Goal: Information Seeking & Learning: Learn about a topic

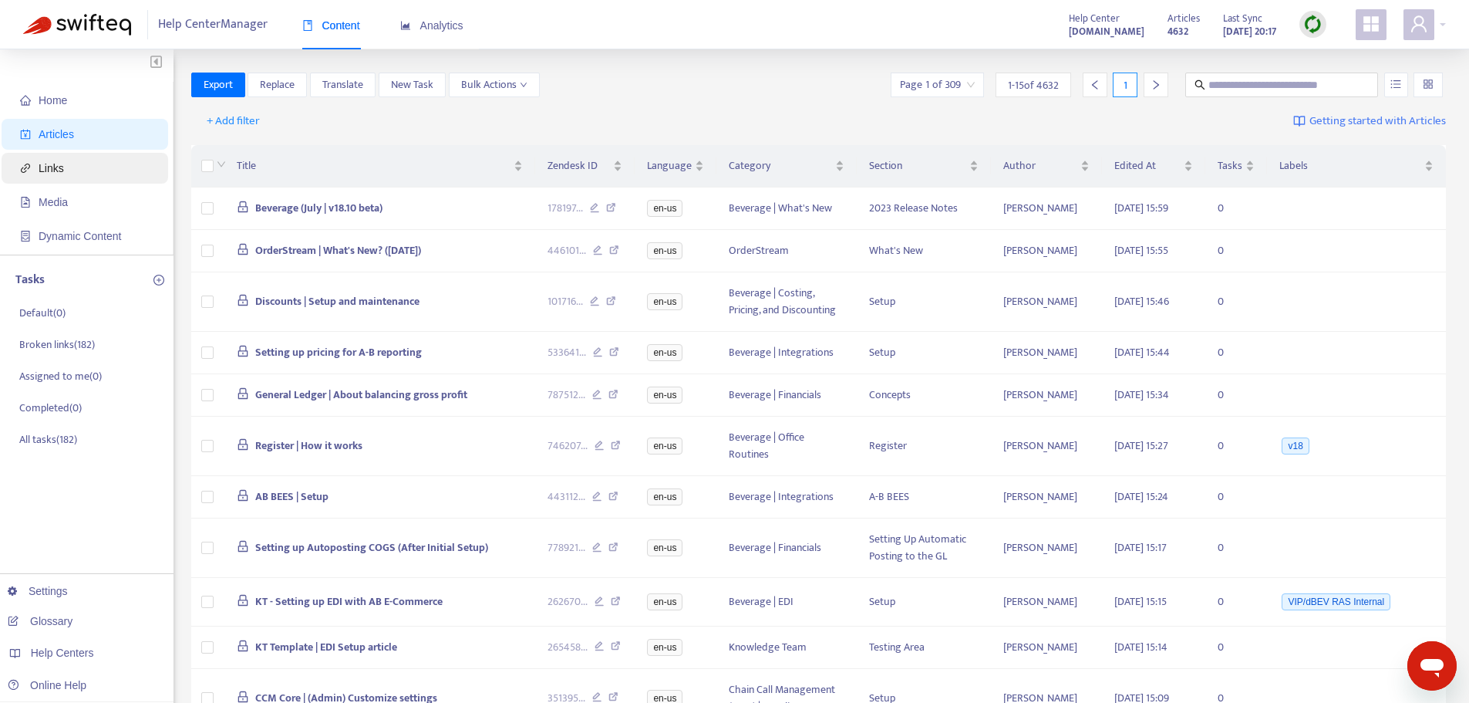
click at [93, 169] on span "Links" at bounding box center [88, 168] width 136 height 31
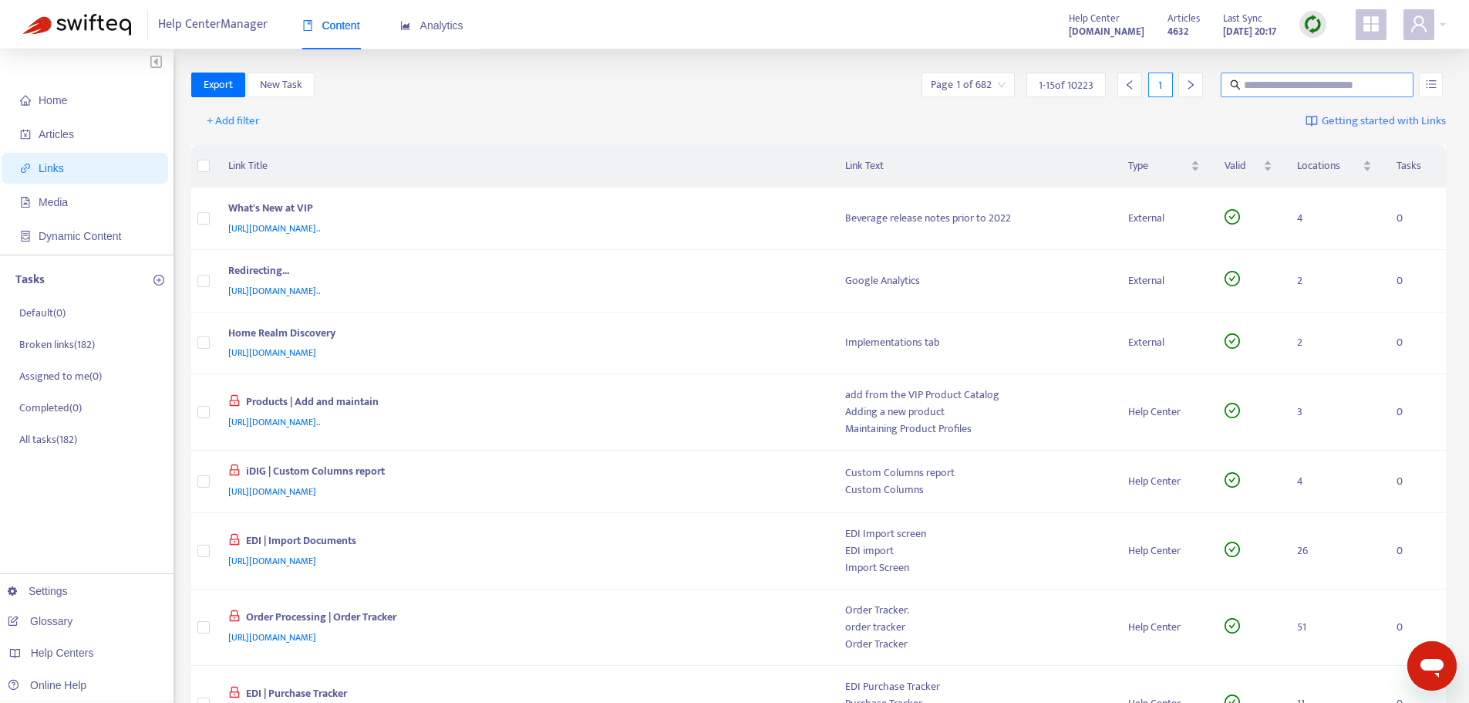
click at [1277, 86] on input "text" at bounding box center [1318, 84] width 148 height 17
paste input "**********"
type input "**********"
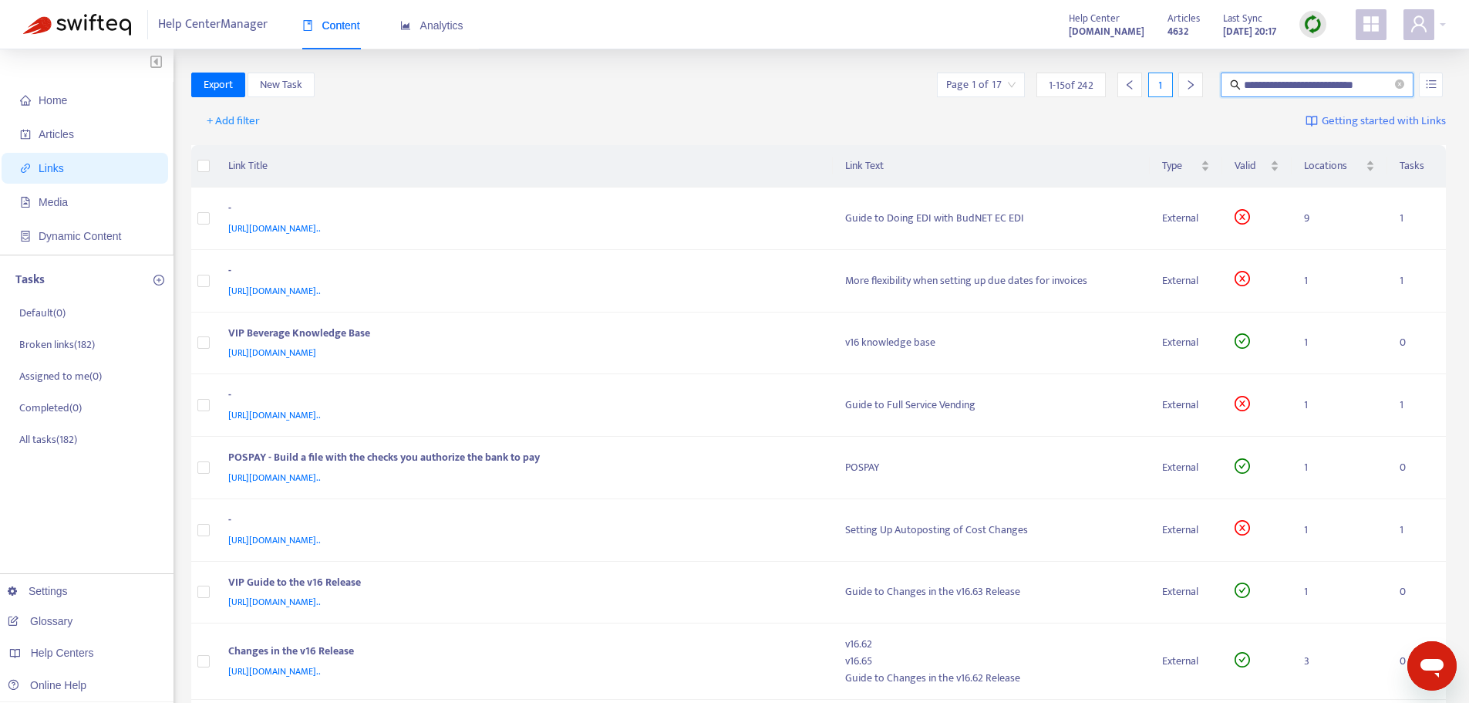
click at [1016, 79] on div "Page 1 of 17" at bounding box center [981, 85] width 88 height 25
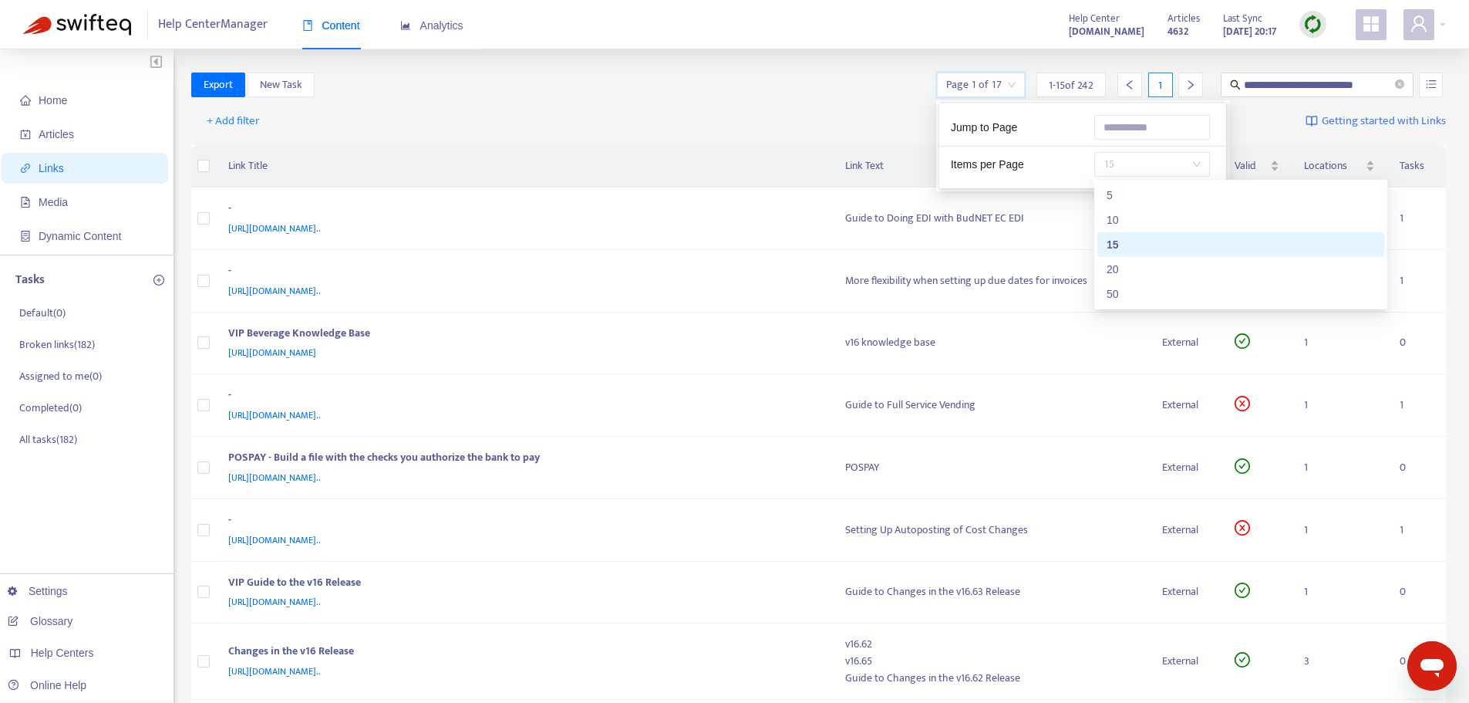
click at [1139, 169] on span "15" at bounding box center [1152, 164] width 97 height 23
click at [1152, 293] on div "50" at bounding box center [1241, 293] width 268 height 17
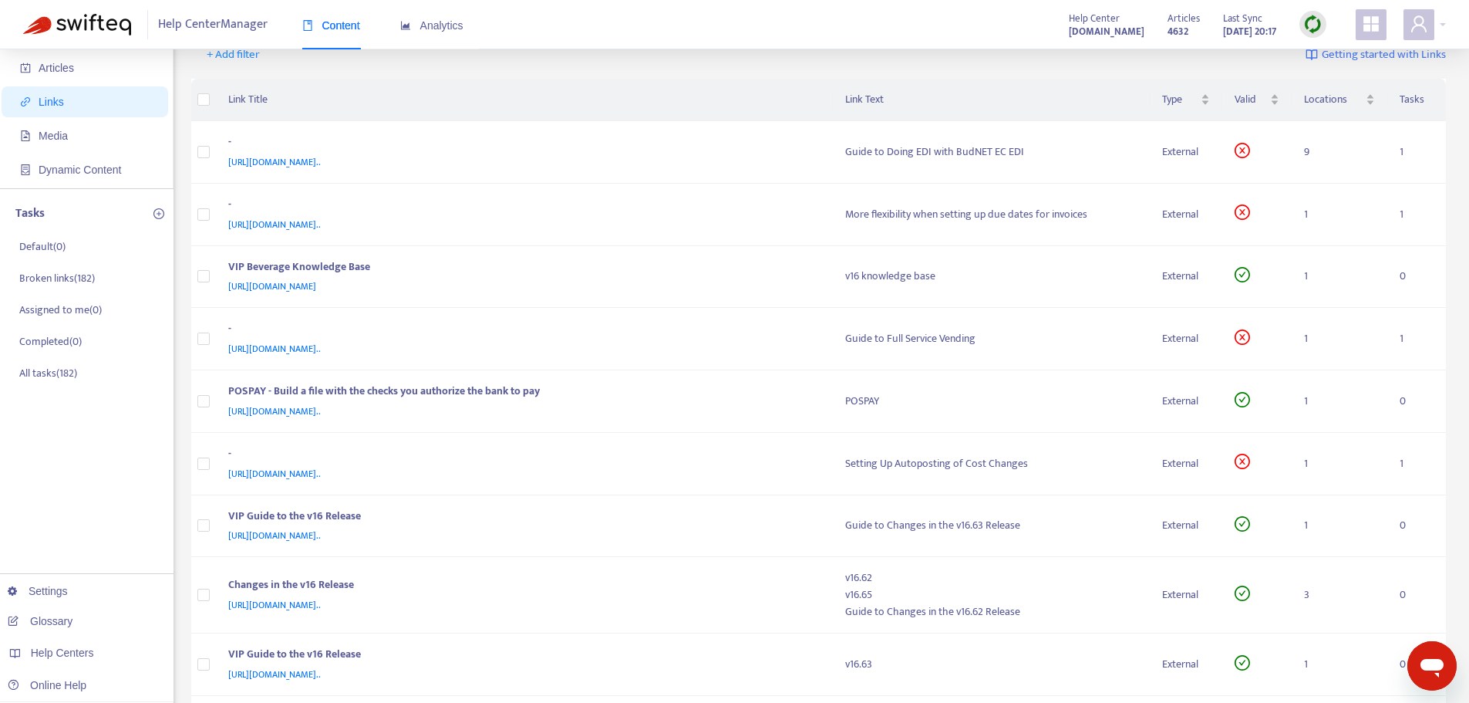
scroll to position [78, 0]
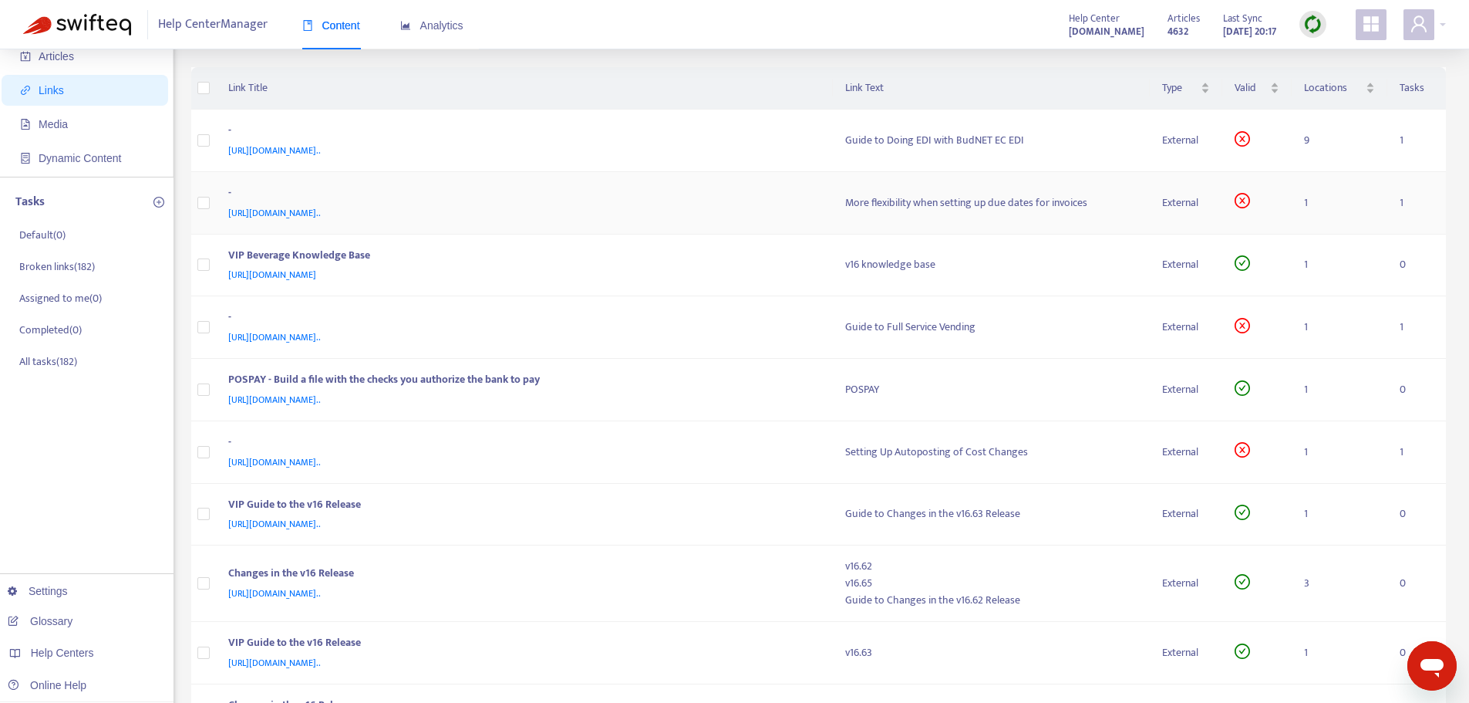
click at [765, 193] on div "-" at bounding box center [521, 194] width 587 height 20
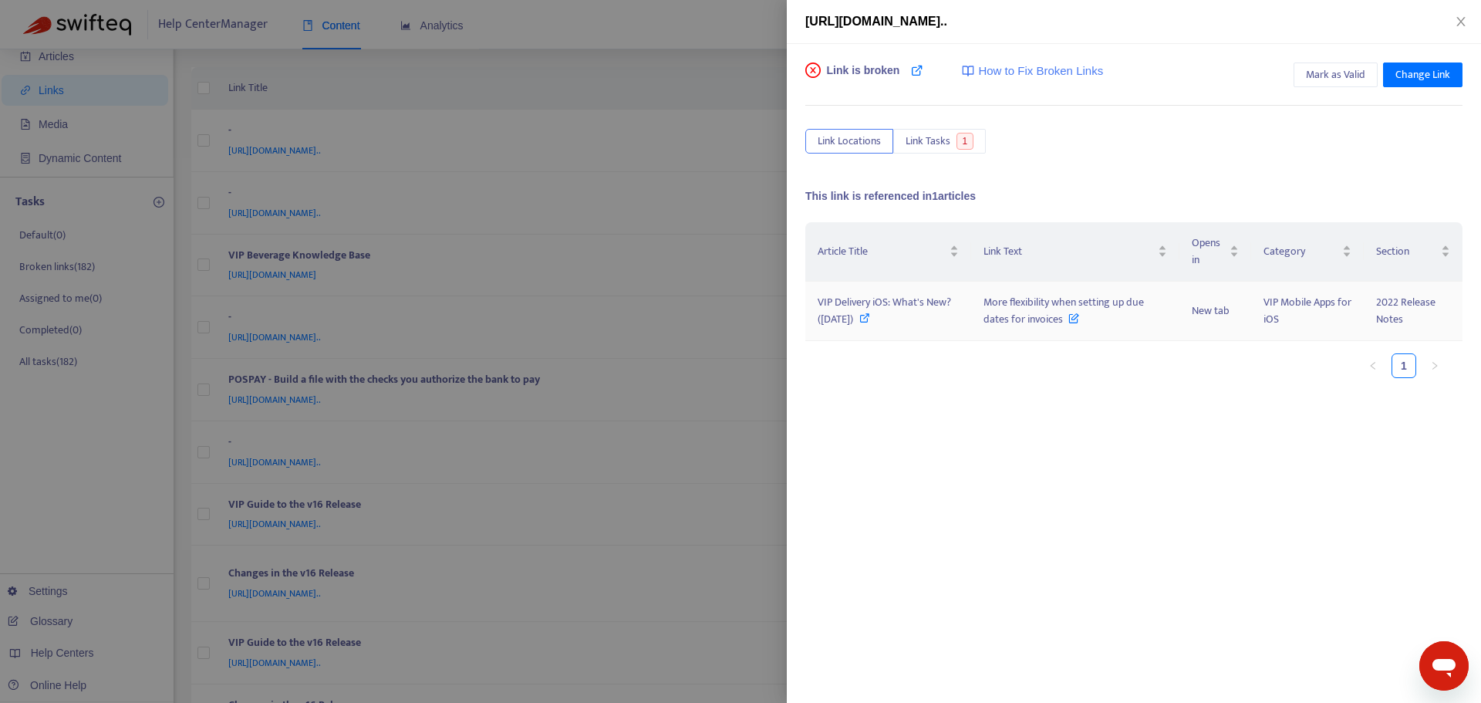
click at [870, 318] on icon at bounding box center [864, 317] width 11 height 11
click at [870, 319] on icon at bounding box center [864, 317] width 11 height 11
click at [745, 208] on div at bounding box center [740, 351] width 1481 height 703
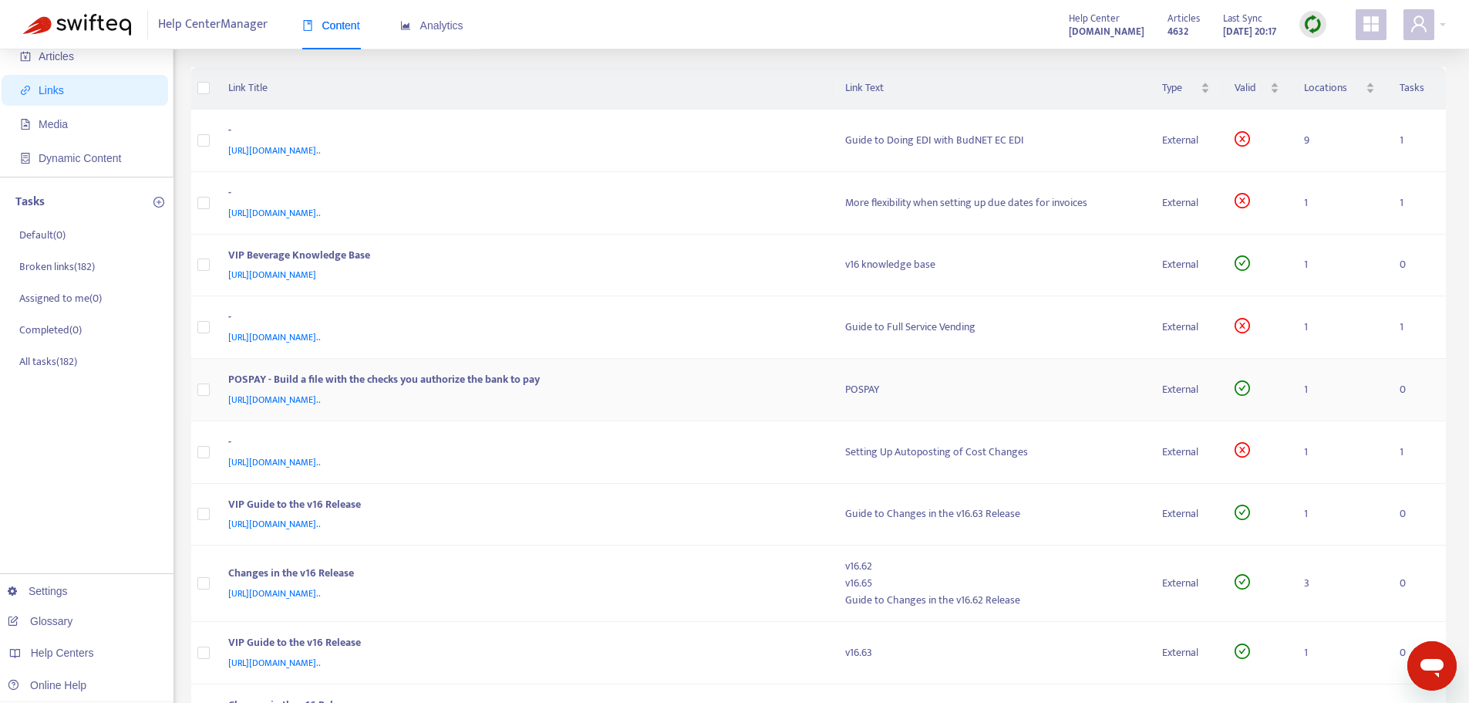
click at [512, 375] on div "POSPAY - Build a file with the checks you authorize the bank to pay" at bounding box center [521, 381] width 587 height 20
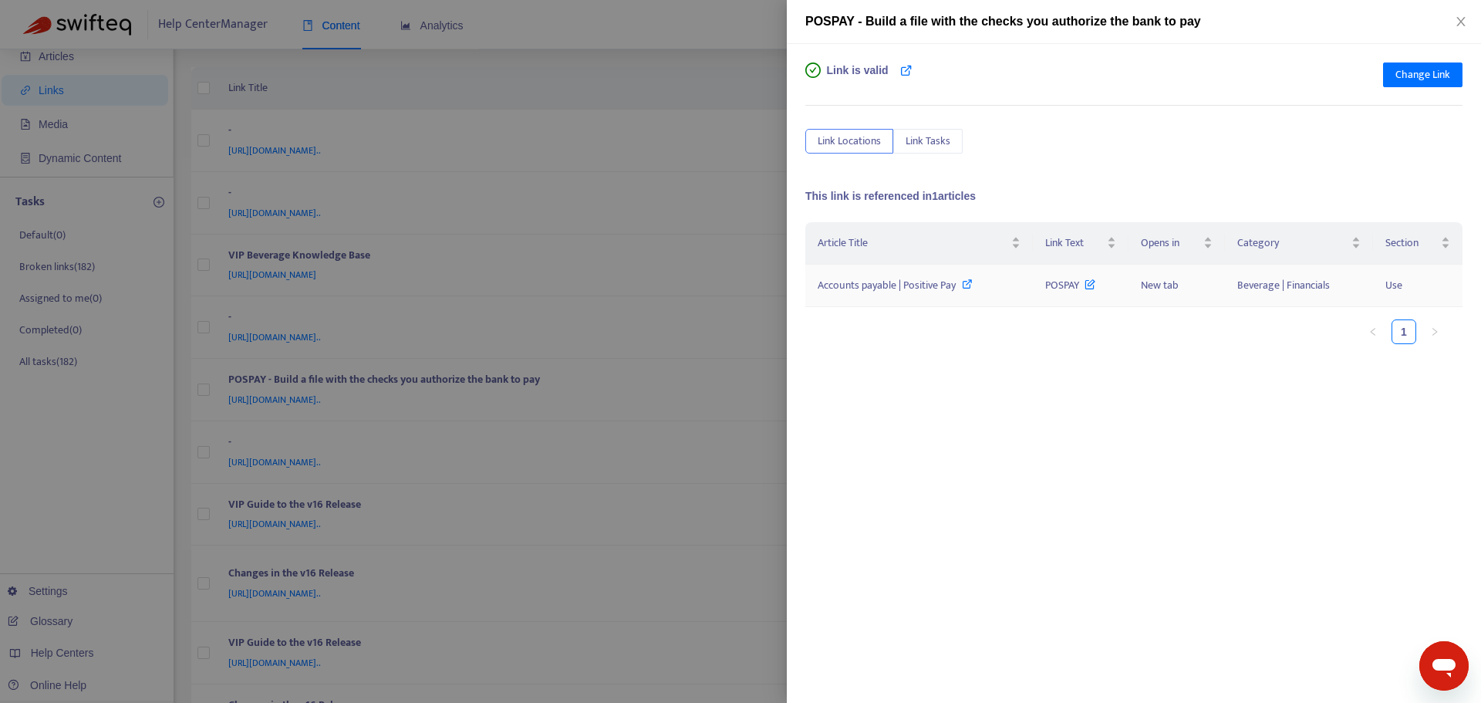
click at [970, 286] on icon at bounding box center [967, 283] width 11 height 11
click at [762, 216] on div at bounding box center [740, 351] width 1481 height 703
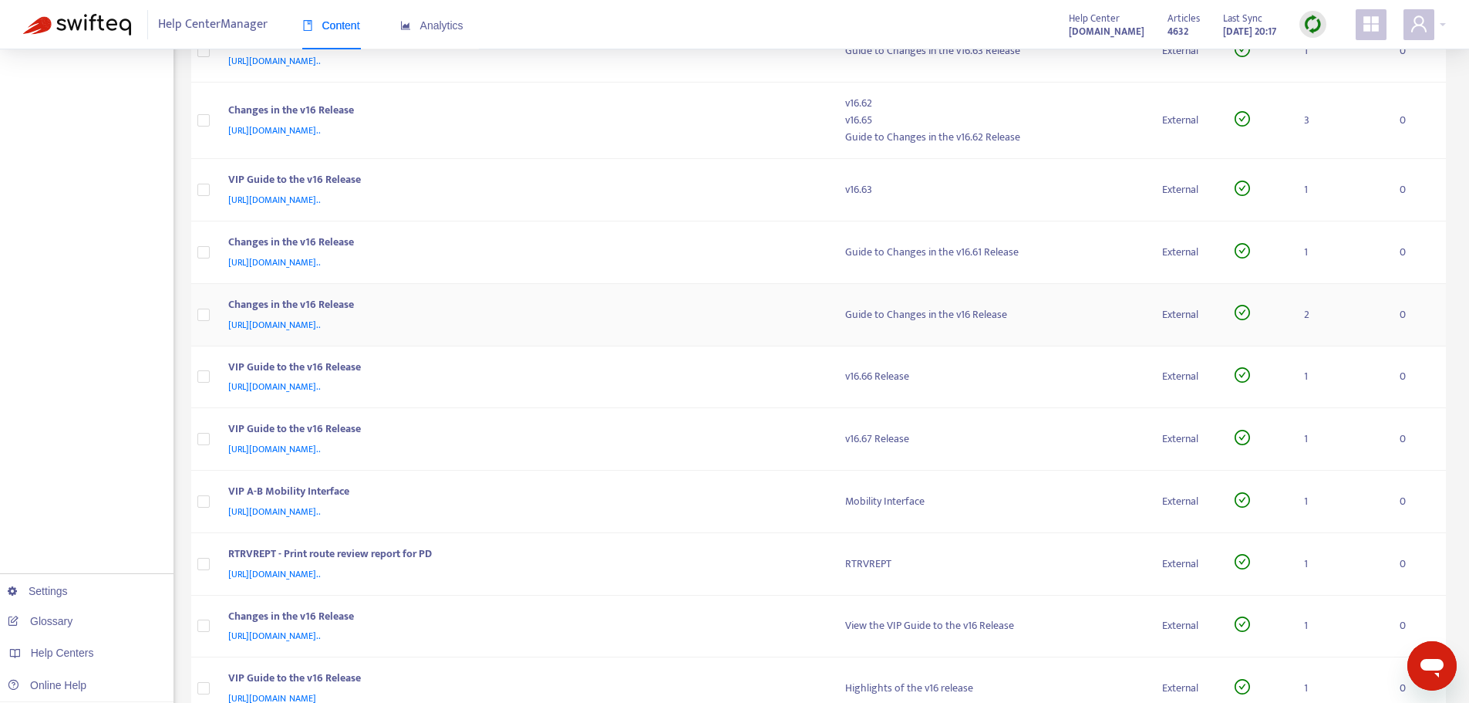
scroll to position [618, 0]
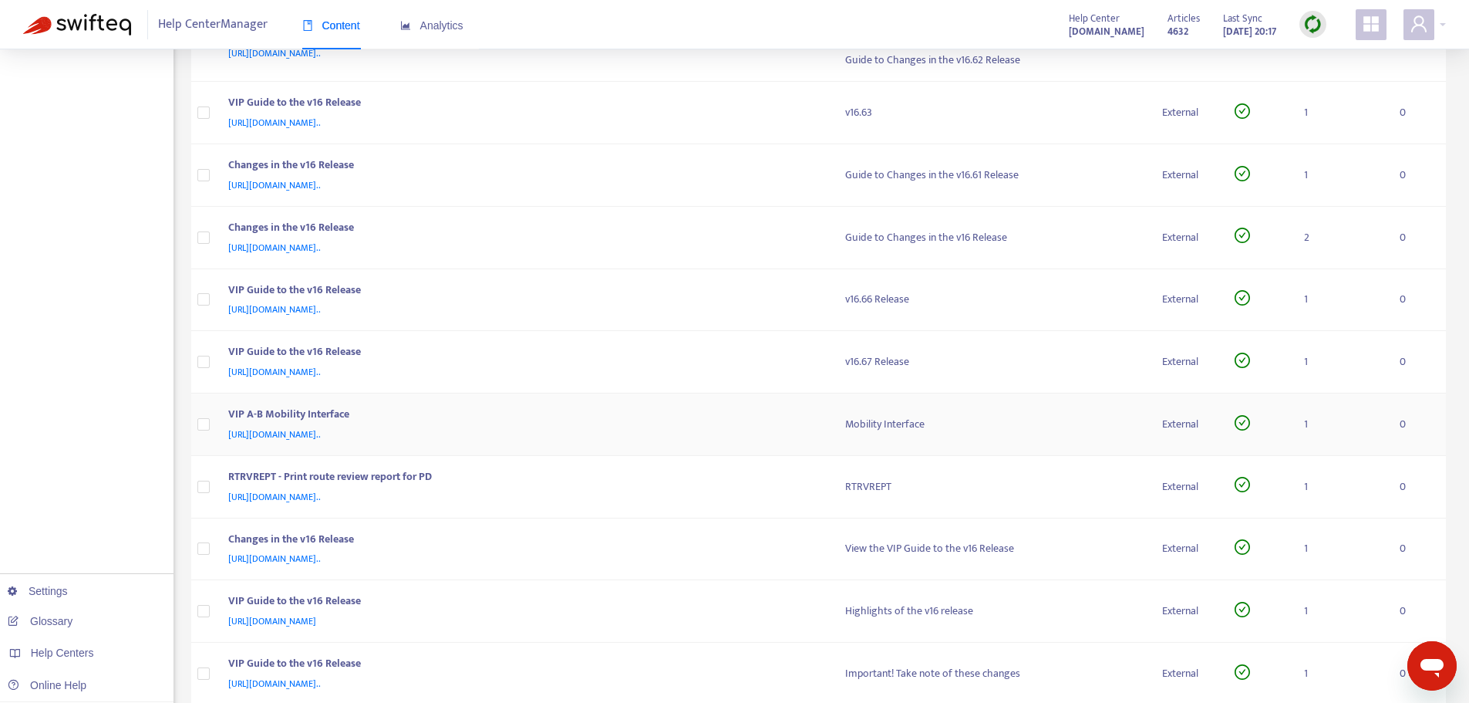
click at [720, 429] on div "[URL][DOMAIN_NAME].." at bounding box center [521, 434] width 587 height 17
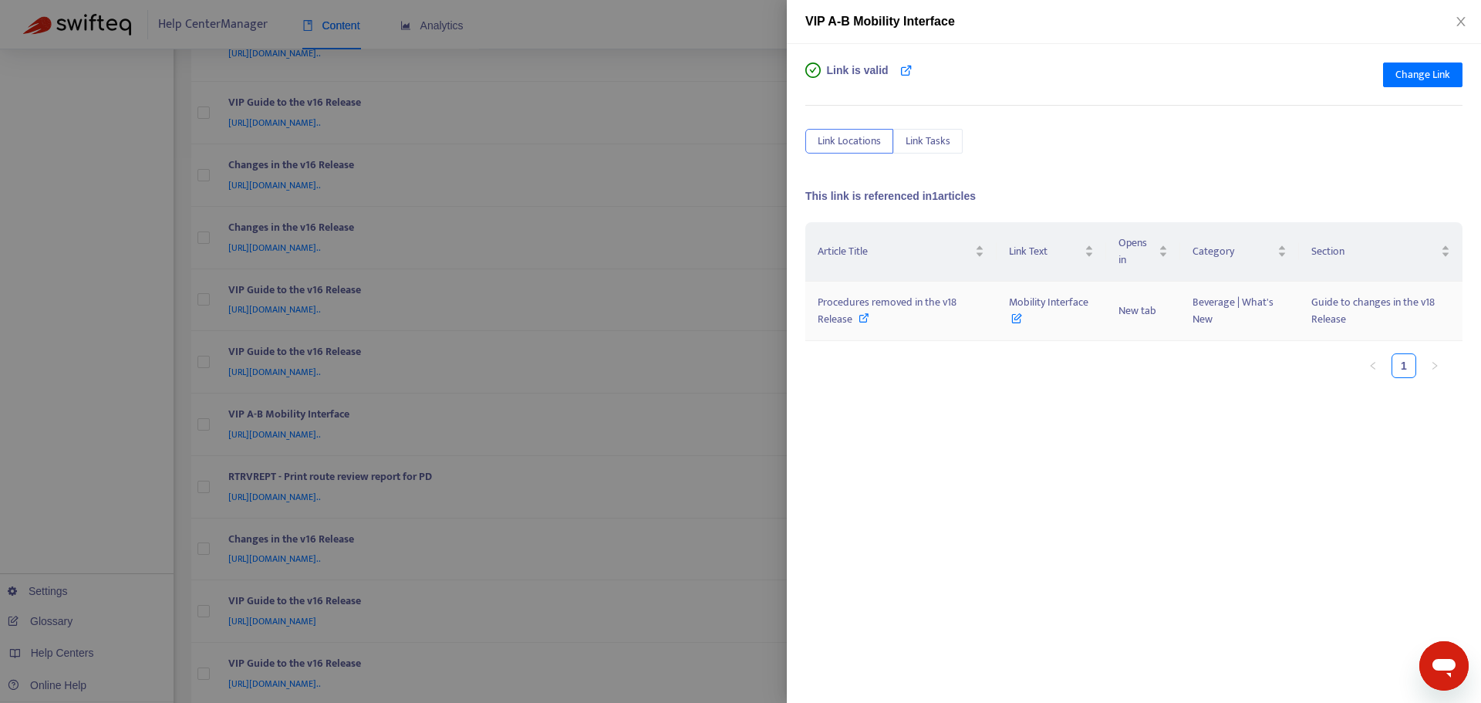
click at [862, 314] on icon at bounding box center [864, 317] width 11 height 11
click at [769, 382] on div at bounding box center [740, 351] width 1481 height 703
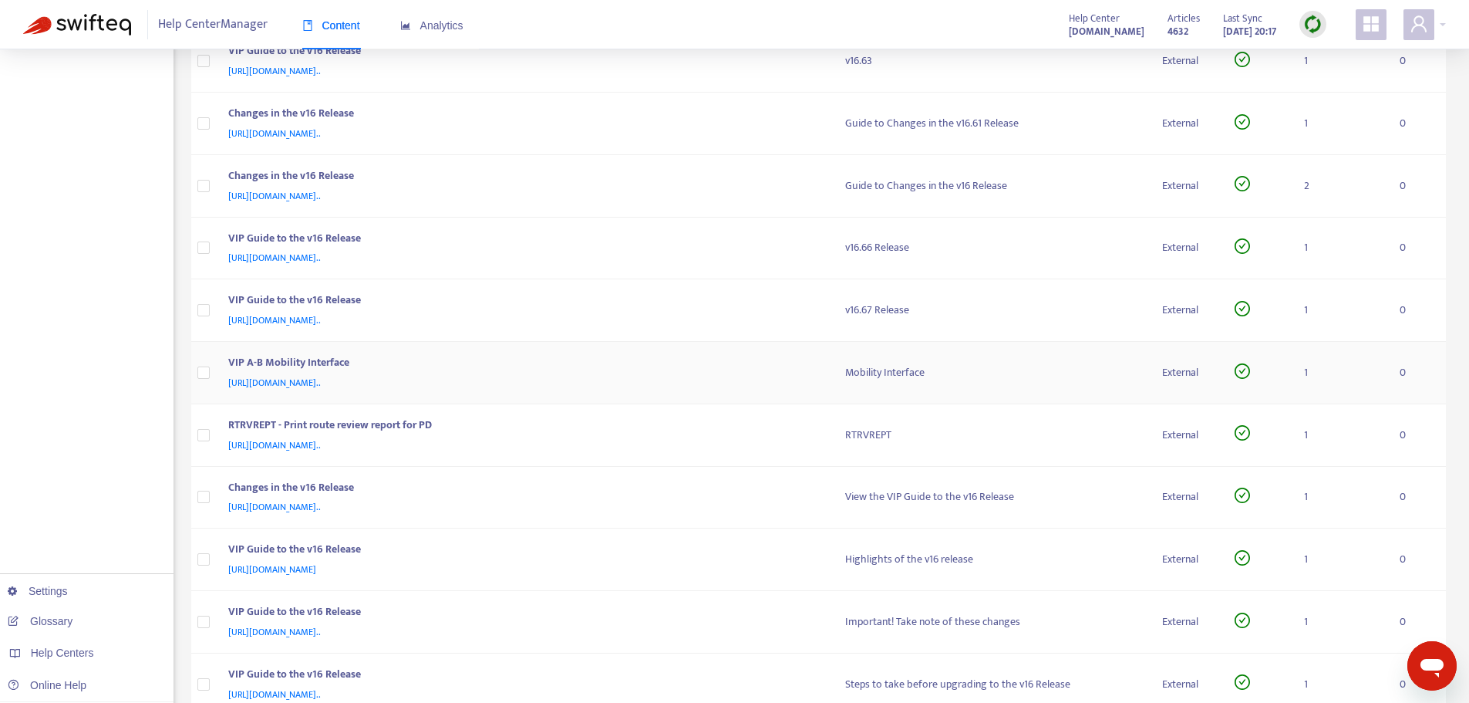
scroll to position [695, 0]
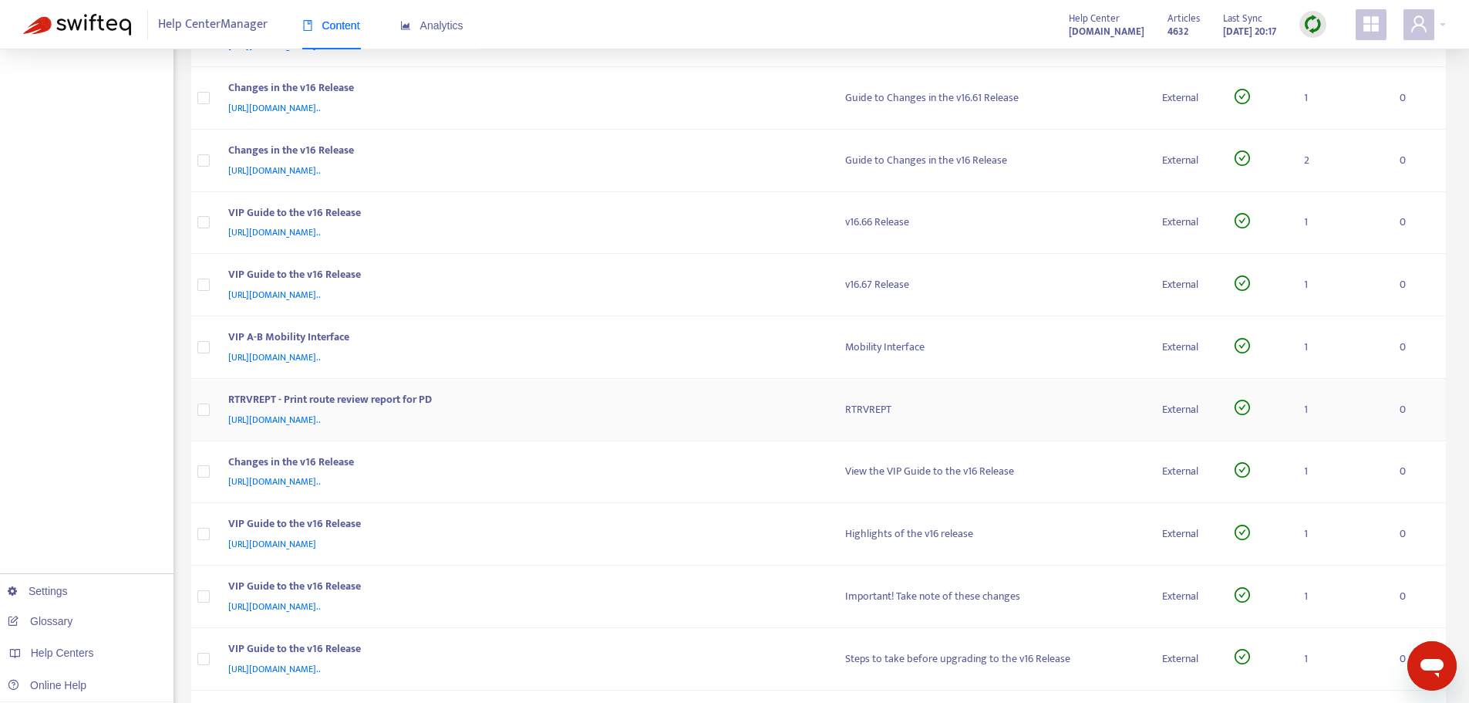
click at [653, 392] on div "RTRVREPT - Print route review report for PD" at bounding box center [521, 401] width 587 height 20
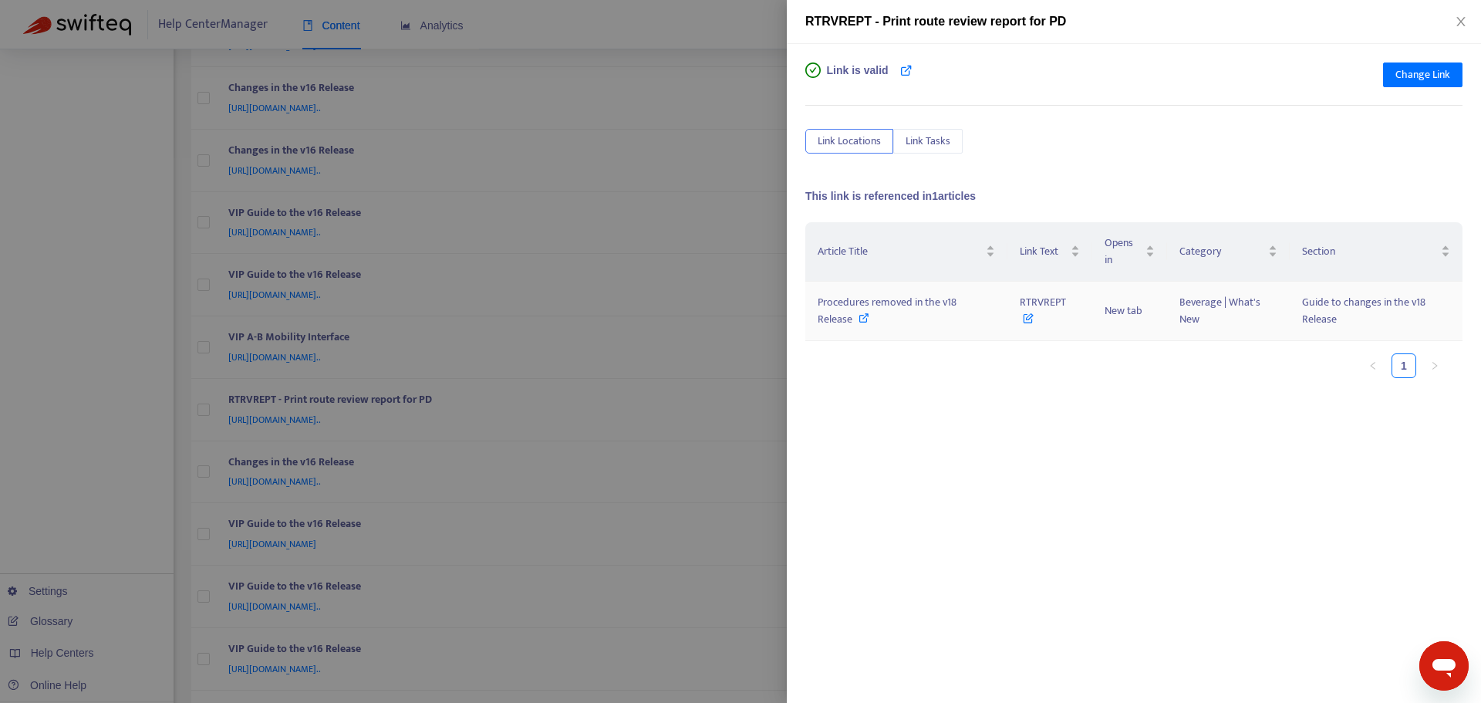
click at [863, 318] on icon at bounding box center [864, 317] width 11 height 11
click at [748, 322] on div at bounding box center [740, 351] width 1481 height 703
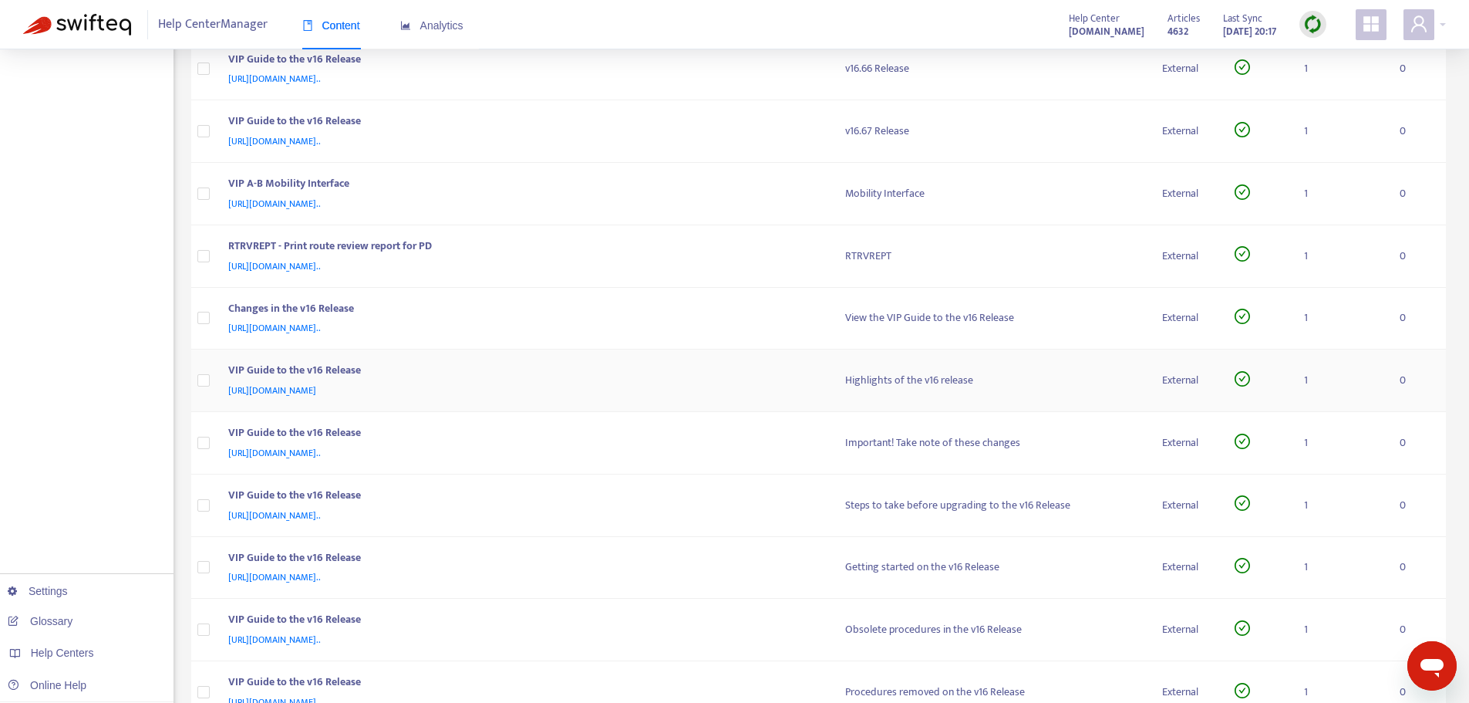
scroll to position [849, 0]
click at [697, 430] on div "VIP Guide to the v16 Release" at bounding box center [521, 433] width 587 height 20
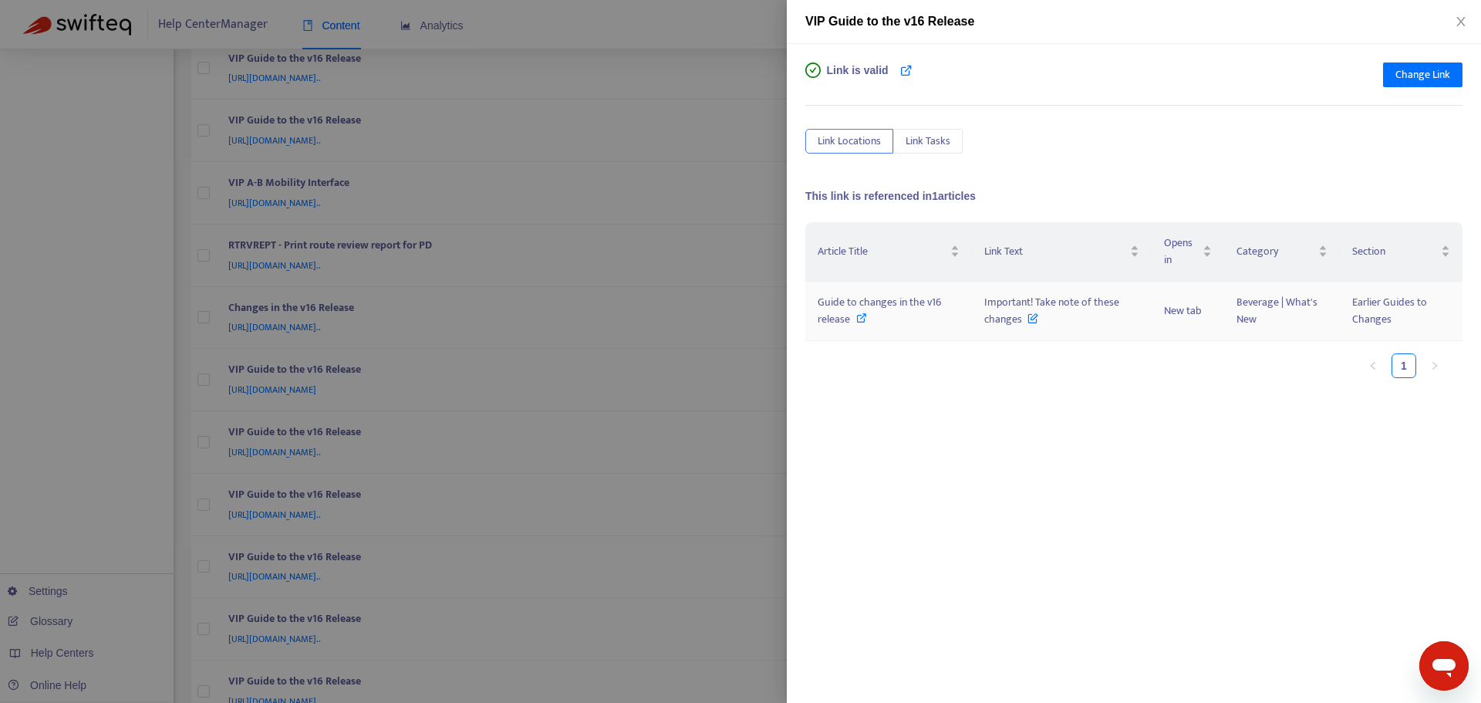
click at [859, 319] on icon at bounding box center [861, 317] width 11 height 11
click at [759, 363] on div at bounding box center [740, 351] width 1481 height 703
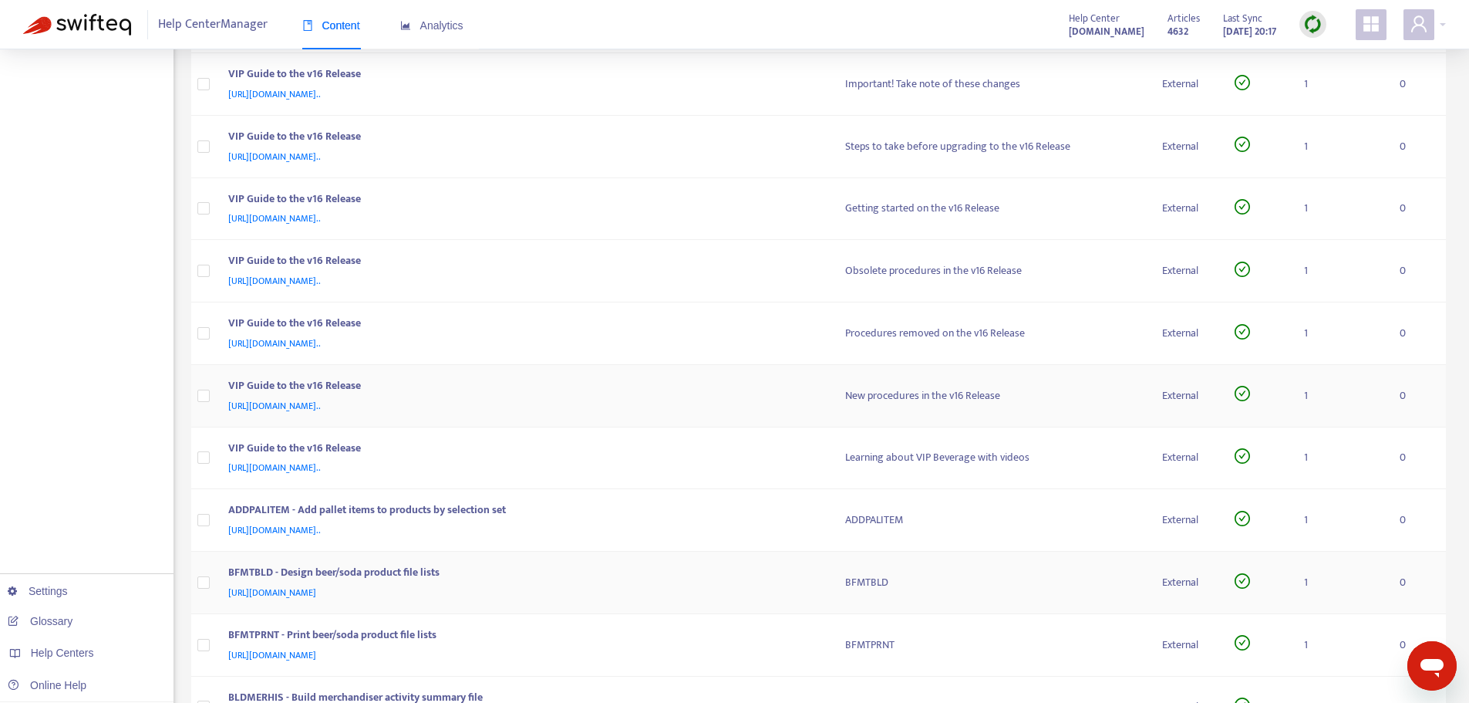
scroll to position [1235, 0]
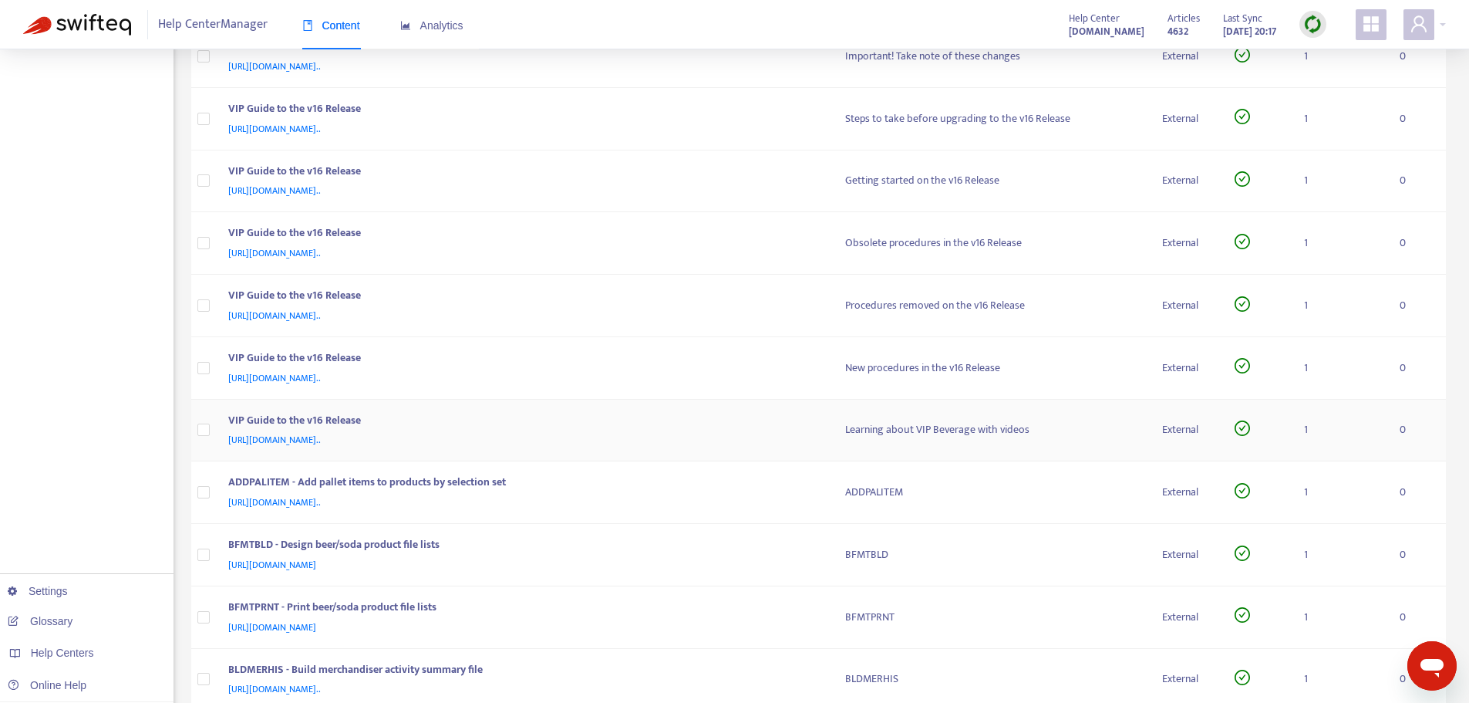
click at [710, 429] on div "VIP Guide to the v16 Release" at bounding box center [521, 422] width 587 height 20
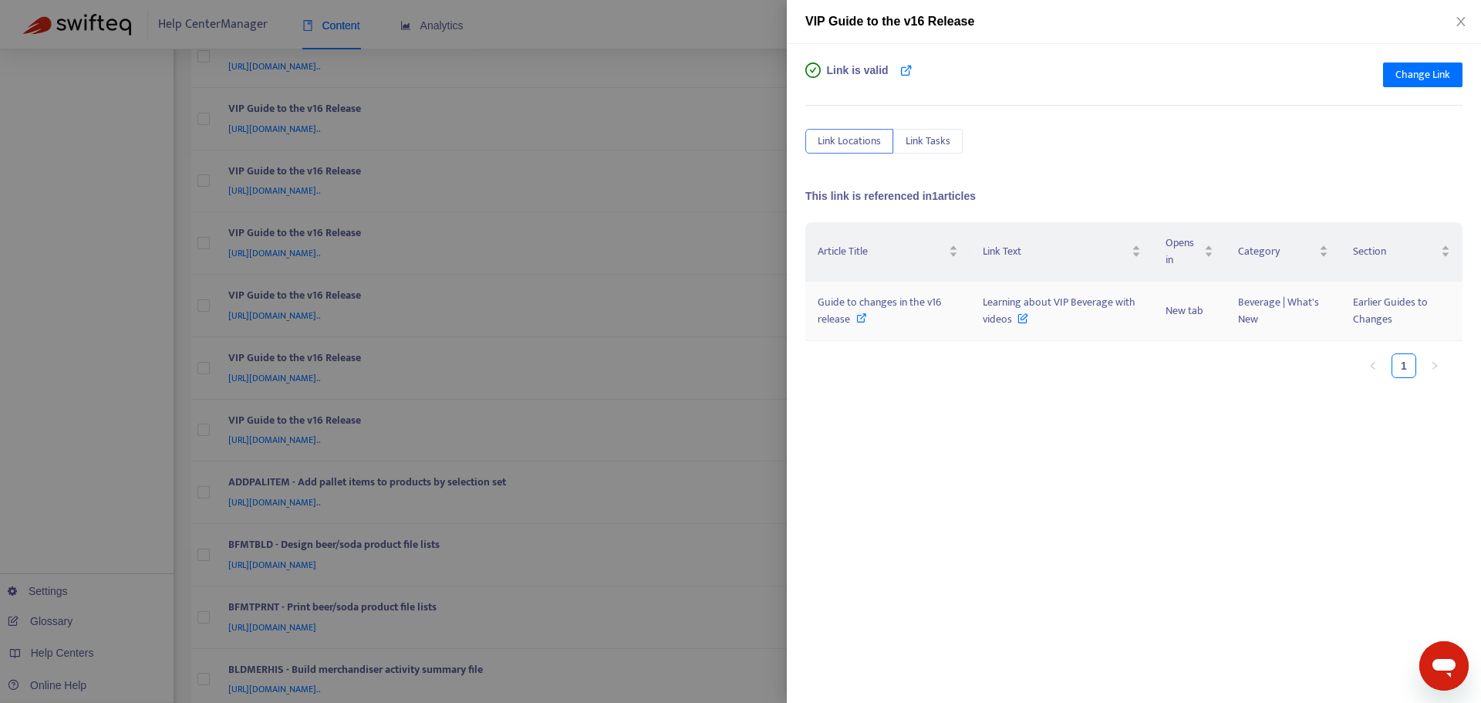
click at [857, 315] on icon at bounding box center [861, 317] width 11 height 11
click at [762, 391] on div at bounding box center [740, 351] width 1481 height 703
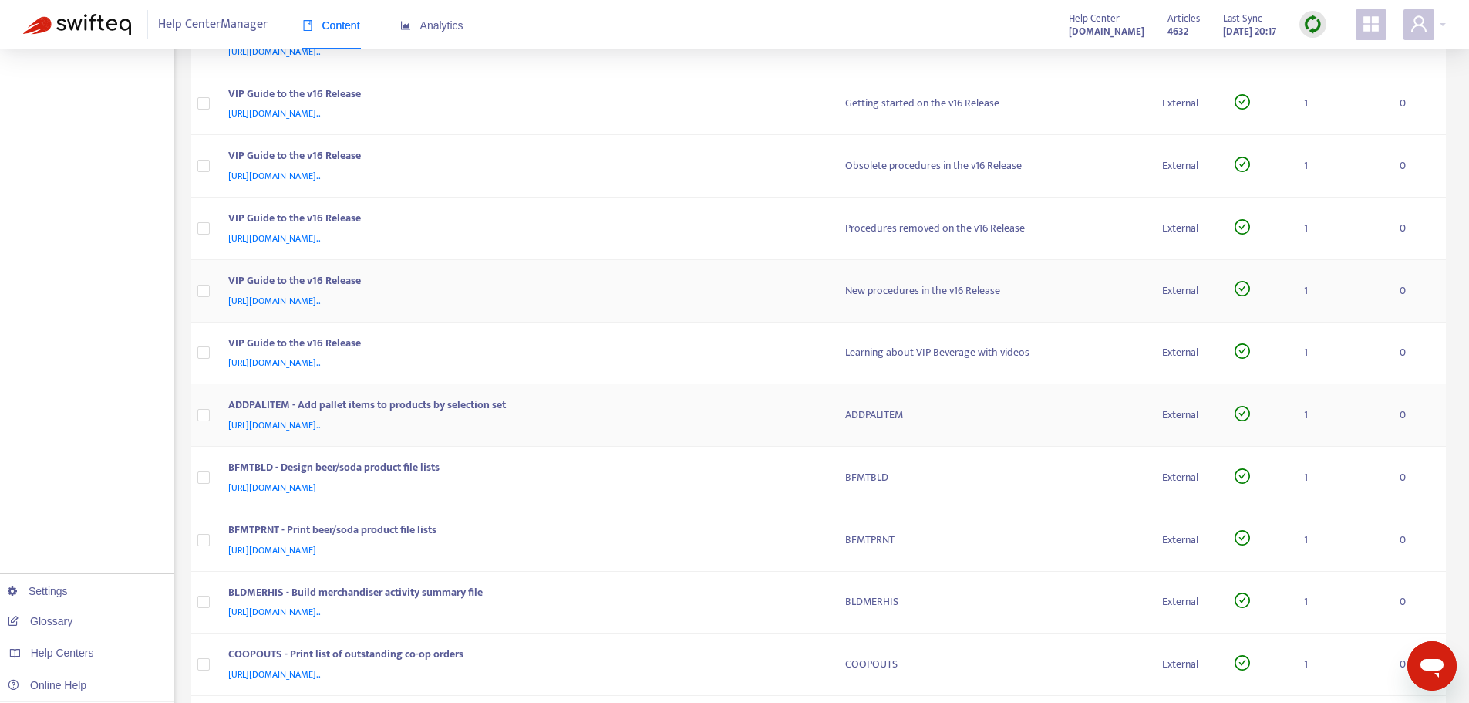
scroll to position [1389, 0]
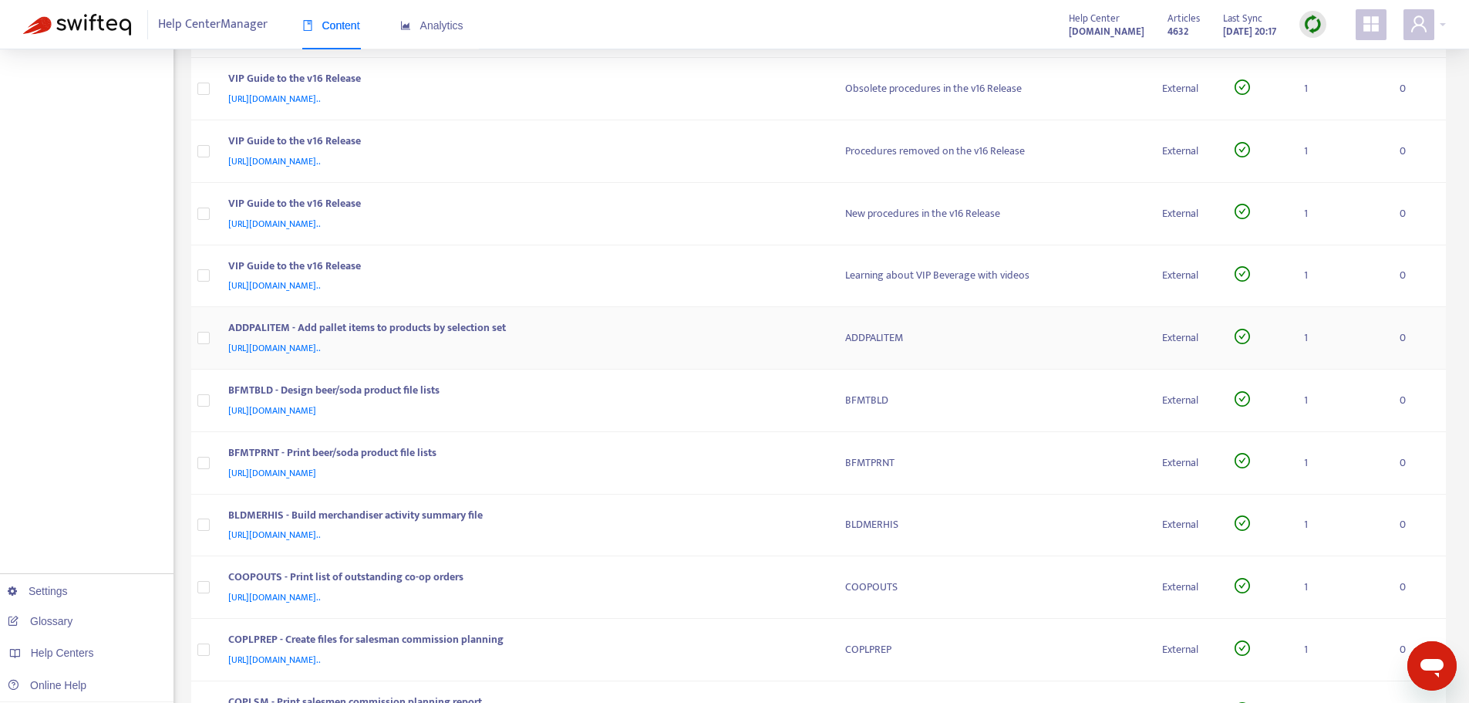
click at [680, 328] on div "ADDPALITEM - Add pallet items to products by selection set" at bounding box center [521, 329] width 587 height 20
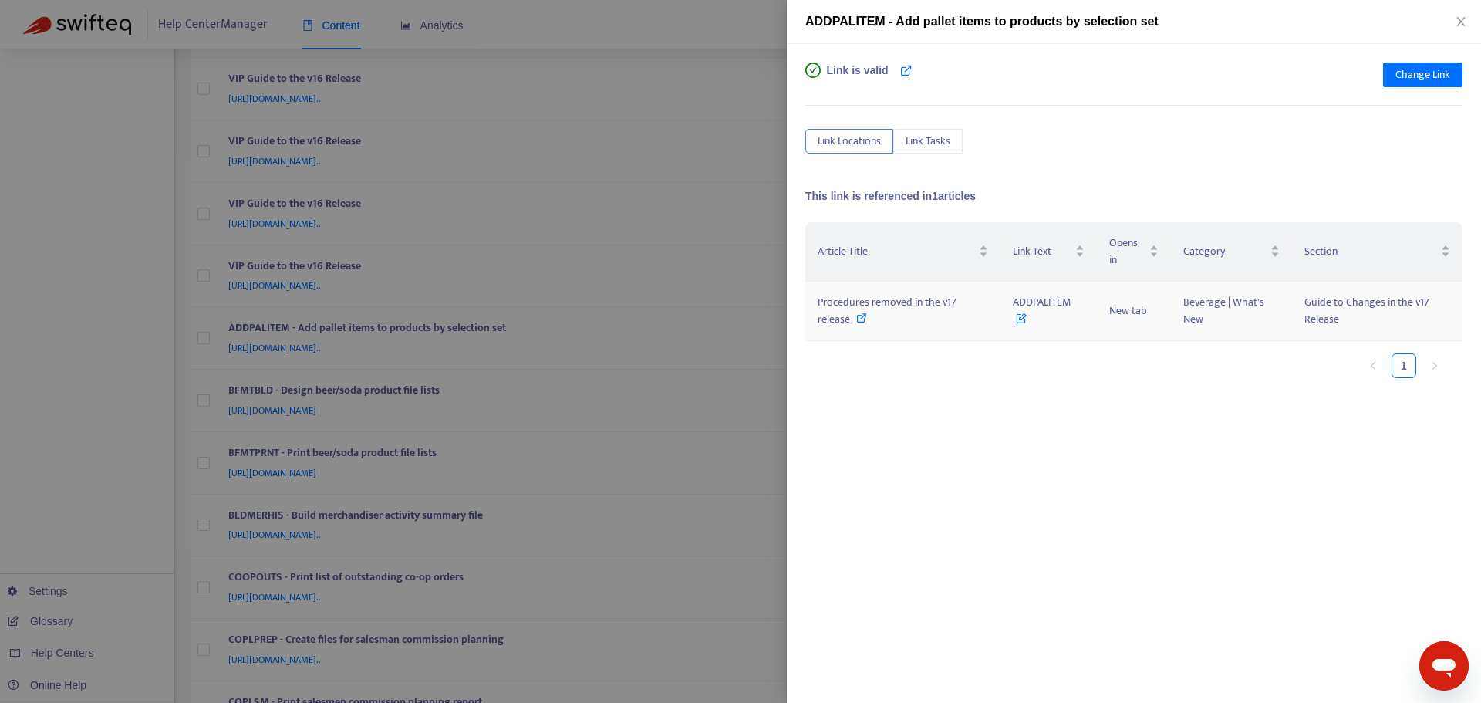
click at [860, 319] on icon at bounding box center [861, 317] width 11 height 11
click at [726, 380] on div at bounding box center [740, 351] width 1481 height 703
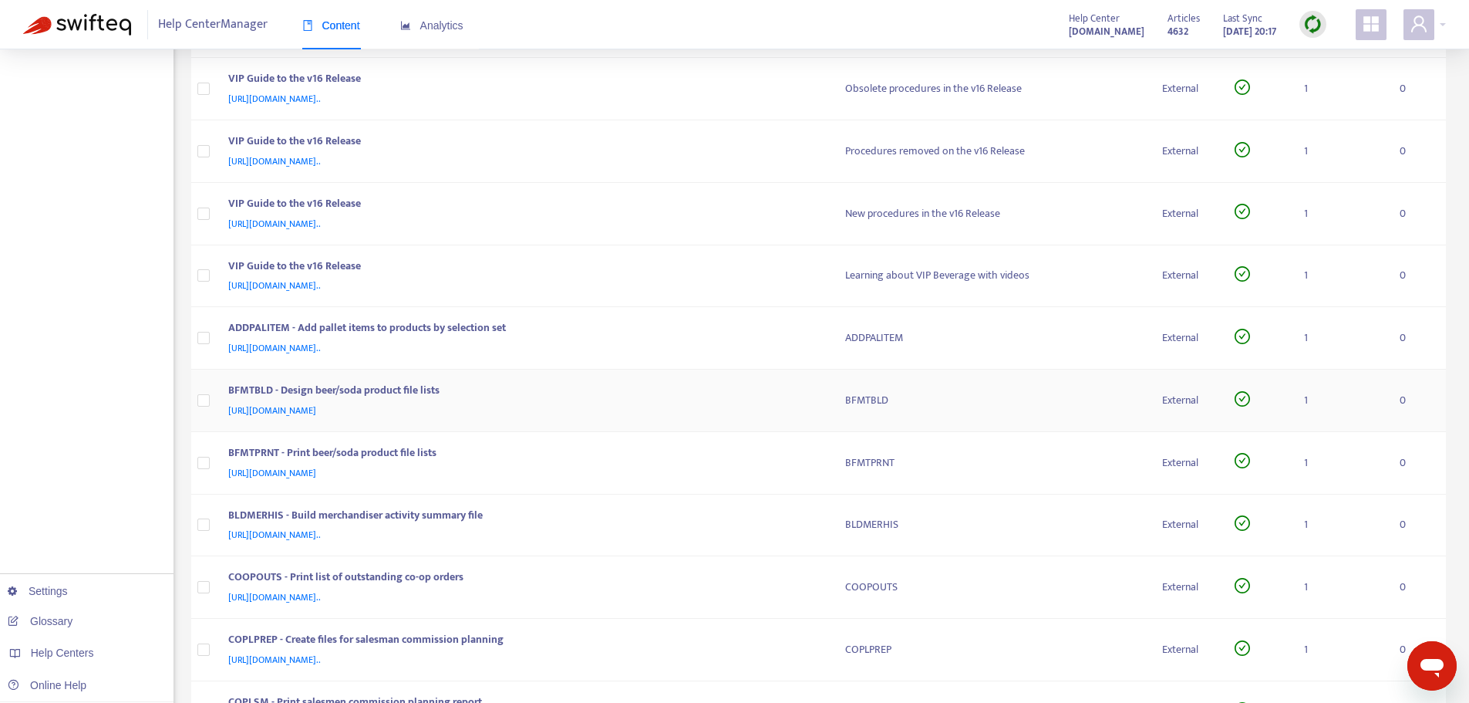
click at [706, 390] on div "BFMTBLD - Design beer/soda product file lists" at bounding box center [521, 392] width 587 height 20
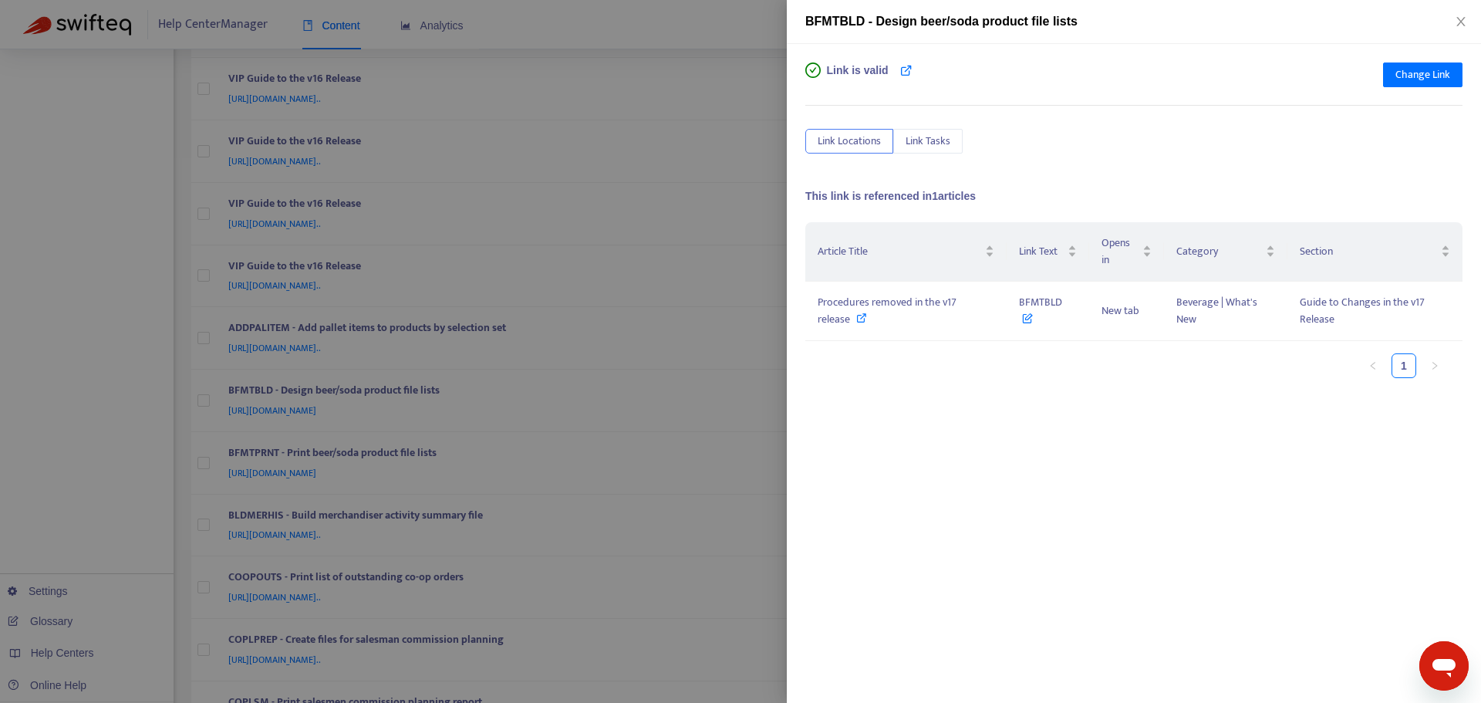
click at [764, 295] on div at bounding box center [740, 351] width 1481 height 703
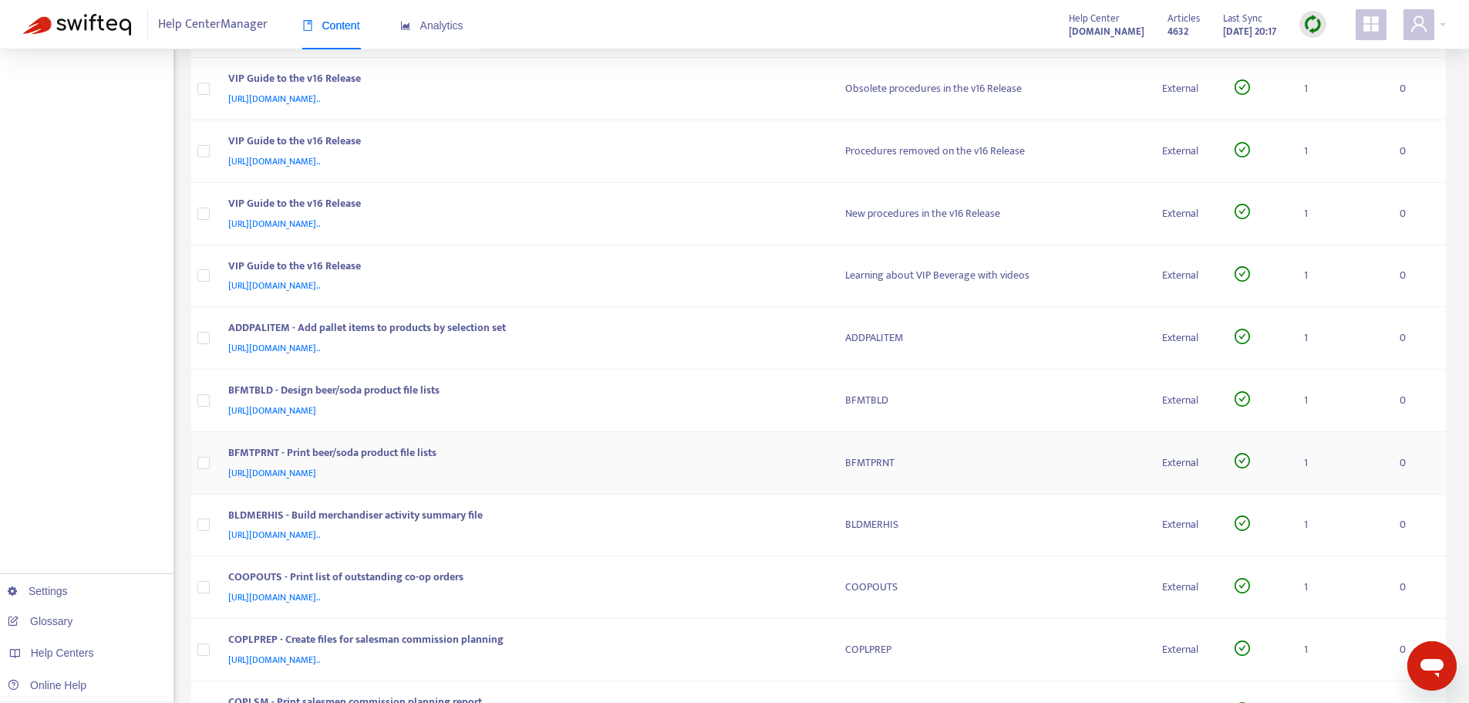
click at [723, 463] on div "BFMTPRNT - Print beer/soda product file lists" at bounding box center [521, 454] width 587 height 20
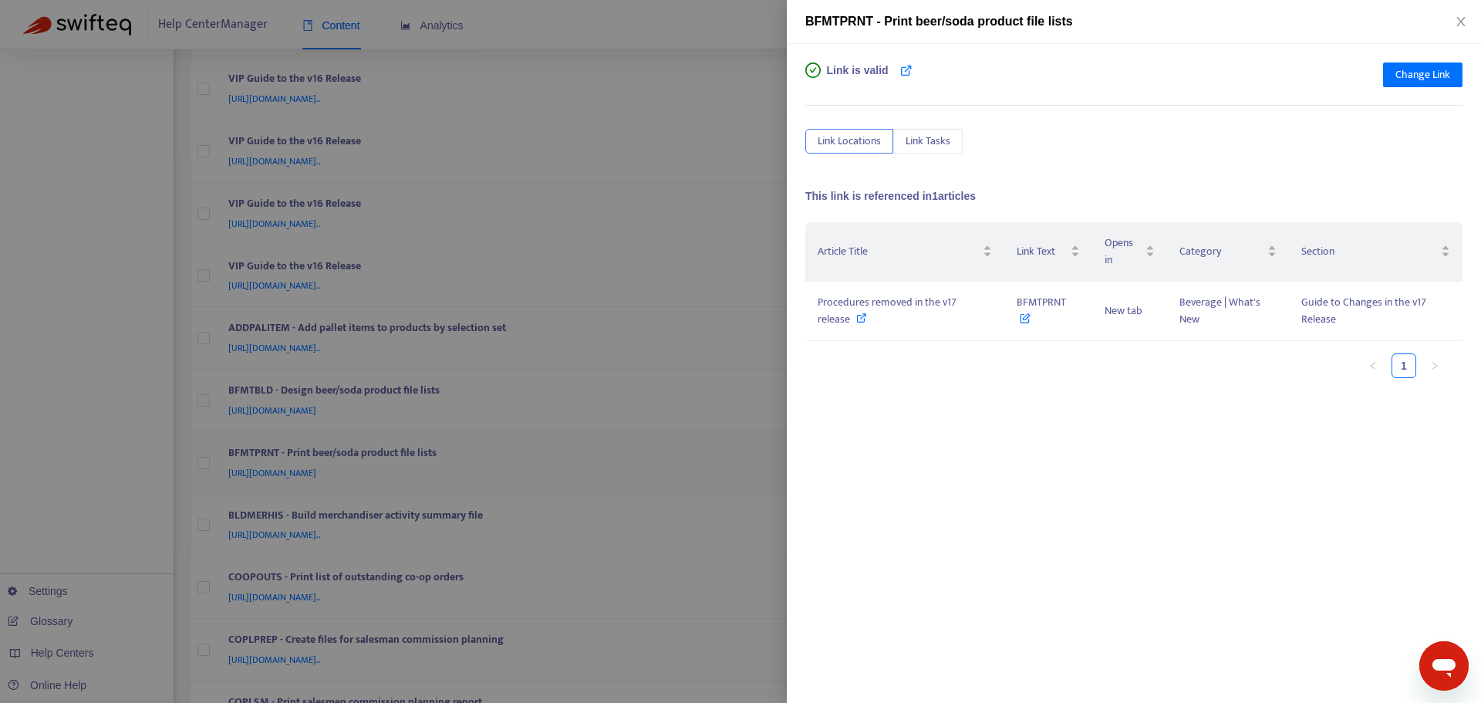
click at [723, 463] on div at bounding box center [740, 351] width 1481 height 703
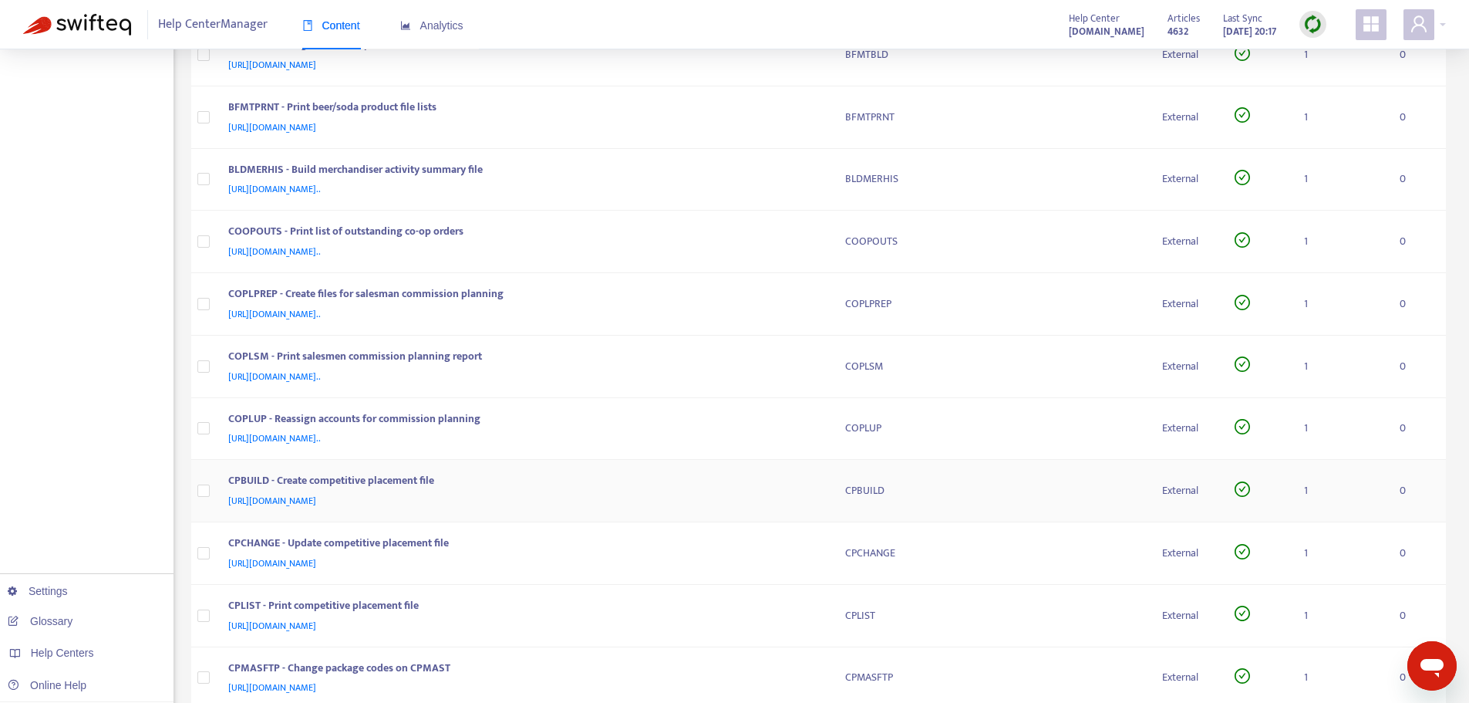
scroll to position [1775, 0]
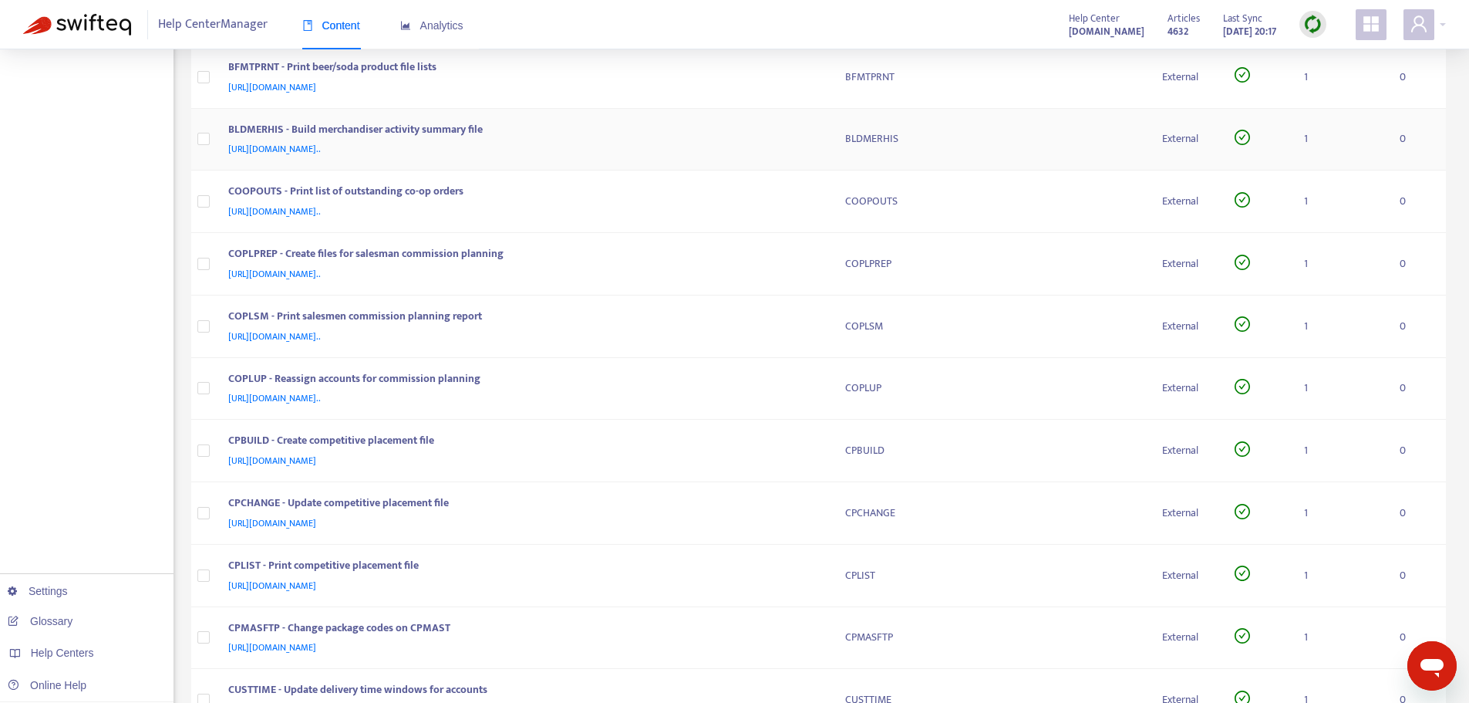
click at [706, 137] on div "BLDMERHIS - Build merchandiser activity summary file" at bounding box center [521, 131] width 587 height 20
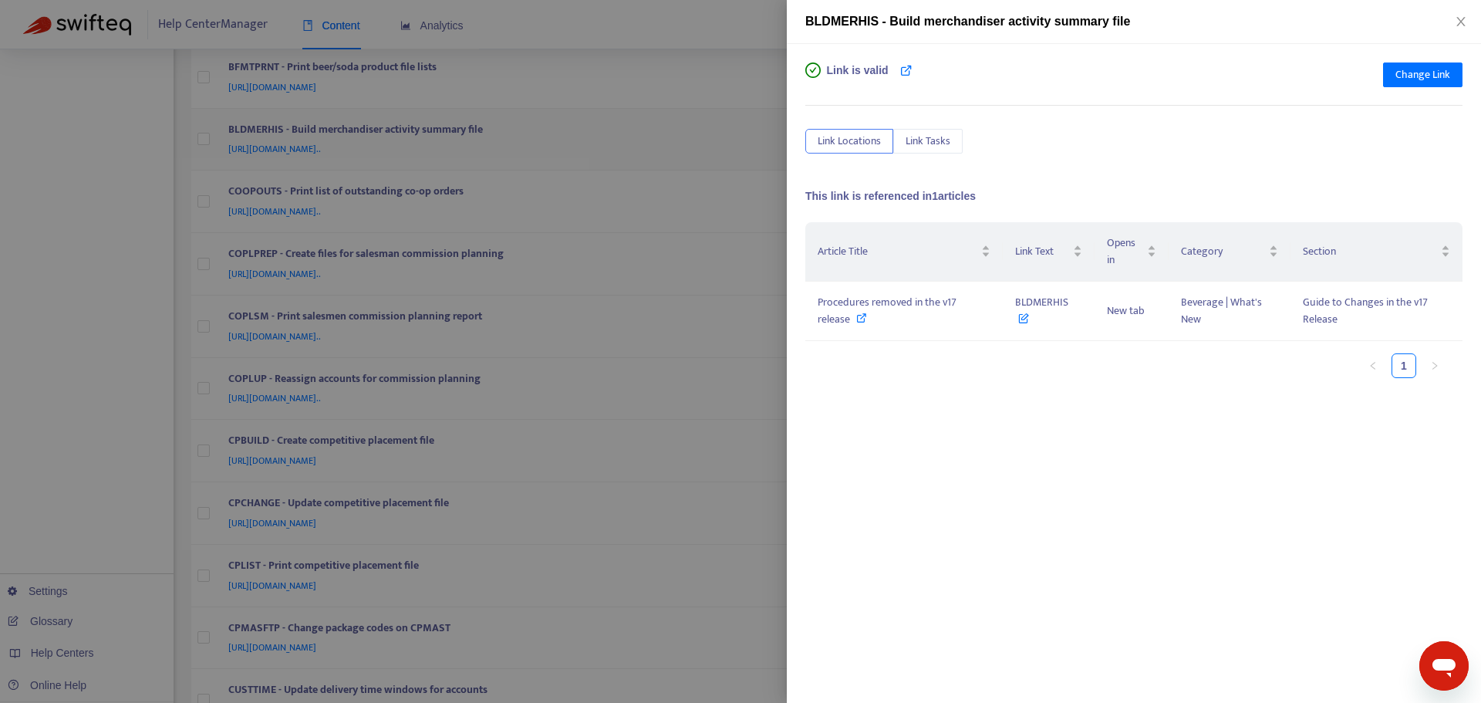
click at [706, 137] on div at bounding box center [740, 351] width 1481 height 703
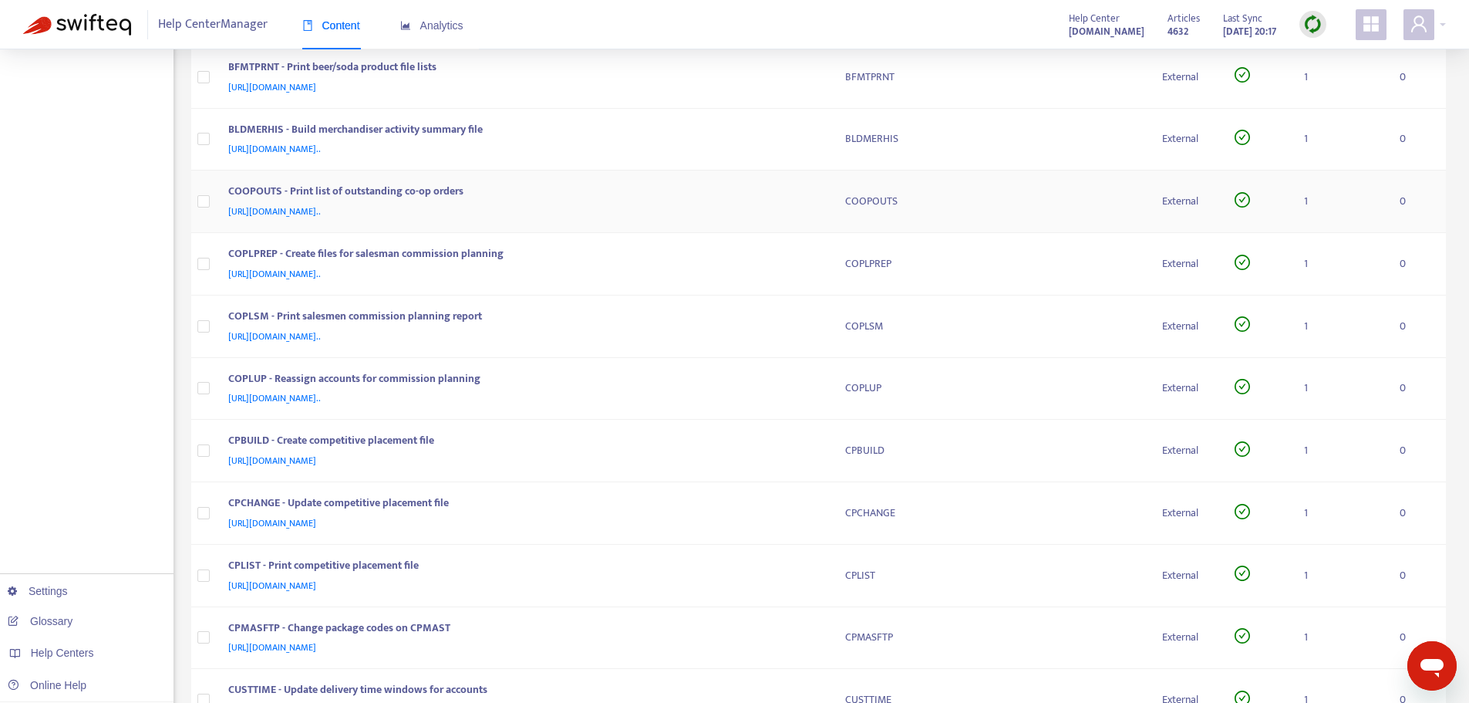
click at [707, 201] on div "COOPOUTS - Print list of outstanding co-op orders" at bounding box center [521, 193] width 587 height 20
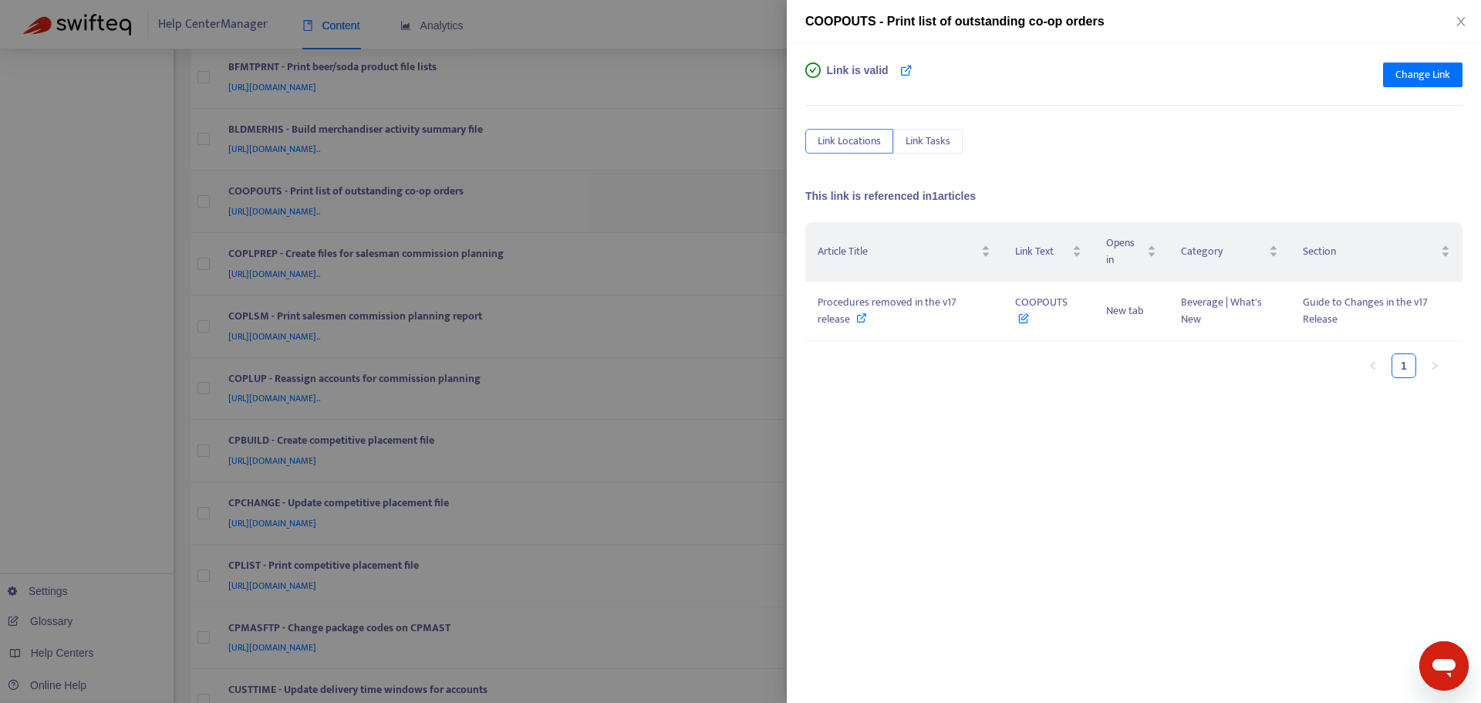
click at [707, 201] on div at bounding box center [740, 351] width 1481 height 703
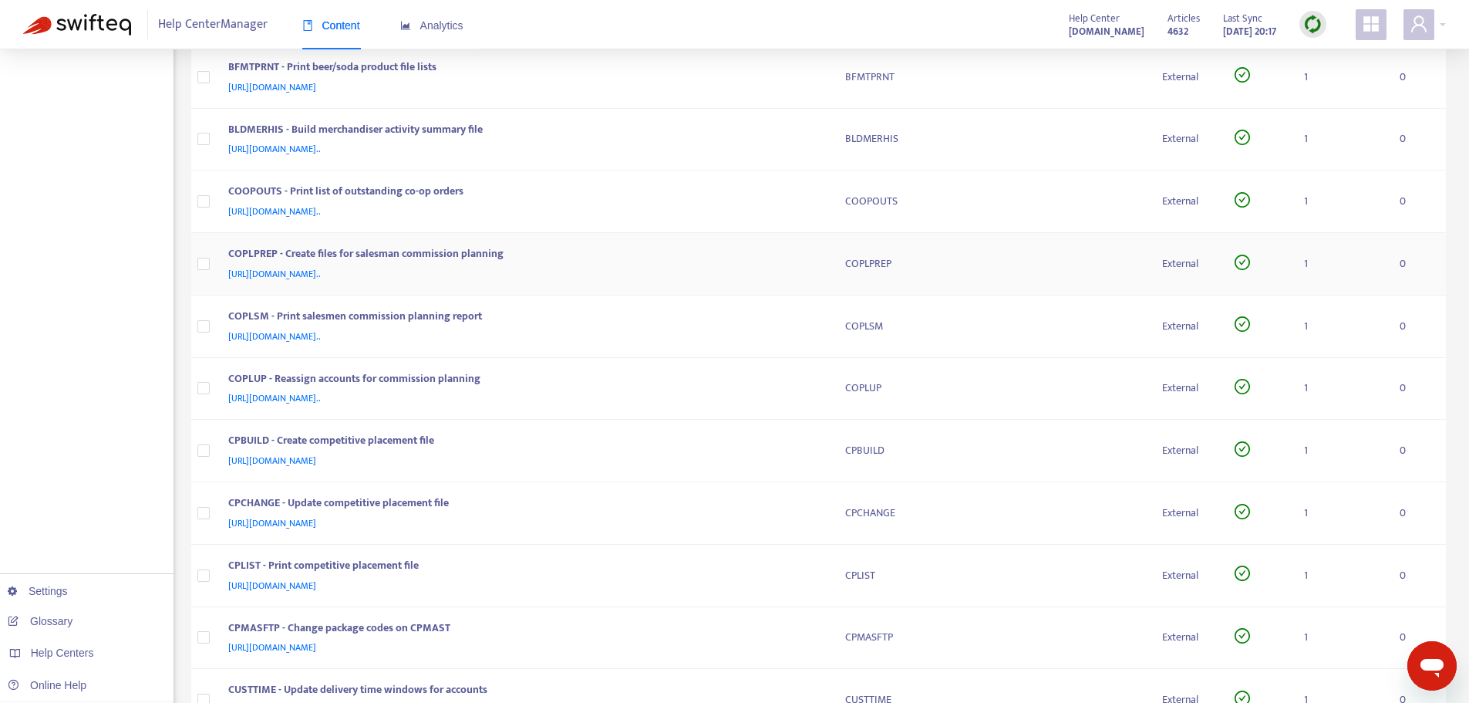
click at [683, 269] on div "[URL][DOMAIN_NAME].." at bounding box center [521, 273] width 587 height 17
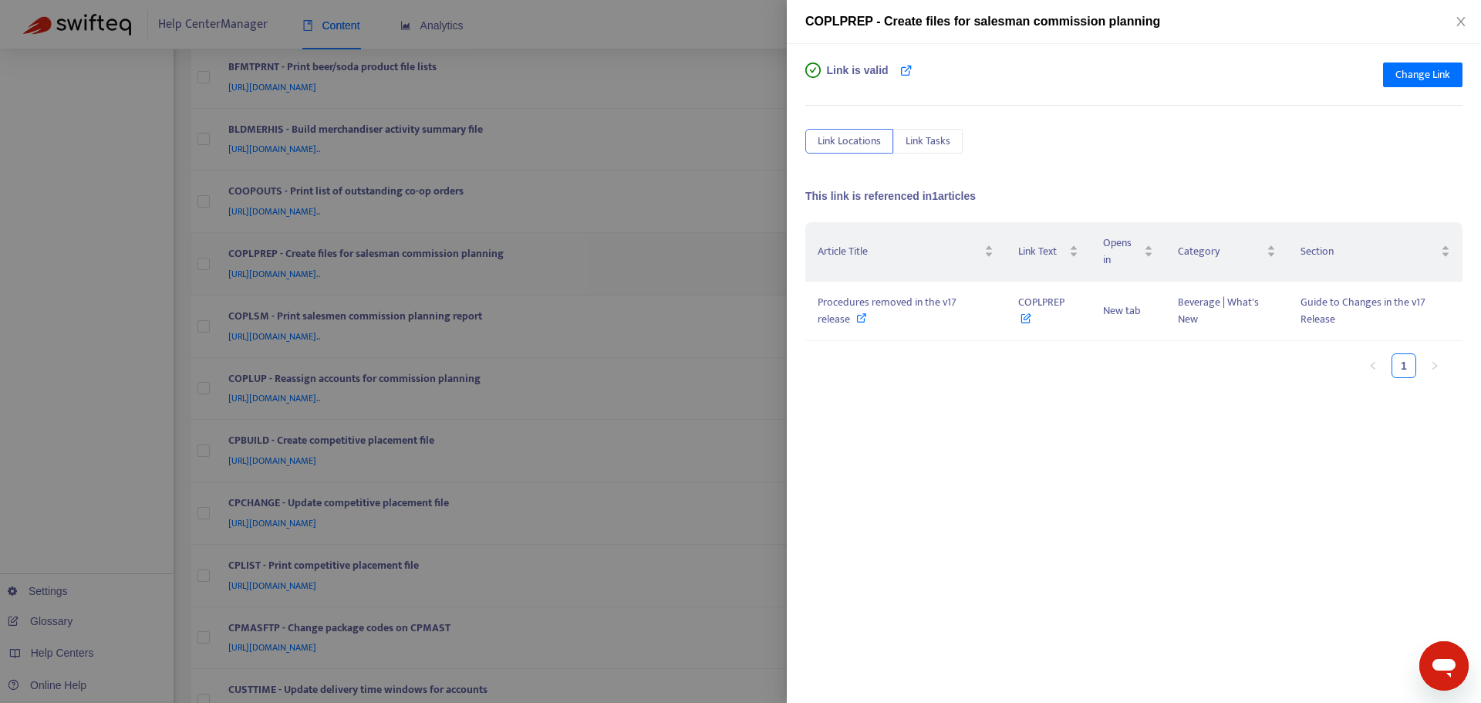
click at [683, 269] on div at bounding box center [740, 351] width 1481 height 703
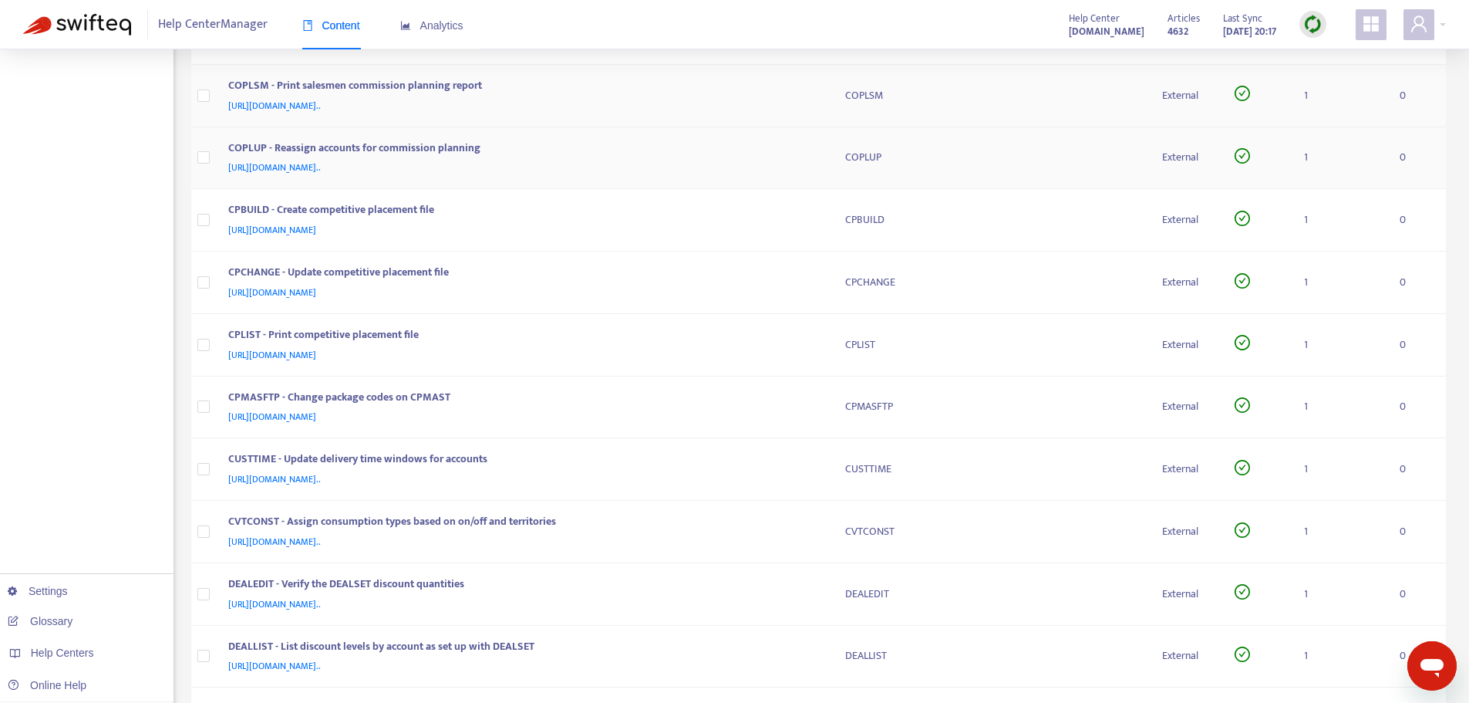
scroll to position [2006, 0]
click at [684, 102] on div "[URL][DOMAIN_NAME].." at bounding box center [521, 104] width 587 height 17
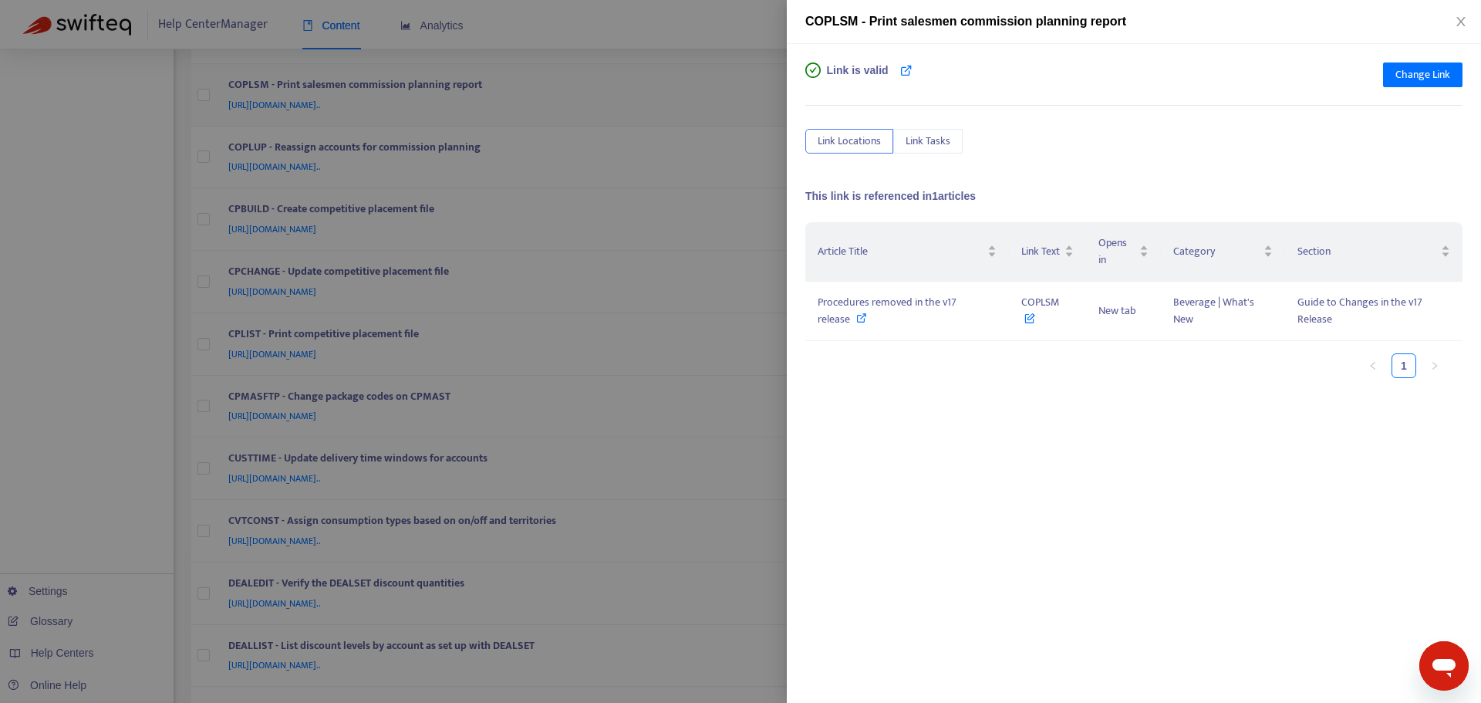
click at [684, 102] on div at bounding box center [740, 351] width 1481 height 703
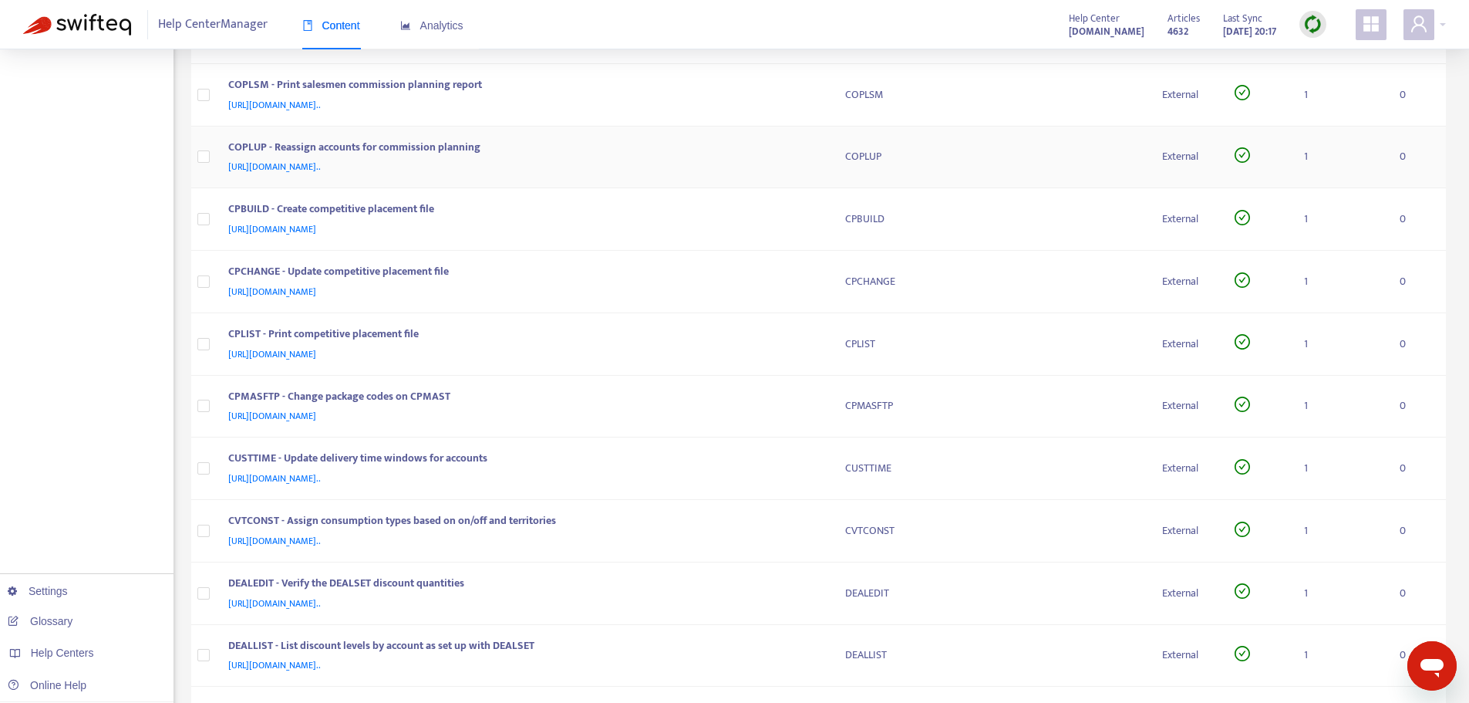
click at [691, 154] on div "COPLUP - Reassign accounts for commission planning" at bounding box center [521, 149] width 587 height 20
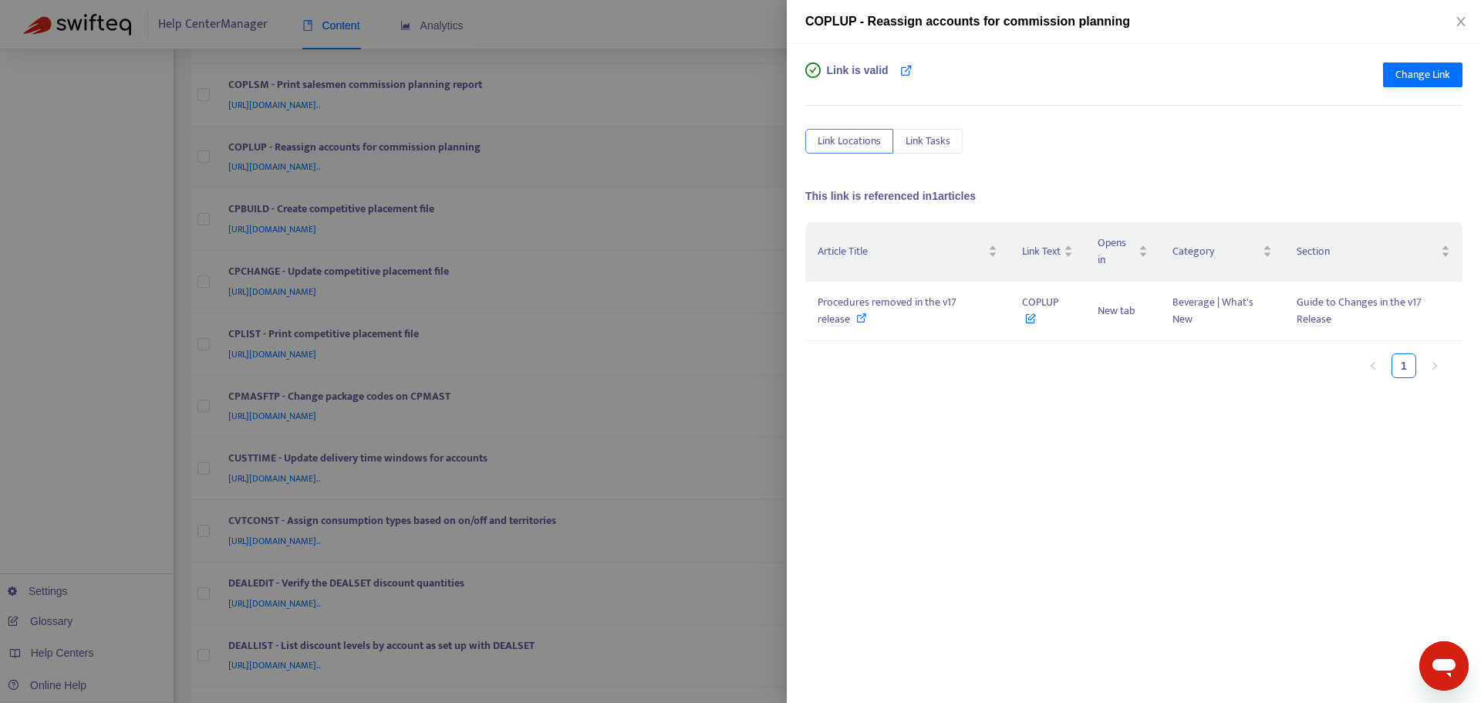
click at [691, 154] on div at bounding box center [740, 351] width 1481 height 703
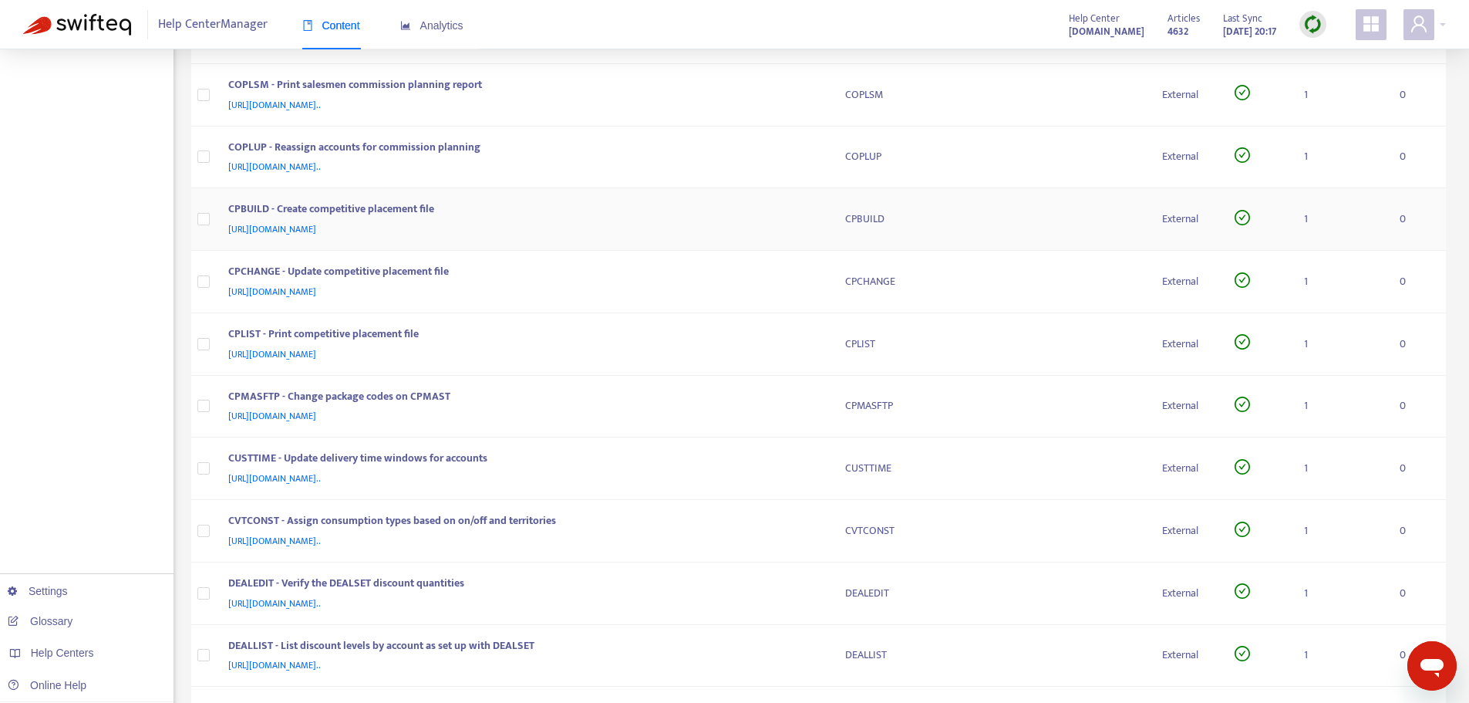
click at [687, 213] on div "CPBUILD - Create competitive placement file" at bounding box center [521, 211] width 587 height 20
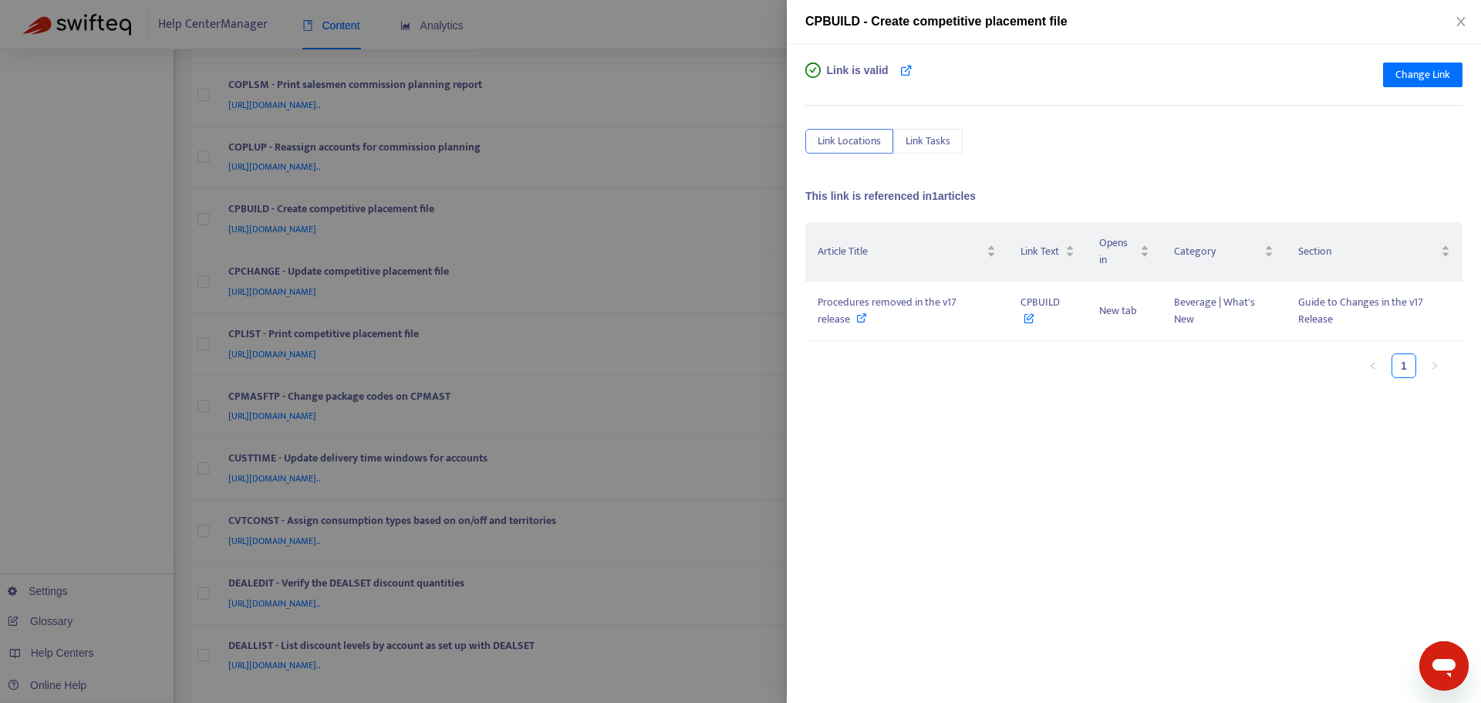
click at [687, 213] on div at bounding box center [740, 351] width 1481 height 703
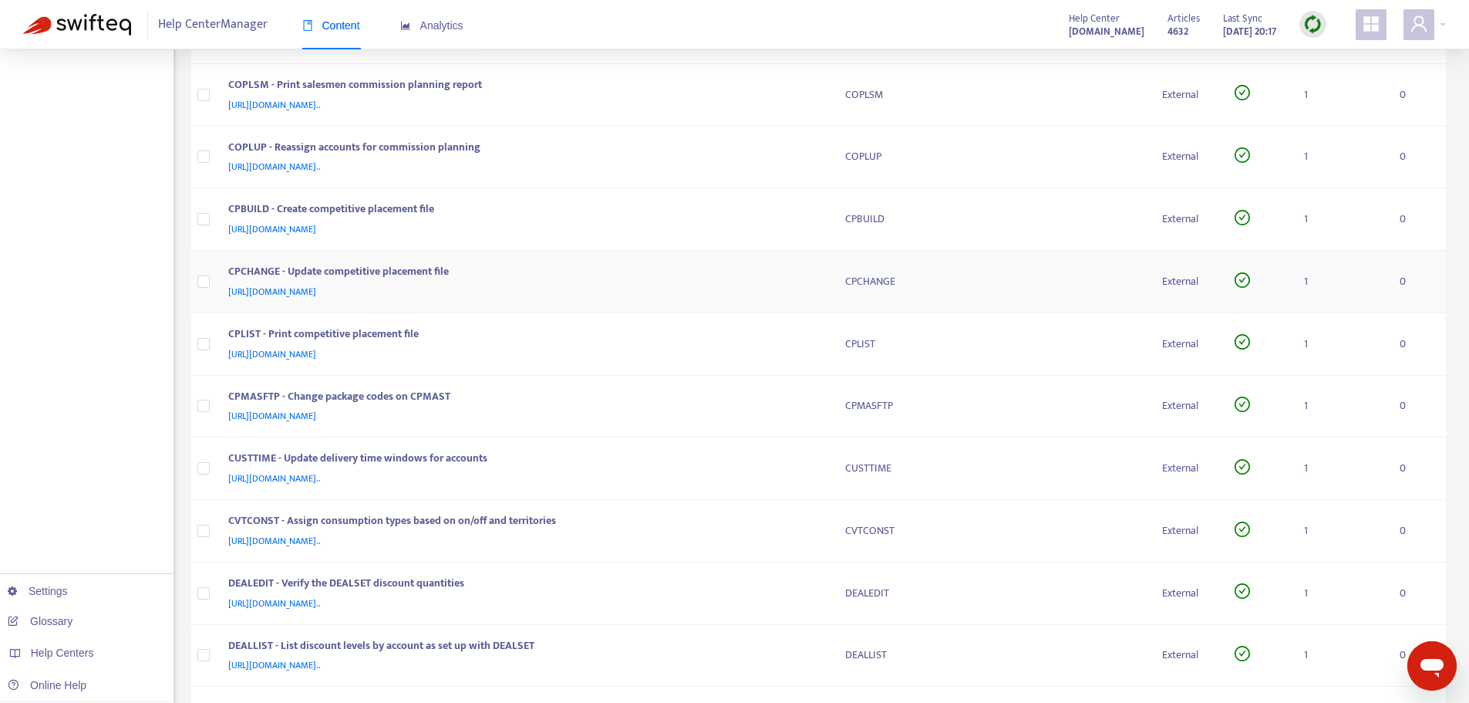
click at [698, 287] on div "[URL][DOMAIN_NAME]" at bounding box center [521, 291] width 587 height 17
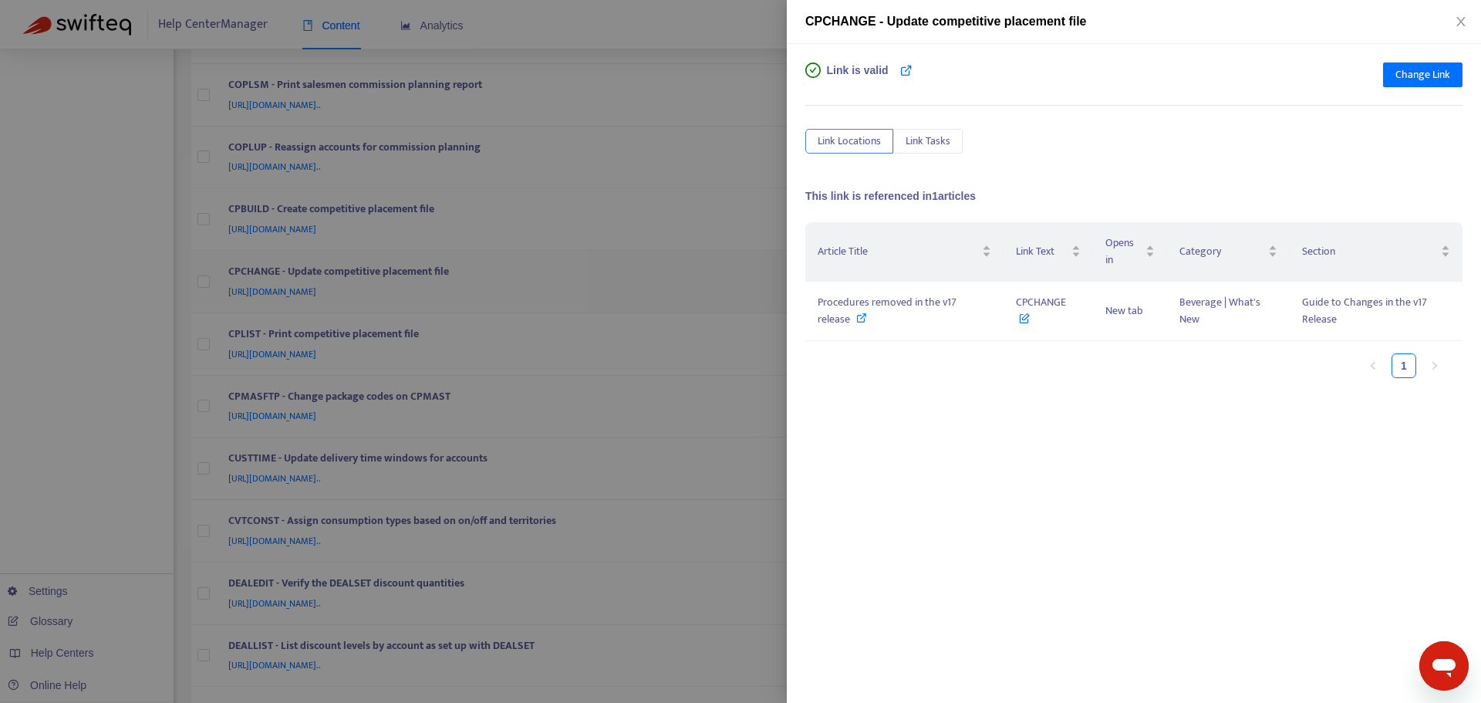
click at [698, 287] on div at bounding box center [740, 351] width 1481 height 703
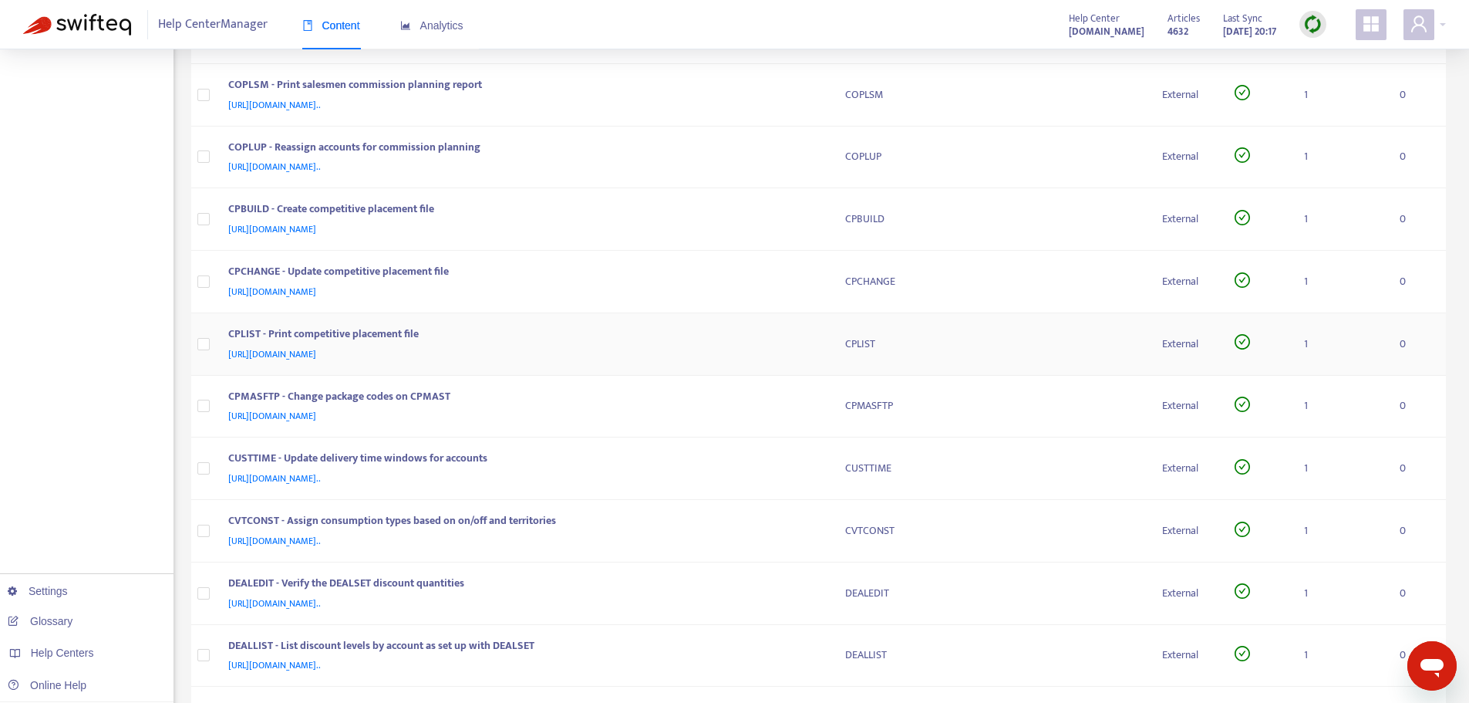
click at [704, 344] on div "CPLIST - Print competitive placement file" at bounding box center [521, 336] width 587 height 20
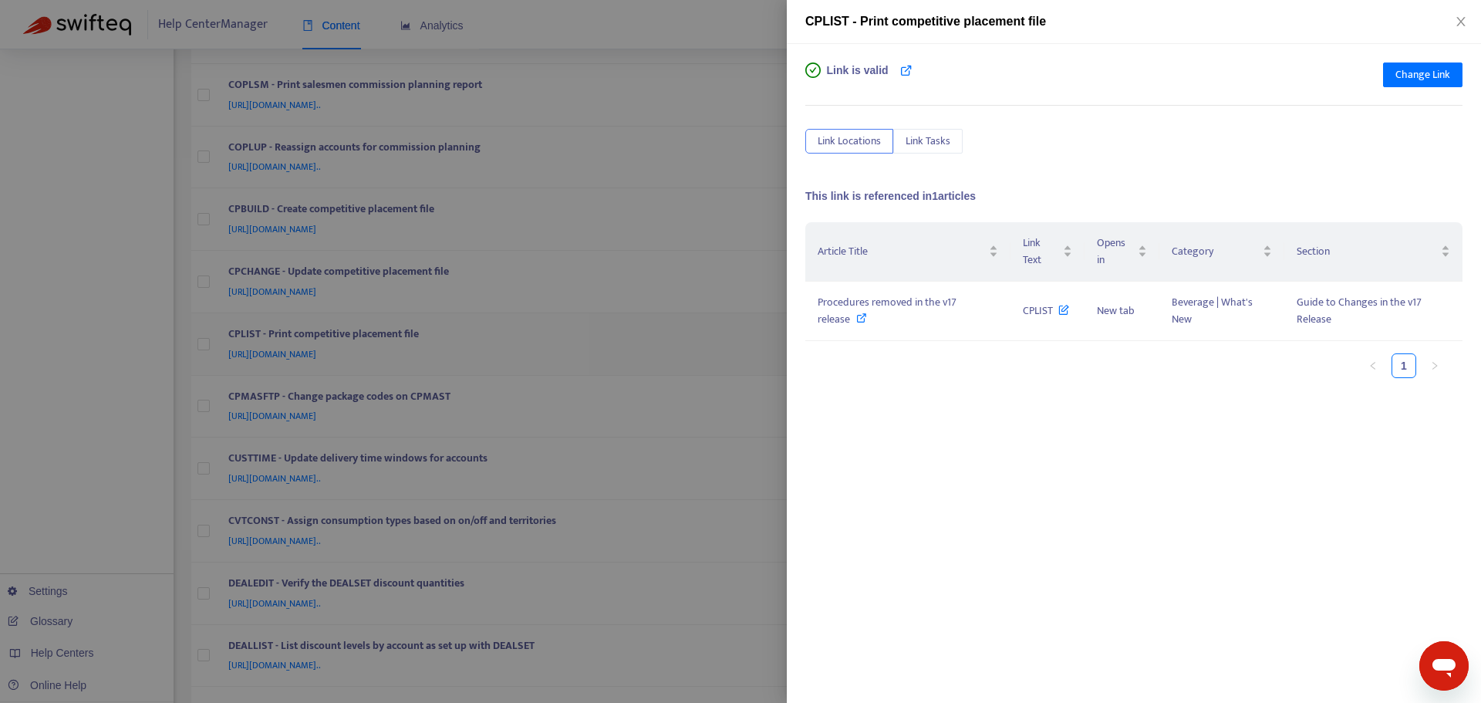
click at [704, 344] on div at bounding box center [740, 351] width 1481 height 703
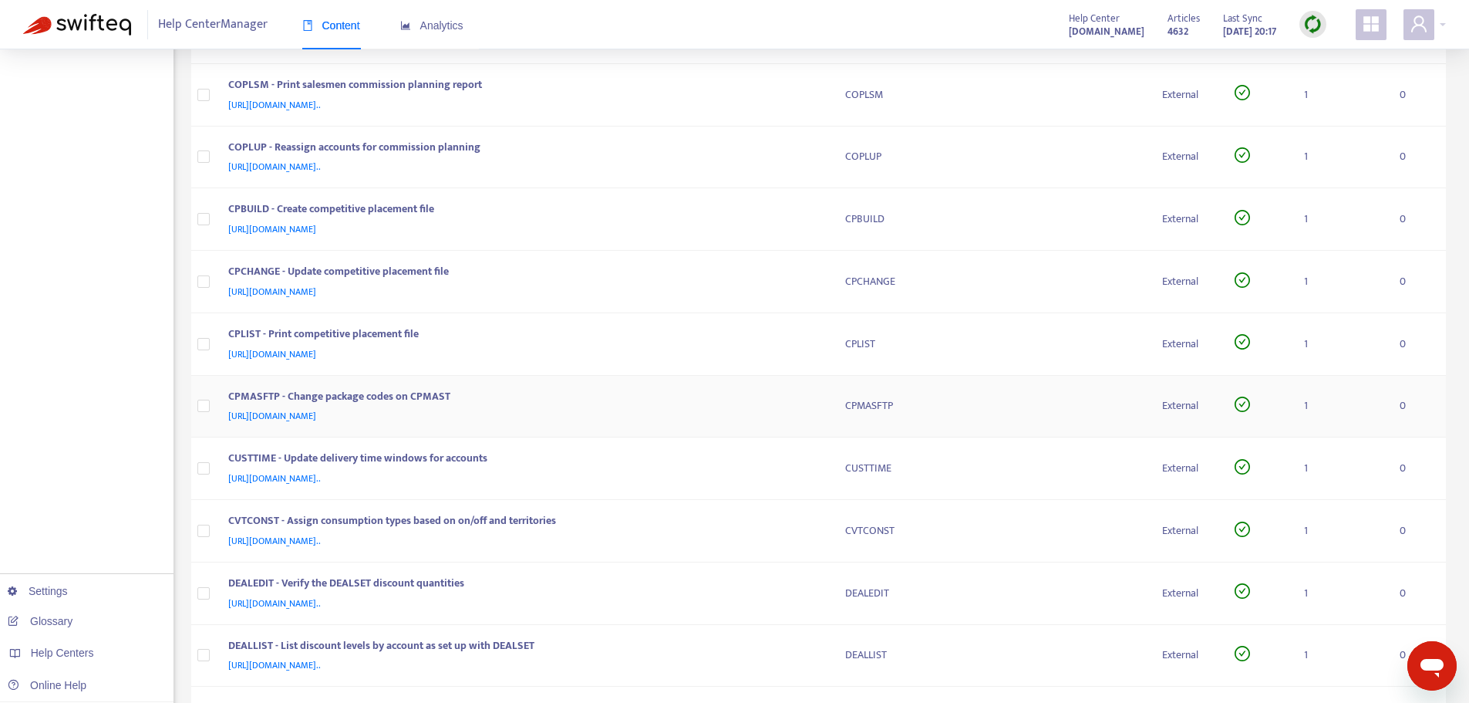
click at [705, 411] on div "[URL][DOMAIN_NAME]" at bounding box center [521, 415] width 587 height 17
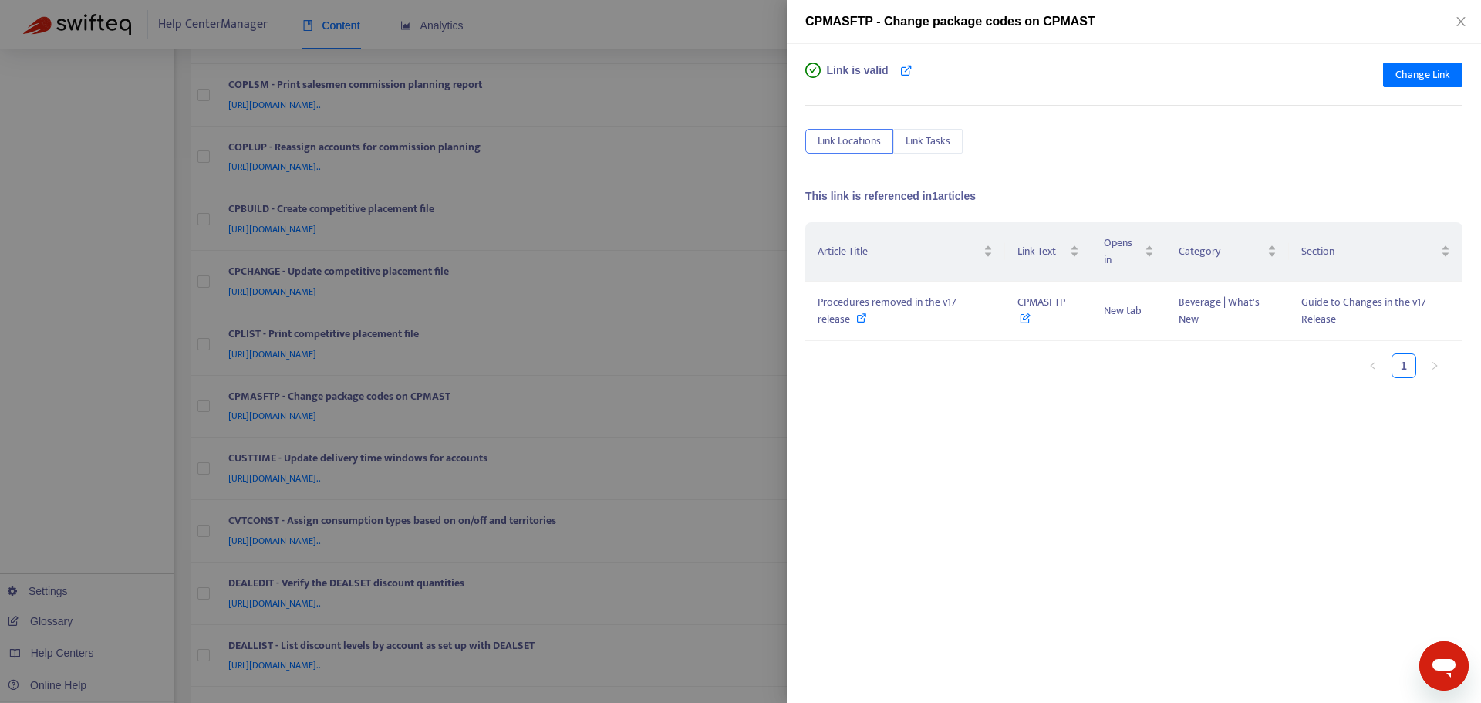
click at [707, 410] on div at bounding box center [740, 351] width 1481 height 703
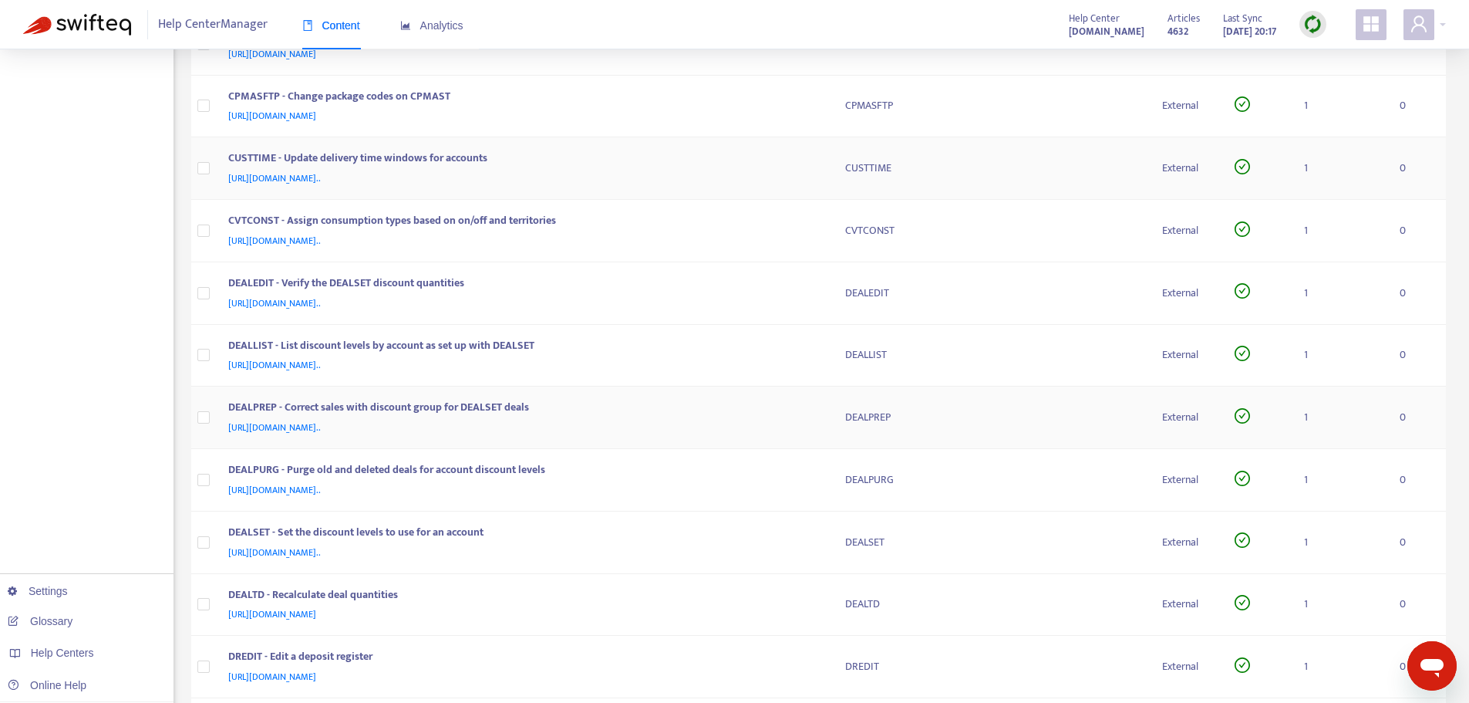
scroll to position [2315, 0]
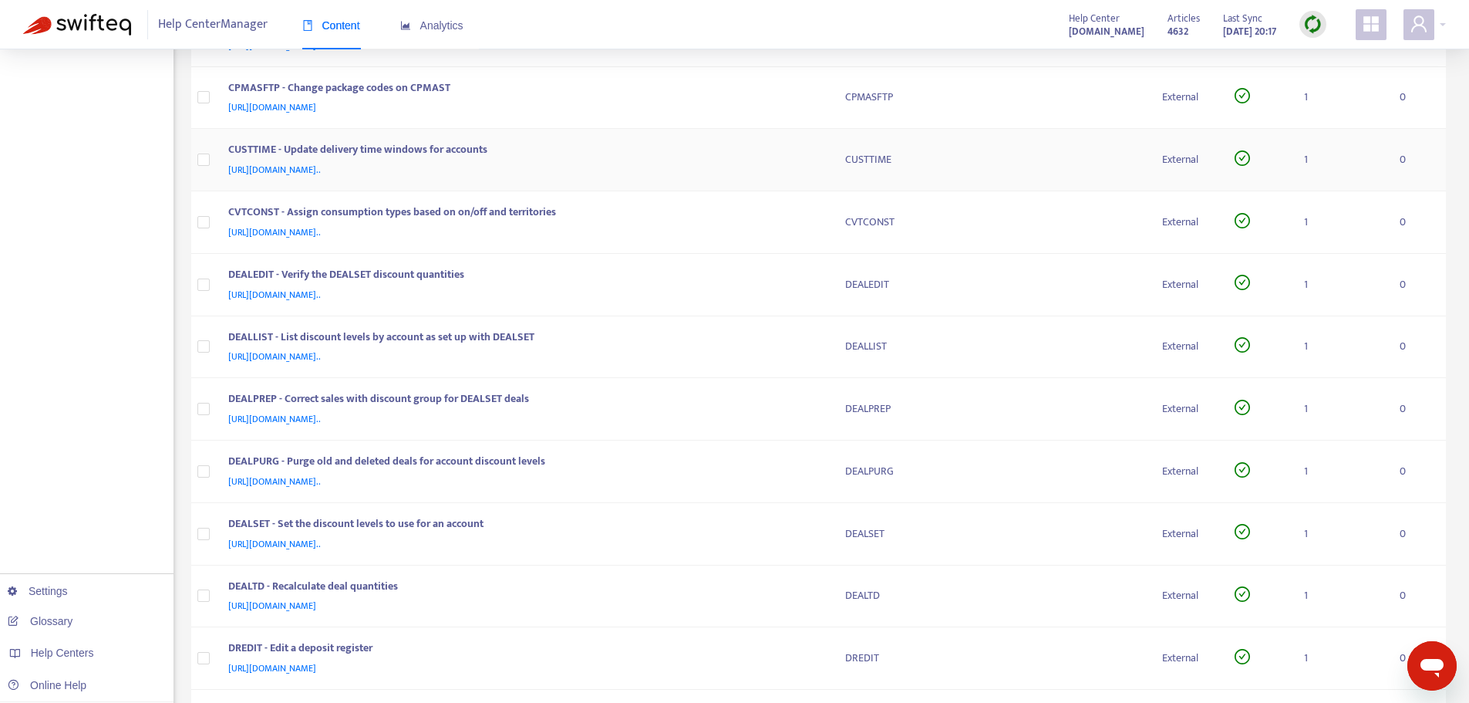
click at [731, 156] on div "CUSTTIME - Update delivery time windows for accounts" at bounding box center [521, 151] width 587 height 20
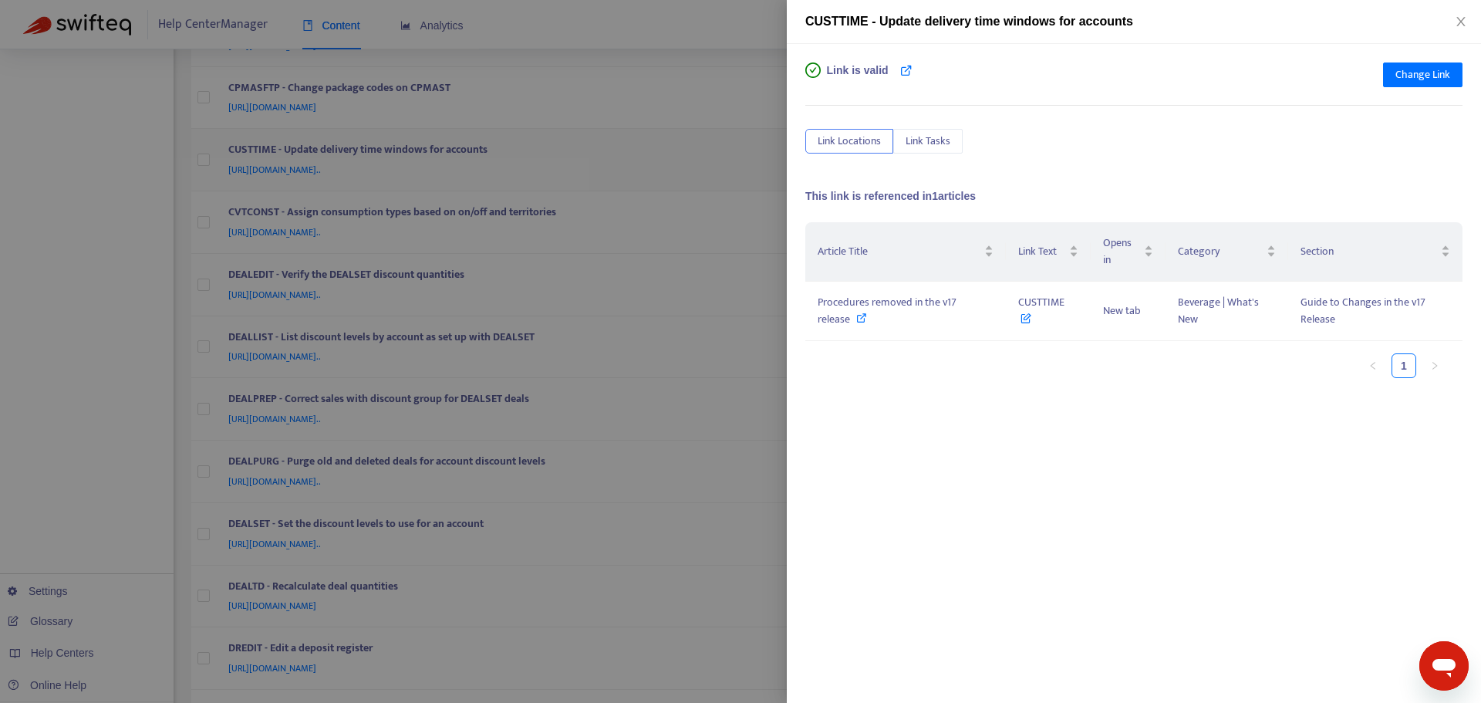
click at [731, 156] on div at bounding box center [740, 351] width 1481 height 703
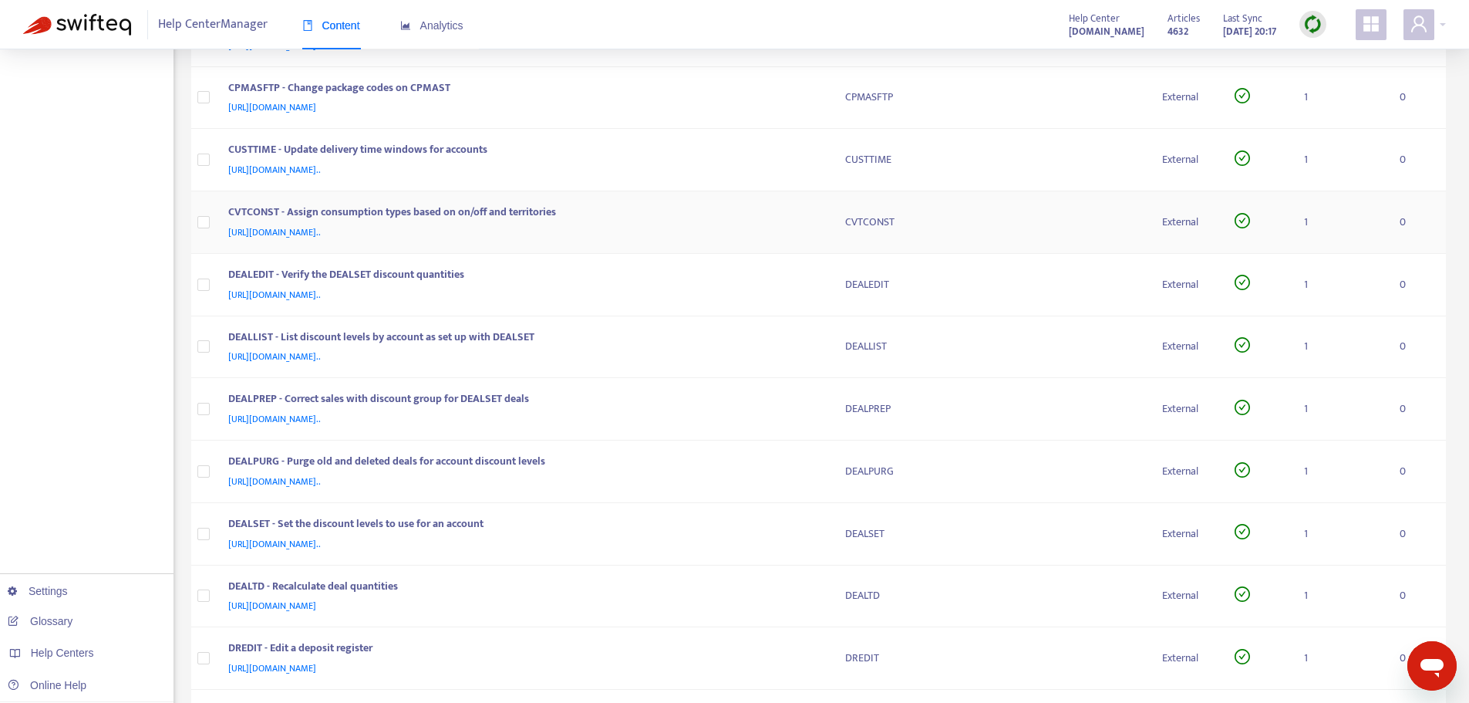
click at [738, 218] on div "CVTCONST - Assign consumption types based on on/off and territories" at bounding box center [521, 214] width 587 height 20
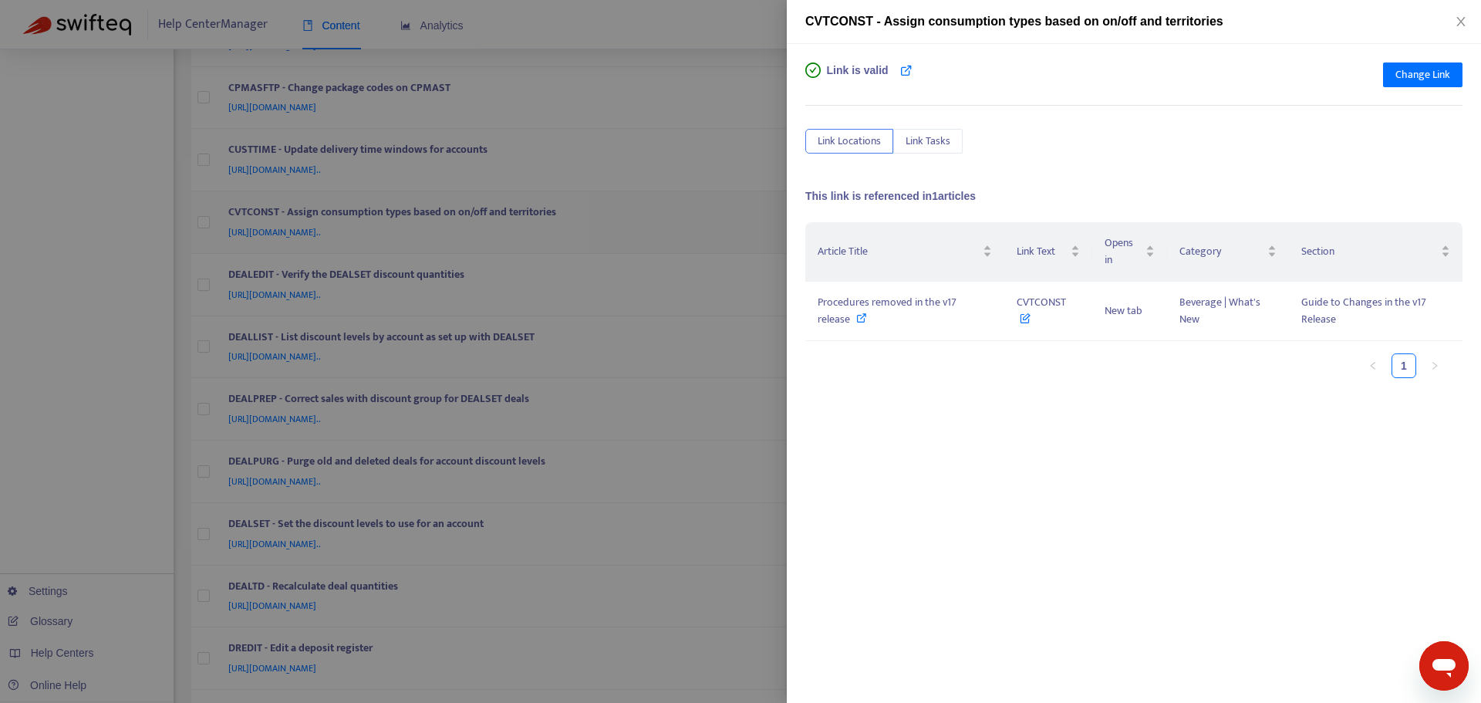
click at [738, 218] on div at bounding box center [740, 351] width 1481 height 703
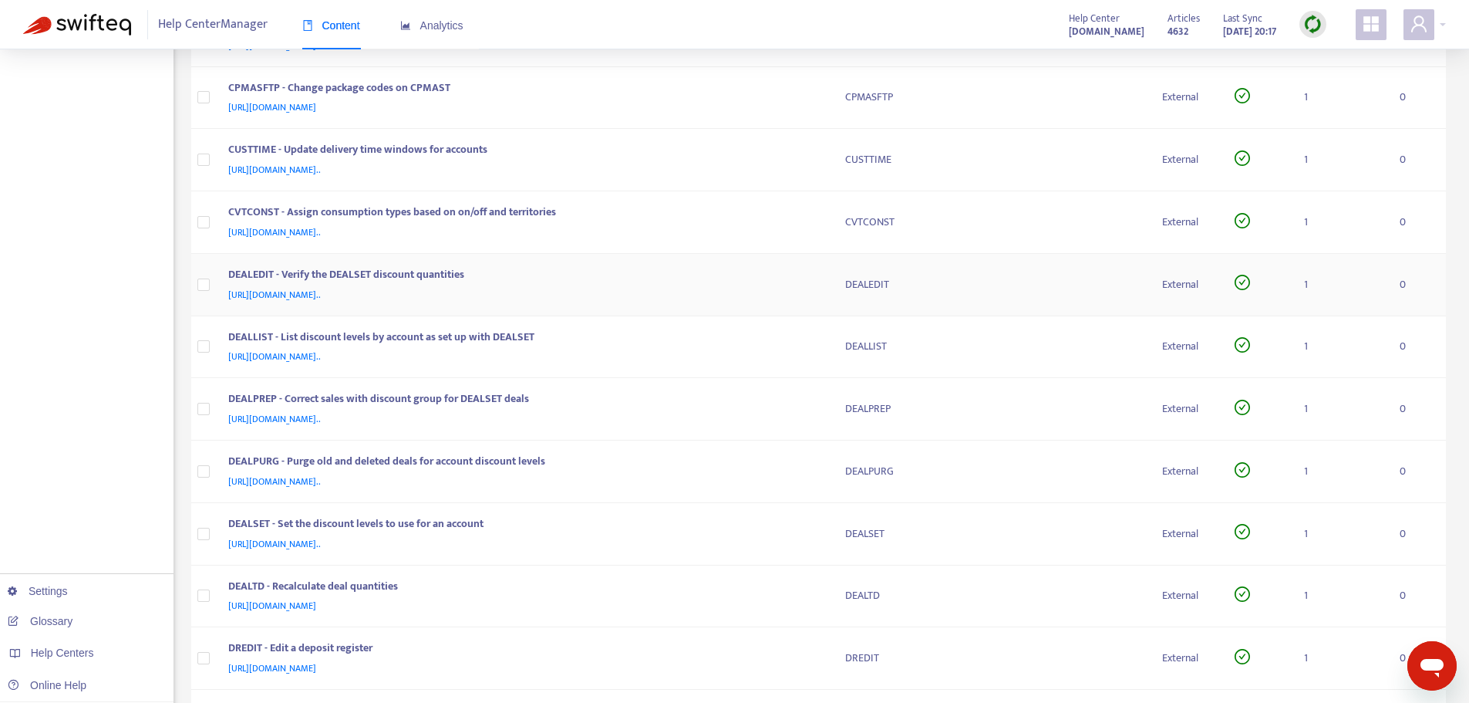
click at [734, 259] on td "DEALEDIT - Verify the DEALSET discount quantities [URL][DOMAIN_NAME].." at bounding box center [524, 285] width 617 height 62
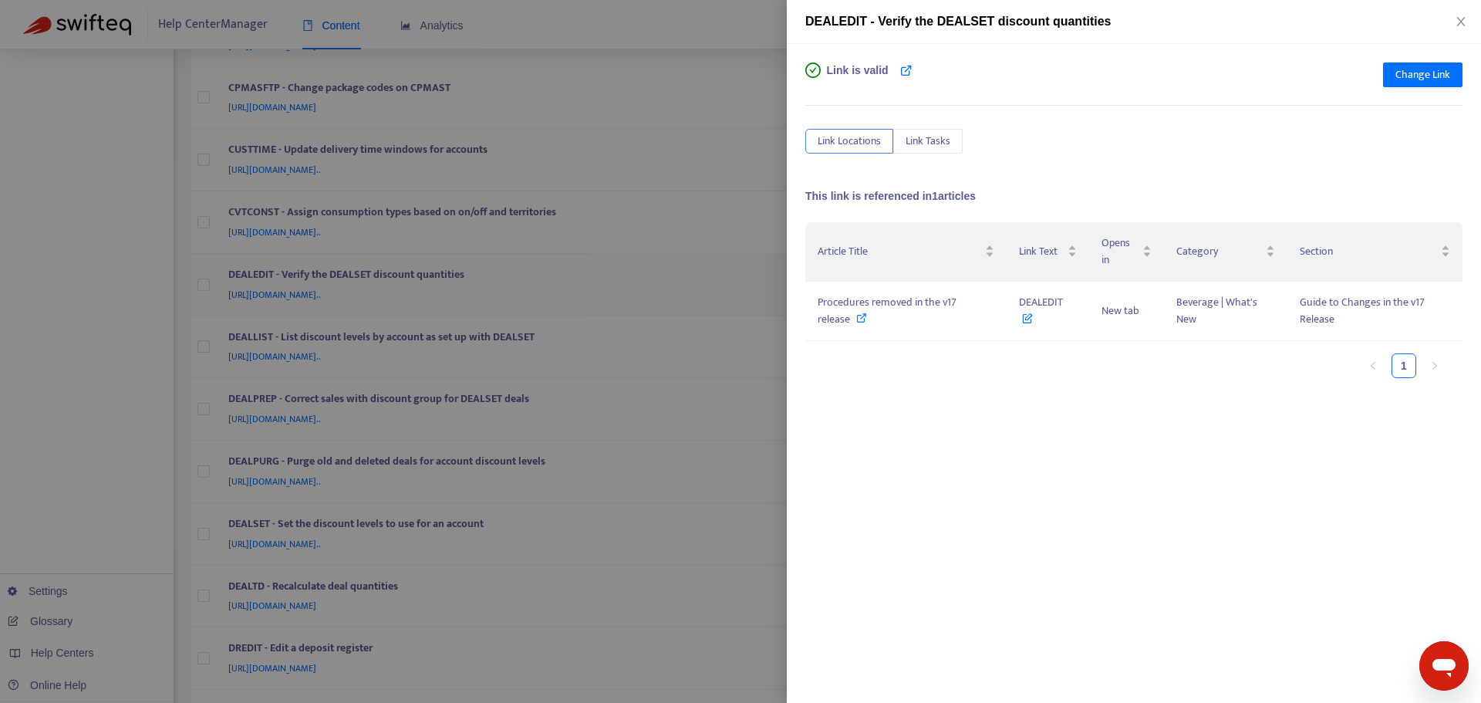
click at [734, 259] on div at bounding box center [740, 351] width 1481 height 703
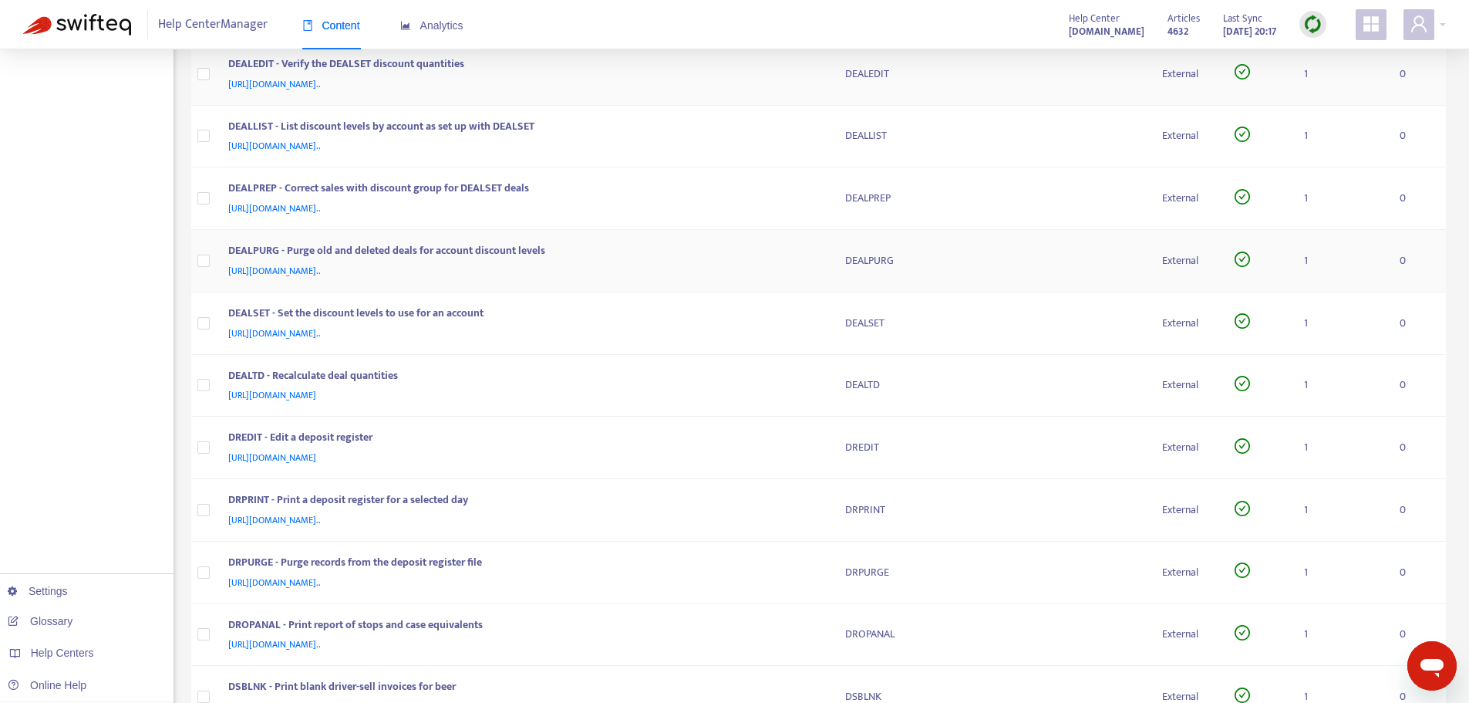
scroll to position [2546, 0]
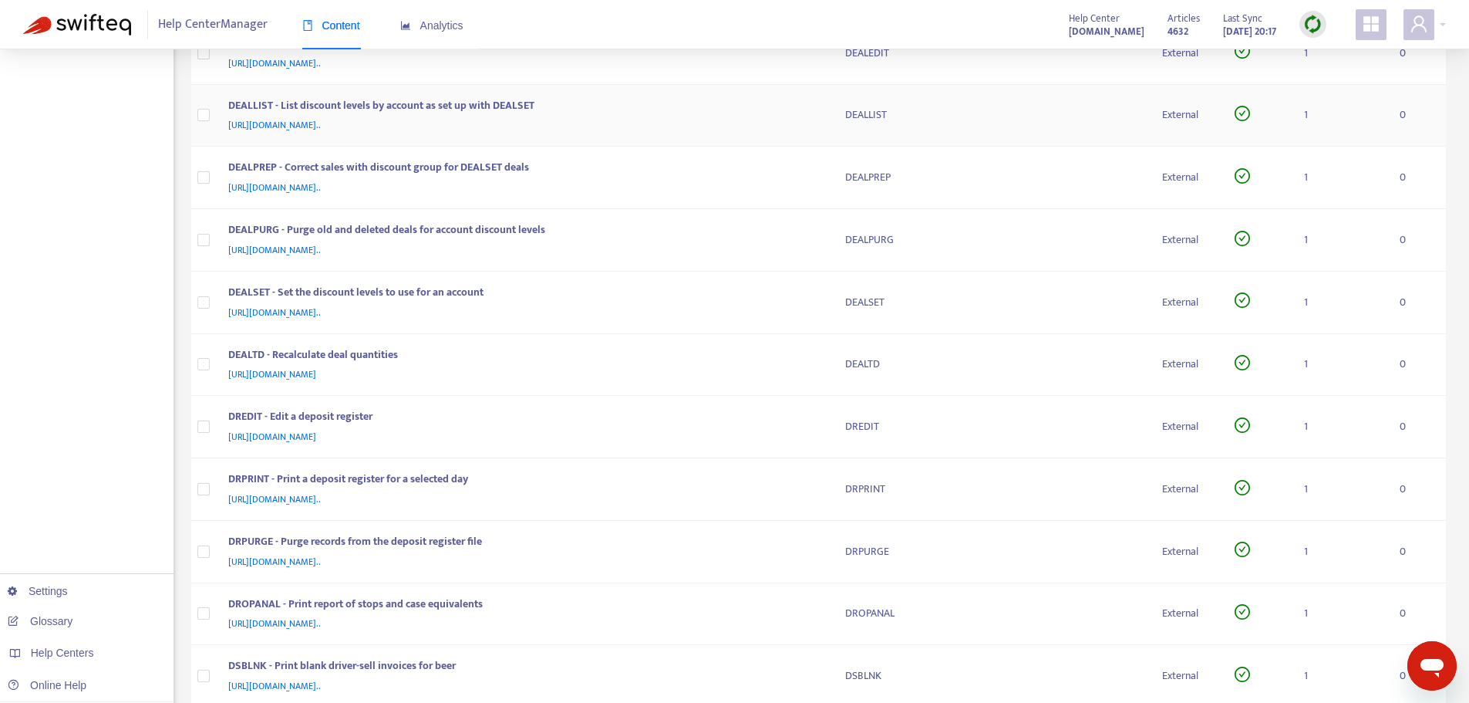
click at [747, 108] on div "DEALLIST - List discount levels by account as set up with DEALSET" at bounding box center [521, 107] width 587 height 20
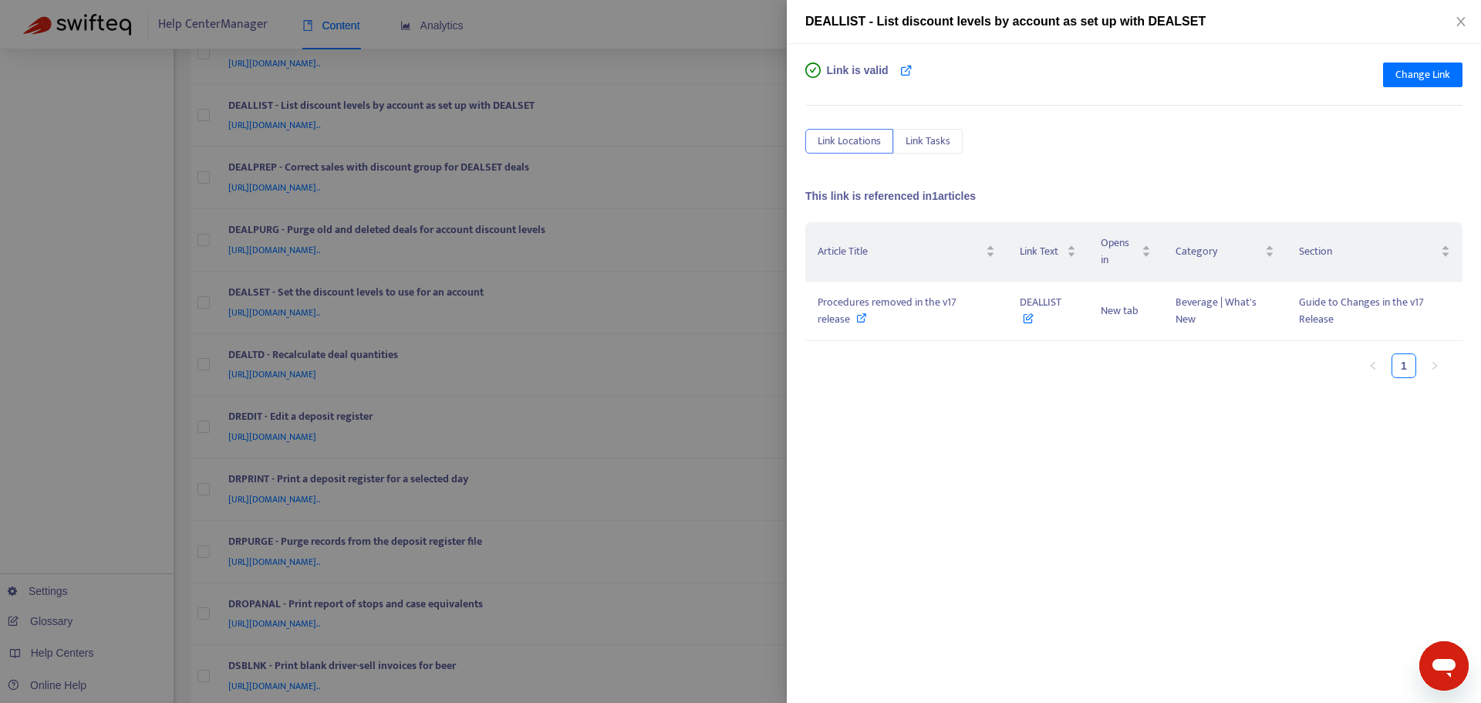
click at [744, 108] on div at bounding box center [740, 351] width 1481 height 703
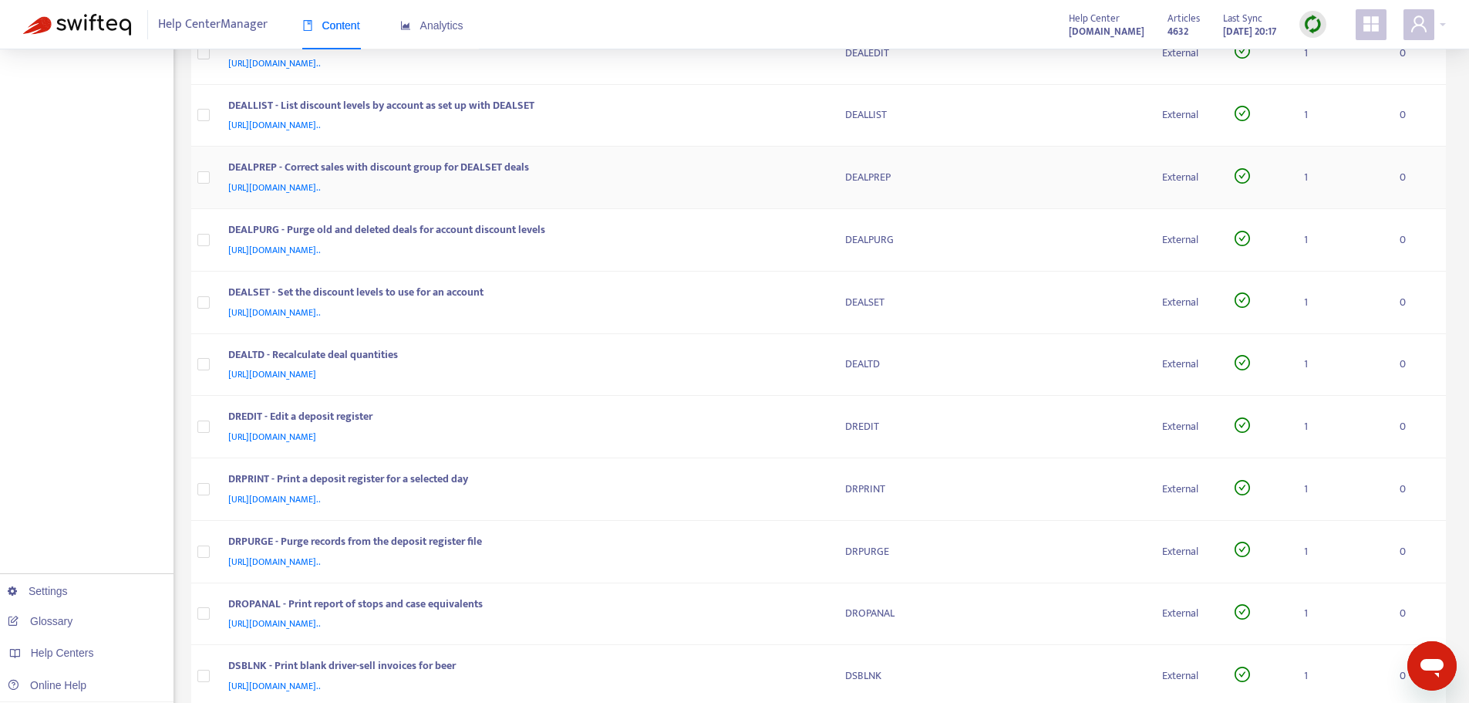
click at [753, 171] on div "DEALPREP - Correct sales with discount group for DEALSET deals" at bounding box center [521, 169] width 587 height 20
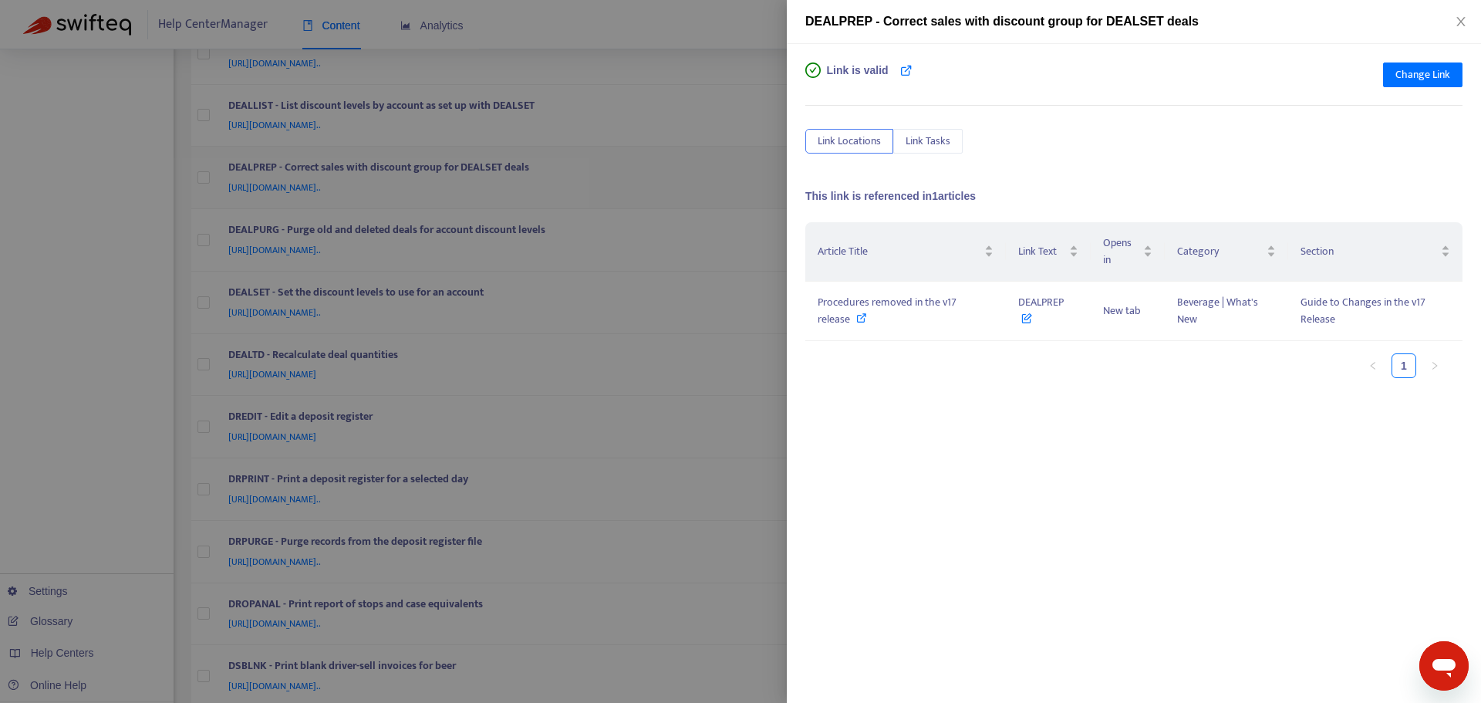
click at [753, 171] on div at bounding box center [740, 351] width 1481 height 703
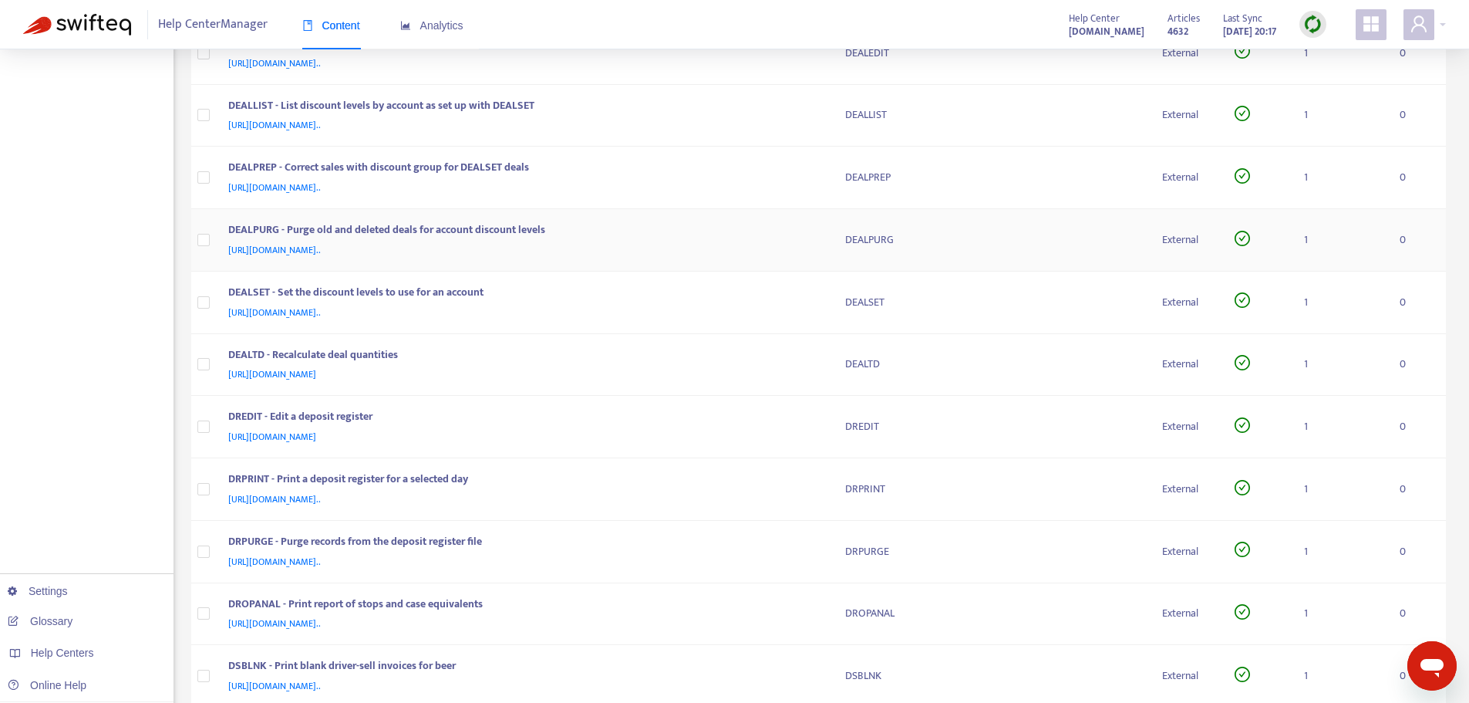
click at [760, 244] on div "[URL][DOMAIN_NAME].." at bounding box center [521, 249] width 587 height 17
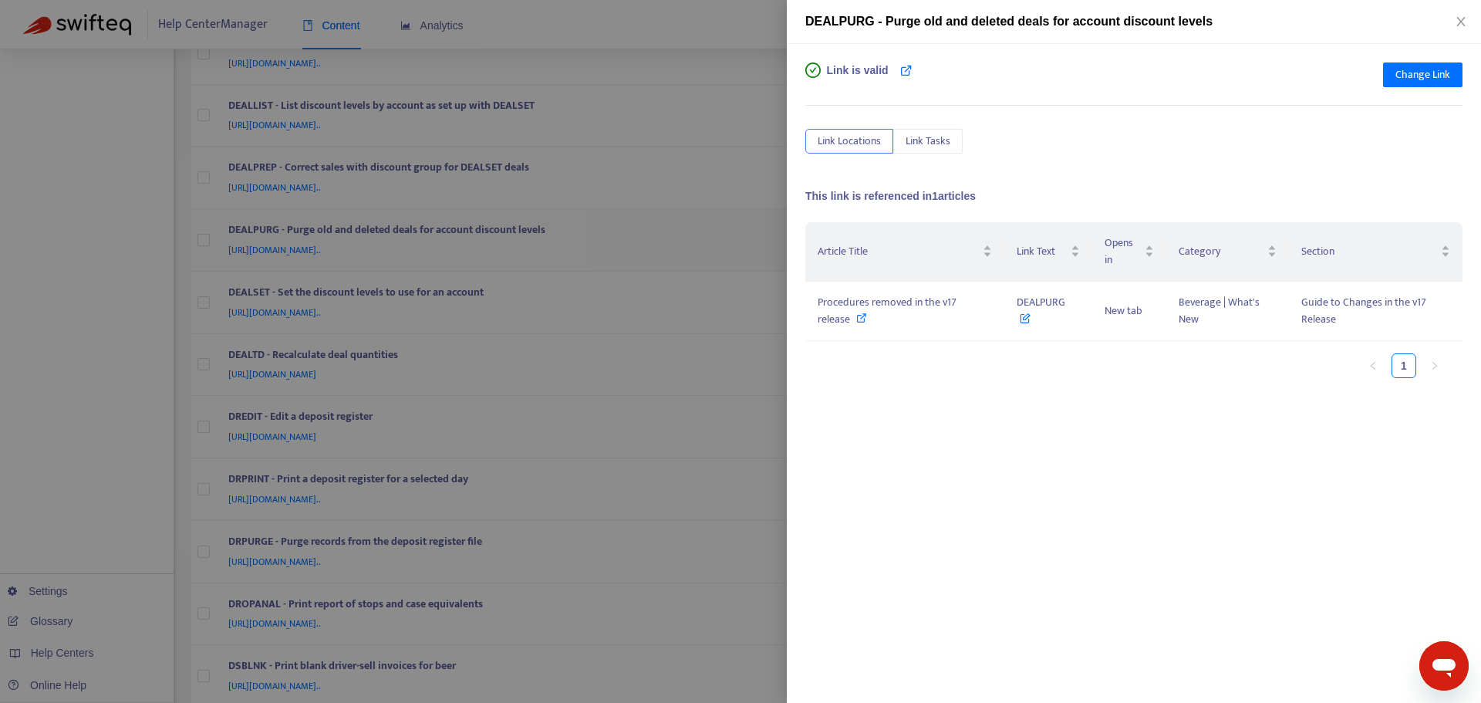
click at [760, 244] on div at bounding box center [740, 351] width 1481 height 703
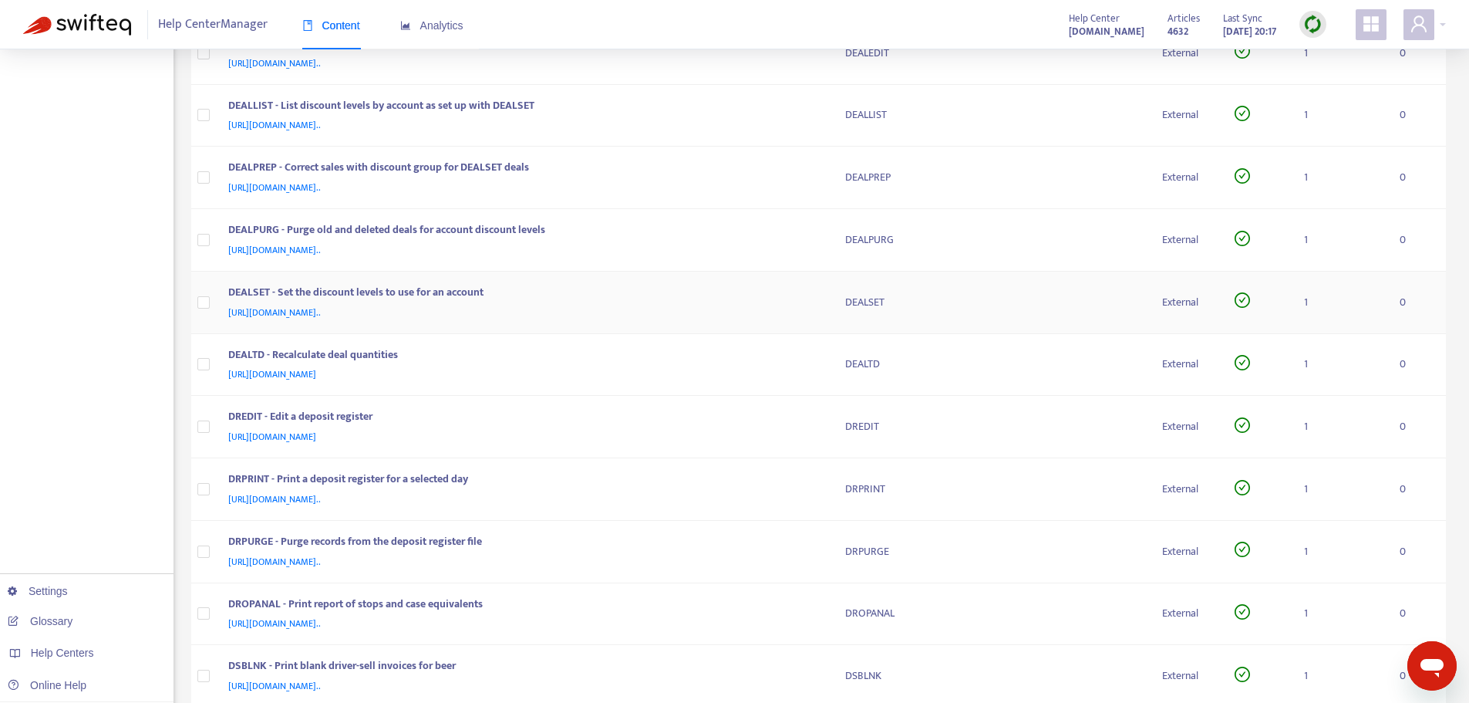
click at [749, 305] on div "[URL][DOMAIN_NAME].." at bounding box center [521, 312] width 587 height 17
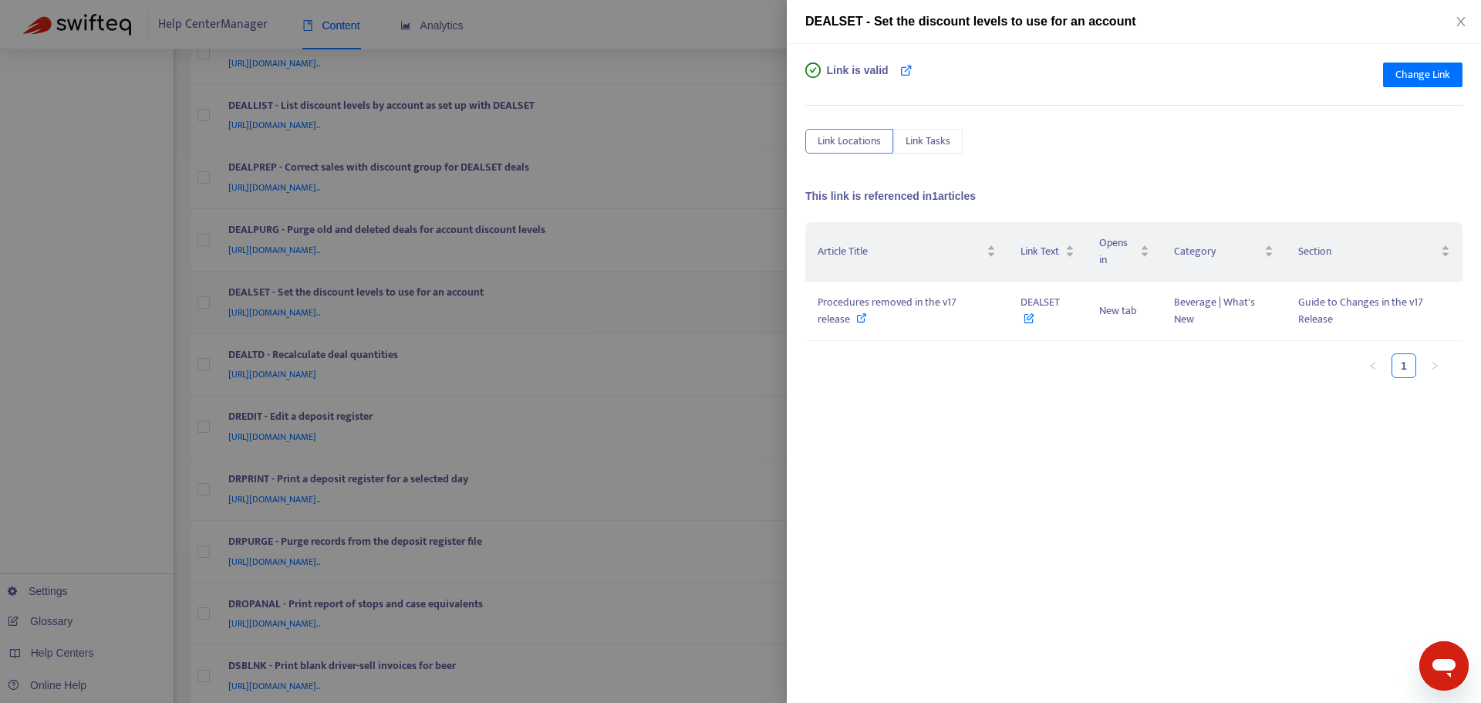
click at [749, 305] on div at bounding box center [740, 351] width 1481 height 703
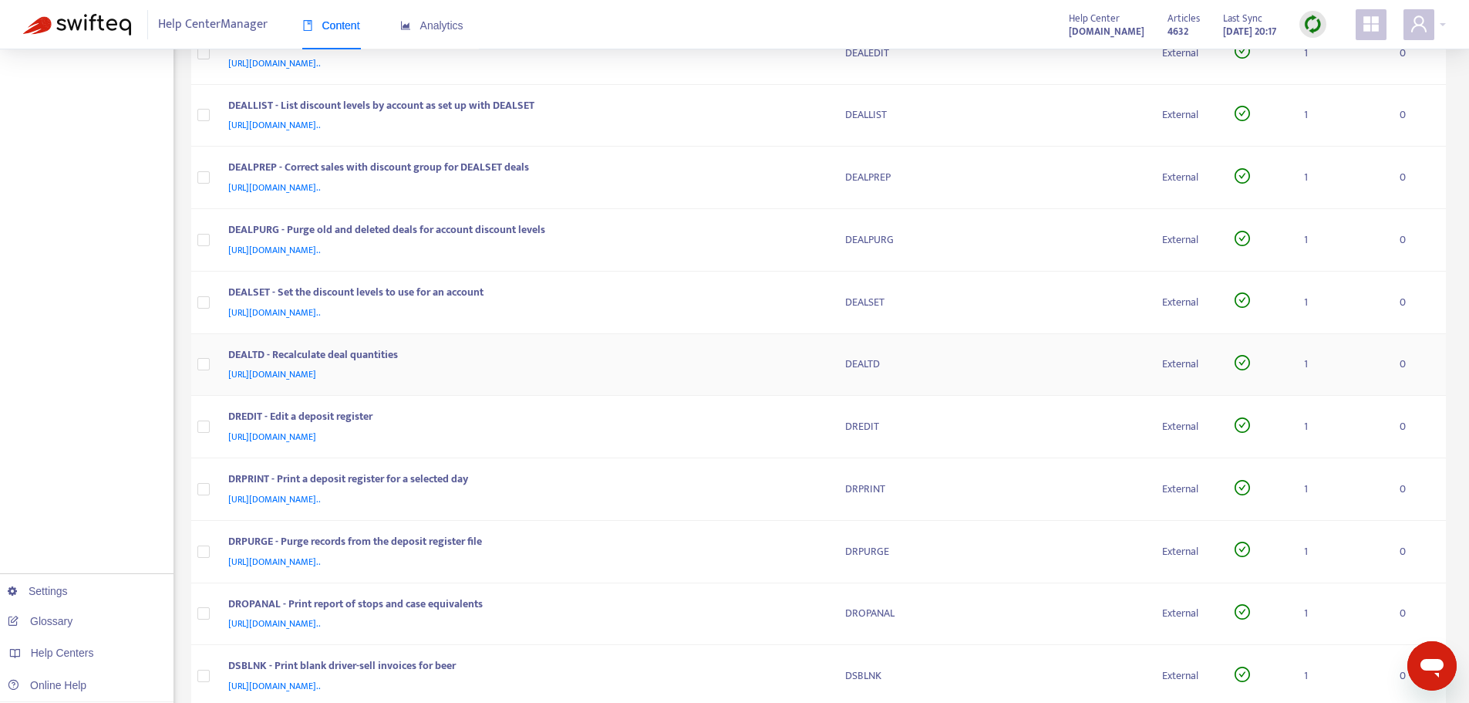
click at [734, 356] on div "DEALTD - Recalculate deal quantities" at bounding box center [521, 356] width 587 height 20
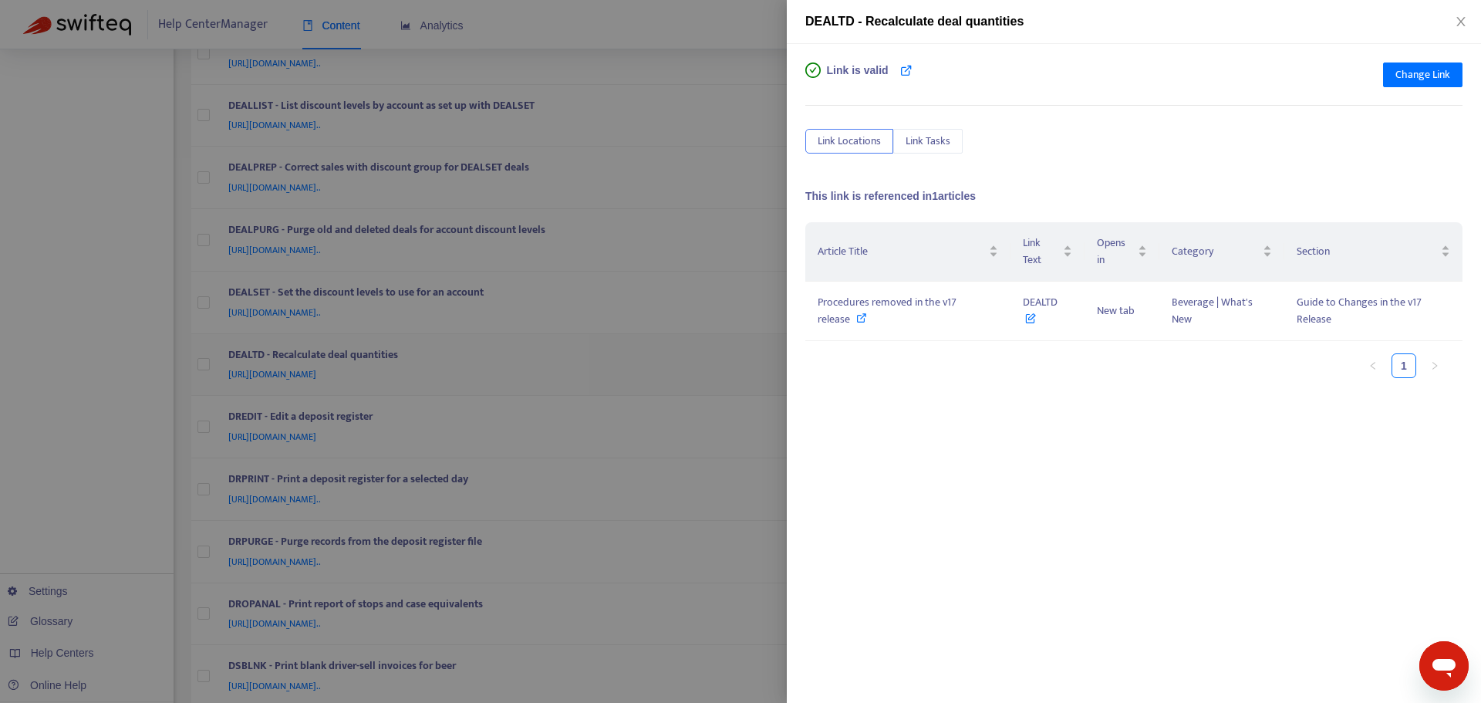
click at [734, 356] on div at bounding box center [740, 351] width 1481 height 703
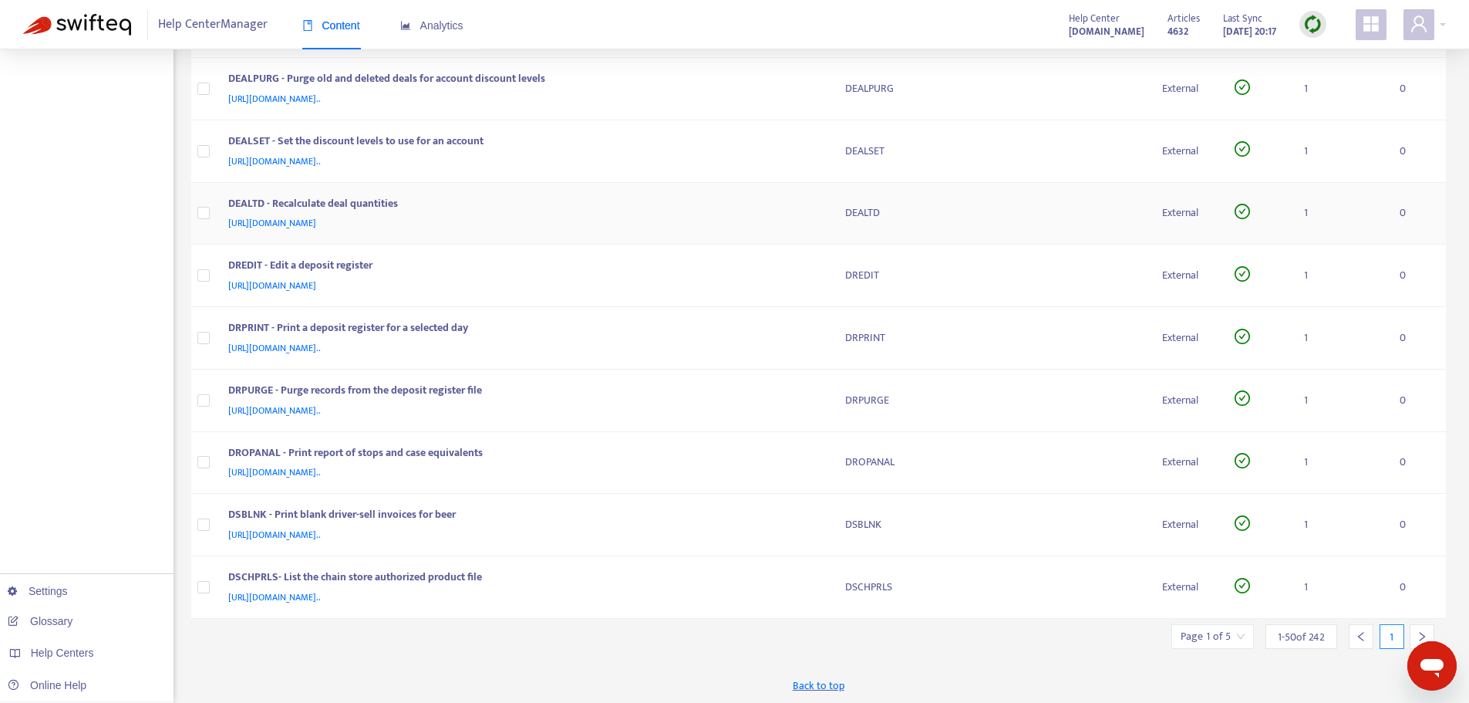
scroll to position [2700, 0]
click at [733, 283] on div "[URL][DOMAIN_NAME]" at bounding box center [521, 283] width 587 height 17
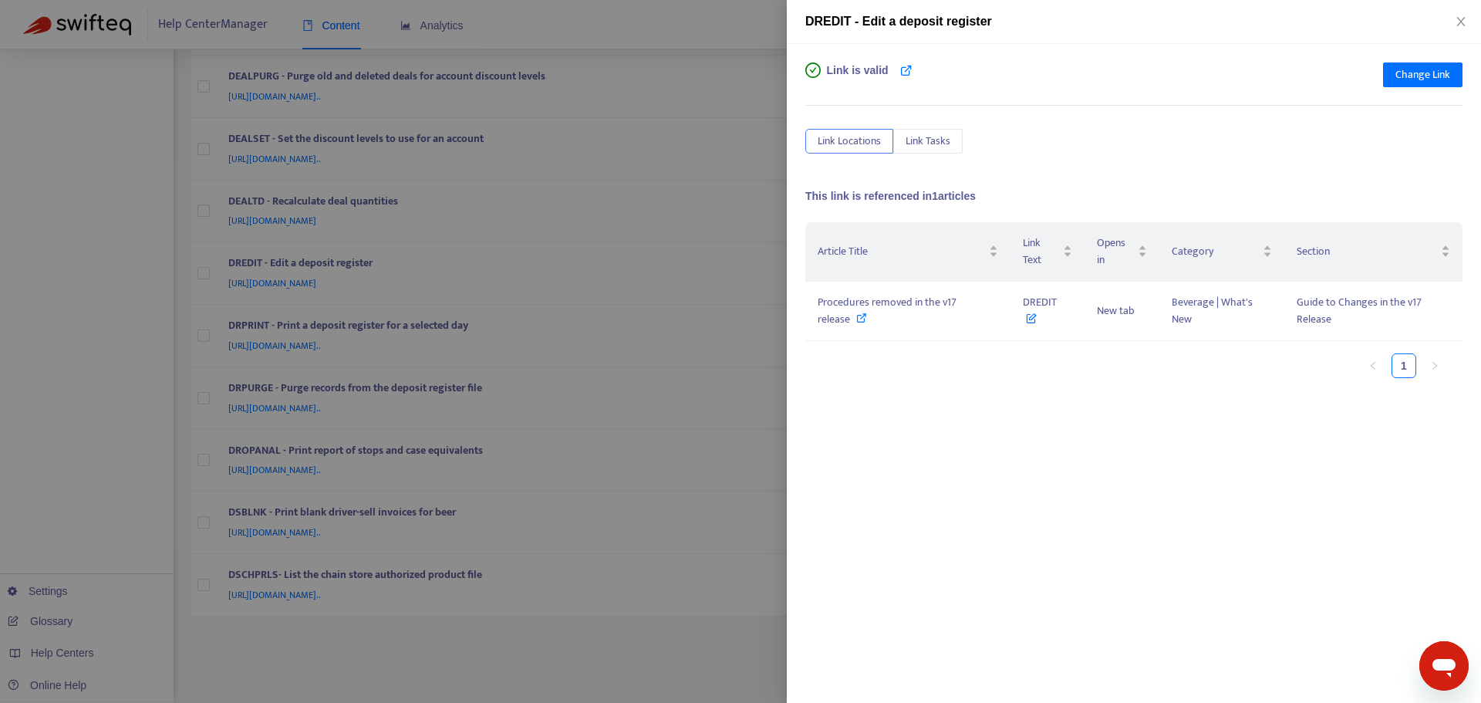
click at [733, 280] on div at bounding box center [740, 351] width 1481 height 703
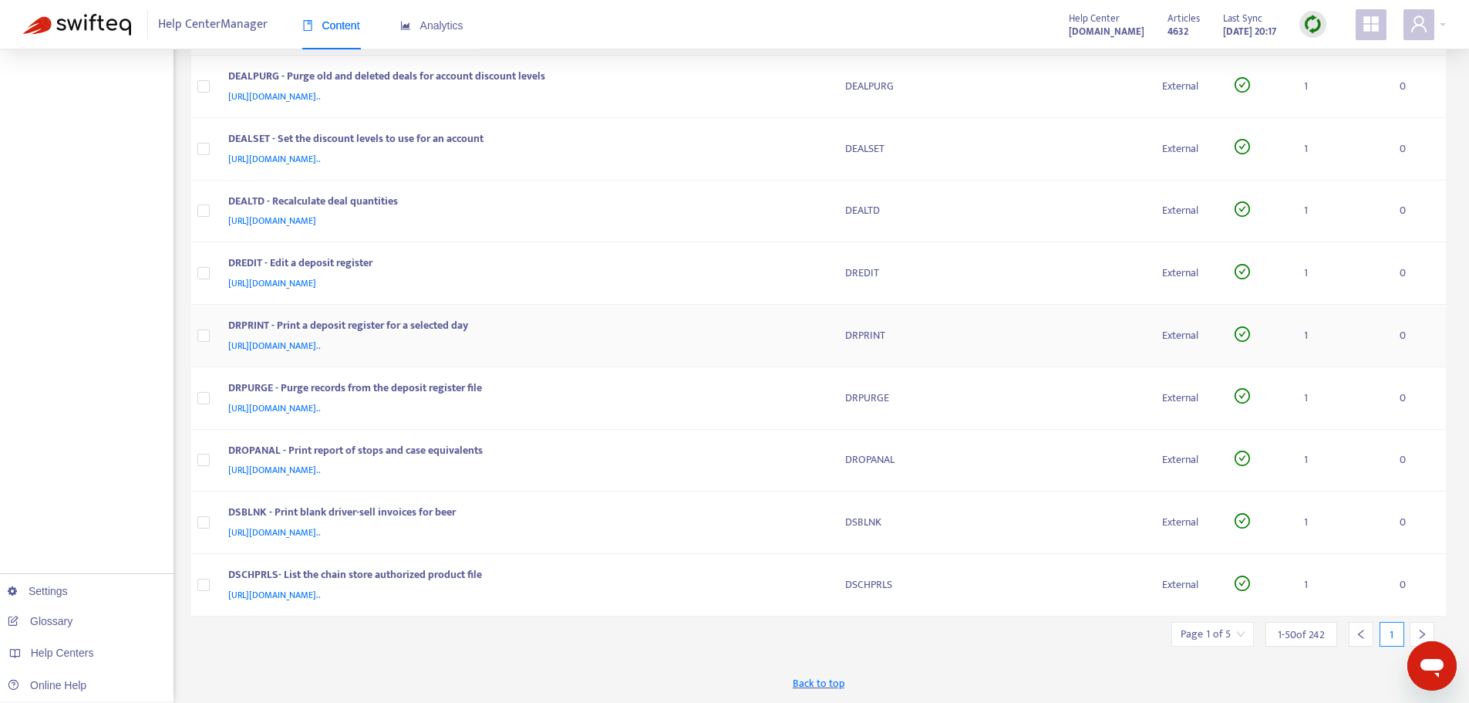
click at [730, 337] on div "[URL][DOMAIN_NAME].." at bounding box center [521, 345] width 587 height 17
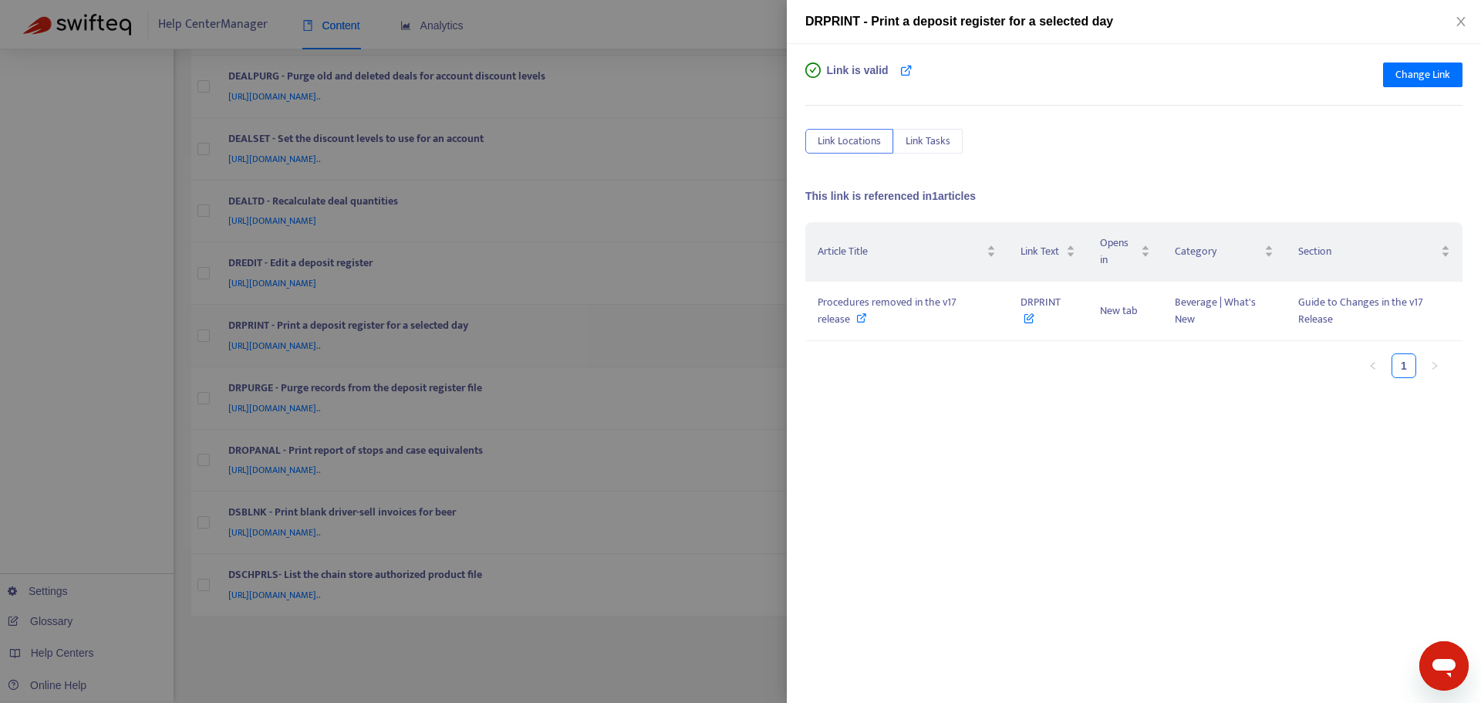
click at [730, 337] on div at bounding box center [740, 351] width 1481 height 703
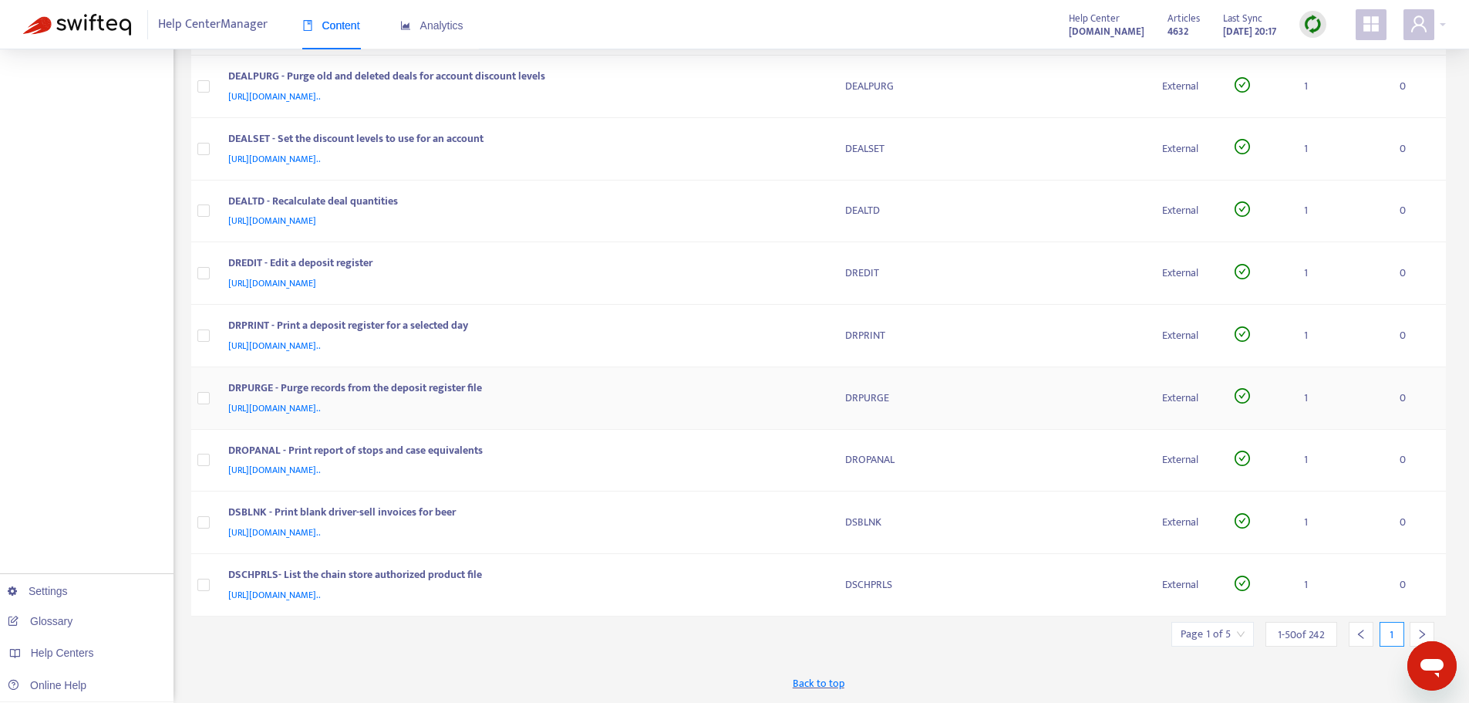
click at [734, 403] on div "[URL][DOMAIN_NAME].." at bounding box center [521, 408] width 587 height 17
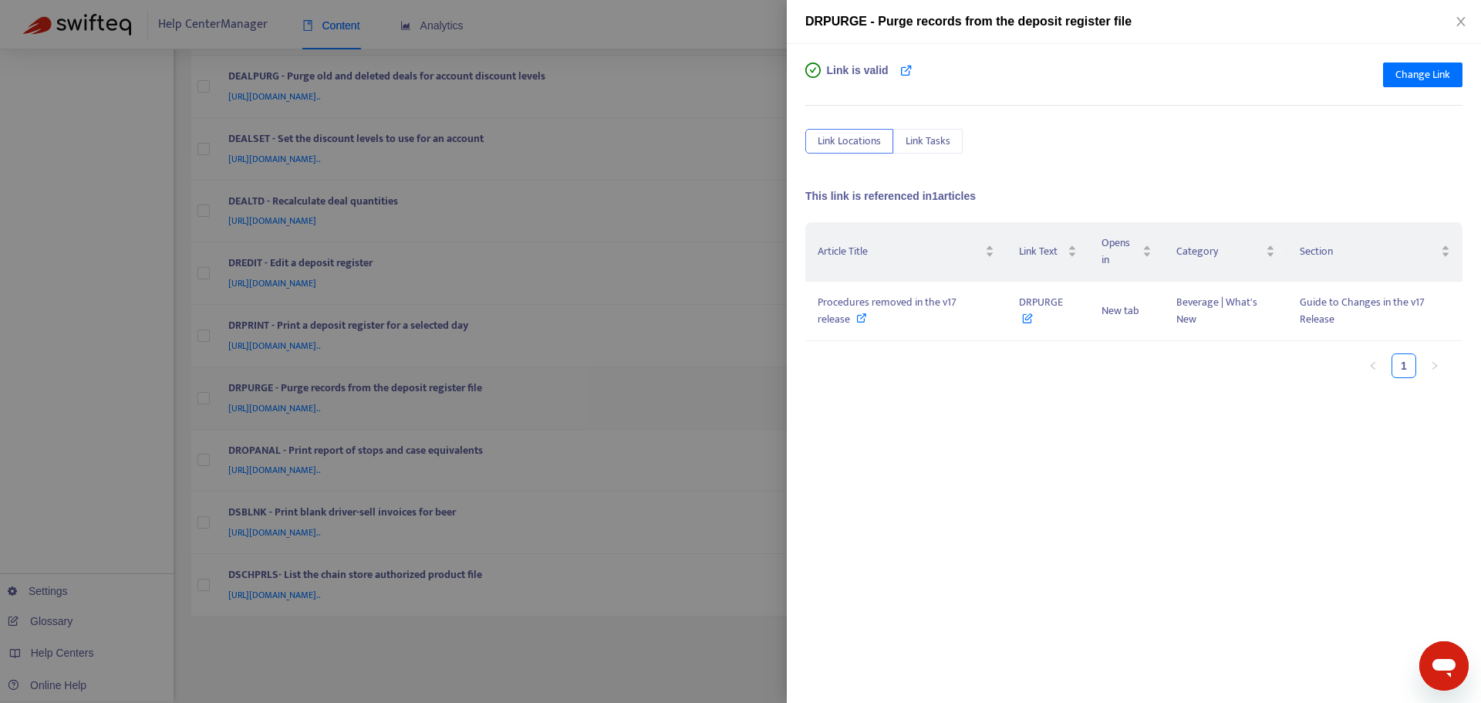
click at [734, 403] on div at bounding box center [740, 351] width 1481 height 703
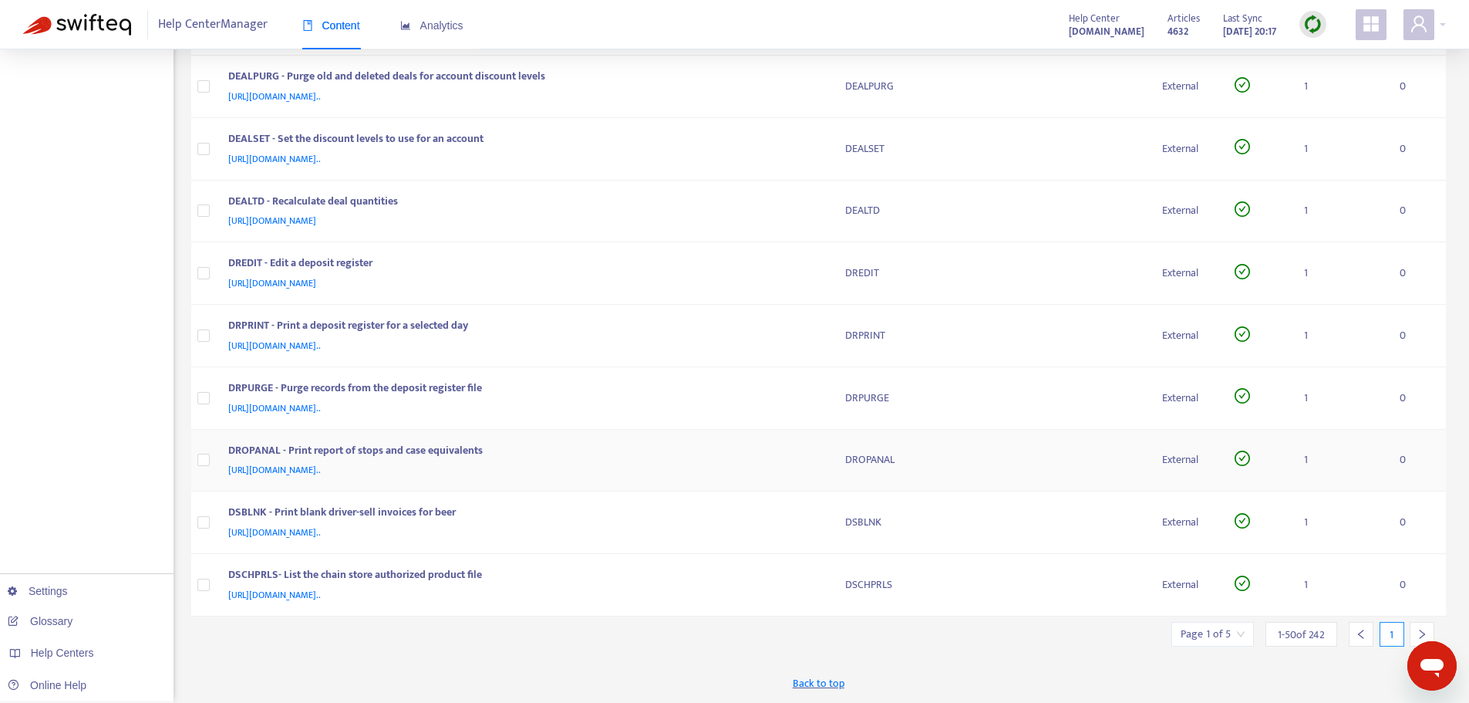
click at [727, 475] on div "[URL][DOMAIN_NAME].." at bounding box center [521, 469] width 587 height 17
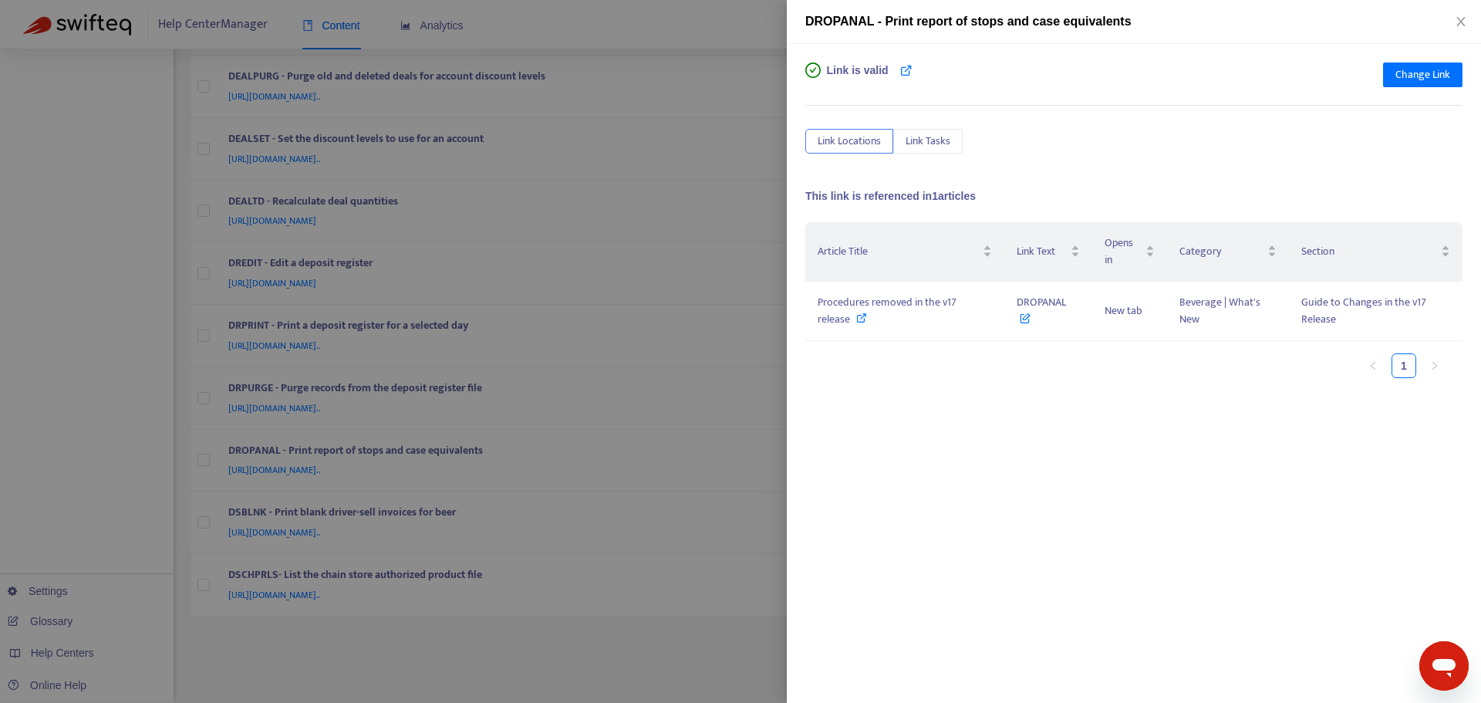
click at [727, 445] on div at bounding box center [740, 351] width 1481 height 703
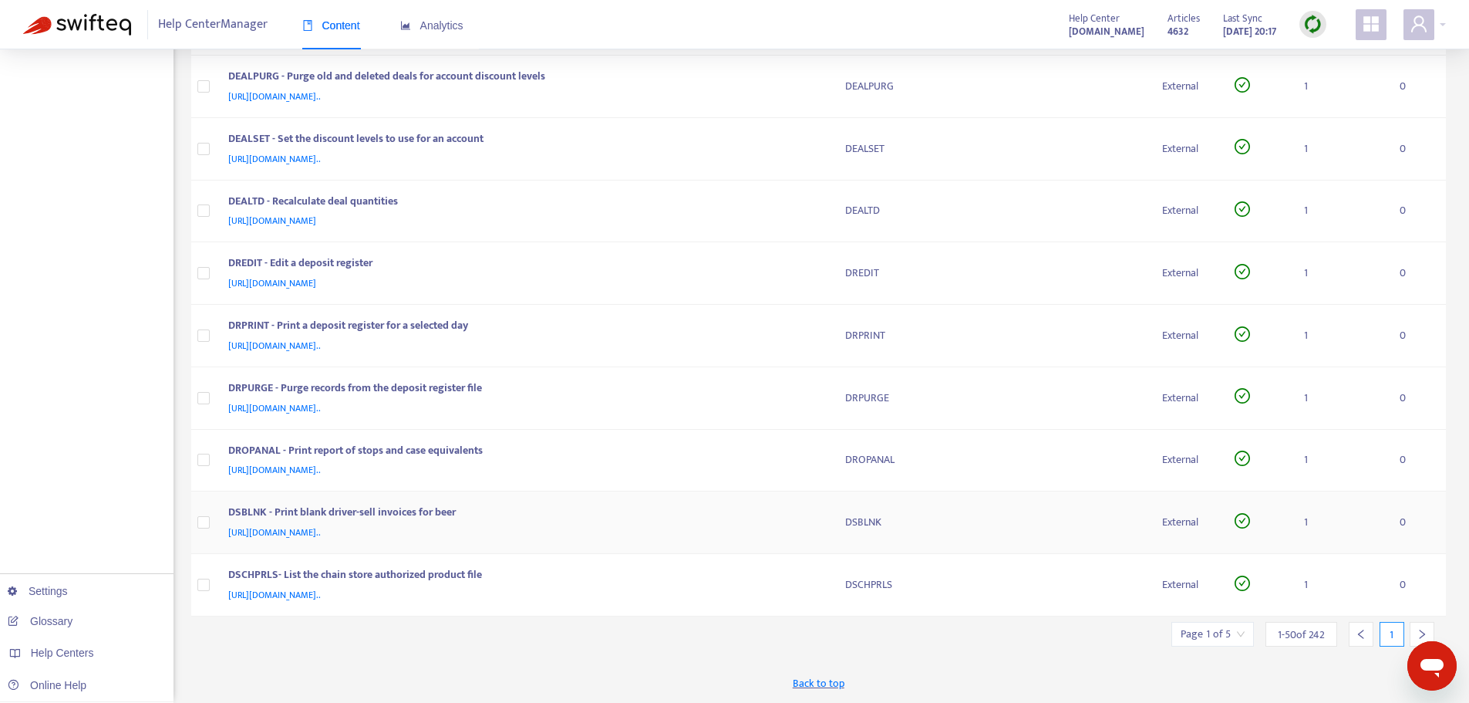
click at [741, 535] on div "[URL][DOMAIN_NAME].." at bounding box center [521, 532] width 587 height 17
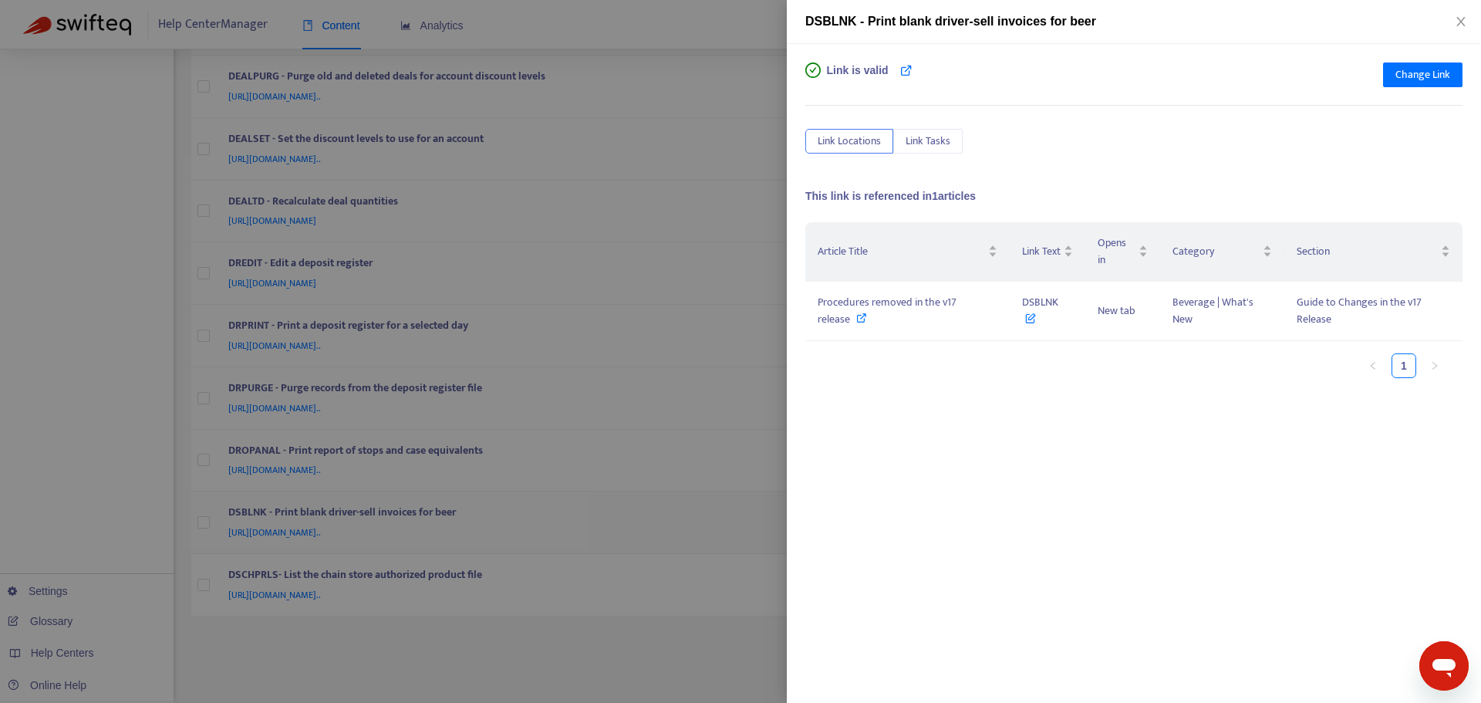
click at [741, 535] on div at bounding box center [740, 351] width 1481 height 703
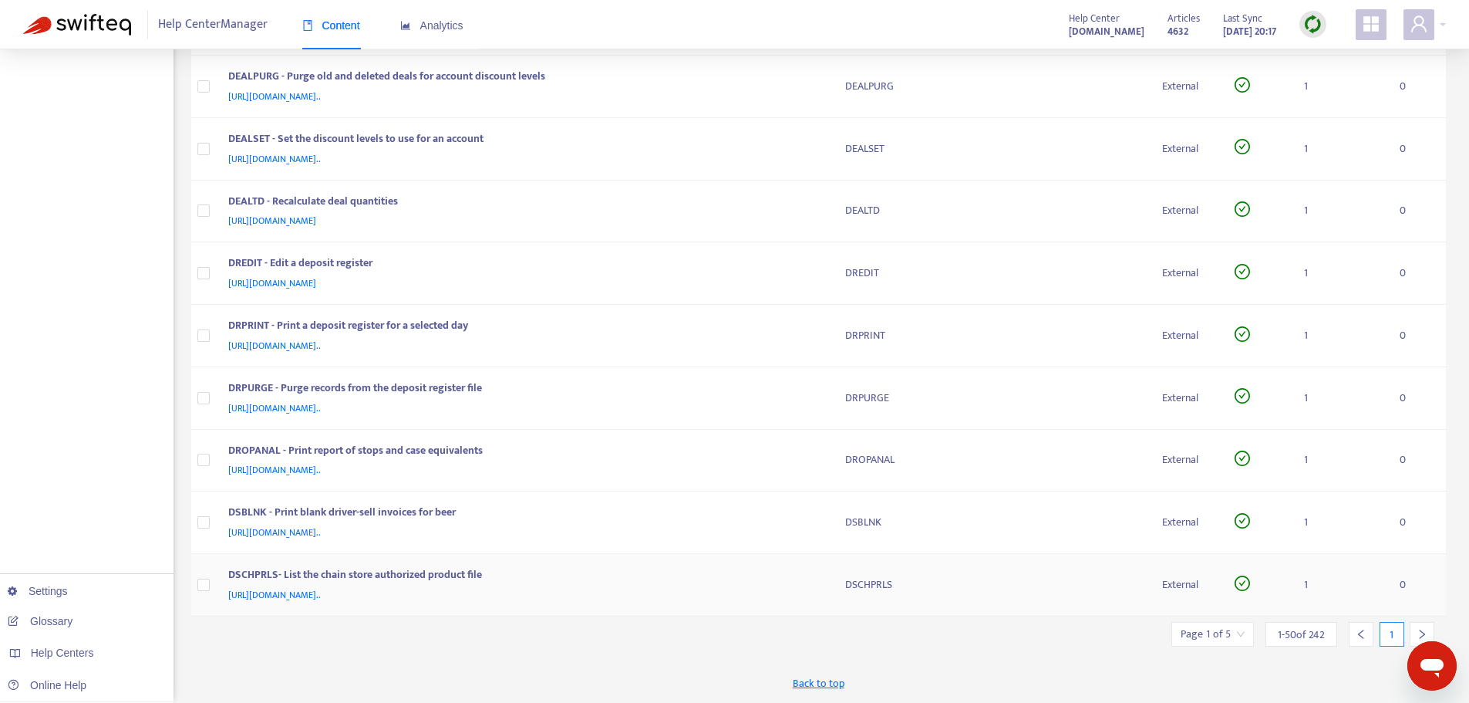
click at [737, 586] on div "[URL][DOMAIN_NAME].." at bounding box center [521, 594] width 587 height 17
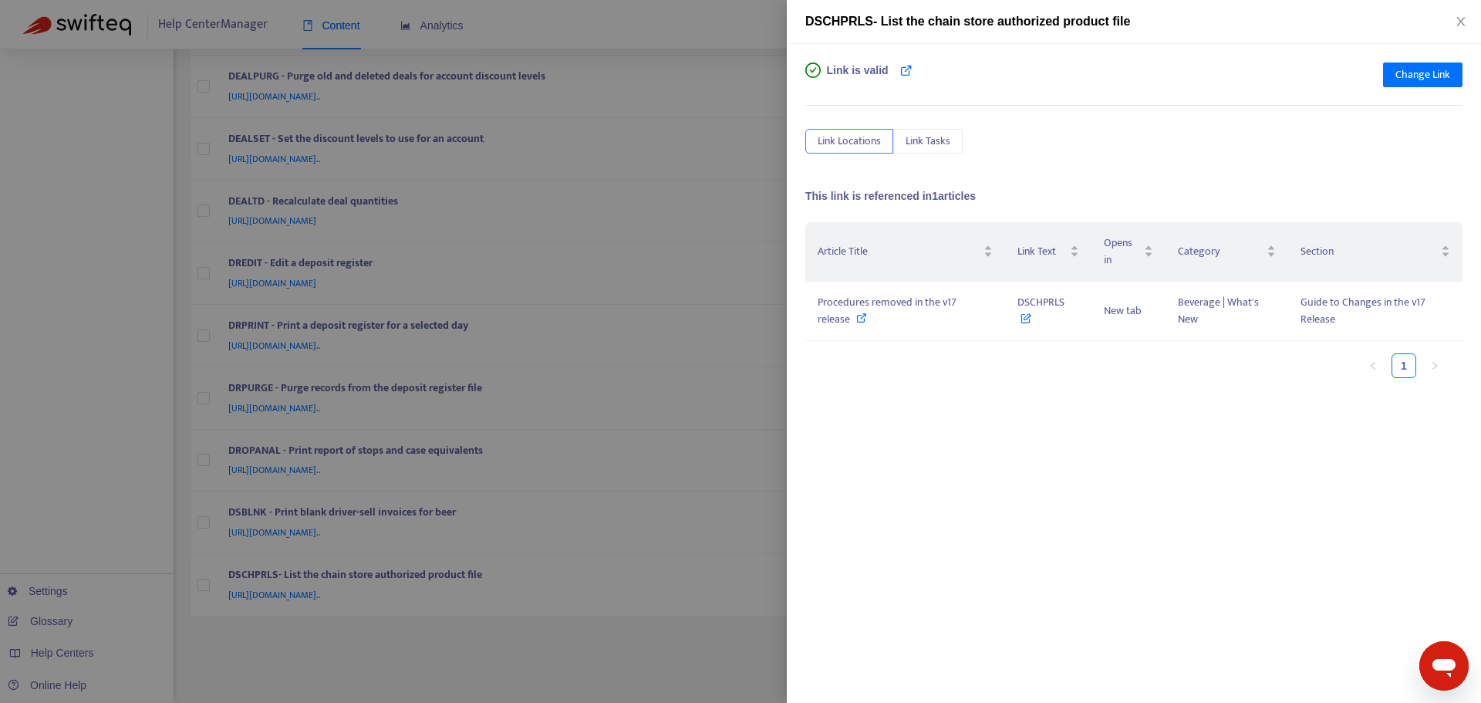
click at [731, 545] on div at bounding box center [740, 351] width 1481 height 703
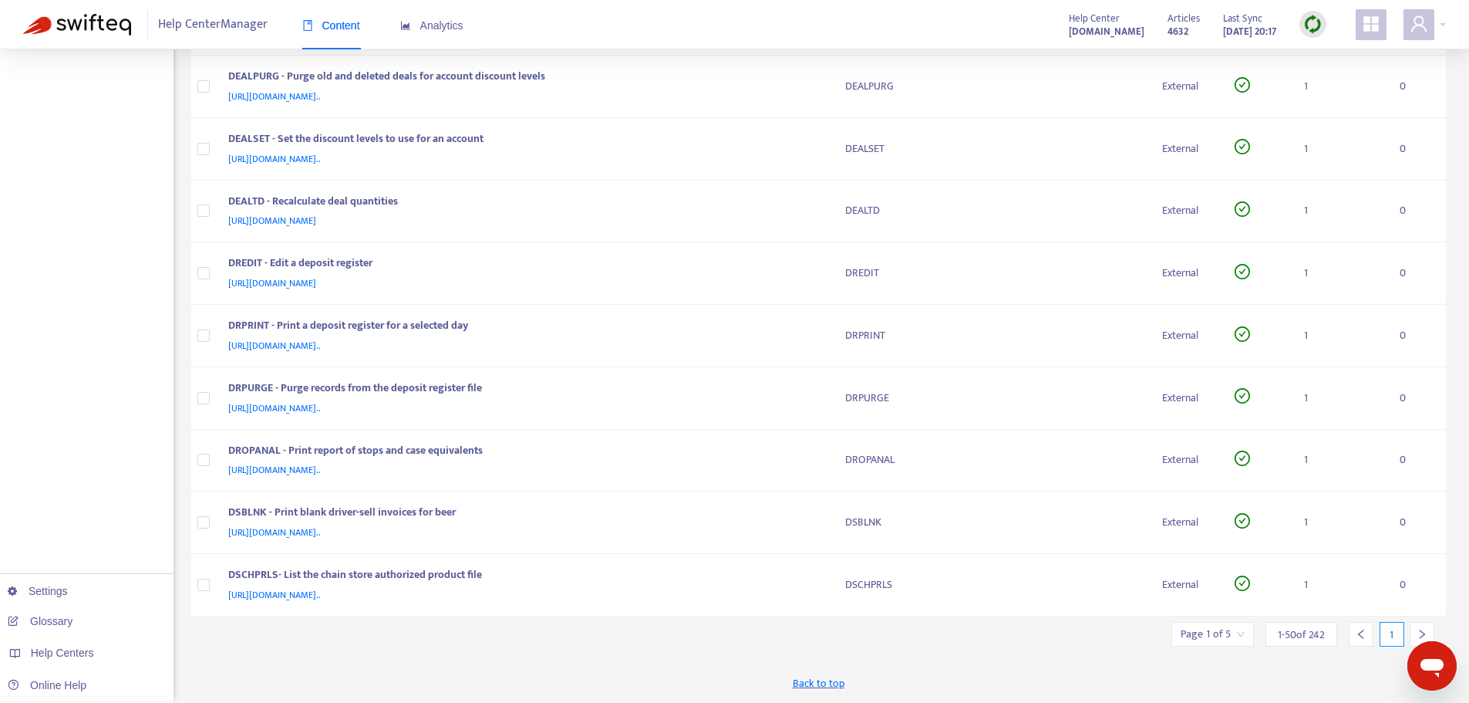
click at [1425, 629] on icon "right" at bounding box center [1422, 634] width 11 height 11
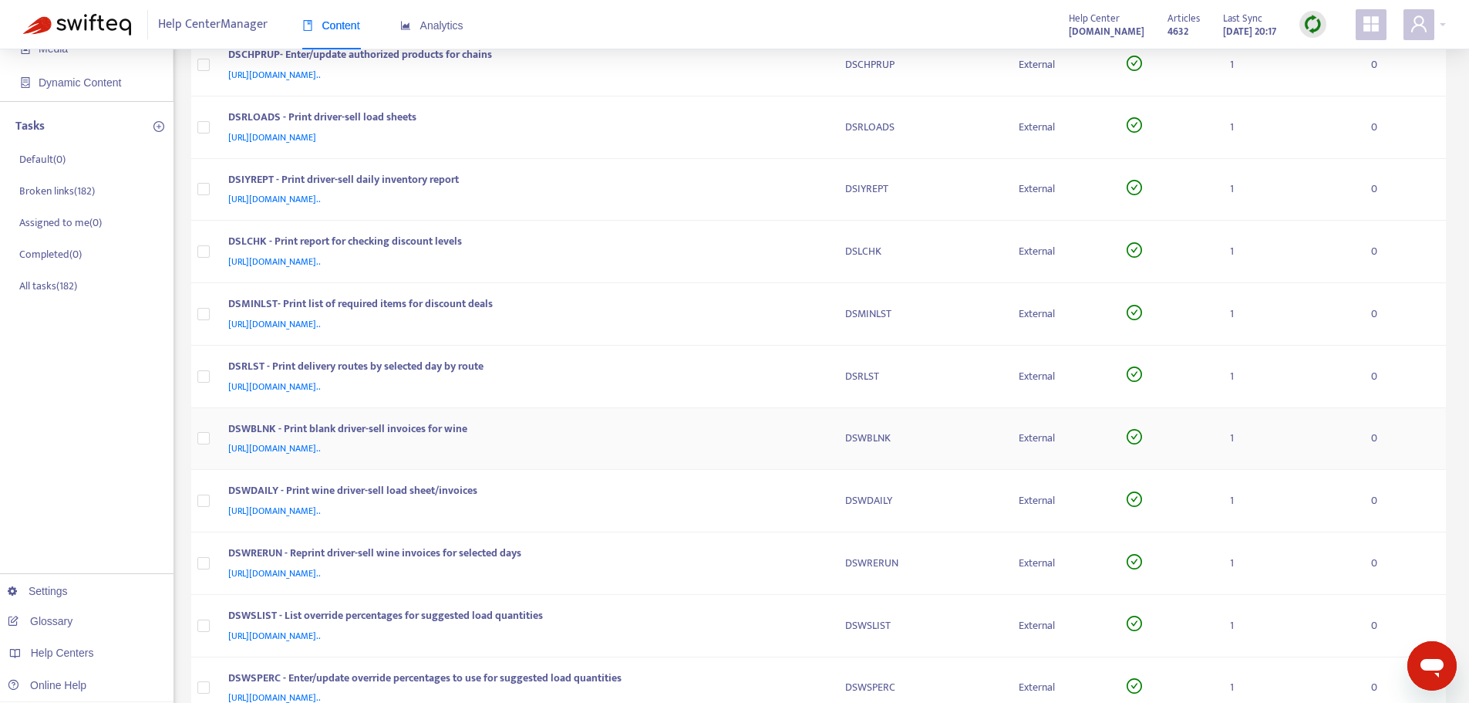
scroll to position [0, 0]
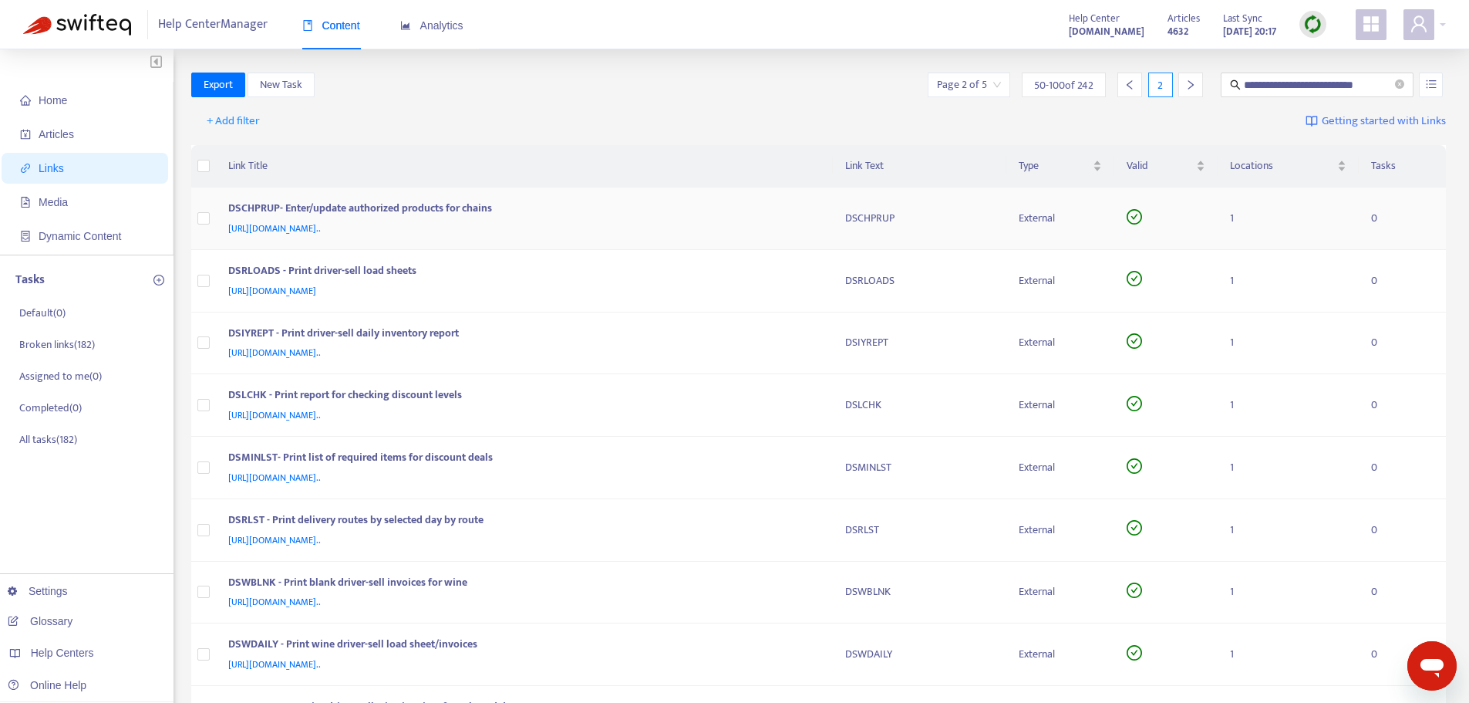
click at [760, 218] on div "DSCHPRUP- Enter/update authorized products for chains" at bounding box center [521, 210] width 587 height 20
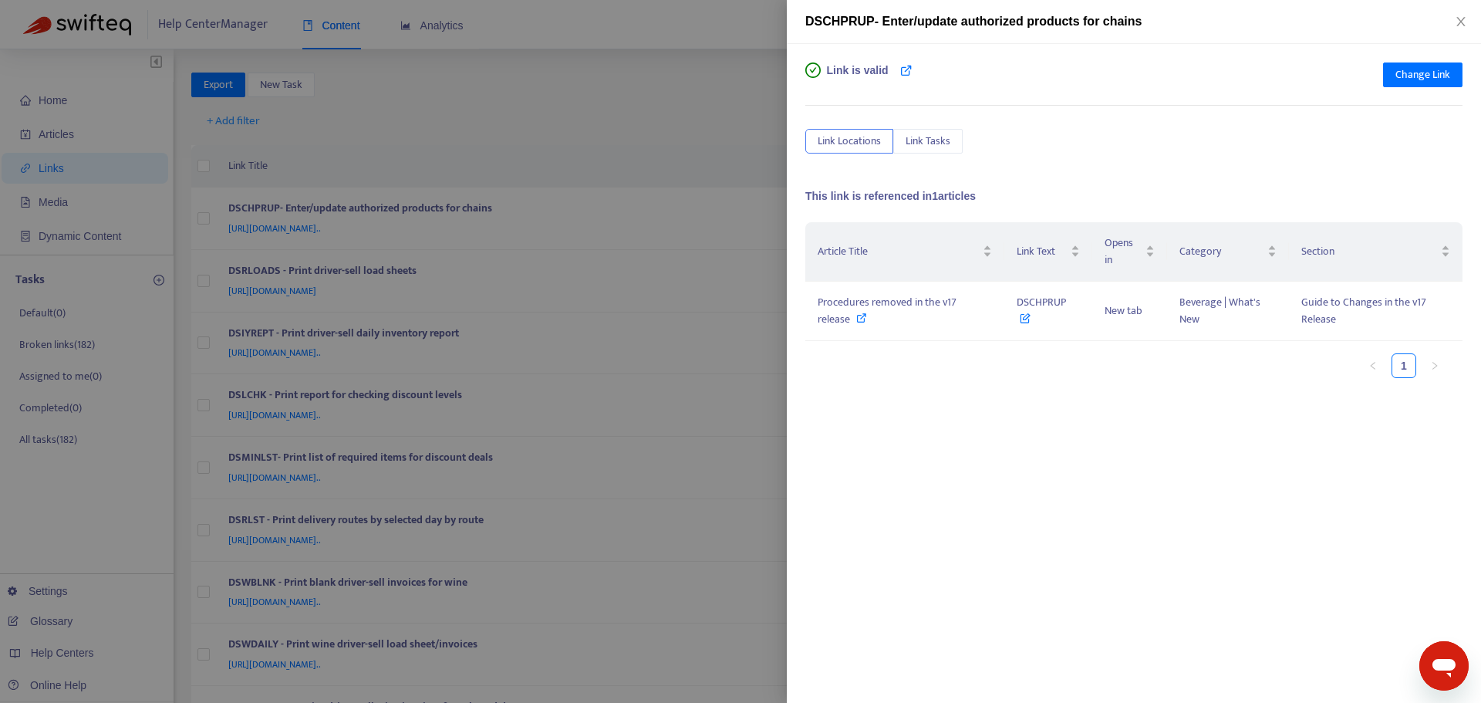
click at [758, 218] on div at bounding box center [740, 351] width 1481 height 703
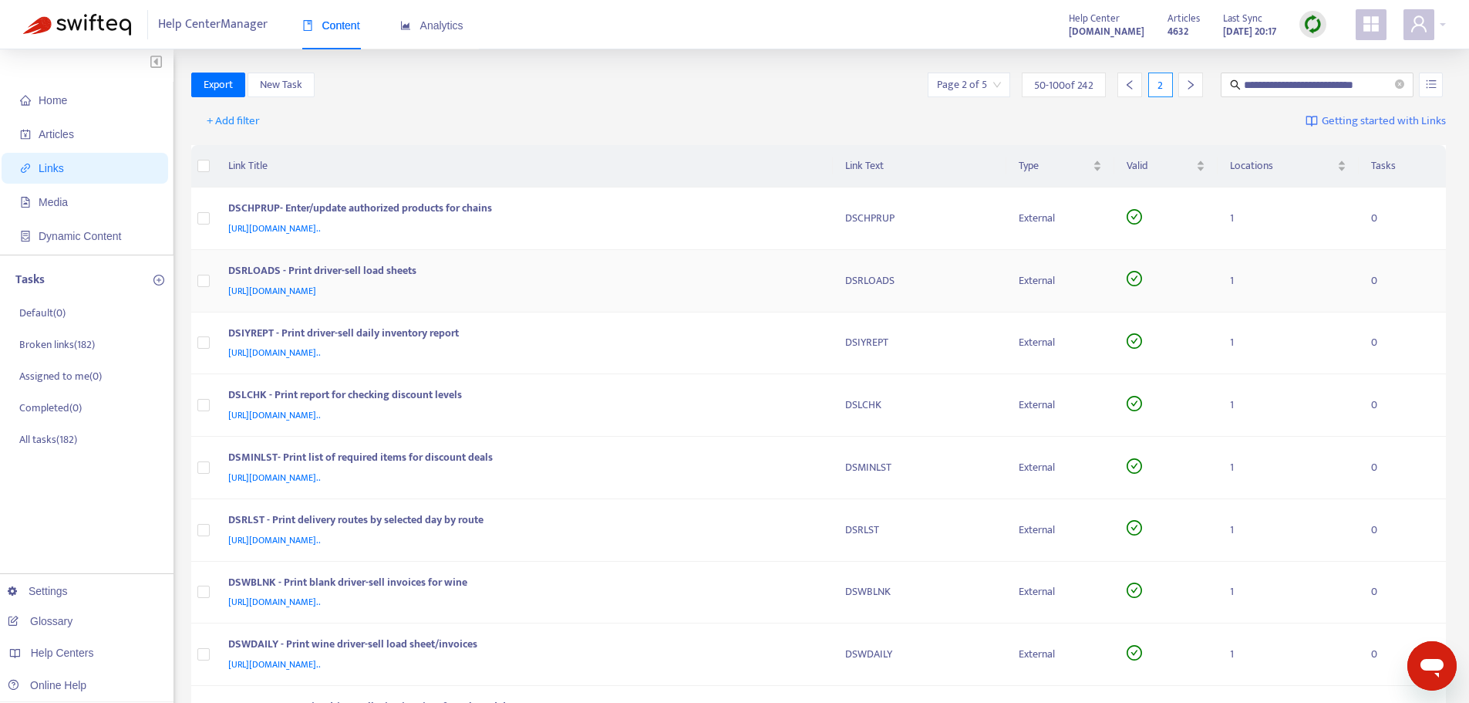
click at [759, 296] on div "[URL][DOMAIN_NAME]" at bounding box center [521, 290] width 587 height 17
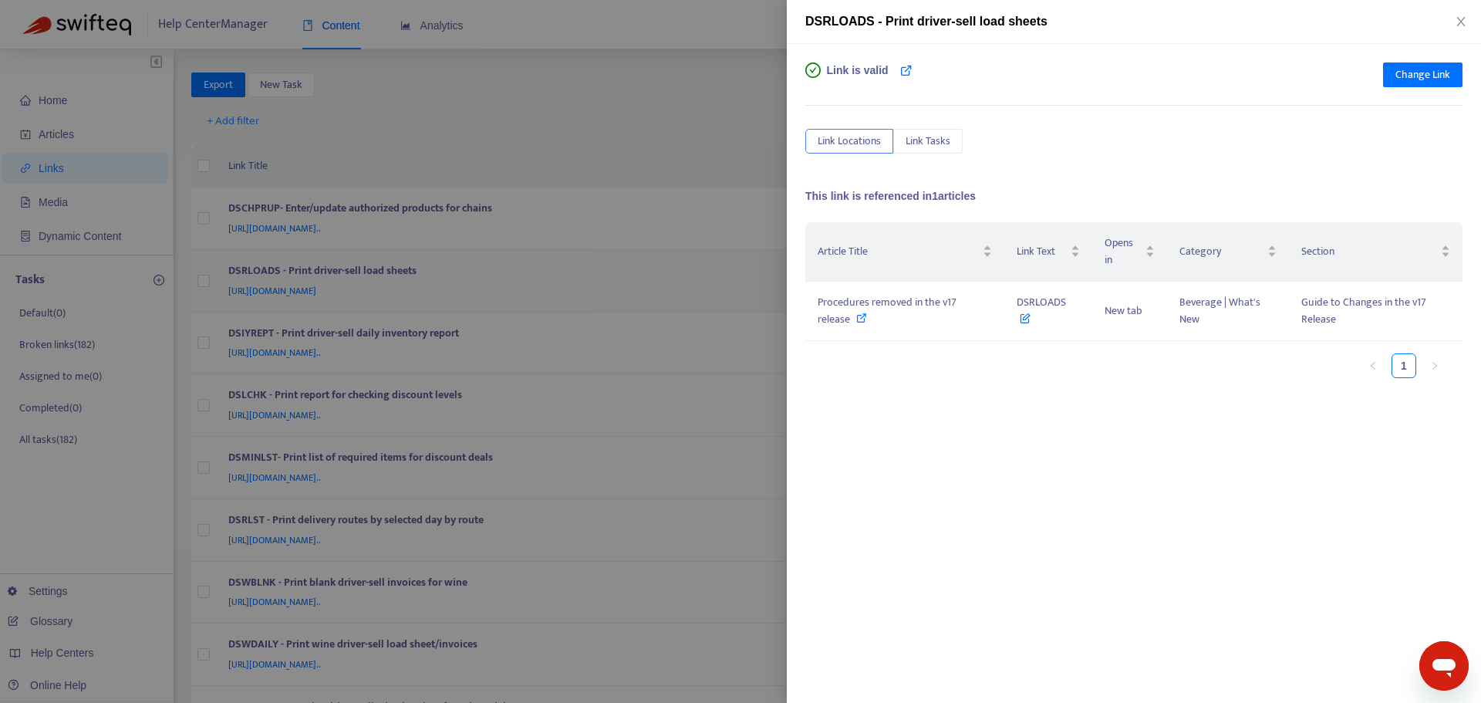
click at [759, 296] on div at bounding box center [740, 351] width 1481 height 703
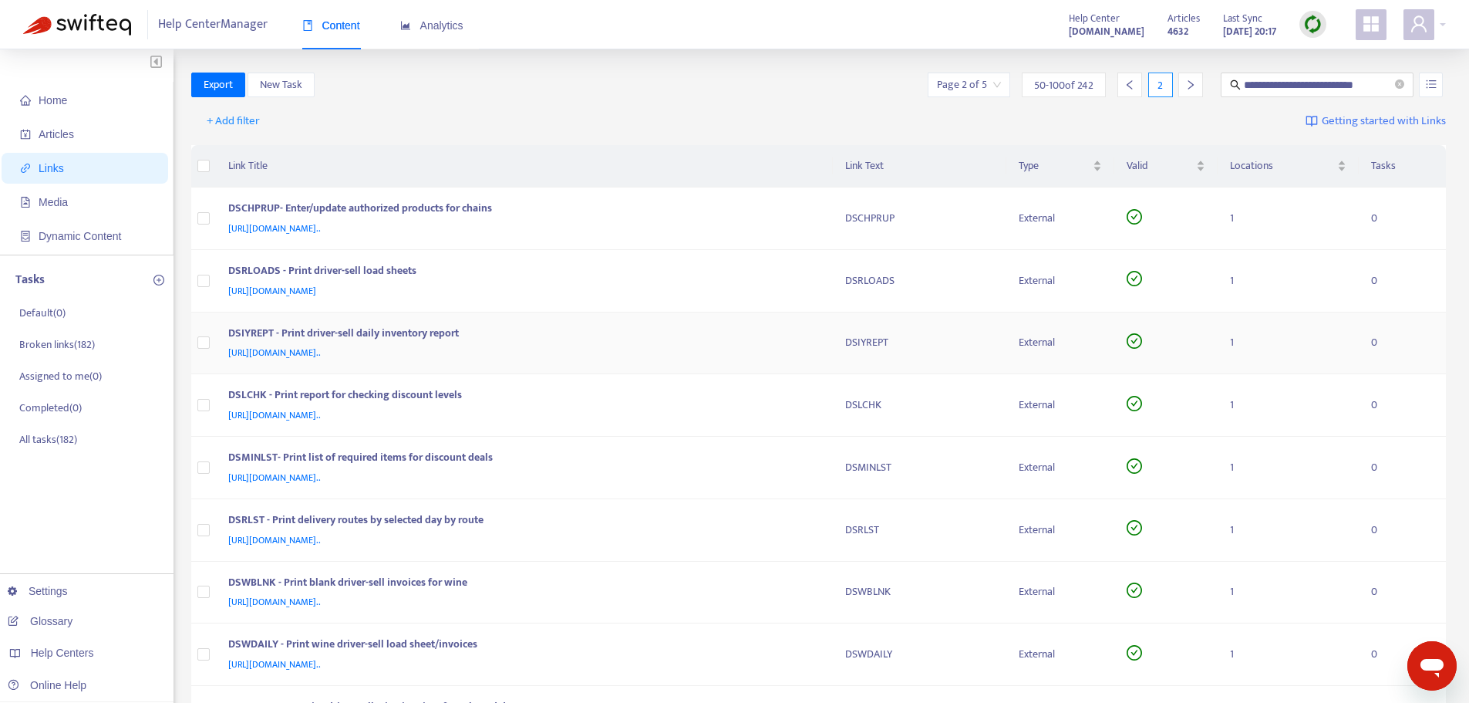
click at [748, 342] on div "DSIYREPT - Print driver-sell daily inventory report" at bounding box center [521, 335] width 587 height 20
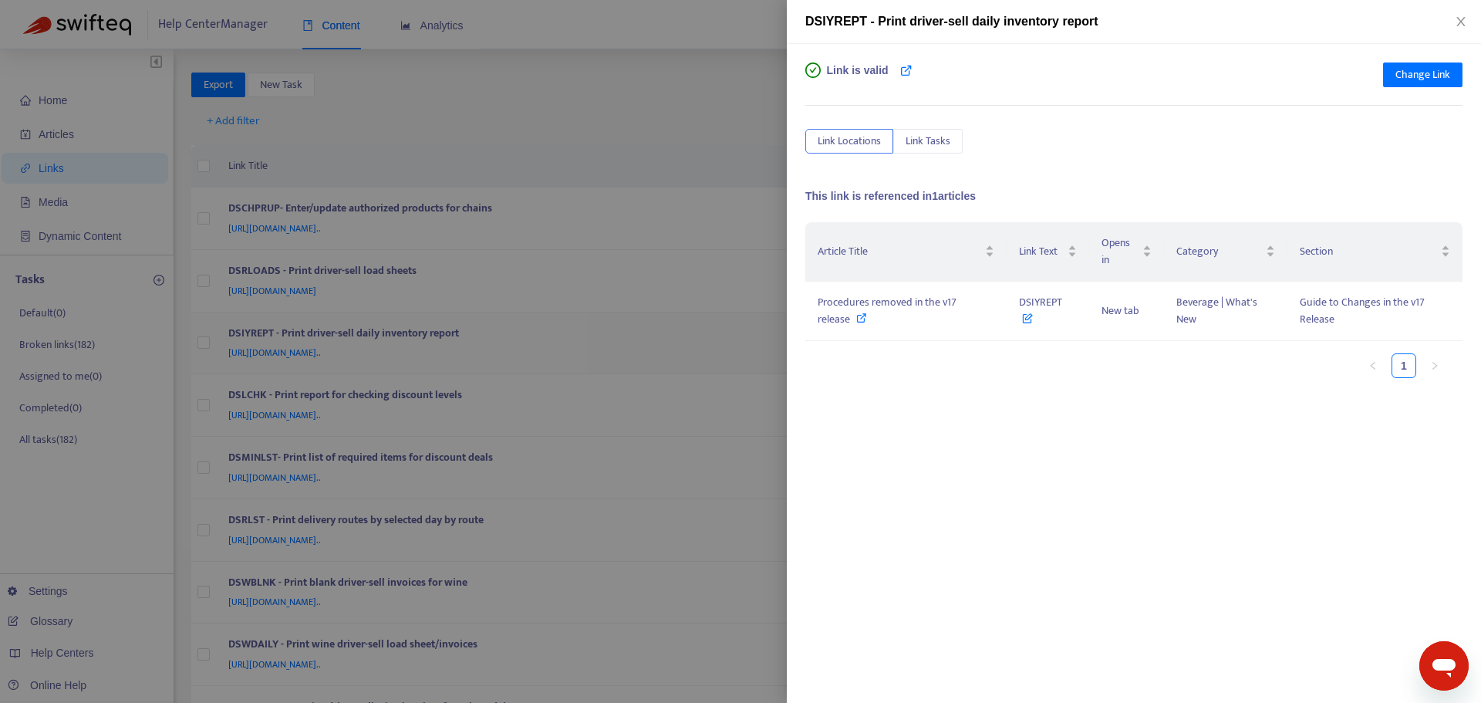
click at [748, 342] on div at bounding box center [740, 351] width 1481 height 703
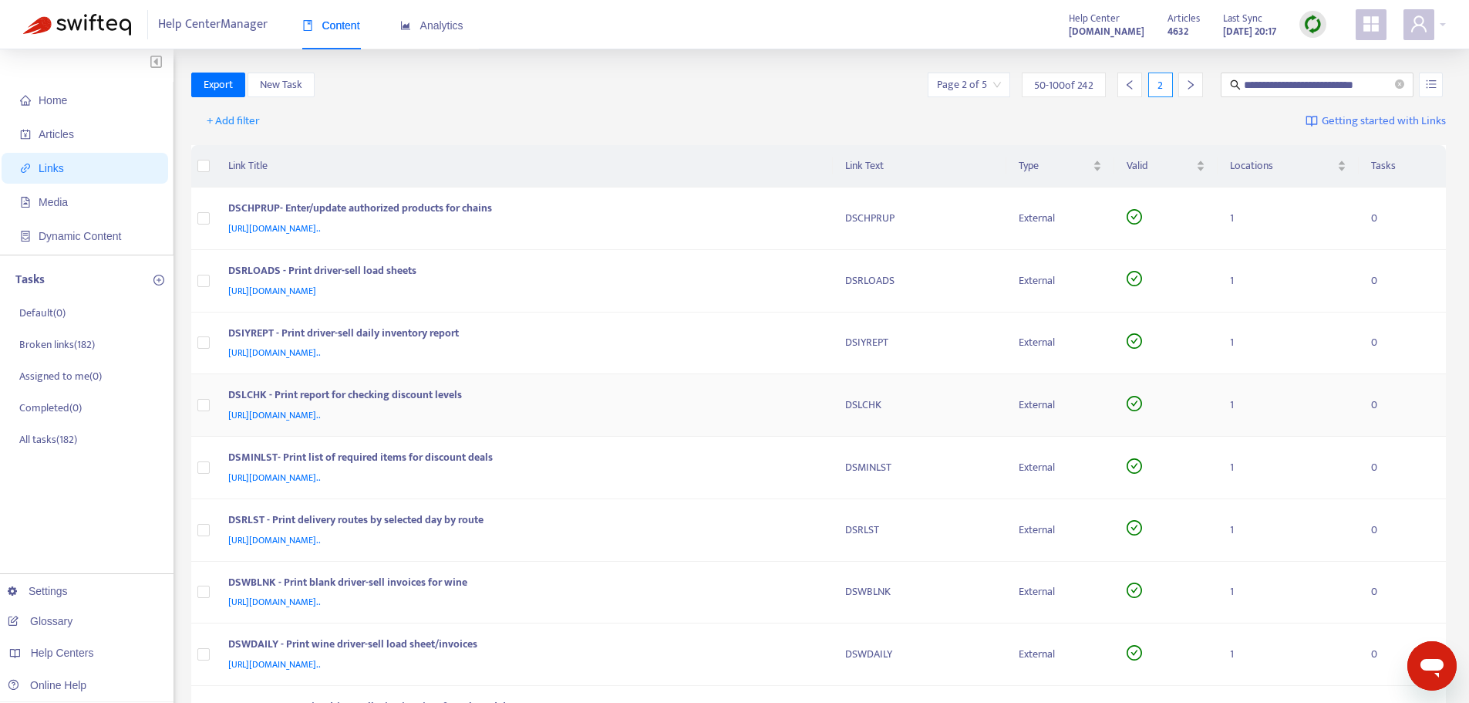
click at [751, 397] on div "DSLCHK - Print report for checking discount levels" at bounding box center [521, 396] width 587 height 20
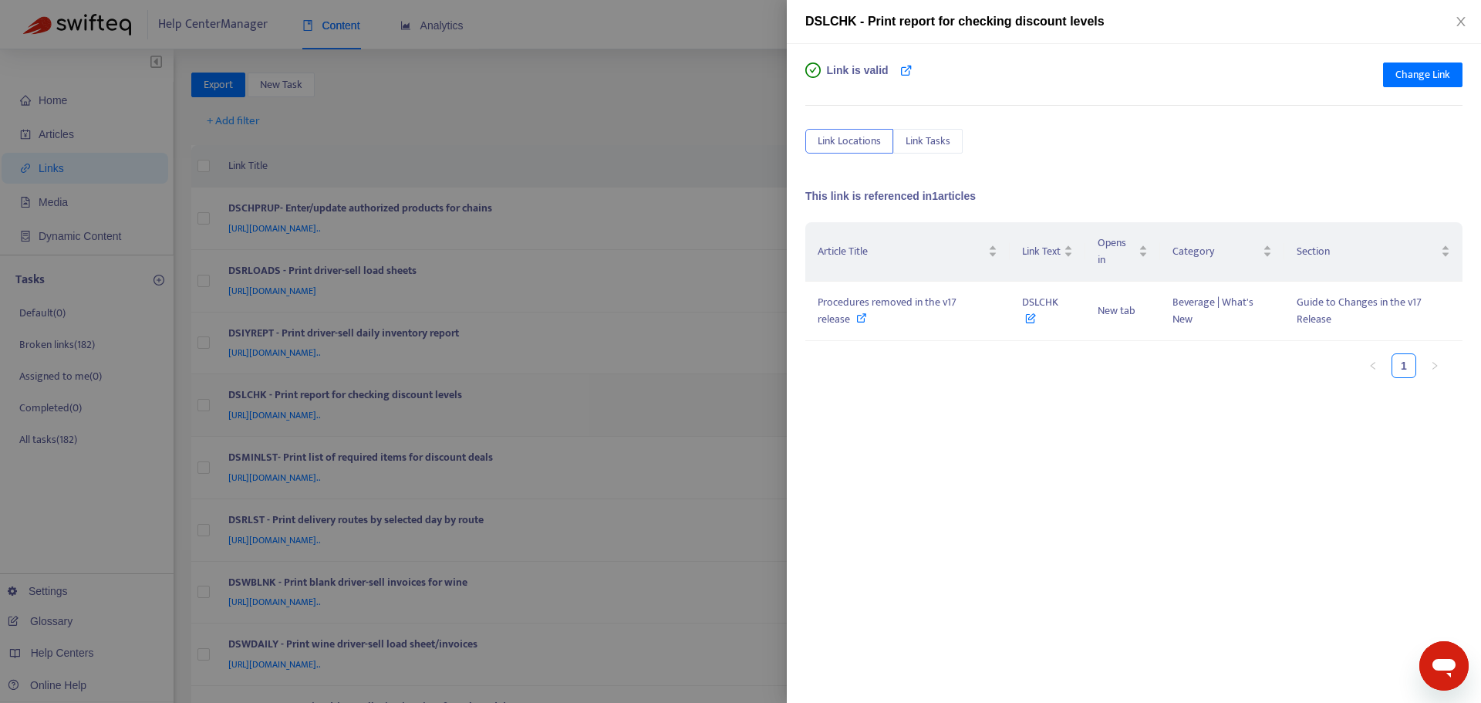
click at [751, 397] on div at bounding box center [740, 351] width 1481 height 703
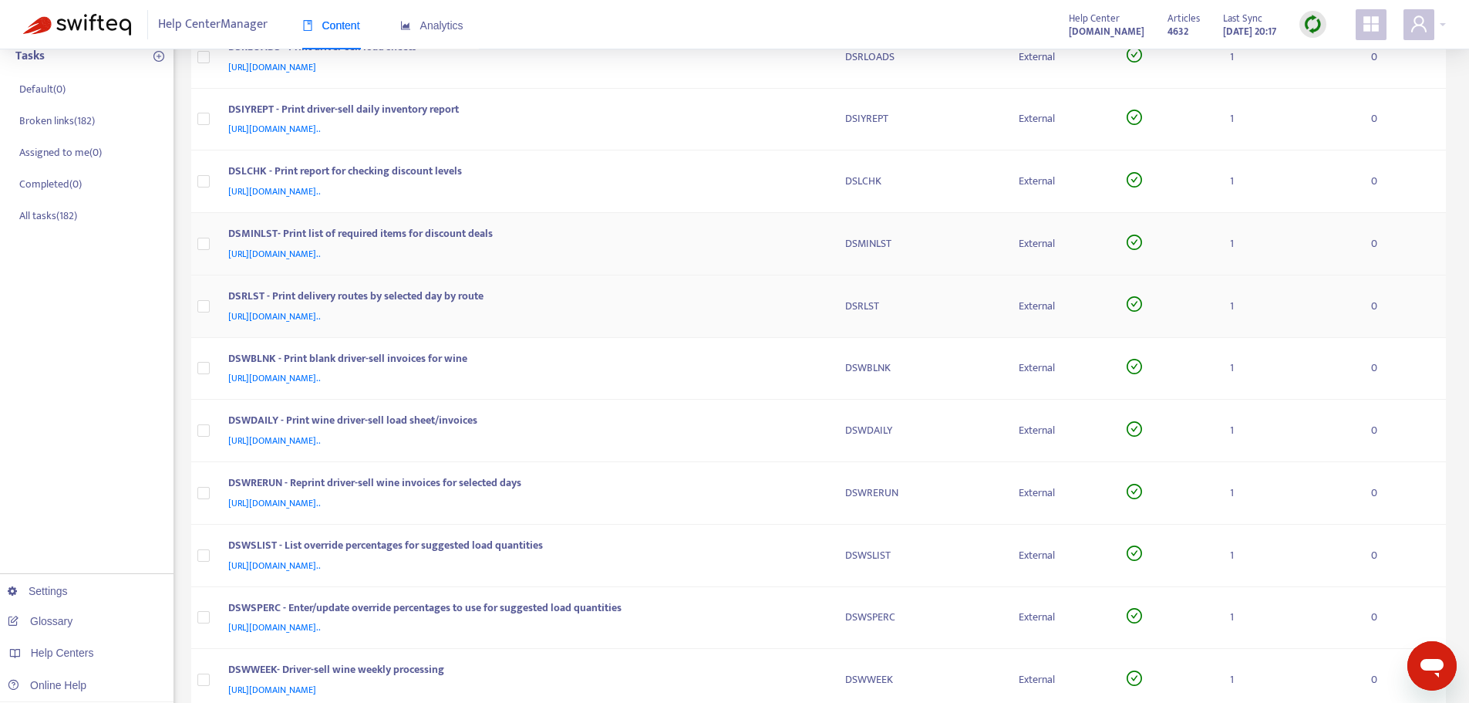
scroll to position [231, 0]
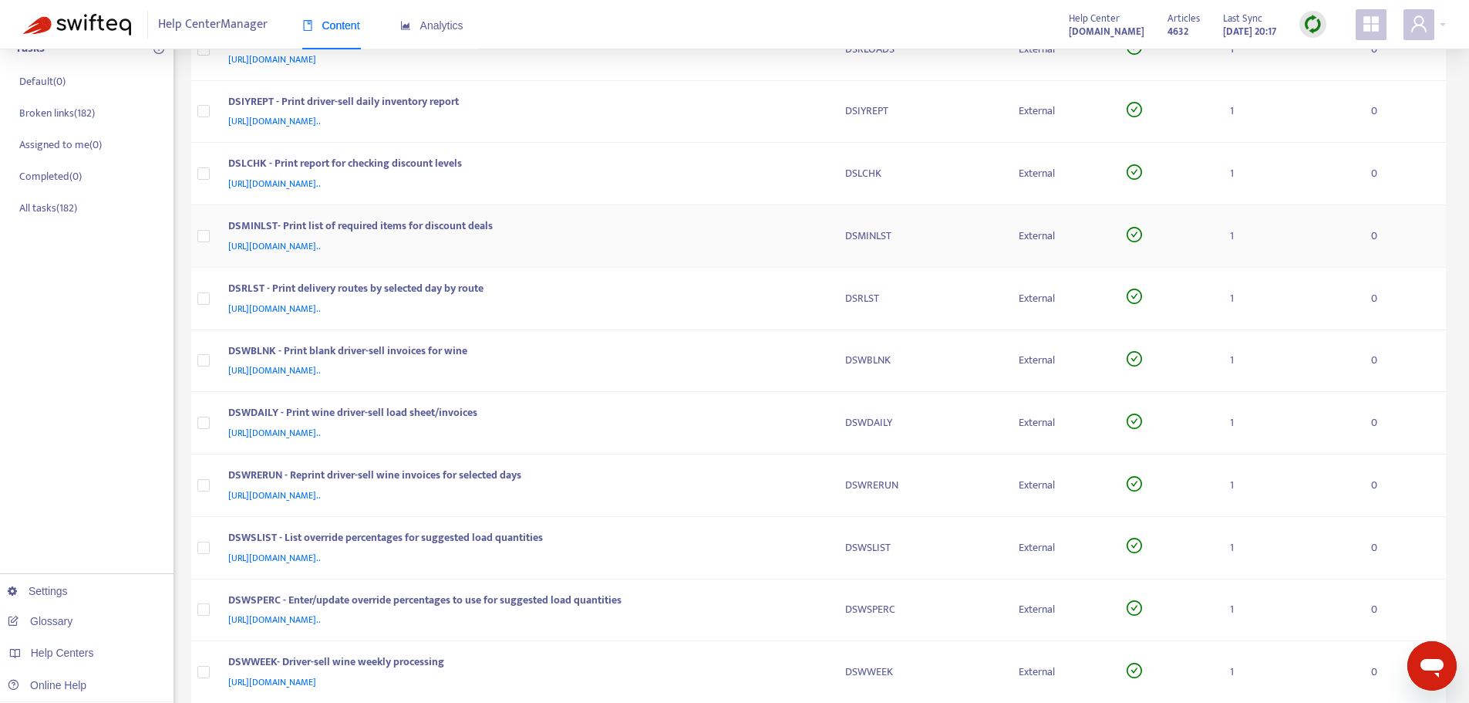
click at [775, 235] on div "DSMINLST- Print list of required items for discount deals" at bounding box center [521, 228] width 587 height 20
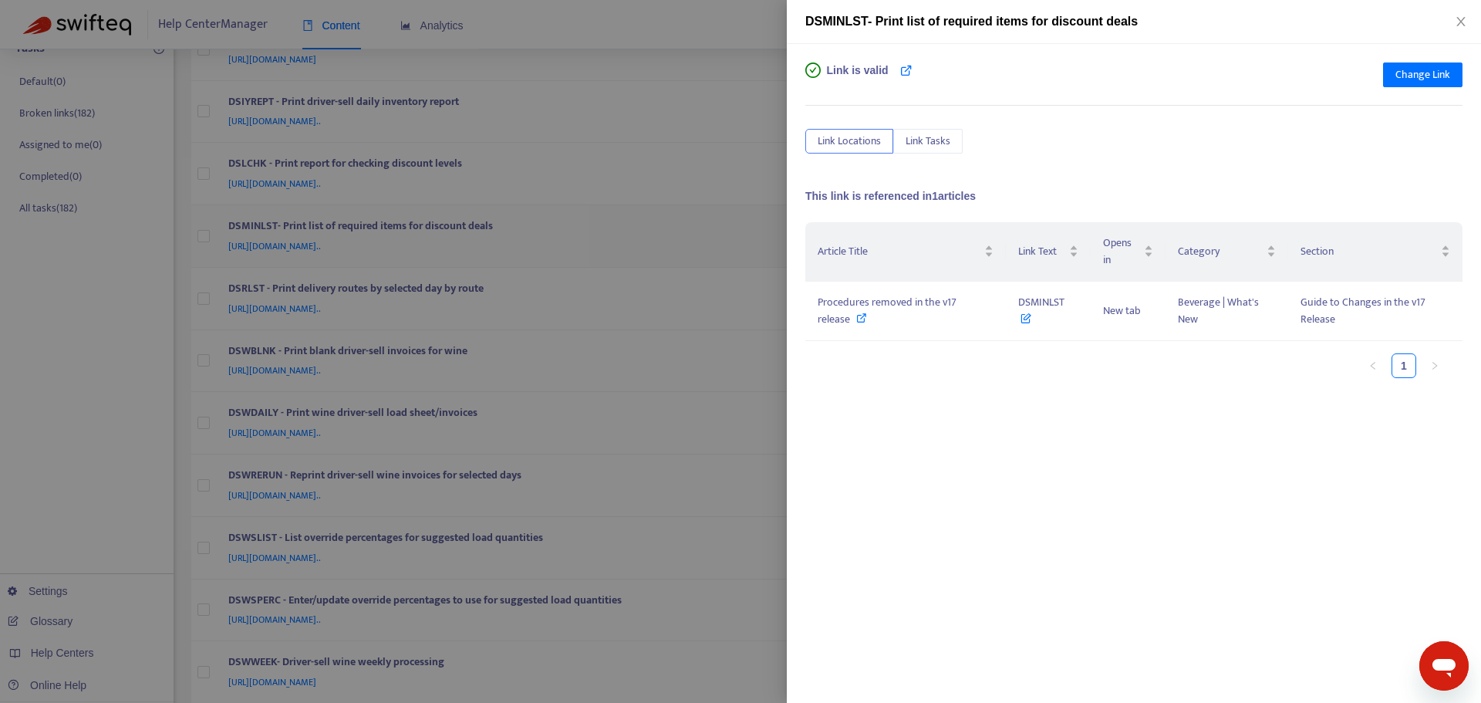
click at [775, 235] on div at bounding box center [740, 351] width 1481 height 703
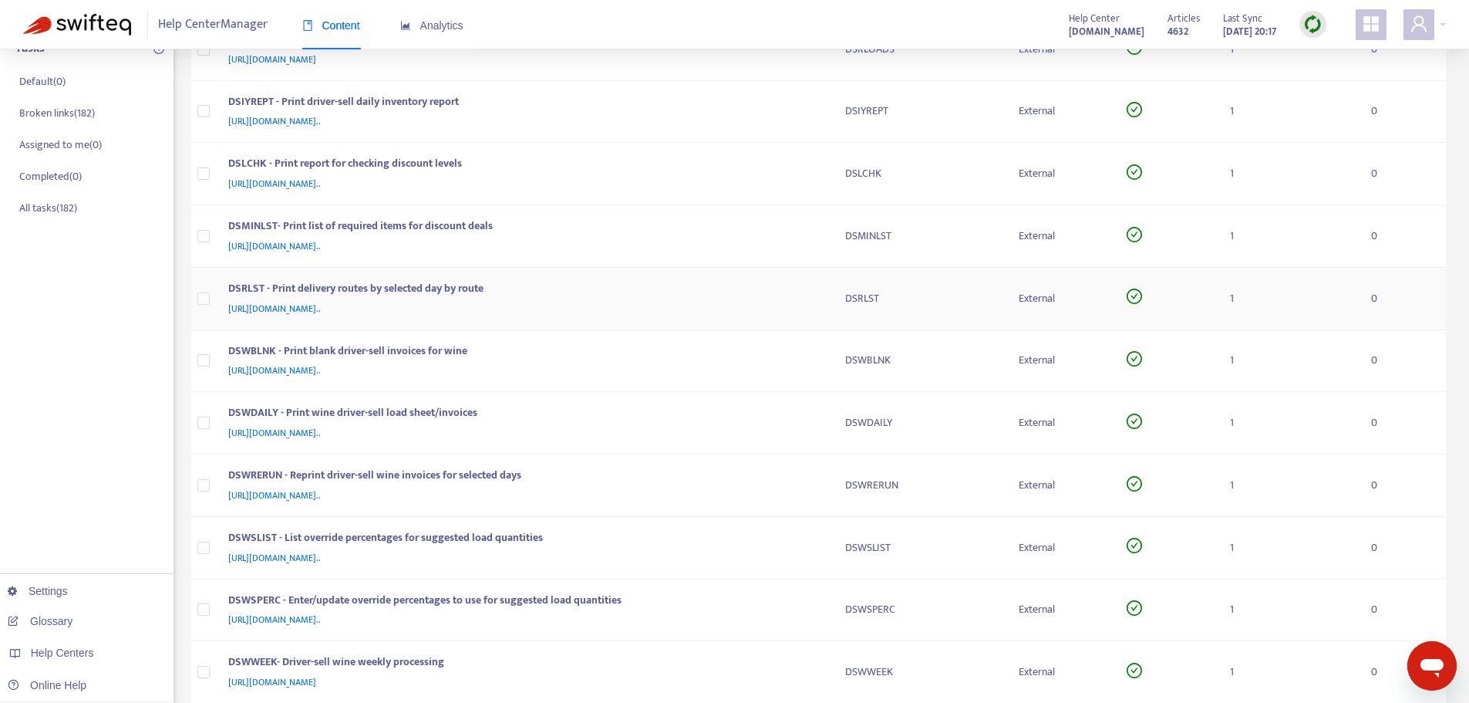
click at [783, 291] on div "DSRLST - Print delivery routes by selected day by route" at bounding box center [521, 290] width 587 height 20
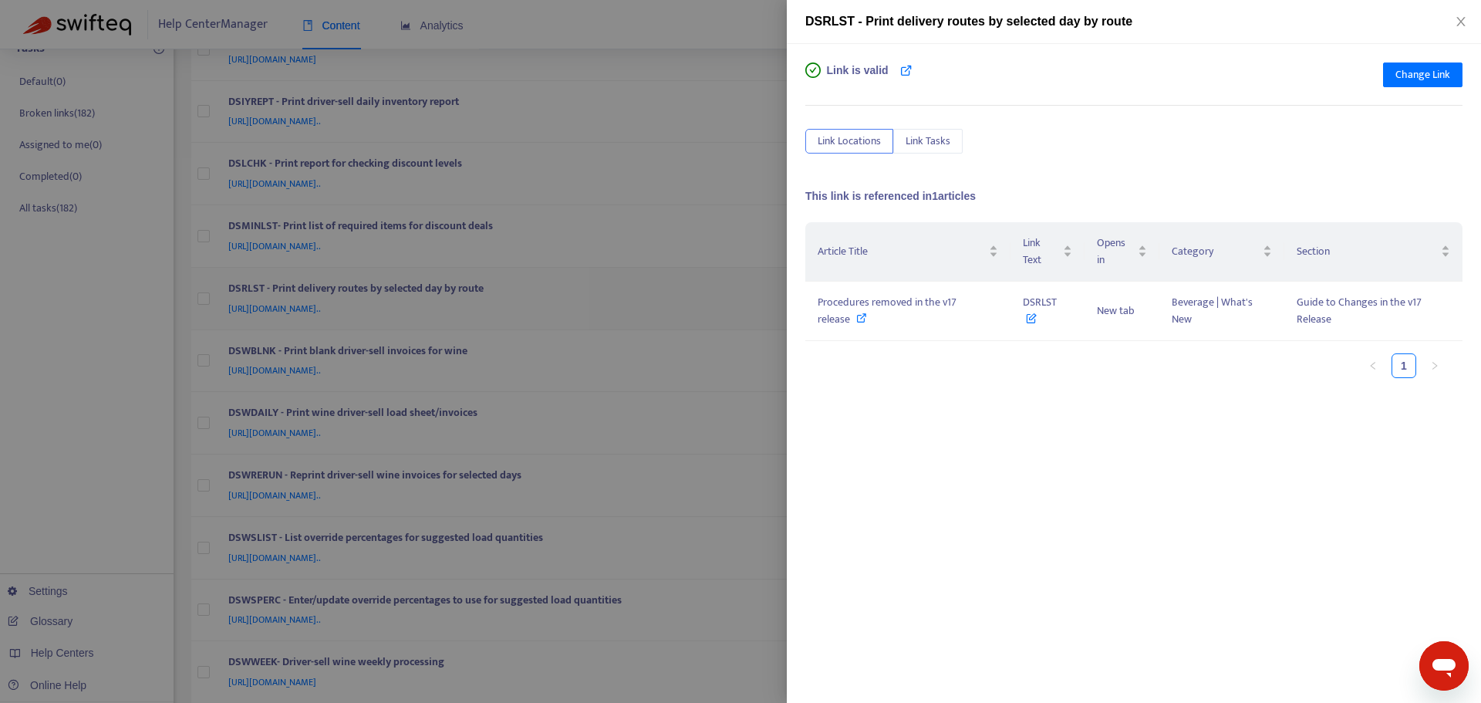
click at [783, 292] on div at bounding box center [740, 351] width 1481 height 703
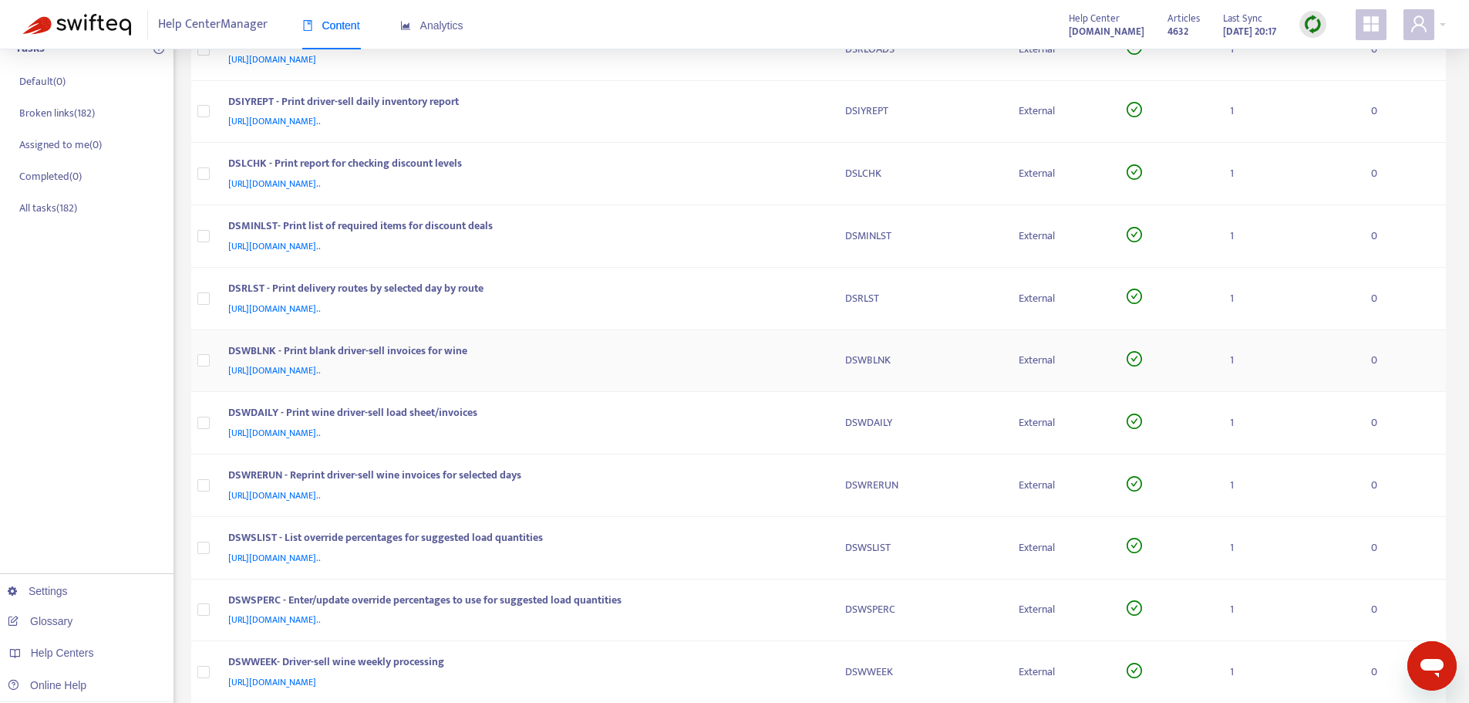
click at [781, 347] on div "DSWBLNK - Print blank driver-sell invoices for wine" at bounding box center [521, 352] width 587 height 20
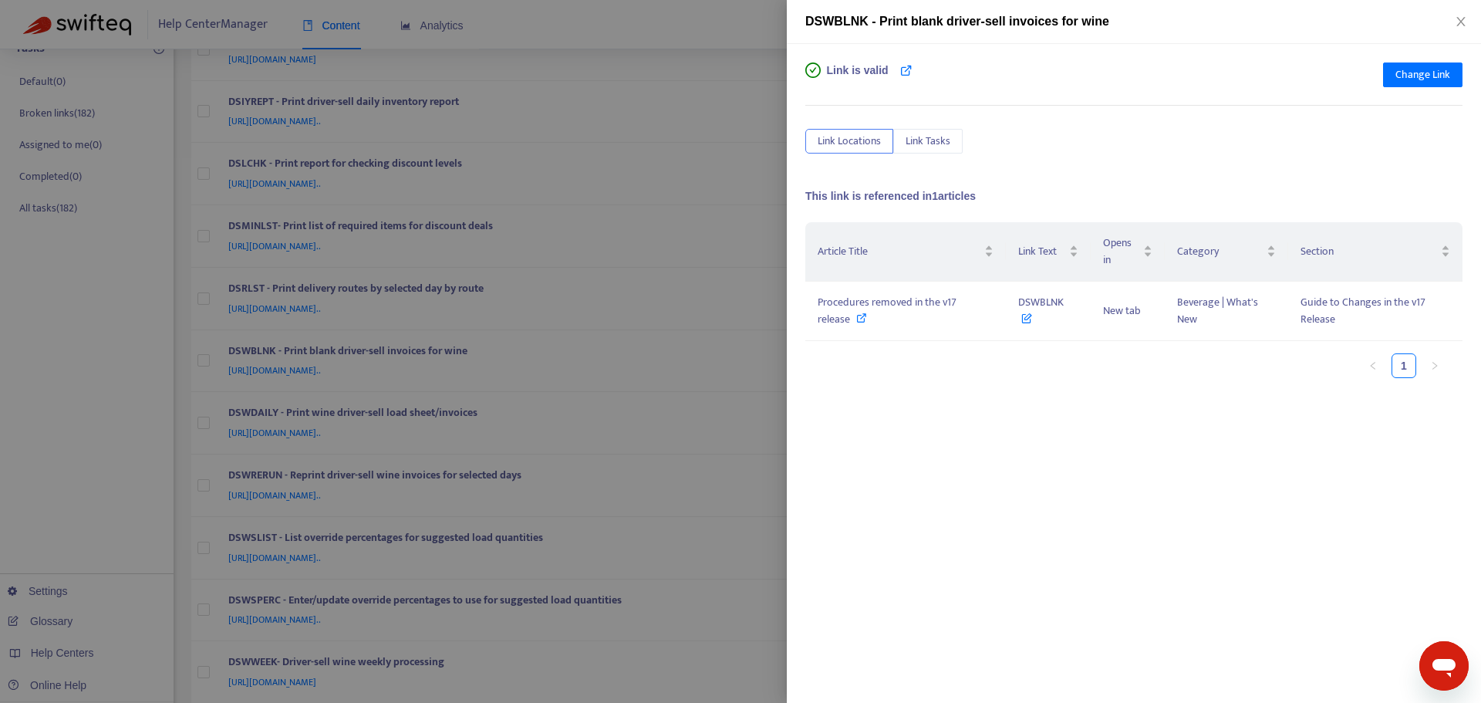
click at [781, 347] on div at bounding box center [740, 351] width 1481 height 703
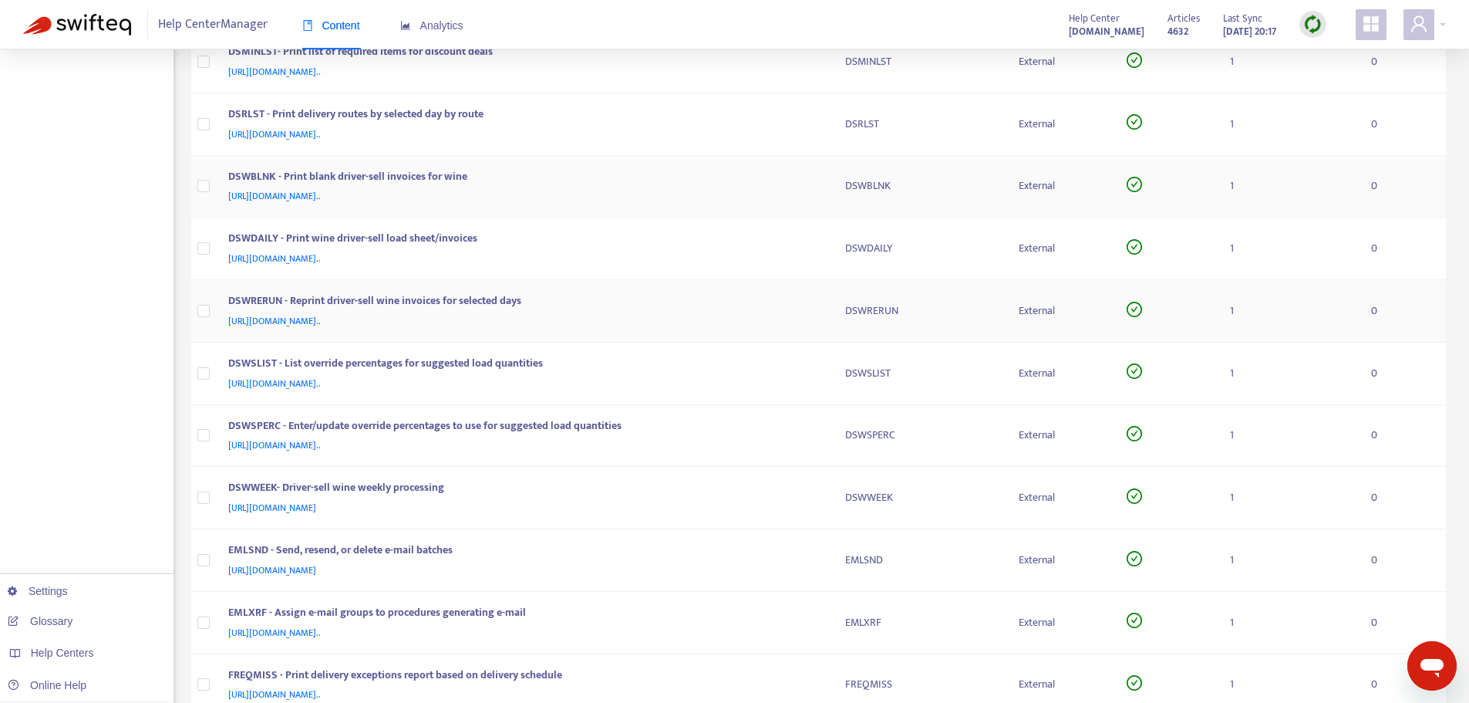
scroll to position [463, 0]
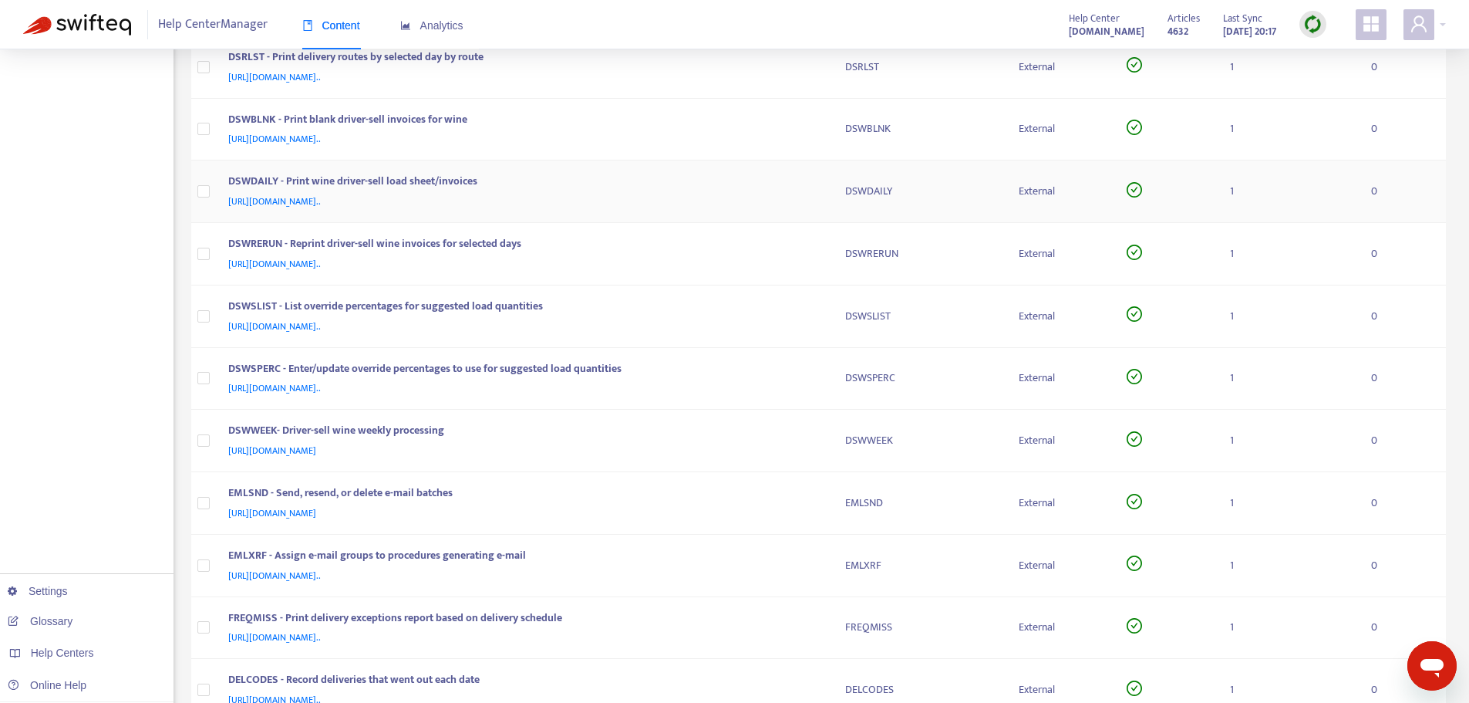
click at [776, 184] on div "DSWDAILY - Print wine driver-sell load sheet/invoices" at bounding box center [521, 183] width 587 height 20
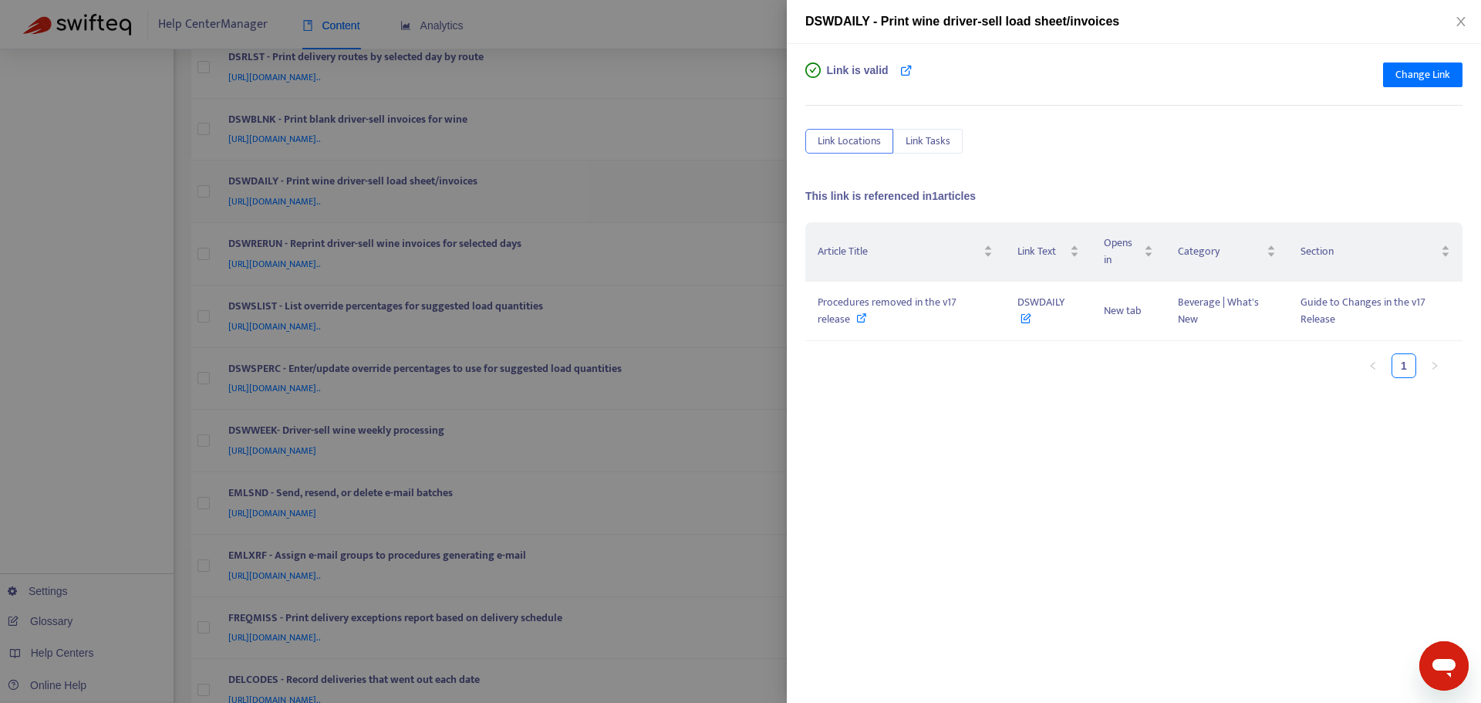
click at [776, 184] on div at bounding box center [740, 351] width 1481 height 703
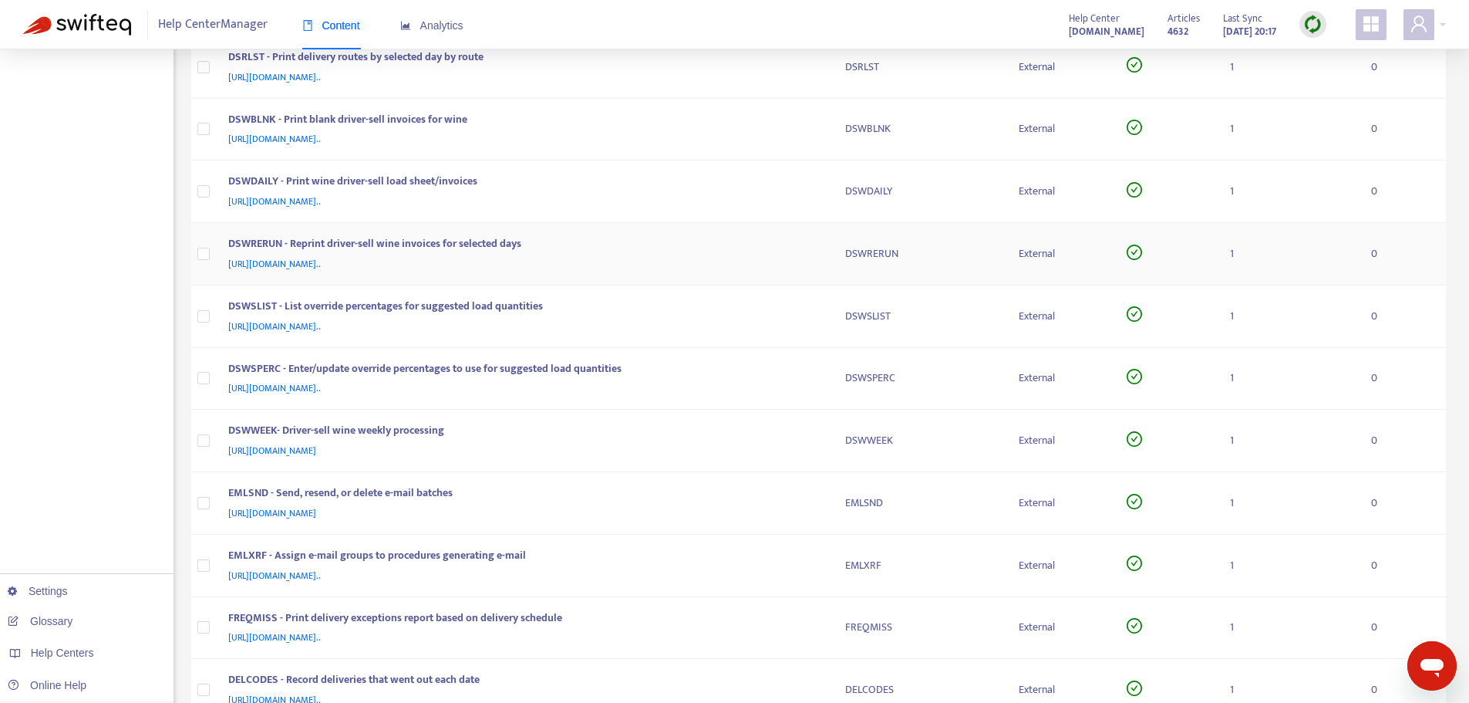
click at [774, 241] on div "DSWRERUN - Reprint driver-sell wine invoices for selected days" at bounding box center [521, 245] width 587 height 20
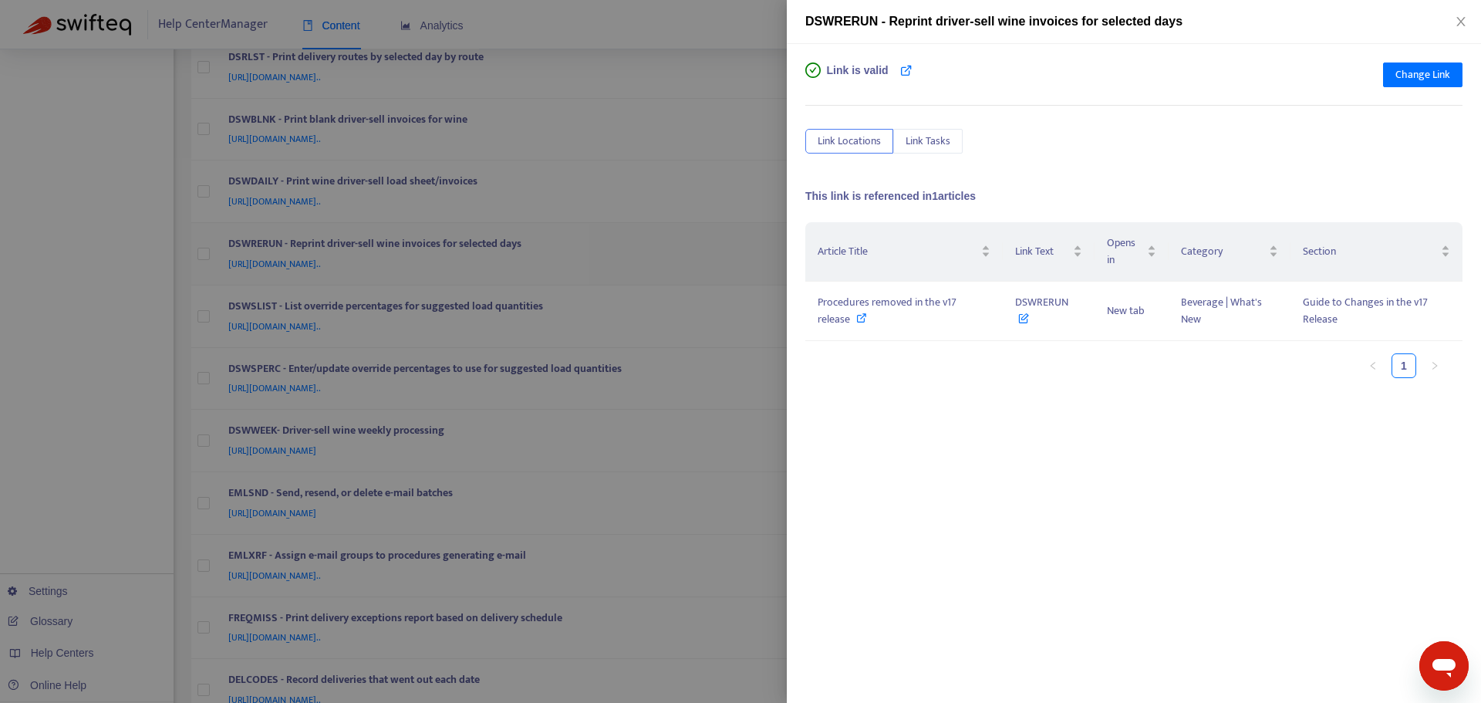
click at [774, 241] on div at bounding box center [740, 351] width 1481 height 703
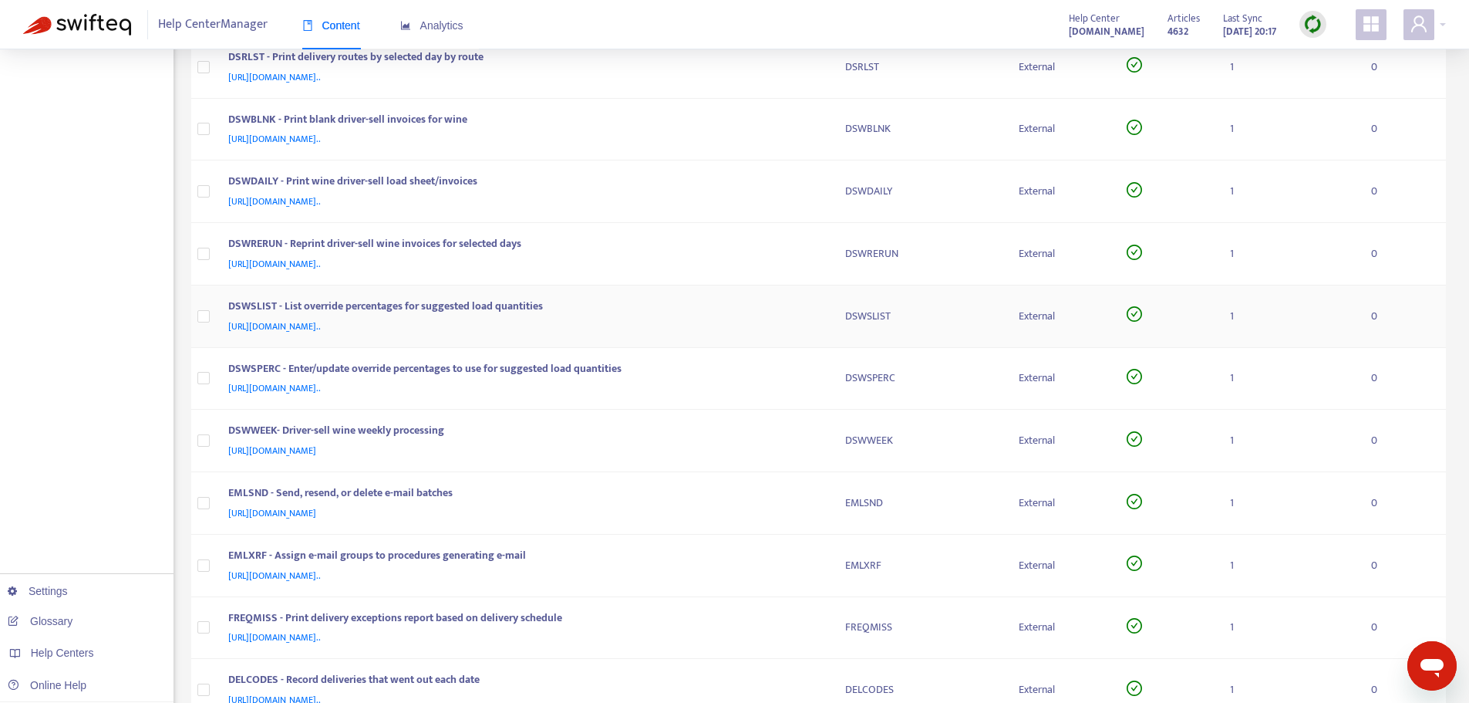
click at [774, 323] on div "[URL][DOMAIN_NAME].." at bounding box center [521, 326] width 587 height 17
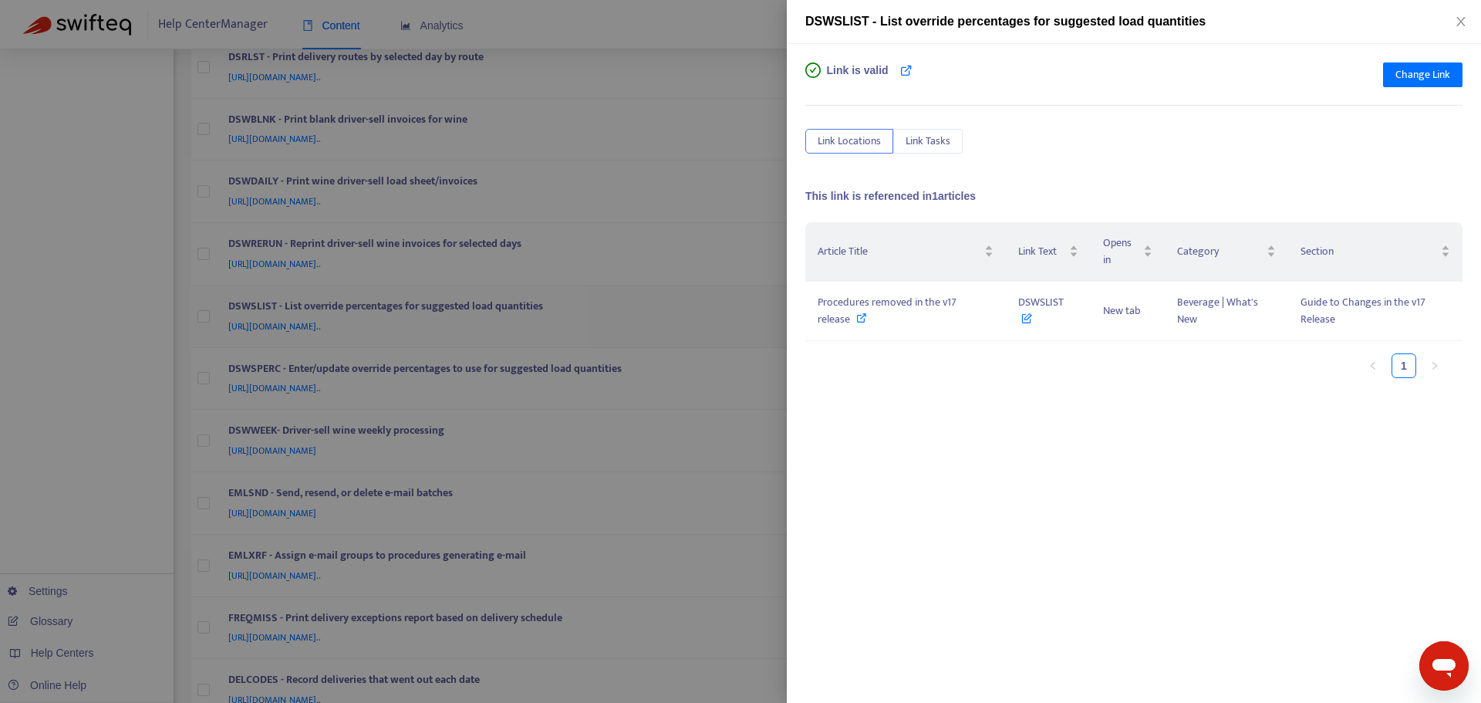
click at [774, 323] on div at bounding box center [740, 351] width 1481 height 703
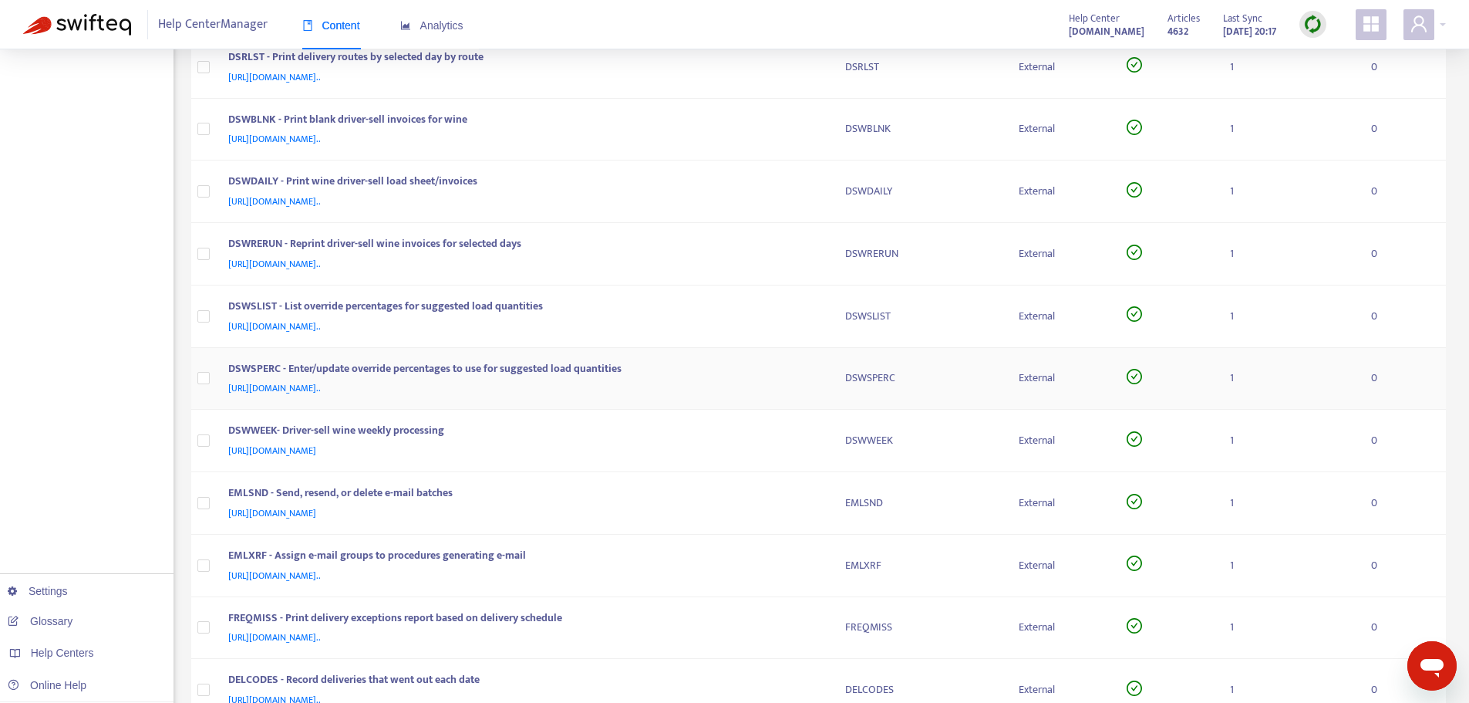
click at [786, 371] on div "DSWSPERC - Enter/update override percentages to use for suggested load quantiti…" at bounding box center [521, 370] width 587 height 20
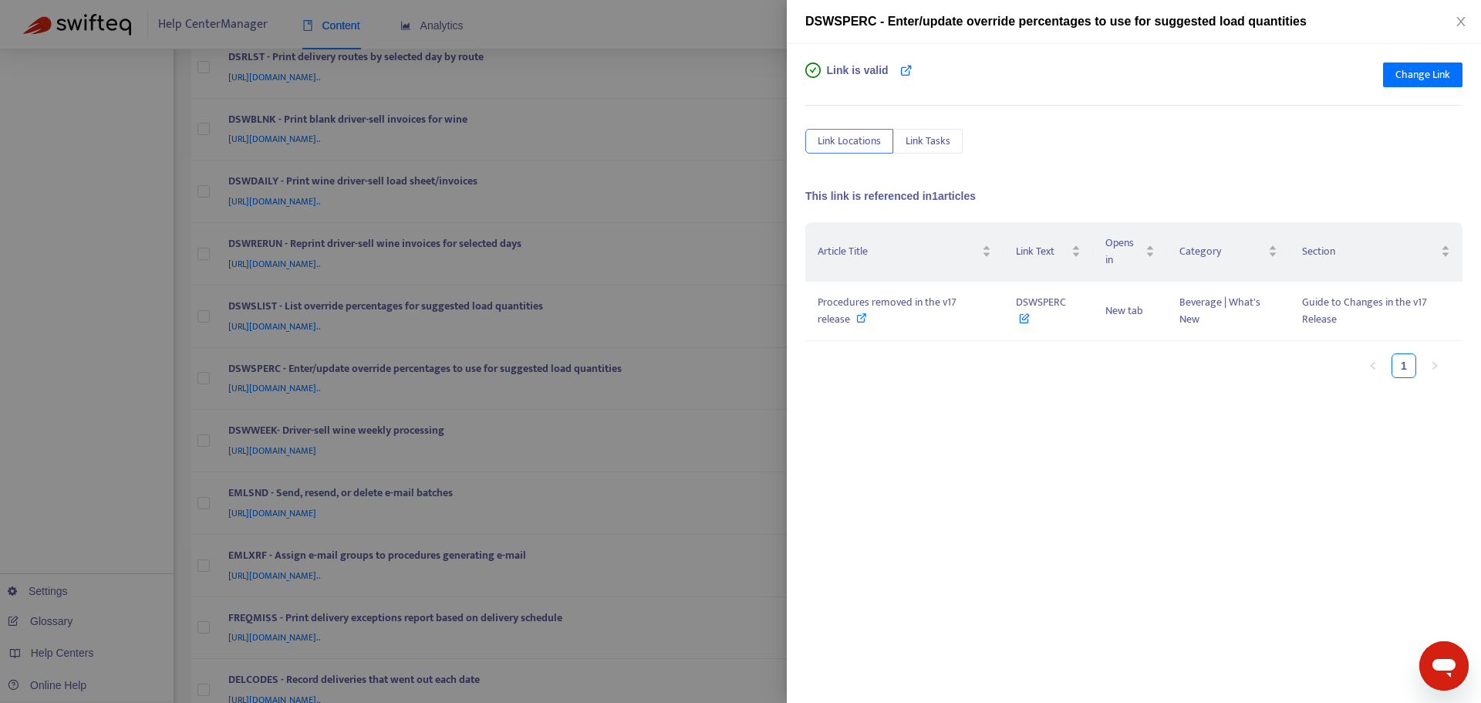
click at [784, 371] on div at bounding box center [740, 351] width 1481 height 703
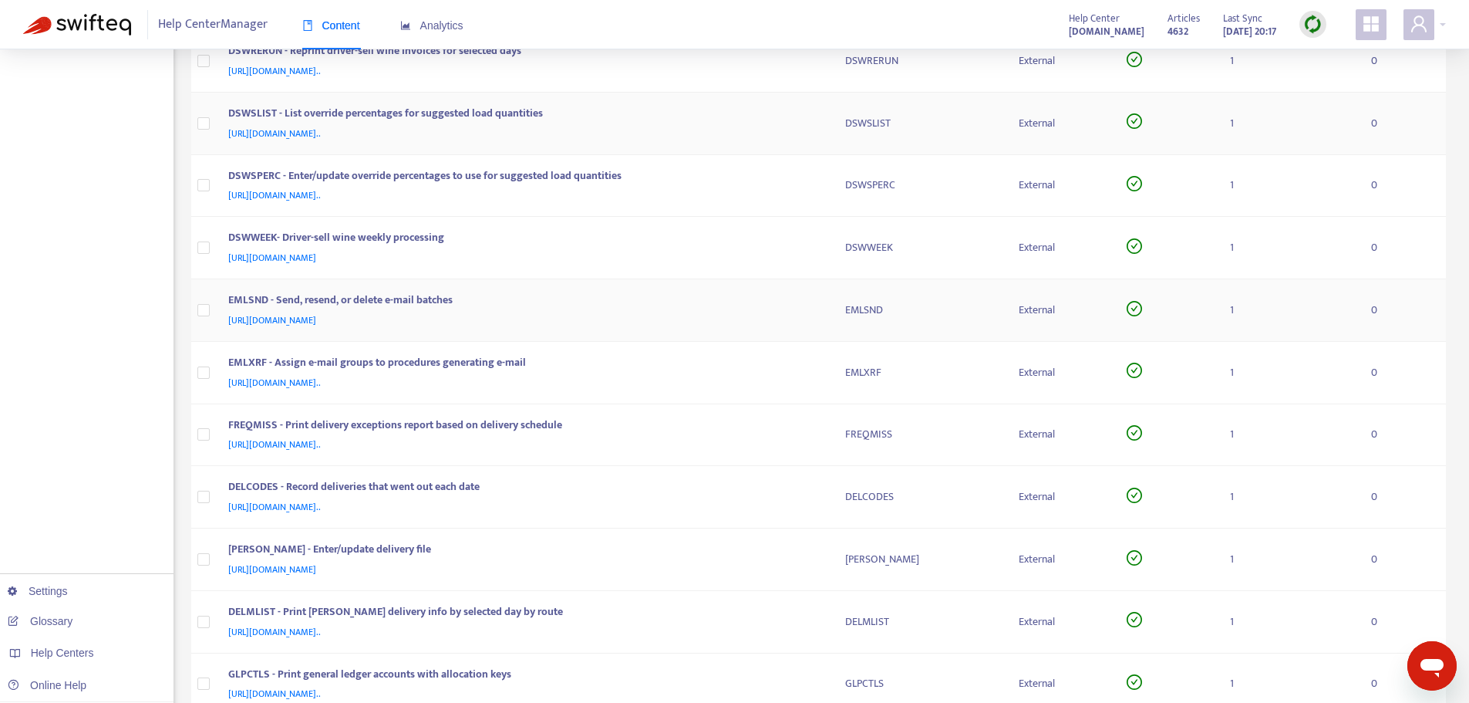
scroll to position [694, 0]
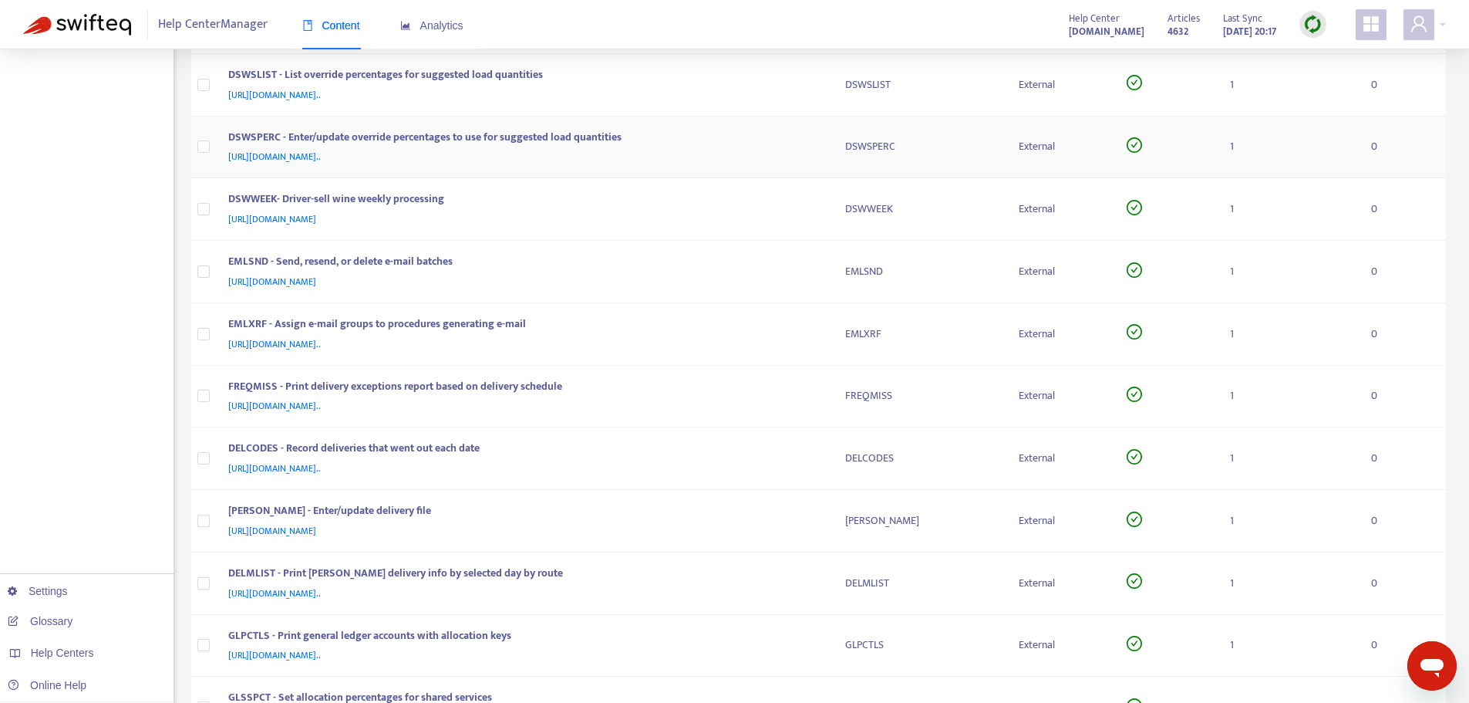
click at [791, 137] on div "DSWSPERC - Enter/update override percentages to use for suggested load quantiti…" at bounding box center [521, 139] width 587 height 20
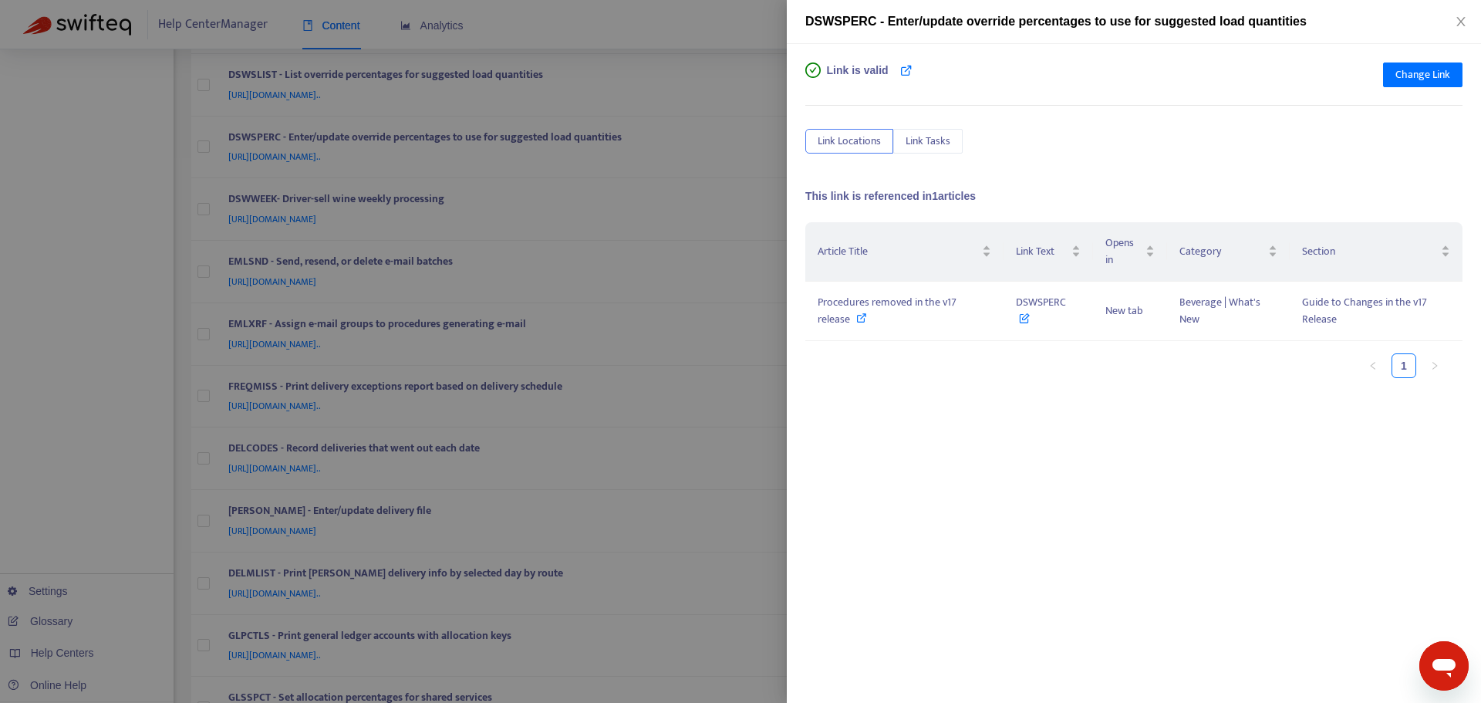
click at [788, 146] on div "Link is valid Change Link Link Locations Link Tasks This link is referenced in …" at bounding box center [1134, 373] width 694 height 659
click at [778, 157] on div at bounding box center [740, 351] width 1481 height 703
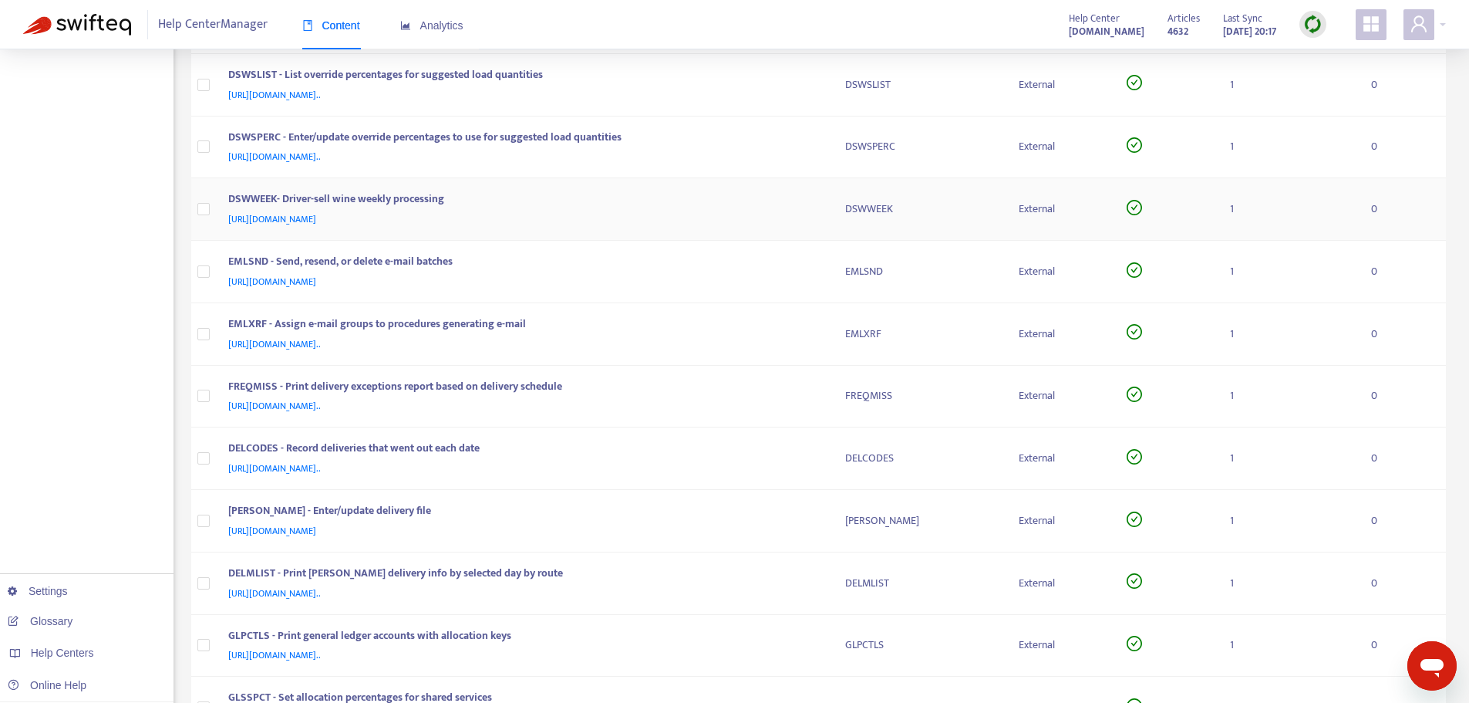
click at [801, 210] on div "DSWWEEK- Driver-sell wine weekly processing" at bounding box center [521, 201] width 587 height 20
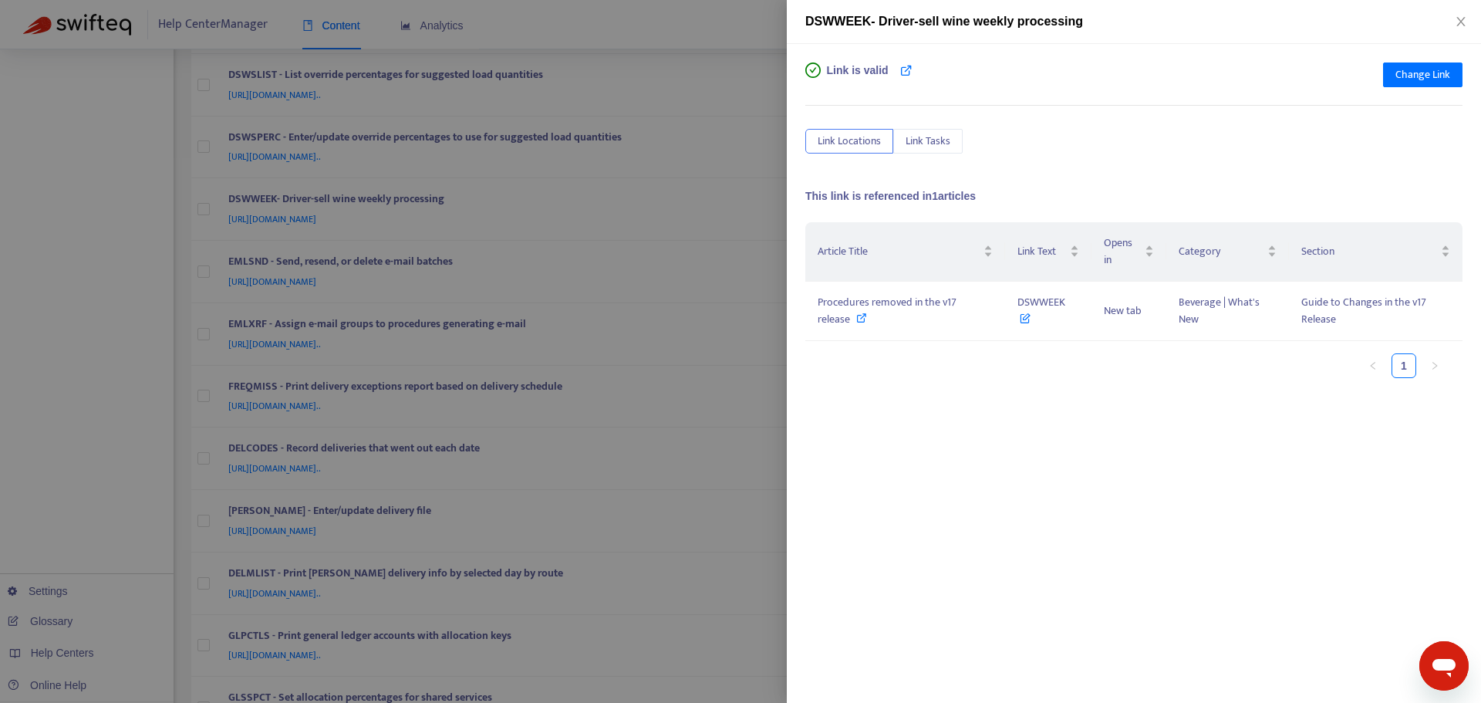
click at [790, 199] on div "Link is valid Change Link Link Locations Link Tasks This link is referenced in …" at bounding box center [1134, 373] width 694 height 659
click at [786, 199] on div at bounding box center [740, 351] width 1481 height 703
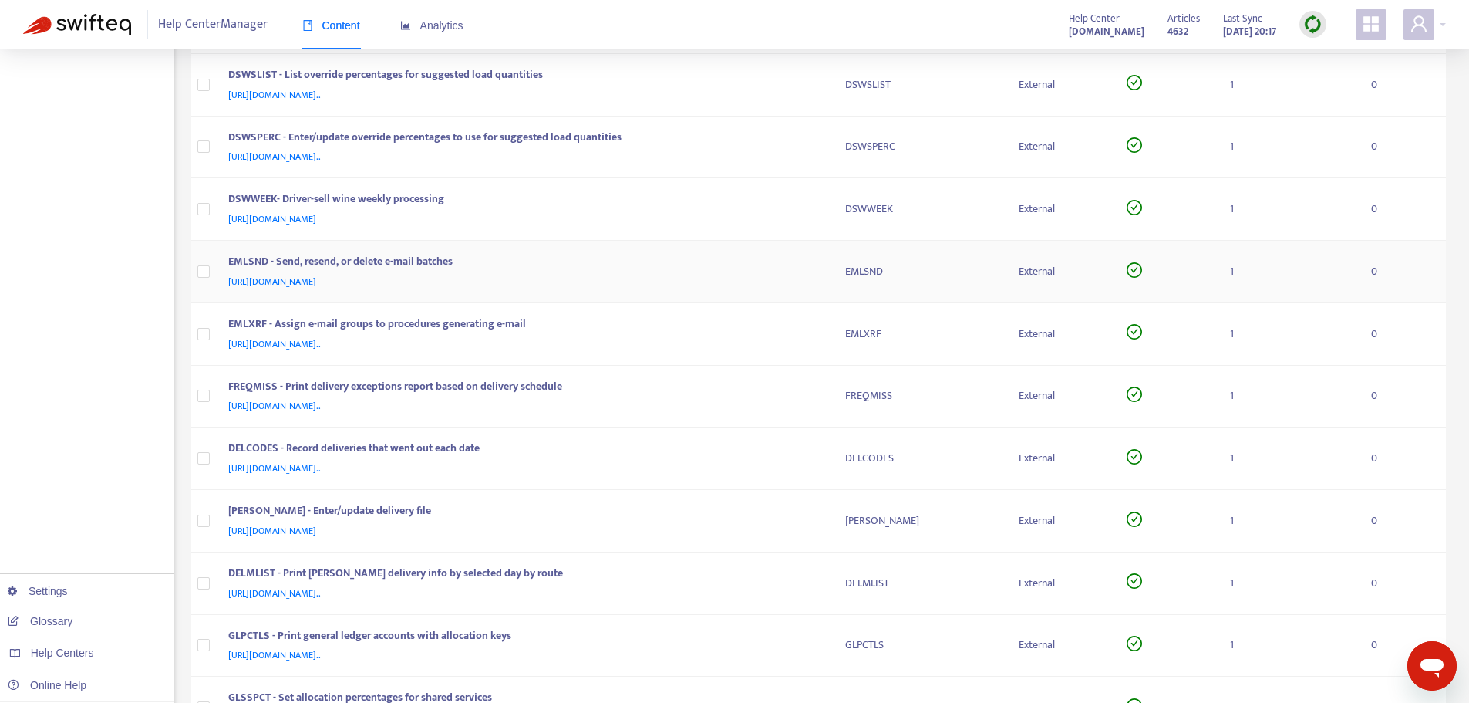
click at [810, 261] on div "EMLSND - Send, resend, or delete e-mail batches" at bounding box center [521, 263] width 587 height 20
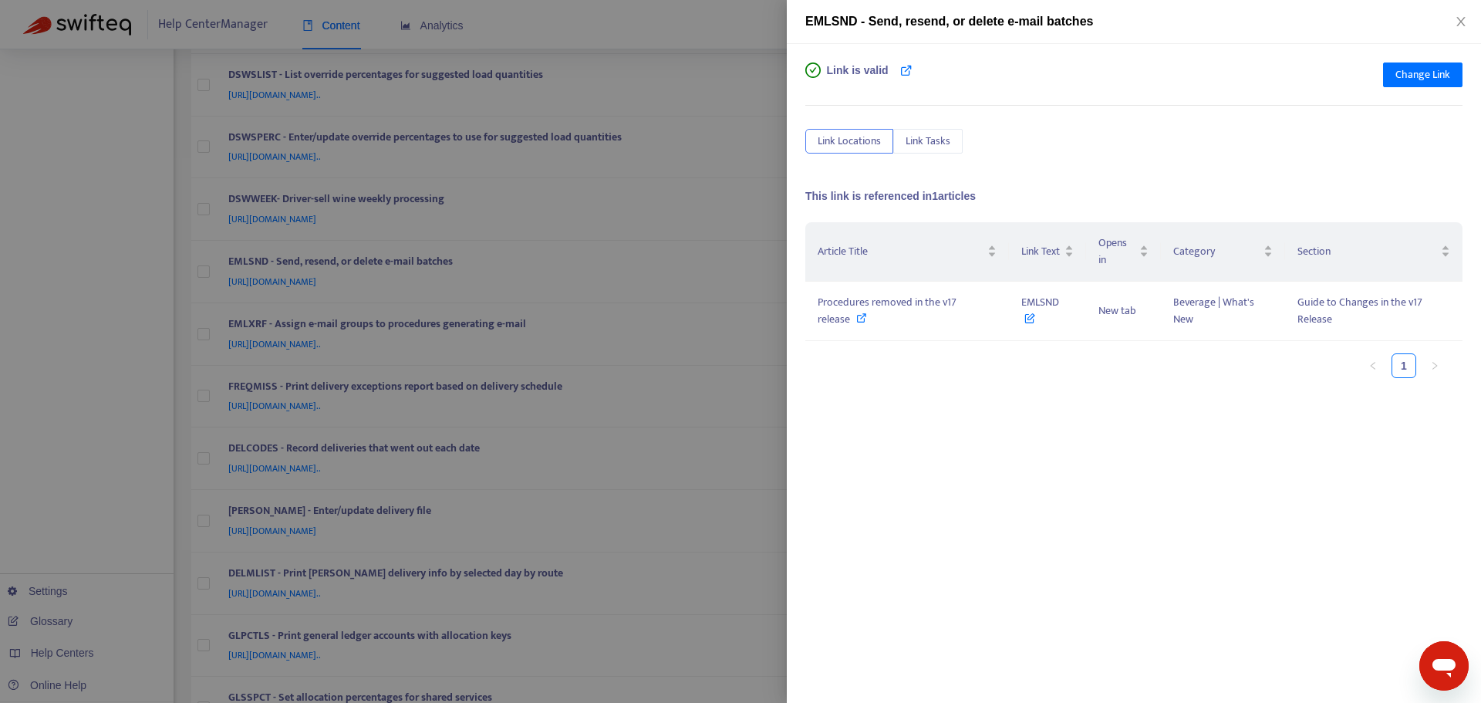
click at [770, 261] on div at bounding box center [740, 351] width 1481 height 703
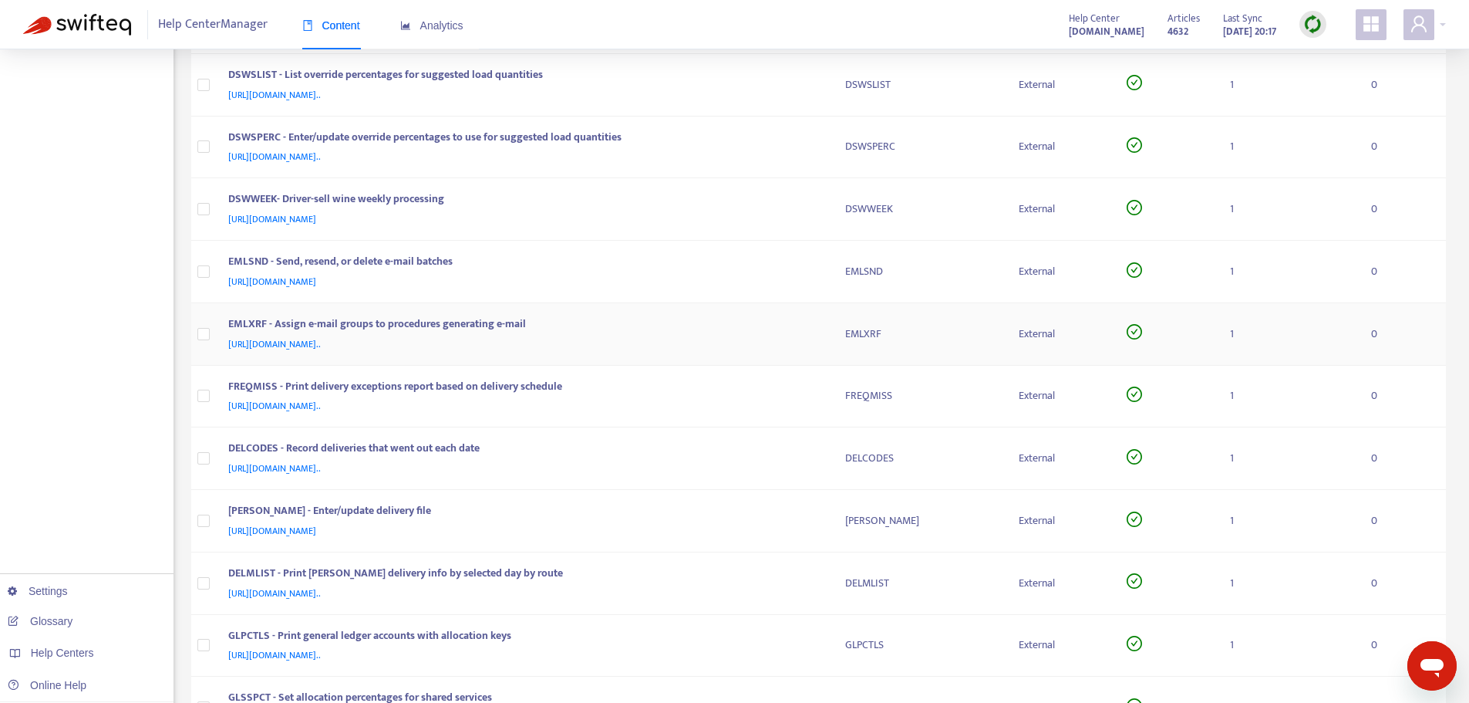
click at [793, 339] on div "[URL][DOMAIN_NAME].." at bounding box center [521, 344] width 587 height 17
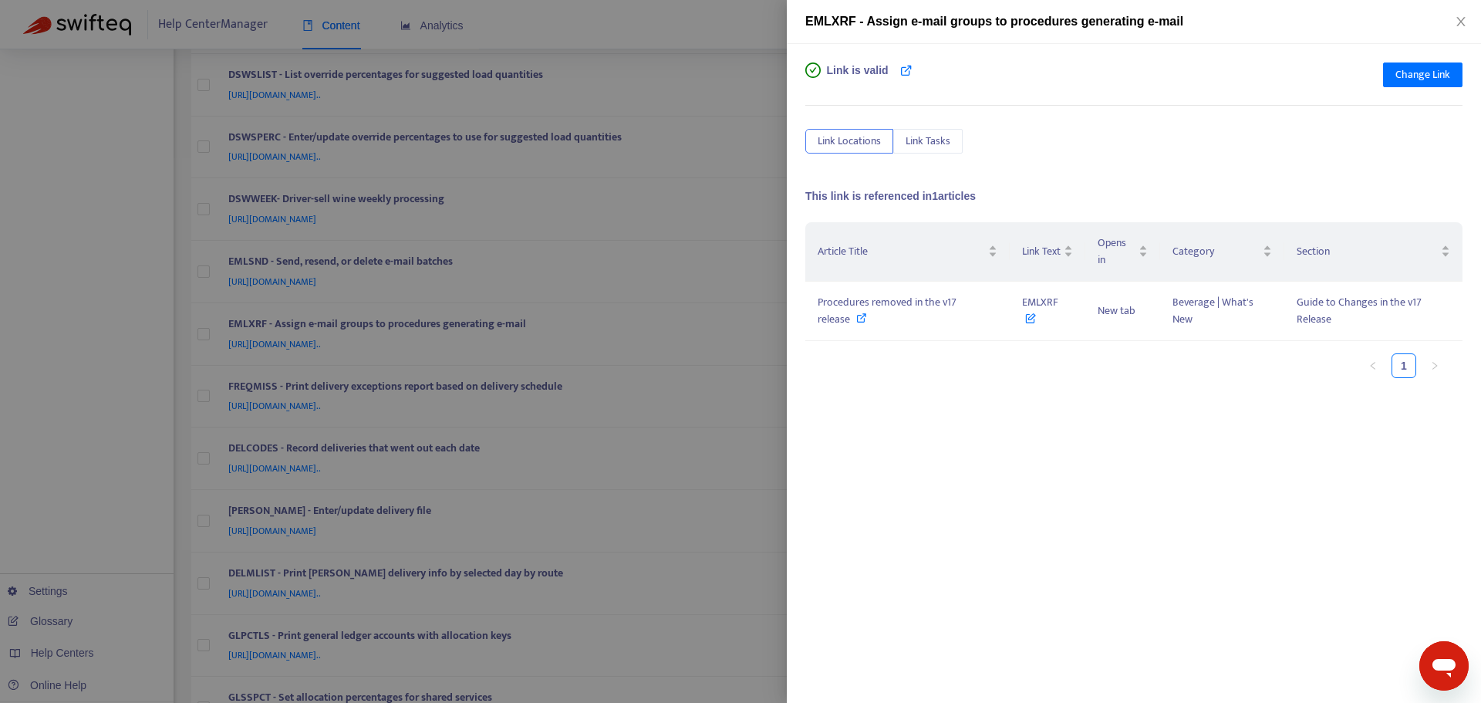
click at [768, 329] on div at bounding box center [740, 351] width 1481 height 703
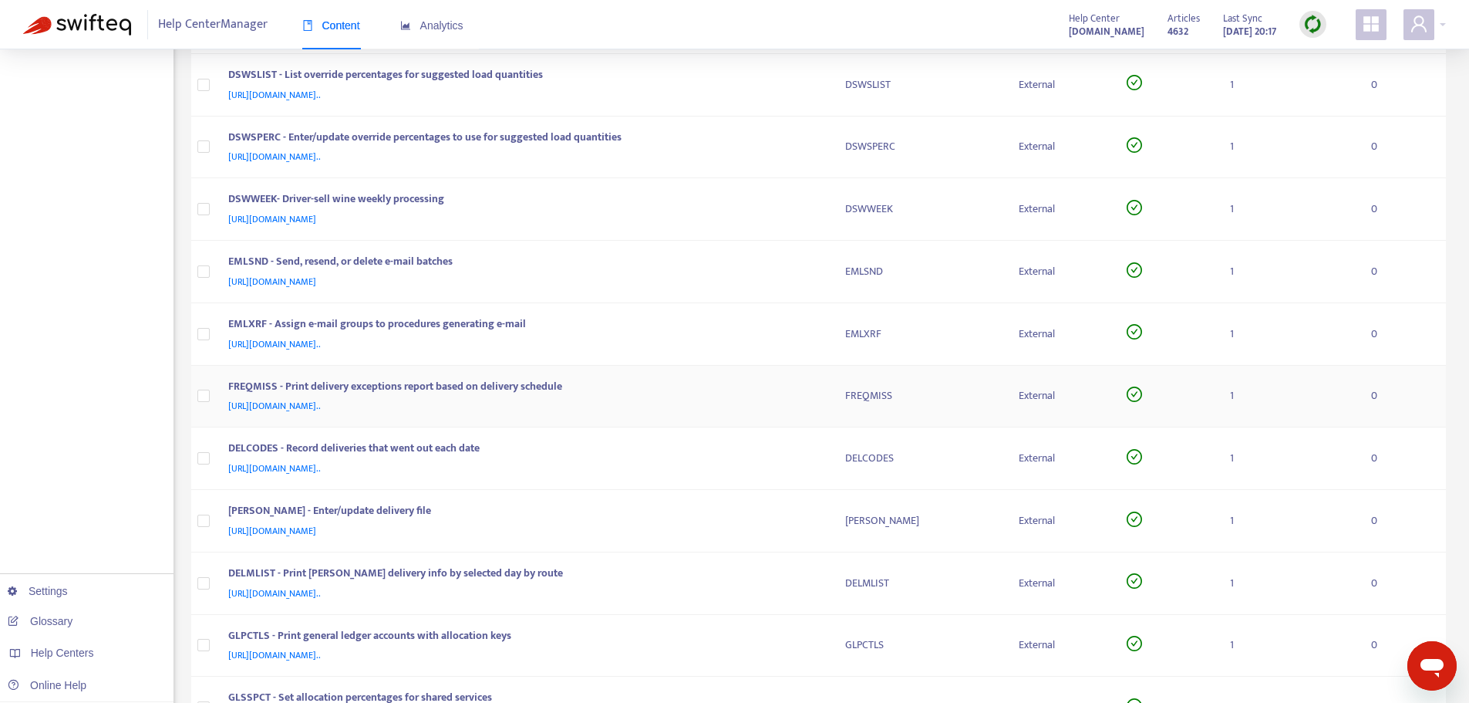
click at [797, 410] on div "[URL][DOMAIN_NAME].." at bounding box center [521, 405] width 587 height 17
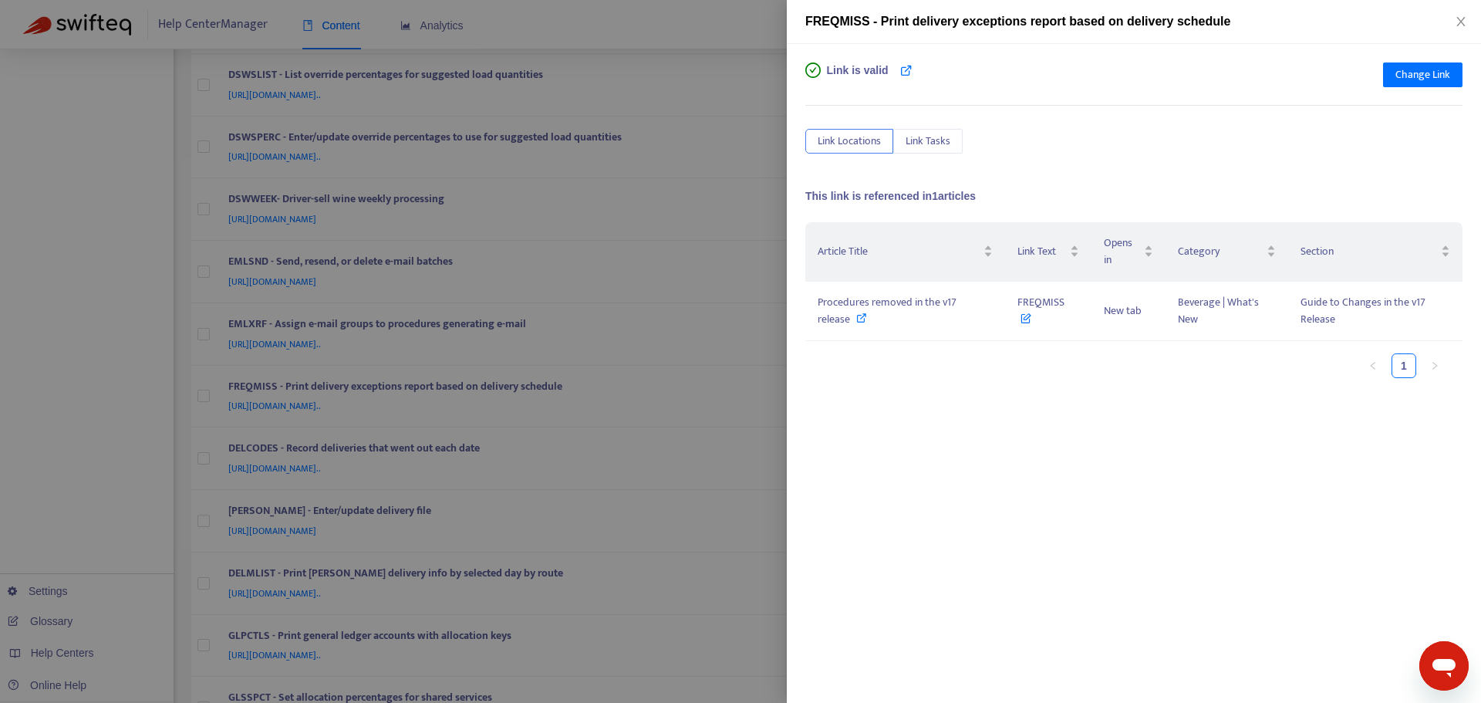
click at [771, 400] on div at bounding box center [740, 351] width 1481 height 703
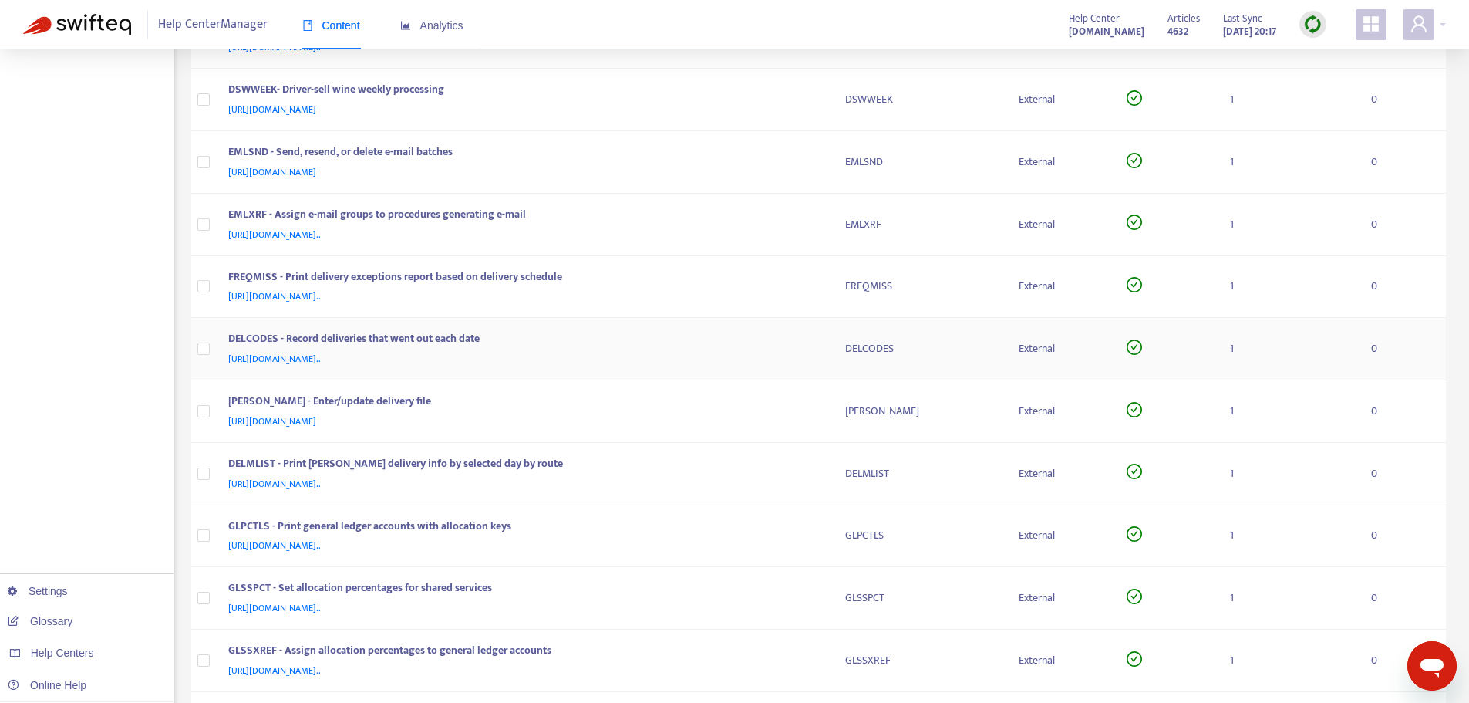
scroll to position [849, 0]
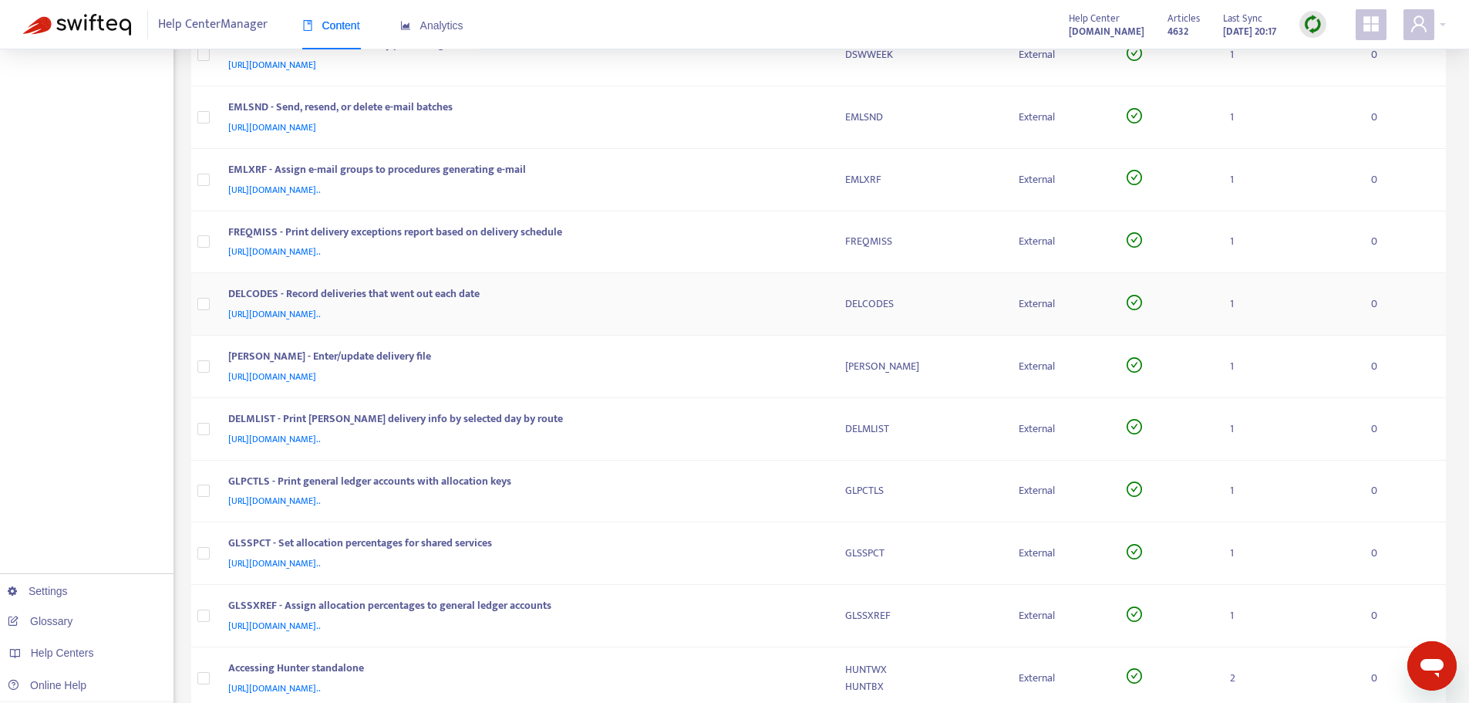
click at [786, 301] on div "DELCODES - Record deliveries that went out each date" at bounding box center [521, 295] width 587 height 20
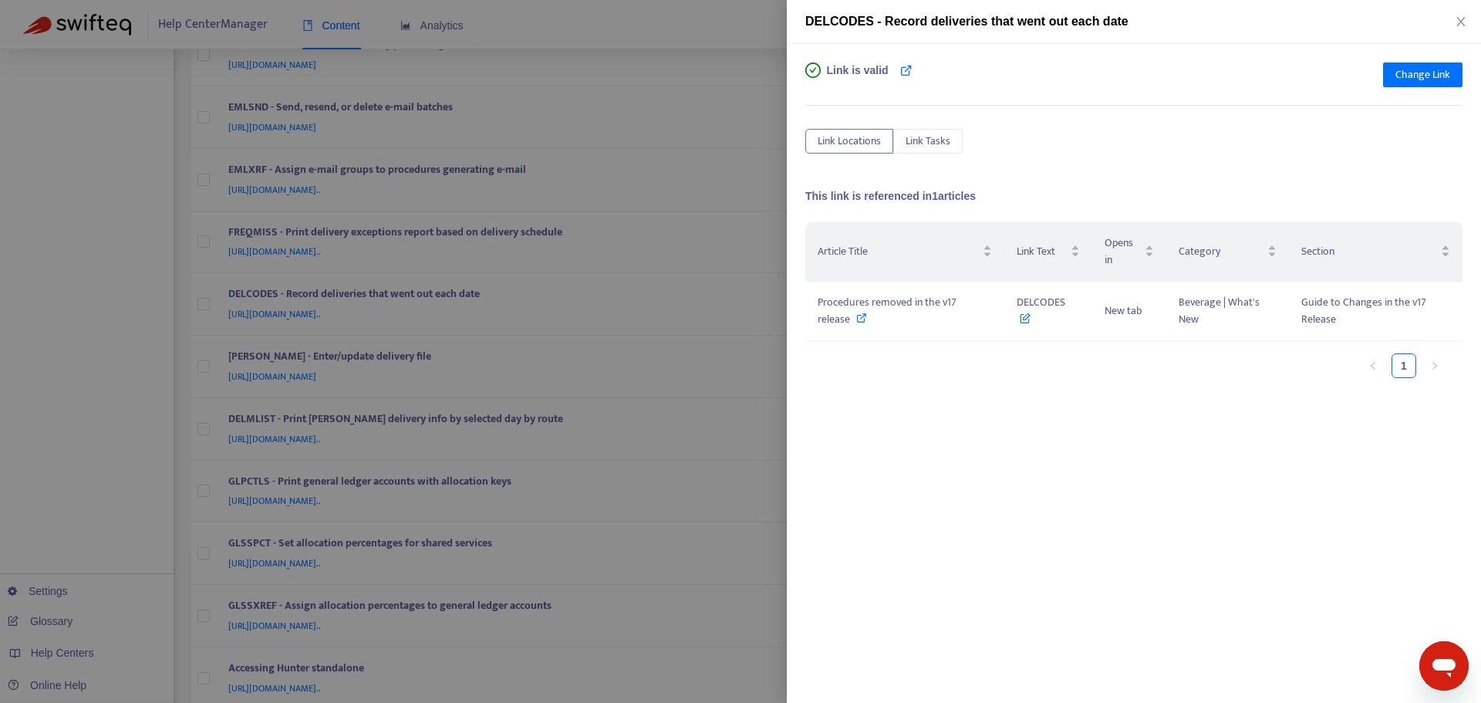
click at [779, 346] on div at bounding box center [740, 351] width 1481 height 703
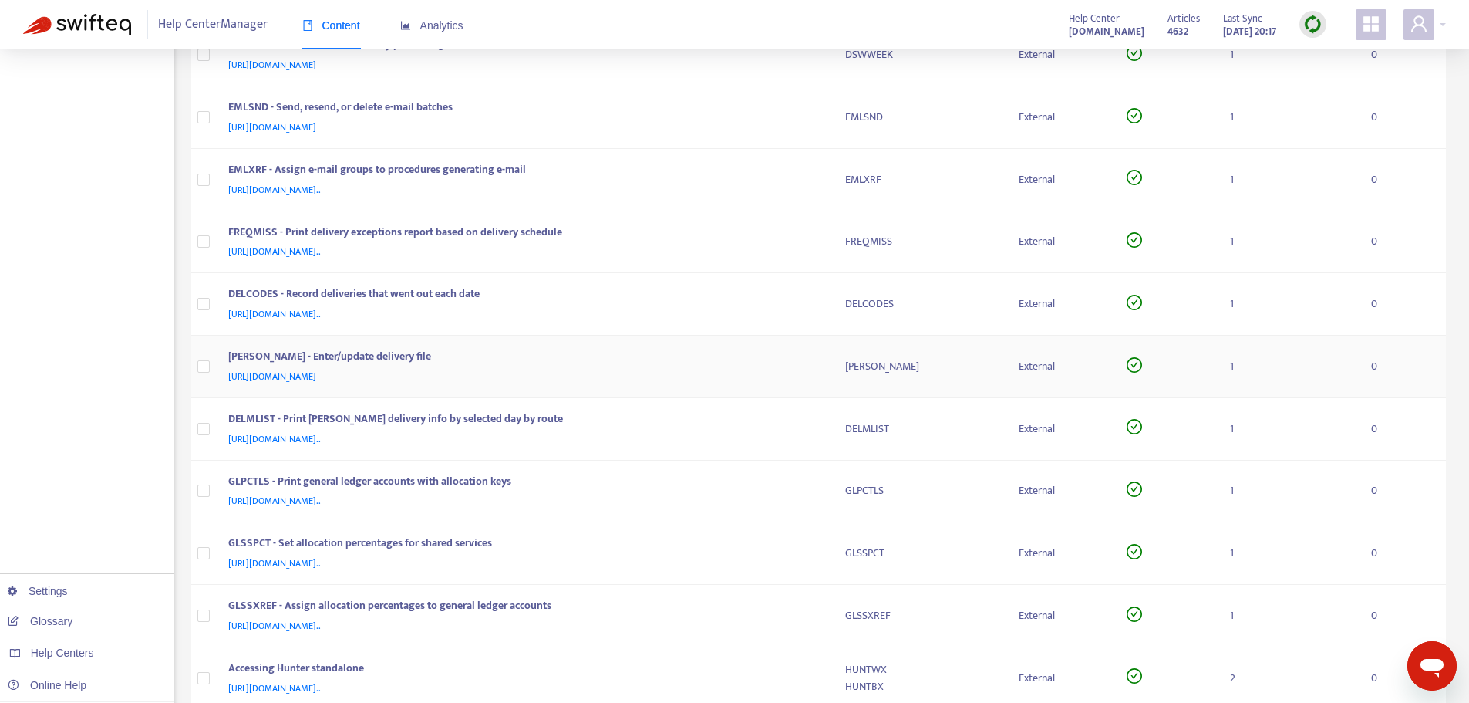
click at [791, 375] on div "[URL][DOMAIN_NAME]" at bounding box center [521, 376] width 587 height 17
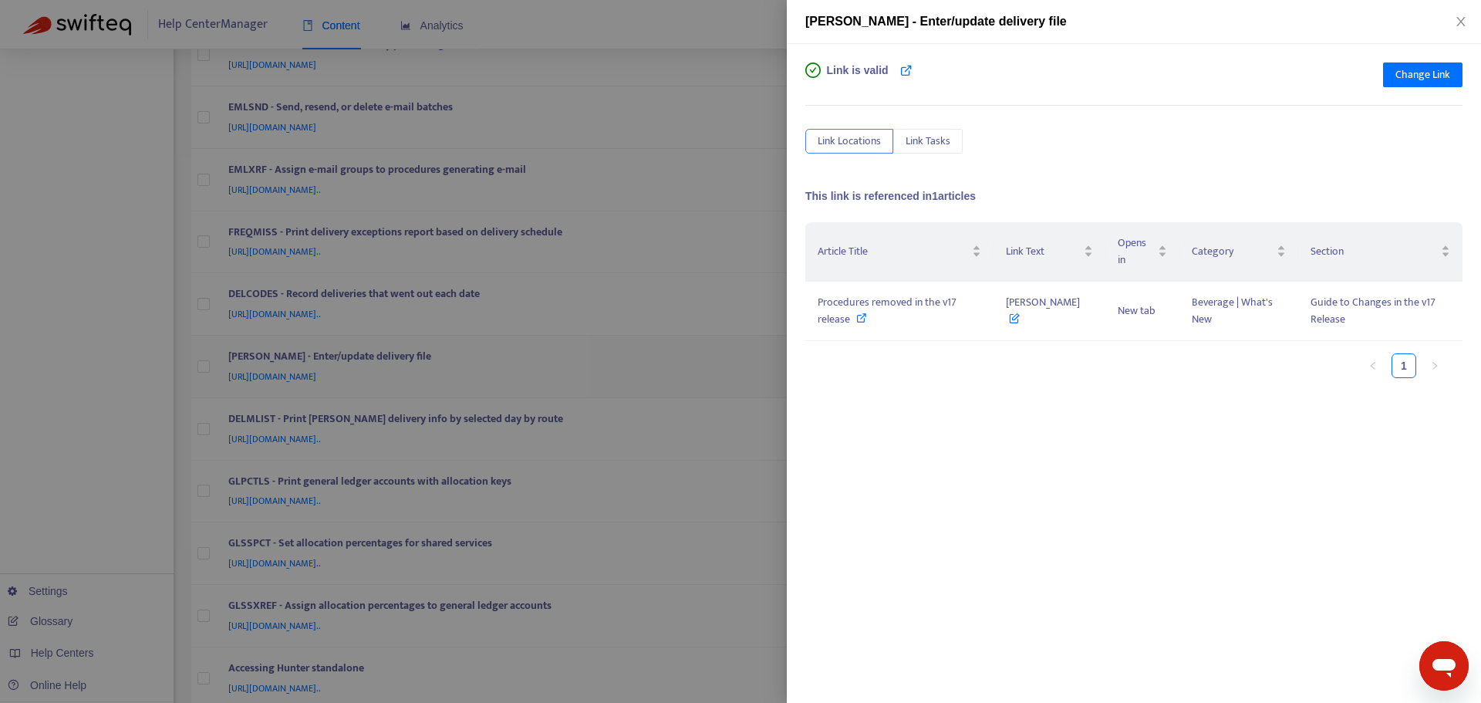
click at [791, 375] on div "Link is valid Change Link Link Locations Link Tasks This link is referenced in …" at bounding box center [1134, 373] width 694 height 659
click at [774, 373] on div at bounding box center [740, 351] width 1481 height 703
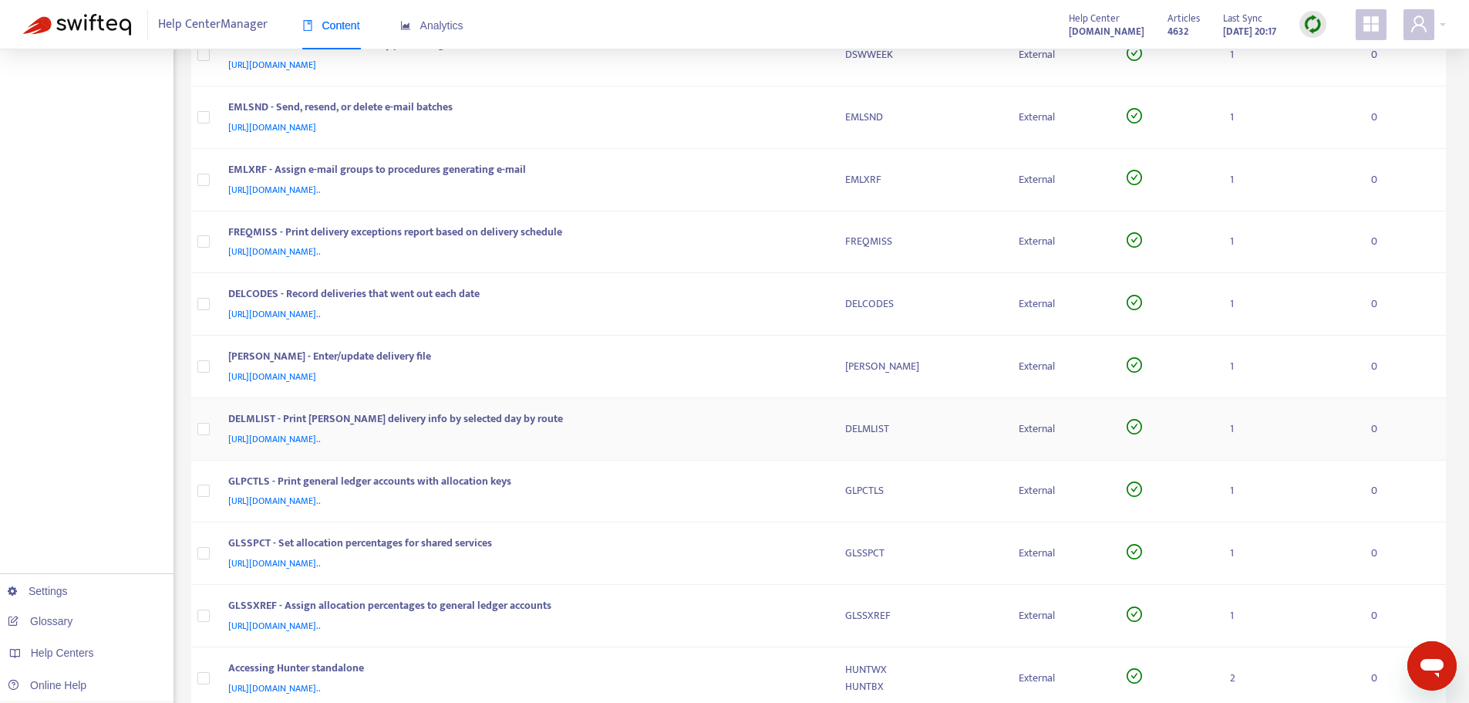
click at [810, 436] on div "[URL][DOMAIN_NAME].." at bounding box center [521, 438] width 587 height 17
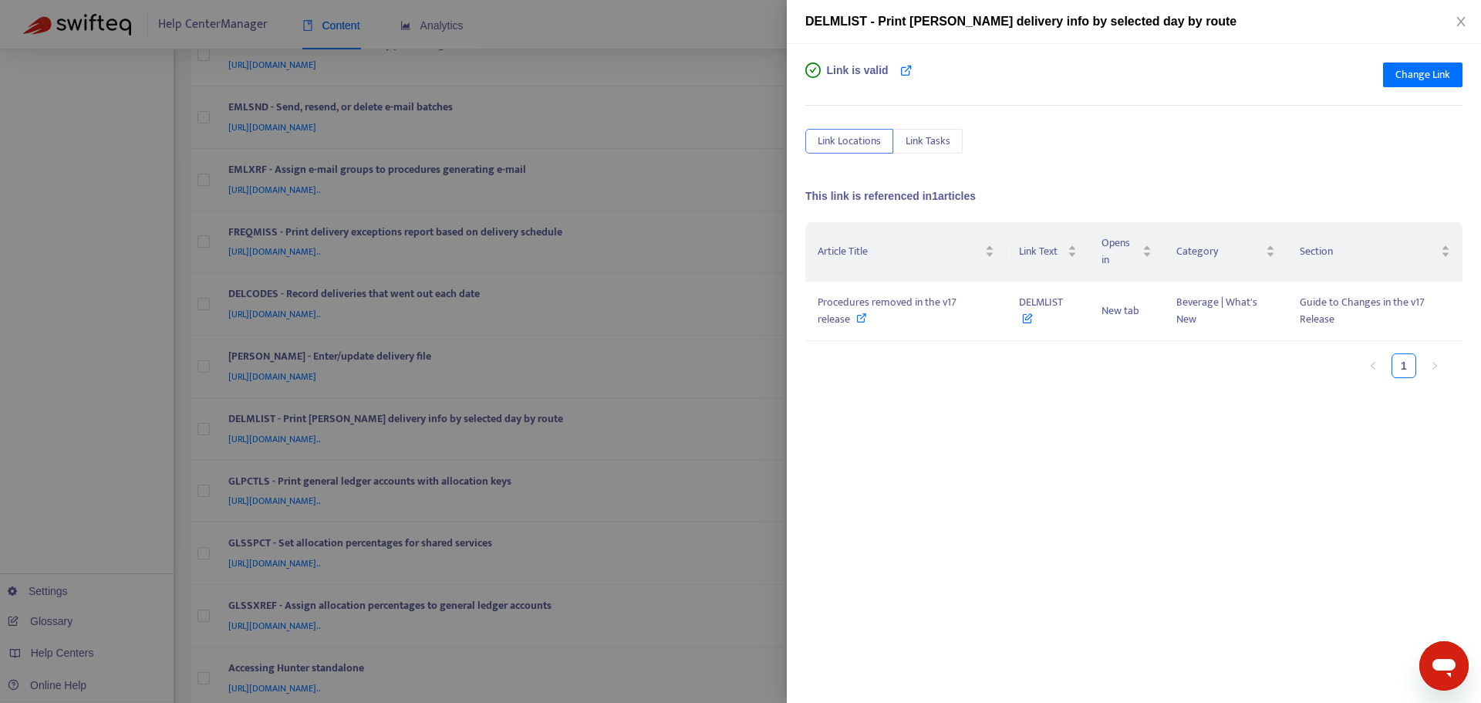
click at [775, 392] on div at bounding box center [740, 351] width 1481 height 703
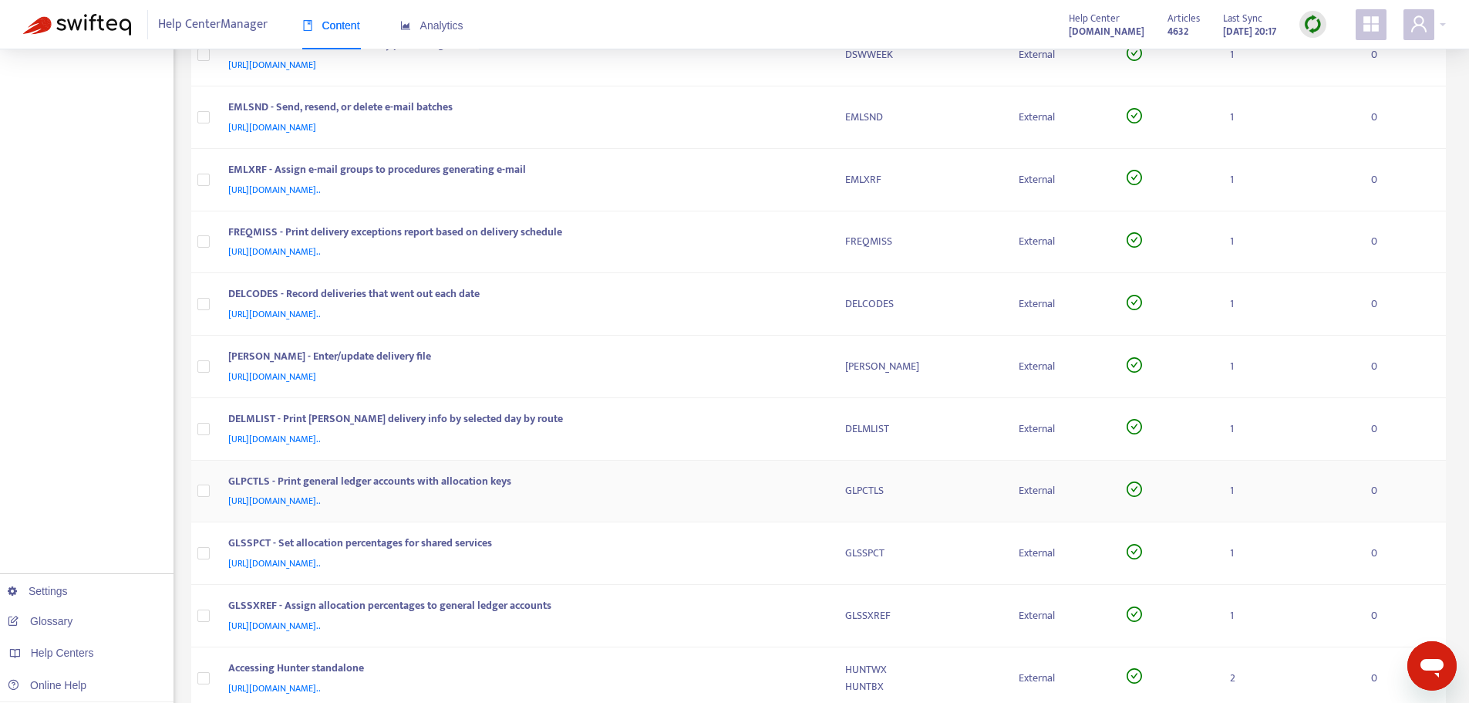
click at [801, 476] on div "GLPCTLS - Print general ledger accounts with allocation keys" at bounding box center [521, 483] width 587 height 20
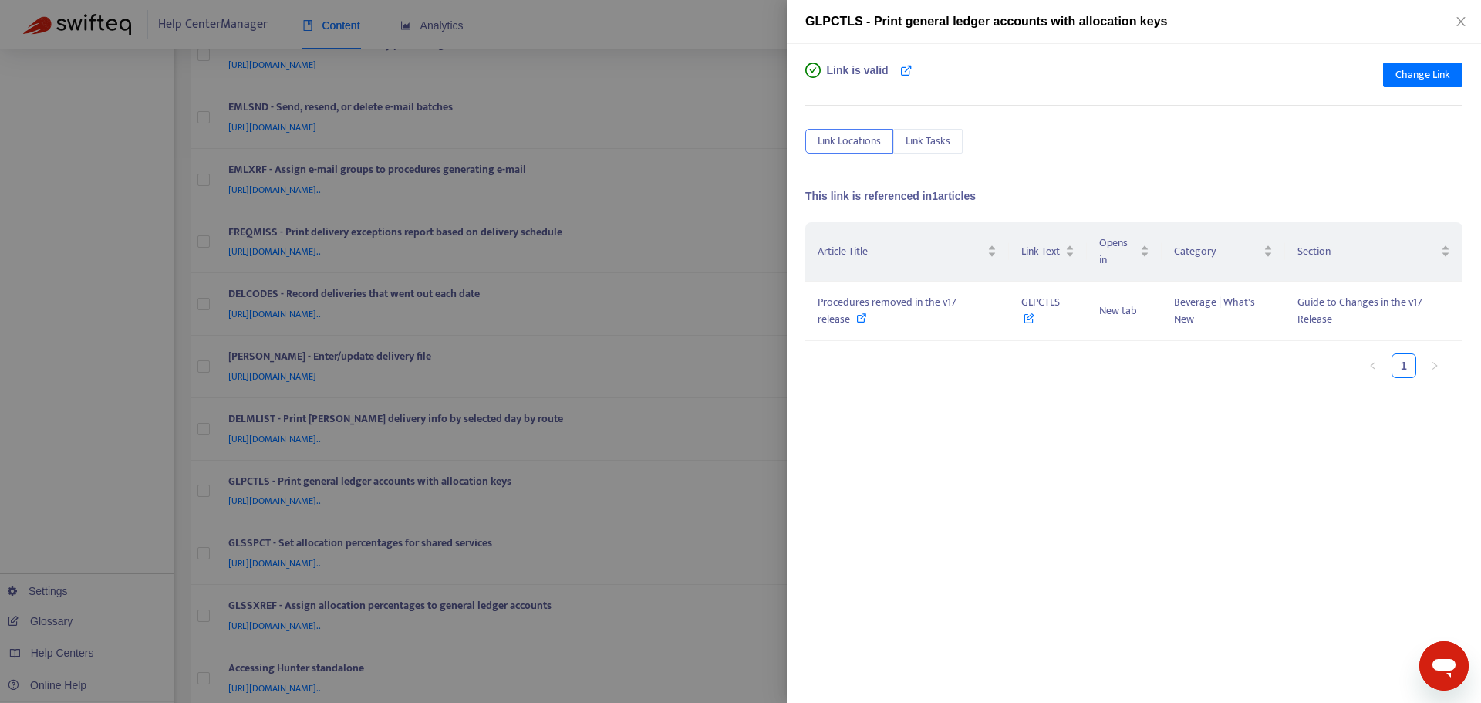
click at [771, 423] on div at bounding box center [740, 351] width 1481 height 703
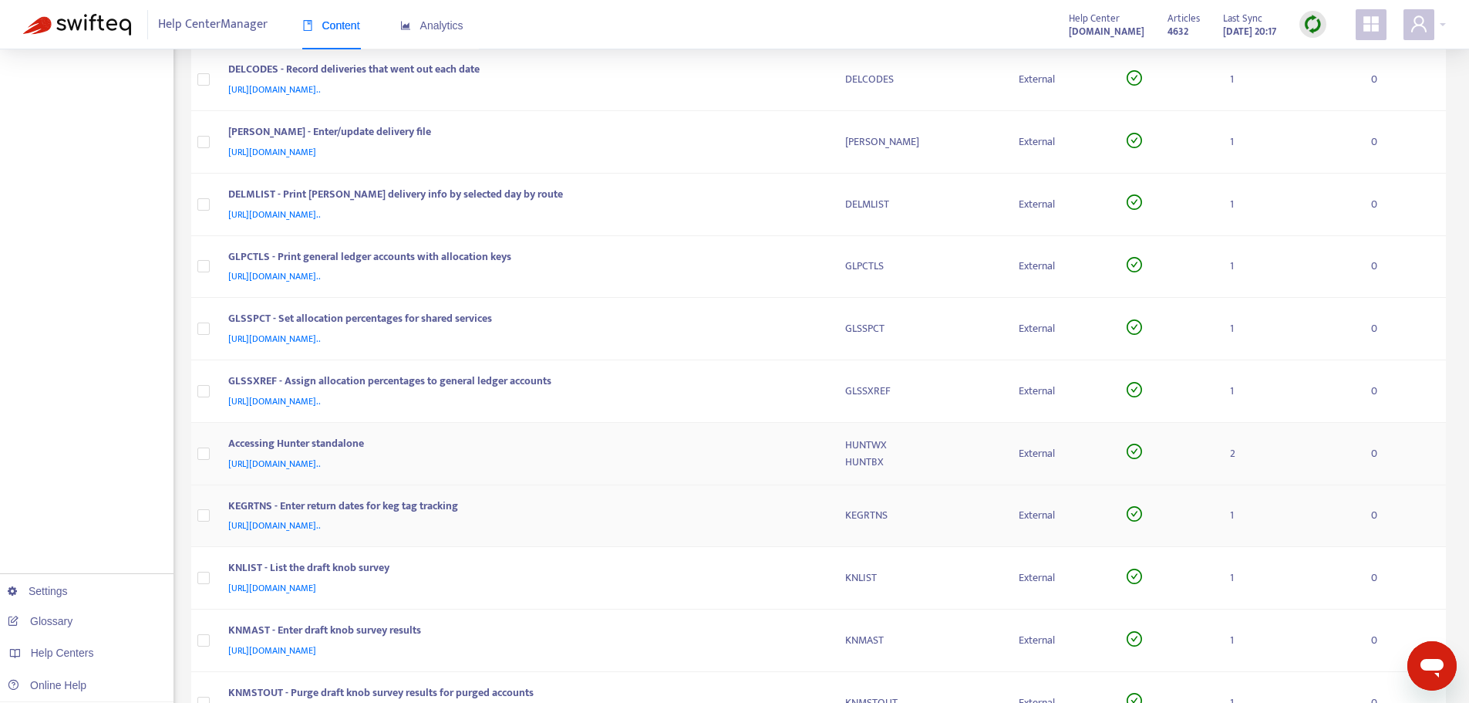
scroll to position [1157, 0]
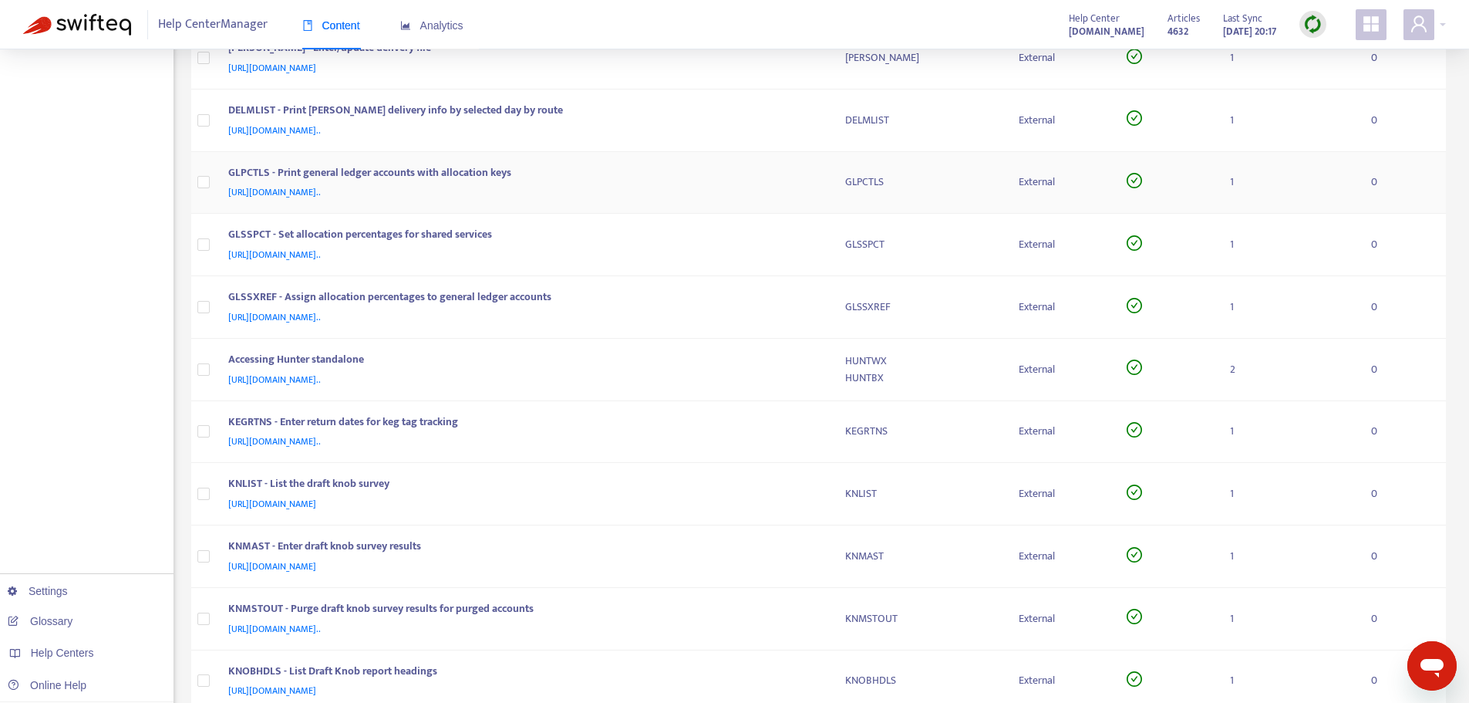
click at [791, 172] on div "GLPCTLS - Print general ledger accounts with allocation keys" at bounding box center [521, 174] width 587 height 20
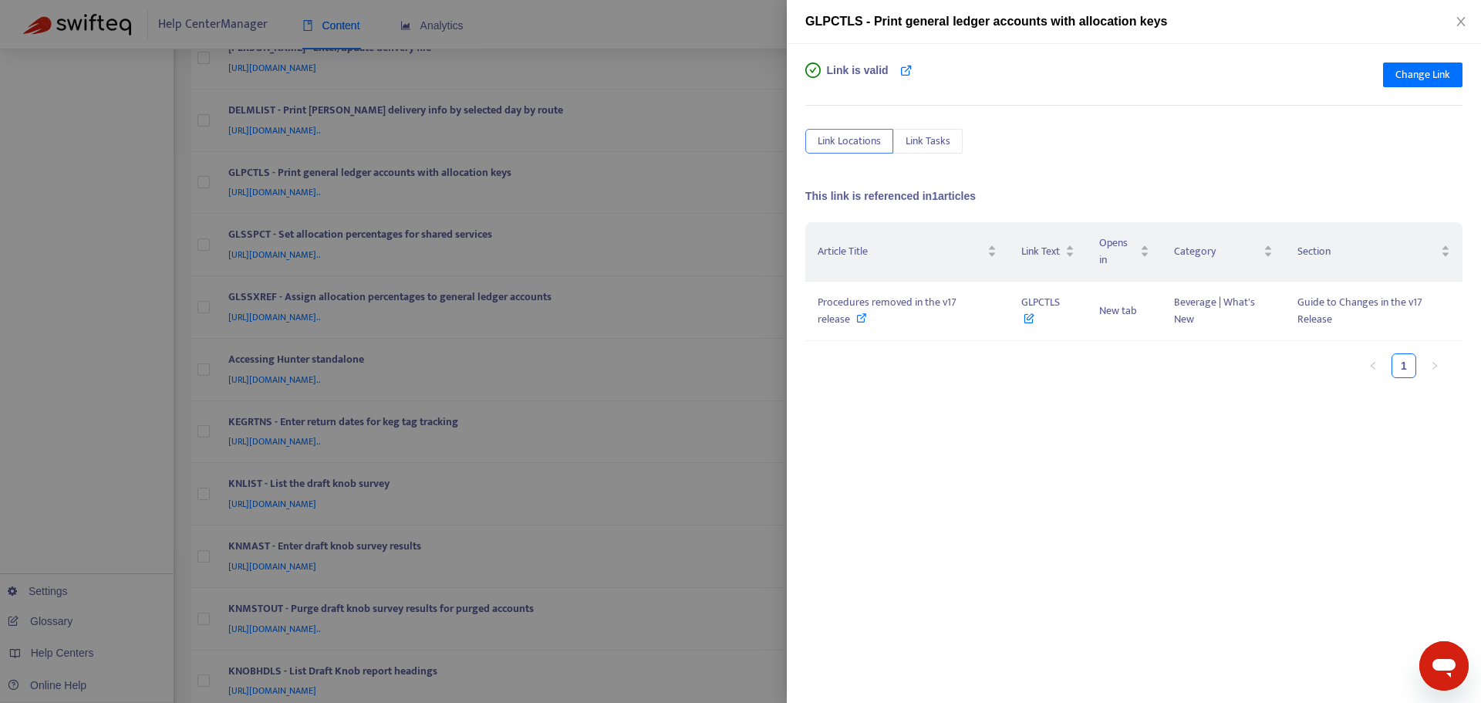
click at [791, 235] on div "Link is valid Change Link Link Locations Link Tasks This link is referenced in …" at bounding box center [1134, 373] width 694 height 659
click at [775, 228] on div at bounding box center [740, 351] width 1481 height 703
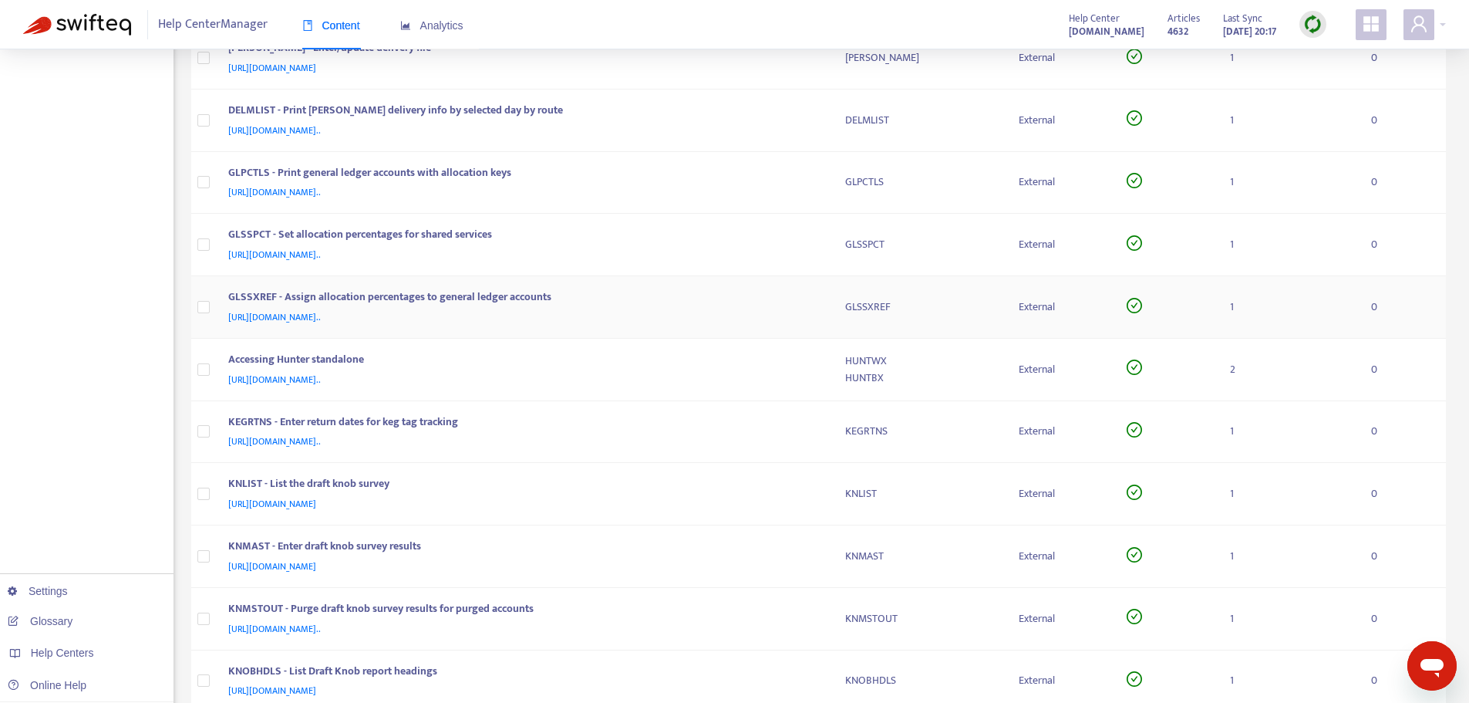
click at [803, 309] on div "[URL][DOMAIN_NAME].." at bounding box center [521, 317] width 587 height 17
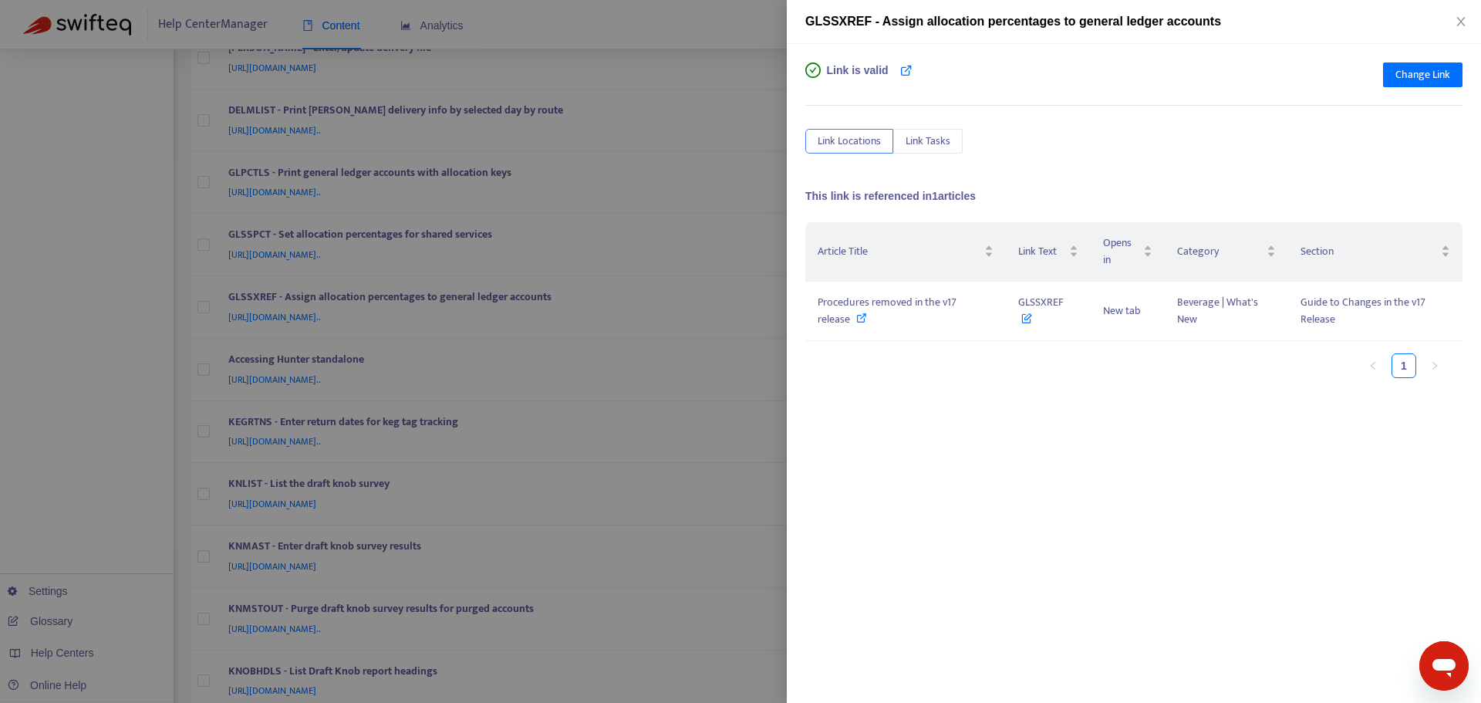
click at [783, 307] on div at bounding box center [740, 351] width 1481 height 703
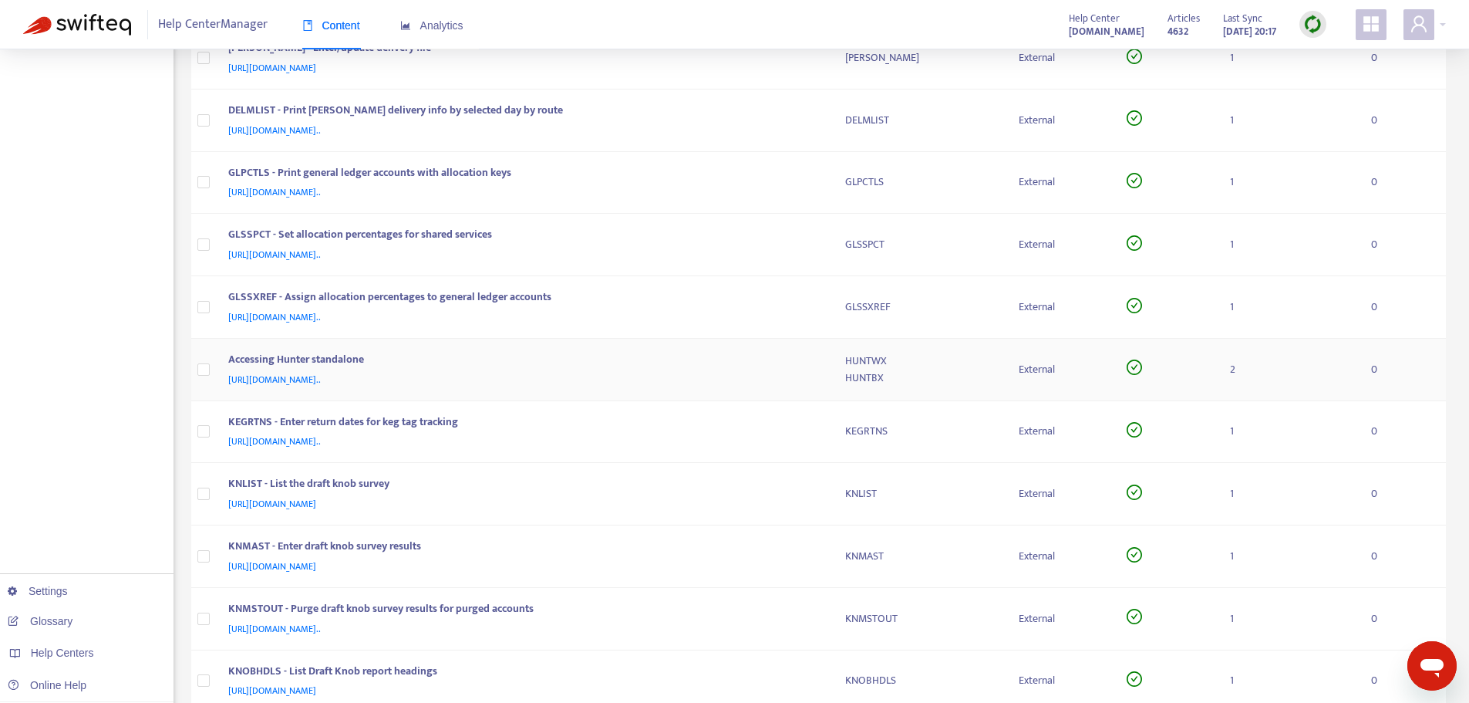
click at [797, 367] on div "Accessing Hunter standalone" at bounding box center [521, 361] width 587 height 20
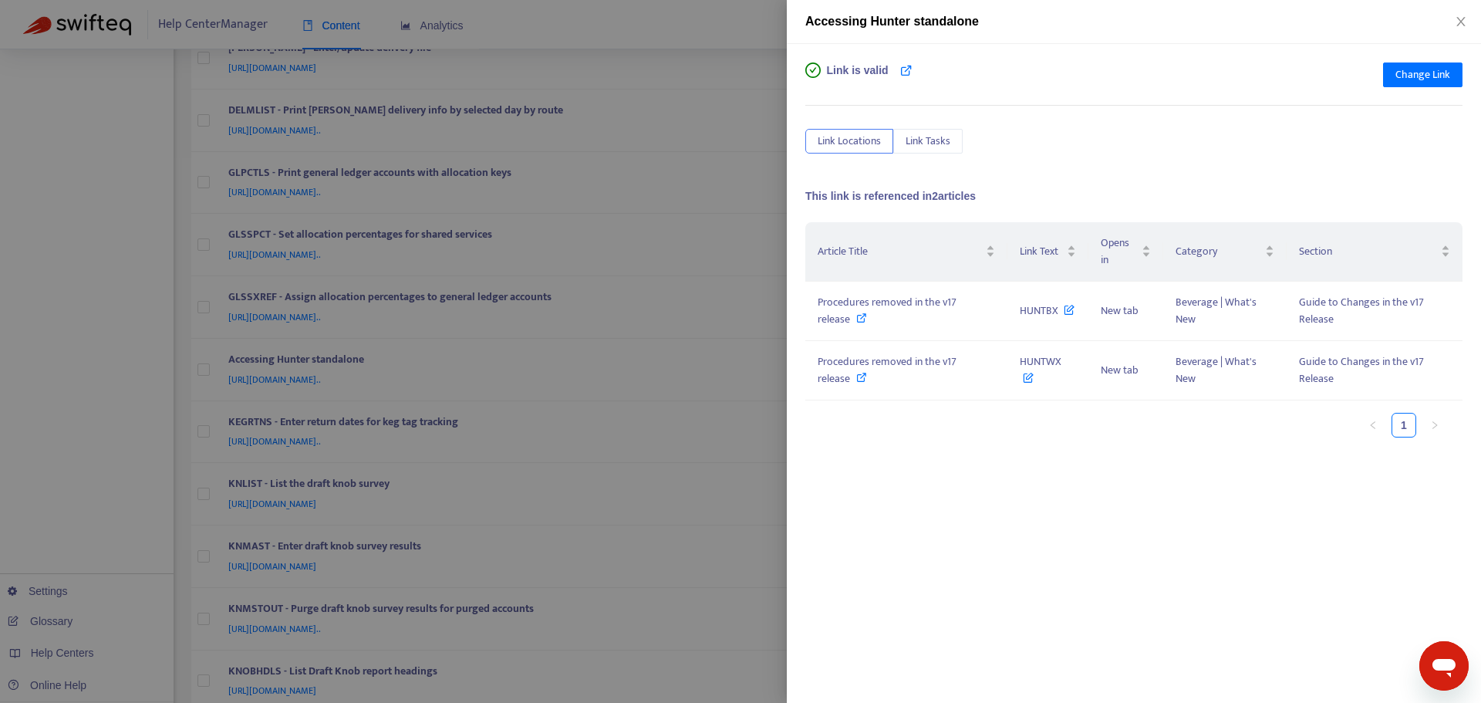
click at [765, 323] on div at bounding box center [740, 351] width 1481 height 703
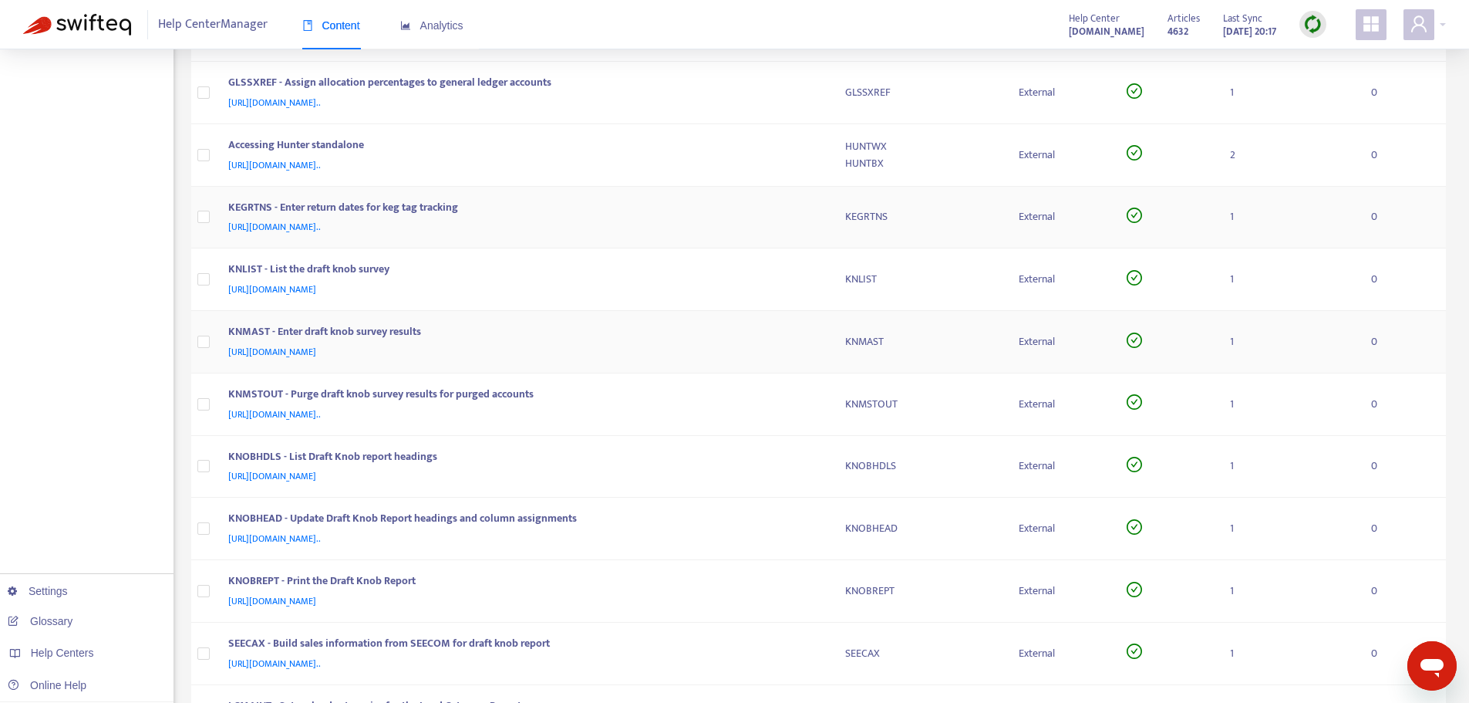
scroll to position [1388, 0]
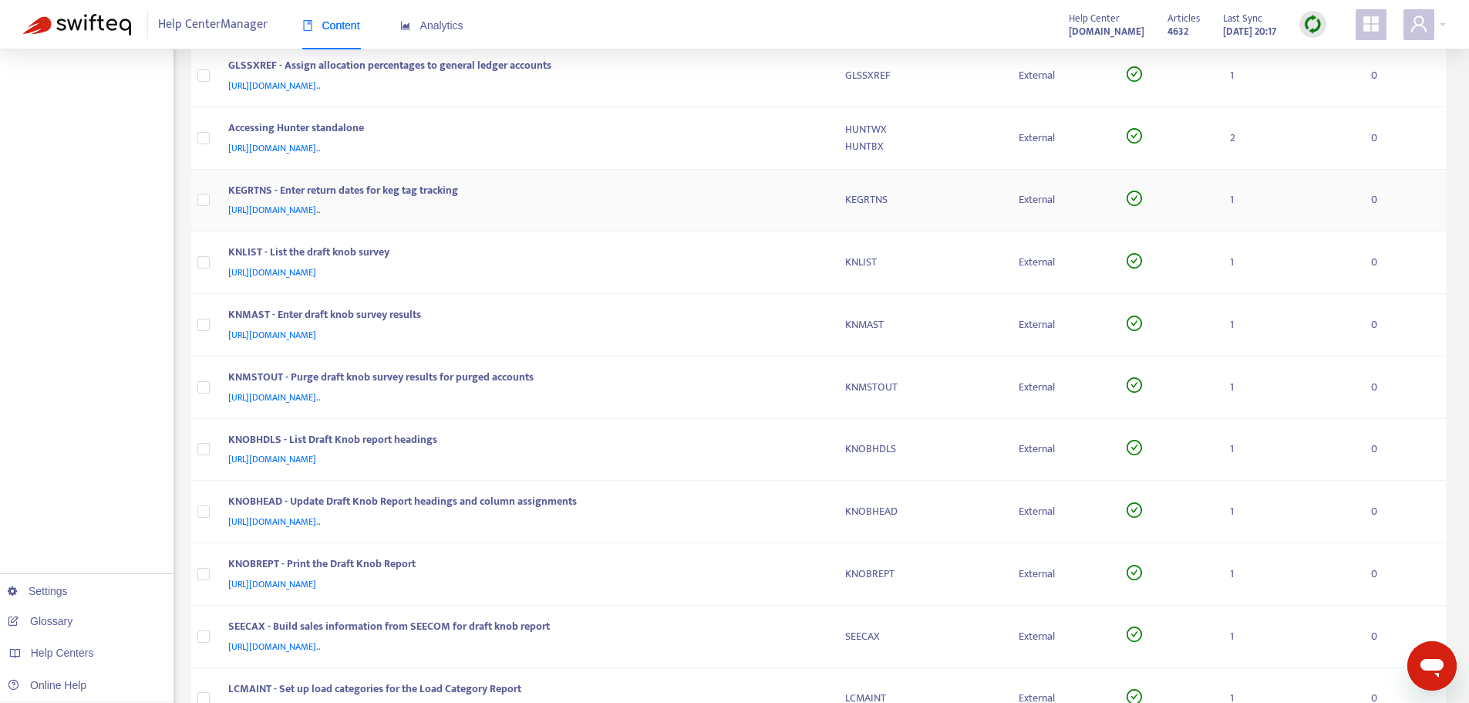
click at [789, 207] on div "[URL][DOMAIN_NAME].." at bounding box center [521, 209] width 587 height 17
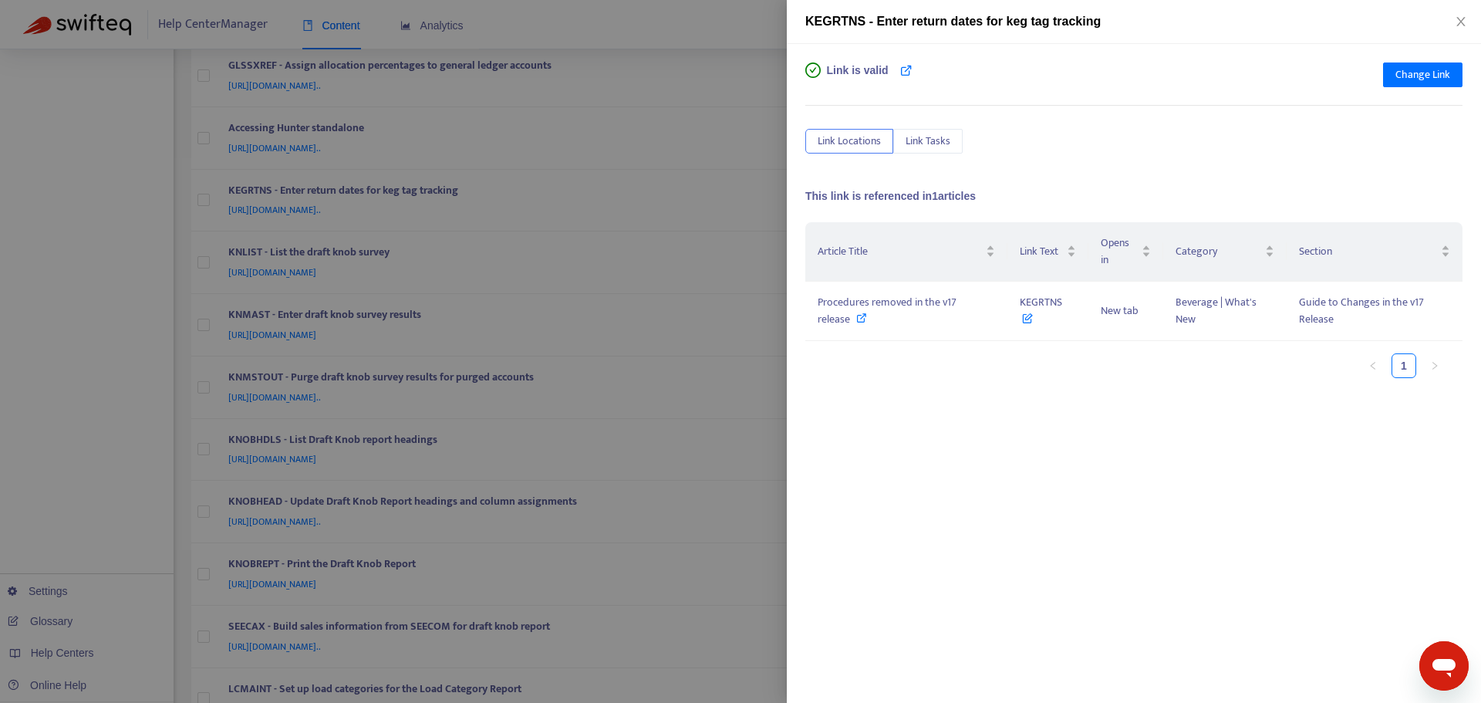
click at [778, 208] on div at bounding box center [740, 351] width 1481 height 703
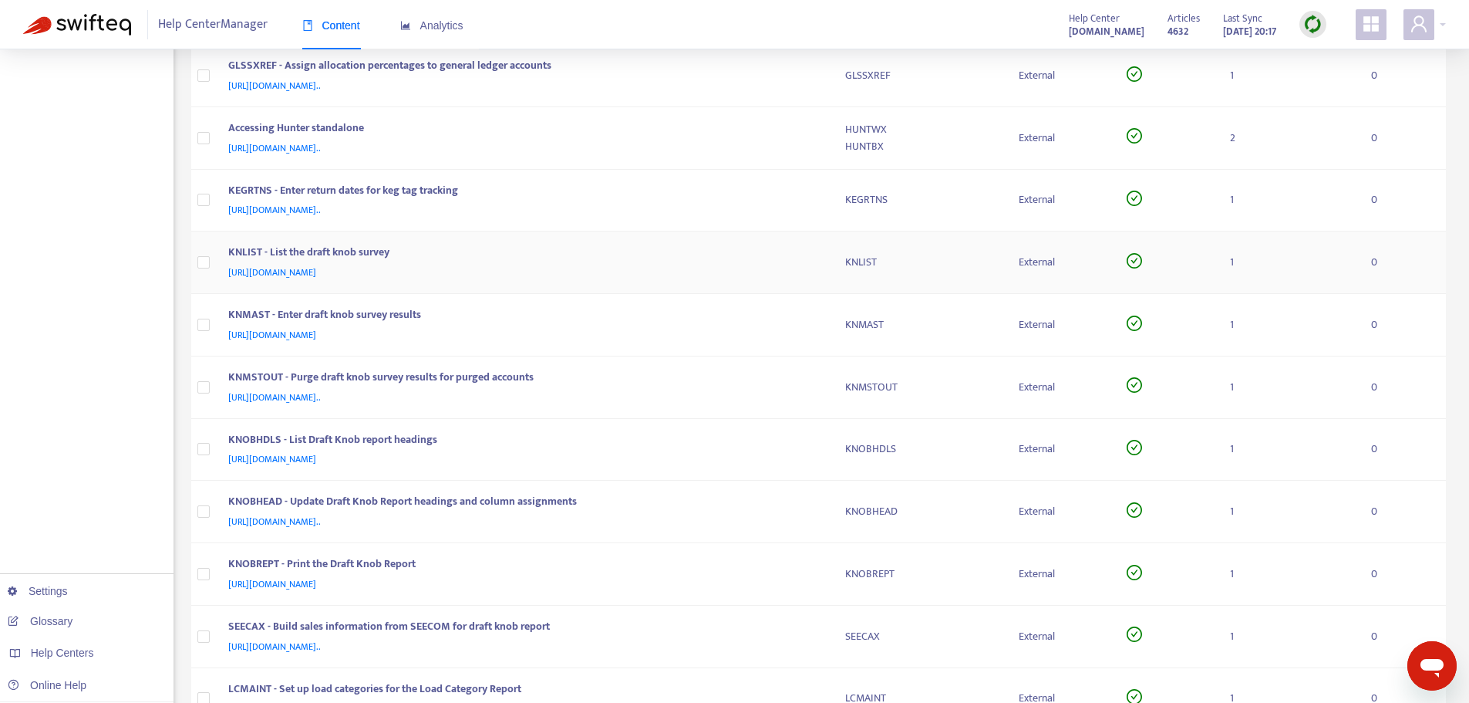
click at [807, 261] on div "KNLIST - List the draft knob survey" at bounding box center [521, 254] width 587 height 20
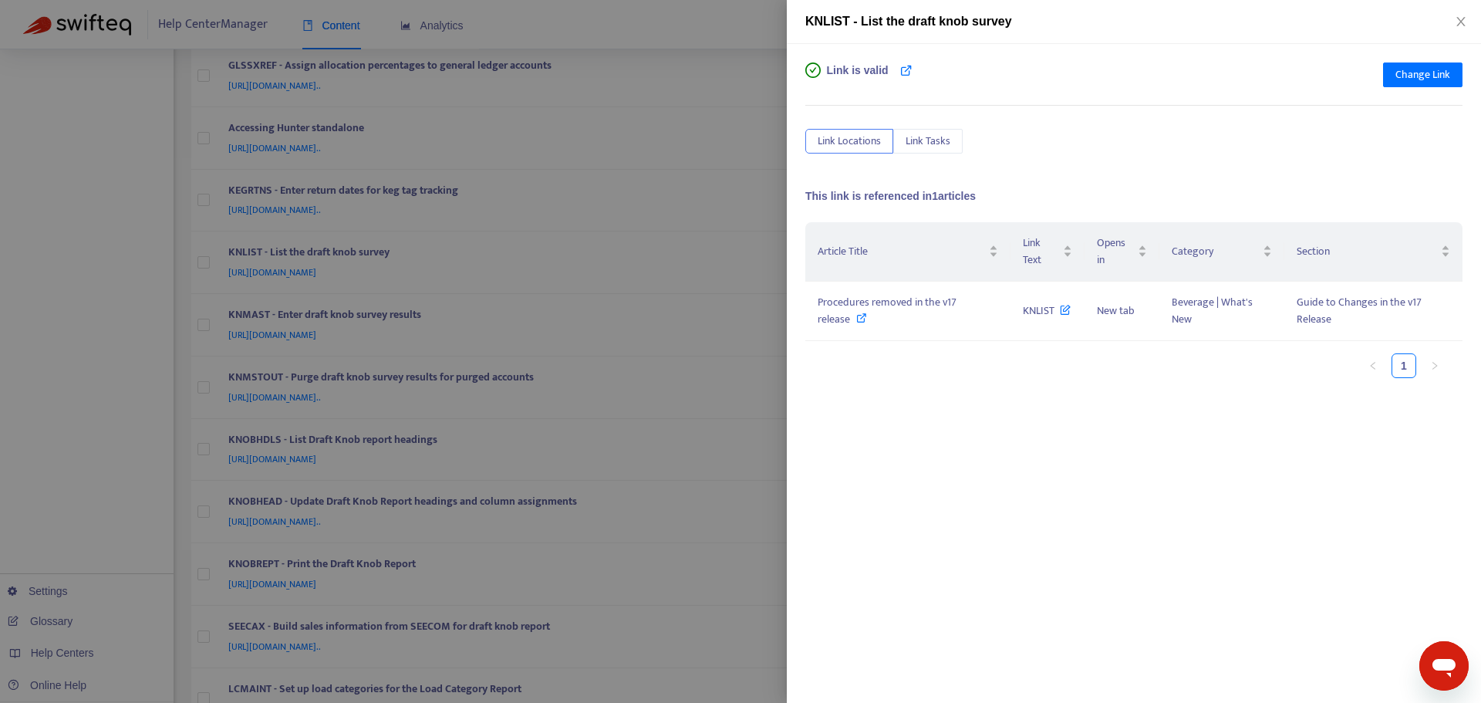
click at [762, 232] on div at bounding box center [740, 351] width 1481 height 703
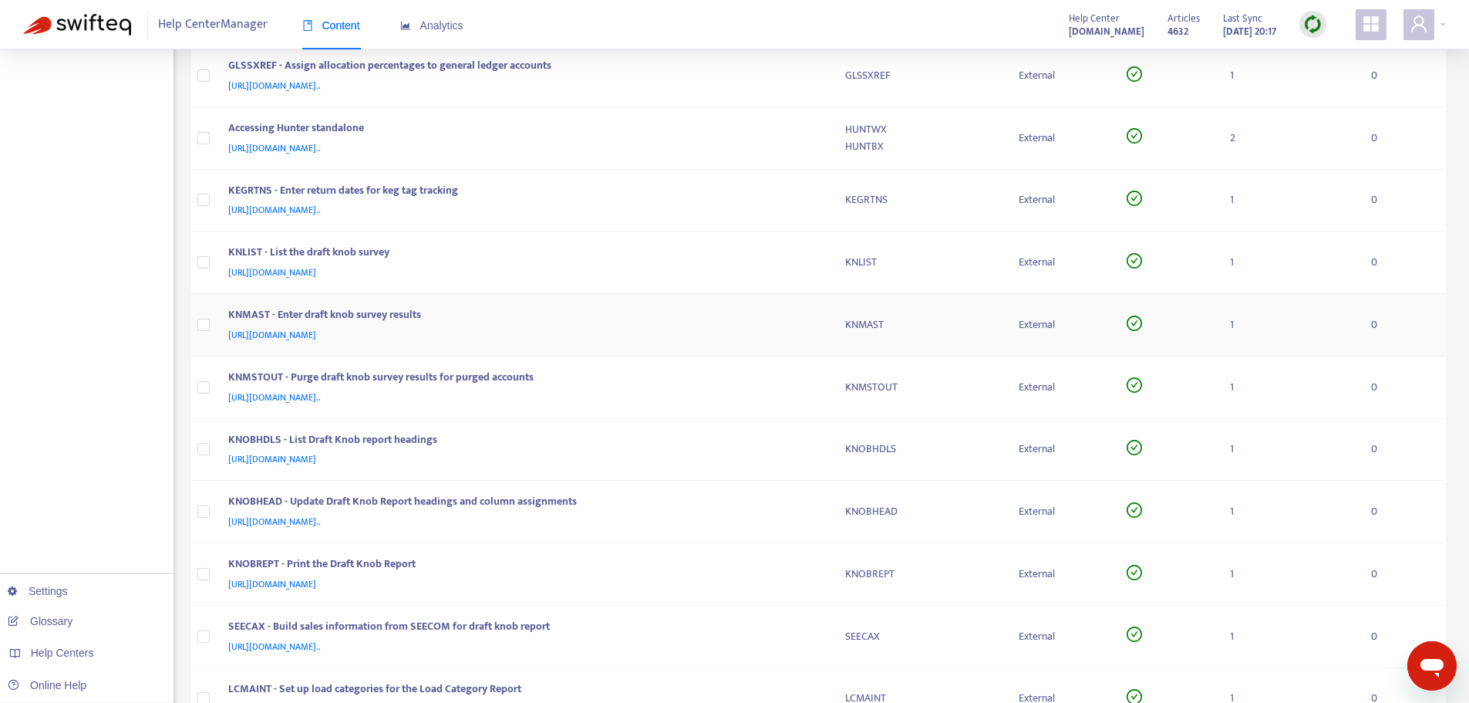
click at [813, 329] on div "KNMAST - Enter draft knob survey results [URL][DOMAIN_NAME]" at bounding box center [524, 324] width 592 height 37
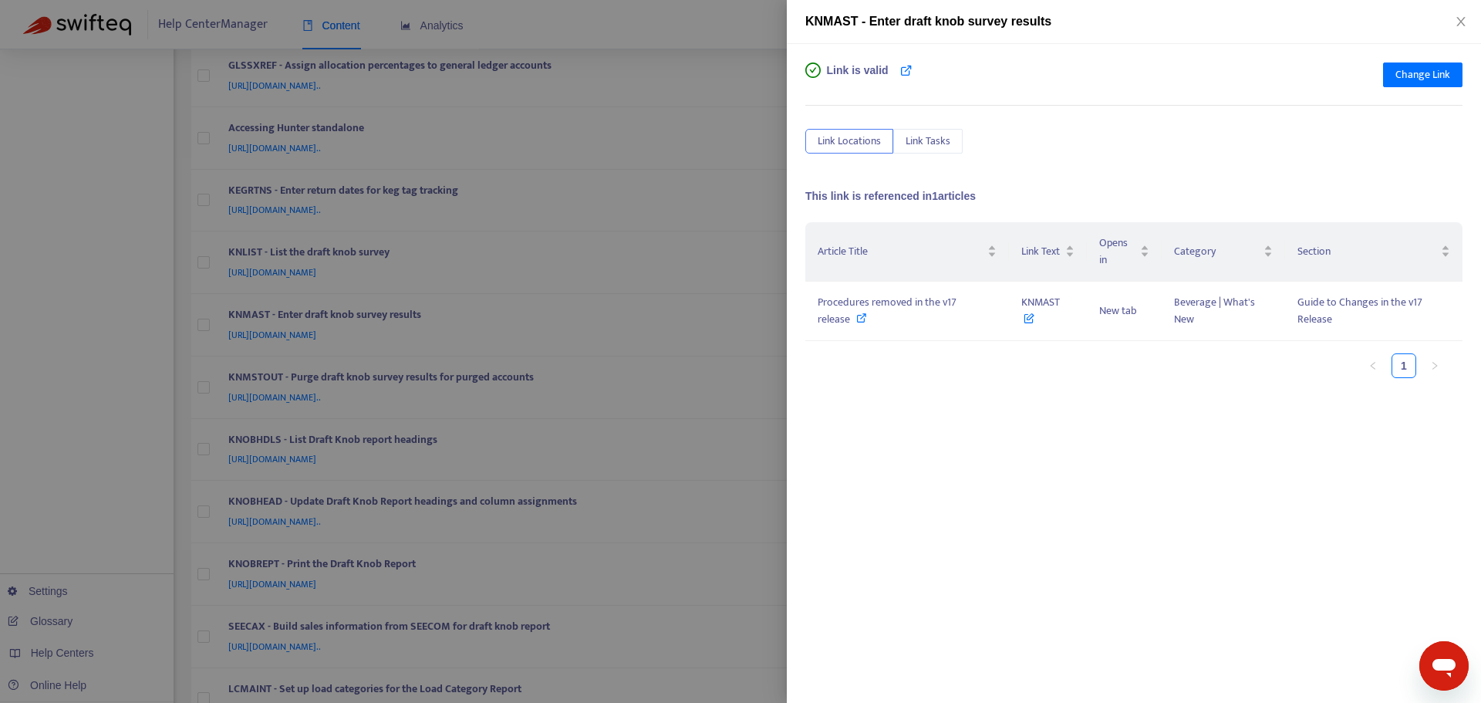
click at [781, 315] on div at bounding box center [740, 351] width 1481 height 703
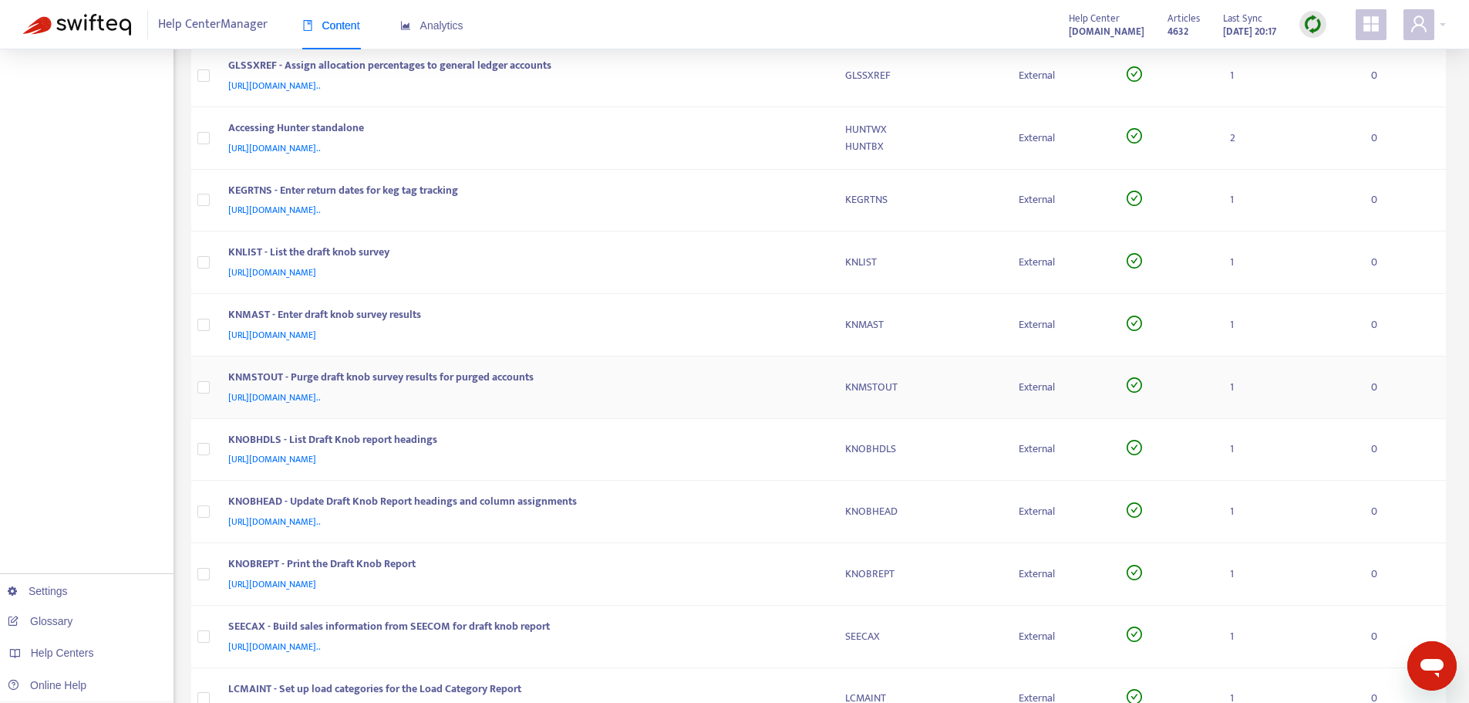
click at [802, 387] on div "KNMSTOUT - Purge draft knob survey results for purged accounts" at bounding box center [521, 379] width 587 height 20
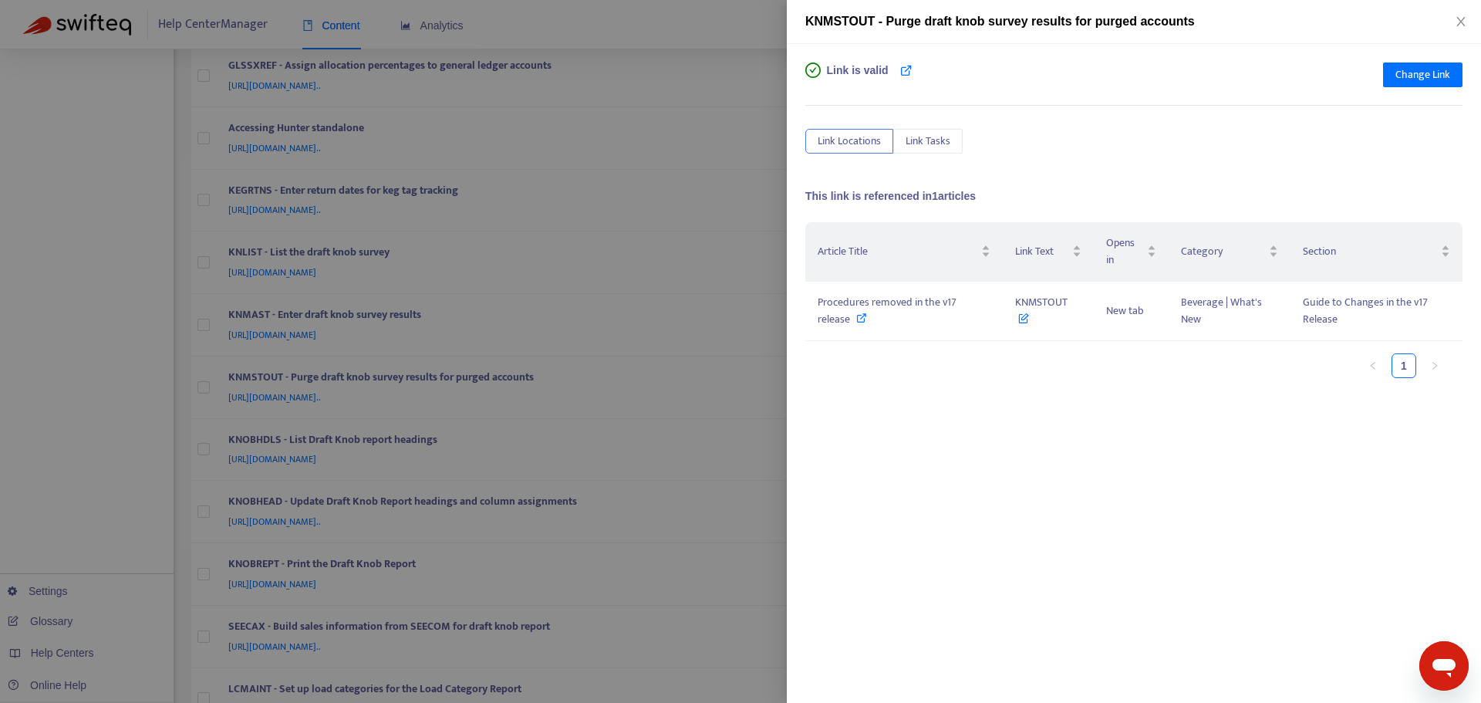
click at [779, 370] on div at bounding box center [740, 351] width 1481 height 703
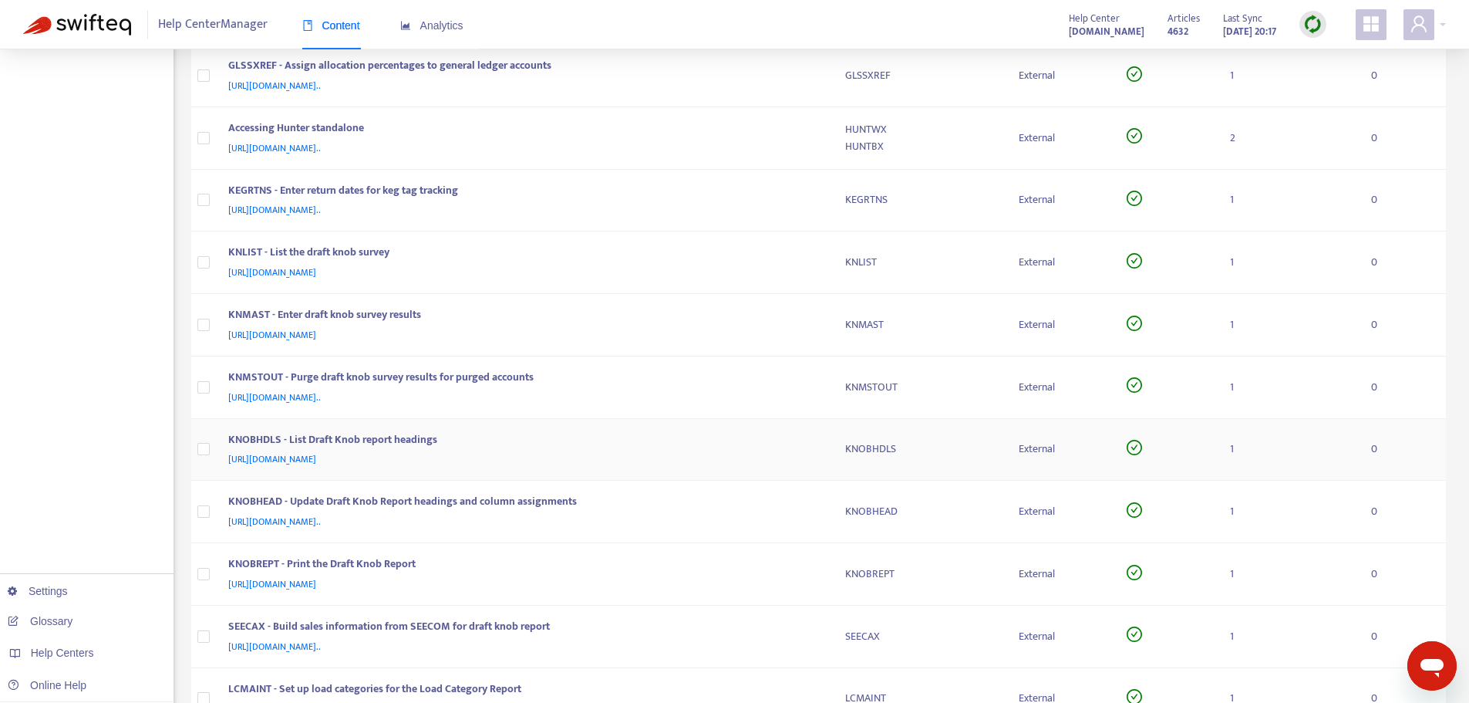
click at [797, 433] on div "KNOBHDLS - List Draft Knob report headings" at bounding box center [521, 441] width 587 height 20
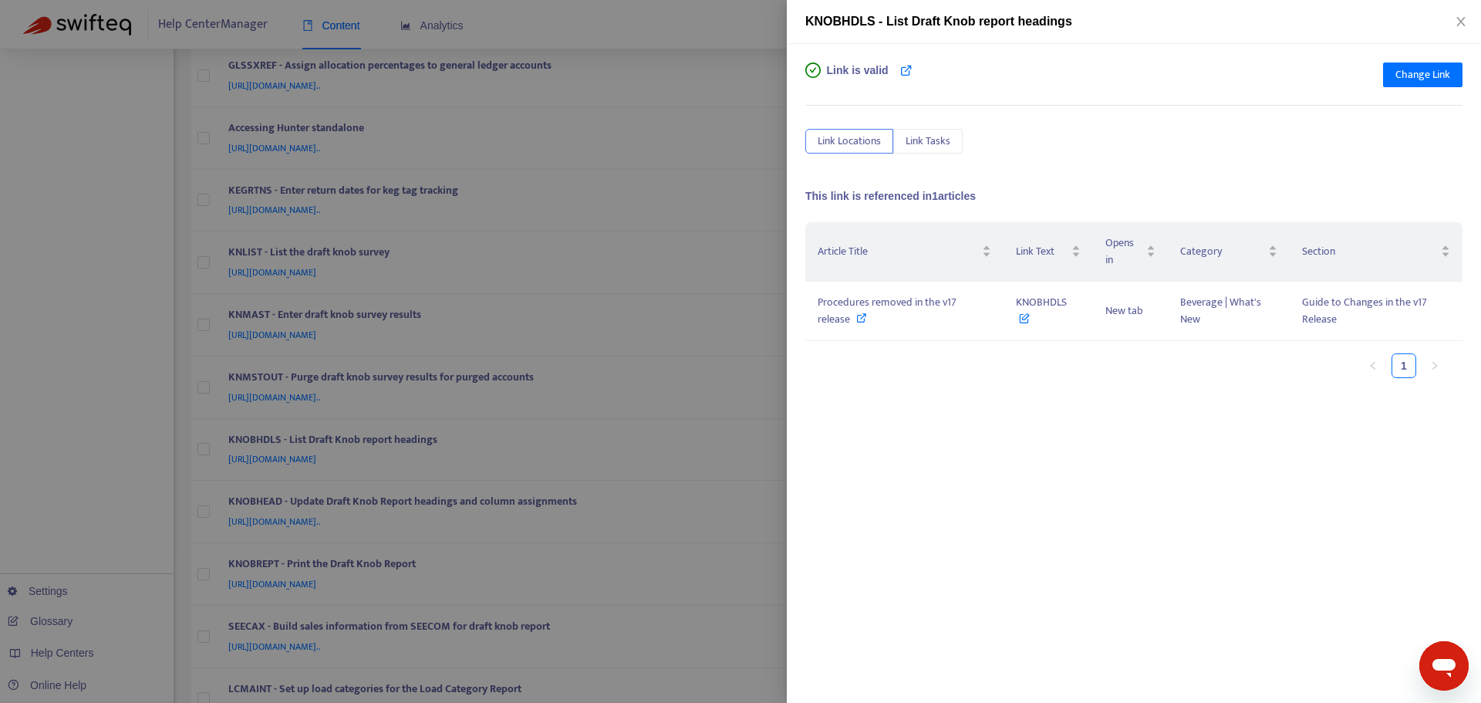
click at [763, 391] on div at bounding box center [740, 351] width 1481 height 703
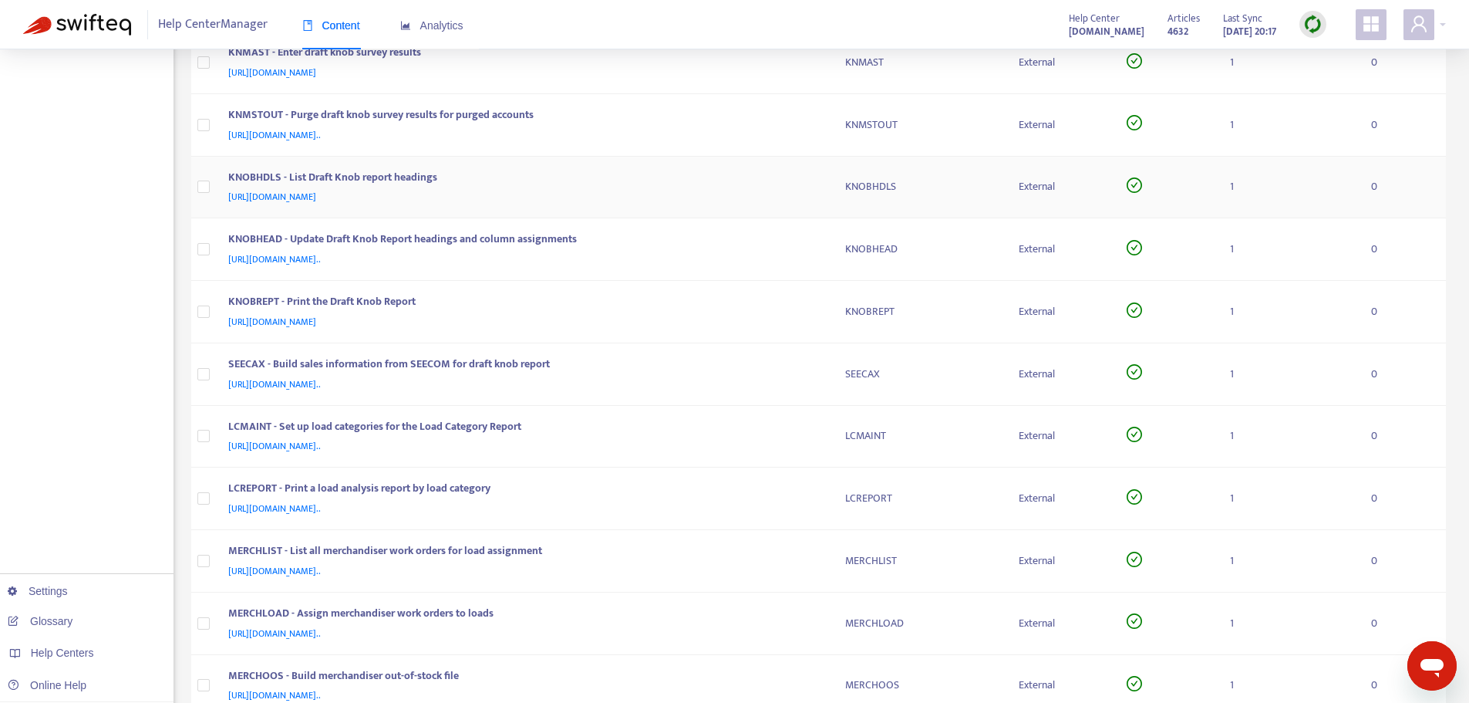
scroll to position [1697, 0]
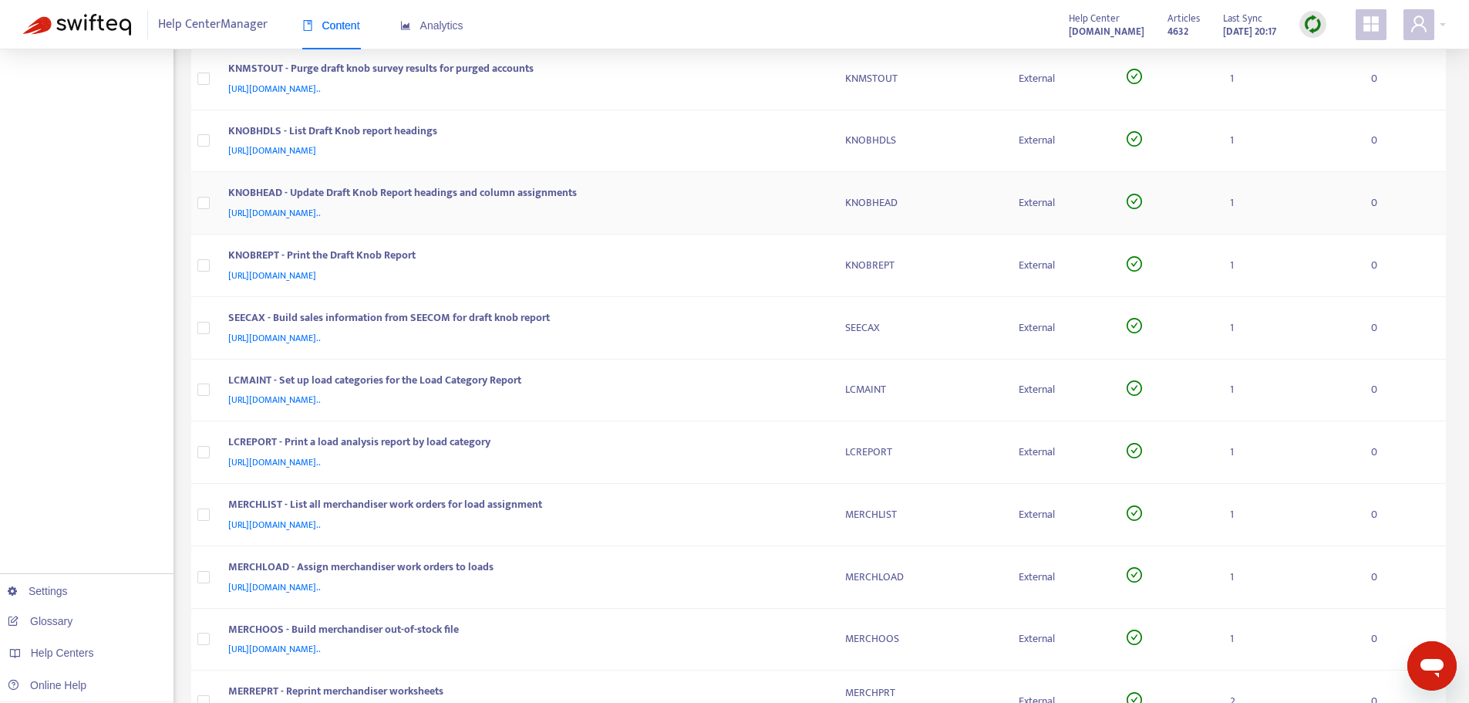
click at [818, 194] on div "KNOBHEAD - Update Draft Knob Report headings and column assignments [URL][DOMAI…" at bounding box center [524, 202] width 592 height 37
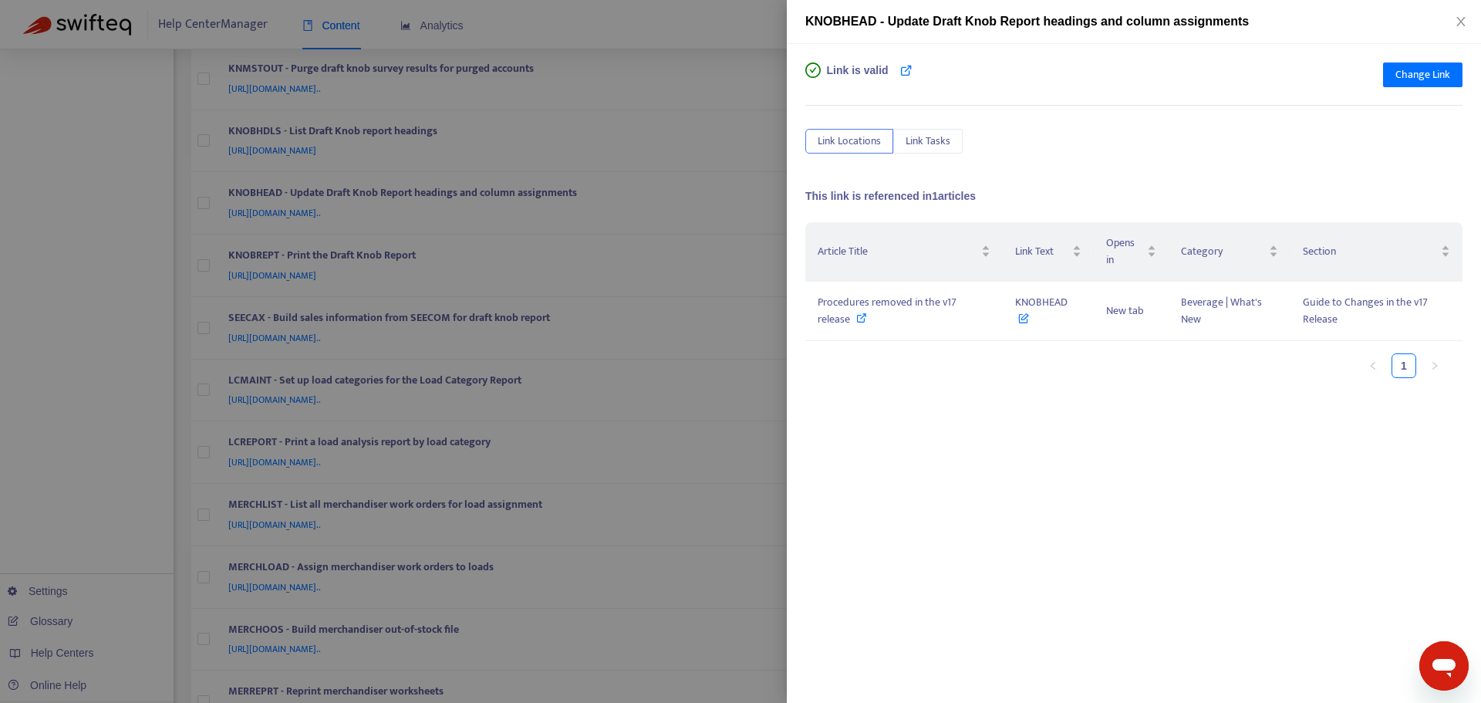
click at [779, 196] on div at bounding box center [740, 351] width 1481 height 703
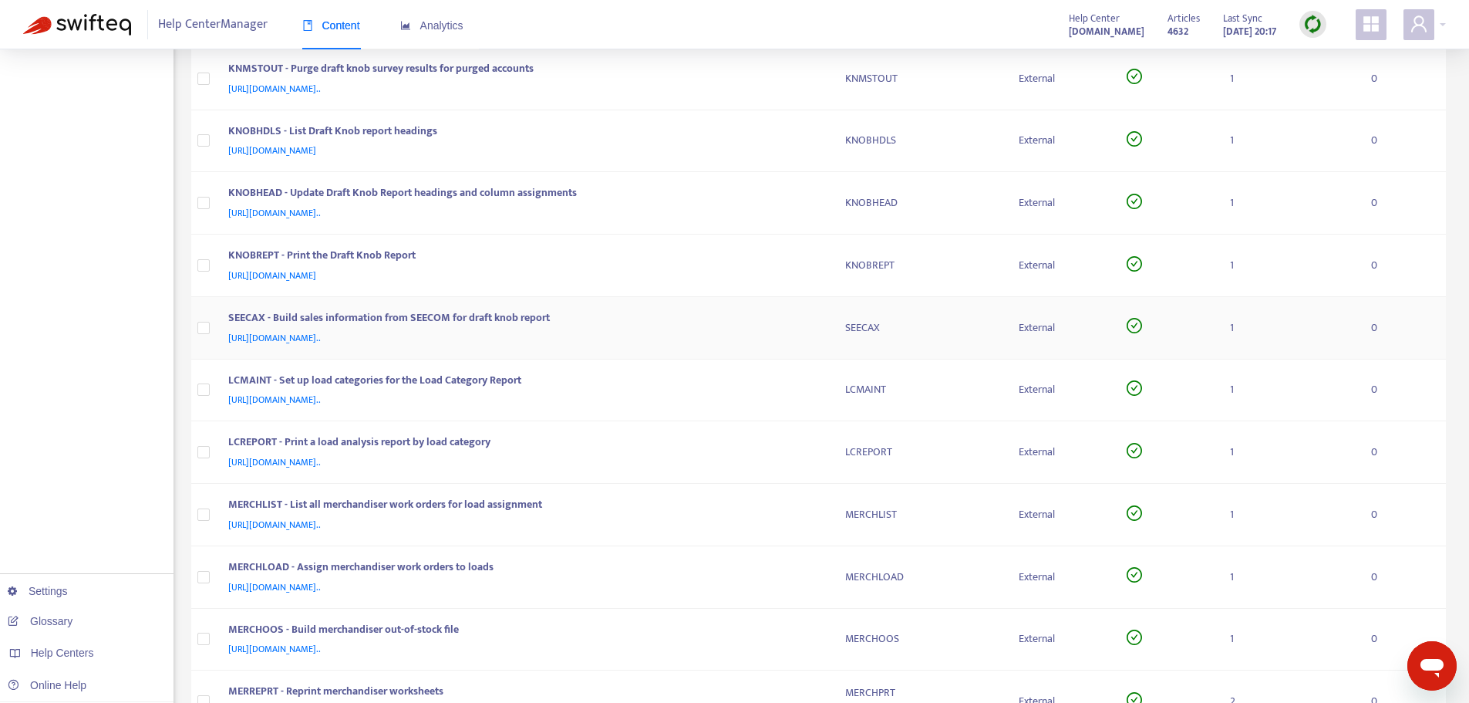
click at [812, 326] on div "SEECAX - Build sales information from SEECOM for draft knob report" at bounding box center [521, 319] width 587 height 20
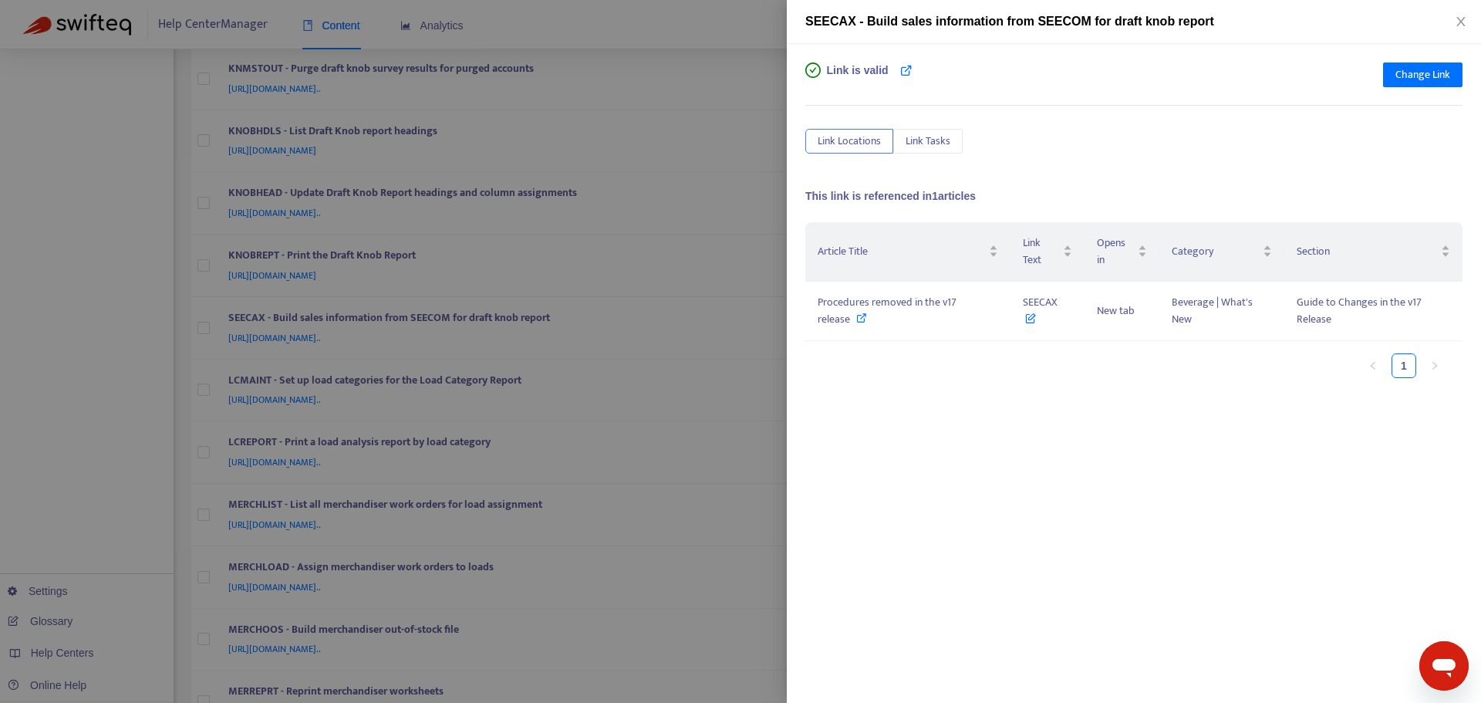
click at [775, 300] on div at bounding box center [740, 351] width 1481 height 703
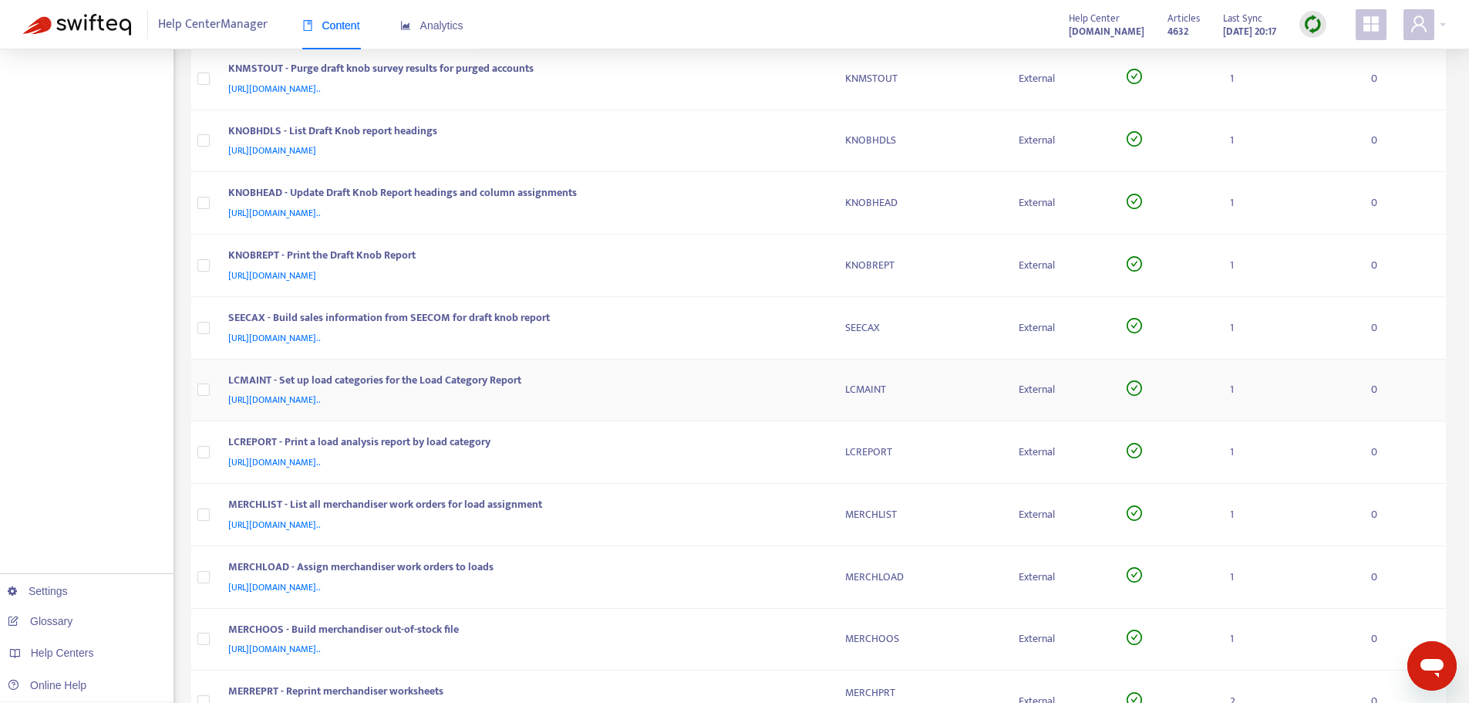
click at [805, 383] on div "LCMAINT - Set up load categories for the Load Category Report" at bounding box center [521, 382] width 587 height 20
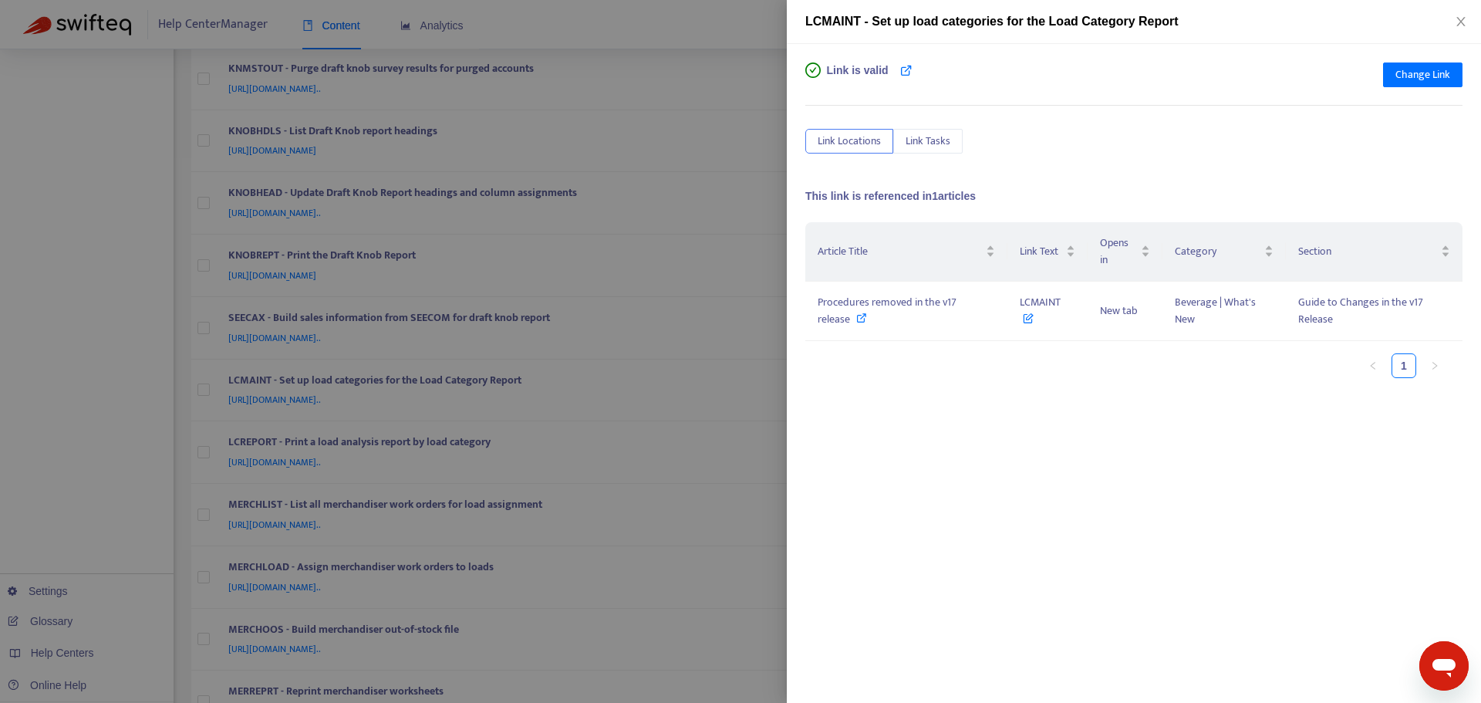
click at [767, 352] on div at bounding box center [740, 351] width 1481 height 703
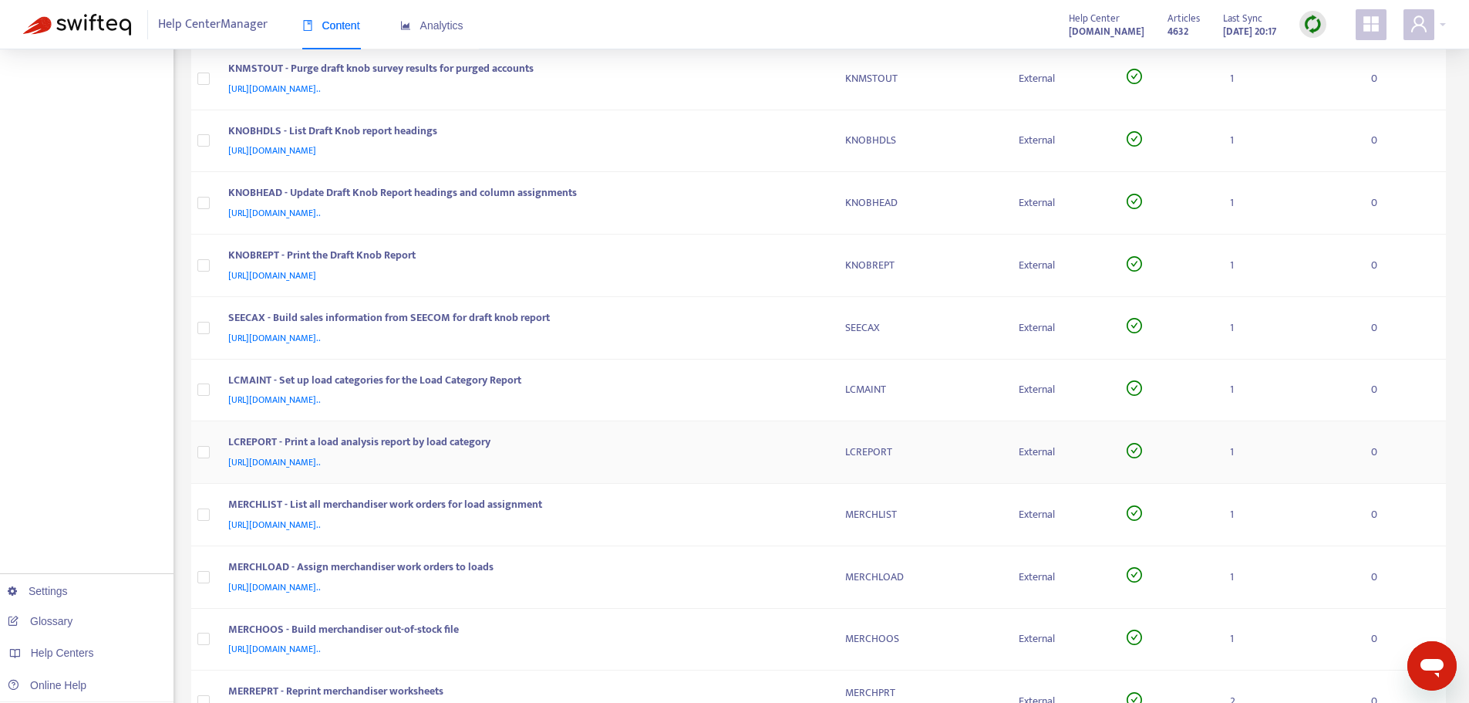
click at [805, 451] on div "LCREPORT - Print a load analysis report by load category" at bounding box center [521, 444] width 587 height 20
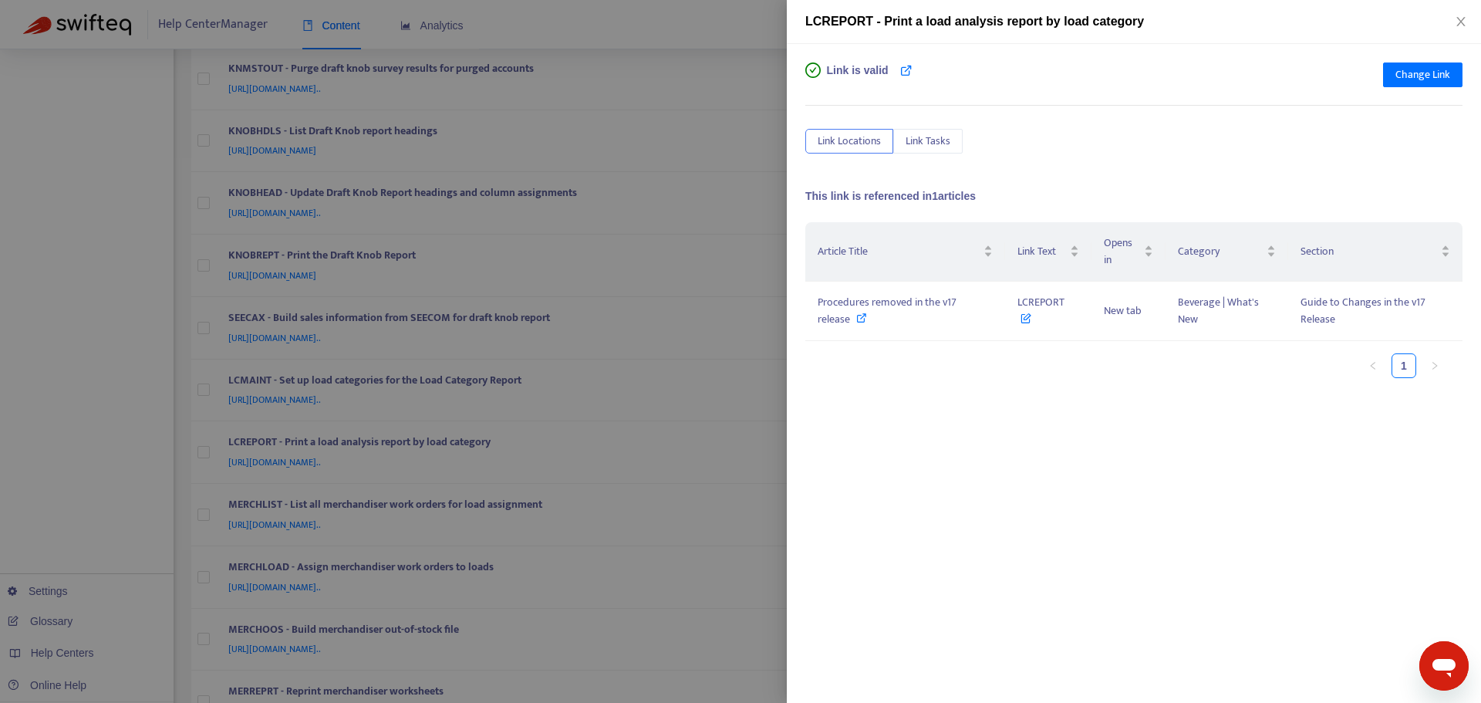
click at [753, 358] on div at bounding box center [740, 351] width 1481 height 703
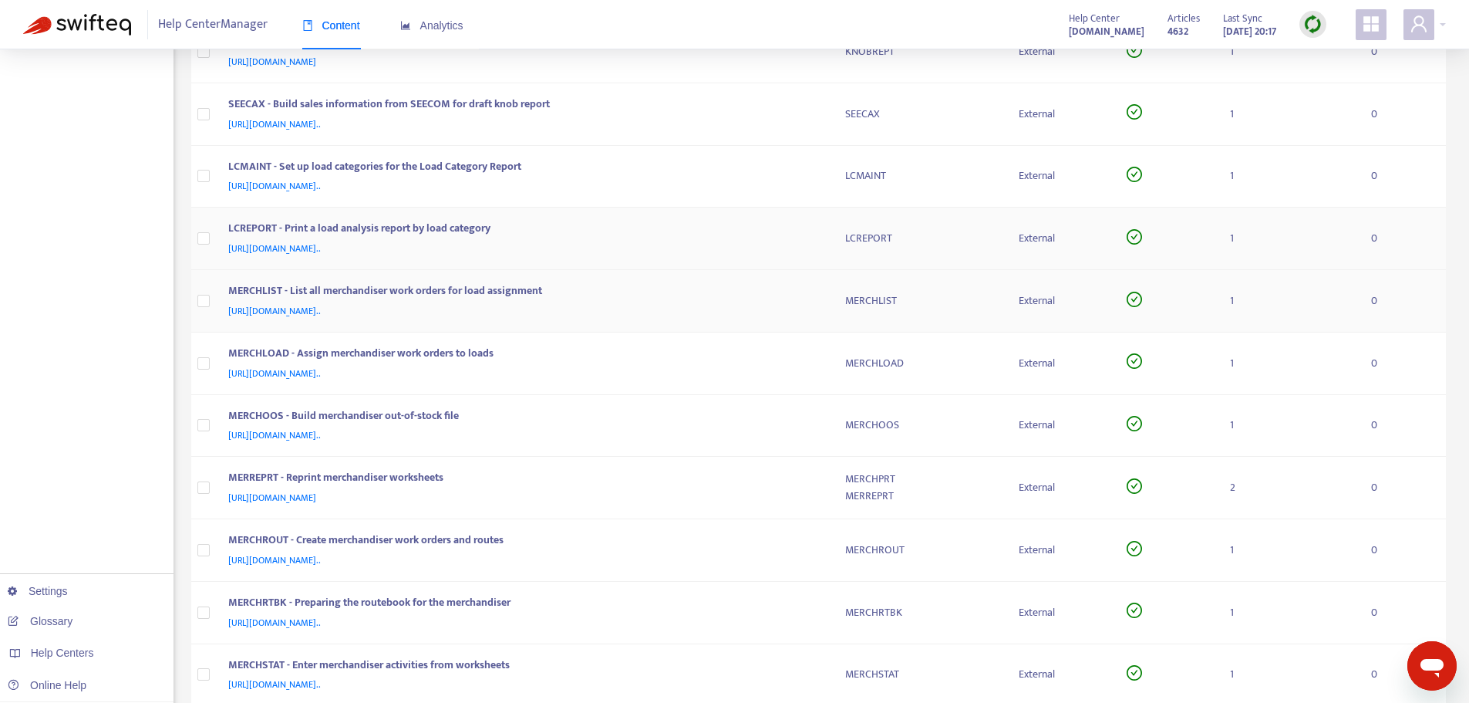
scroll to position [1928, 0]
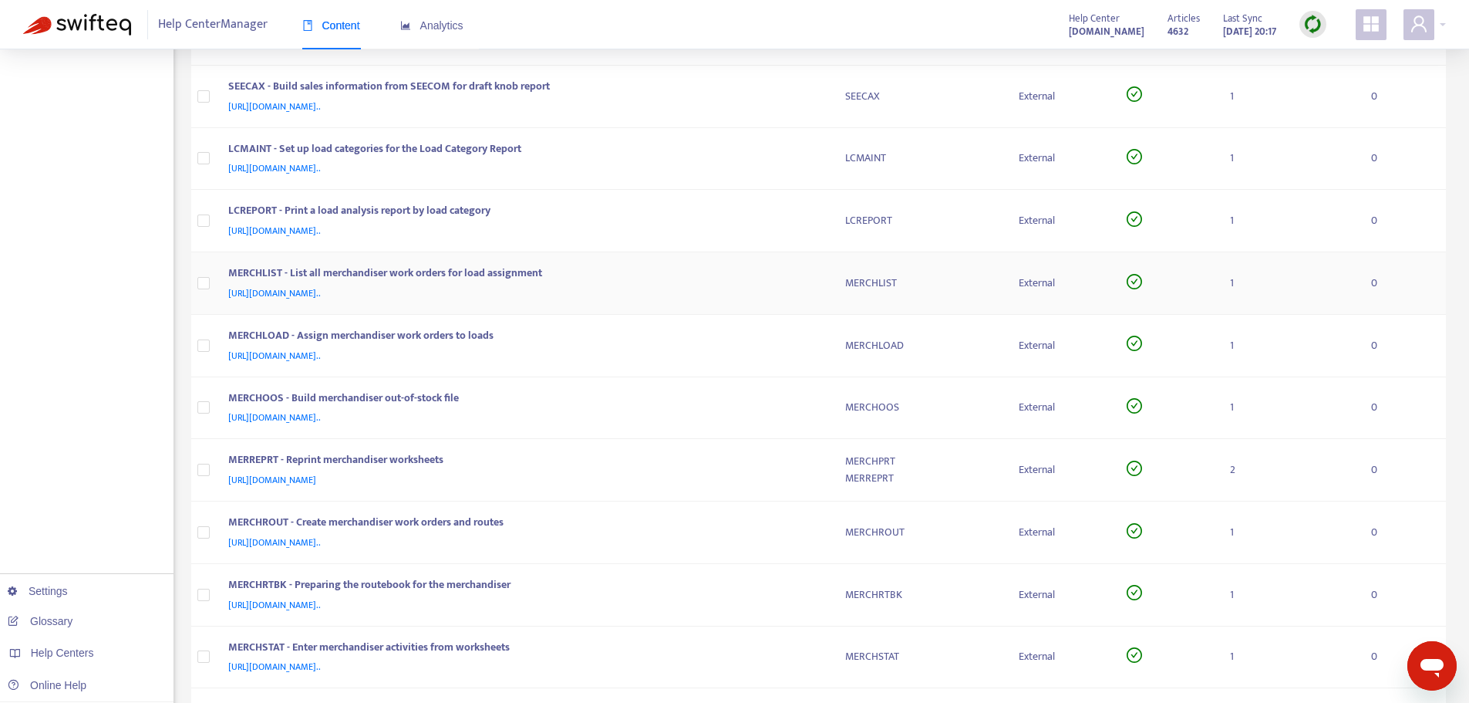
click at [794, 272] on div "MERCHLIST - List all merchandiser work orders for load assignment" at bounding box center [521, 275] width 587 height 20
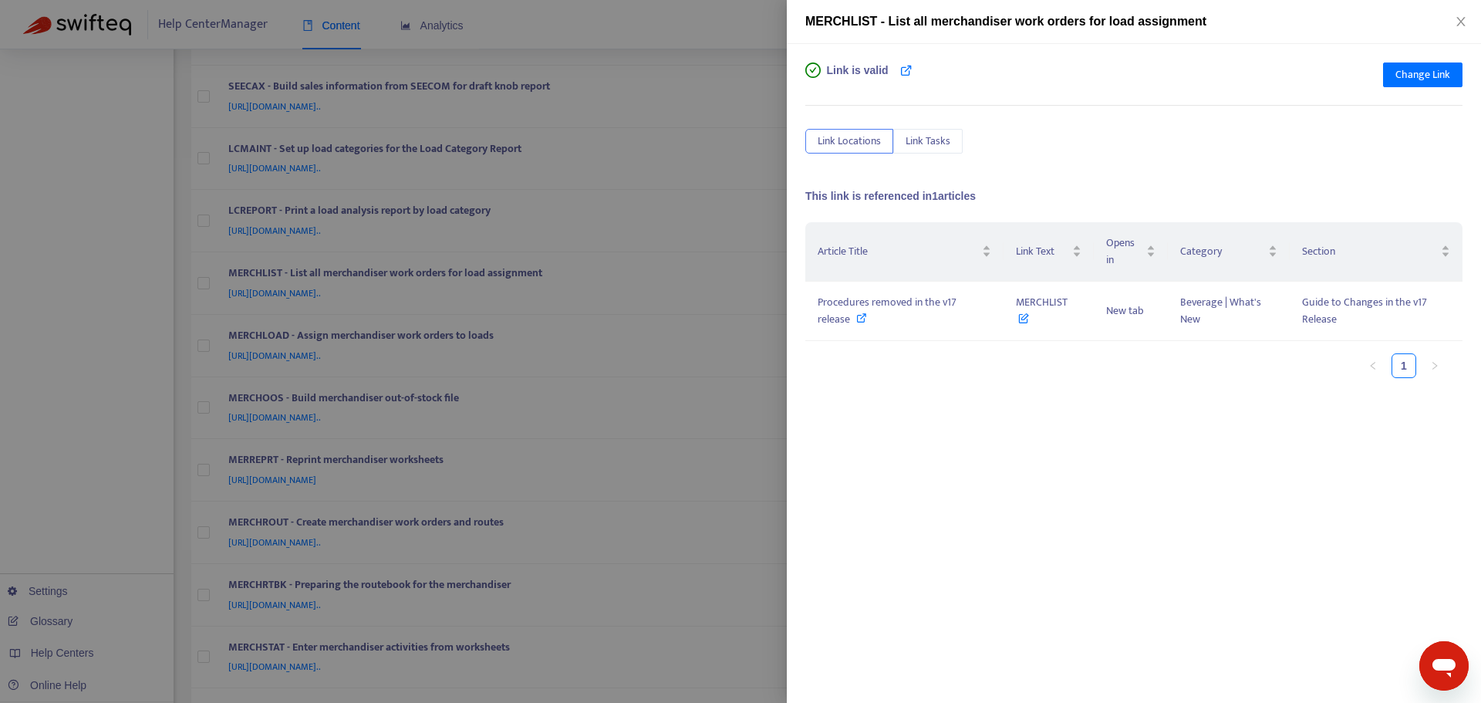
click at [791, 272] on div "Link is valid Change Link Link Locations Link Tasks This link is referenced in …" at bounding box center [1134, 373] width 694 height 659
click at [775, 274] on div at bounding box center [740, 351] width 1481 height 703
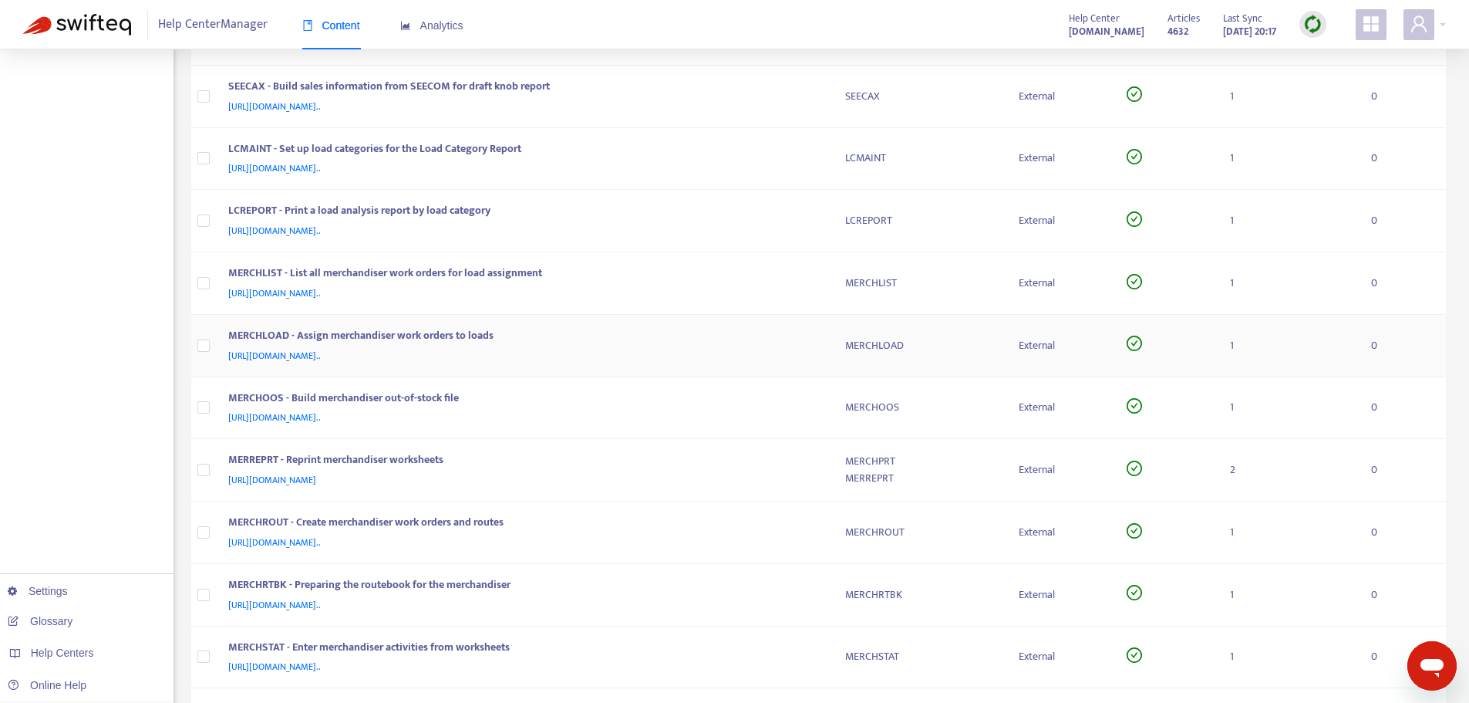
click at [814, 332] on div "MERCHLOAD - Assign merchandiser work orders to loads" at bounding box center [521, 337] width 587 height 20
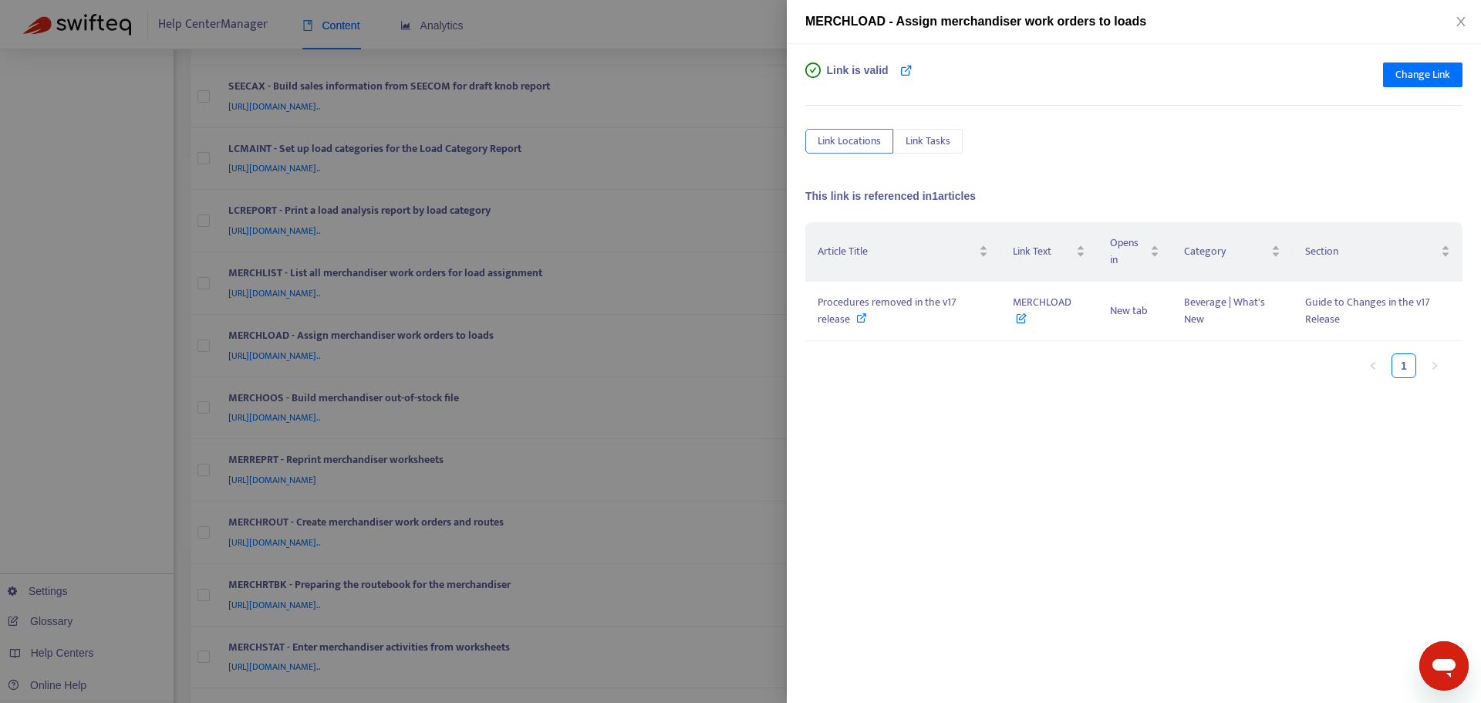
click at [774, 311] on div at bounding box center [740, 351] width 1481 height 703
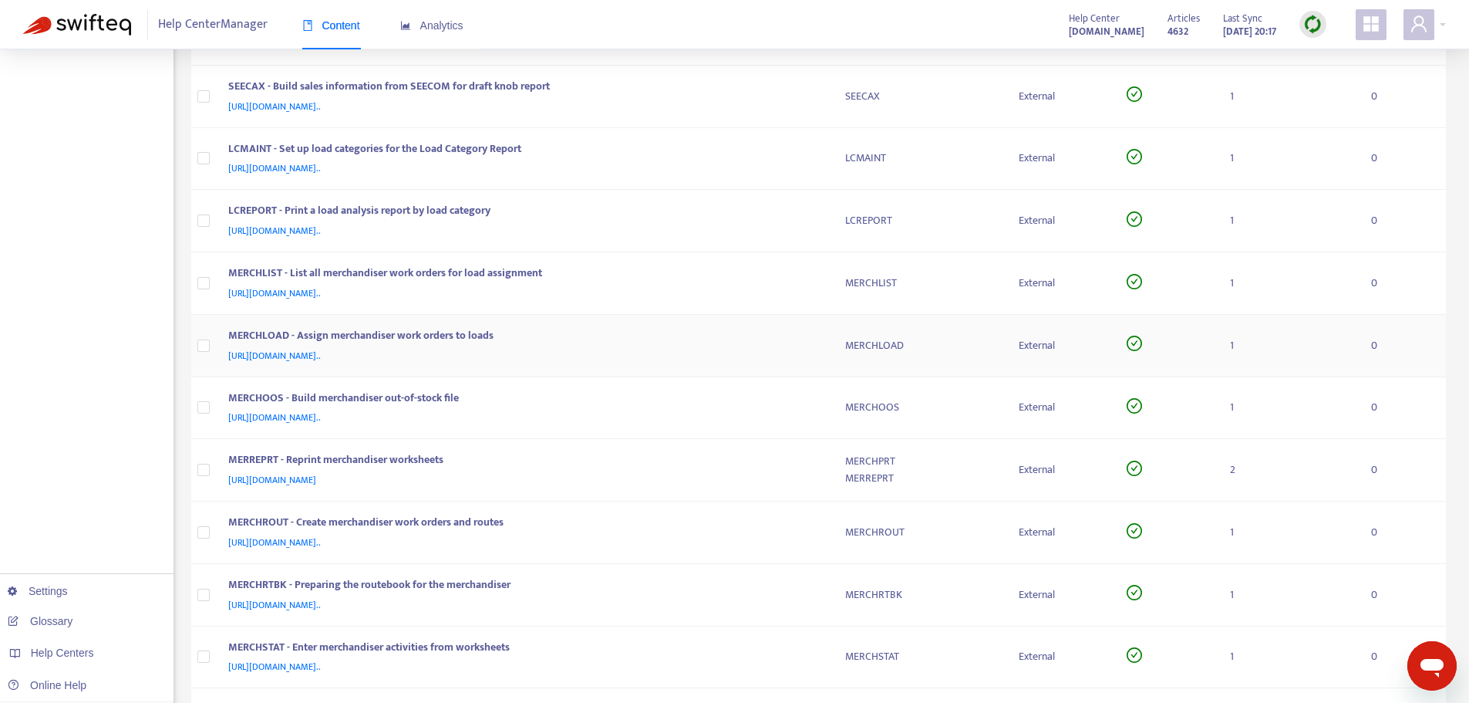
click at [811, 351] on div "[URL][DOMAIN_NAME].." at bounding box center [521, 355] width 587 height 17
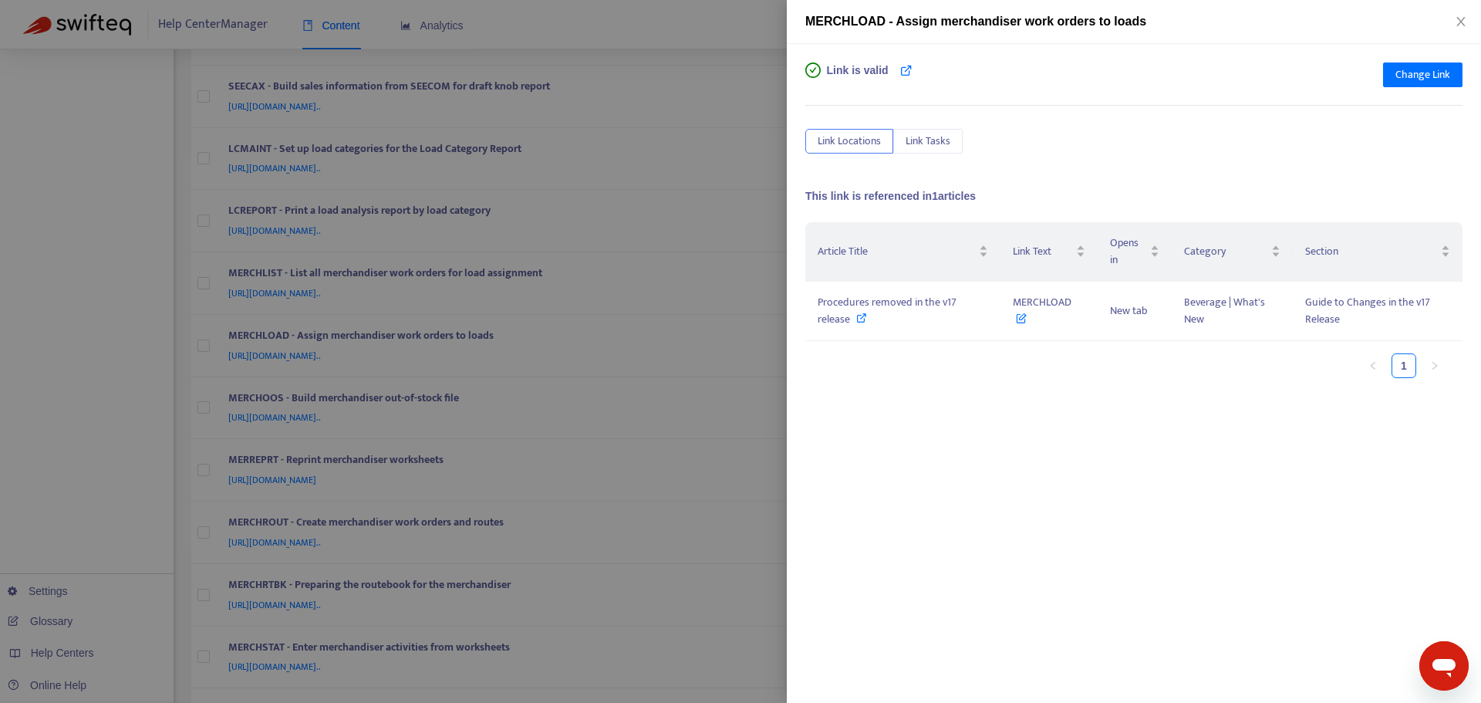
click at [751, 324] on div at bounding box center [740, 351] width 1481 height 703
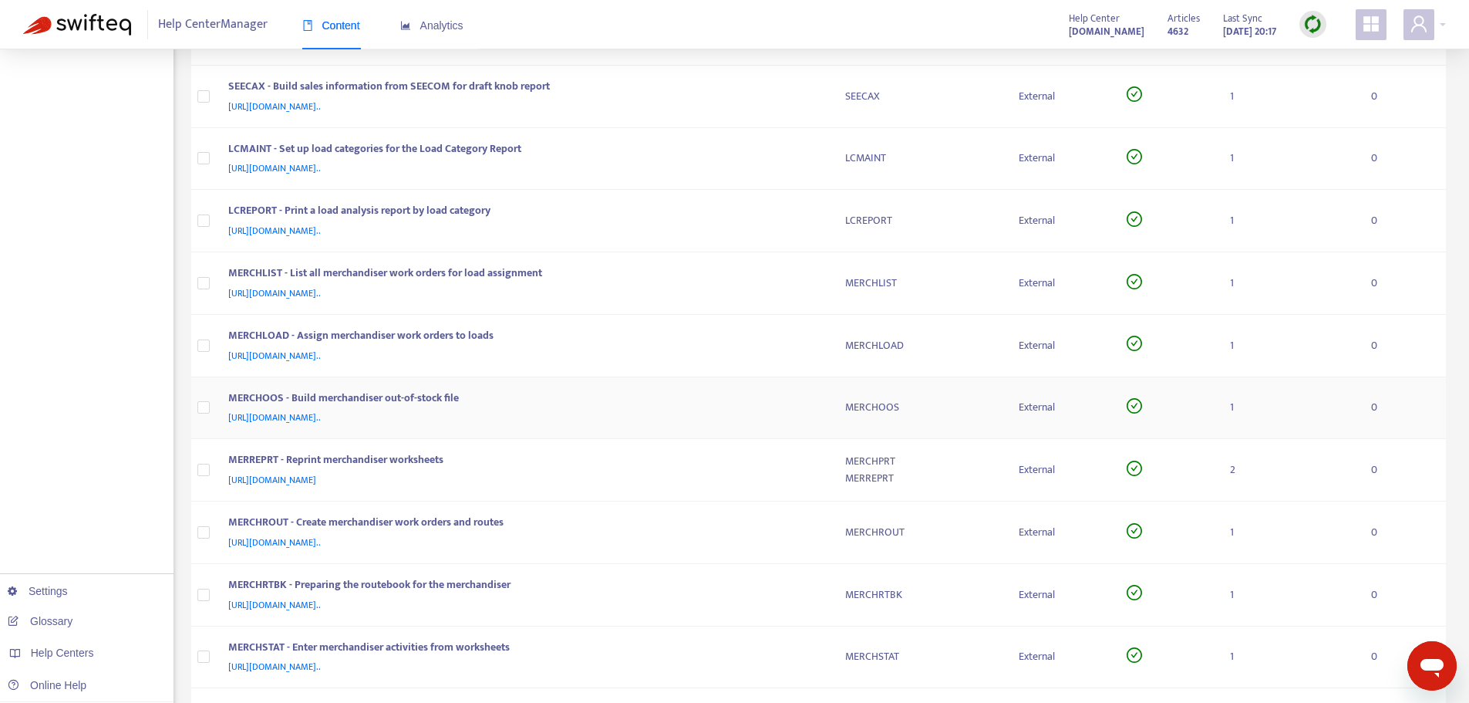
click at [800, 407] on div "MERCHOOS - Build merchandiser out-of-stock file" at bounding box center [521, 400] width 587 height 20
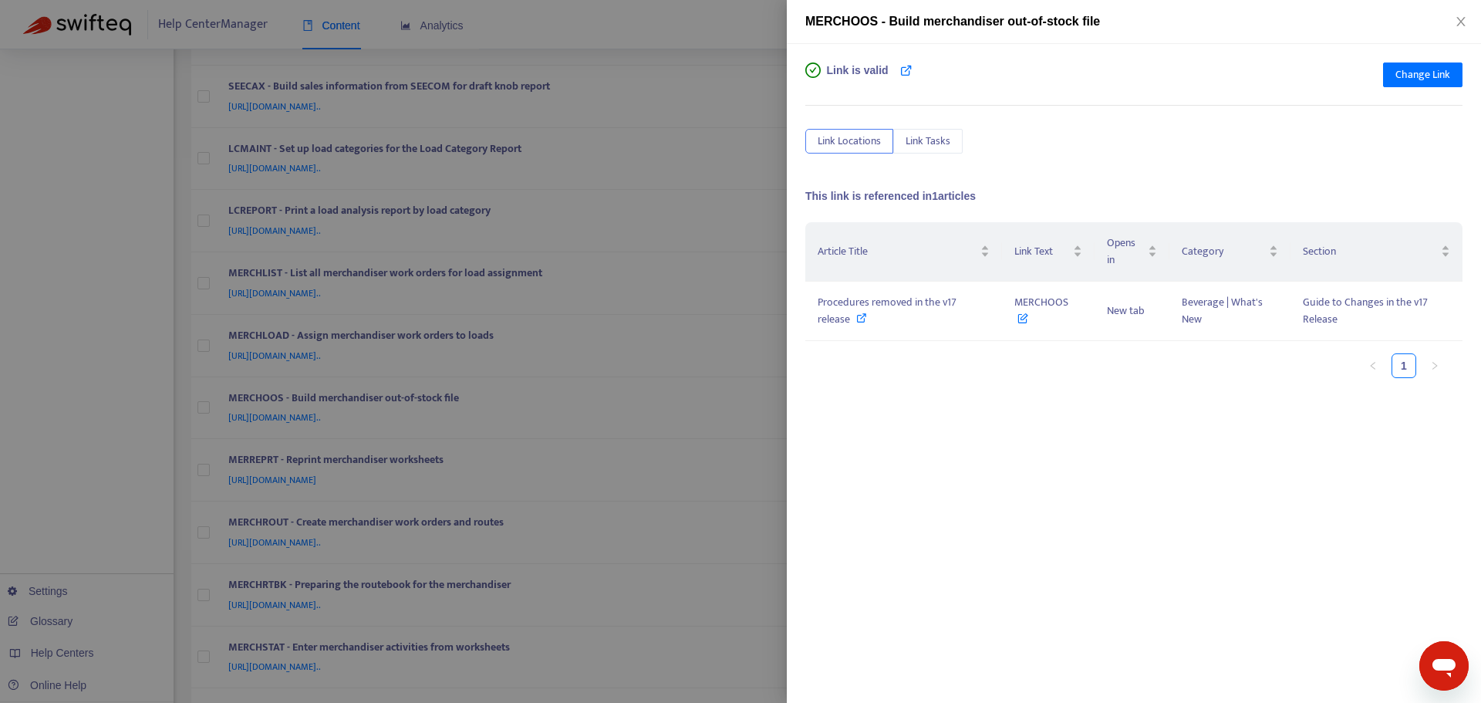
click at [753, 342] on div at bounding box center [740, 351] width 1481 height 703
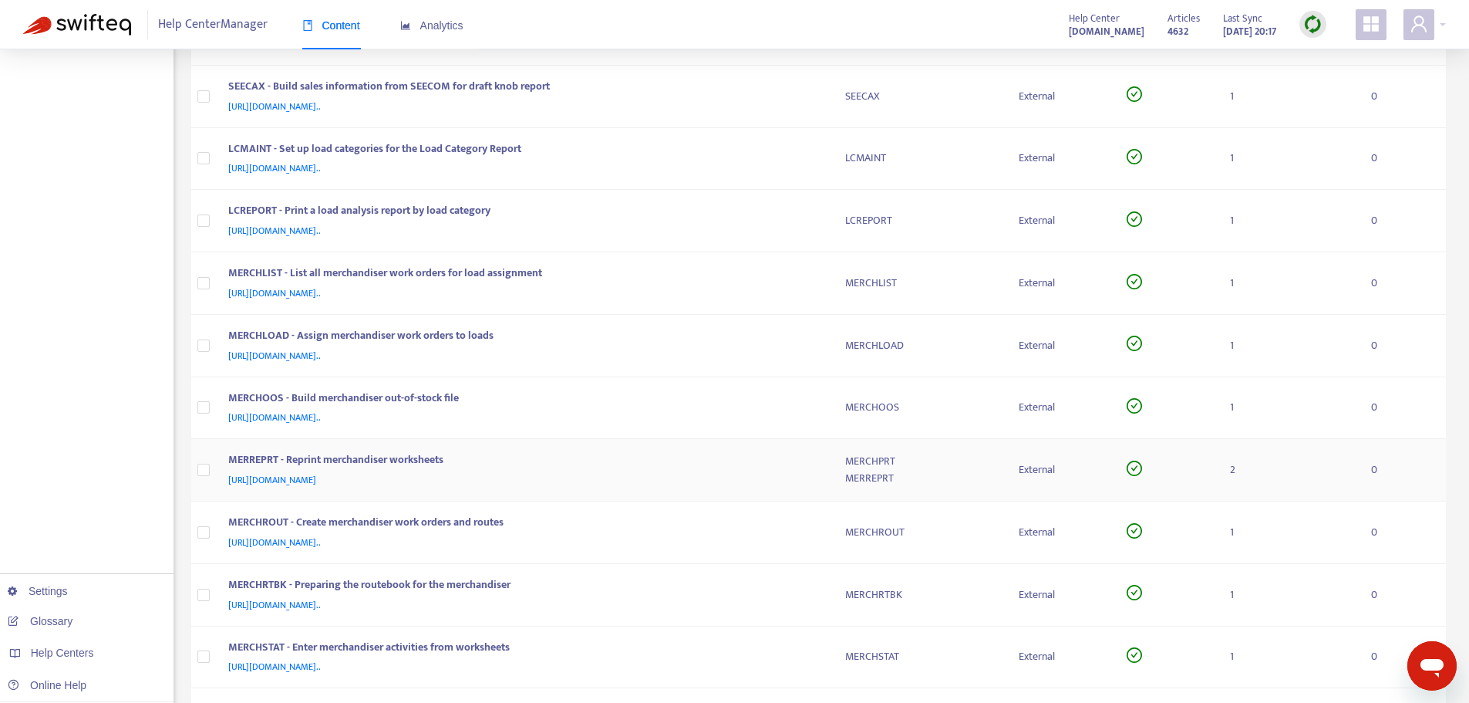
click at [806, 476] on div "[URL][DOMAIN_NAME]" at bounding box center [521, 479] width 587 height 17
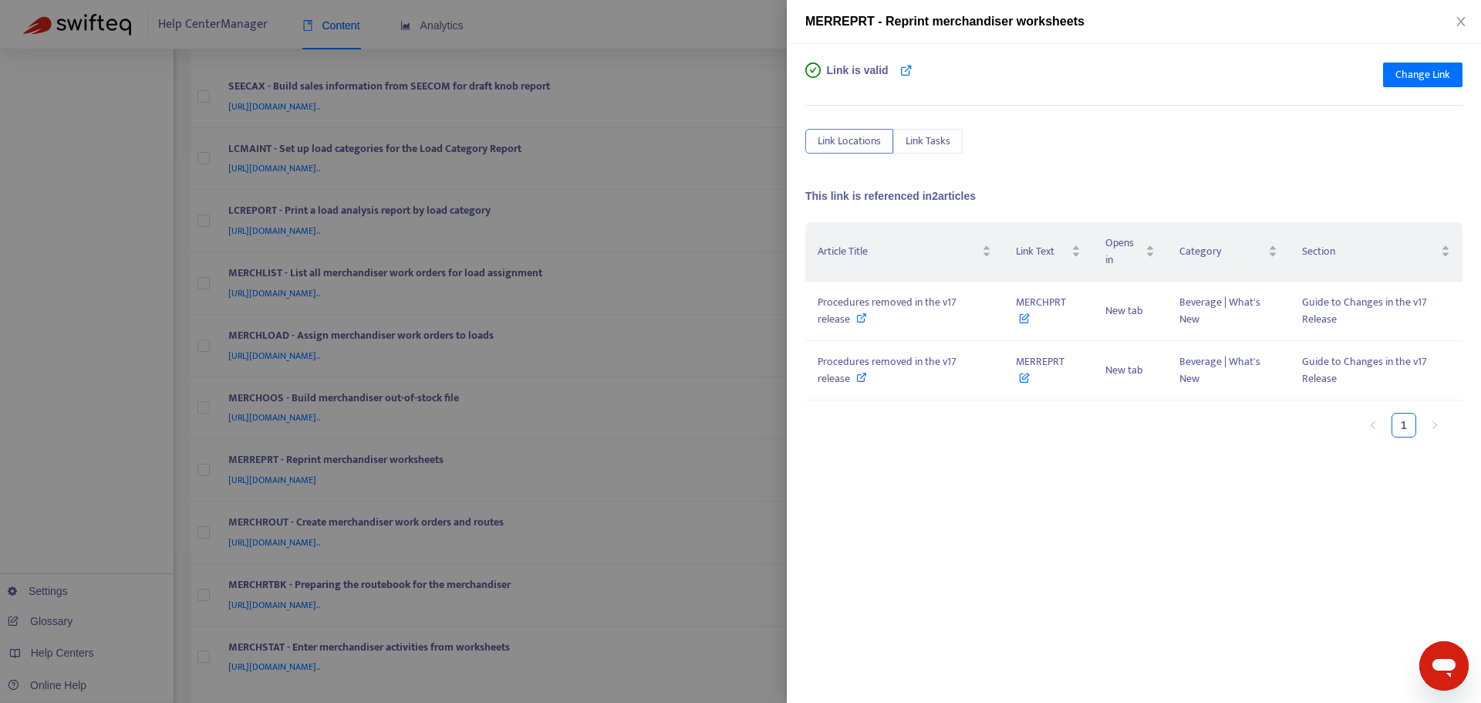
click at [768, 424] on div at bounding box center [740, 351] width 1481 height 703
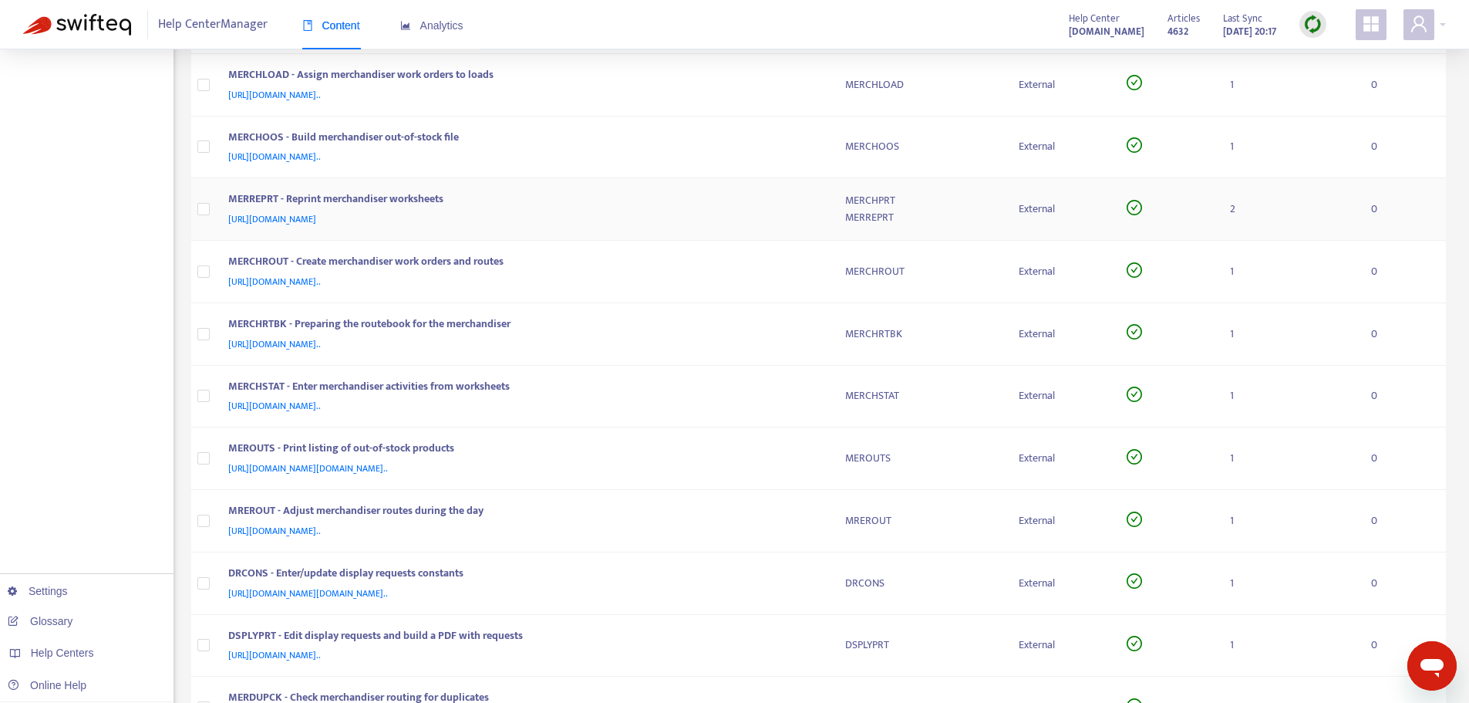
scroll to position [2237, 0]
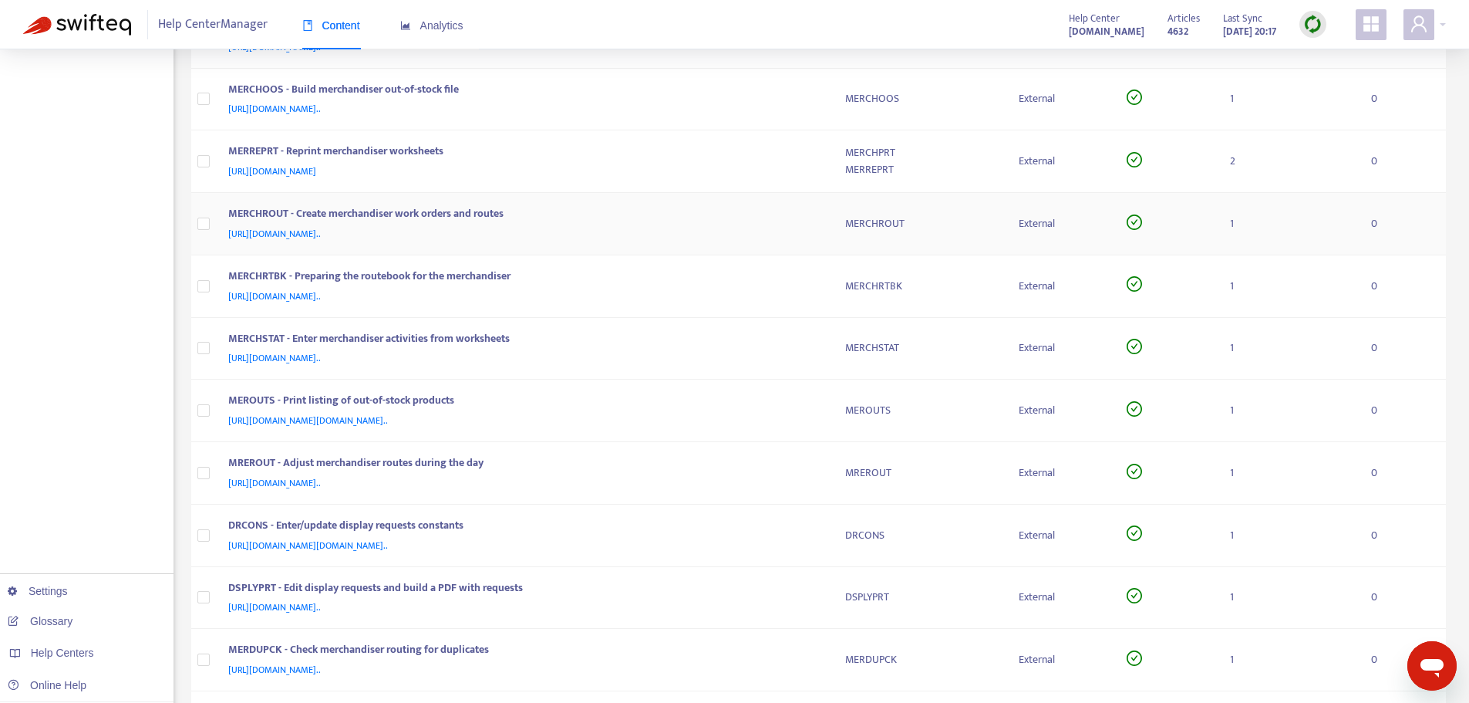
click at [811, 203] on td "MERCHROUT - Create merchandiser work orders and routes [URL][DOMAIN_NAME].." at bounding box center [524, 224] width 617 height 62
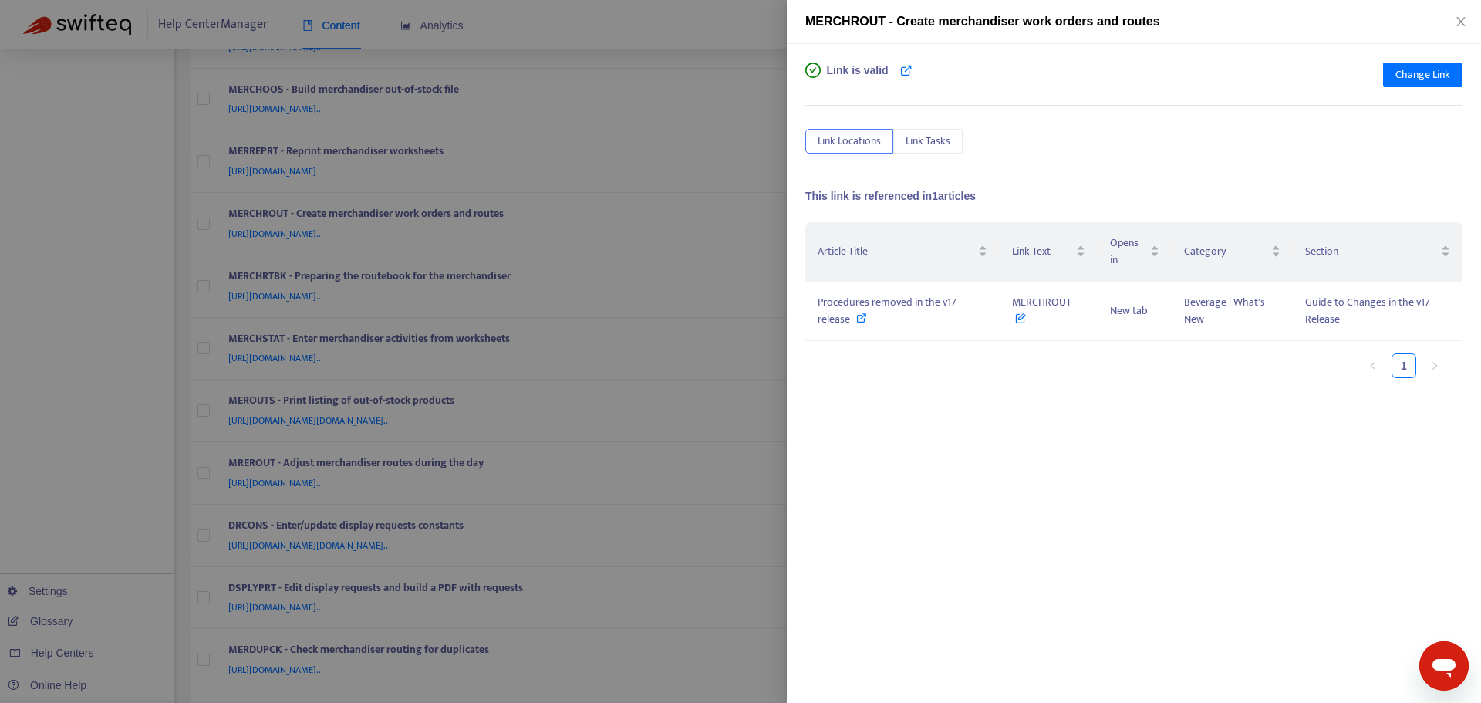
click at [772, 194] on div at bounding box center [740, 351] width 1481 height 703
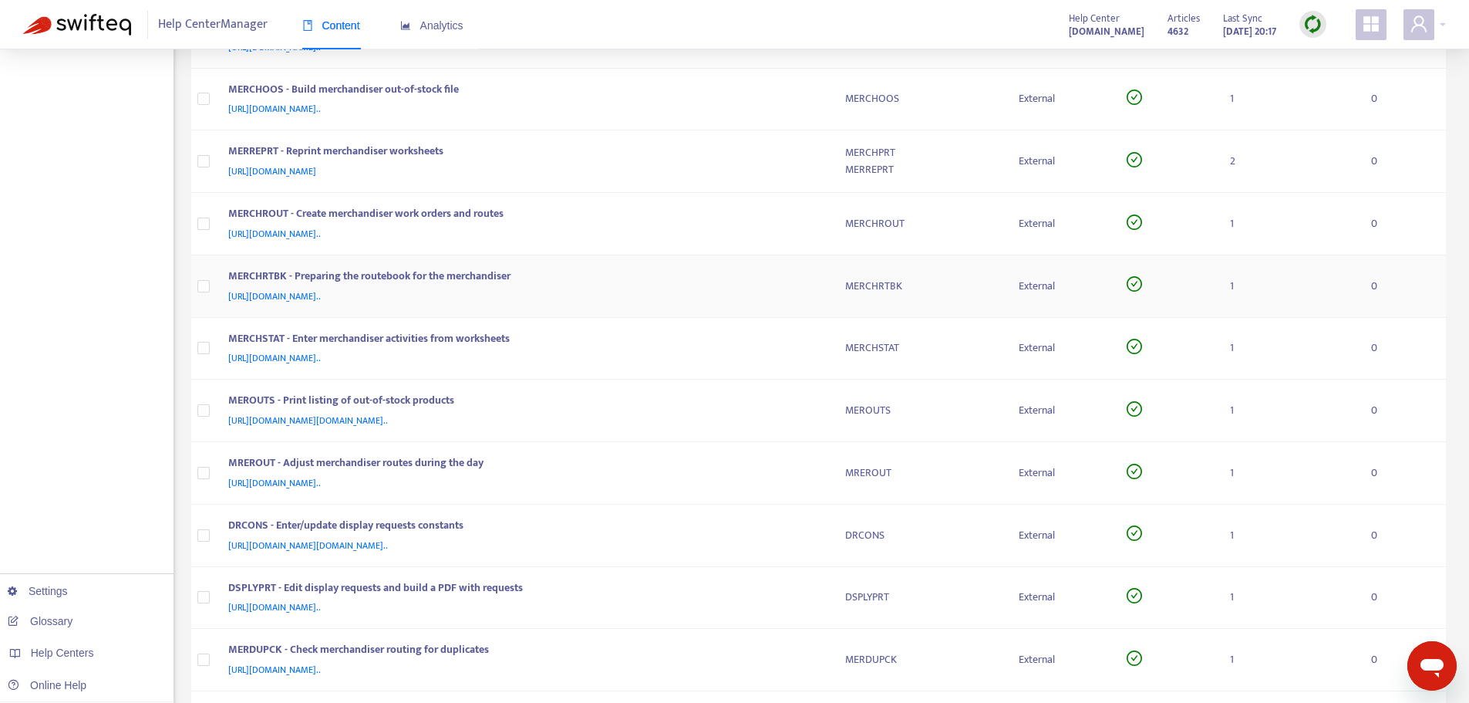
click at [819, 290] on div "MERCHRTBK - Preparing the routebook for the merchandiser [URL][DOMAIN_NAME].." at bounding box center [524, 286] width 592 height 37
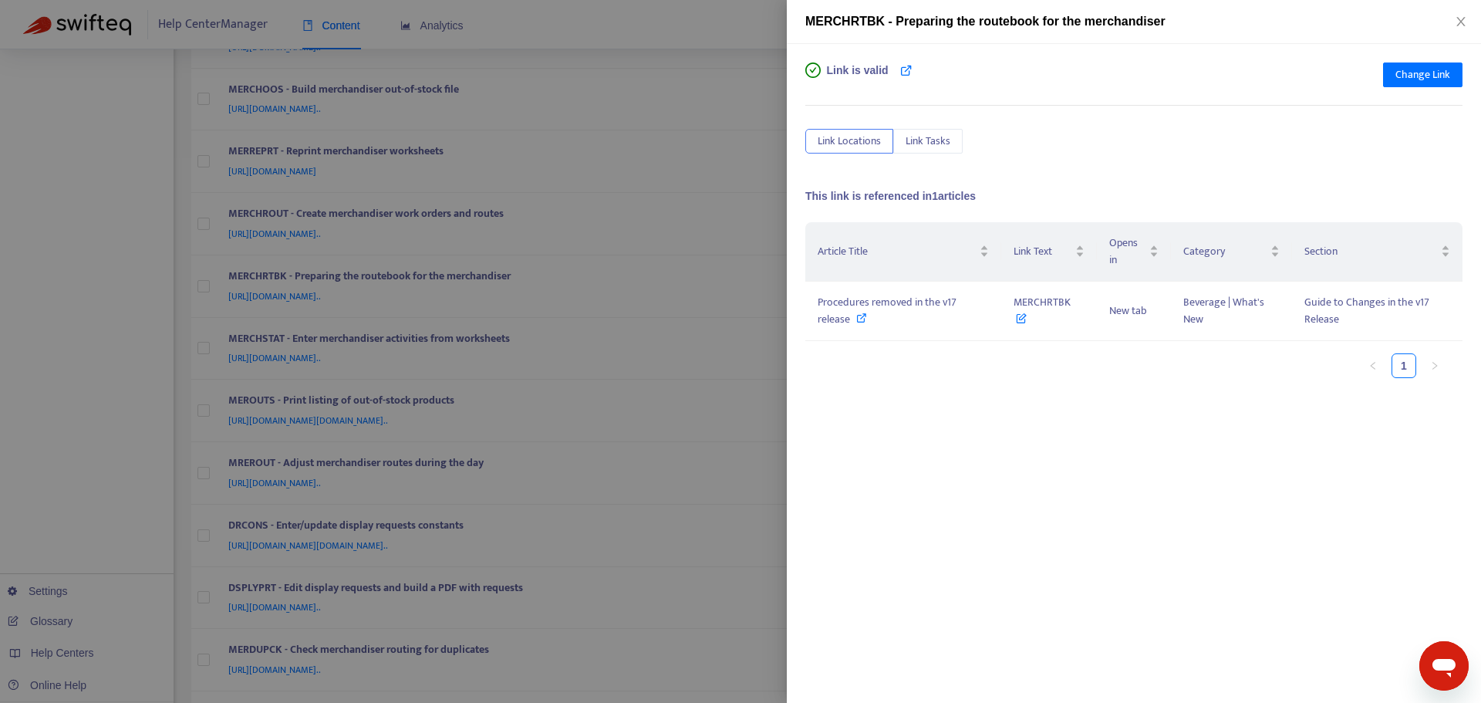
click at [787, 274] on div "Link is valid Change Link Link Locations Link Tasks This link is referenced in …" at bounding box center [1134, 373] width 694 height 659
click at [767, 273] on div at bounding box center [740, 351] width 1481 height 703
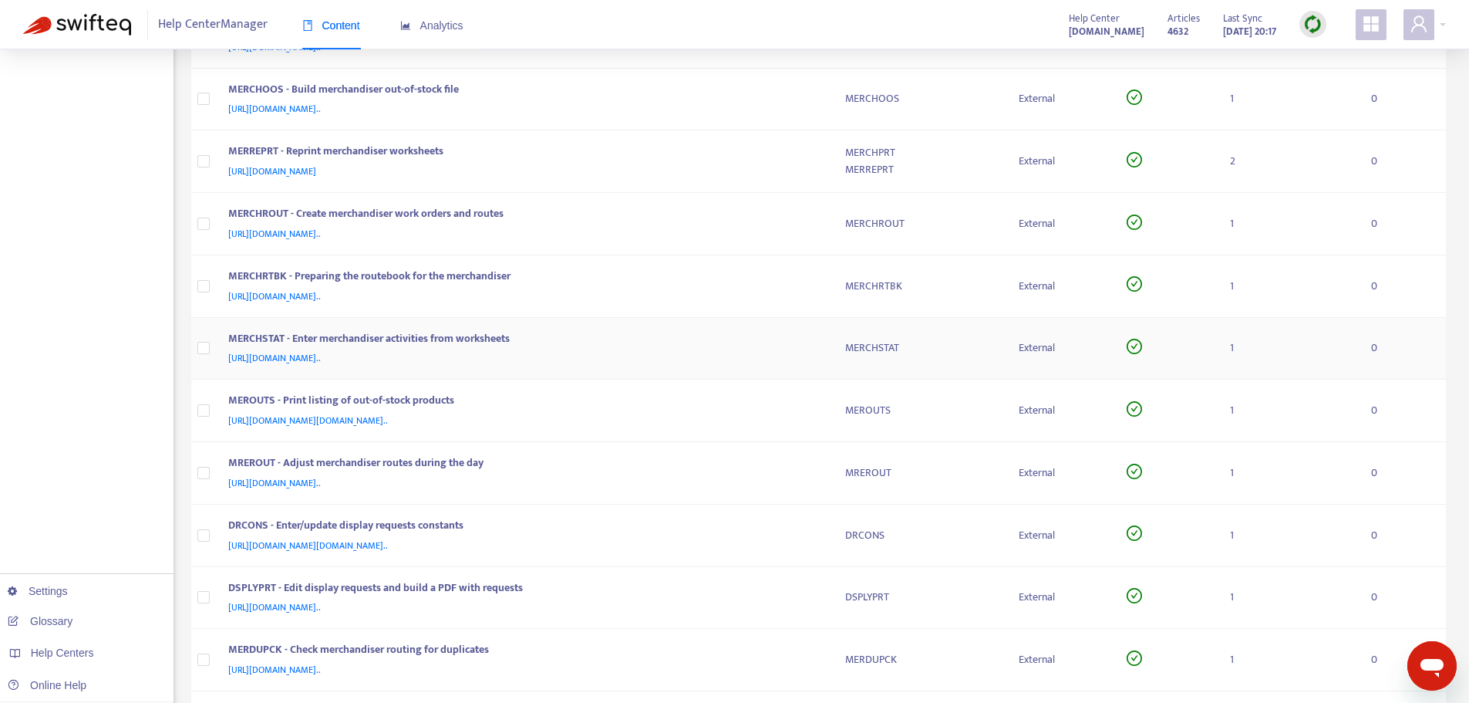
click at [813, 332] on div "MERCHSTAT - Enter merchandiser activities from worksheets" at bounding box center [521, 340] width 587 height 20
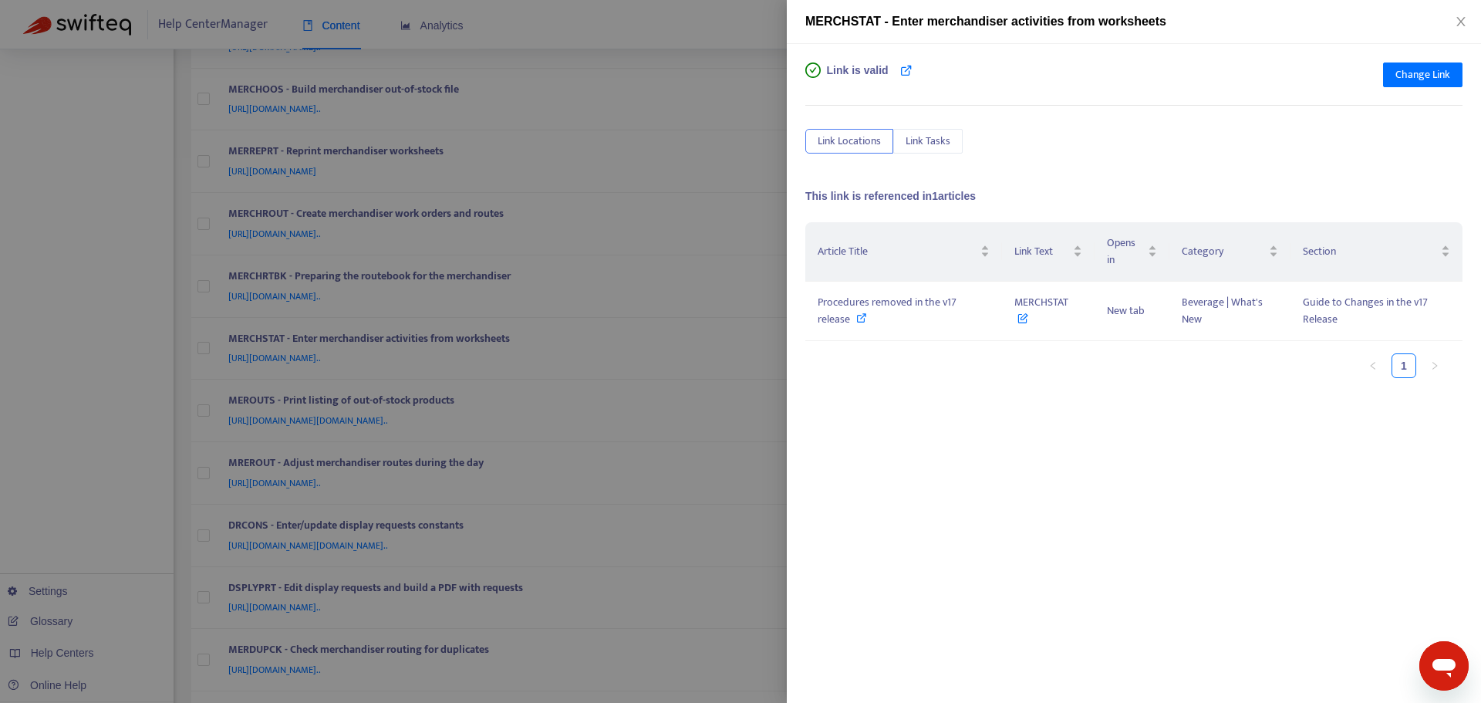
click at [771, 293] on div at bounding box center [740, 351] width 1481 height 703
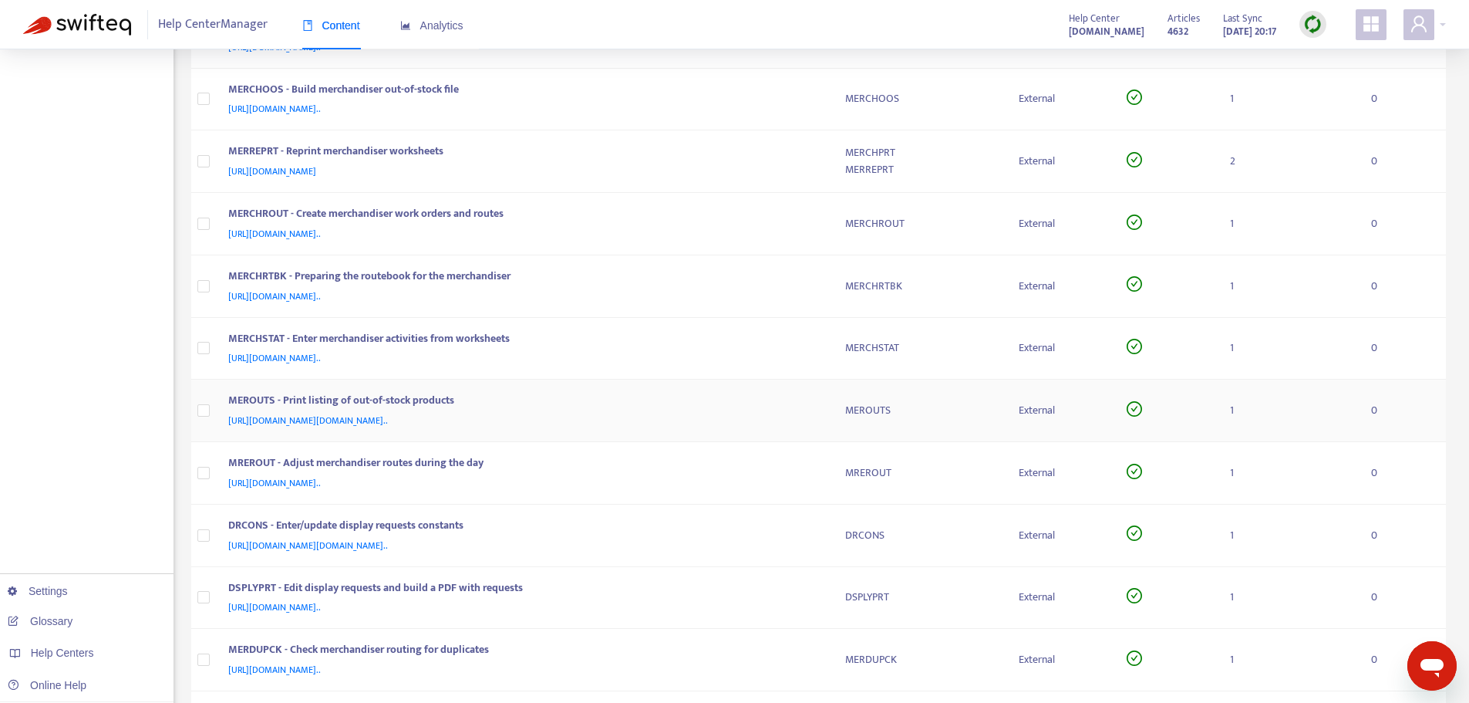
click at [808, 409] on div "MEROUTS - Print listing of out-of-stock products" at bounding box center [521, 402] width 587 height 20
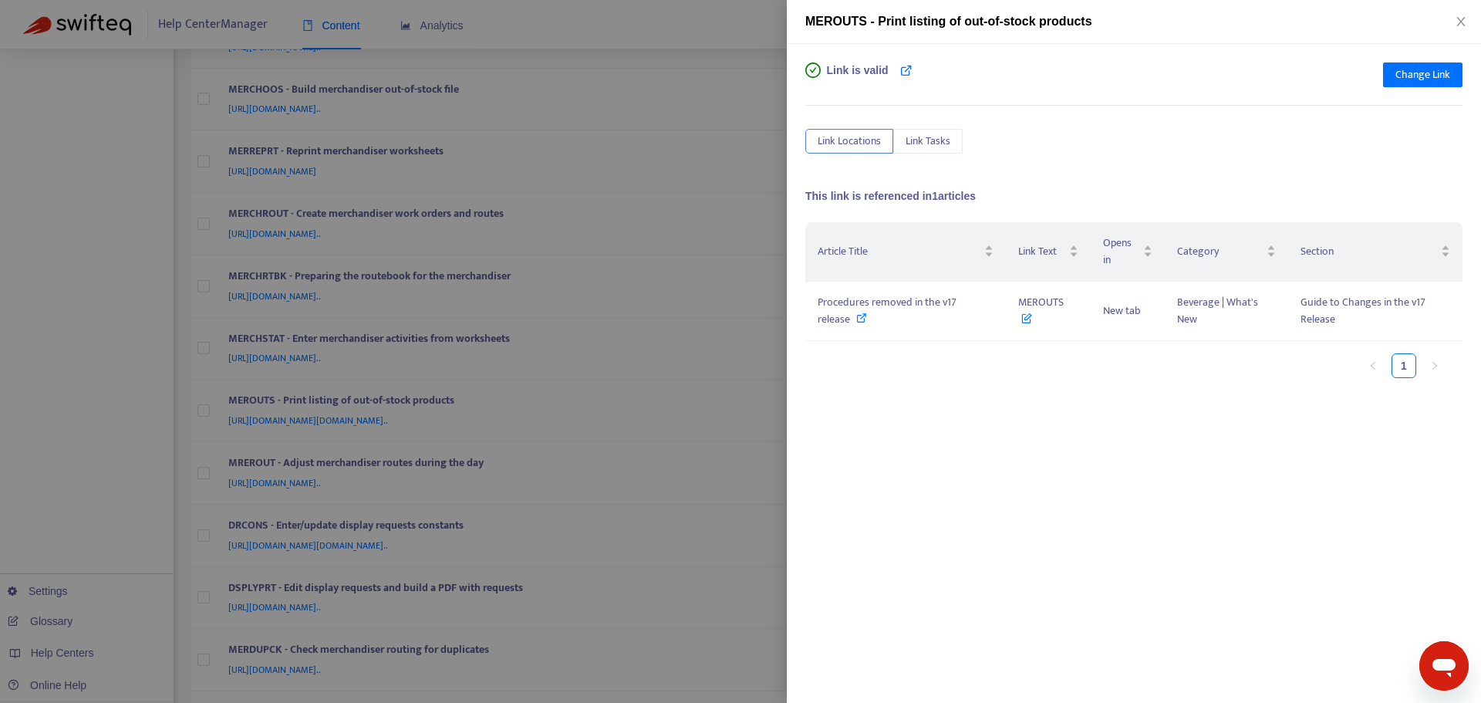
click at [769, 348] on div at bounding box center [740, 351] width 1481 height 703
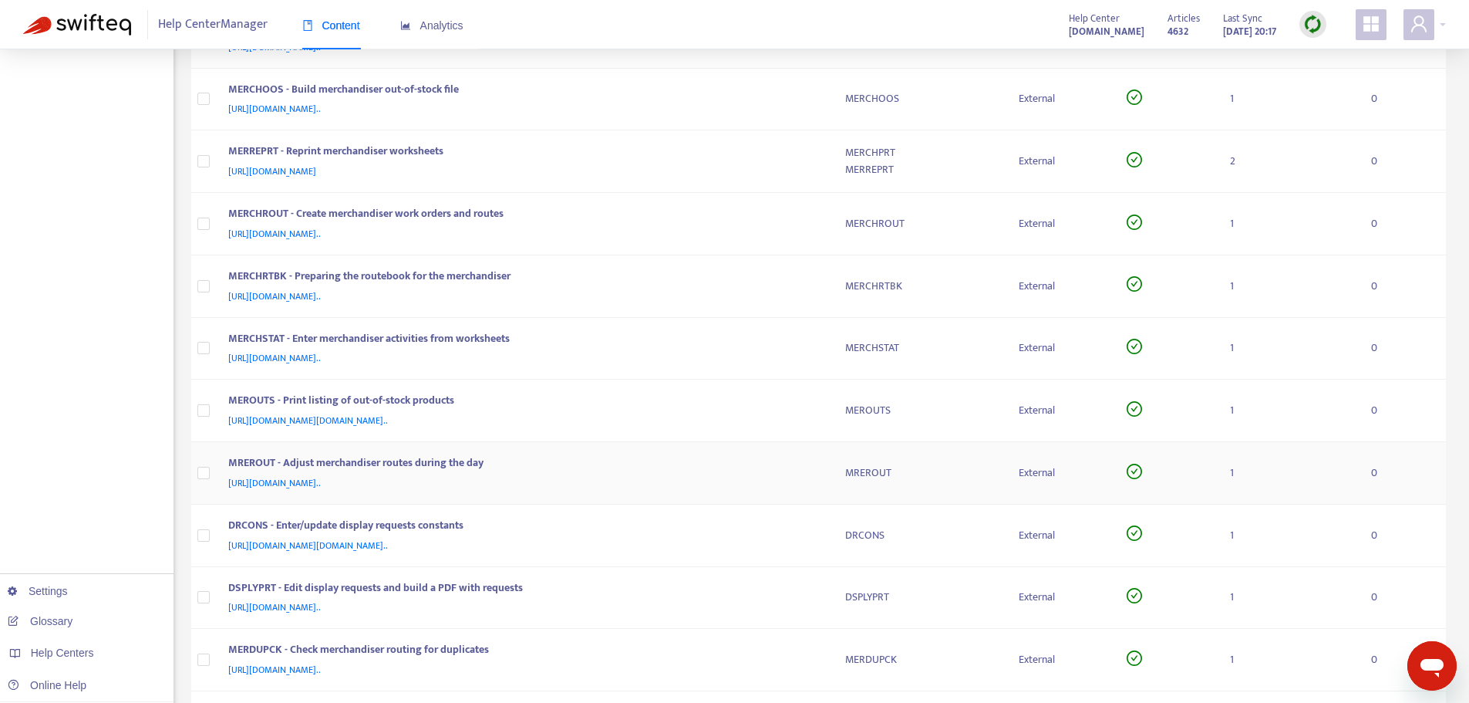
click at [803, 477] on div "[URL][DOMAIN_NAME].." at bounding box center [521, 482] width 587 height 17
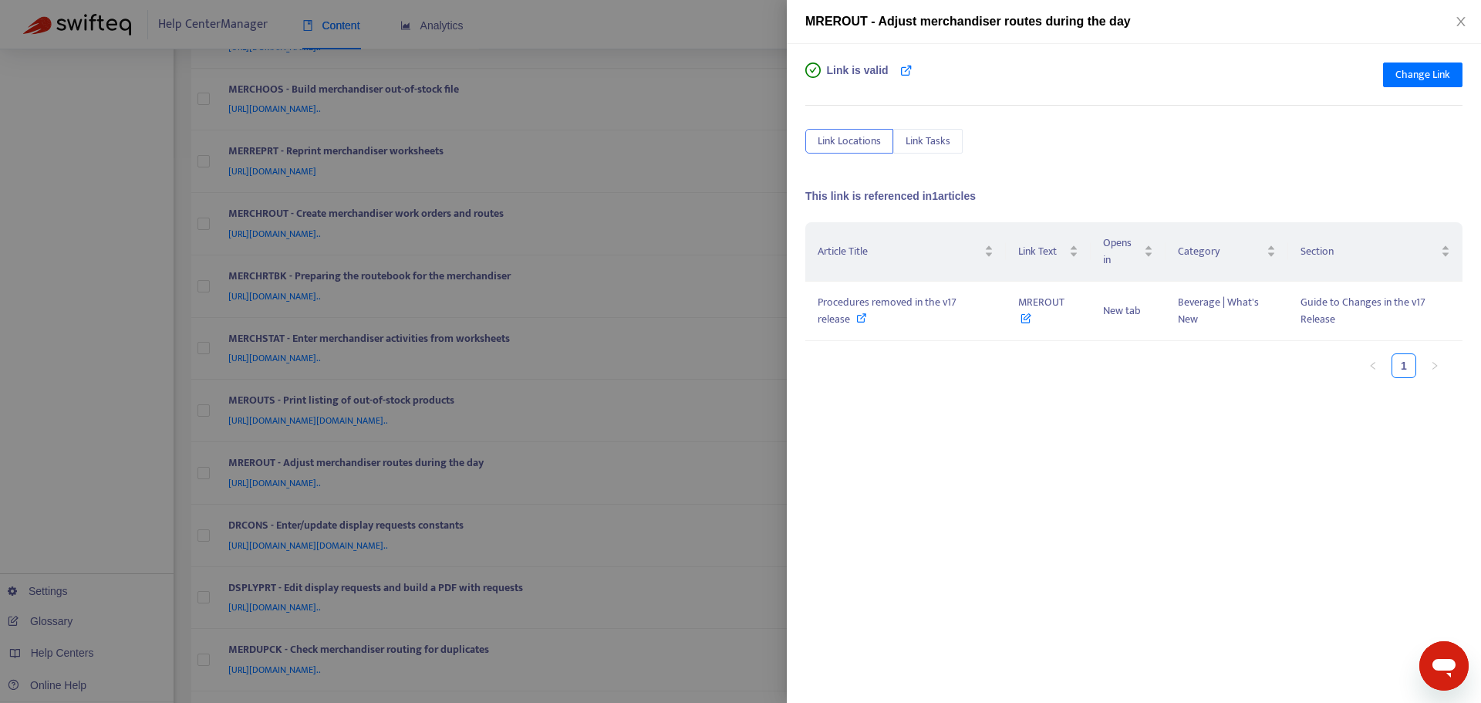
click at [764, 376] on div at bounding box center [740, 351] width 1481 height 703
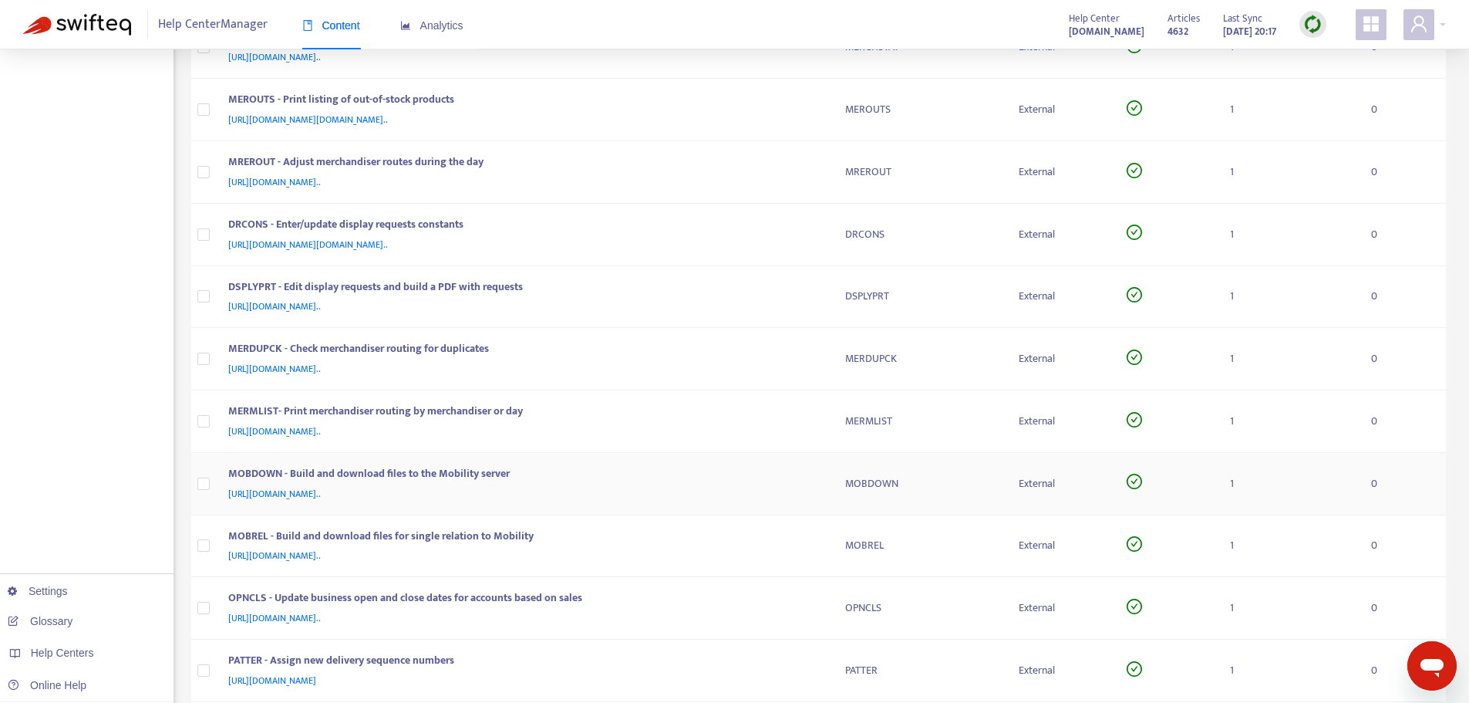
scroll to position [2623, 0]
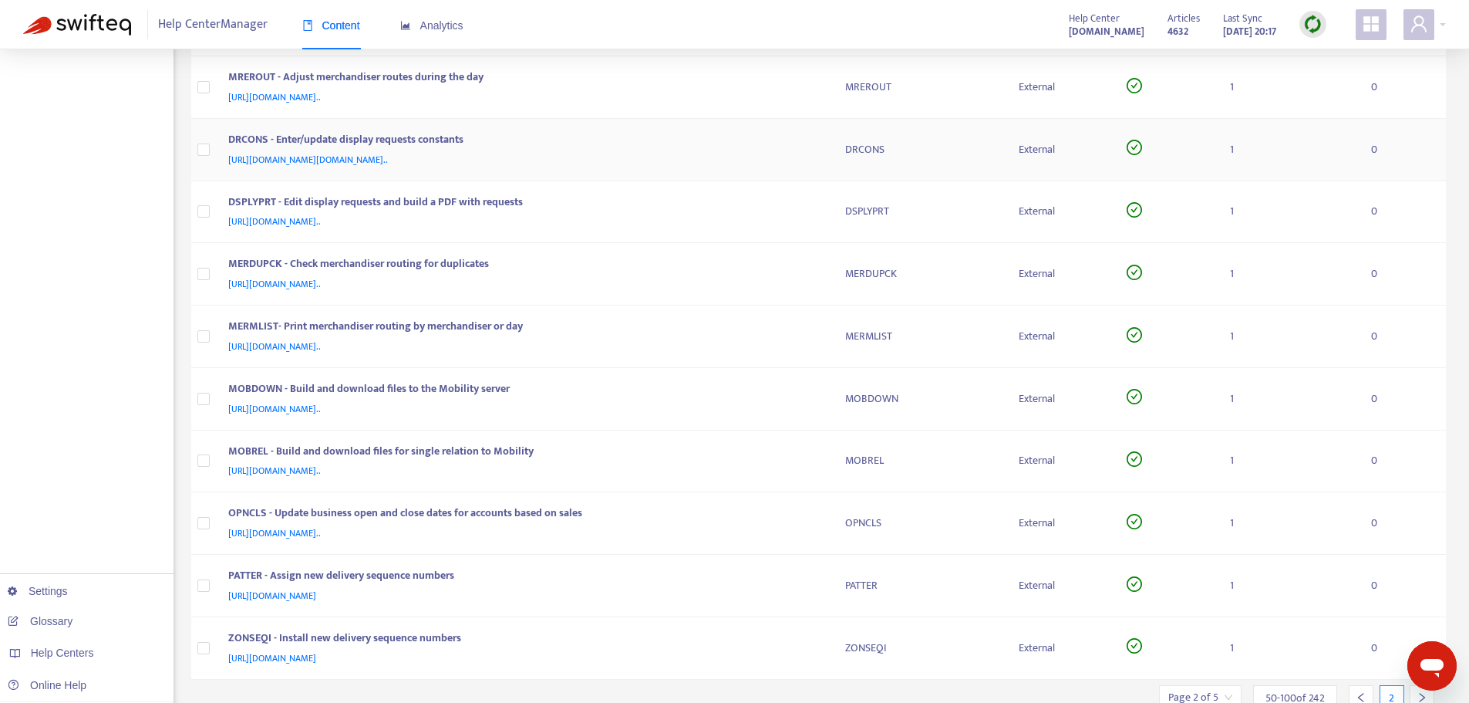
click at [825, 153] on td "DRCONS - Enter/update display requests constants [URL][DOMAIN_NAME][DOMAIN_NAME…" at bounding box center [524, 150] width 617 height 62
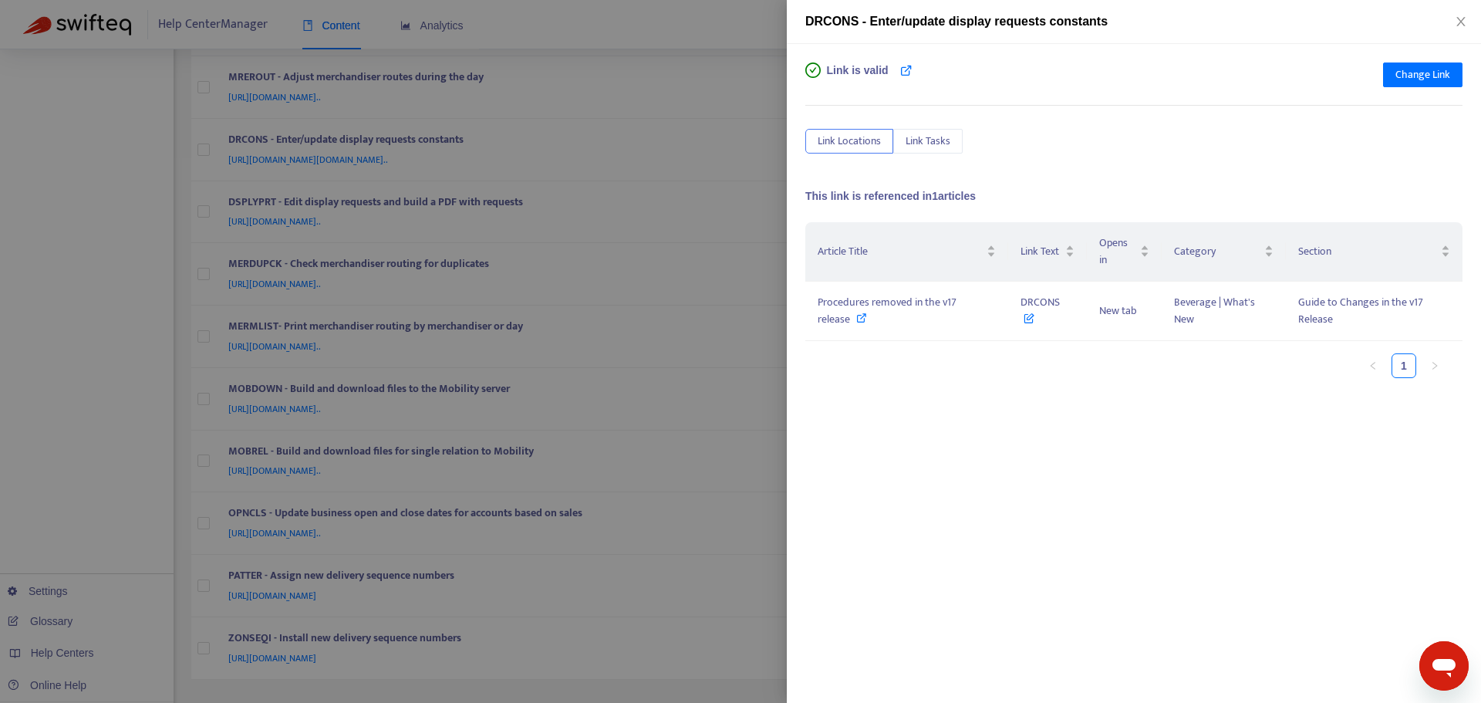
click at [759, 132] on div at bounding box center [740, 351] width 1481 height 703
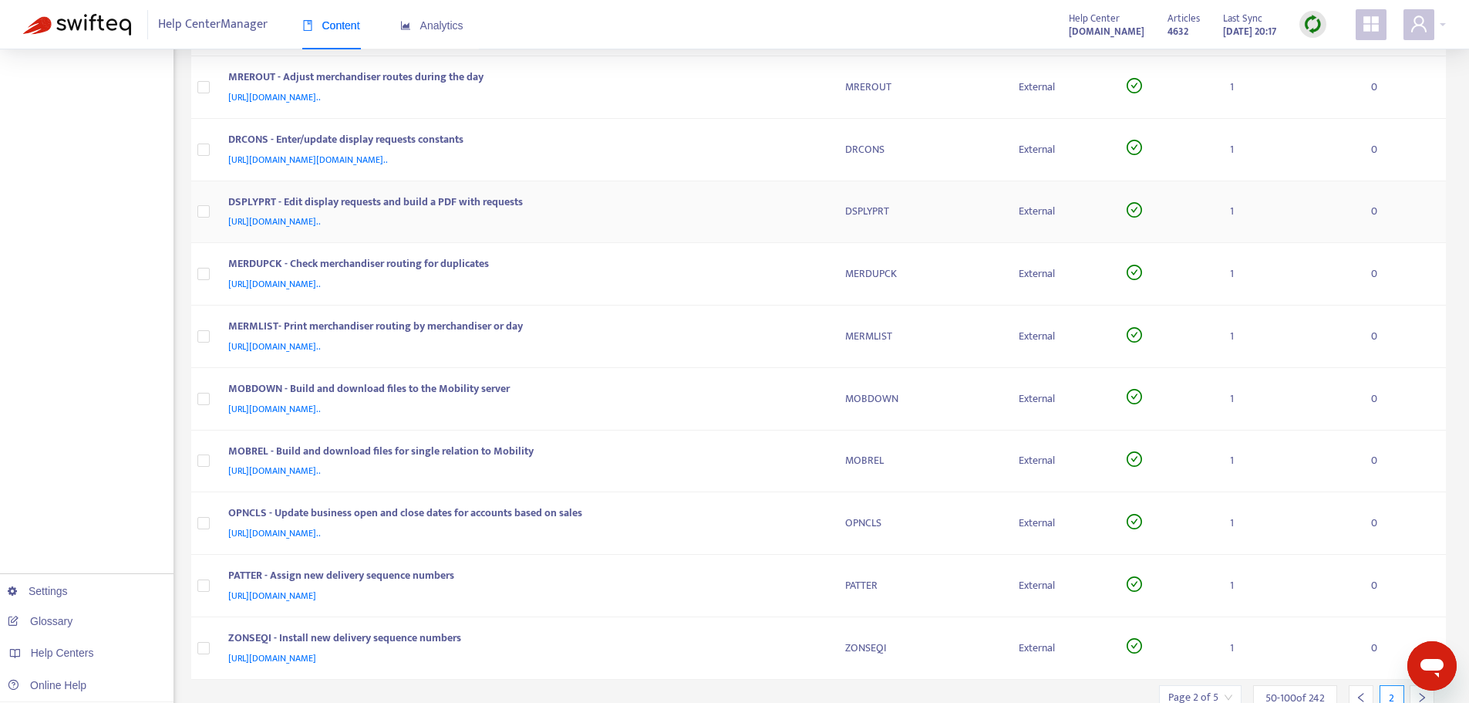
click at [824, 218] on td "DSPLYPRT - Edit display requests and build a PDF with requests [URL][DOMAIN_NAM…" at bounding box center [524, 212] width 617 height 62
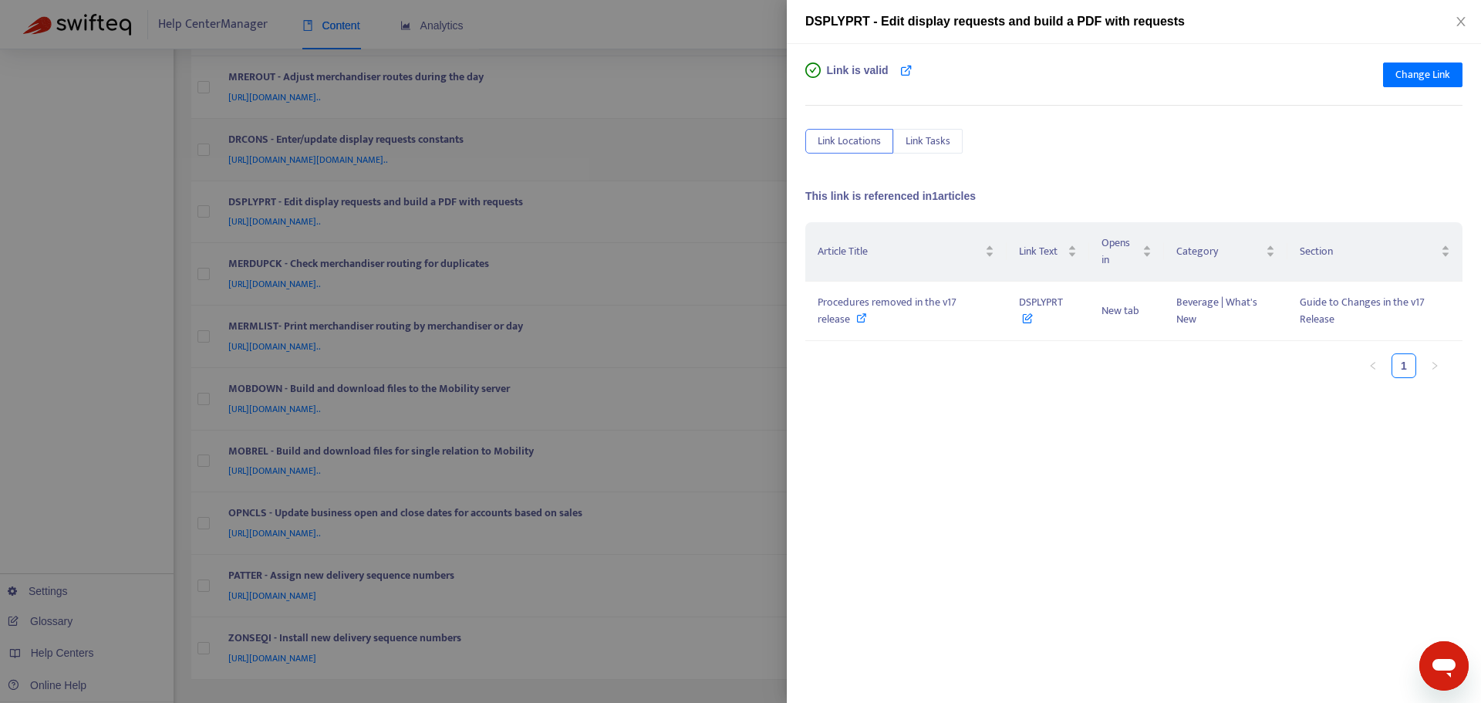
click at [772, 170] on div at bounding box center [740, 351] width 1481 height 703
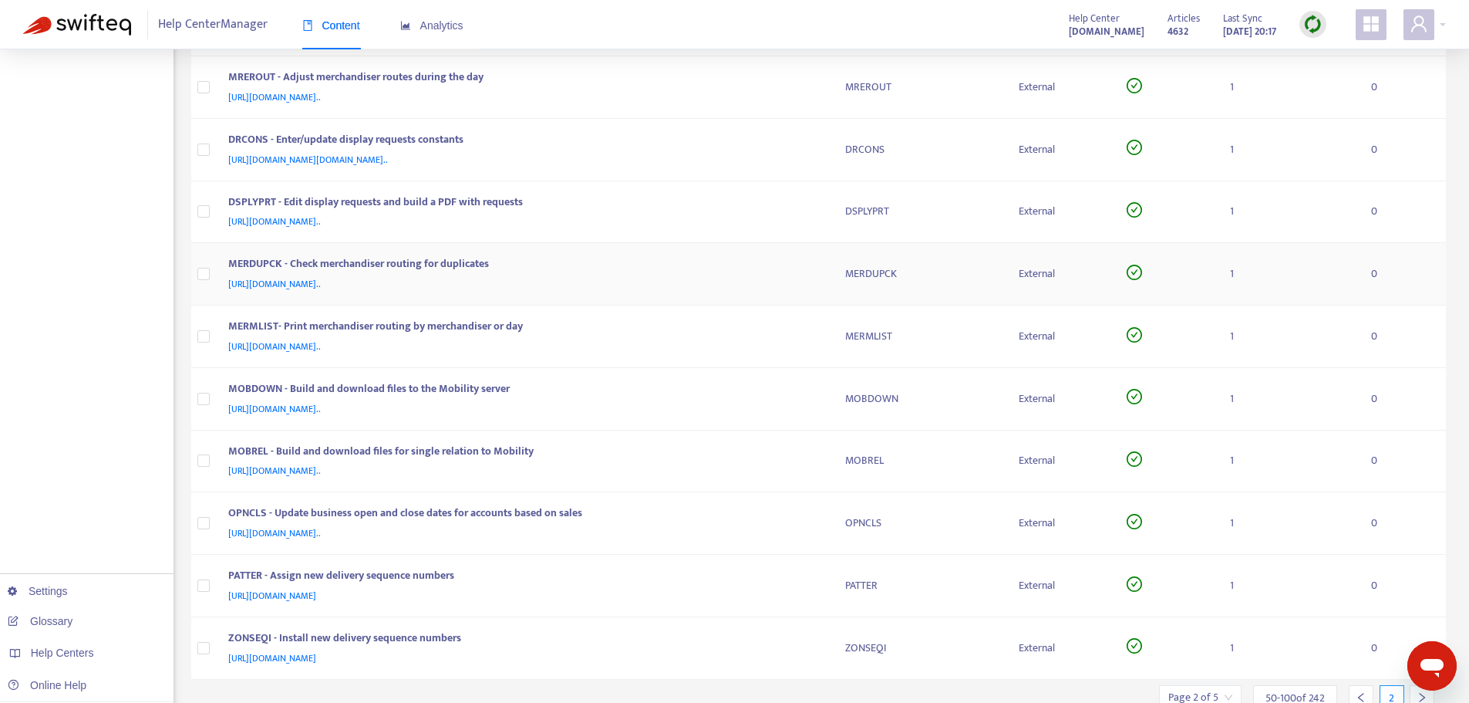
click at [828, 288] on td "MERDUPCK - Check merchandiser routing for duplicates [URL][DOMAIN_NAME].." at bounding box center [524, 274] width 617 height 62
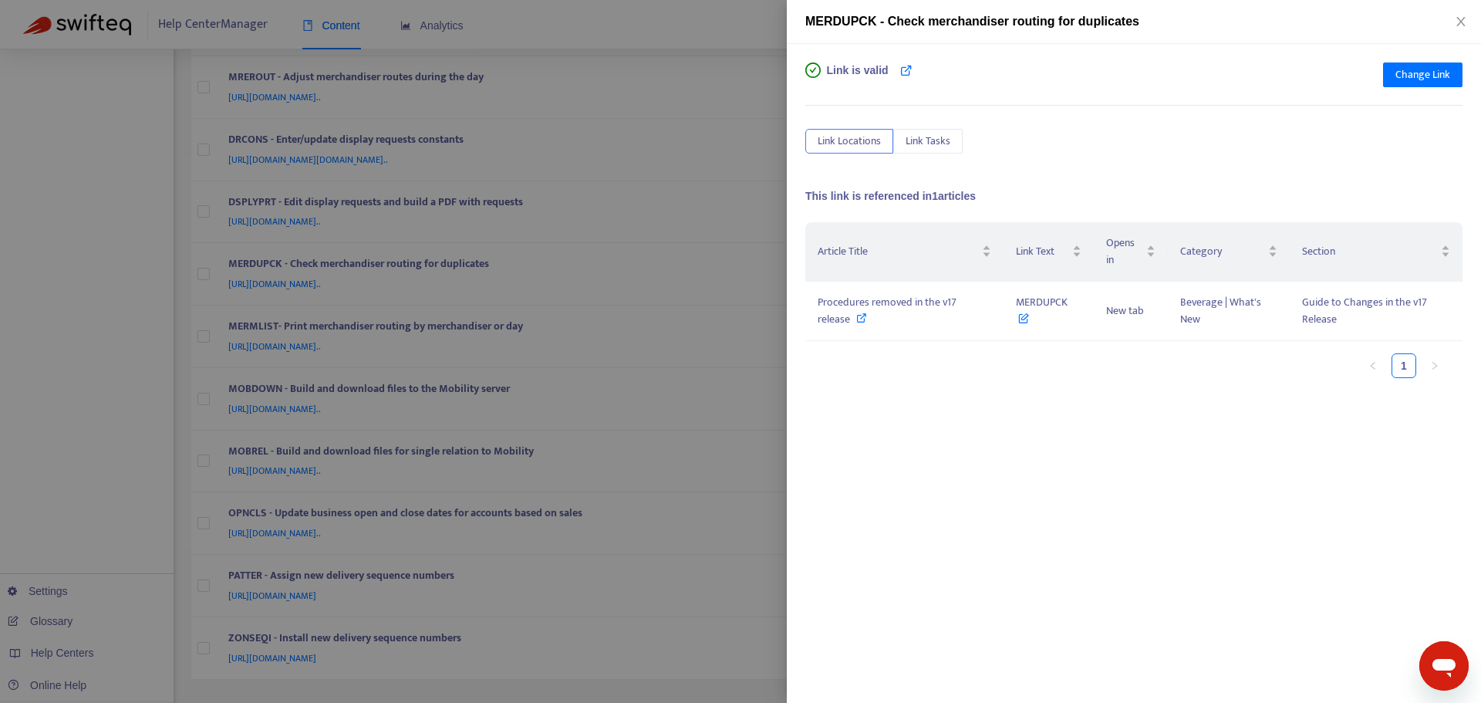
click at [778, 241] on div at bounding box center [740, 351] width 1481 height 703
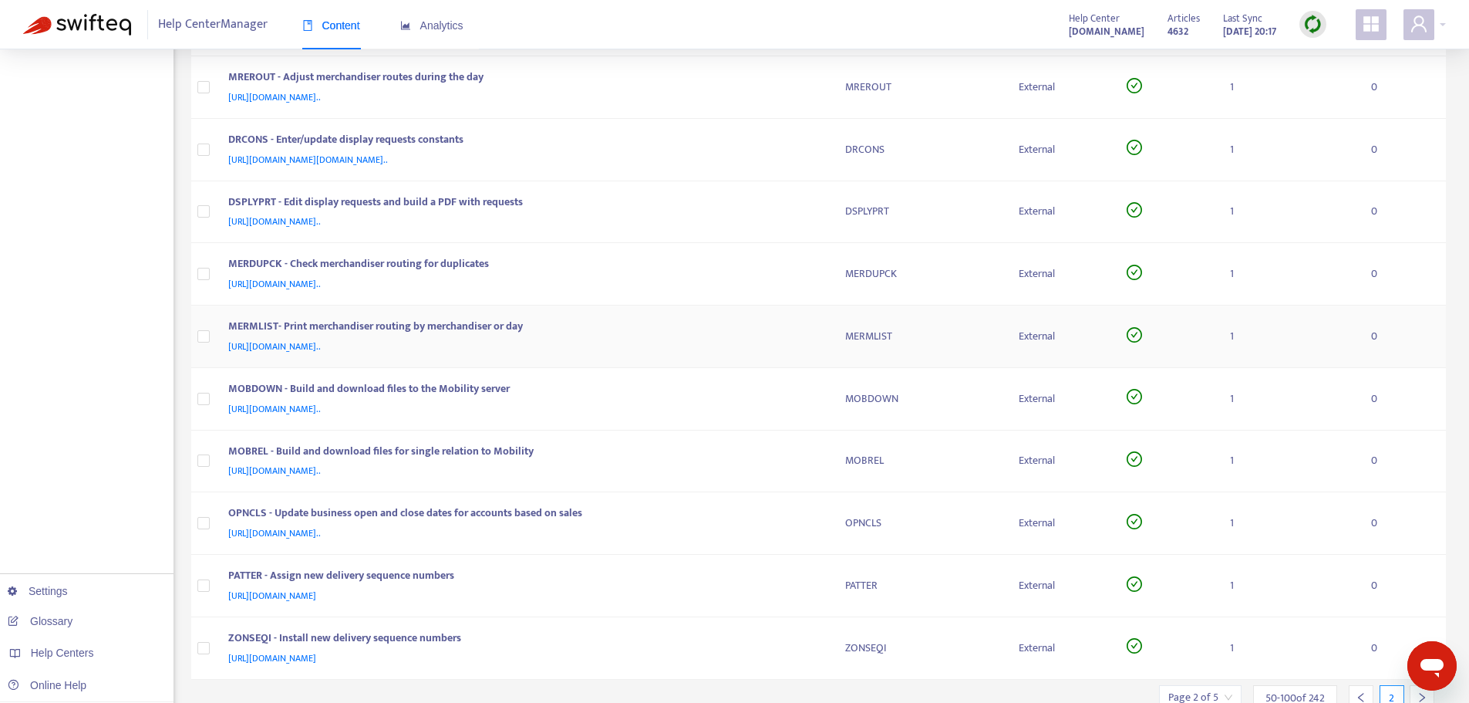
click at [828, 326] on td "MERMLIST- Print merchandiser routing by merchandiser or day [URL][DOMAIN_NAME].." at bounding box center [524, 336] width 617 height 62
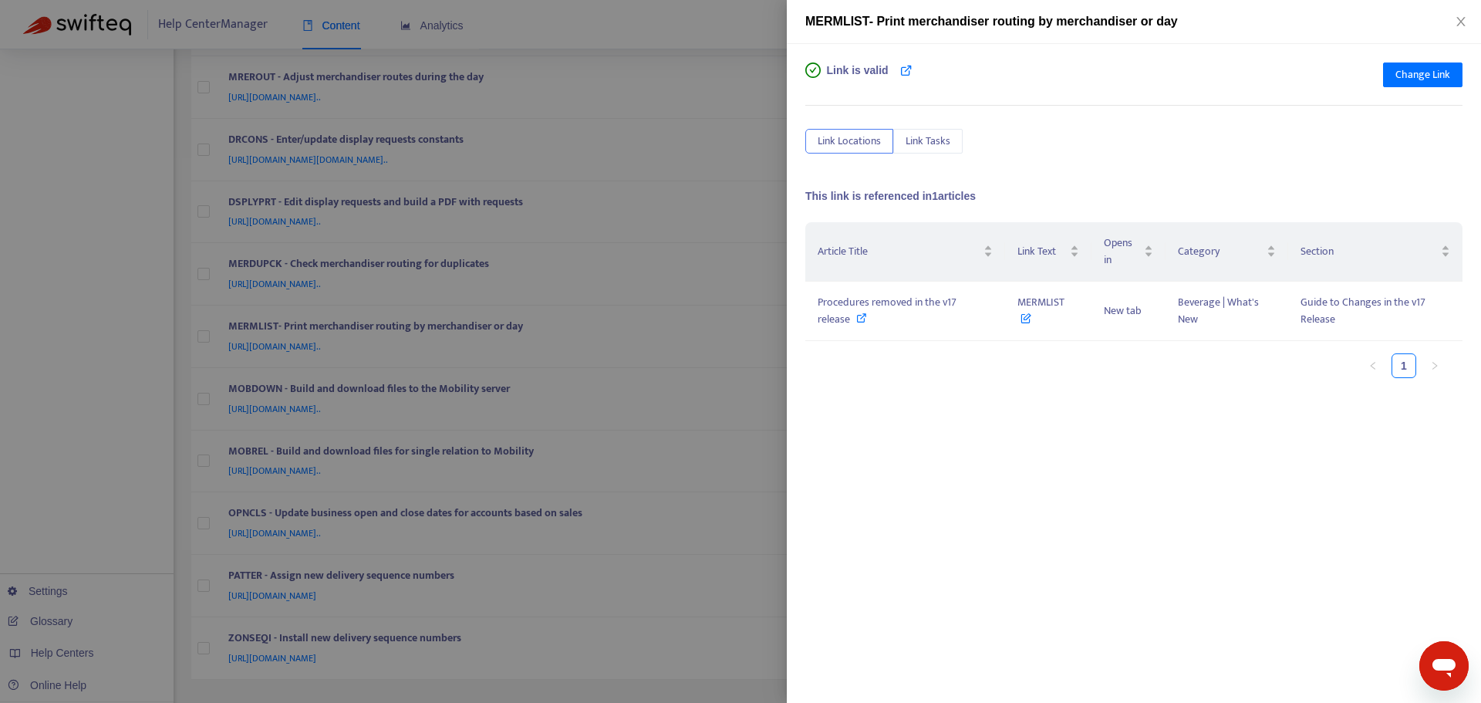
click at [782, 252] on div at bounding box center [740, 351] width 1481 height 703
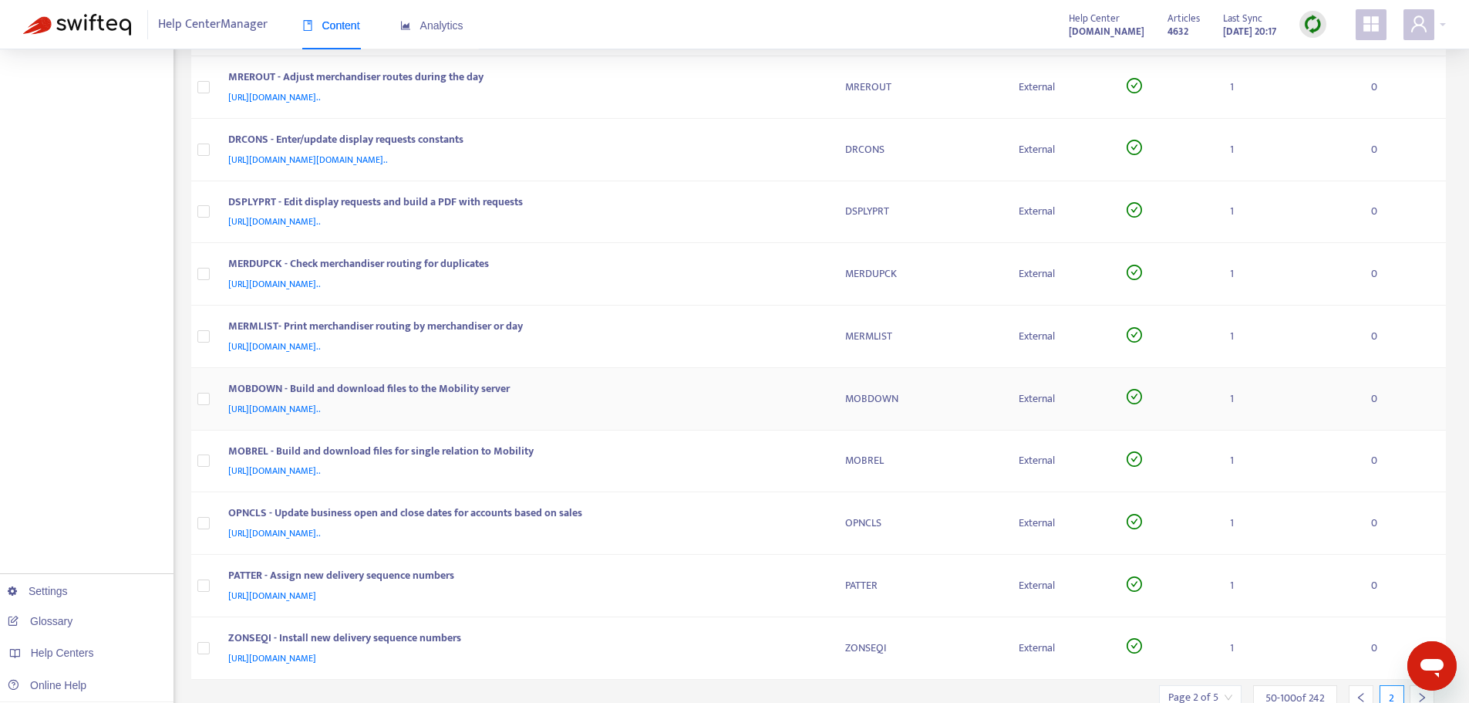
click at [813, 381] on div "MOBDOWN - Build and download files to the Mobility server" at bounding box center [521, 390] width 587 height 20
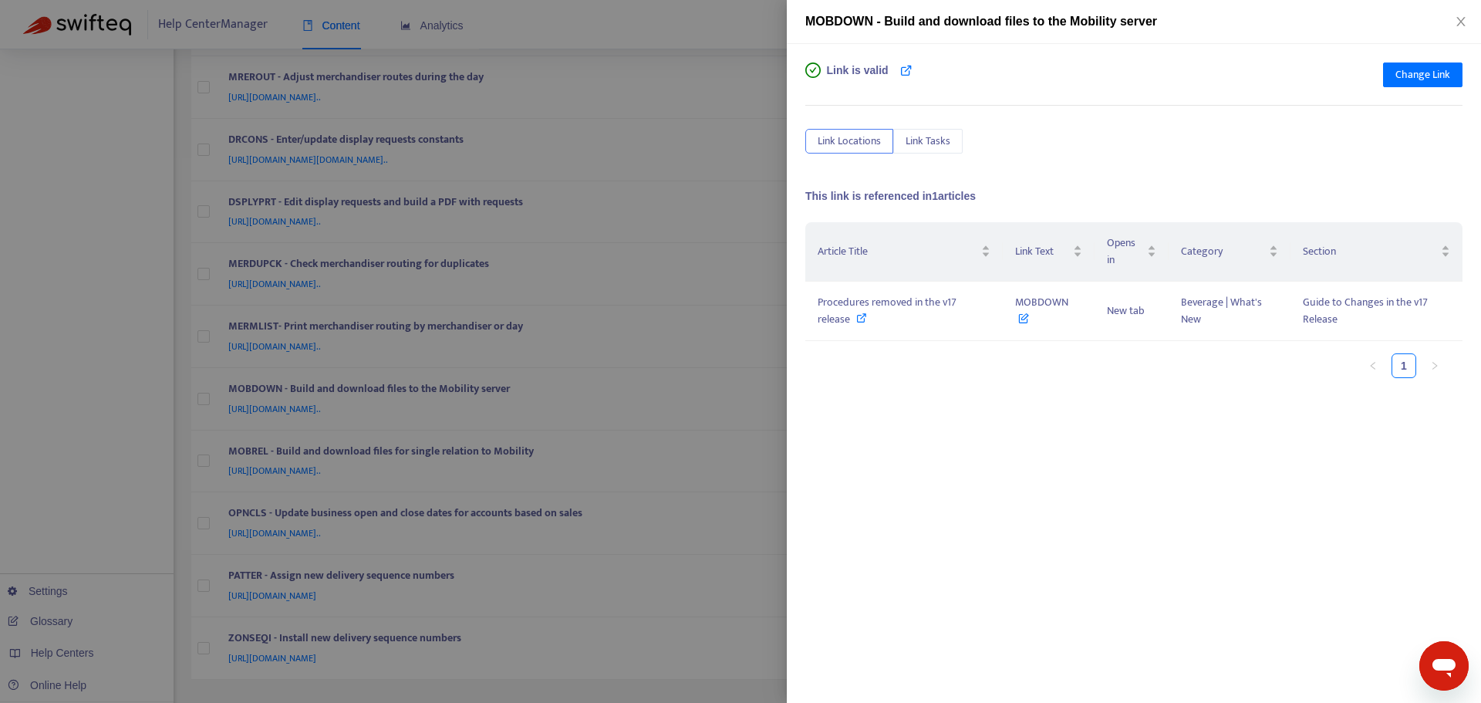
click at [774, 295] on div at bounding box center [740, 351] width 1481 height 703
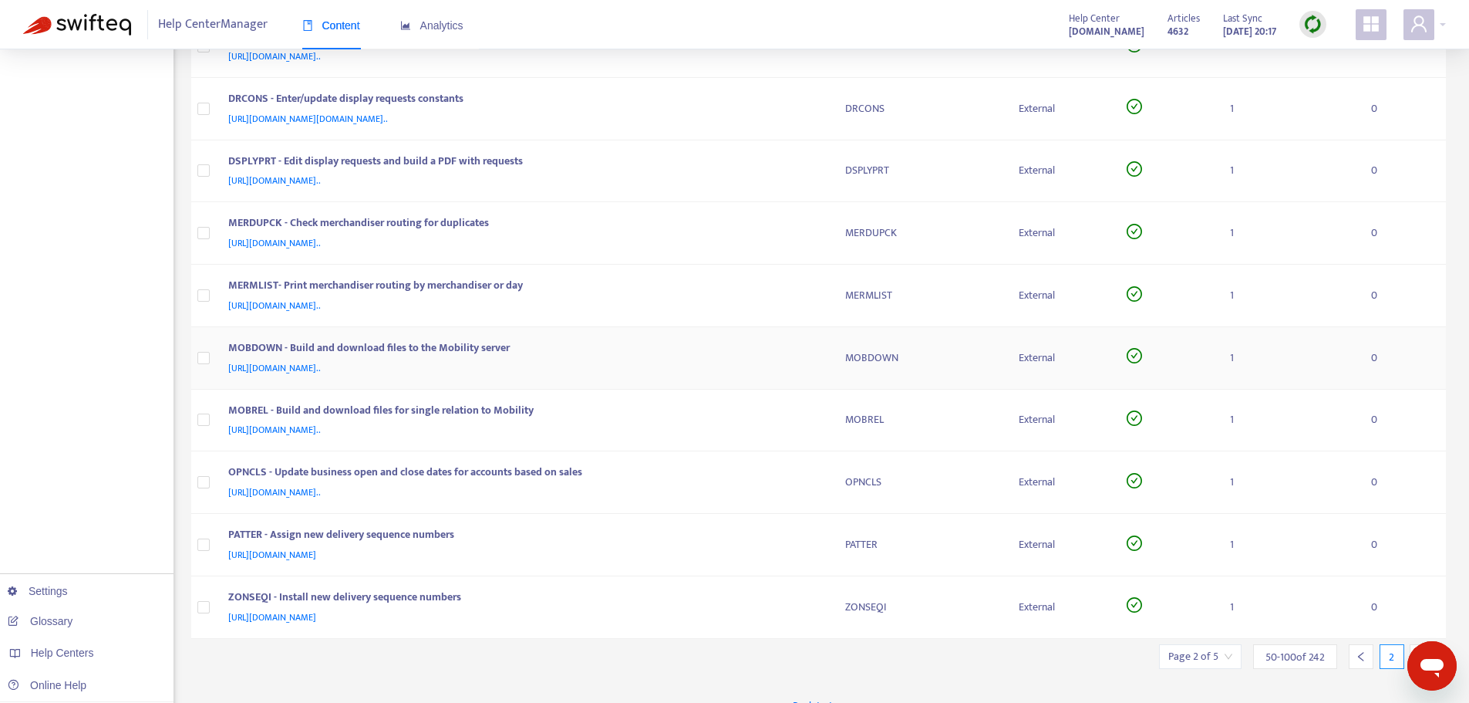
scroll to position [2686, 0]
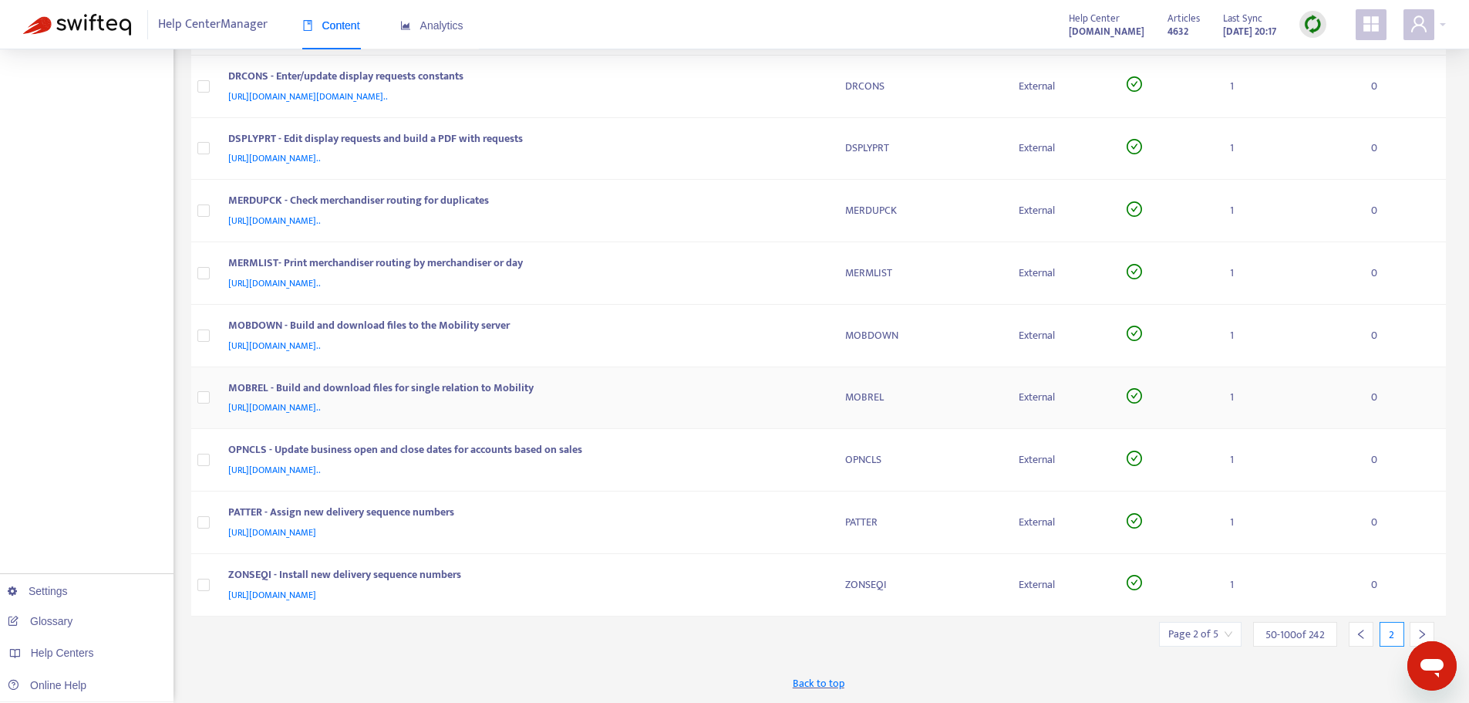
click at [822, 398] on td "MOBREL - Build and download files for single relation to Mobility [URL][DOMAIN_…" at bounding box center [524, 398] width 617 height 62
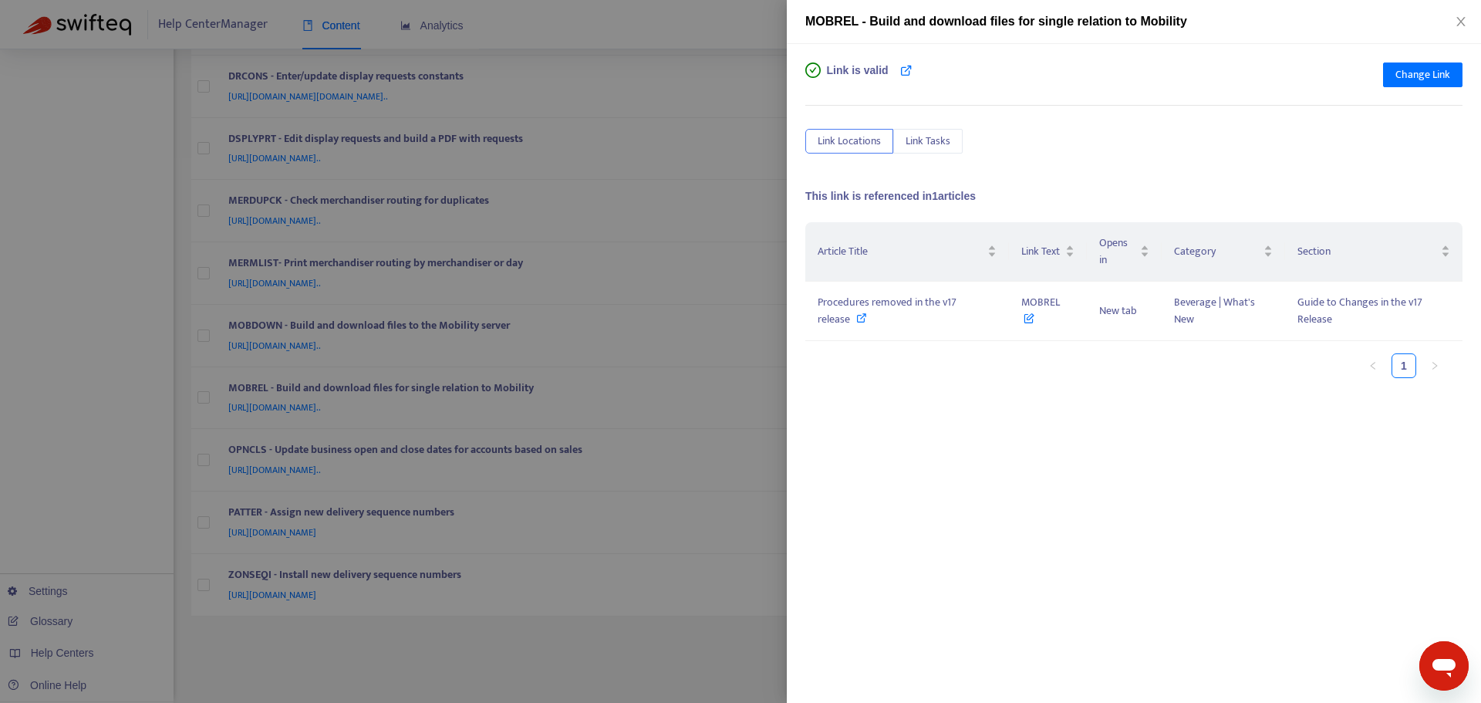
click at [778, 382] on div at bounding box center [740, 351] width 1481 height 703
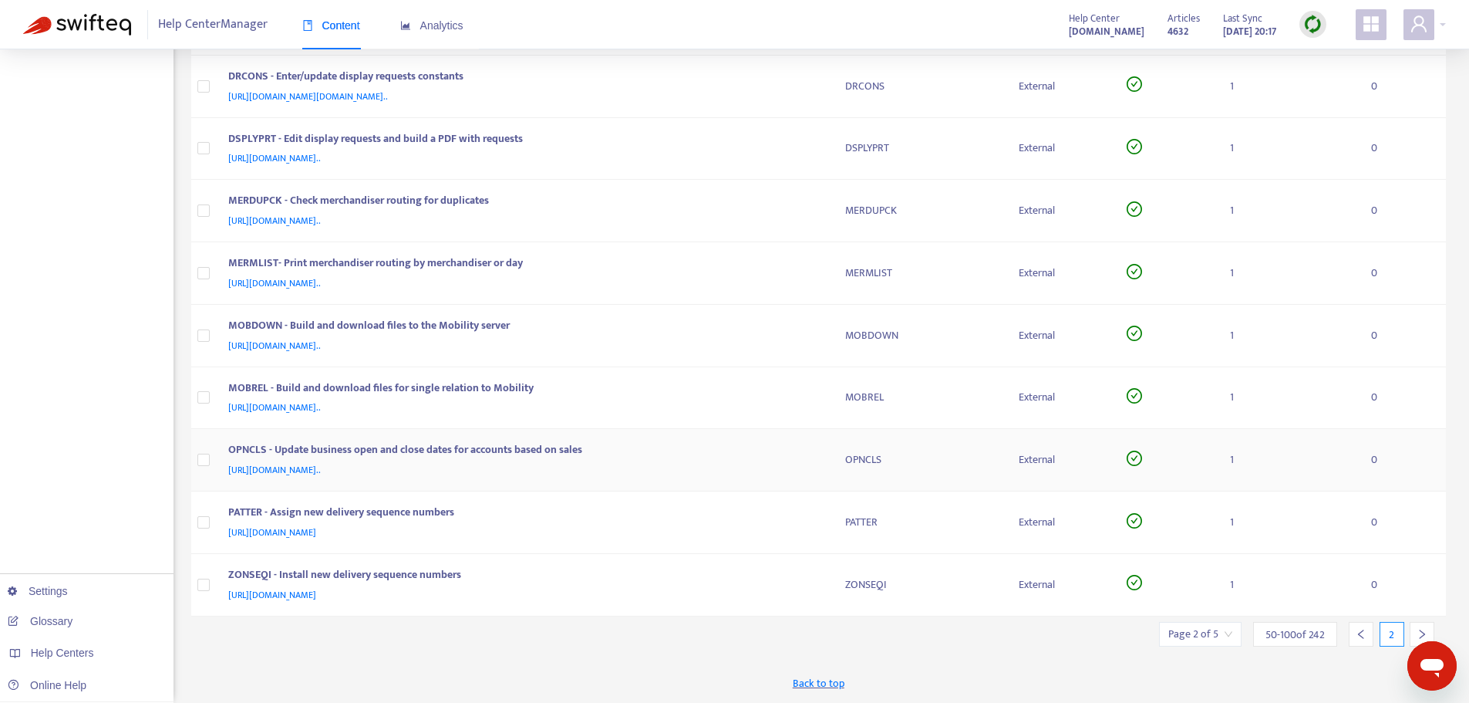
click at [815, 467] on div "OPNCLS - Update business open and close dates for accounts based on sales [URL]…" at bounding box center [524, 459] width 592 height 37
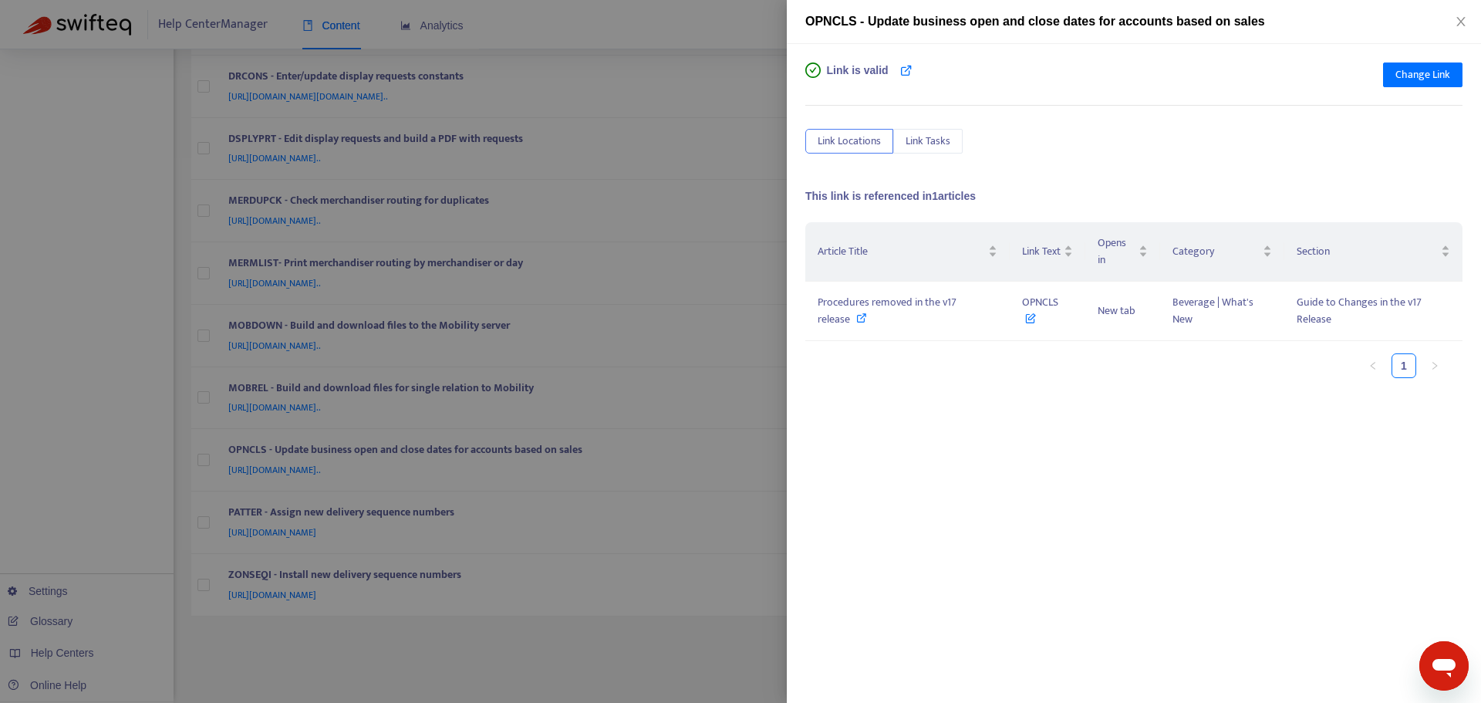
click at [778, 390] on div at bounding box center [740, 351] width 1481 height 703
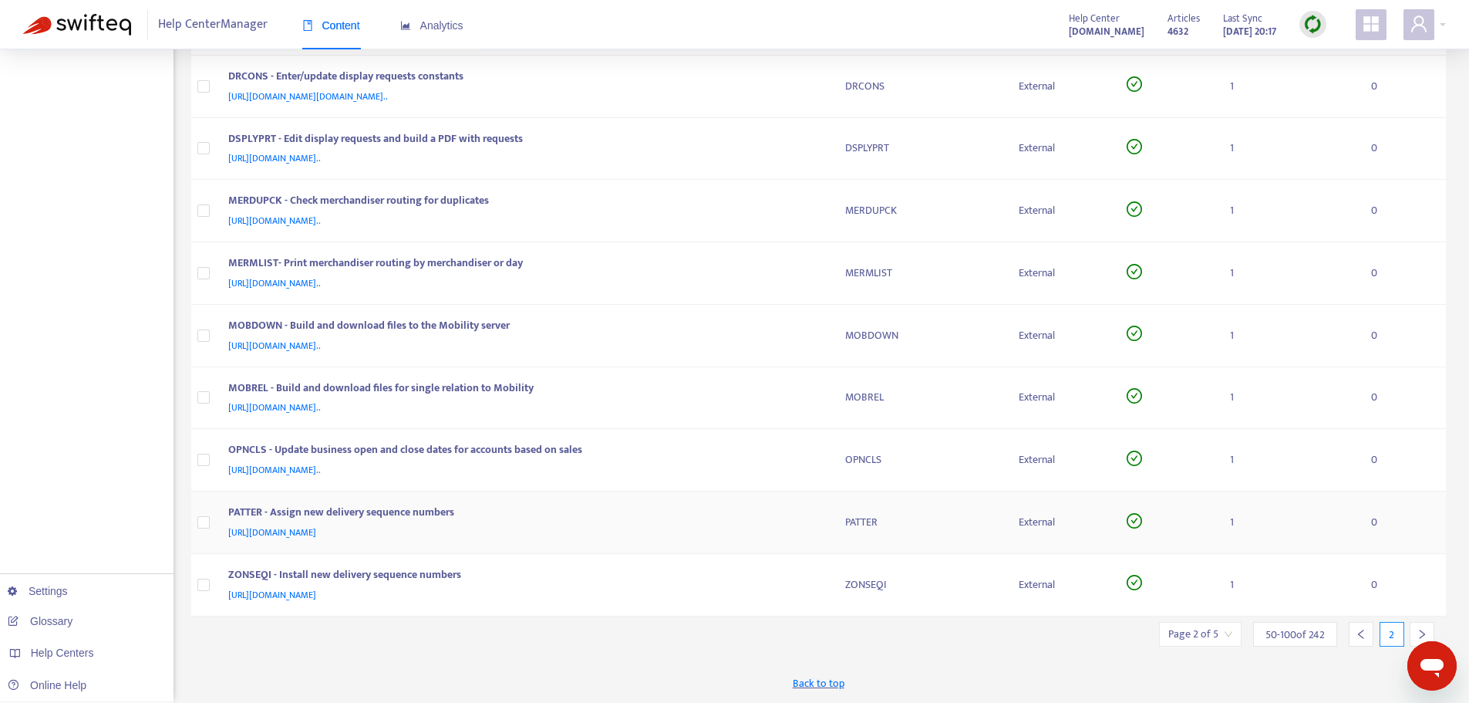
click at [827, 506] on td "PATTER - Assign new delivery sequence numbers [URL][DOMAIN_NAME]" at bounding box center [524, 522] width 617 height 62
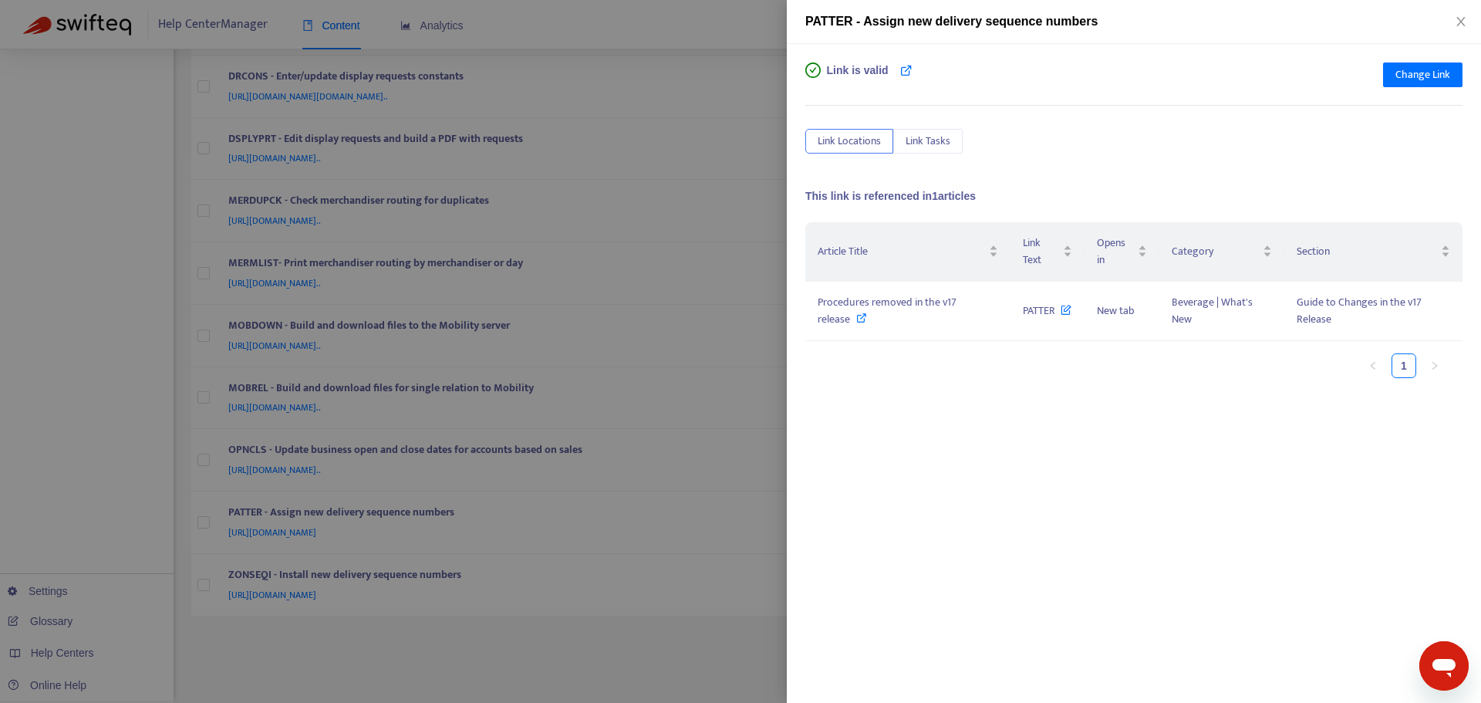
click at [781, 389] on div at bounding box center [740, 351] width 1481 height 703
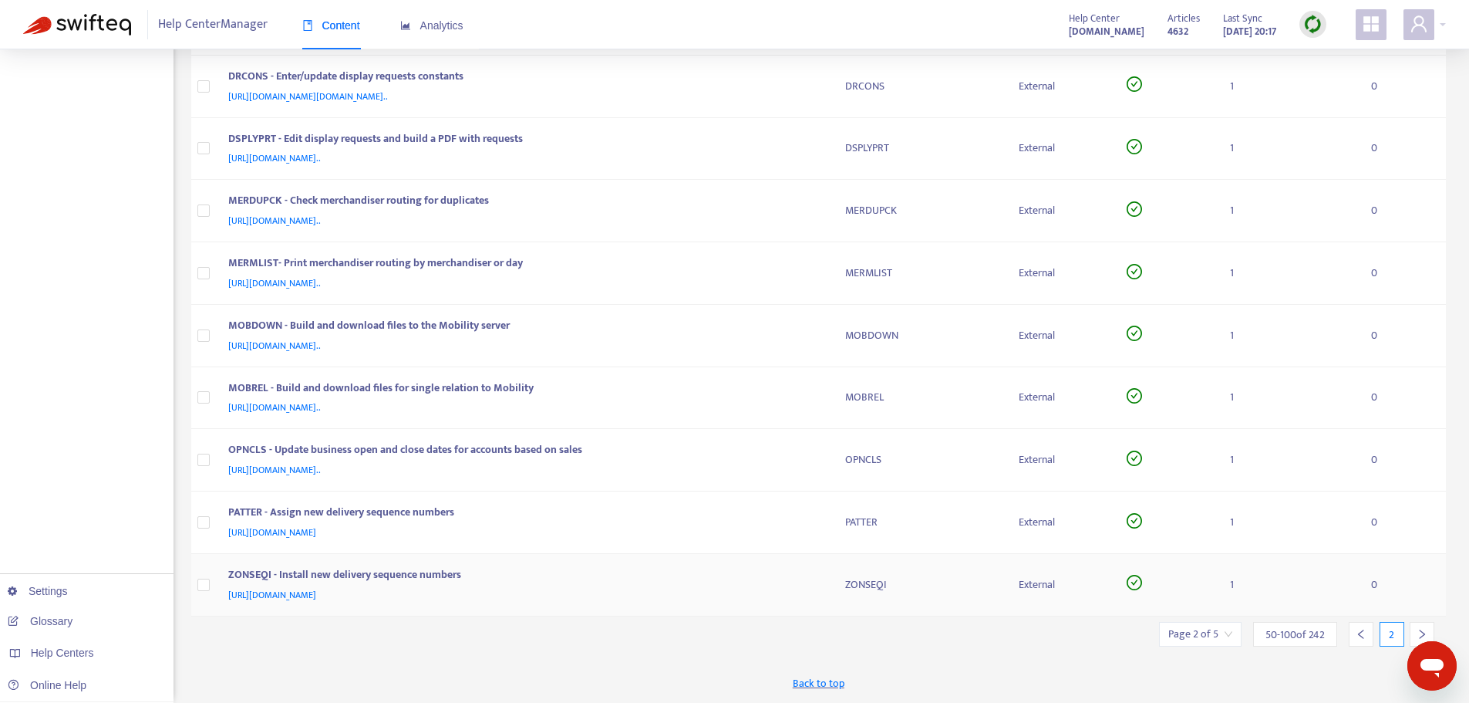
click at [818, 574] on div "ZONSEQI - Install new delivery sequence numbers [URL][DOMAIN_NAME]" at bounding box center [524, 584] width 592 height 37
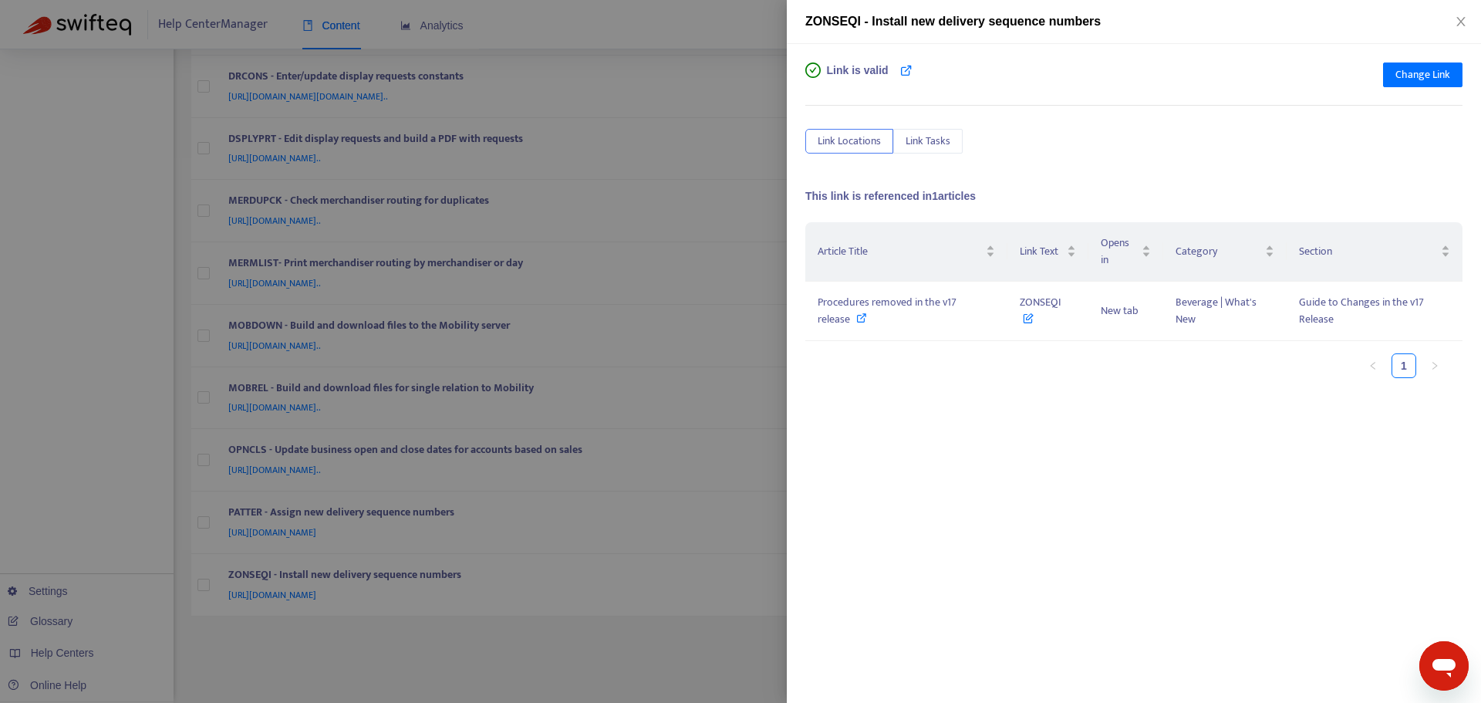
click at [761, 409] on div at bounding box center [740, 351] width 1481 height 703
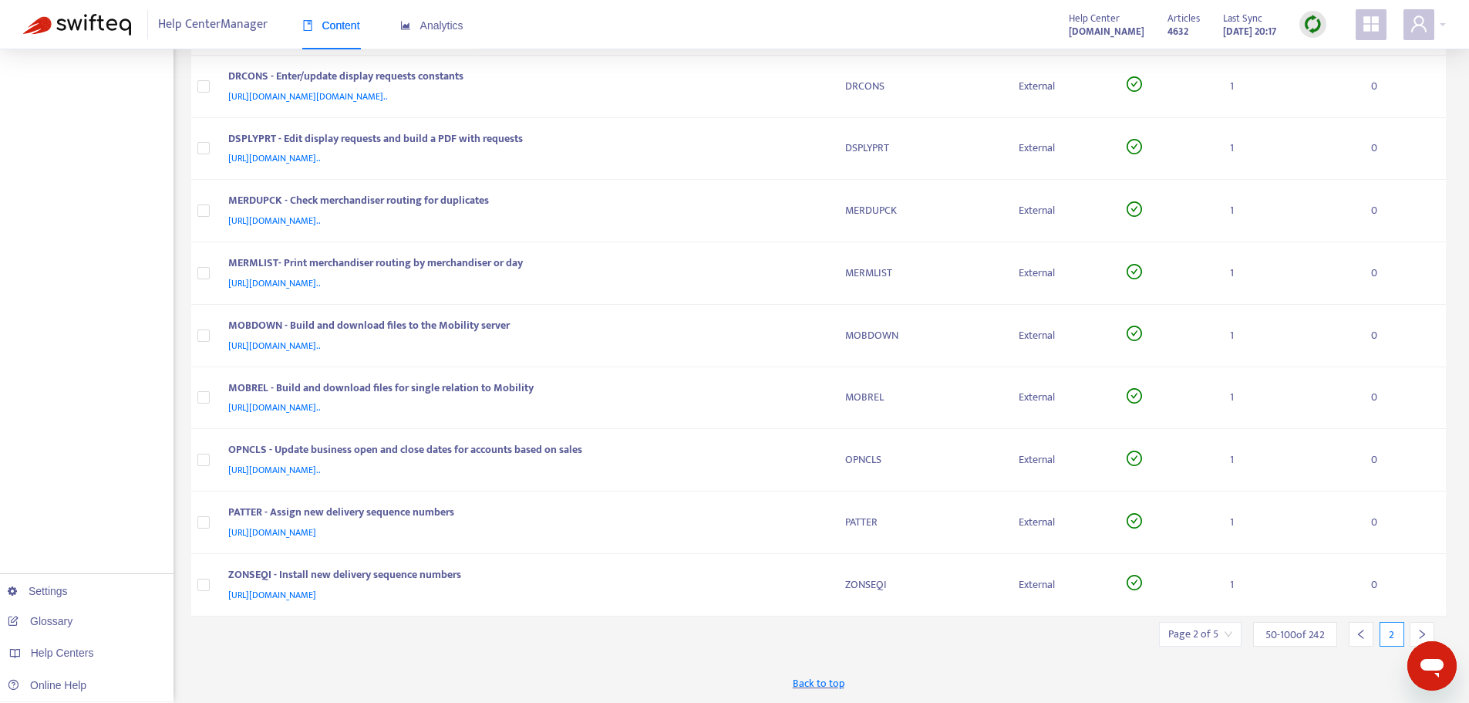
click at [1426, 628] on div at bounding box center [1422, 634] width 25 height 25
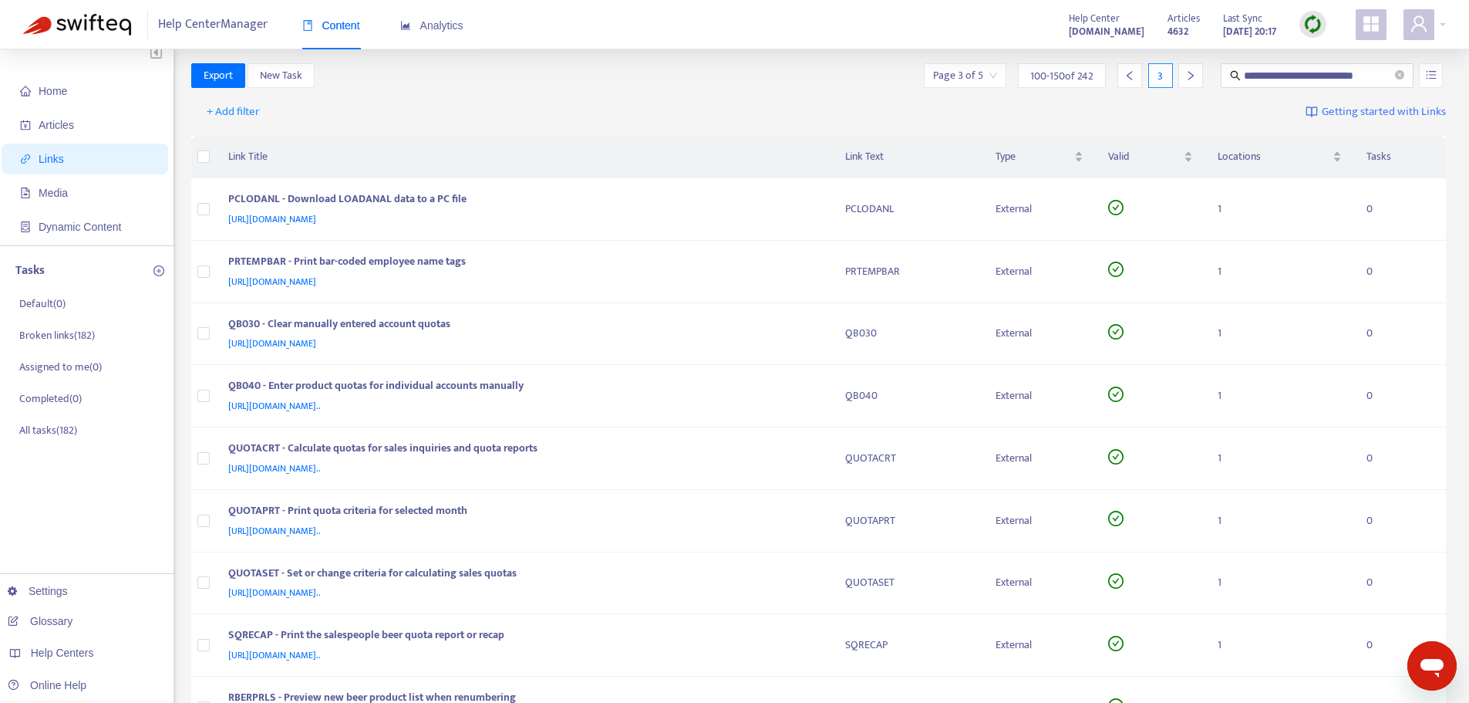
scroll to position [0, 0]
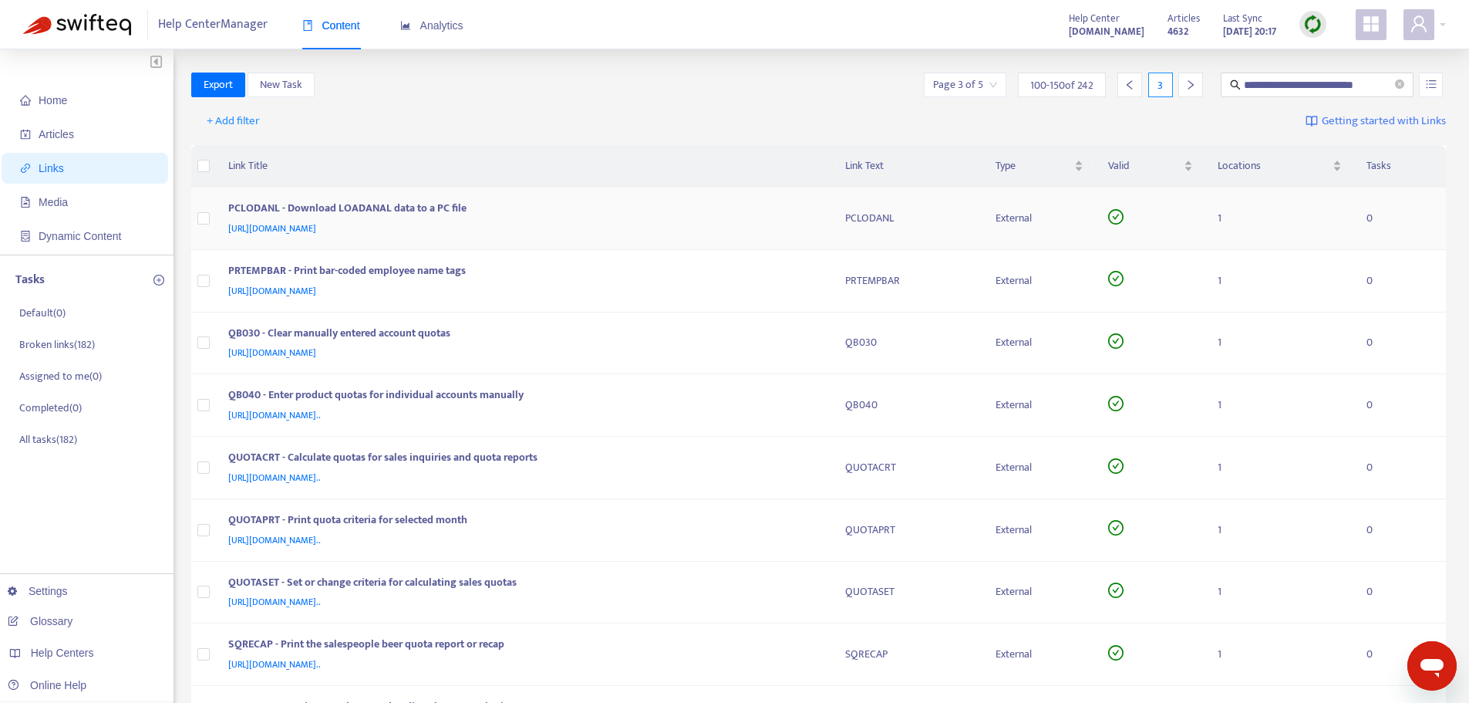
click at [788, 213] on div "PCLODANL - Download LOADANAL data to a PC file" at bounding box center [521, 210] width 587 height 20
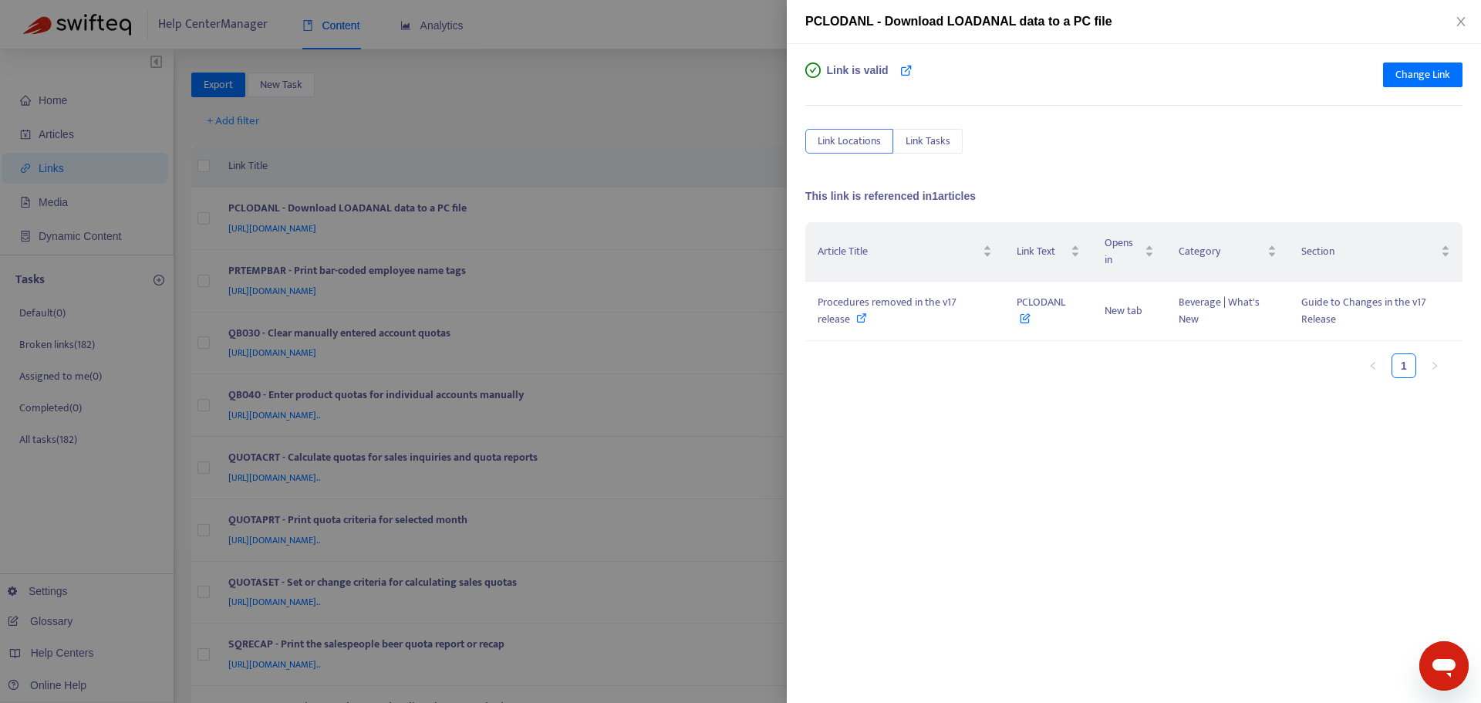
click at [756, 199] on div at bounding box center [740, 351] width 1481 height 703
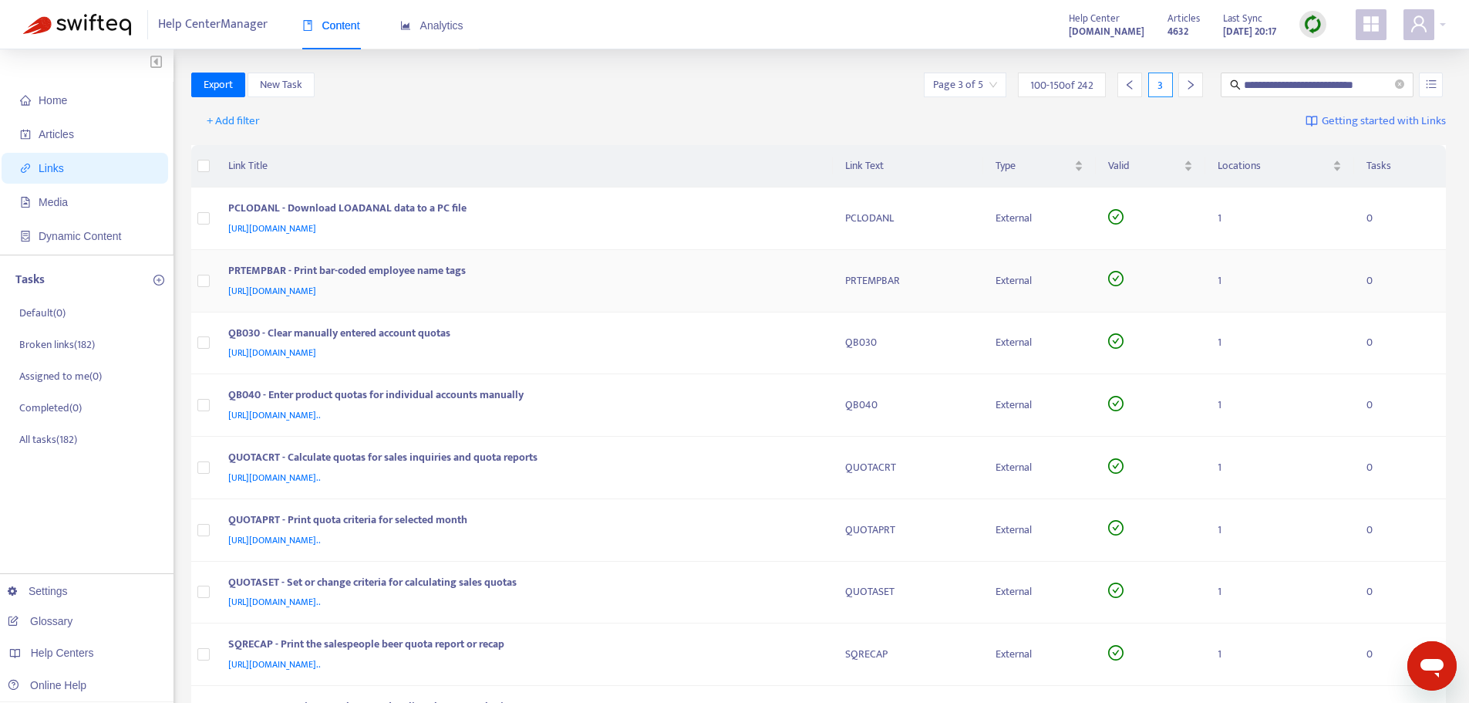
click at [828, 292] on td "PRTEMPBAR - Print bar-coded employee name tags [URL][DOMAIN_NAME]" at bounding box center [524, 281] width 617 height 62
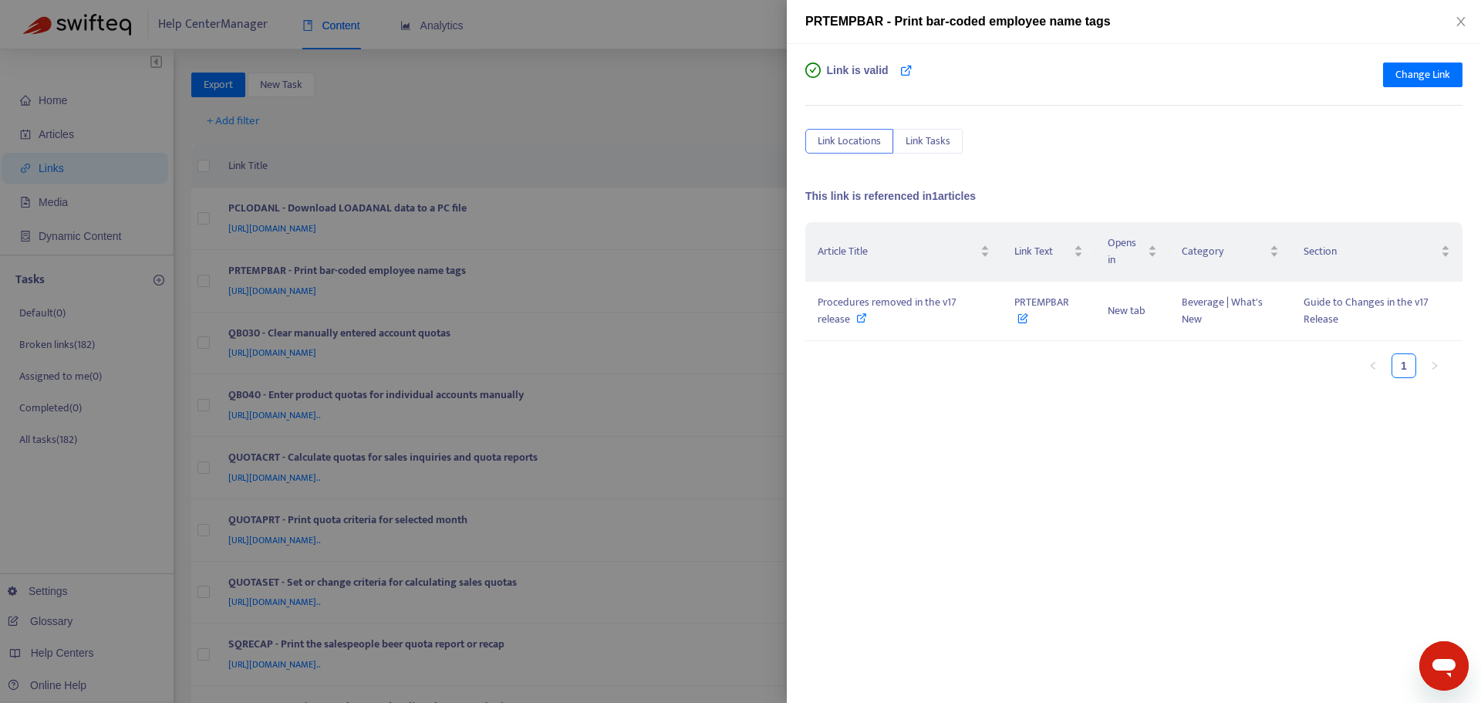
click at [778, 191] on div at bounding box center [740, 351] width 1481 height 703
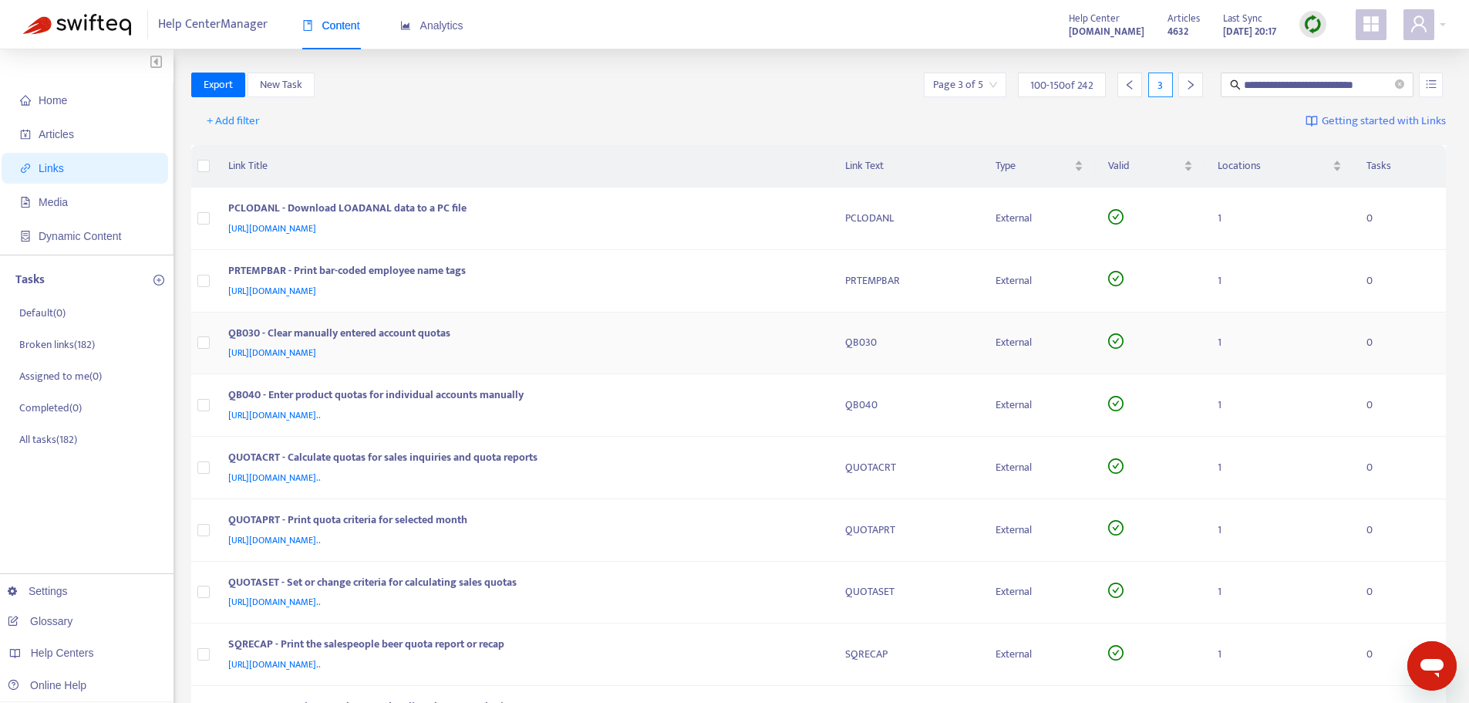
click at [814, 346] on div "[URL][DOMAIN_NAME]" at bounding box center [521, 352] width 587 height 17
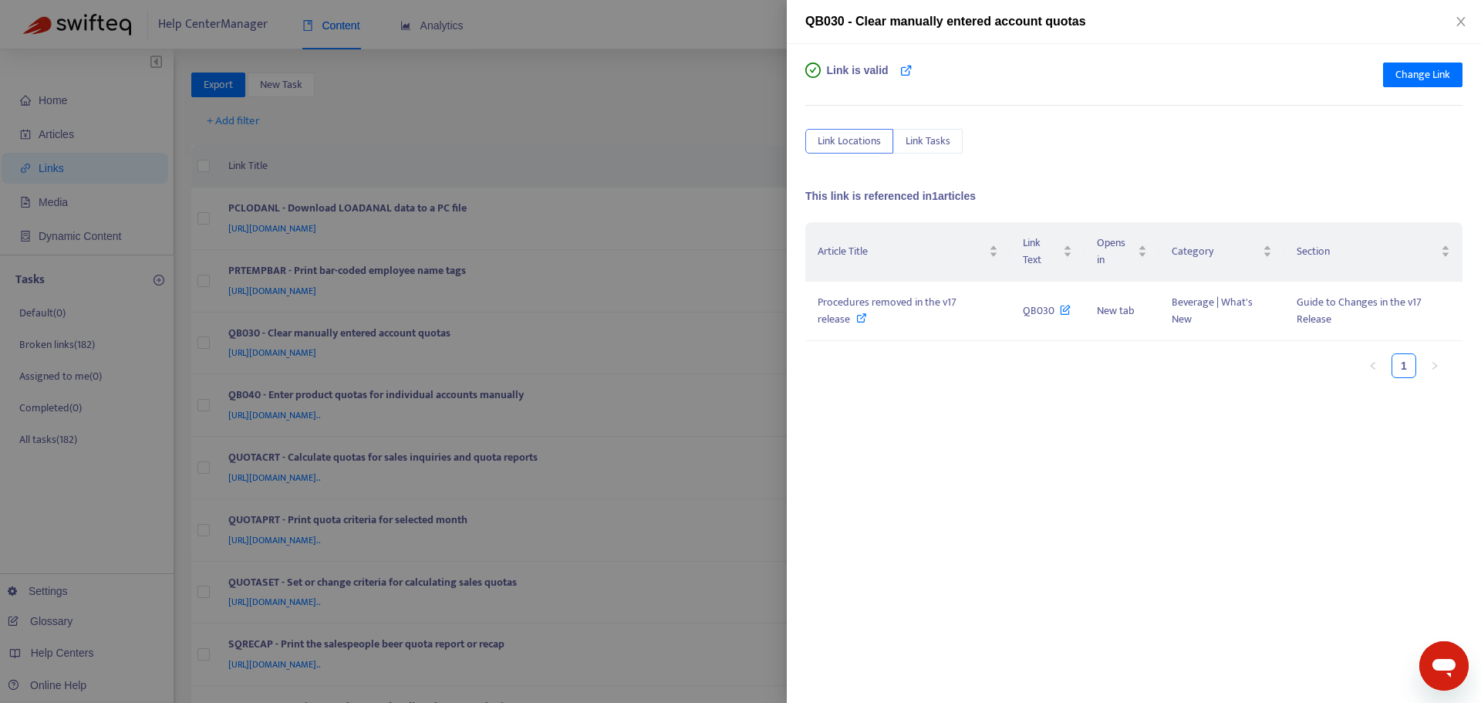
click at [723, 118] on div at bounding box center [740, 351] width 1481 height 703
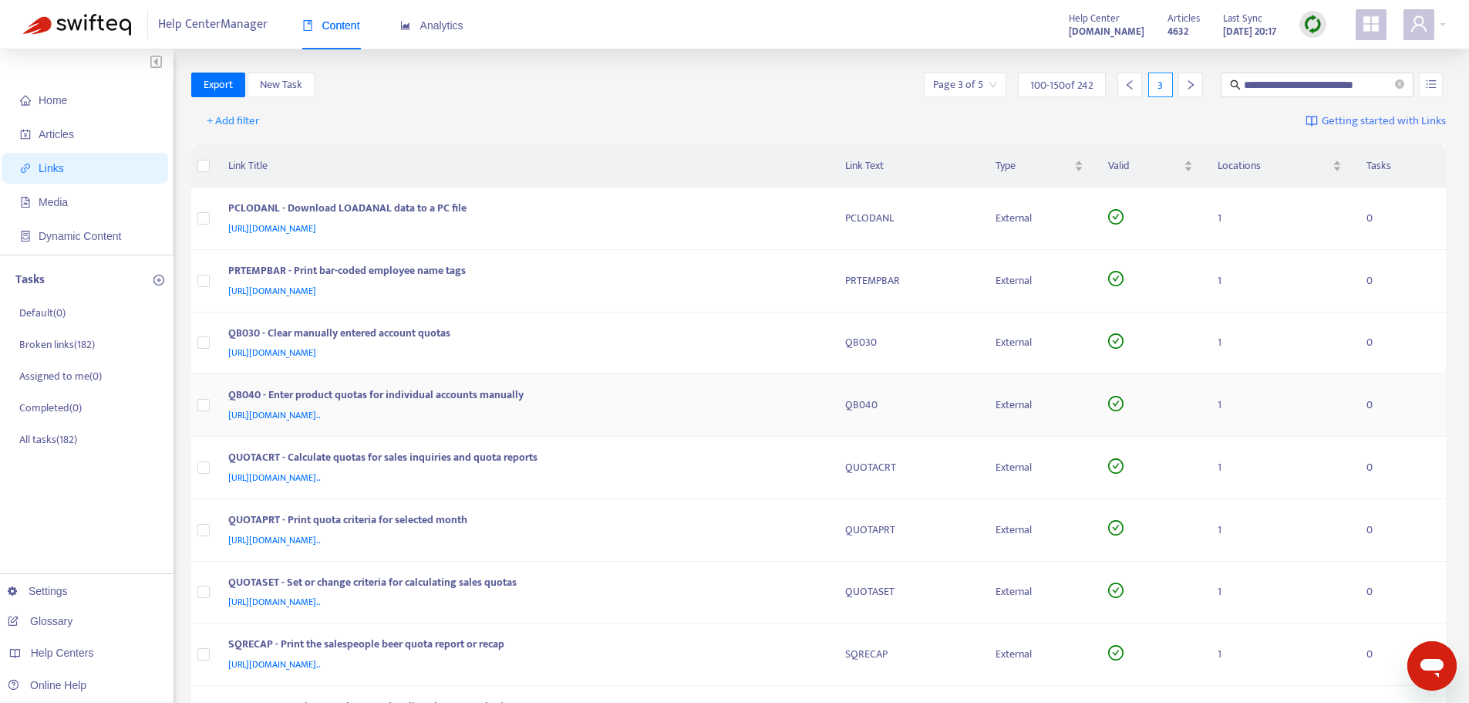
click at [821, 392] on td "QB040 - Enter product quotas for individual accounts manually [URL][DOMAIN_NAME…" at bounding box center [524, 405] width 617 height 62
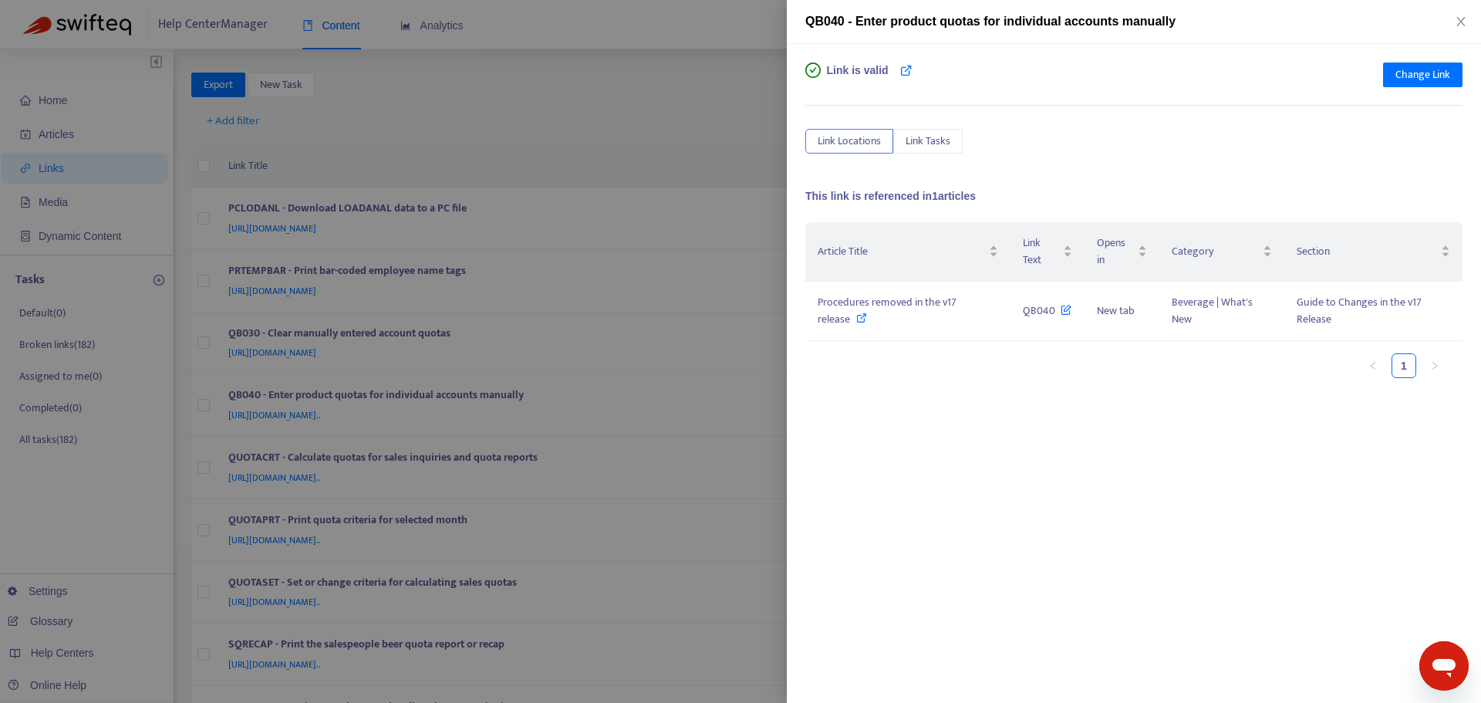
click at [757, 116] on div at bounding box center [740, 351] width 1481 height 703
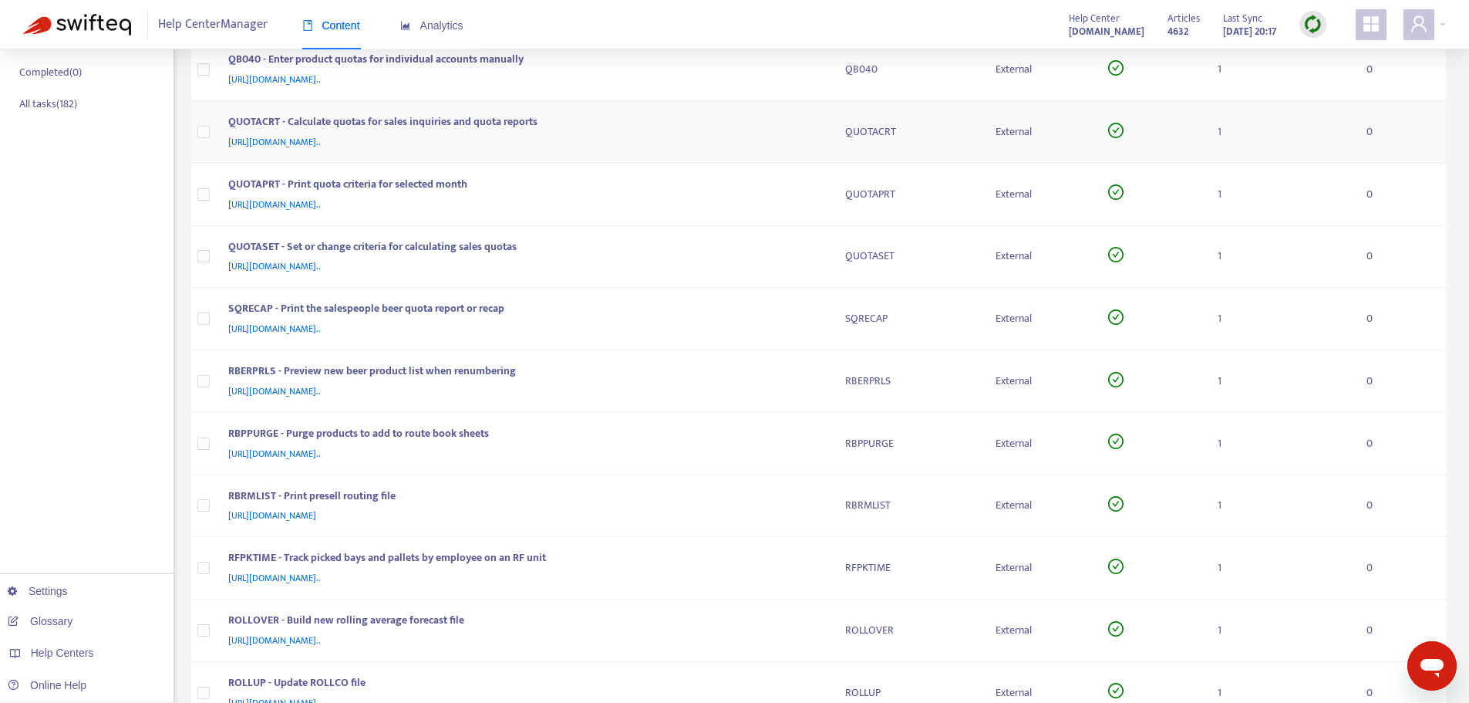
click at [808, 77] on td "QB040 - Enter product quotas for individual accounts manually [URL][DOMAIN_NAME…" at bounding box center [524, 70] width 617 height 62
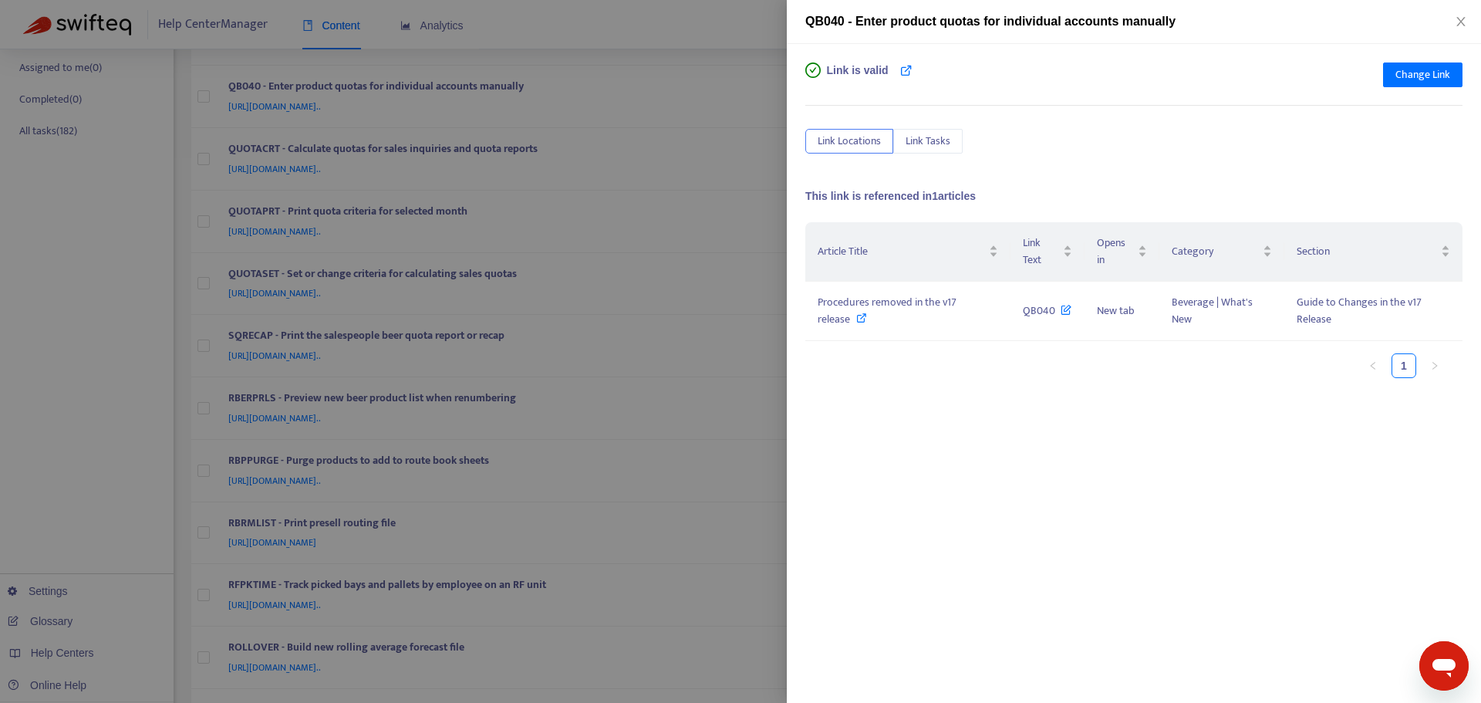
click at [766, 127] on div at bounding box center [740, 351] width 1481 height 703
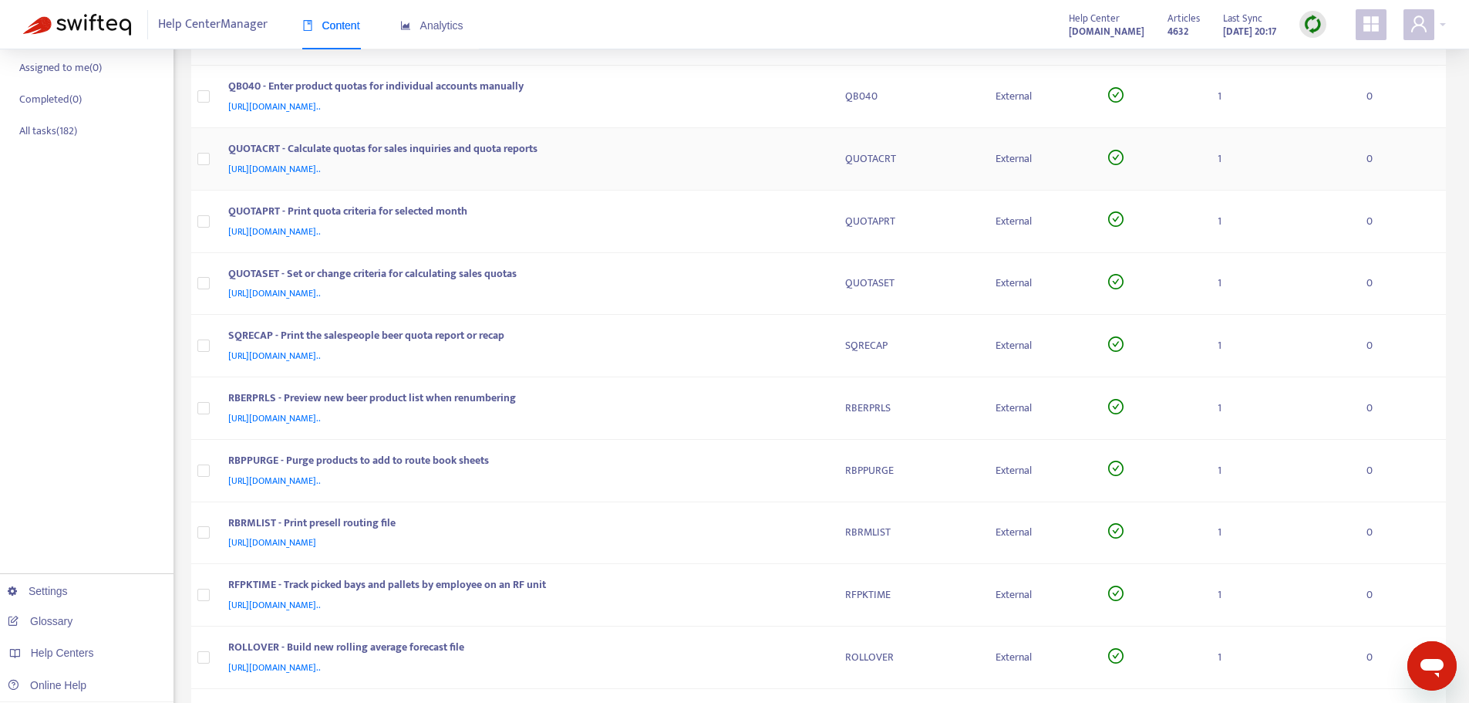
click at [817, 157] on div "QUOTACRT - Calculate quotas for sales inquiries and quota reports [URL][DOMAIN_…" at bounding box center [524, 158] width 592 height 37
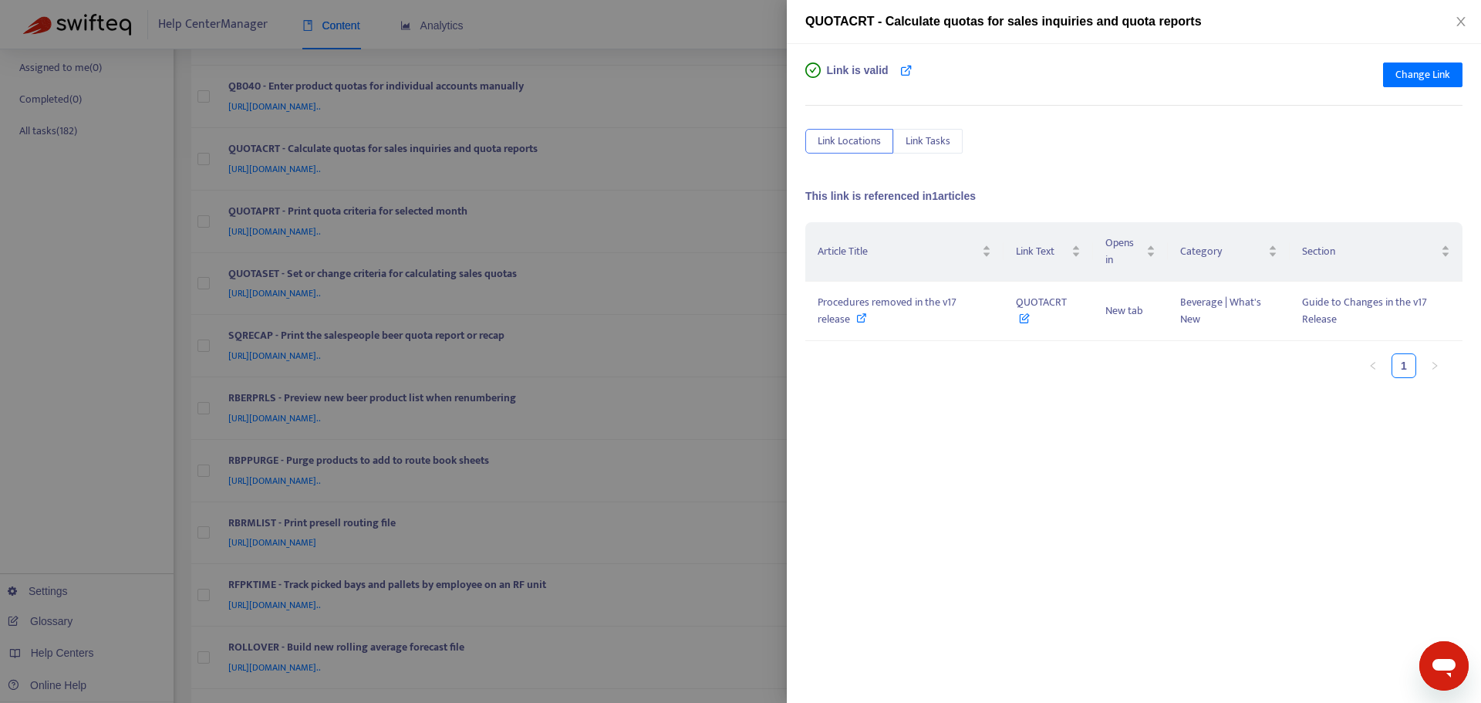
click at [771, 138] on div at bounding box center [740, 351] width 1481 height 703
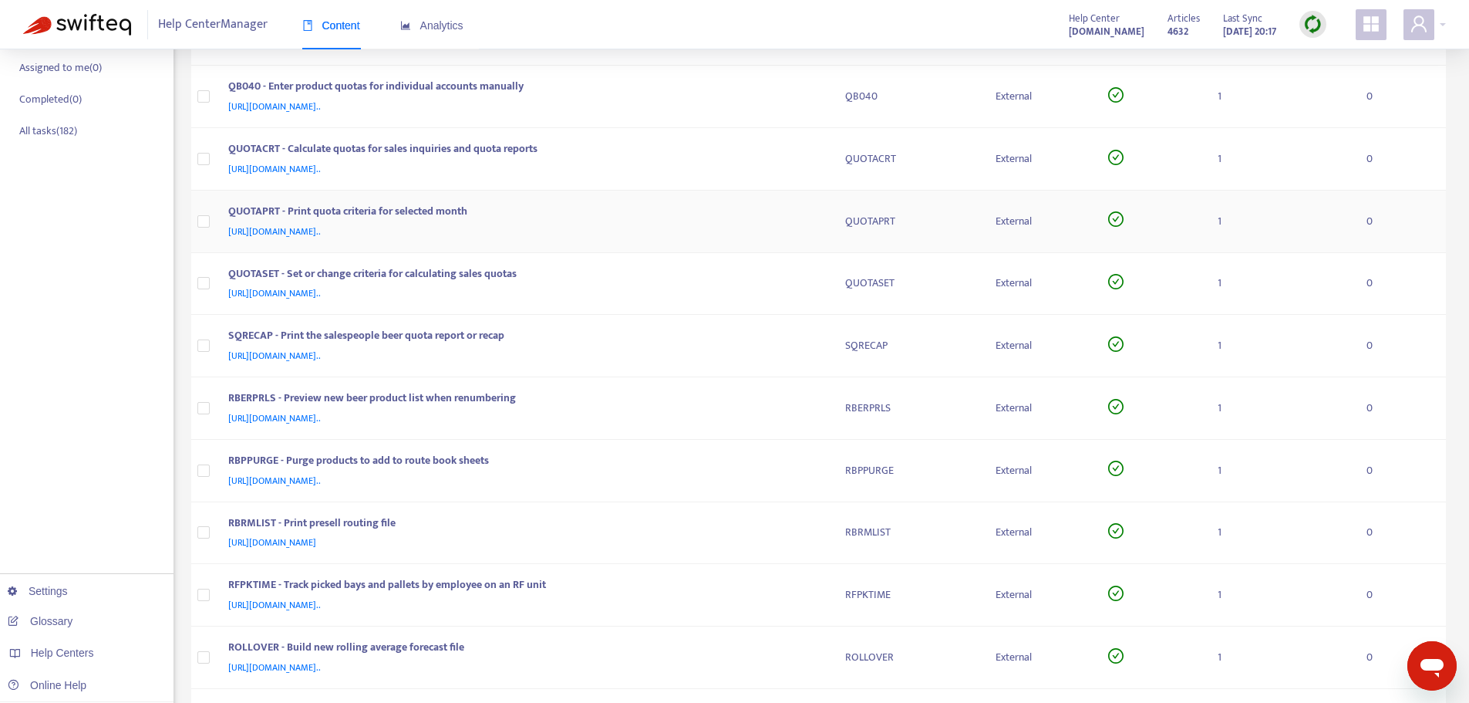
click at [792, 220] on div "QUOTAPRT - Print quota criteria for selected month" at bounding box center [521, 213] width 587 height 20
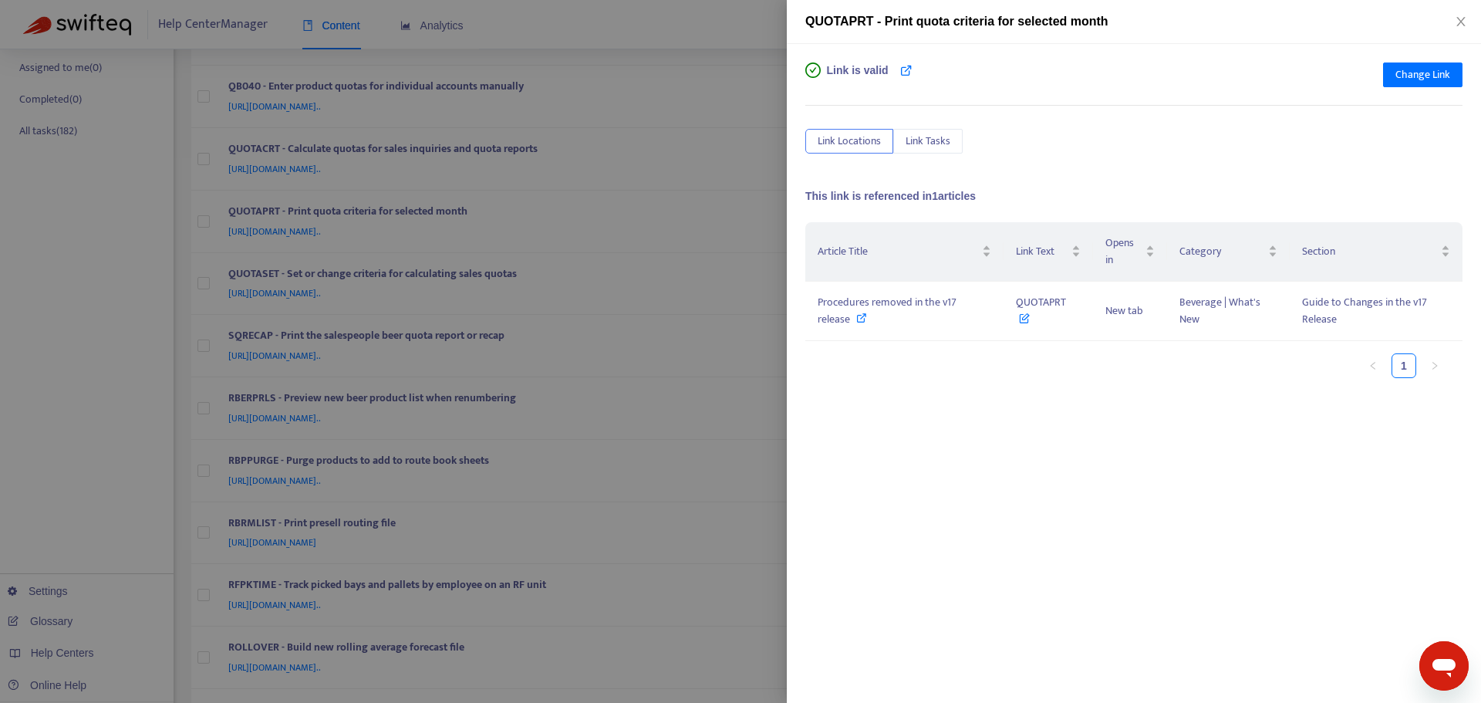
click at [736, 150] on div at bounding box center [740, 351] width 1481 height 703
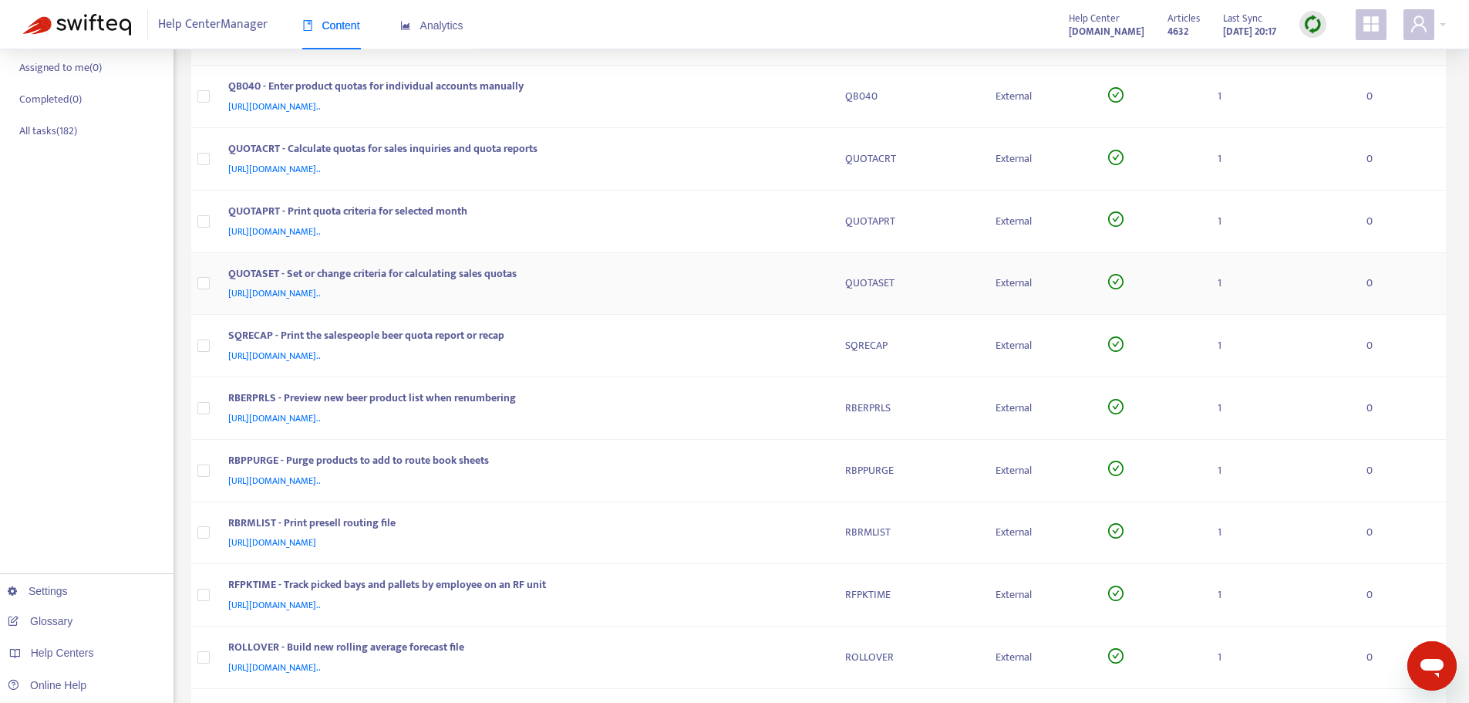
click at [816, 295] on div "QUOTASET - Set or change criteria for calculating sales quotas [URL][DOMAIN_NAM…" at bounding box center [524, 283] width 592 height 37
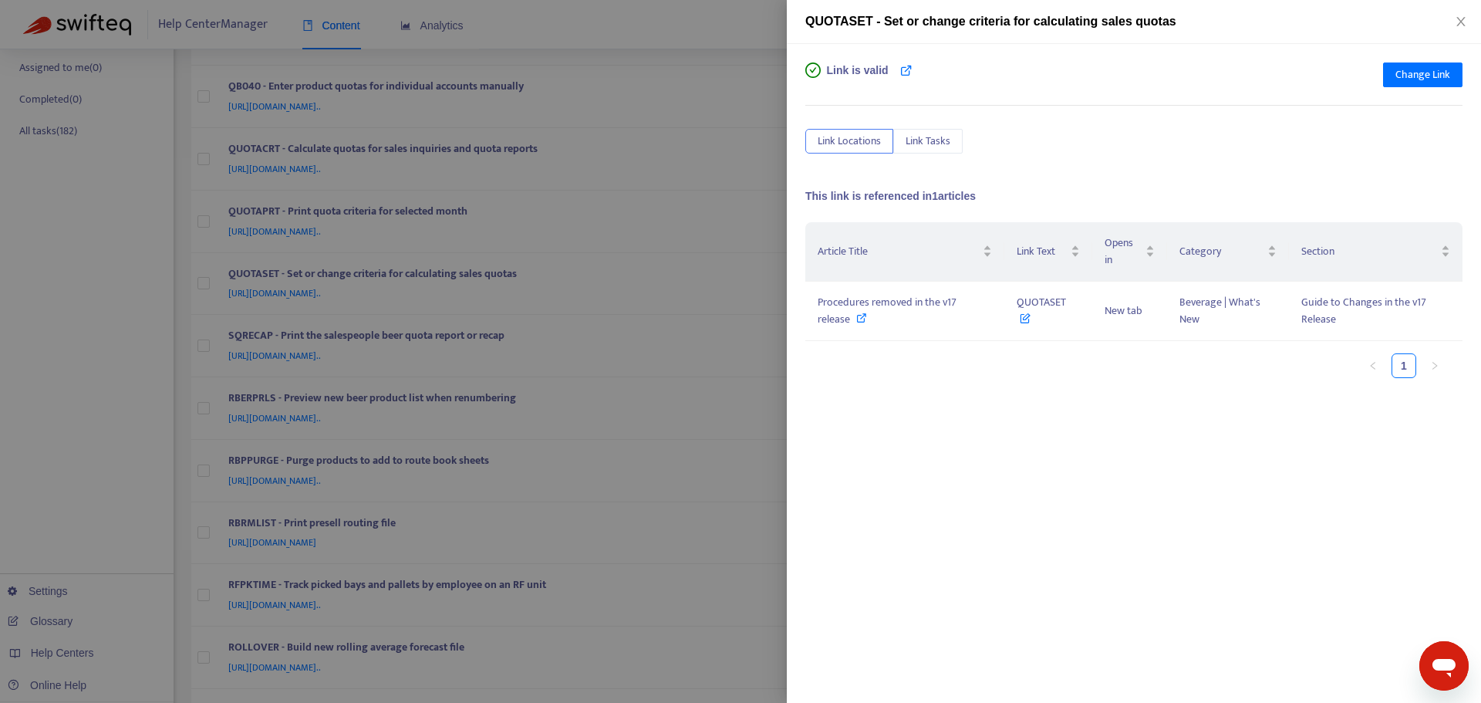
click at [740, 189] on div at bounding box center [740, 351] width 1481 height 703
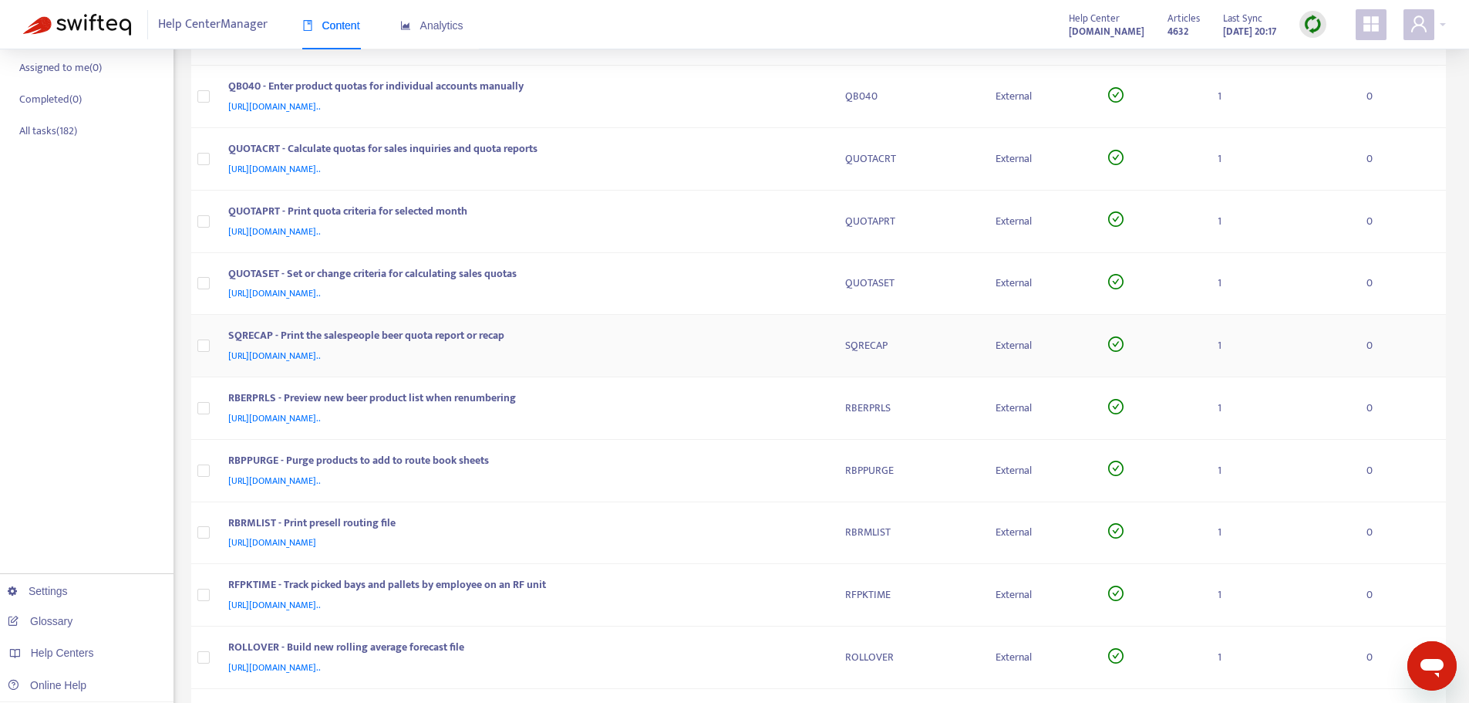
click at [811, 340] on div "SQRECAP - Print the salespeople beer quota report or recap" at bounding box center [521, 337] width 587 height 20
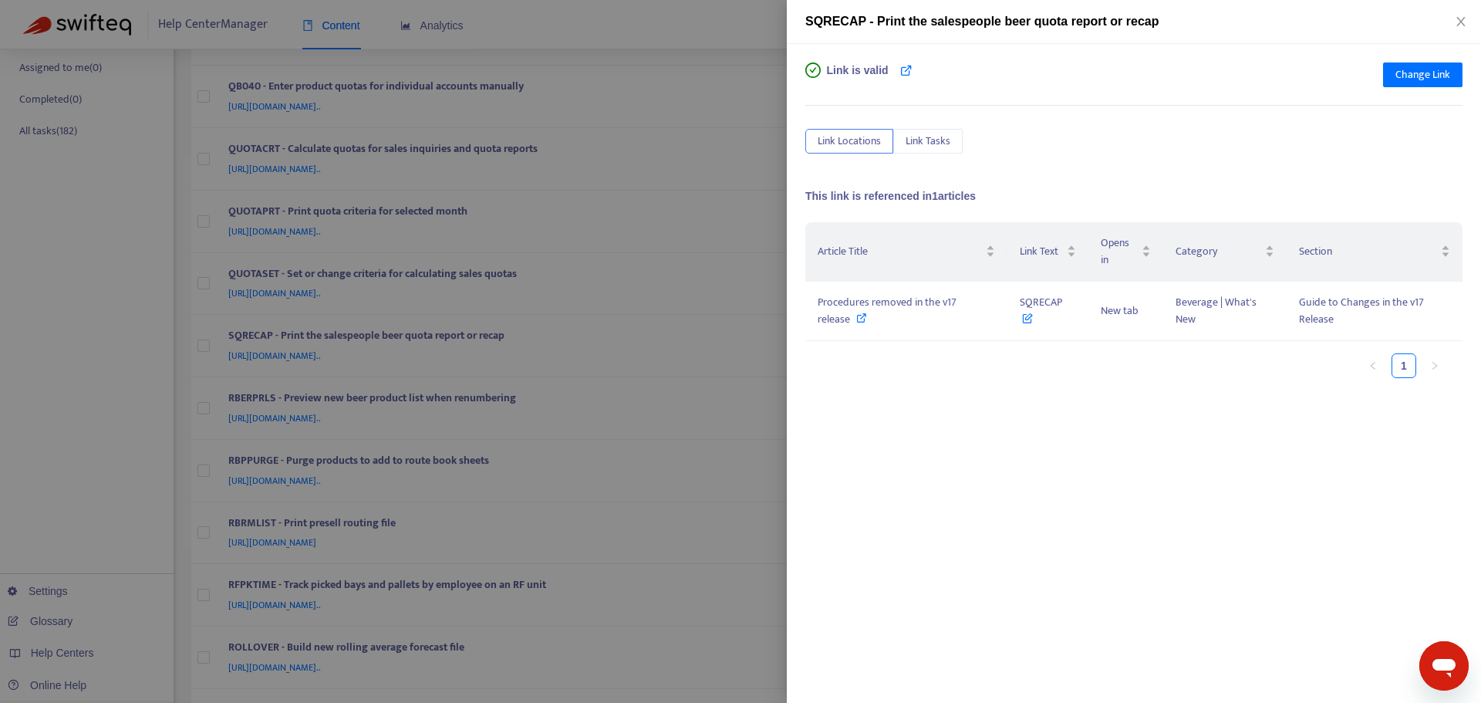
click at [766, 231] on div at bounding box center [740, 351] width 1481 height 703
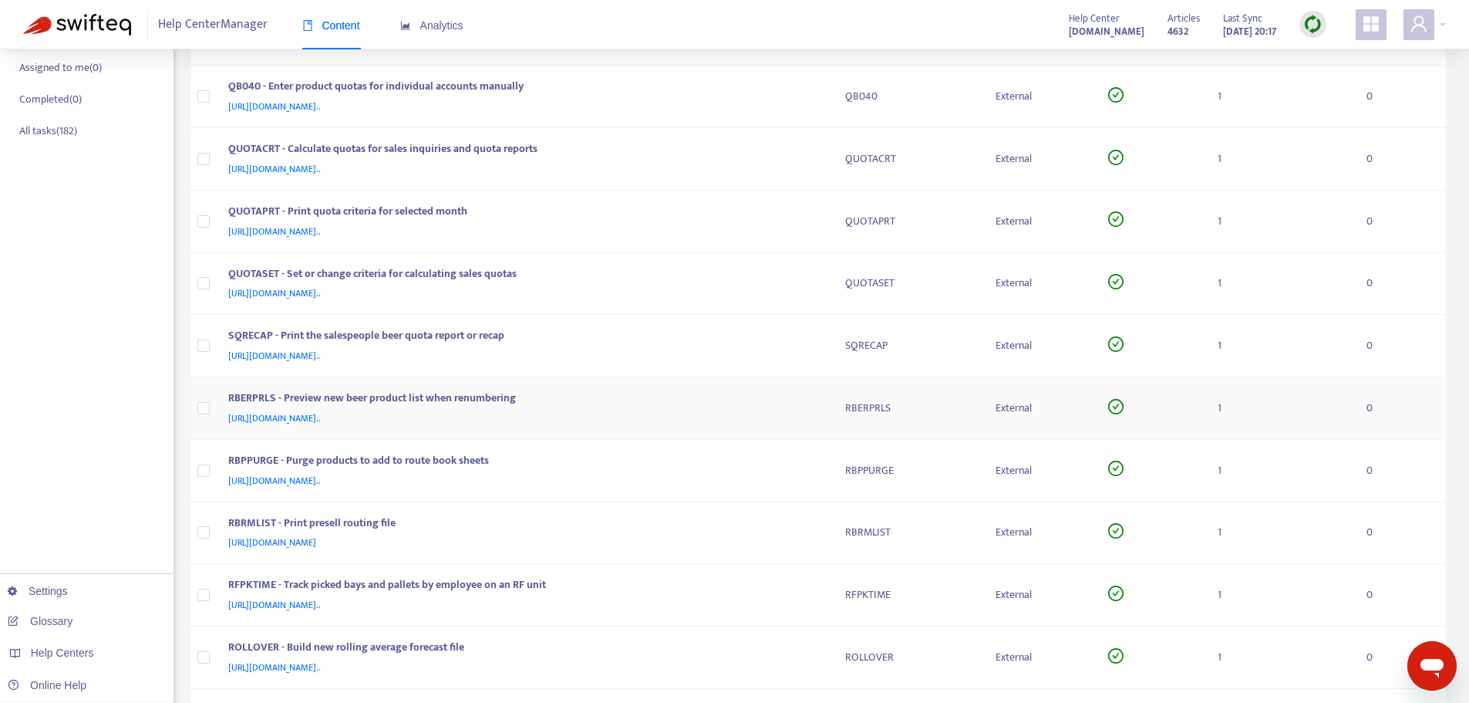
click at [815, 409] on div "RBERPRLS - Preview new beer product list when renumbering [URL][DOMAIN_NAME].." at bounding box center [524, 408] width 592 height 37
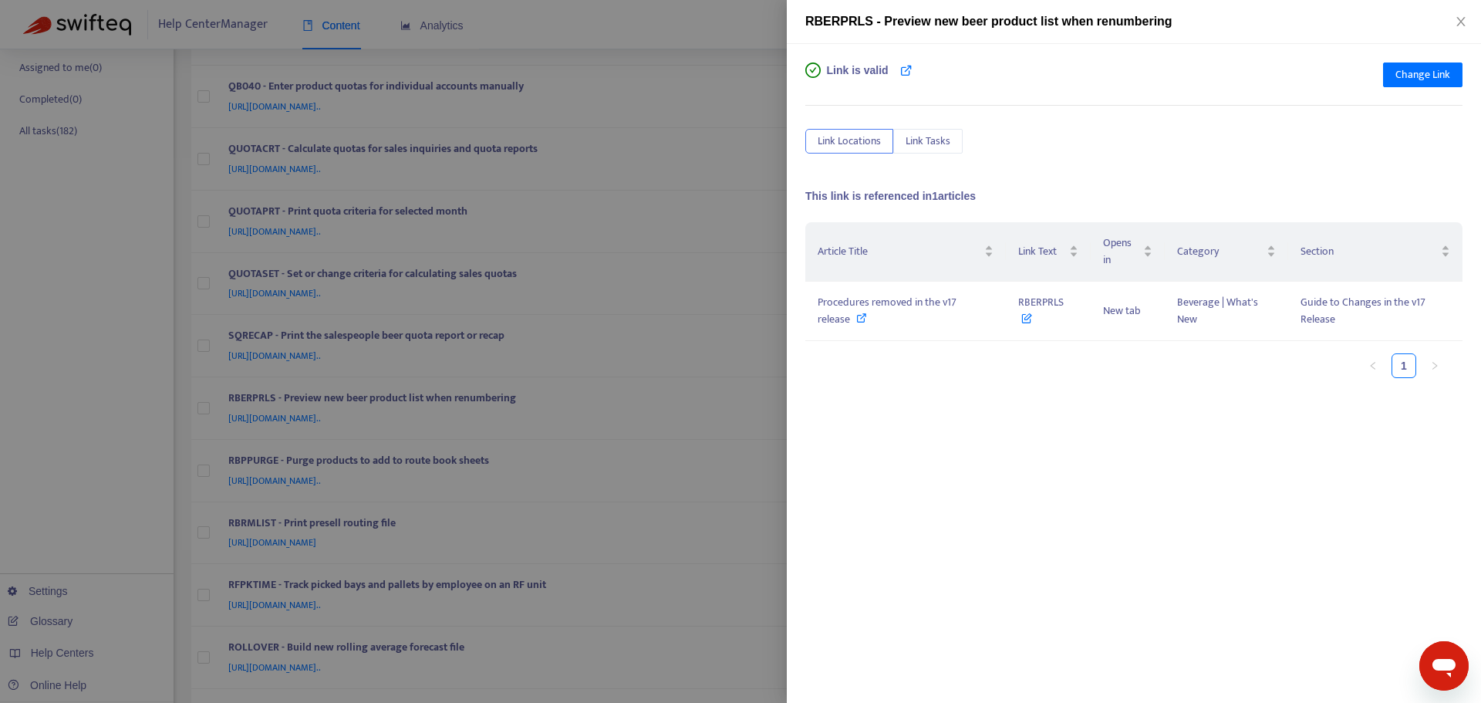
click at [778, 251] on div at bounding box center [740, 351] width 1481 height 703
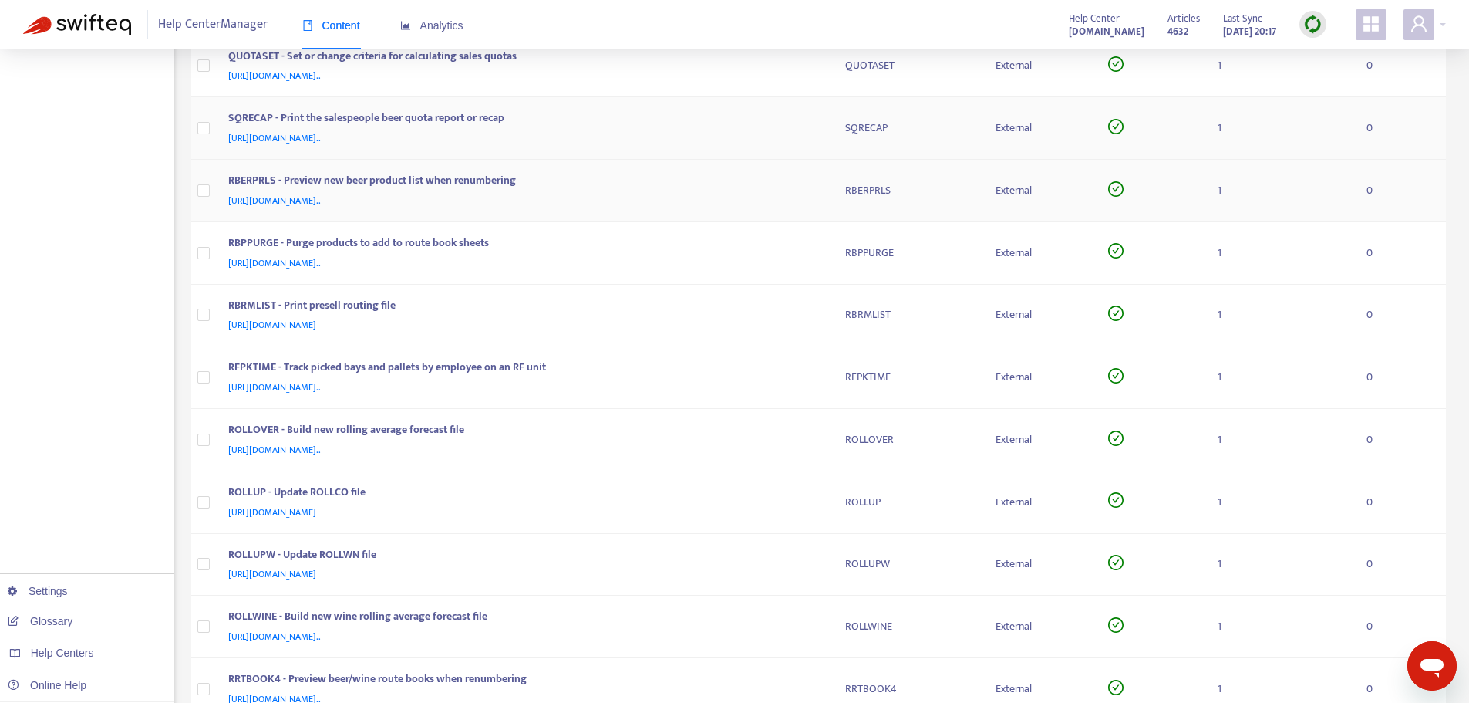
scroll to position [540, 0]
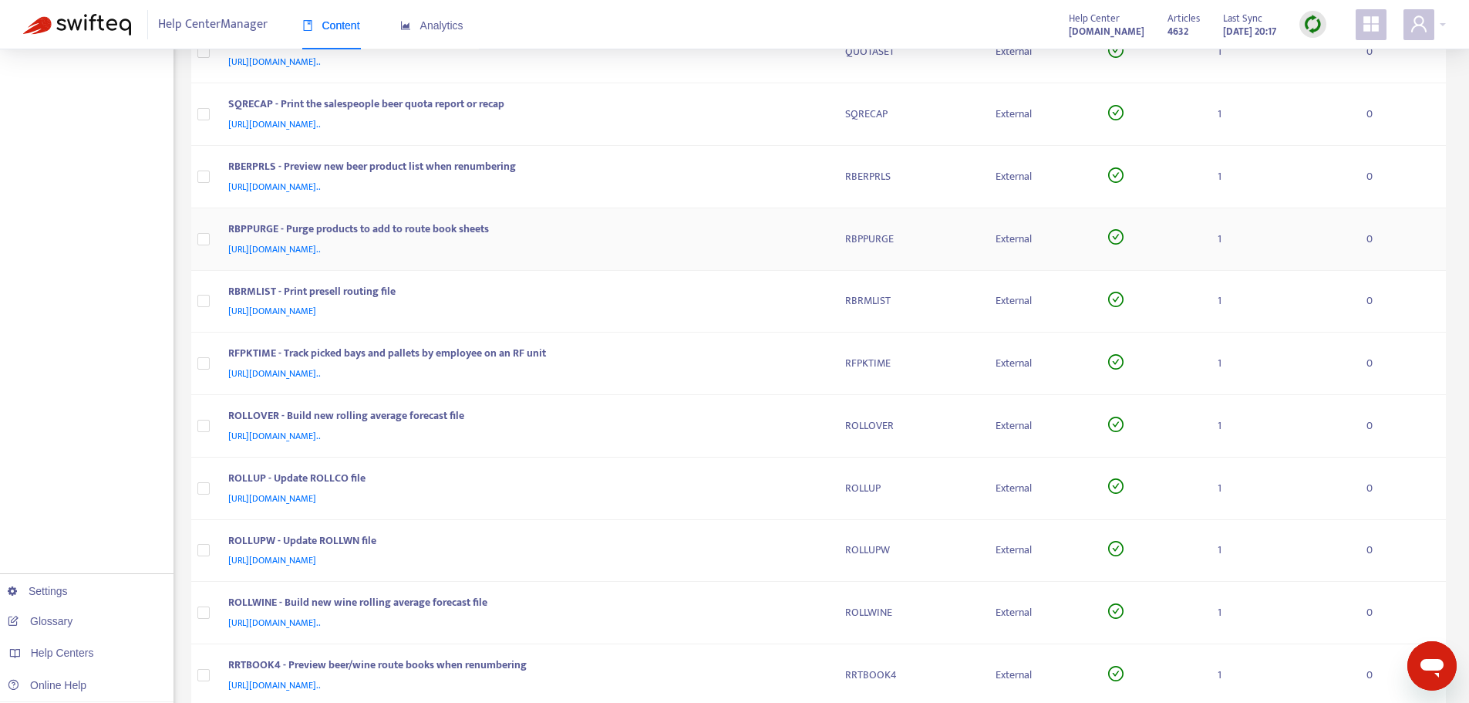
click at [822, 248] on td "RBPPURGE - Purge products to add to route book sheets [URL][DOMAIN_NAME].." at bounding box center [524, 239] width 617 height 62
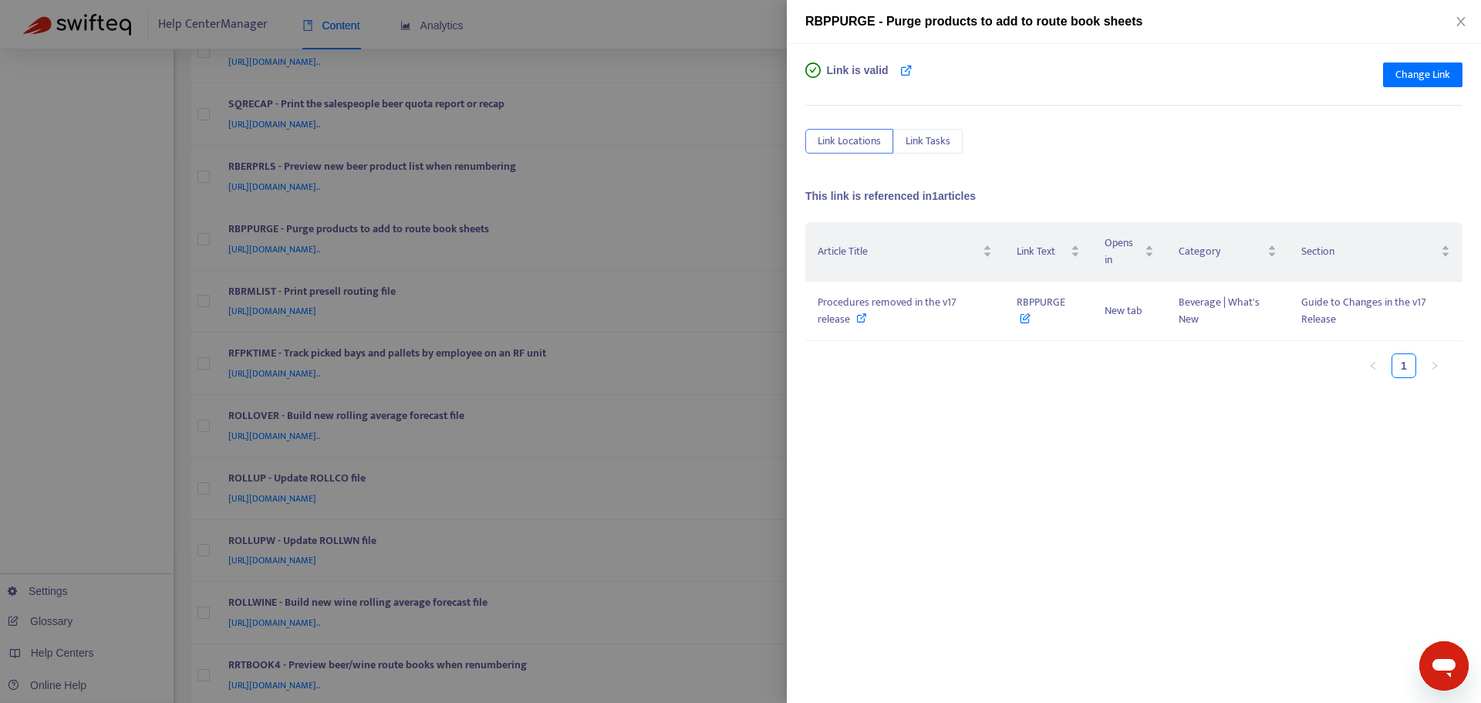
click at [757, 209] on div at bounding box center [740, 351] width 1481 height 703
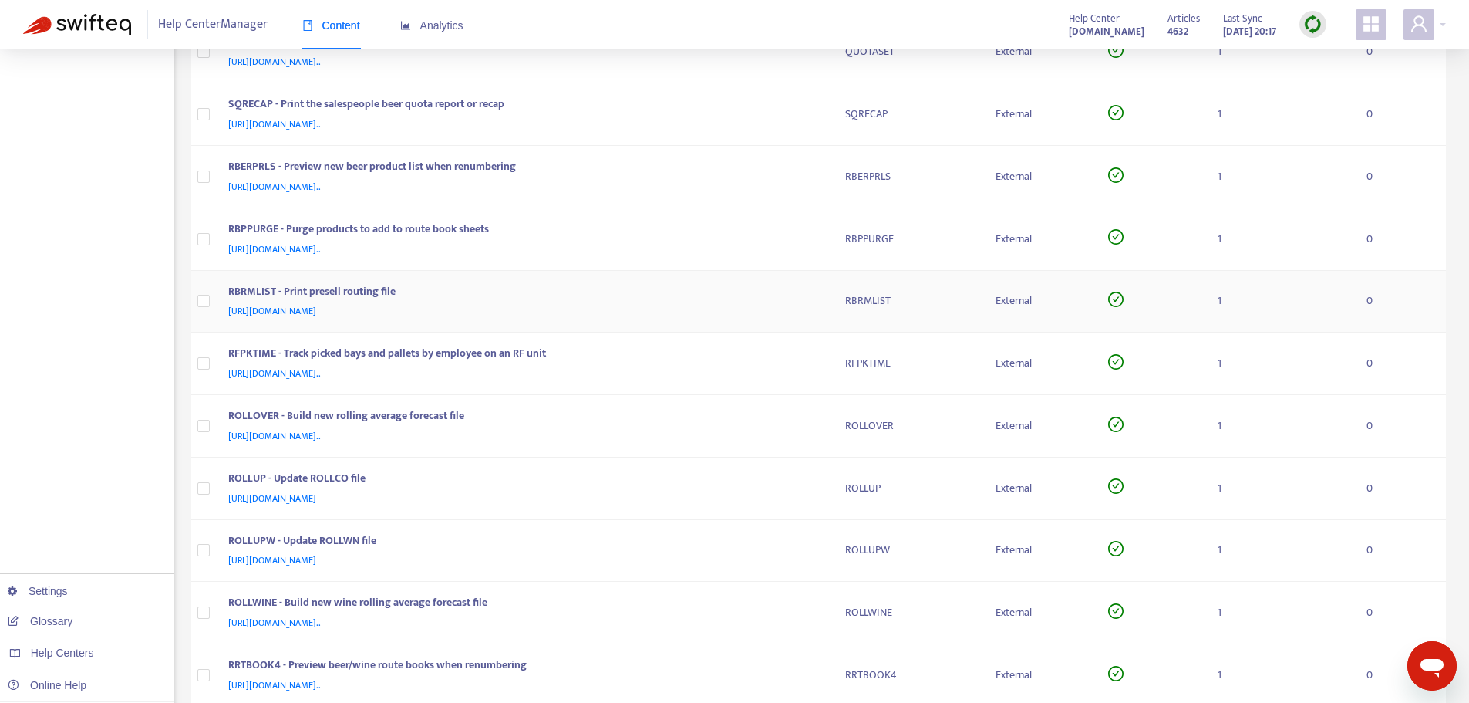
click at [814, 305] on div "[URL][DOMAIN_NAME]" at bounding box center [521, 310] width 587 height 17
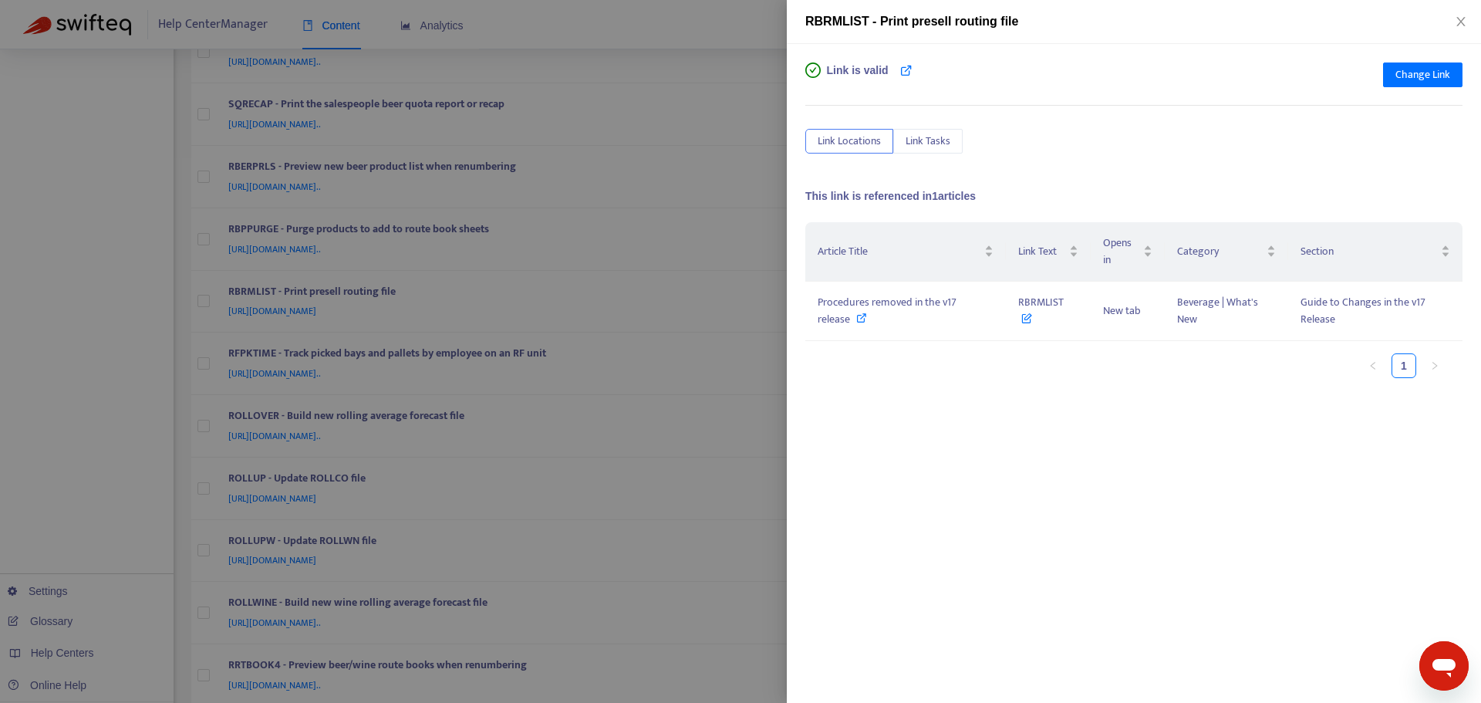
click at [778, 220] on div at bounding box center [740, 351] width 1481 height 703
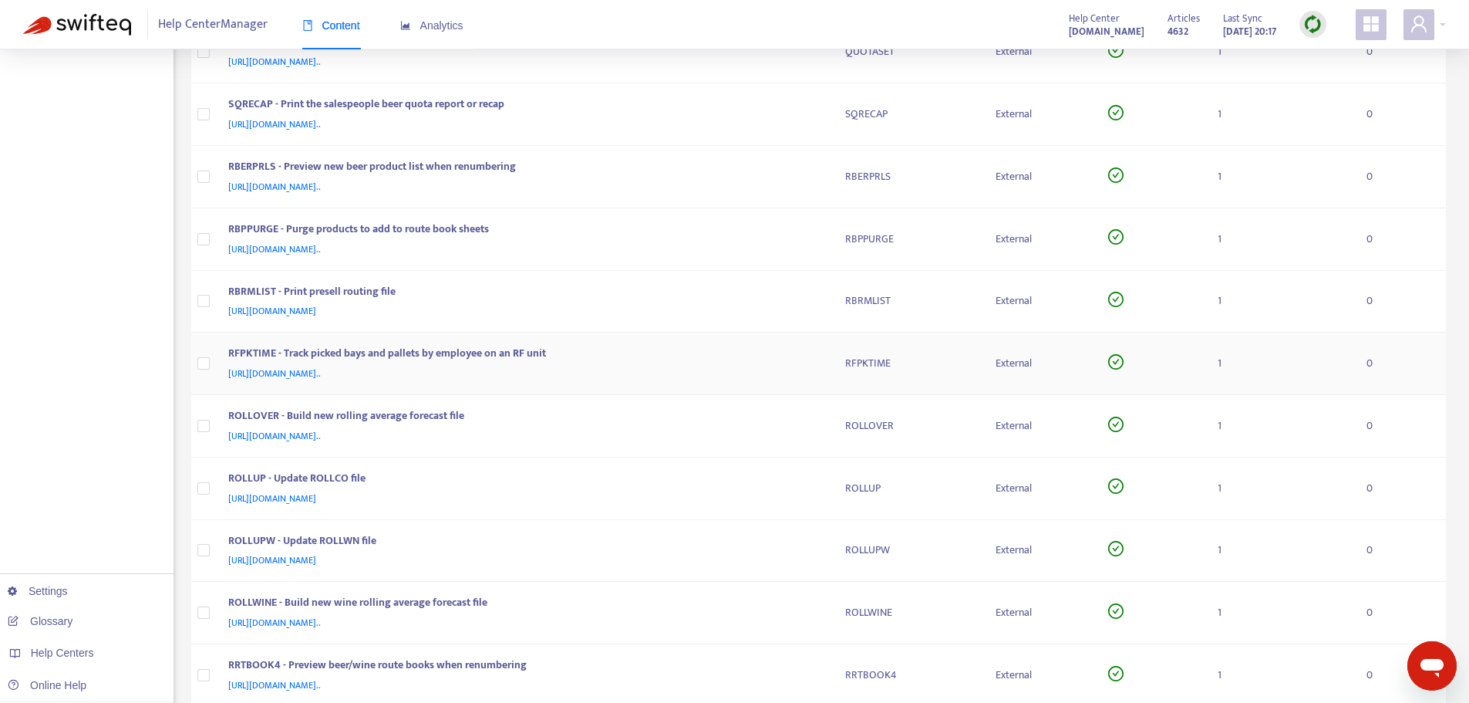
click at [818, 353] on div "RFPKTIME - Track picked bays and pallets by employee on an RF unit [URL][DOMAIN…" at bounding box center [524, 363] width 592 height 37
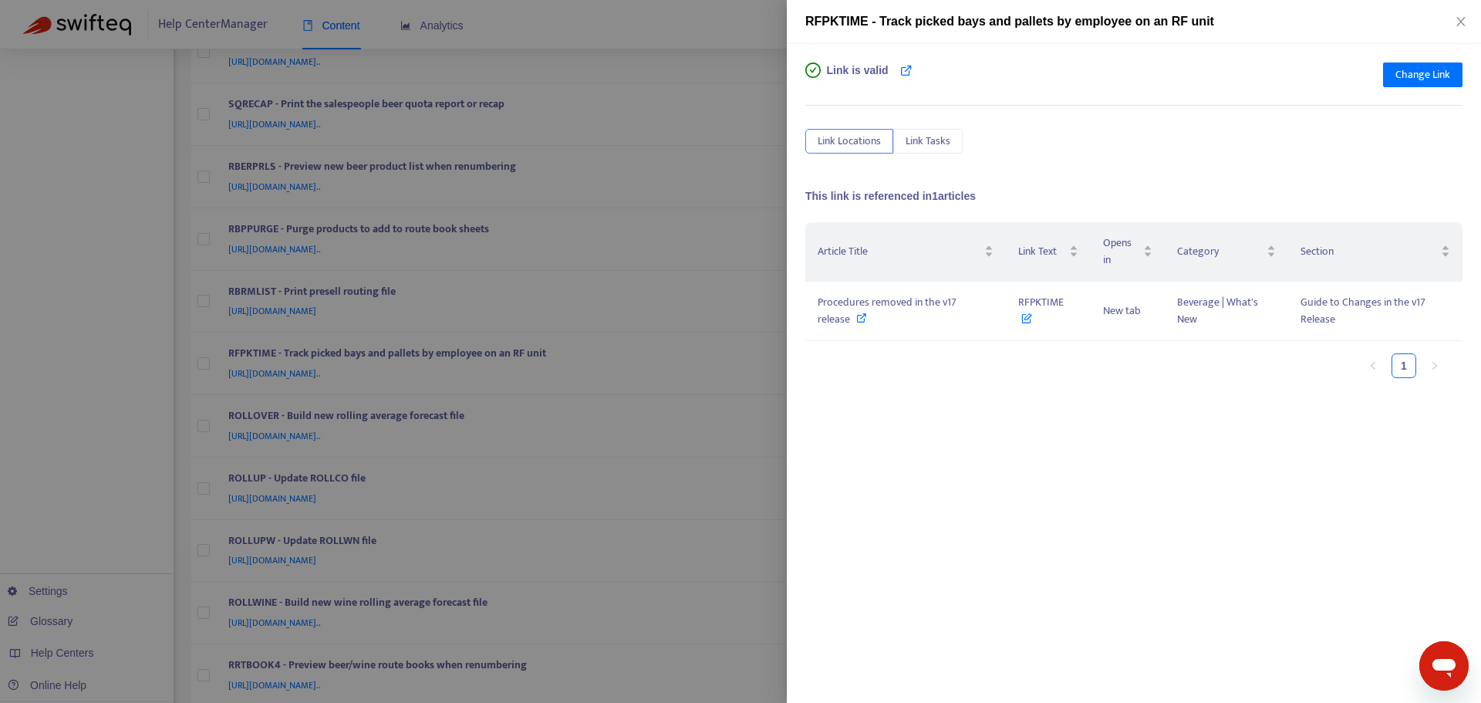
click at [764, 232] on div at bounding box center [740, 351] width 1481 height 703
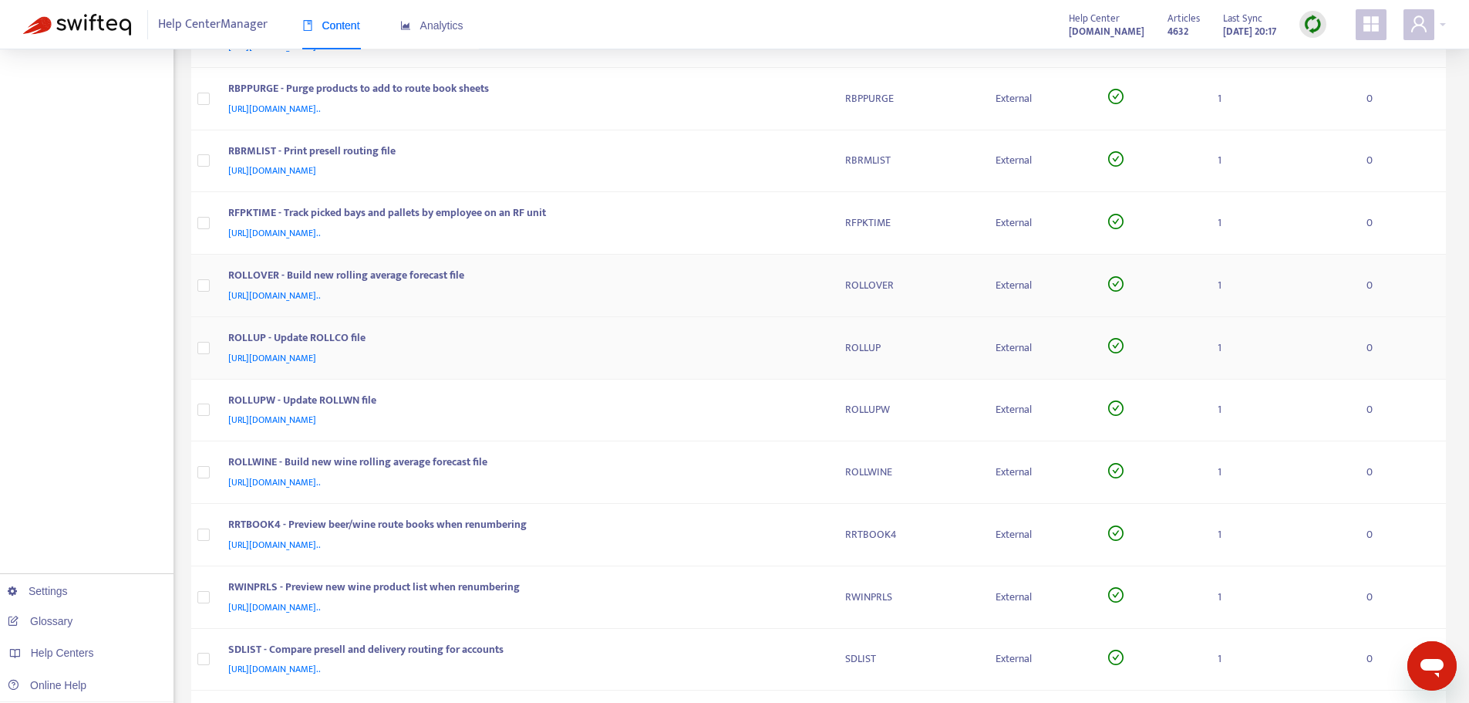
scroll to position [771, 0]
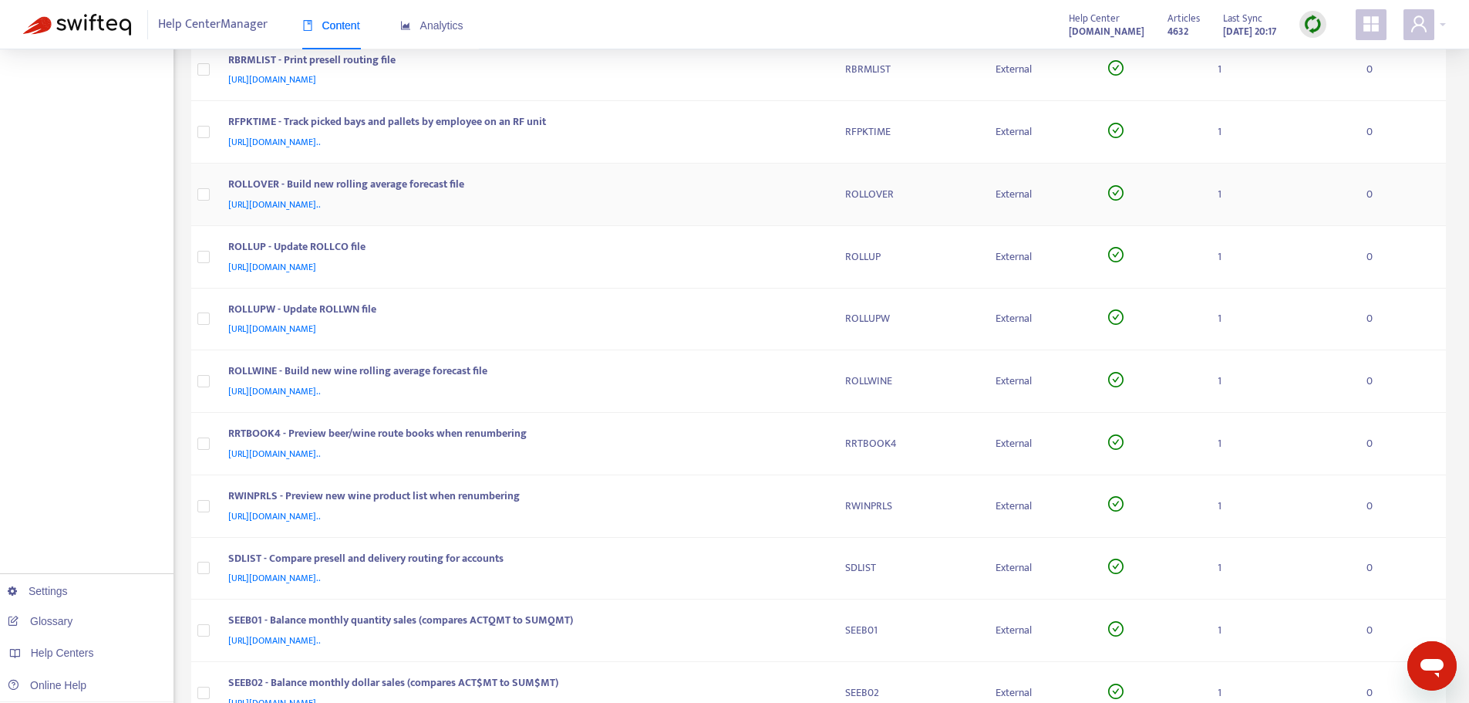
click at [814, 204] on div "[URL][DOMAIN_NAME].." at bounding box center [521, 204] width 587 height 17
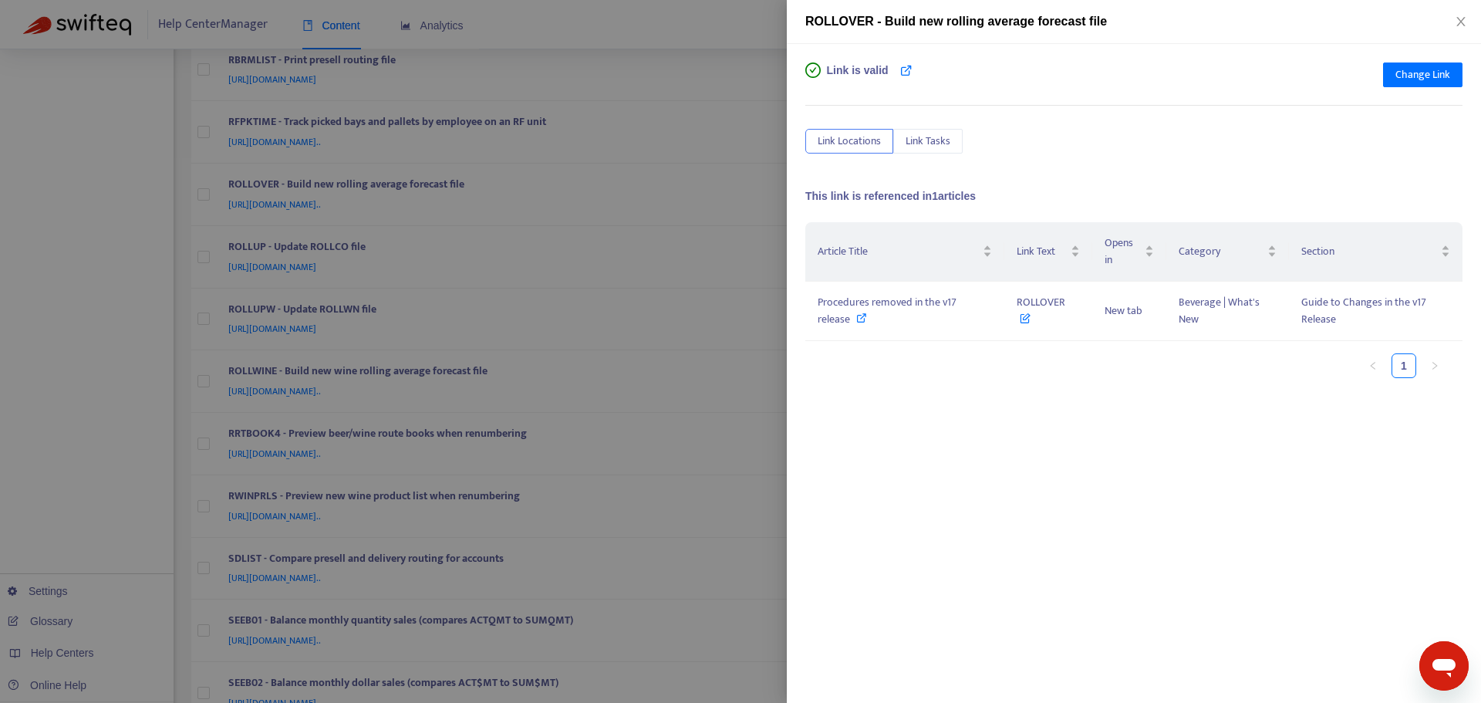
click at [761, 179] on div at bounding box center [740, 351] width 1481 height 703
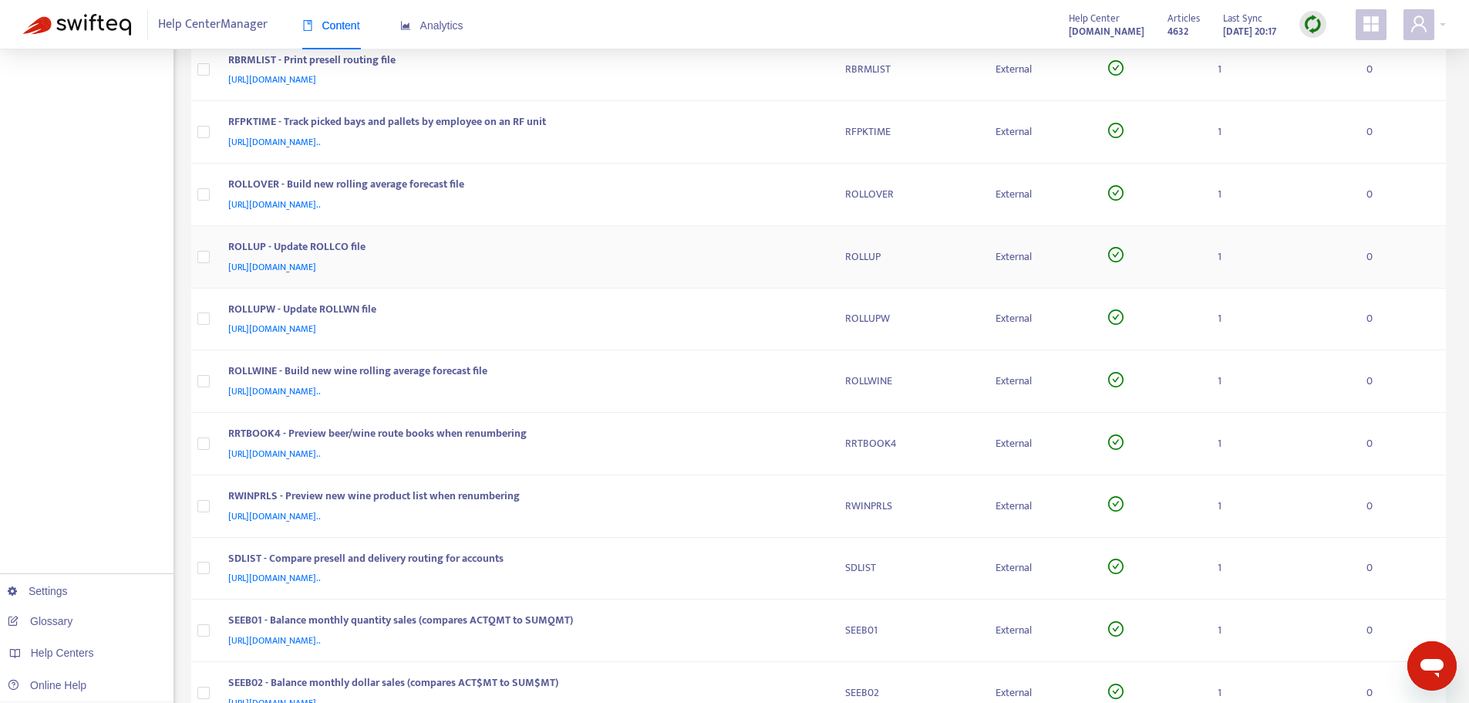
click at [823, 265] on td "ROLLUP - Update ROLLCO file [URL][DOMAIN_NAME]" at bounding box center [524, 257] width 617 height 62
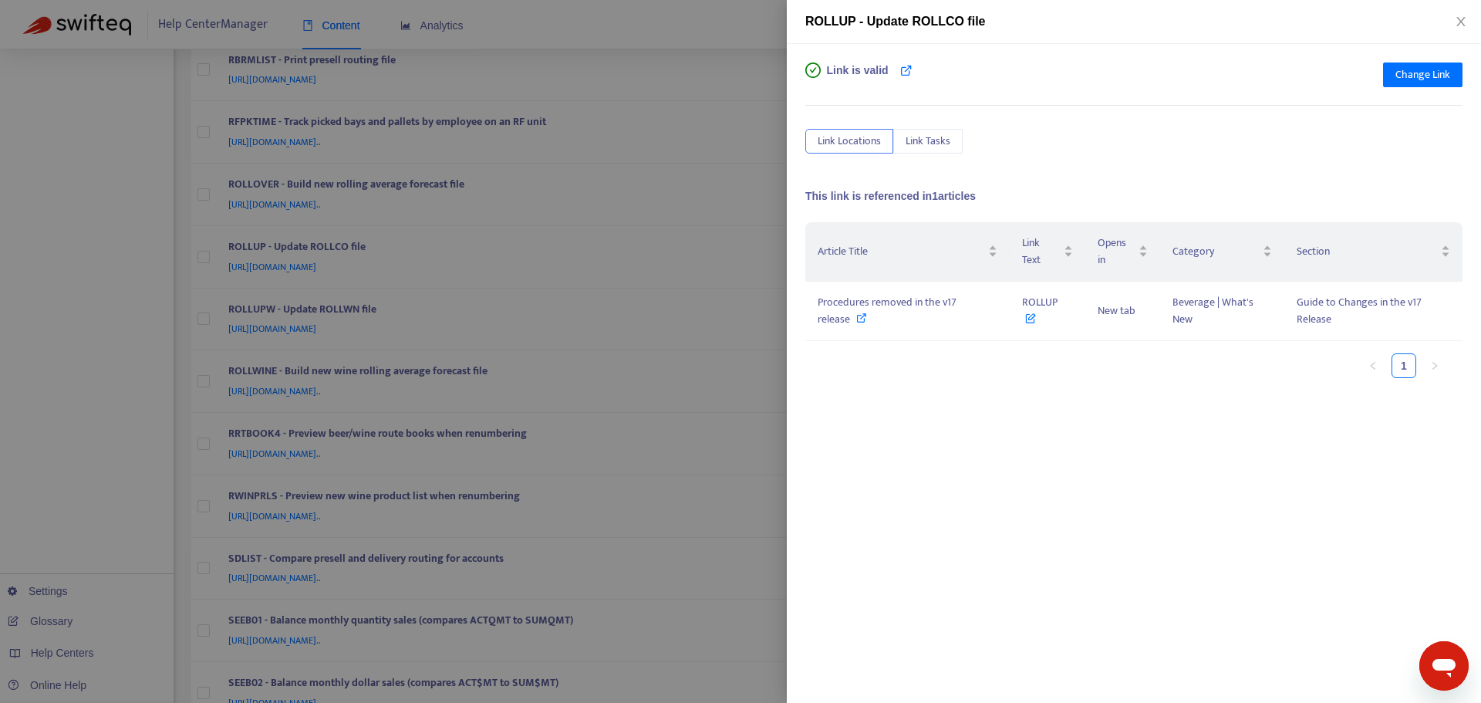
click at [773, 228] on div at bounding box center [740, 351] width 1481 height 703
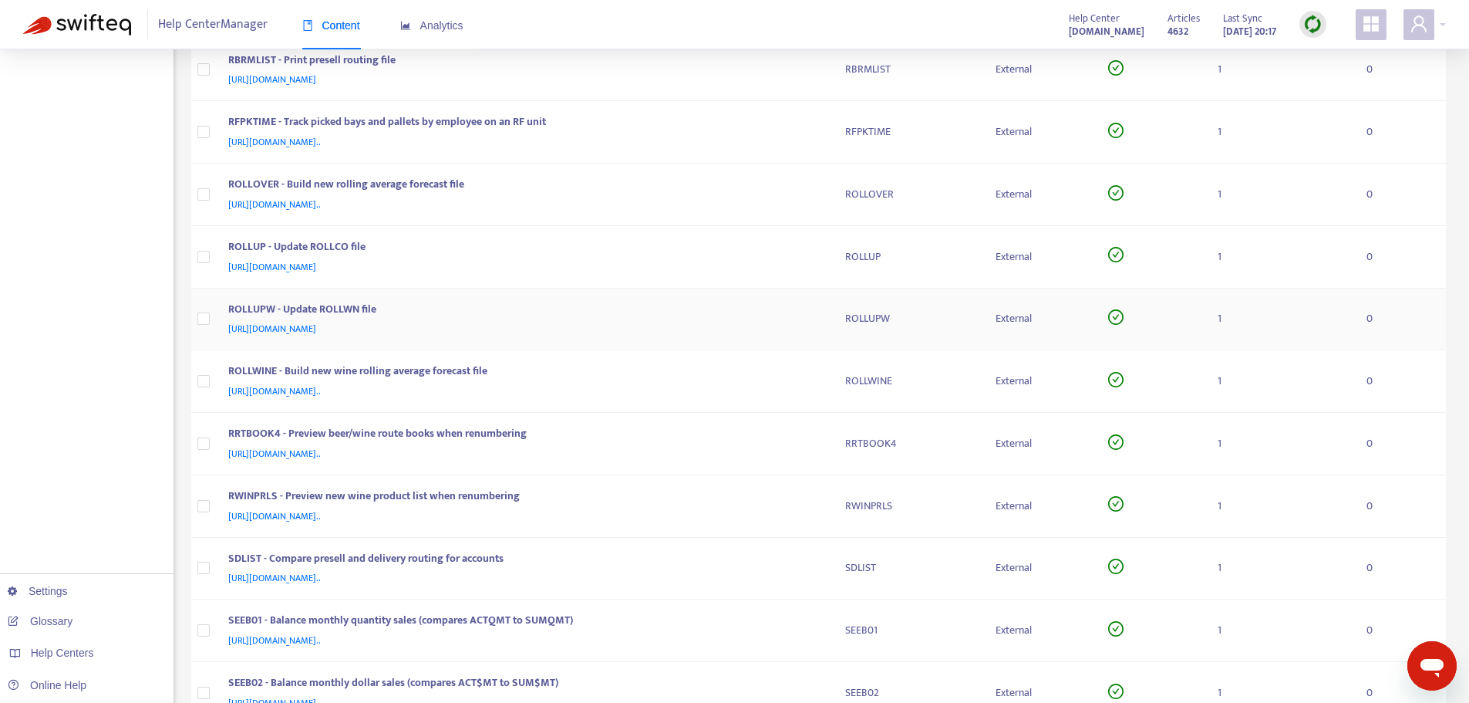
click at [818, 315] on div "ROLLUPW - Update ROLLWN file [URL][DOMAIN_NAME]" at bounding box center [524, 319] width 592 height 37
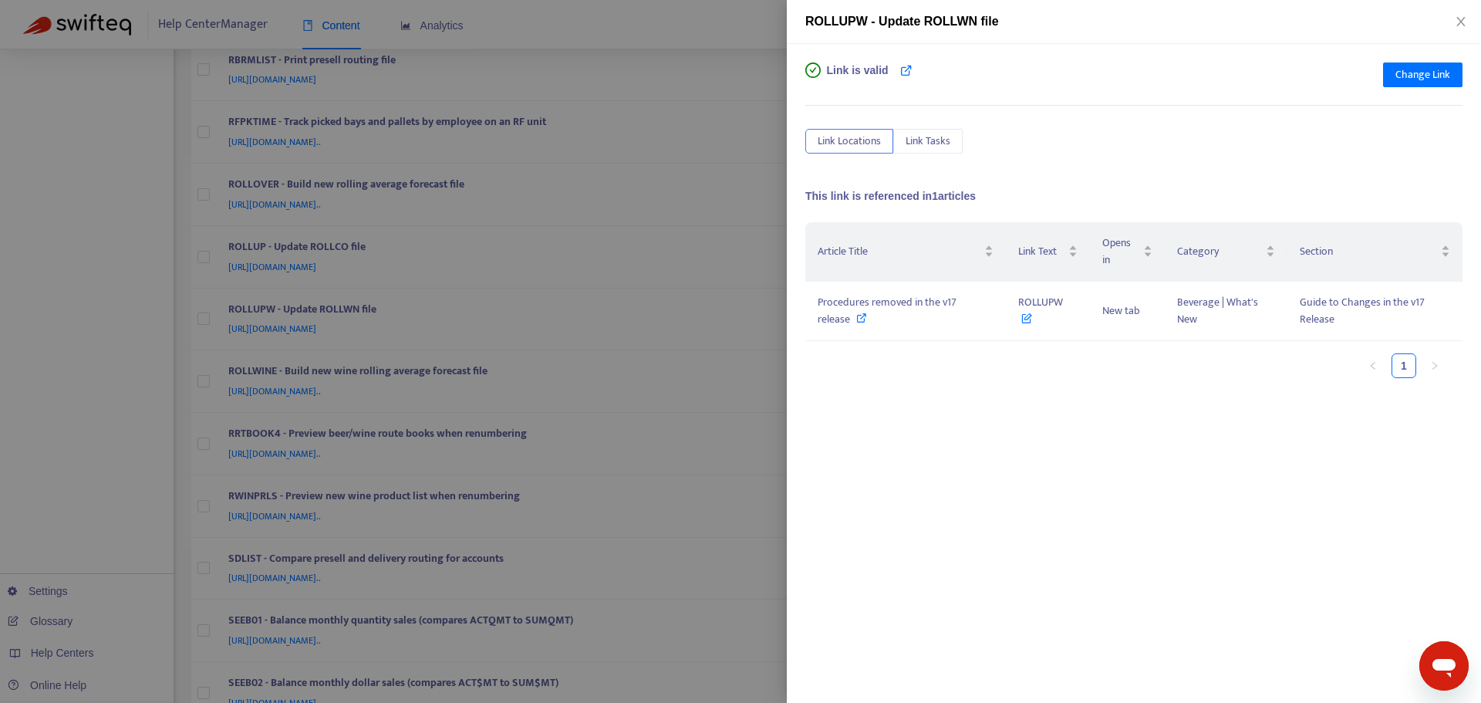
click at [761, 216] on div at bounding box center [740, 351] width 1481 height 703
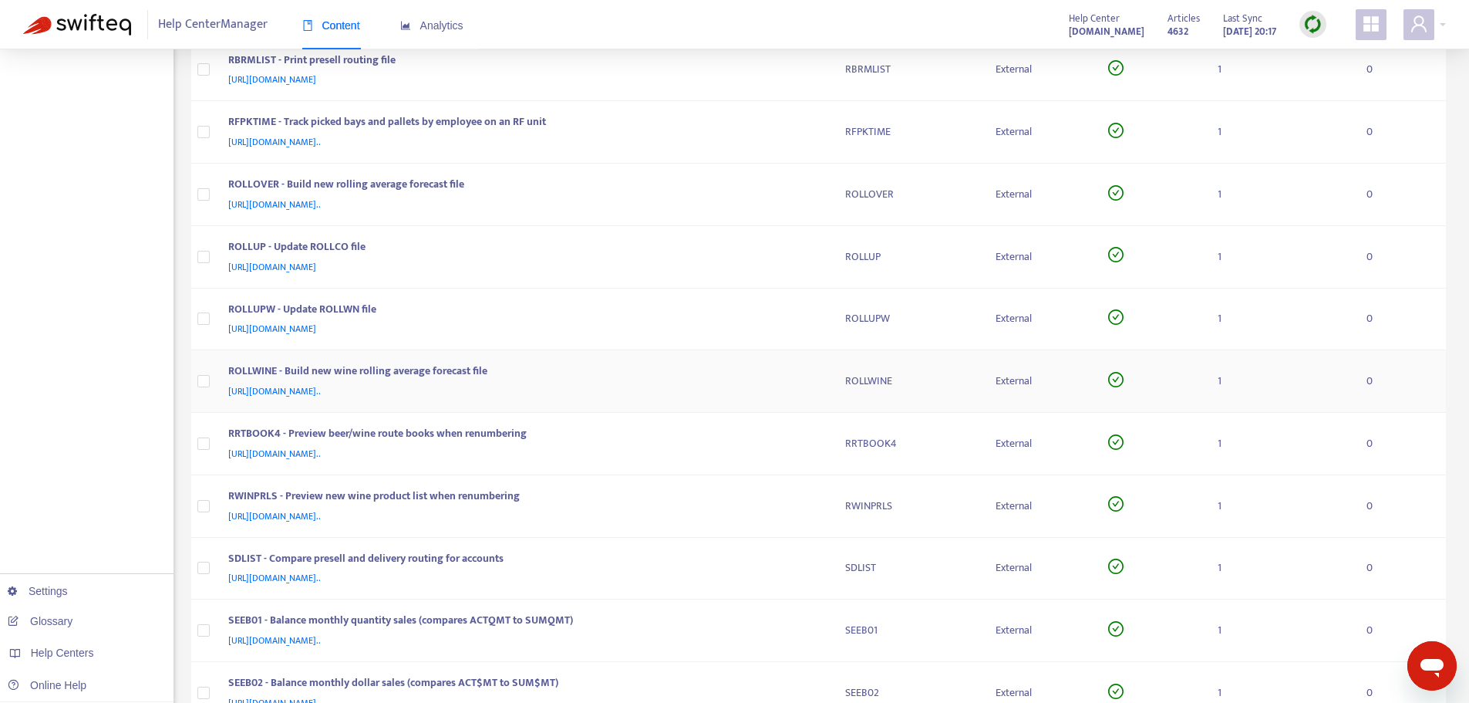
click at [816, 380] on div "ROLLWINE - Build new wine rolling average forecast file [URL][DOMAIN_NAME].." at bounding box center [524, 381] width 592 height 37
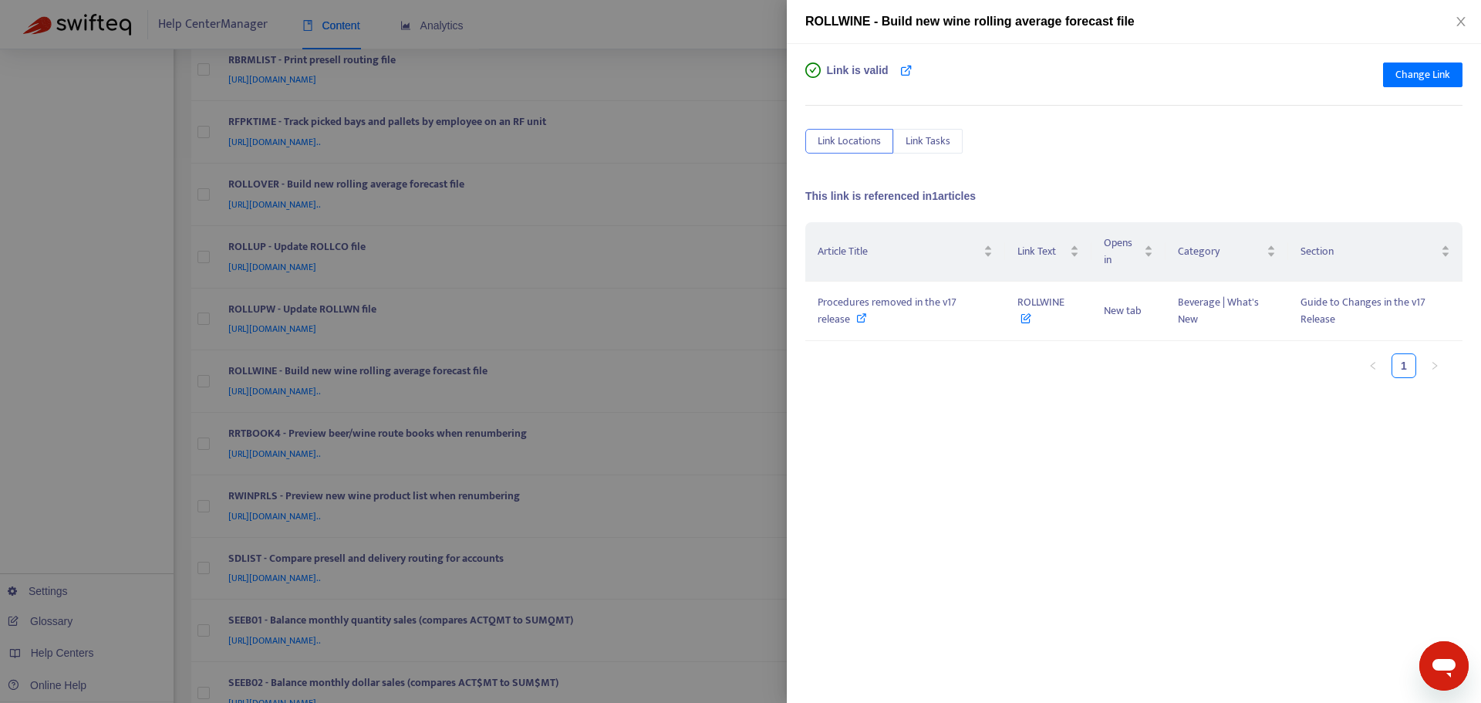
click at [759, 211] on div at bounding box center [740, 351] width 1481 height 703
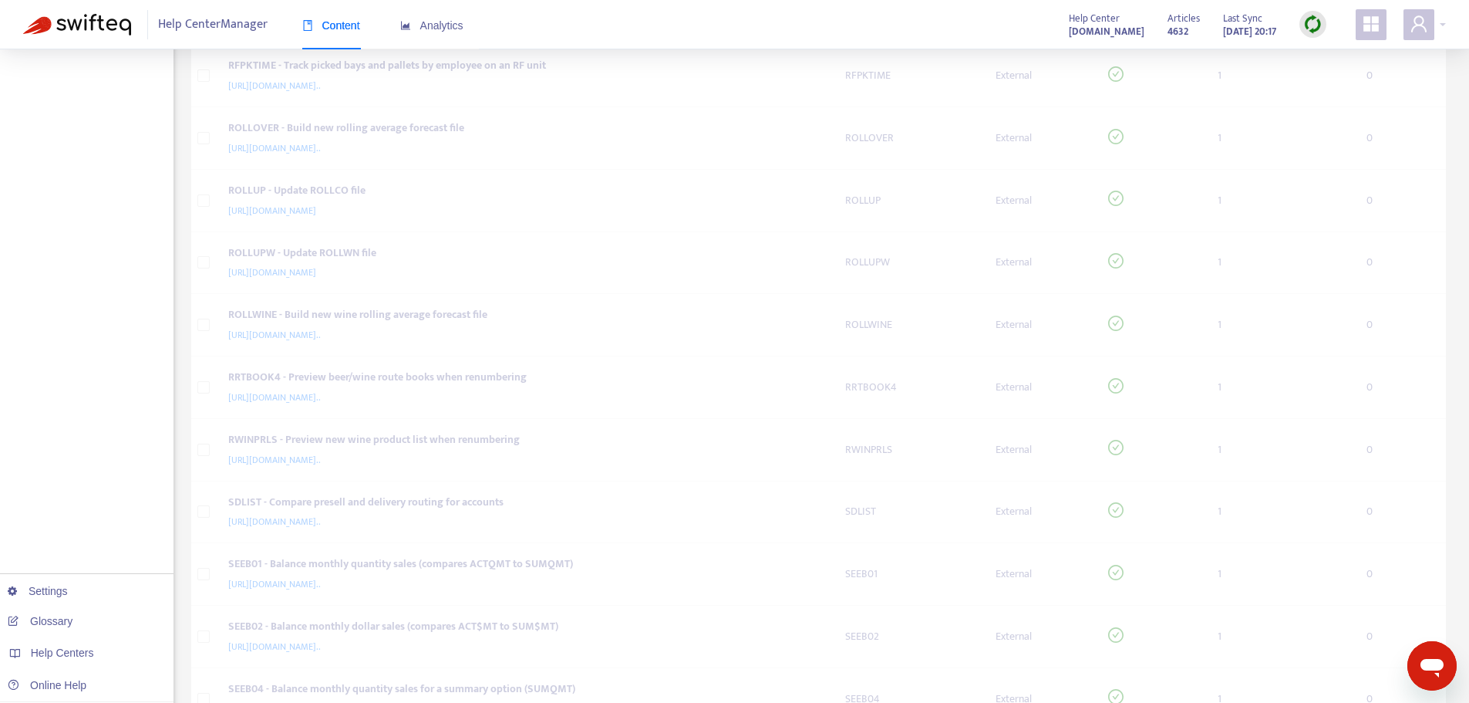
scroll to position [926, 0]
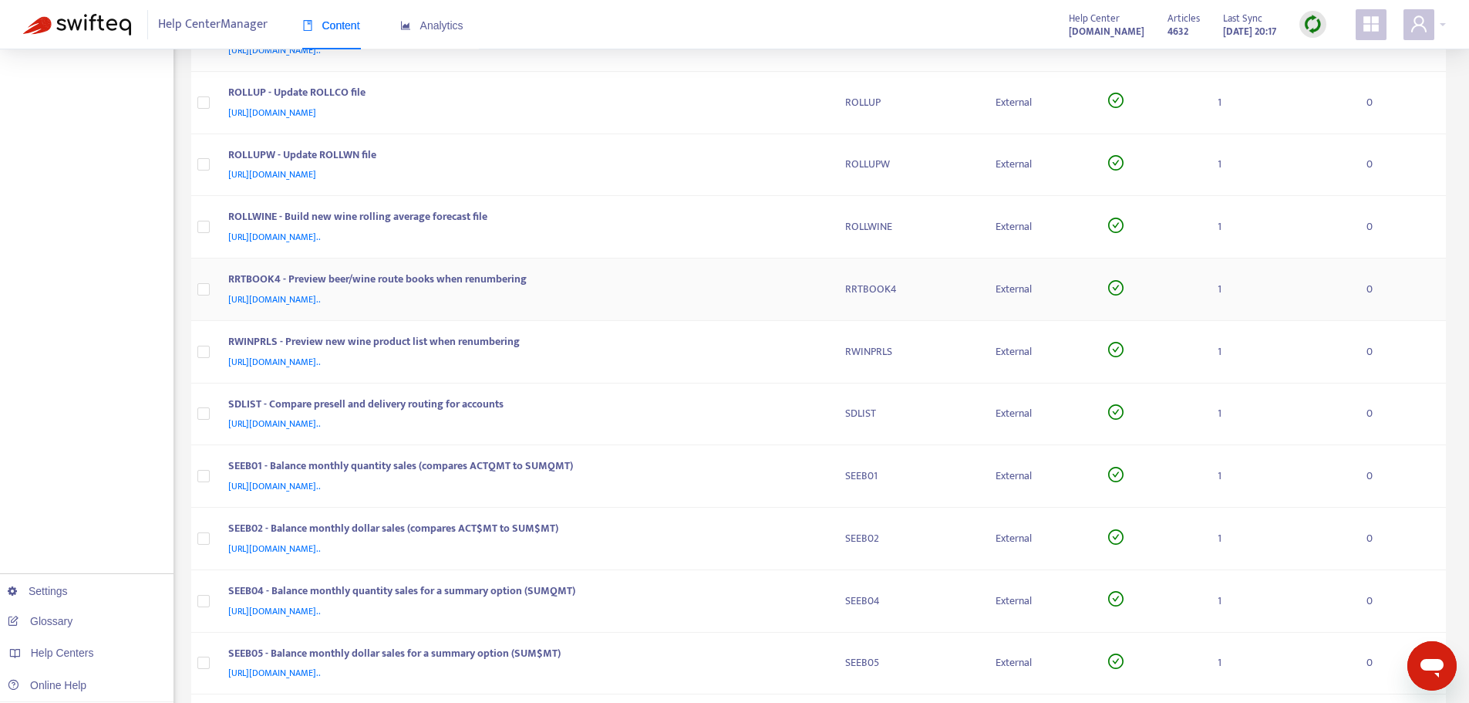
click at [825, 282] on td "RRTBOOK4 - Preview beer/wine route books when renumbering [URL][DOMAIN_NAME].." at bounding box center [524, 289] width 617 height 62
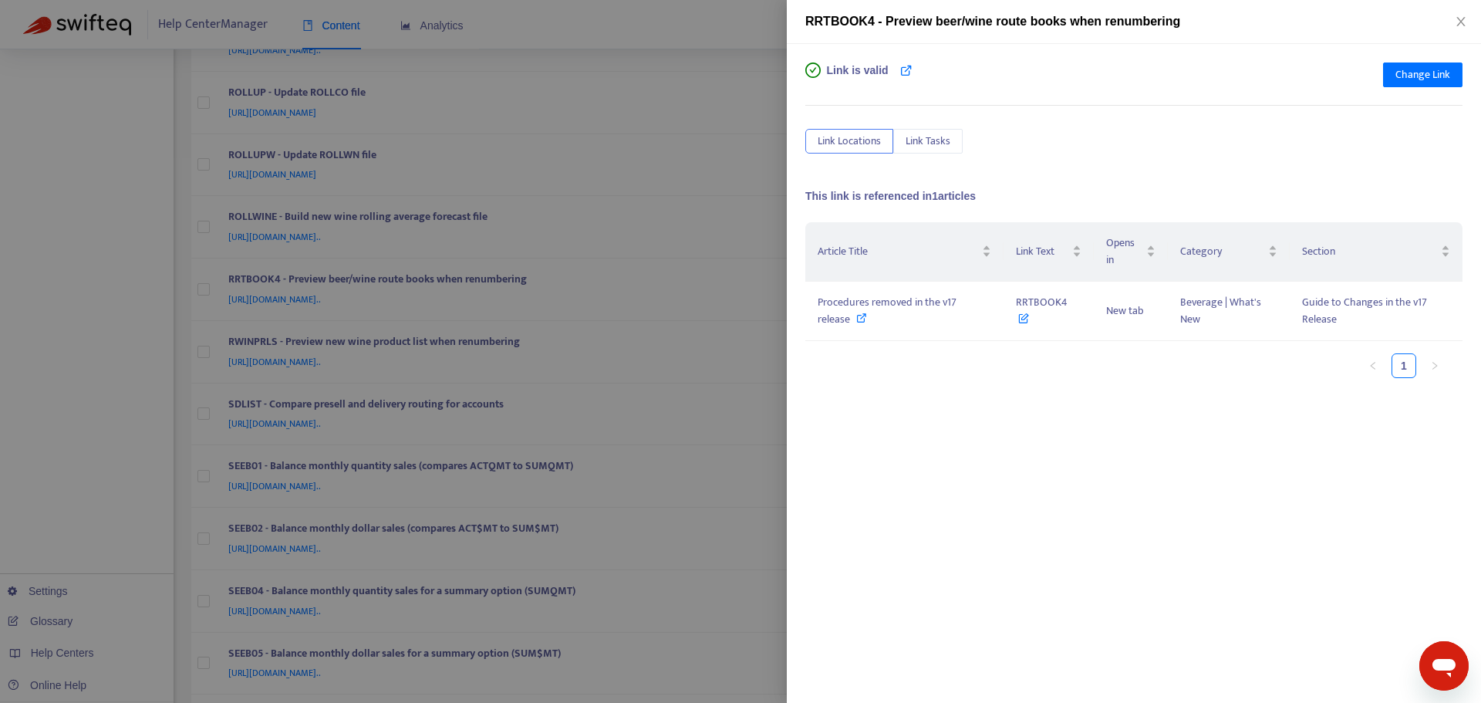
click at [775, 228] on div at bounding box center [740, 351] width 1481 height 703
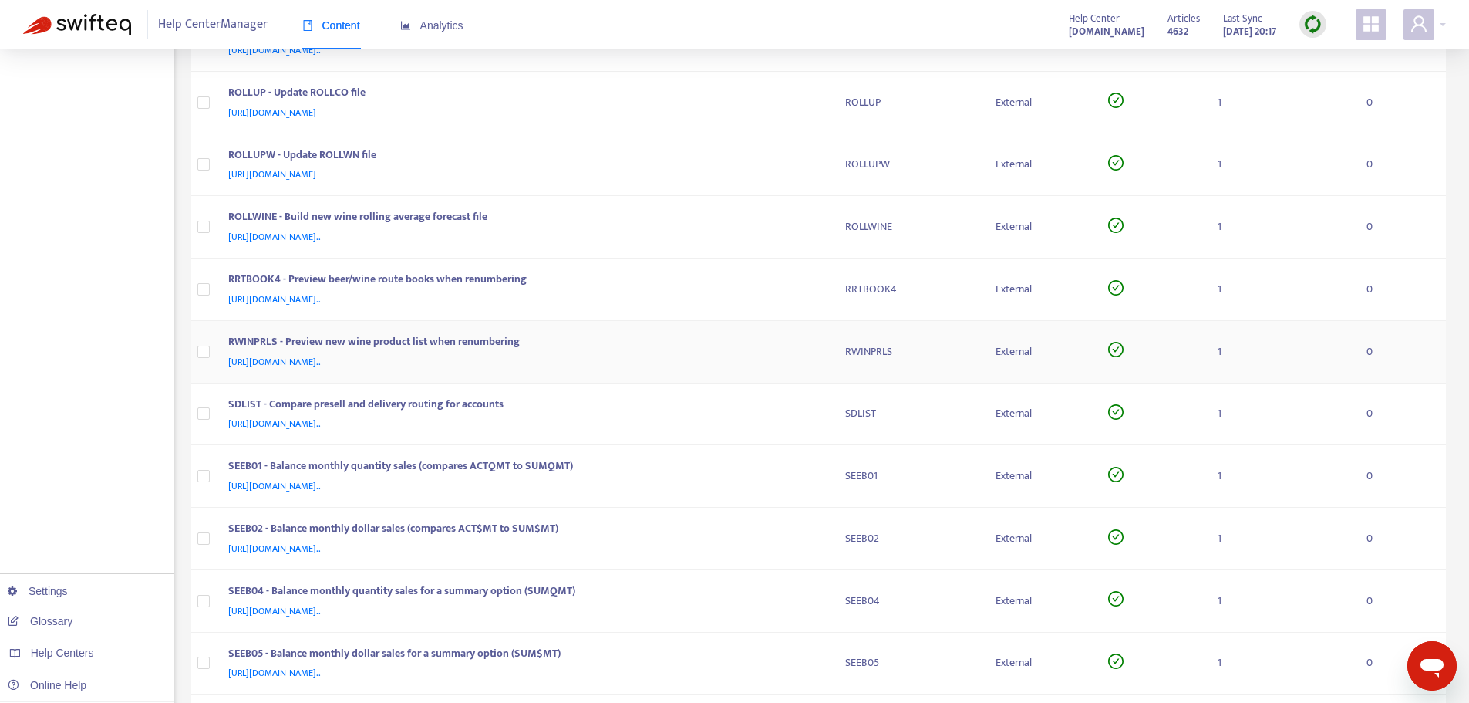
scroll to position [1003, 0]
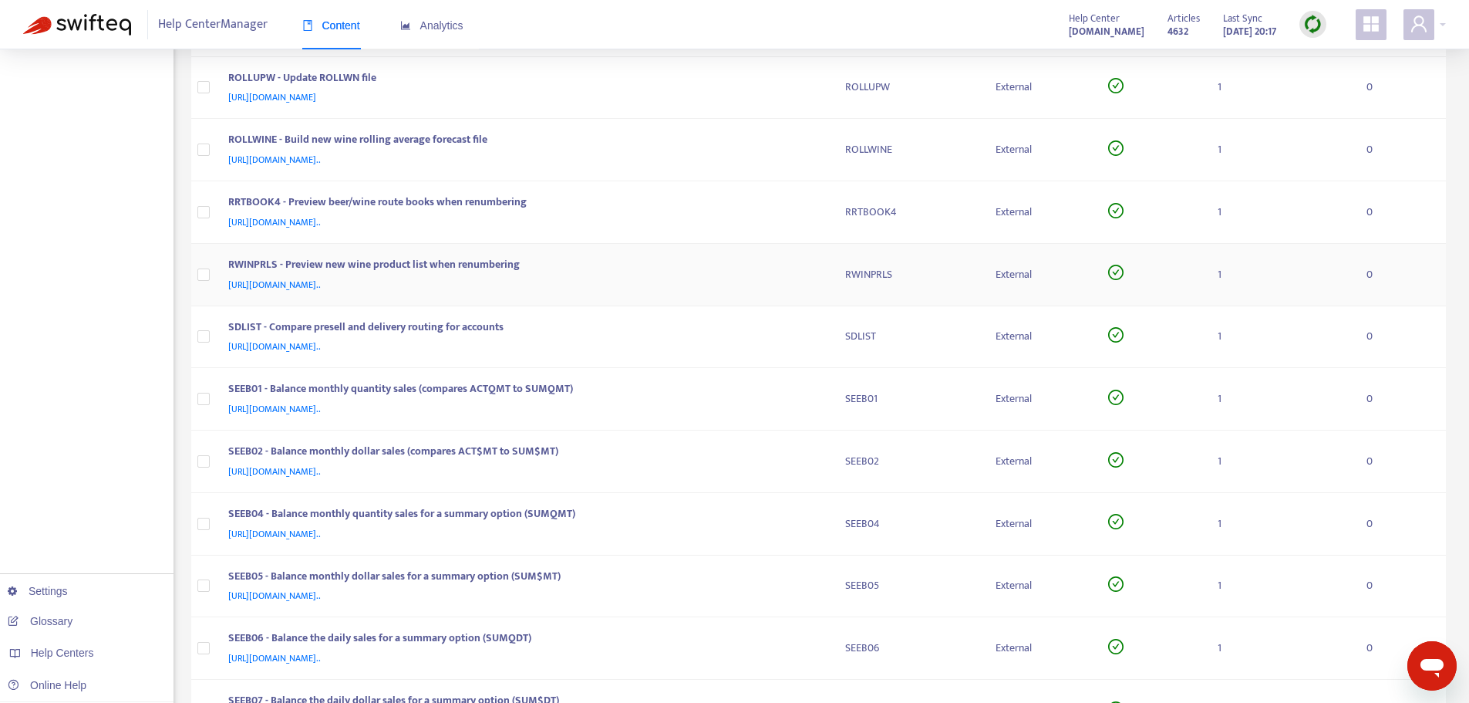
click at [822, 249] on td "RWINPRLS - Preview new wine product list when renumbering [URL][DOMAIN_NAME].." at bounding box center [524, 275] width 617 height 62
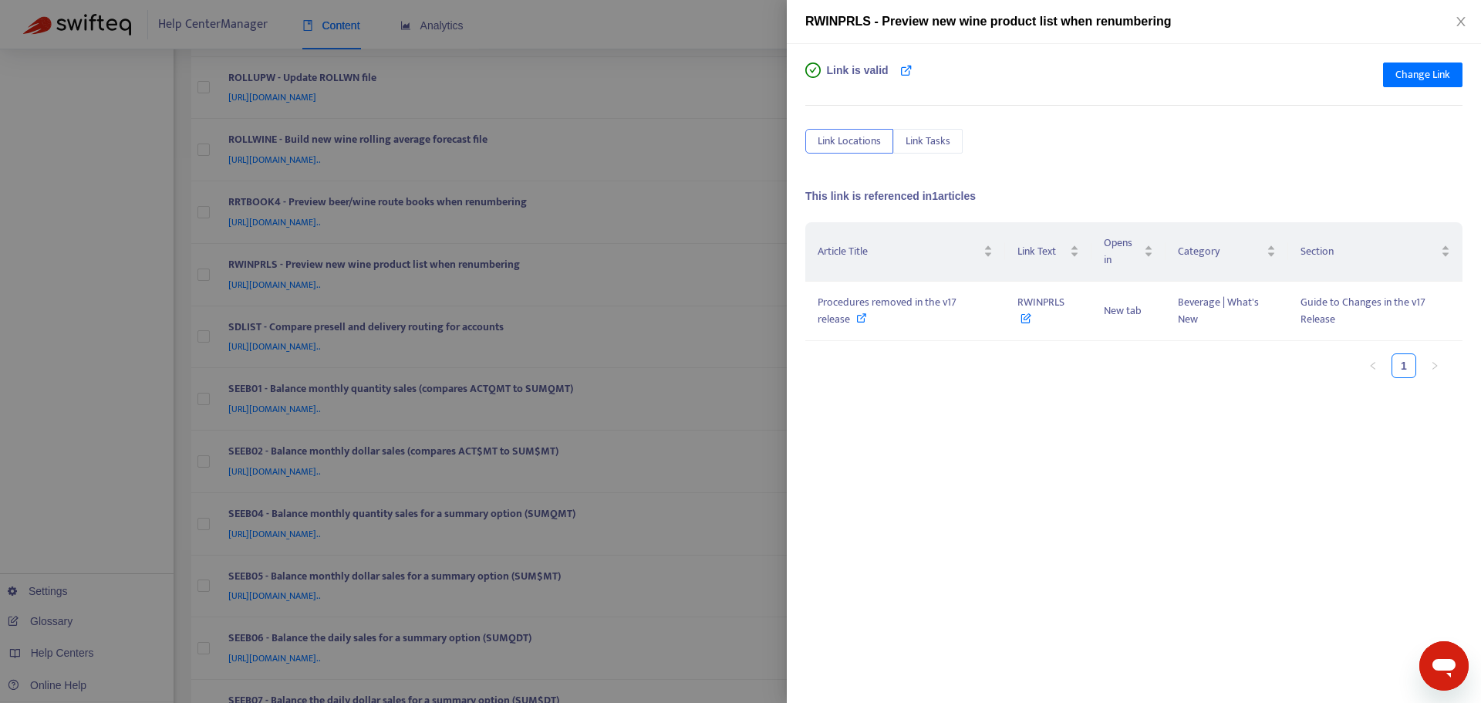
click at [772, 214] on div at bounding box center [740, 351] width 1481 height 703
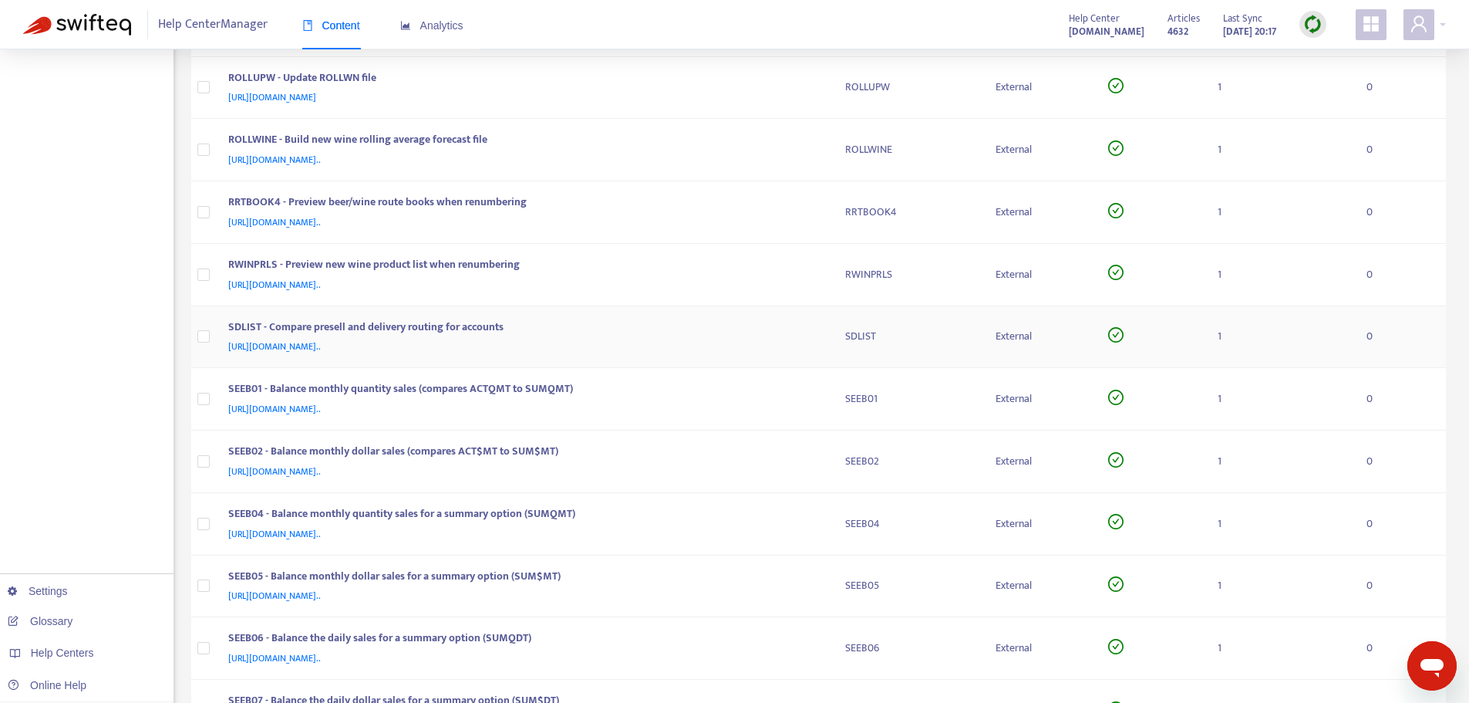
click at [818, 311] on td "SDLIST - Compare presell and delivery routing for accounts [URL][DOMAIN_NAME].." at bounding box center [524, 337] width 617 height 62
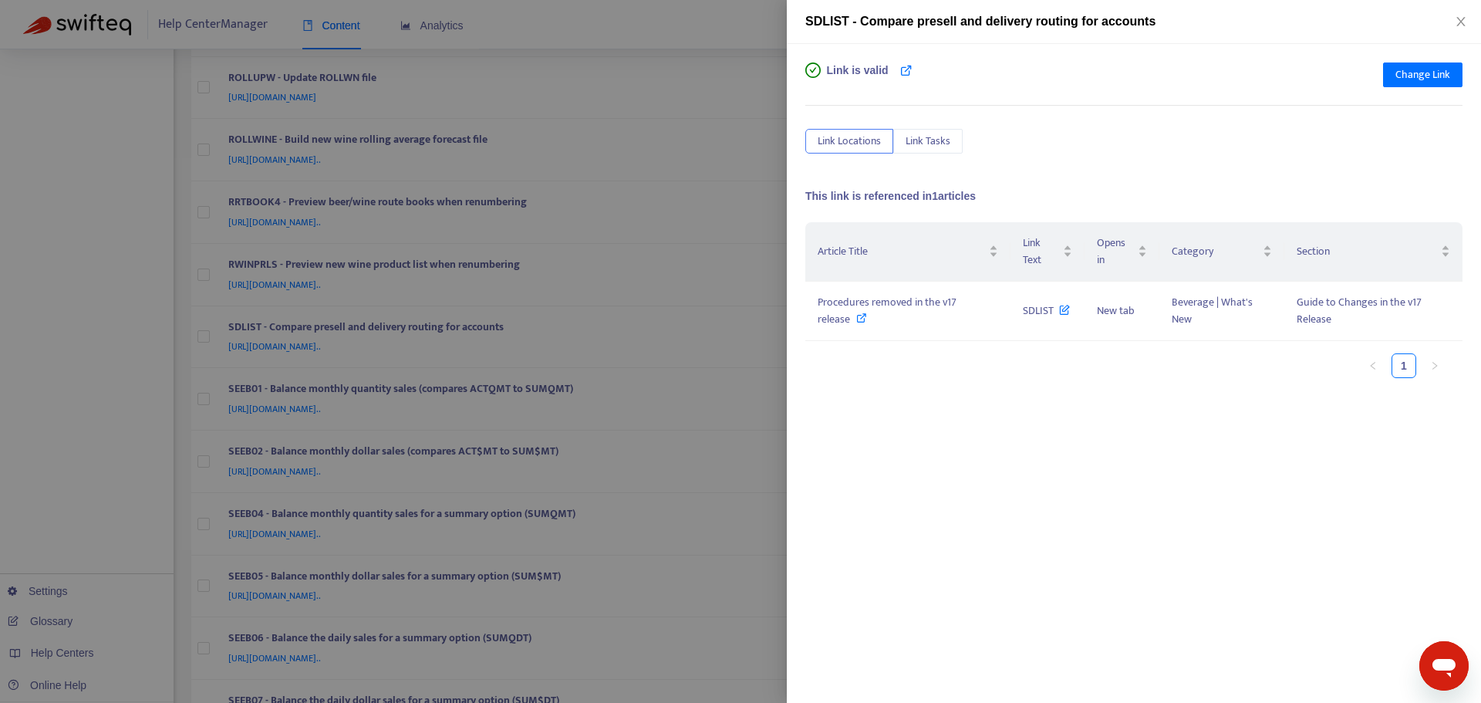
click at [774, 277] on div at bounding box center [740, 351] width 1481 height 703
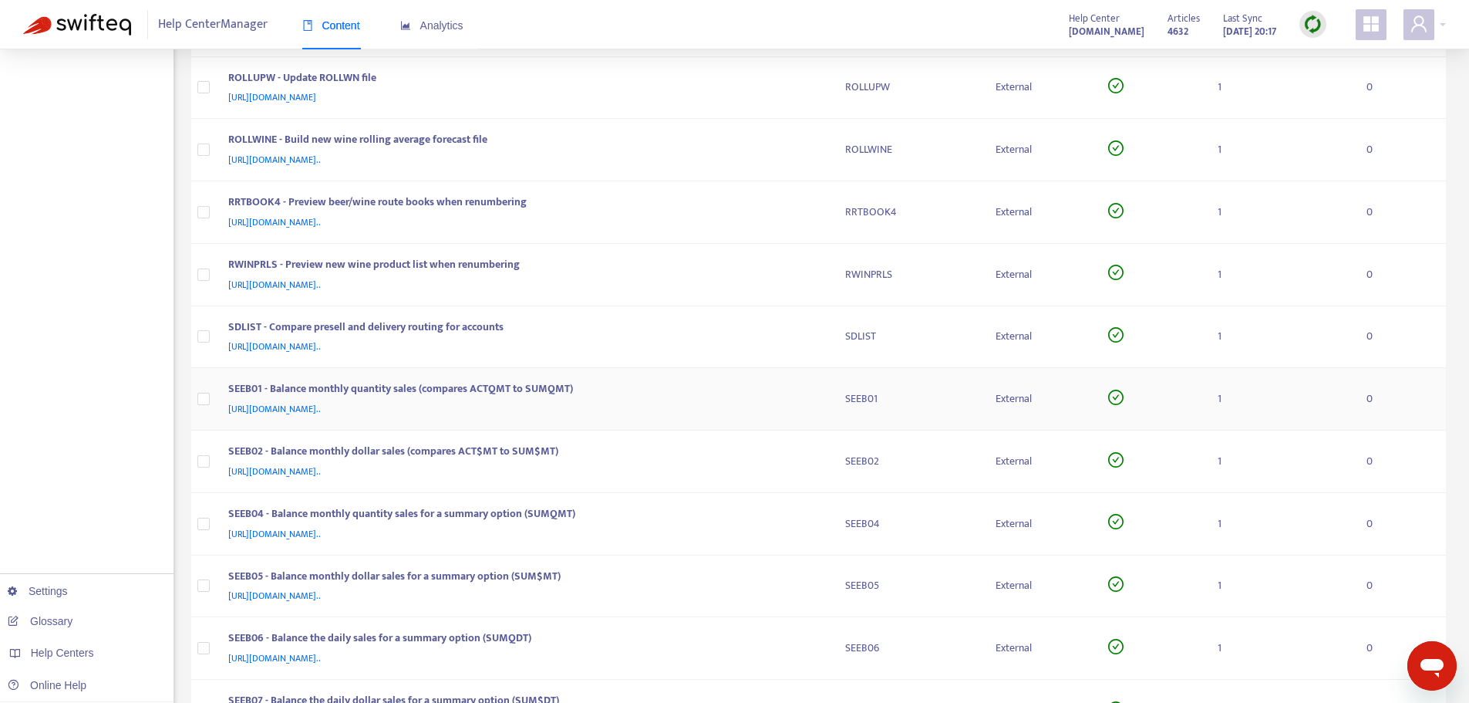
click at [811, 389] on div "SEEB01 - Balance monthly quantity sales (compares ACTQMT to SUMQMT)" at bounding box center [521, 390] width 587 height 20
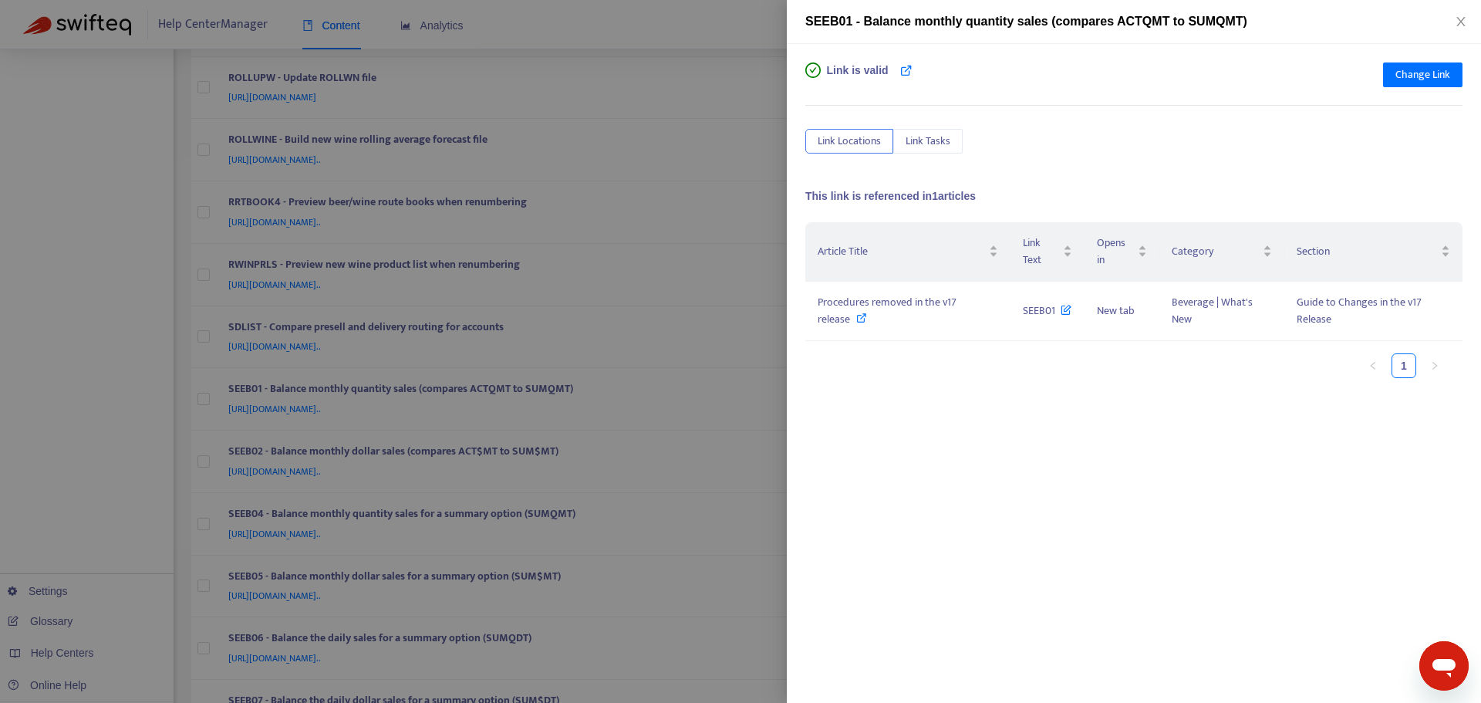
click at [782, 327] on div at bounding box center [740, 351] width 1481 height 703
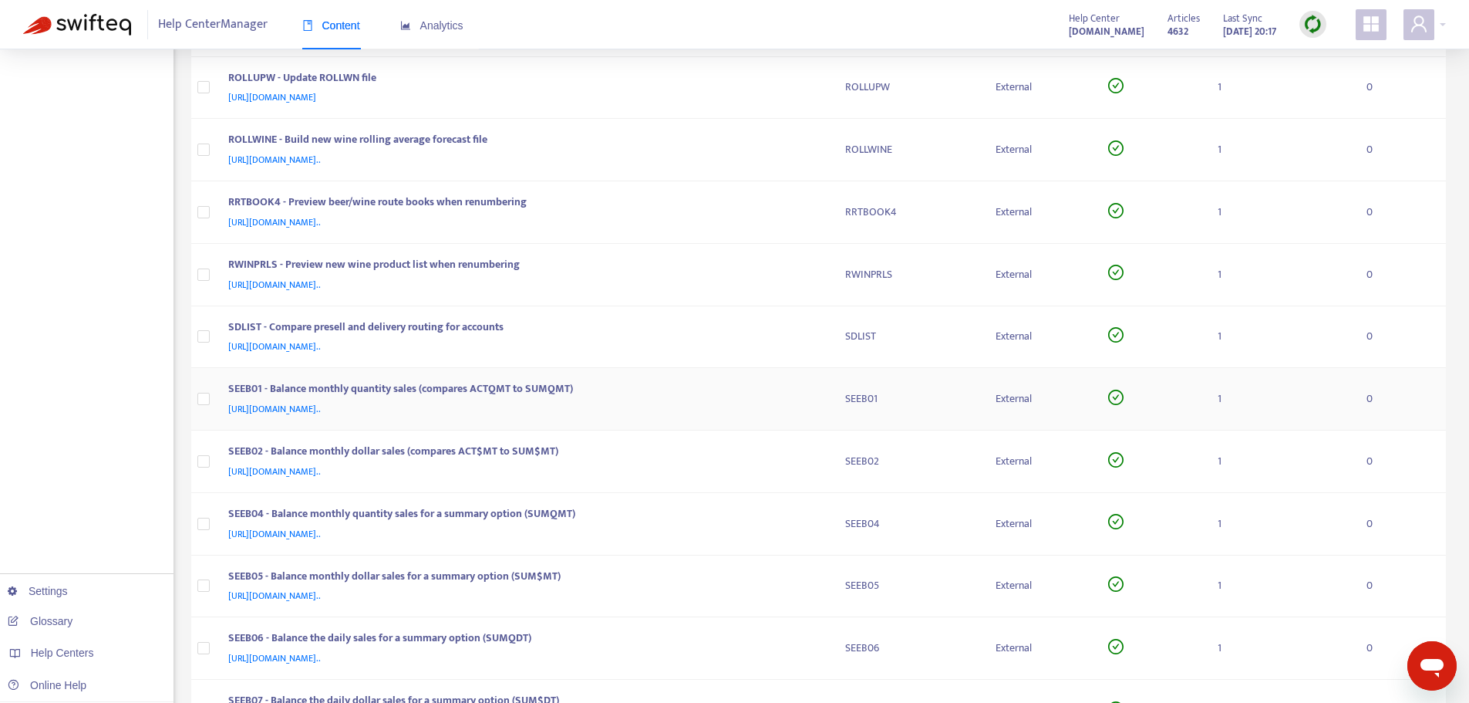
click at [826, 410] on td "SEEB01 - Balance monthly quantity sales (compares ACTQMT to SUMQMT) [URL][DOMAI…" at bounding box center [524, 399] width 617 height 62
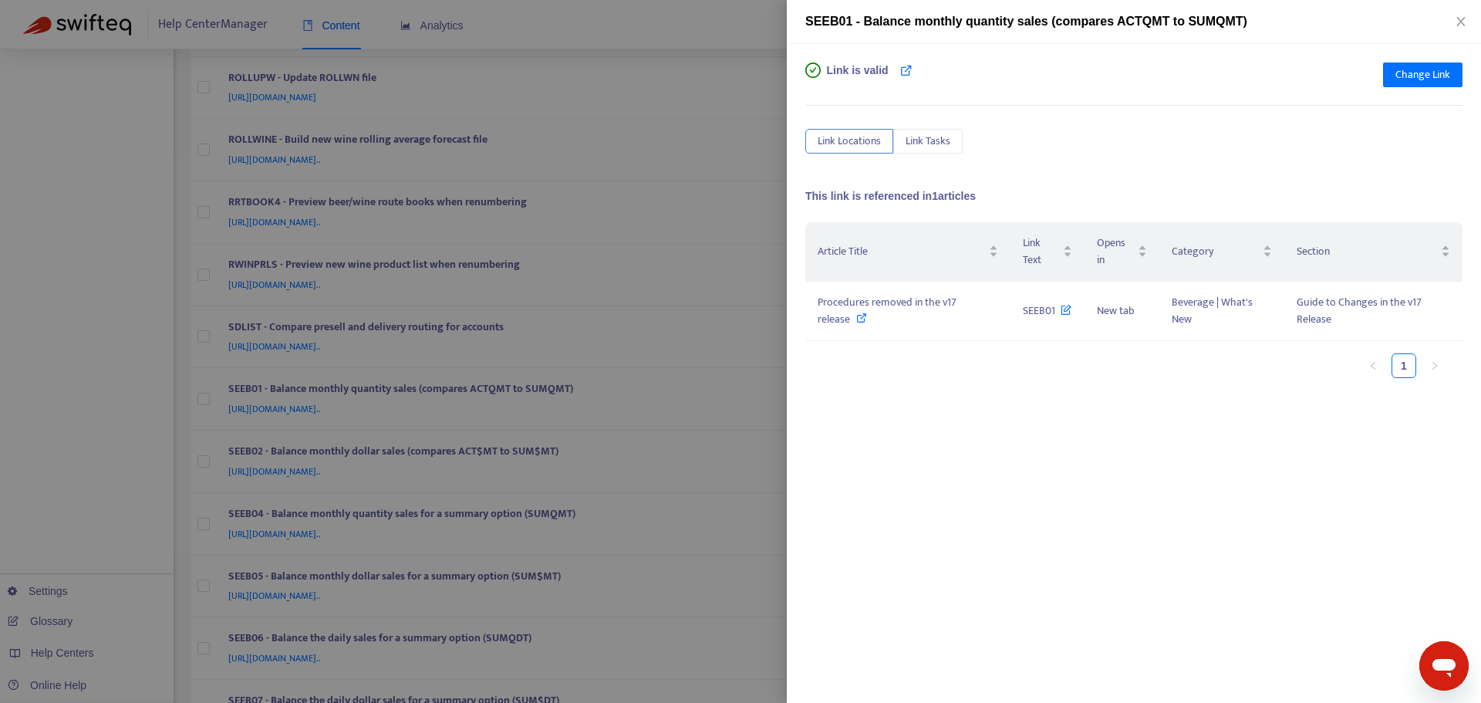
click at [770, 341] on div at bounding box center [740, 351] width 1481 height 703
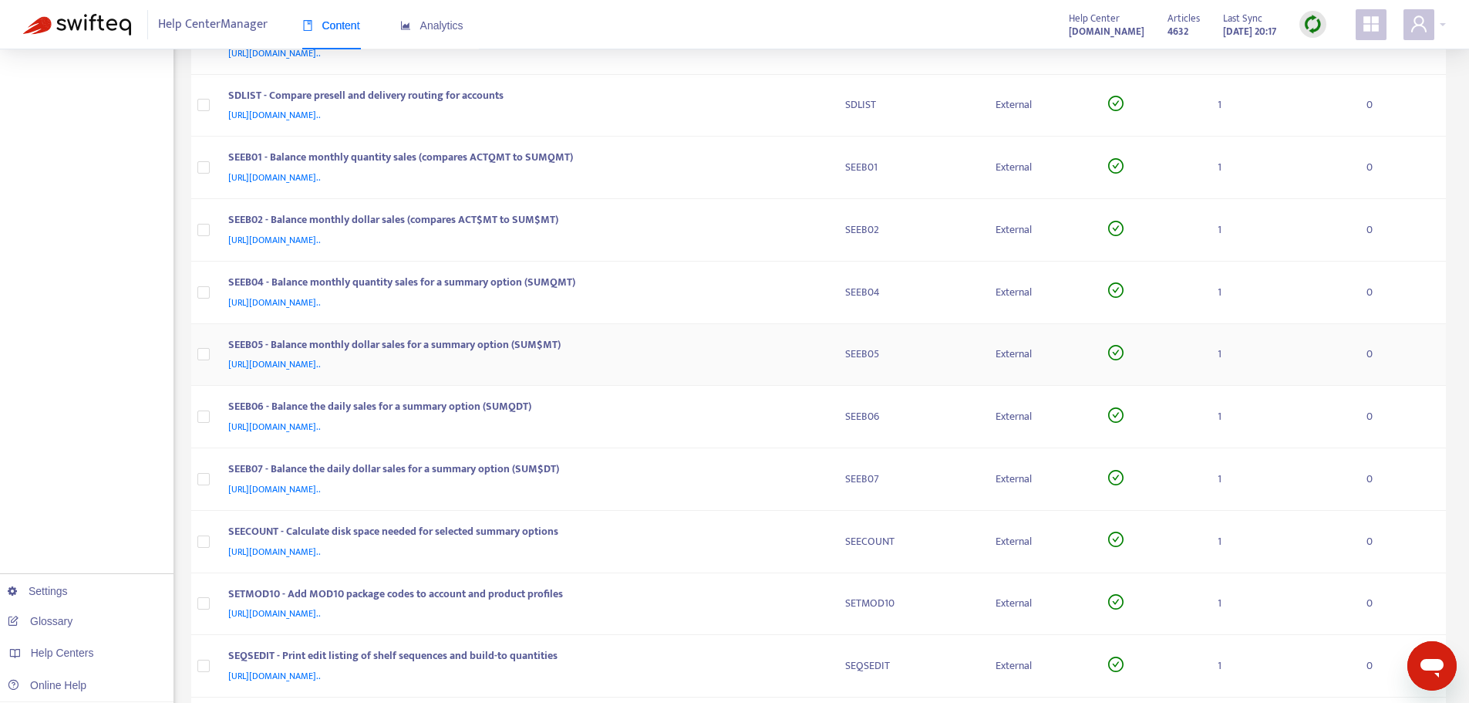
scroll to position [1311, 0]
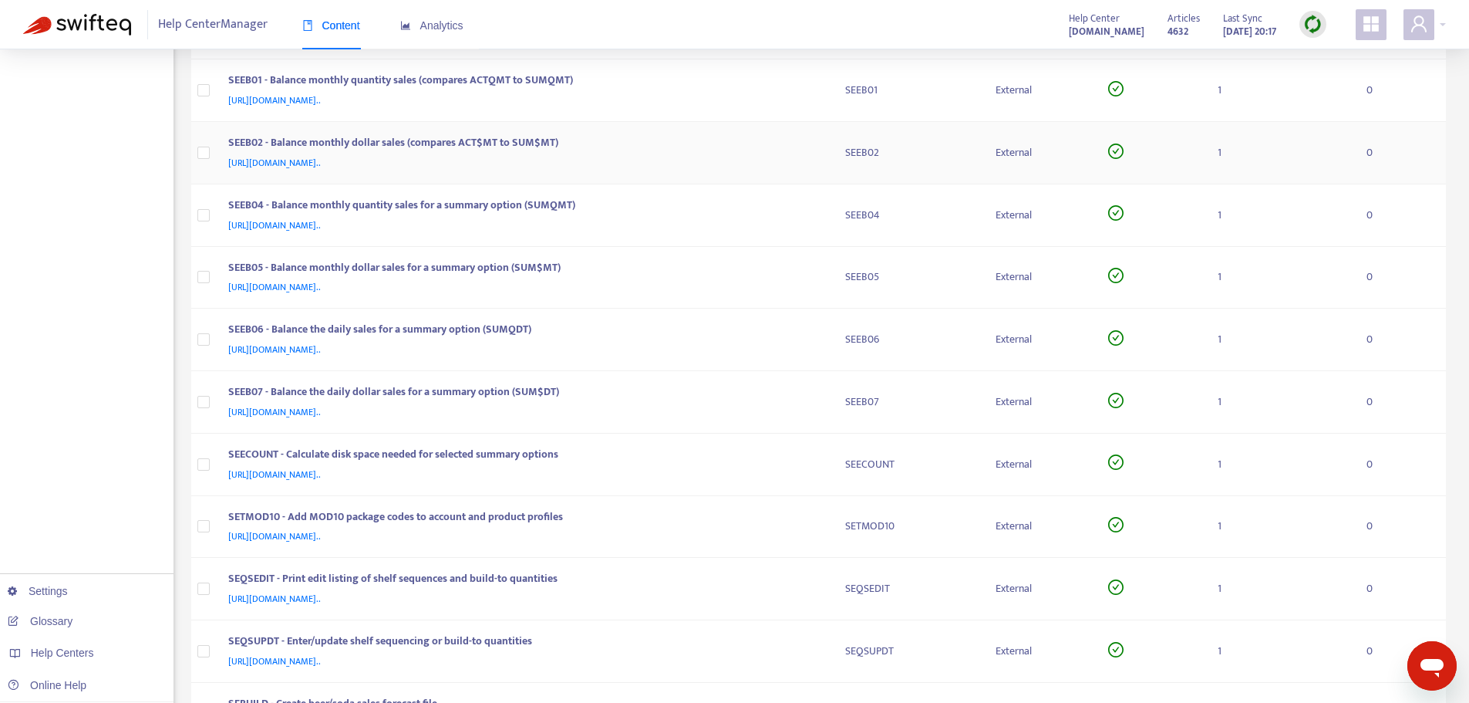
click at [816, 140] on div "SEEB02 - Balance monthly dollar sales (compares ACT$MT to SUM$MT) [URL][DOMAIN_…" at bounding box center [524, 152] width 592 height 37
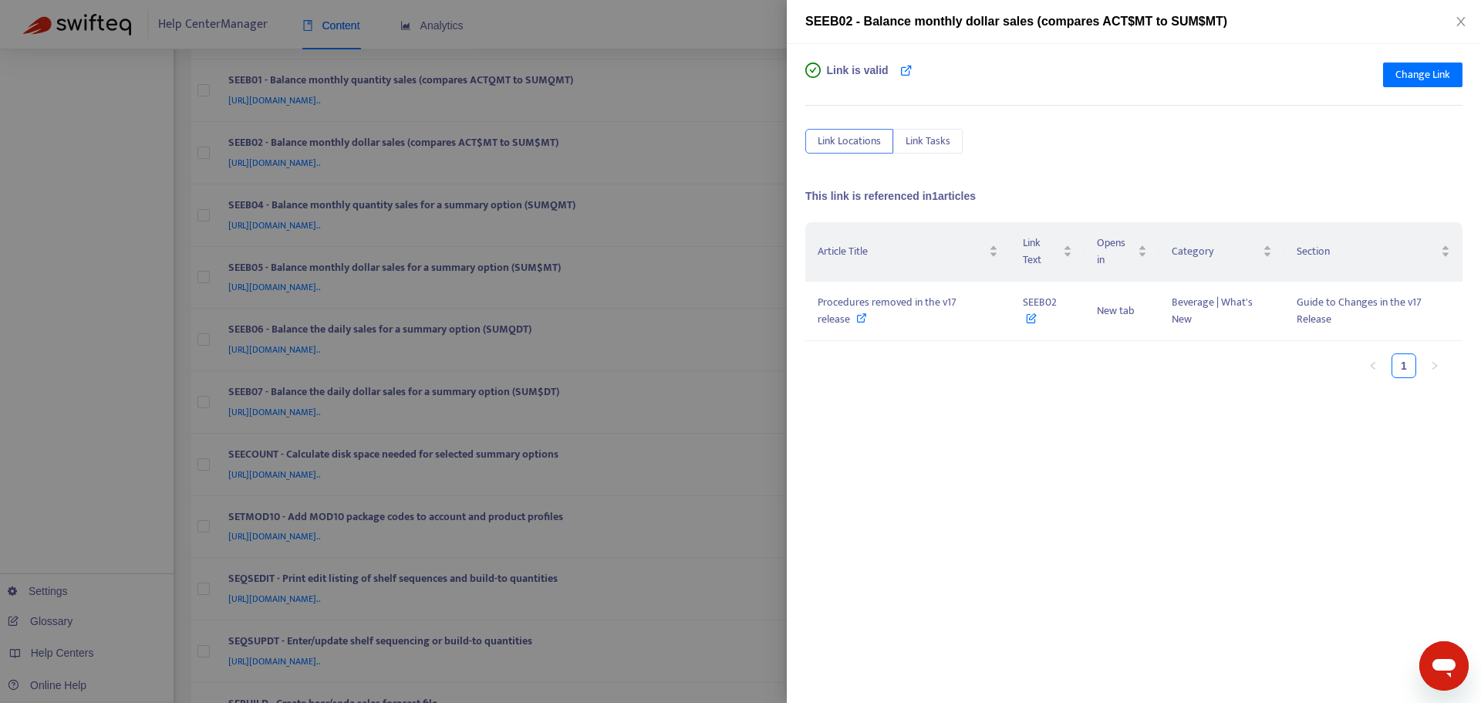
click at [768, 133] on div at bounding box center [740, 351] width 1481 height 703
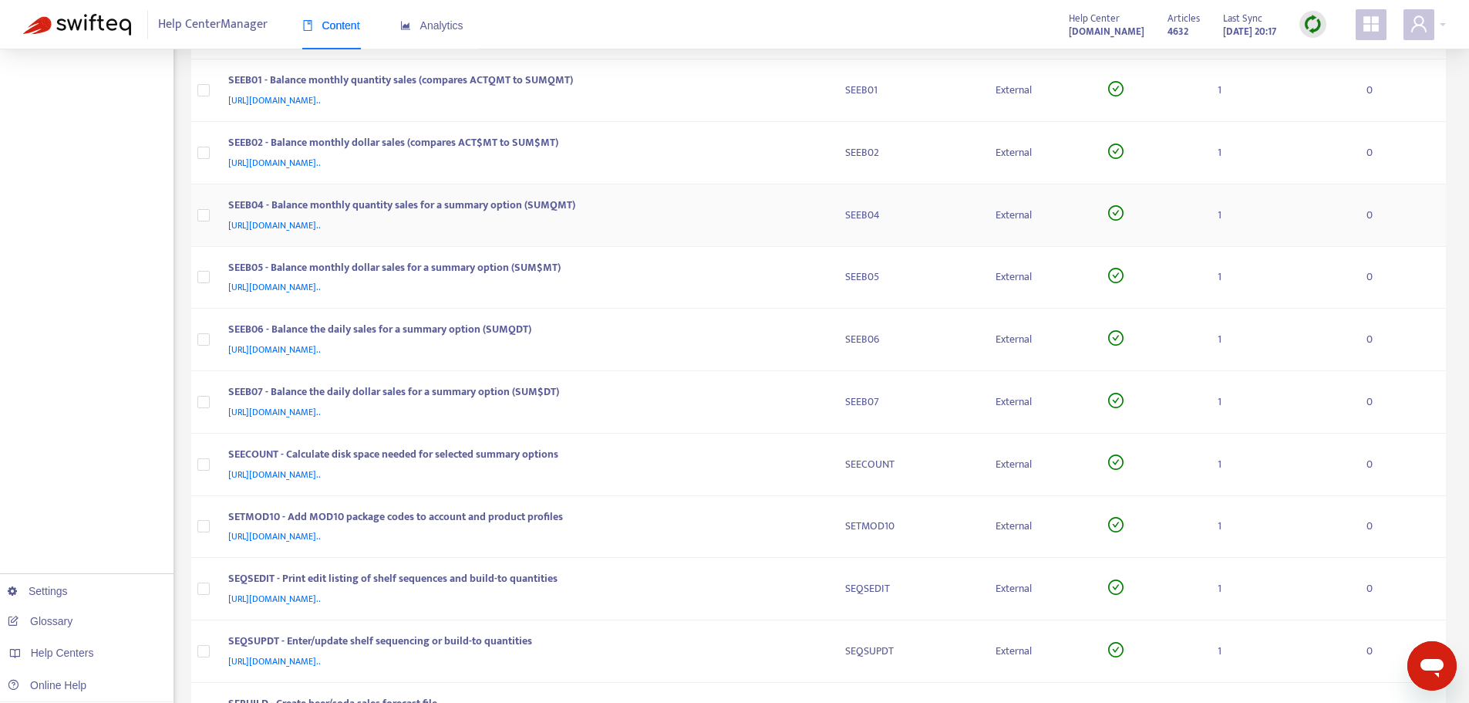
click at [830, 216] on td "SEEB04 - Balance monthly quantity sales for a summary option (SUMQMT) [URL][DOM…" at bounding box center [524, 215] width 617 height 62
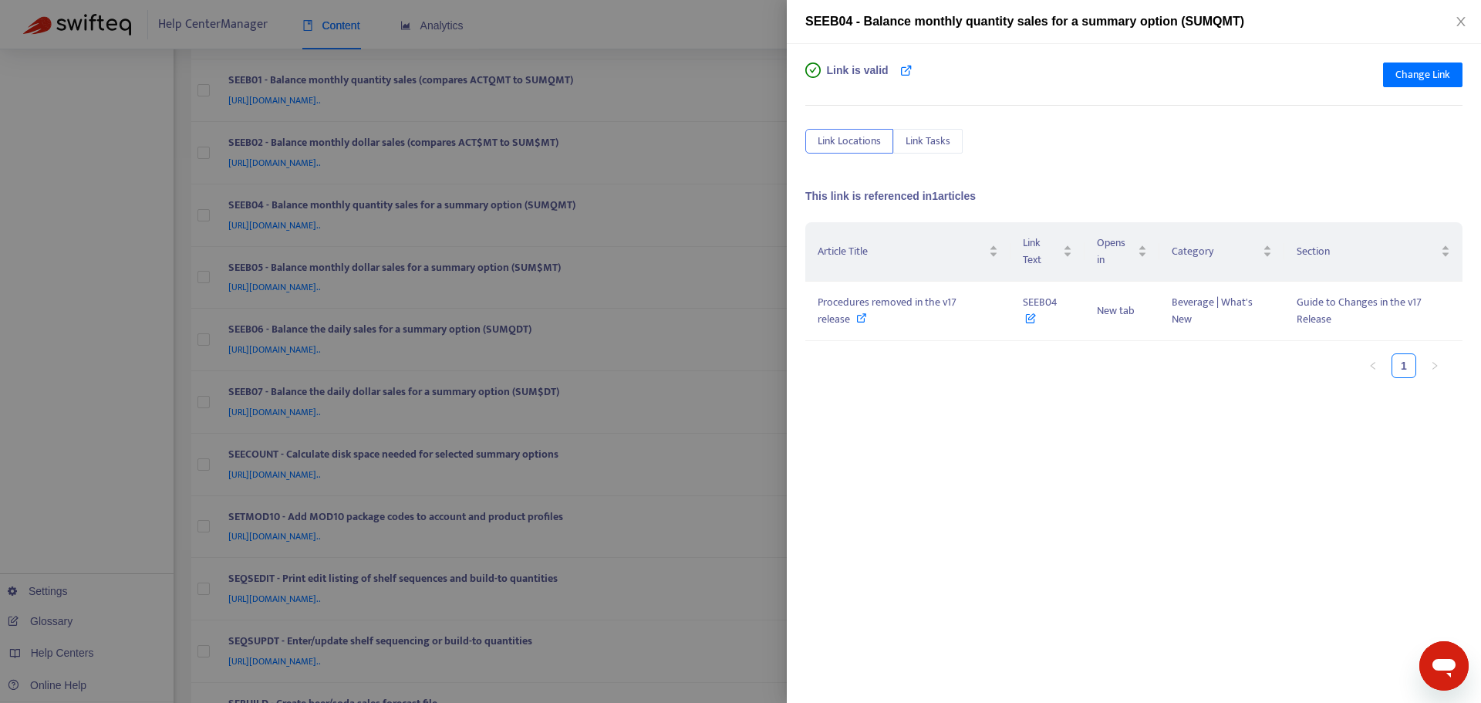
click at [774, 190] on div at bounding box center [740, 351] width 1481 height 703
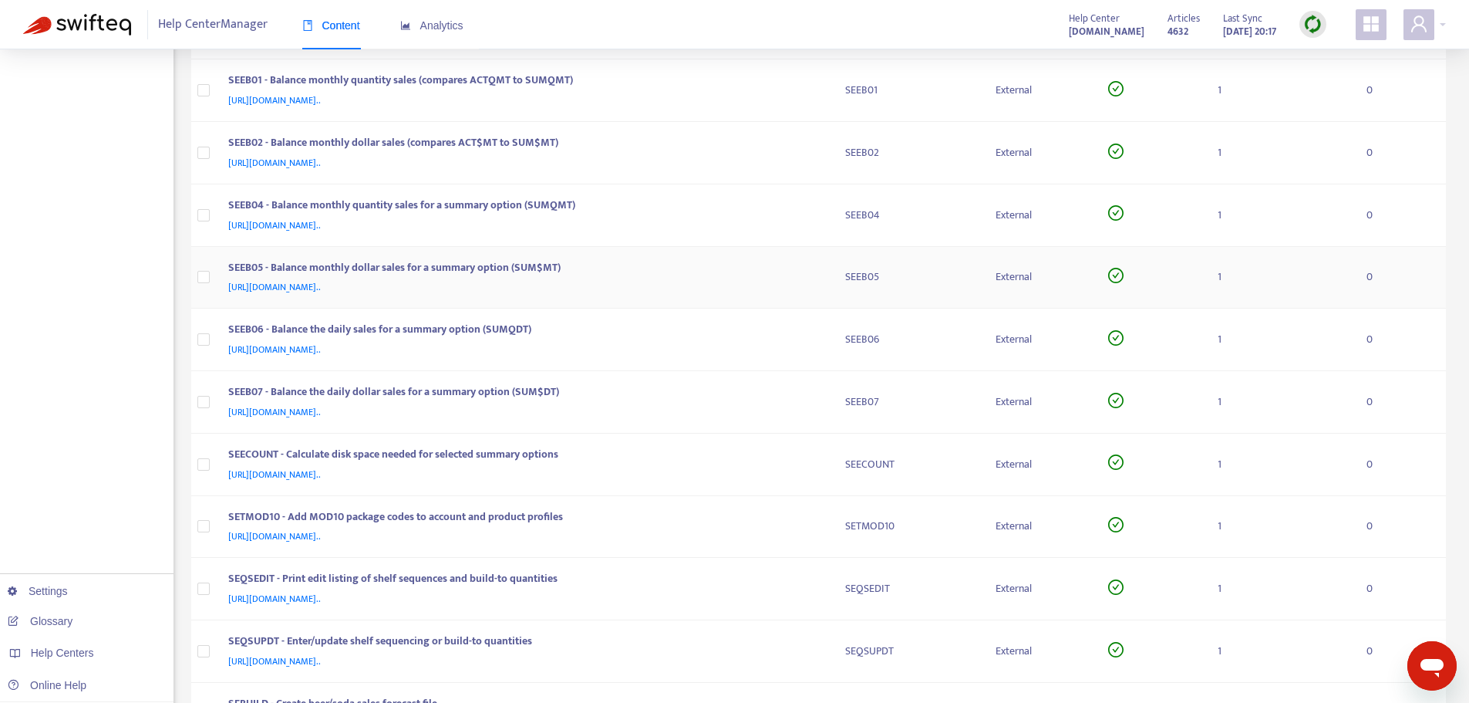
click at [822, 277] on td "SEEB05 - Balance monthly dollar sales for a summary option (SUM$MT) [URL][DOMAI…" at bounding box center [524, 278] width 617 height 62
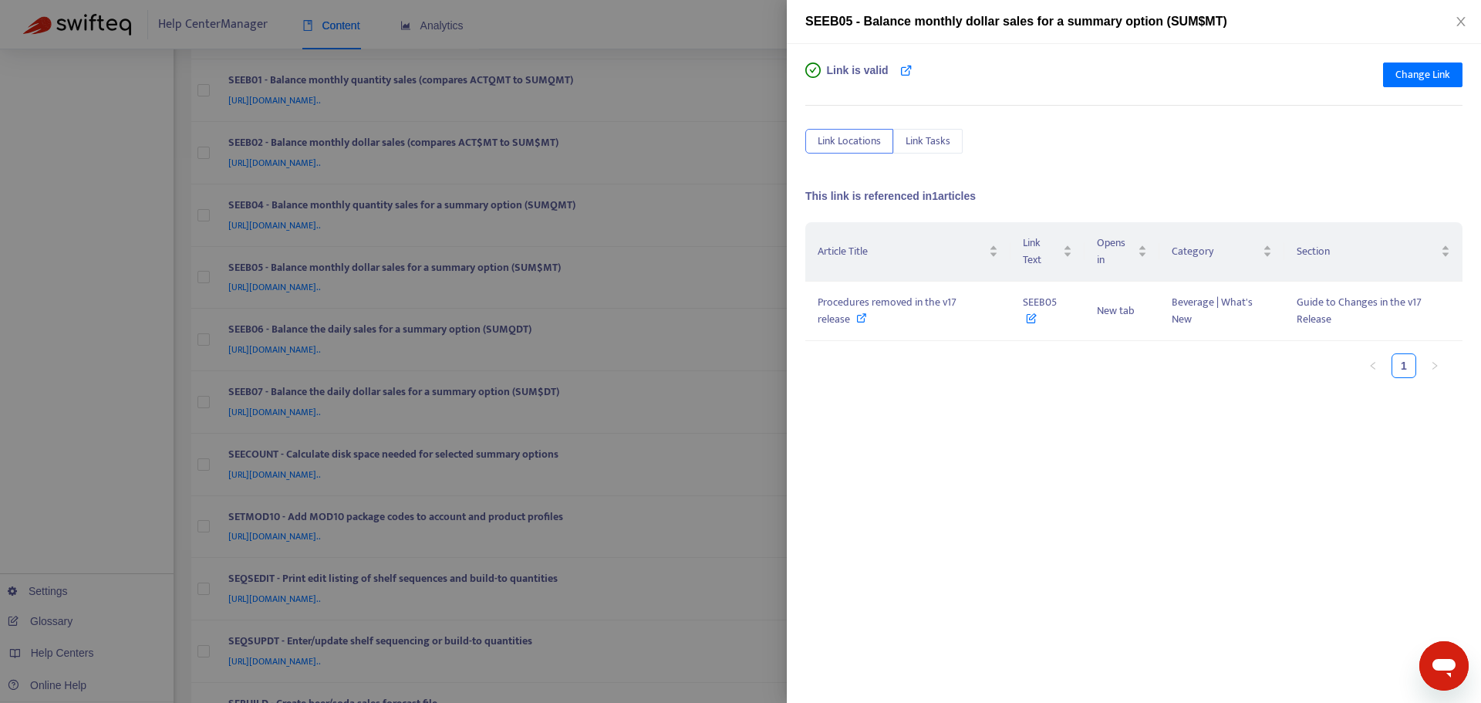
click at [783, 251] on div at bounding box center [740, 351] width 1481 height 703
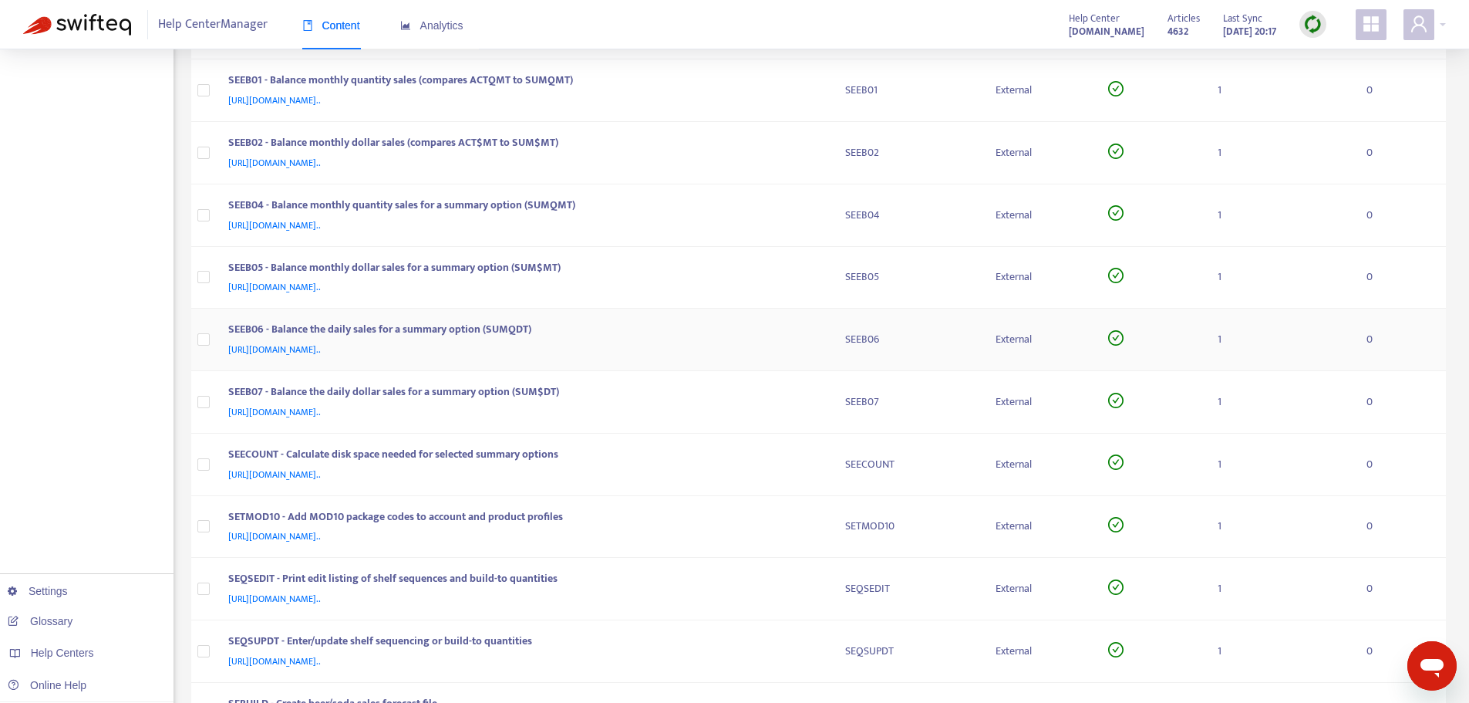
click at [804, 338] on div "SEEB06 - Balance the daily sales for a summary option (SUMQDT)" at bounding box center [521, 331] width 587 height 20
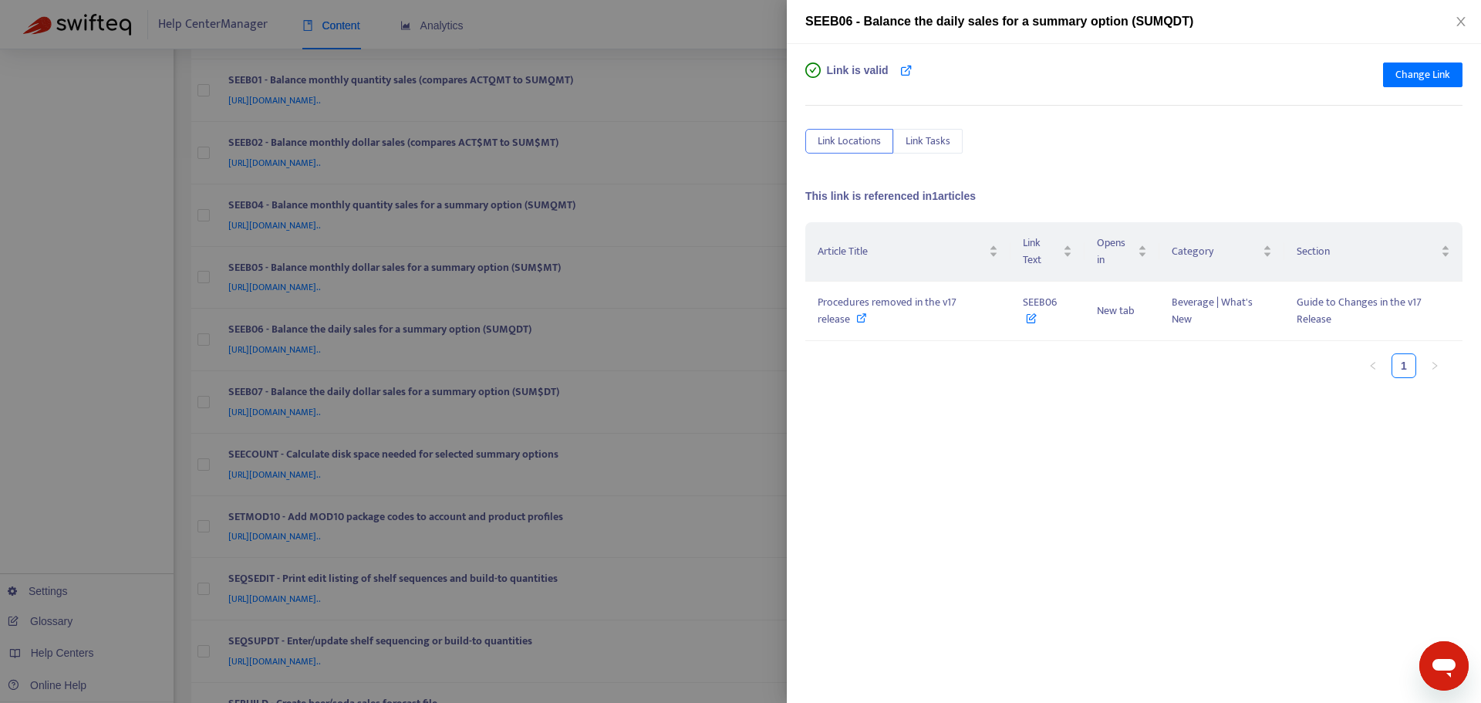
click at [763, 293] on div at bounding box center [740, 351] width 1481 height 703
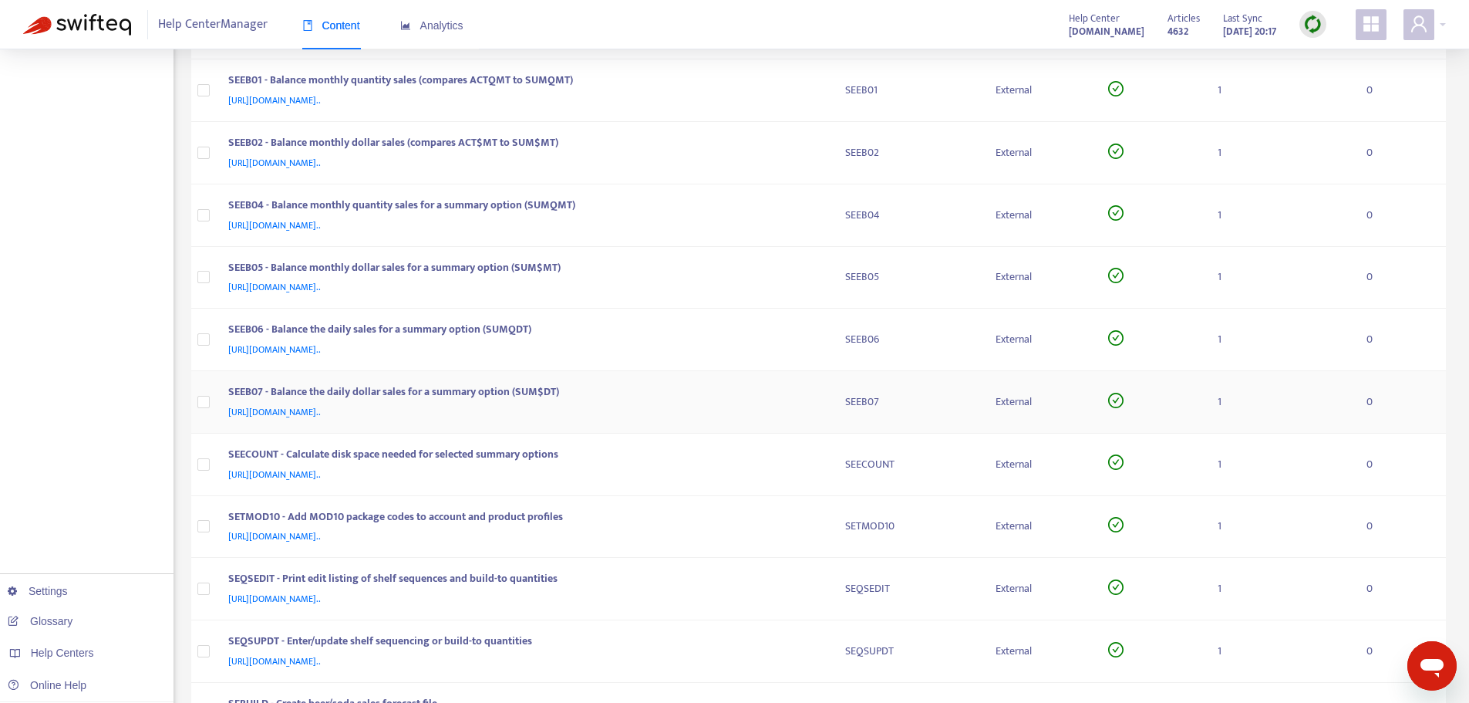
click at [807, 396] on div "SEEB07 - Balance the daily dollar sales for a summary option (SUM$DT)" at bounding box center [521, 393] width 587 height 20
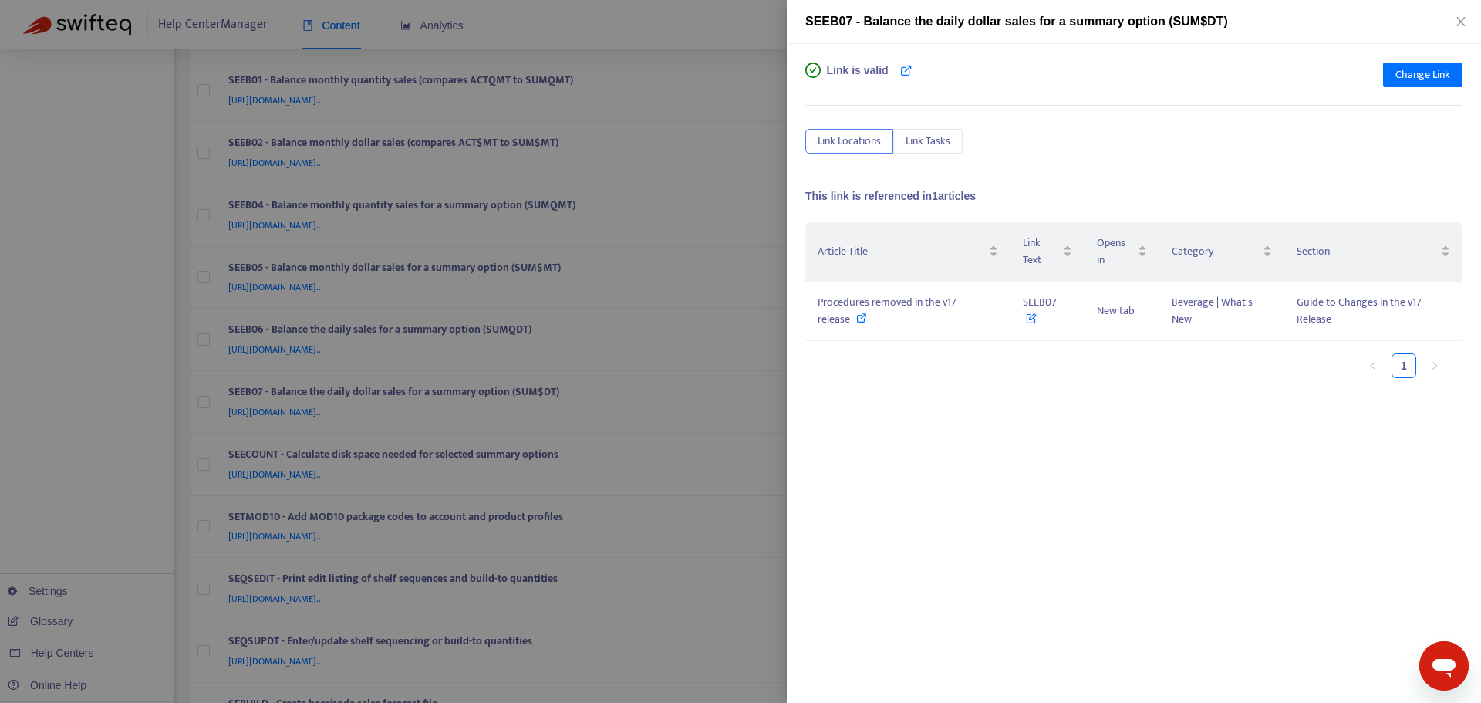
click at [788, 284] on div "Link is valid Change Link Link Locations Link Tasks This link is referenced in …" at bounding box center [1134, 373] width 694 height 659
click at [774, 292] on div at bounding box center [740, 351] width 1481 height 703
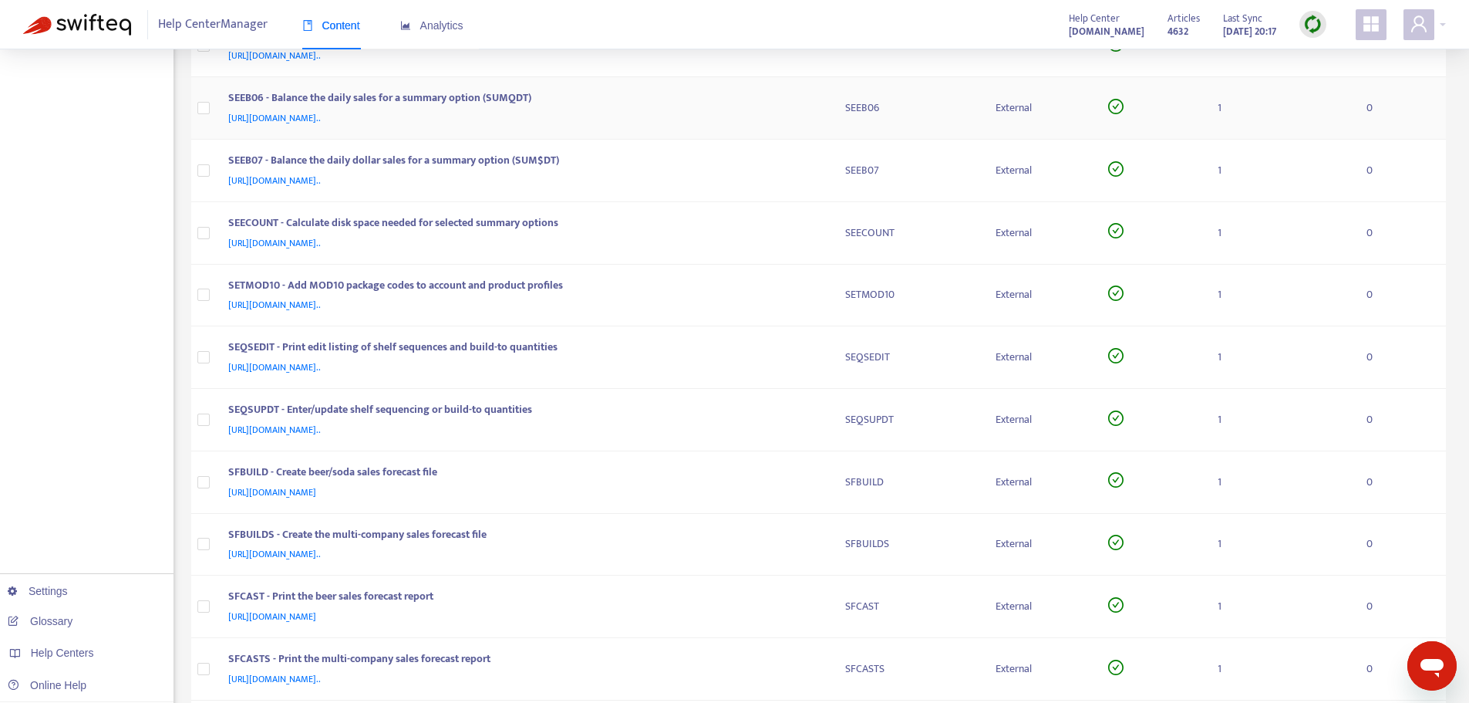
scroll to position [1620, 0]
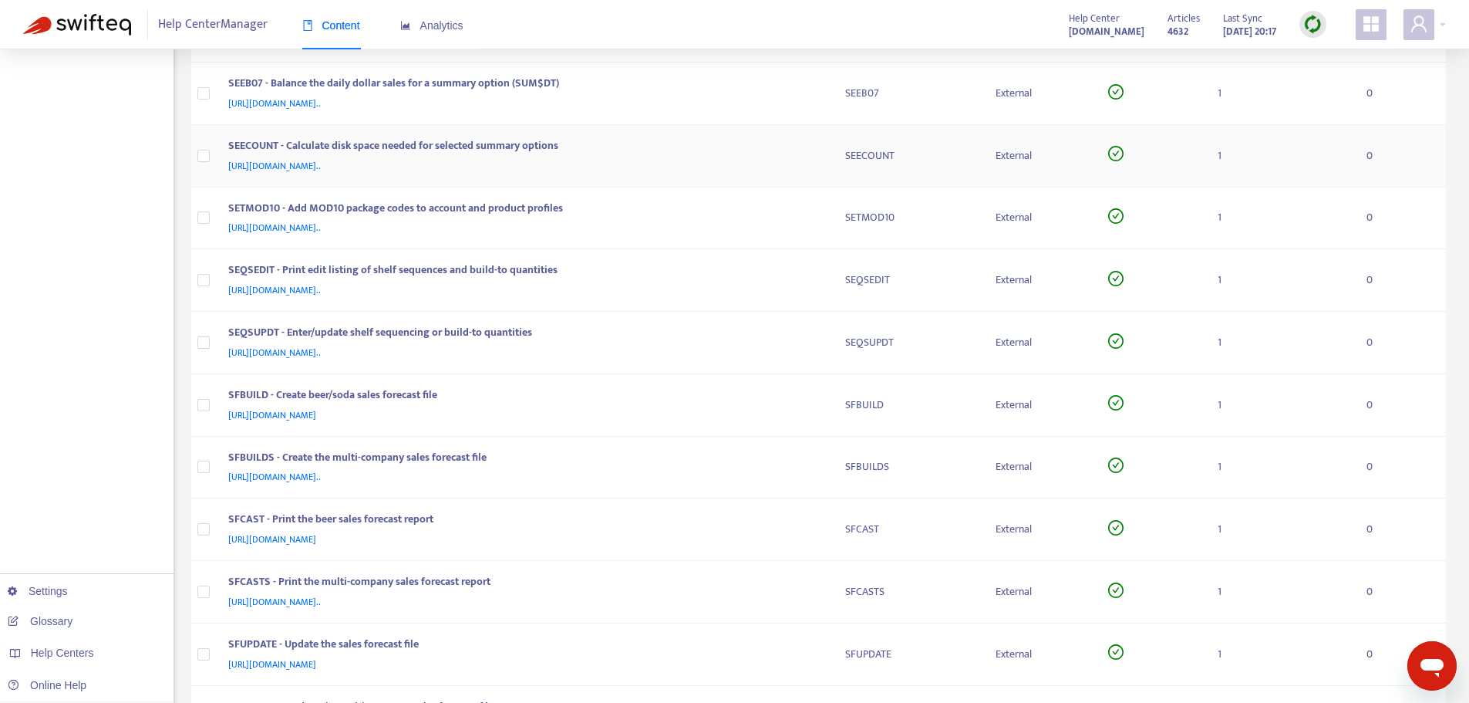
click at [807, 157] on div "[URL][DOMAIN_NAME].." at bounding box center [521, 165] width 587 height 17
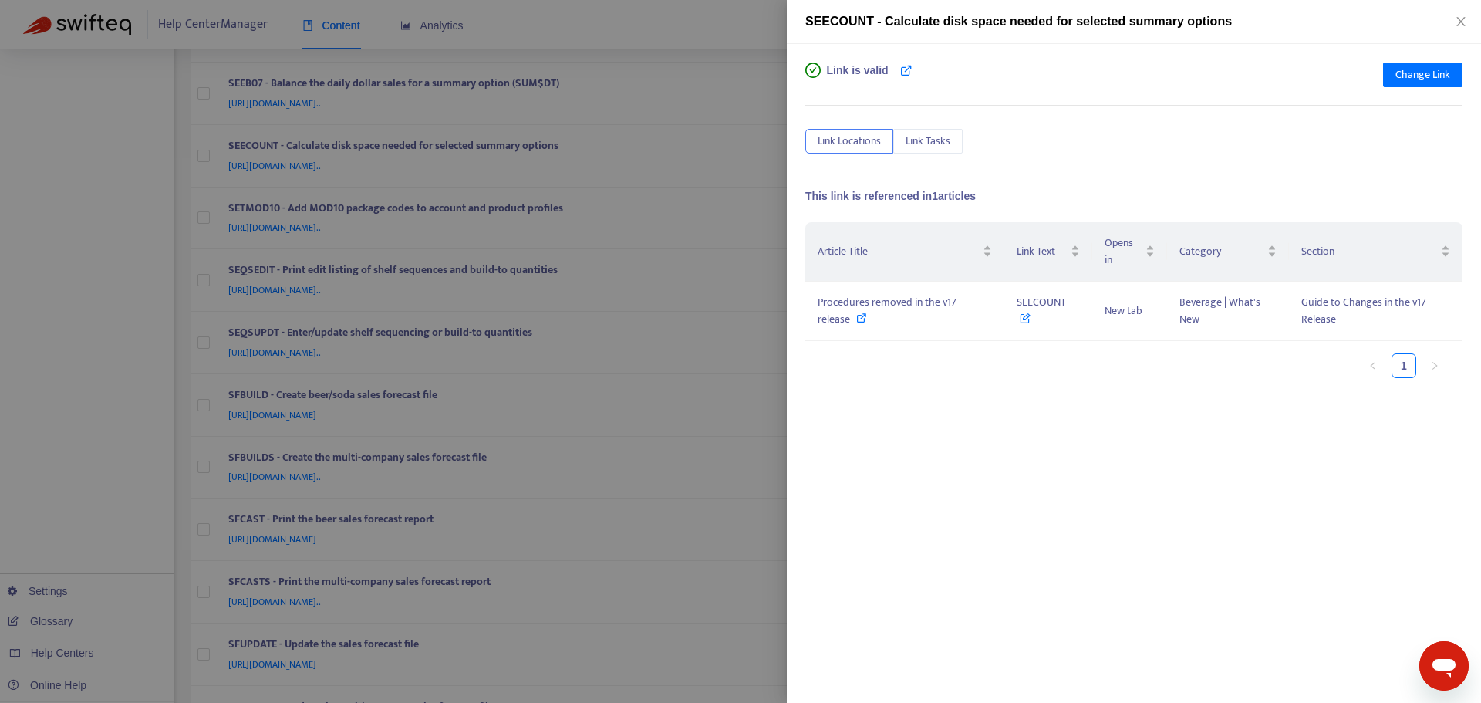
click at [727, 169] on div at bounding box center [740, 351] width 1481 height 703
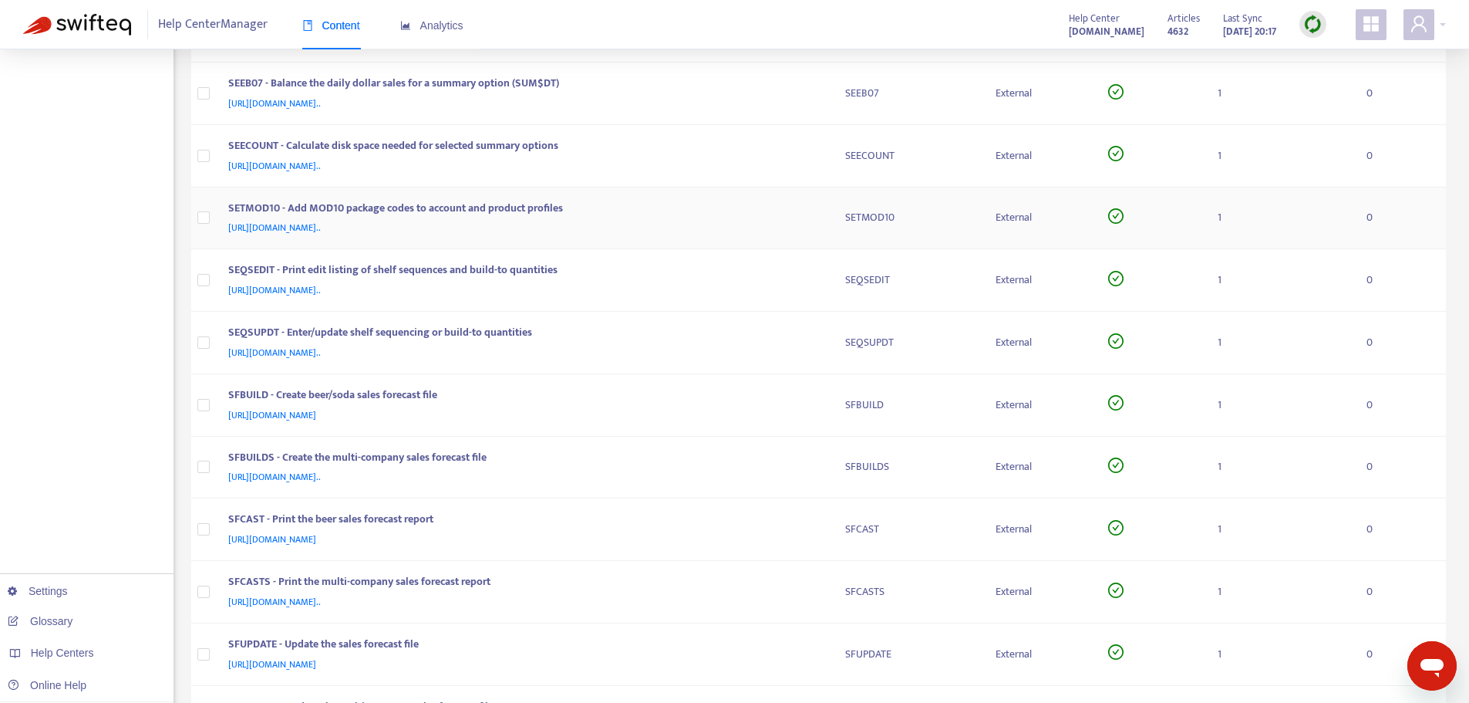
click at [800, 220] on div "[URL][DOMAIN_NAME].." at bounding box center [521, 227] width 587 height 17
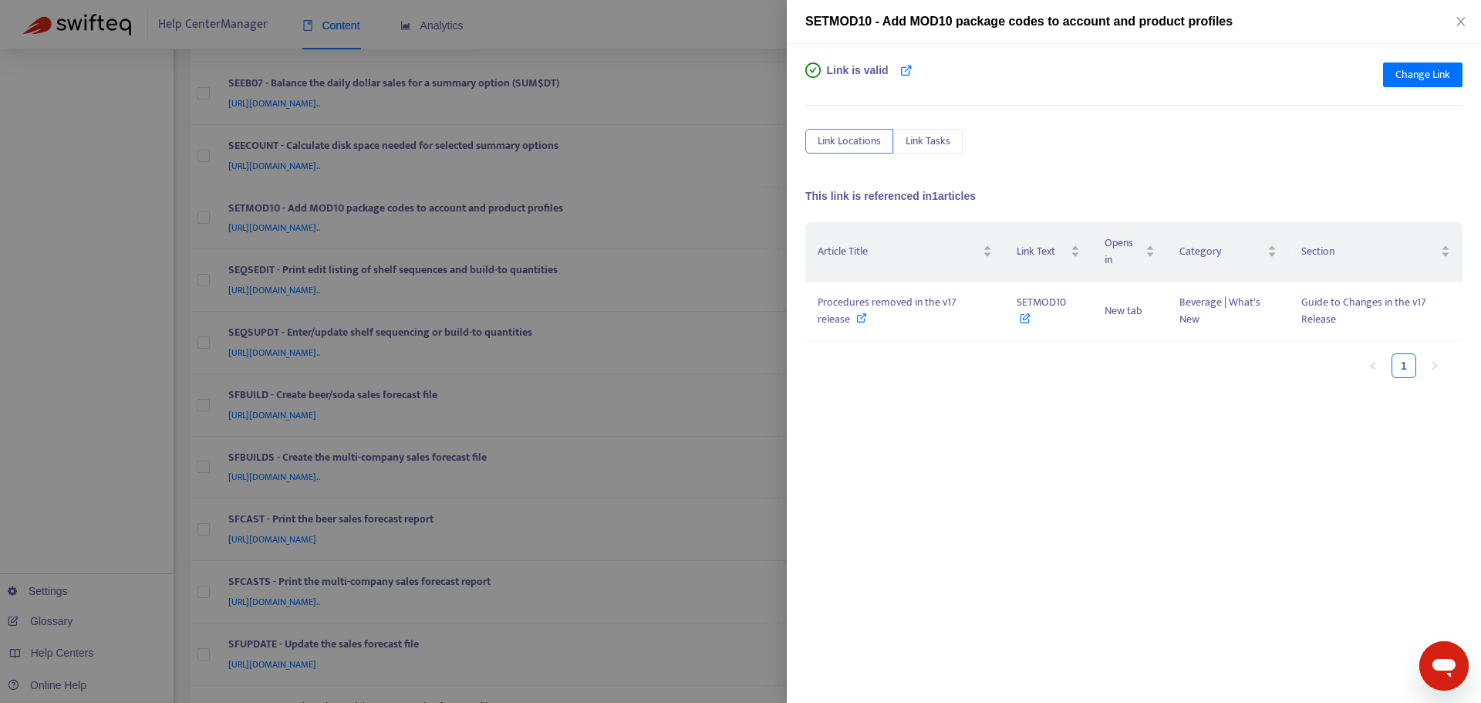
click at [719, 213] on div at bounding box center [740, 351] width 1481 height 703
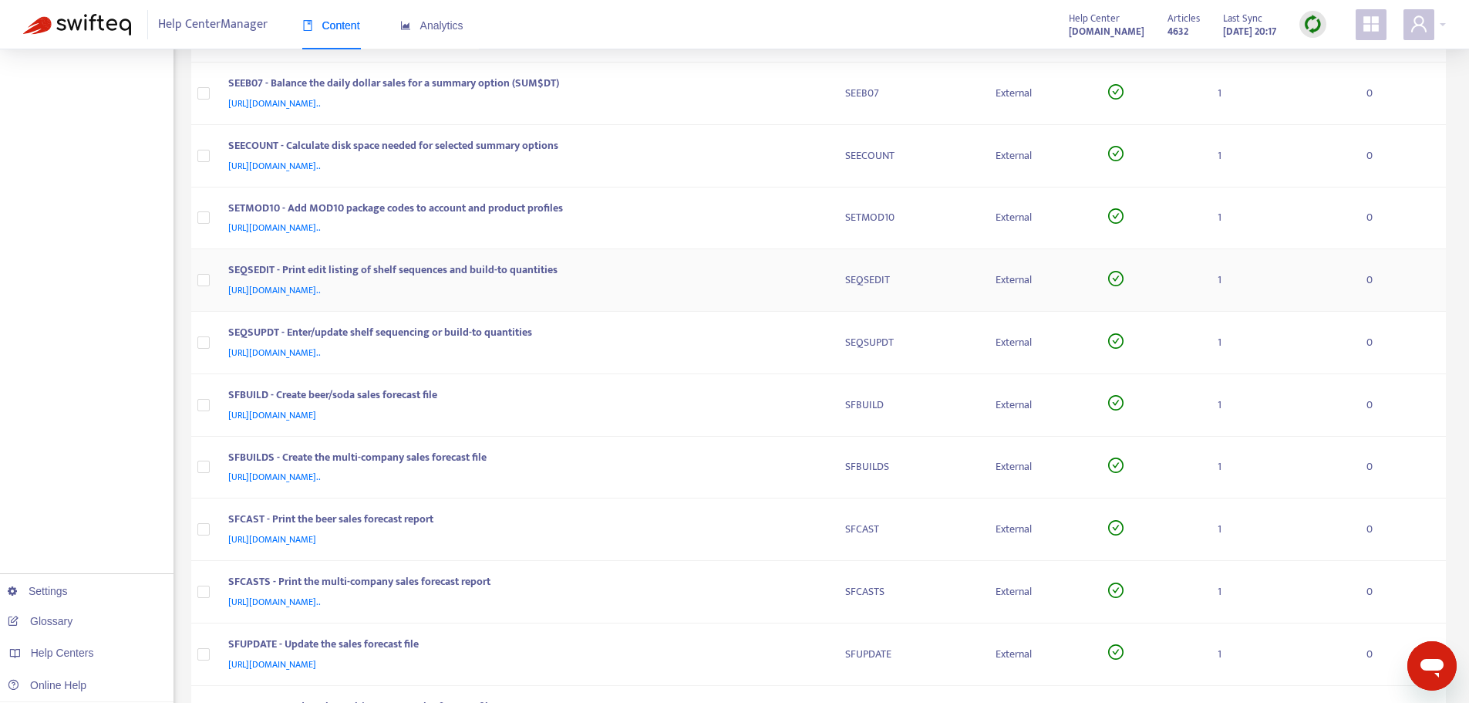
click at [786, 273] on div "SEQSEDIT - Print edit listing of shelf sequences and build-to quantities" at bounding box center [521, 271] width 587 height 20
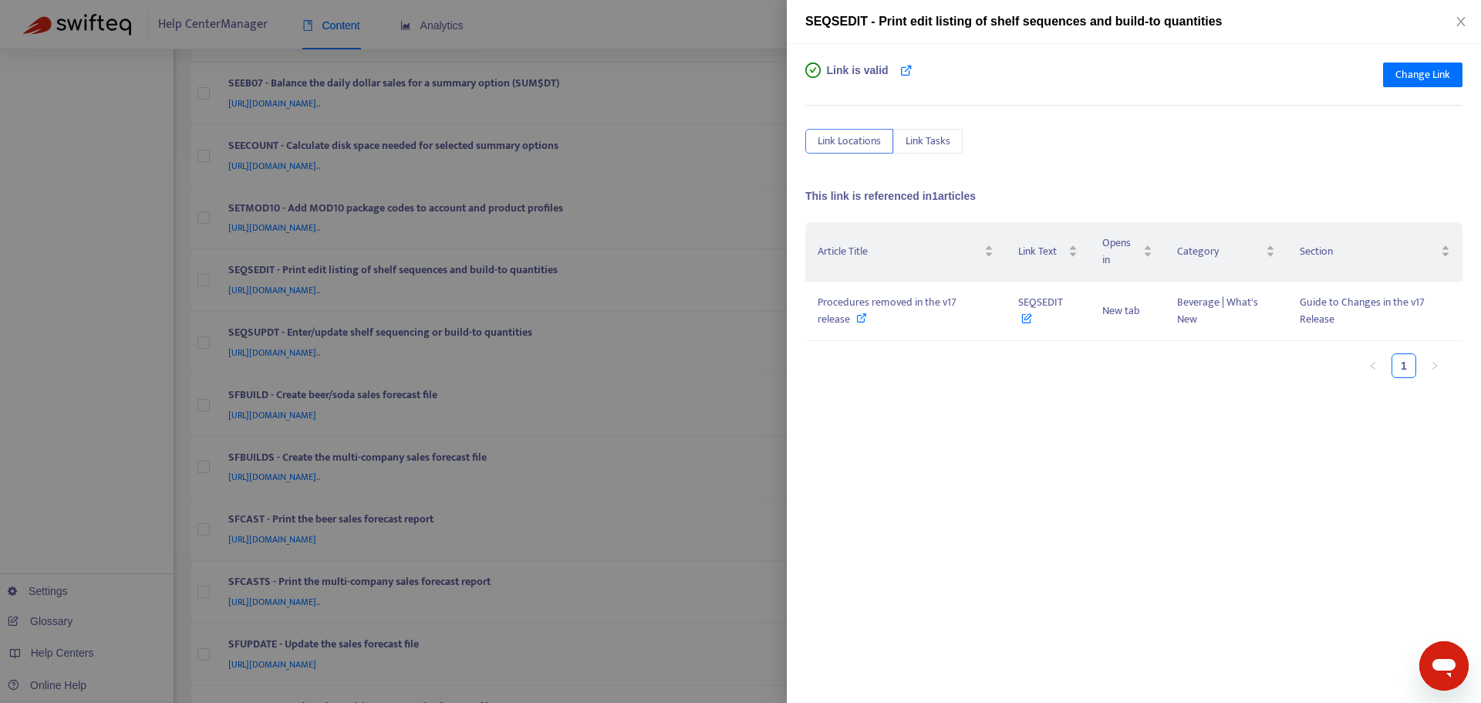
click at [771, 261] on div at bounding box center [740, 351] width 1481 height 703
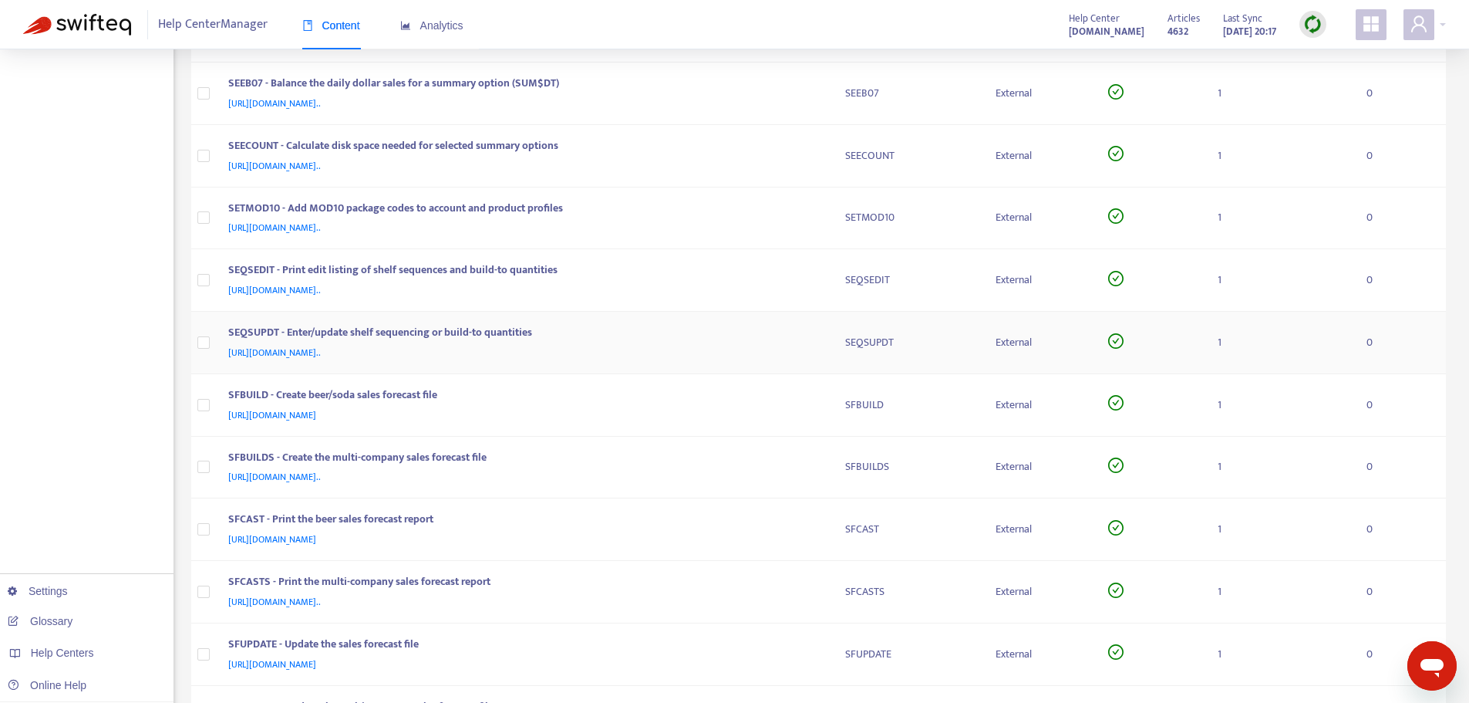
click at [792, 349] on div "[URL][DOMAIN_NAME].." at bounding box center [521, 352] width 587 height 17
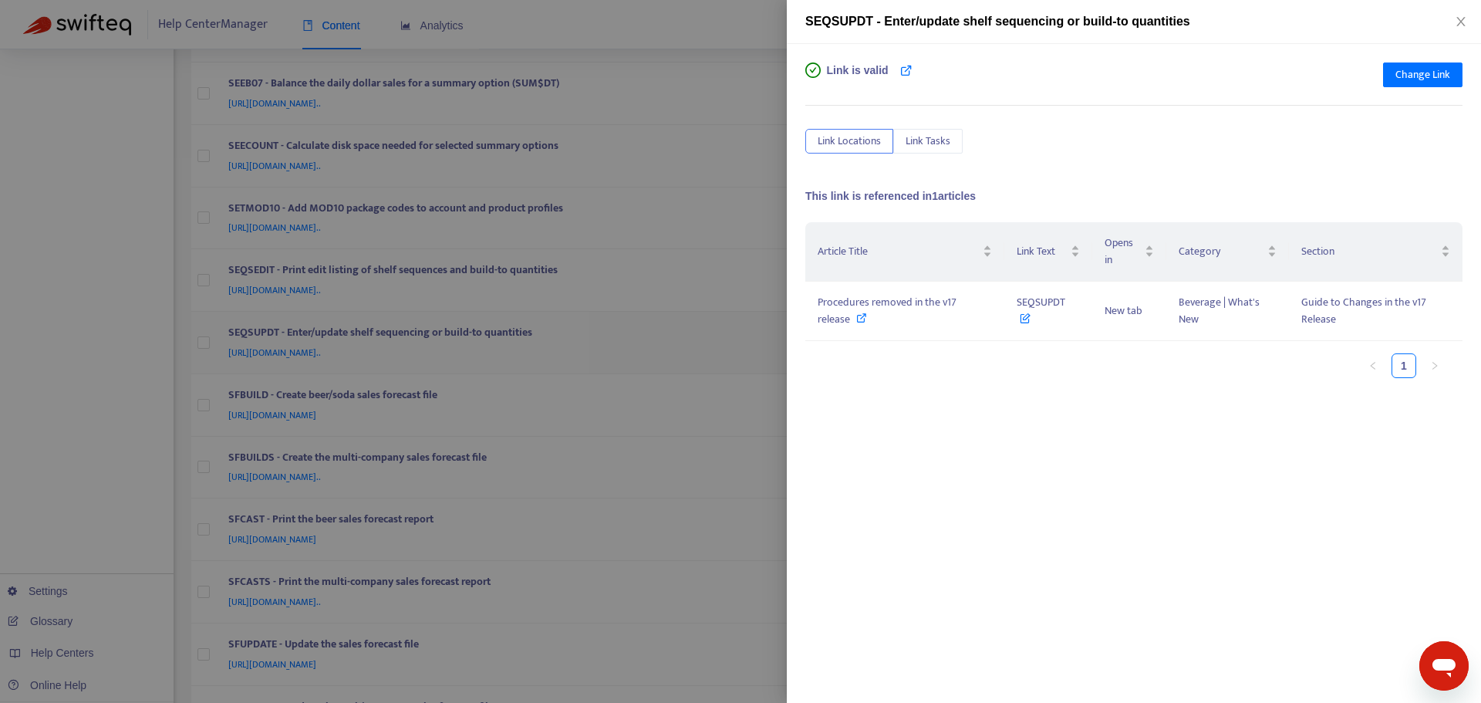
click at [751, 320] on div at bounding box center [740, 351] width 1481 height 703
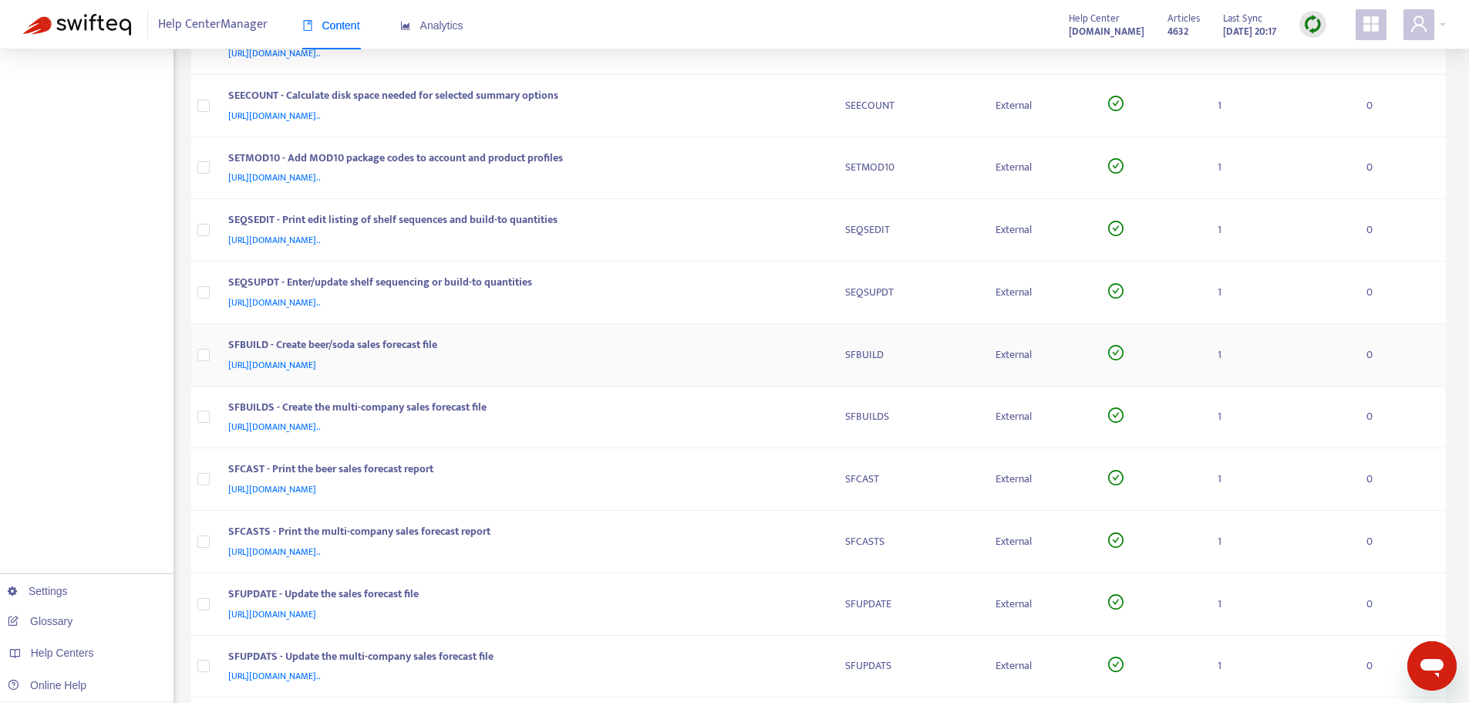
scroll to position [1697, 0]
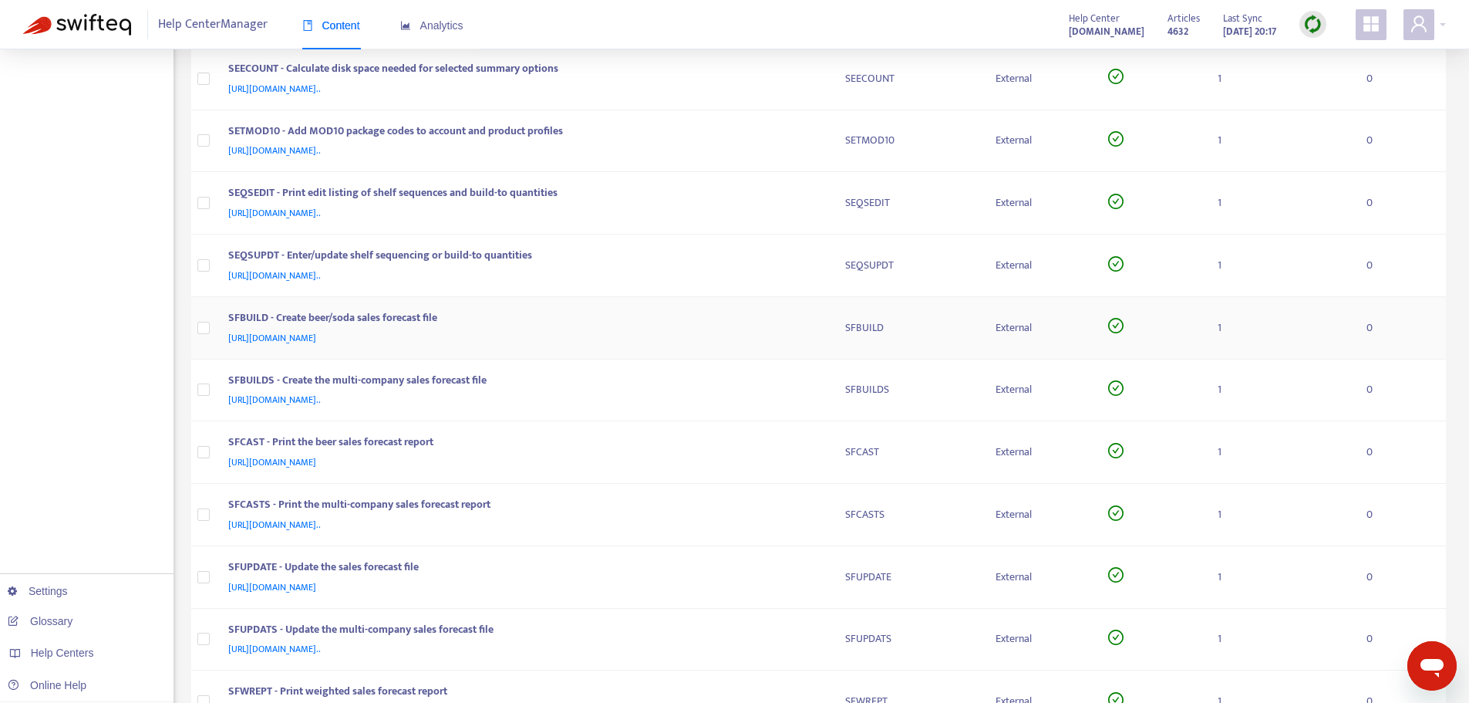
click at [789, 335] on div "[URL][DOMAIN_NAME]" at bounding box center [521, 337] width 587 height 17
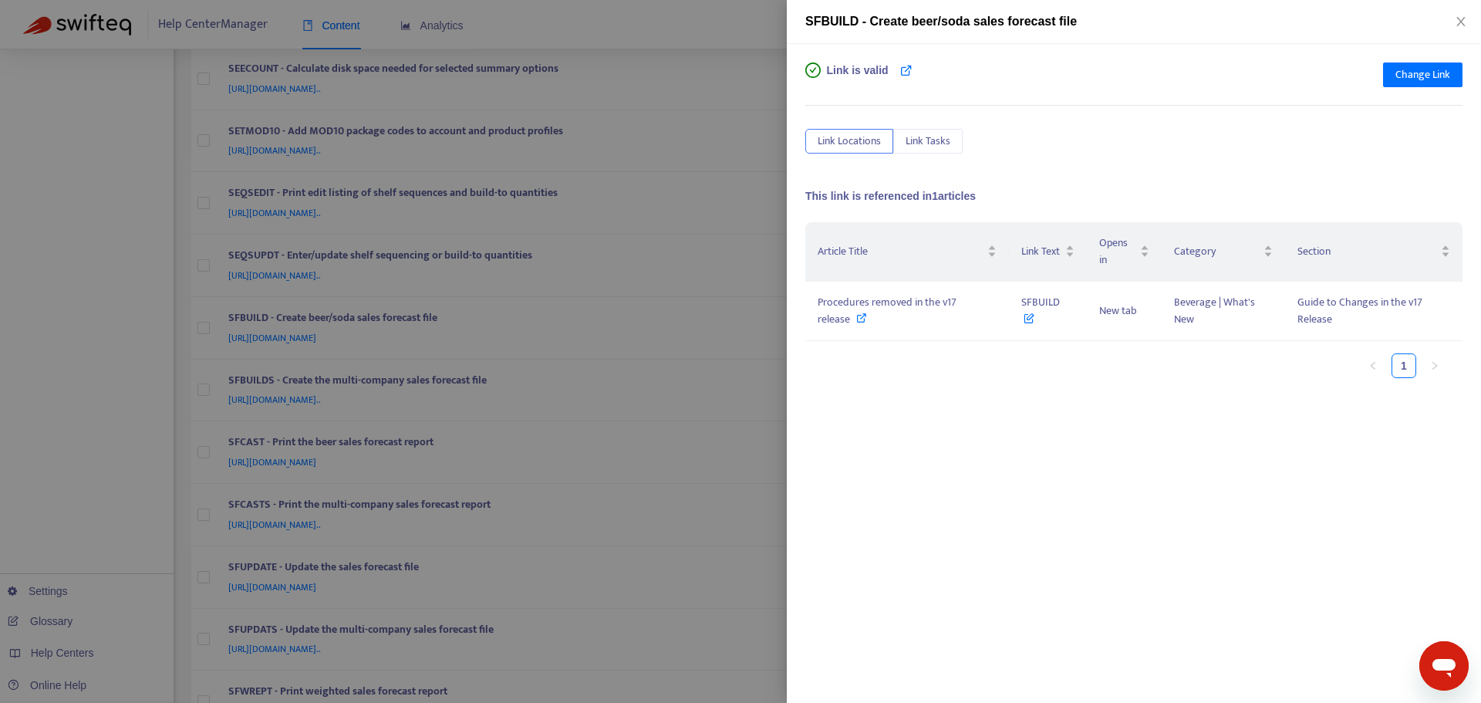
click at [779, 334] on div at bounding box center [740, 351] width 1481 height 703
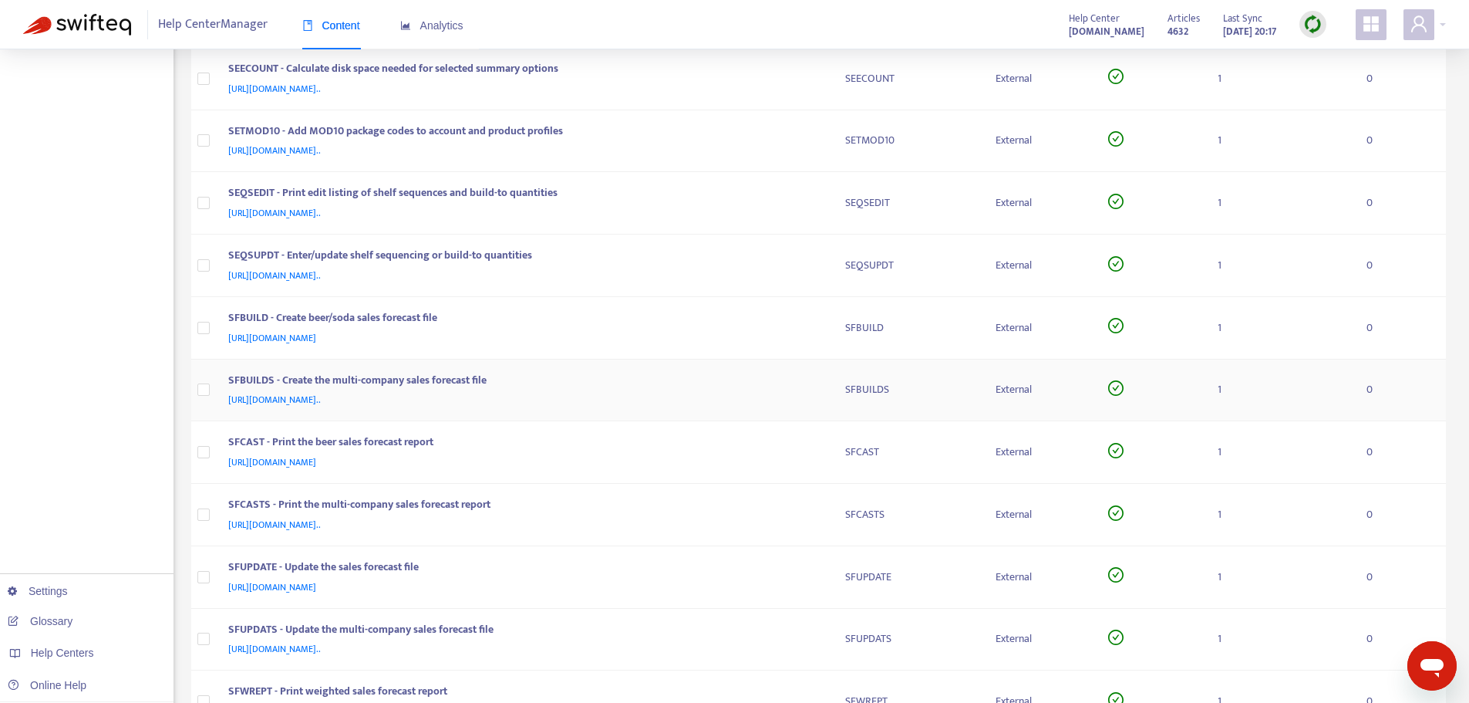
click at [797, 390] on div "SFBUILDS - Create the multi-company sales forecast file" at bounding box center [521, 382] width 587 height 20
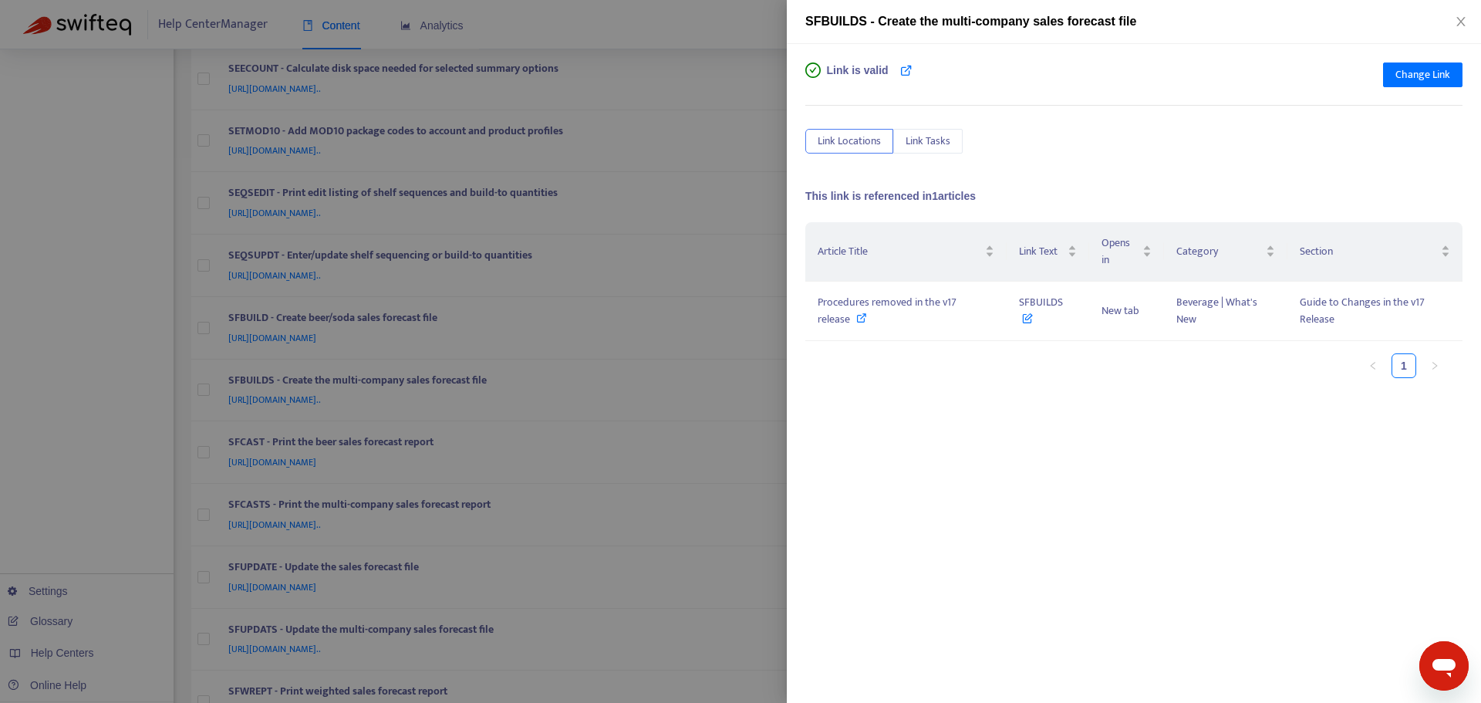
click at [780, 369] on div at bounding box center [740, 351] width 1481 height 703
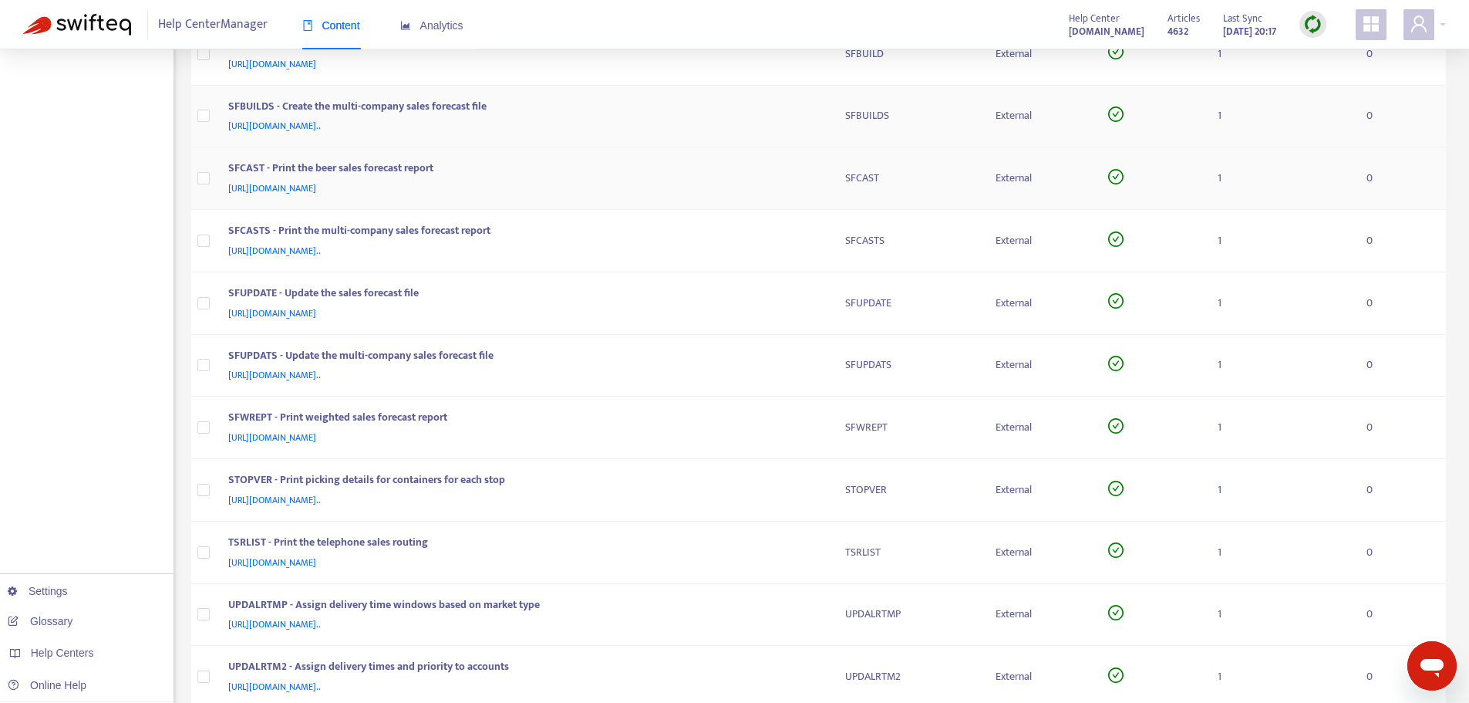
scroll to position [2006, 0]
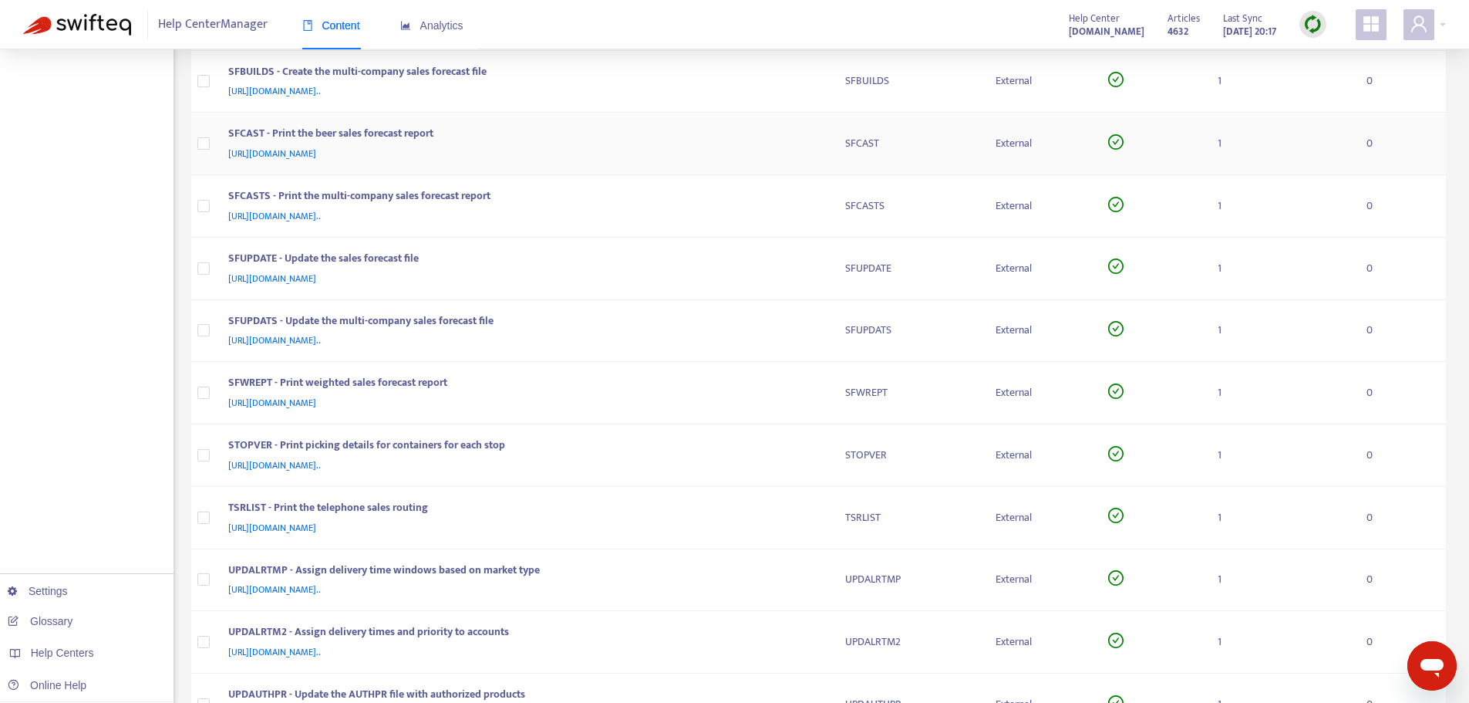
click at [798, 137] on div "SFCAST - Print the beer sales forecast report" at bounding box center [521, 135] width 587 height 20
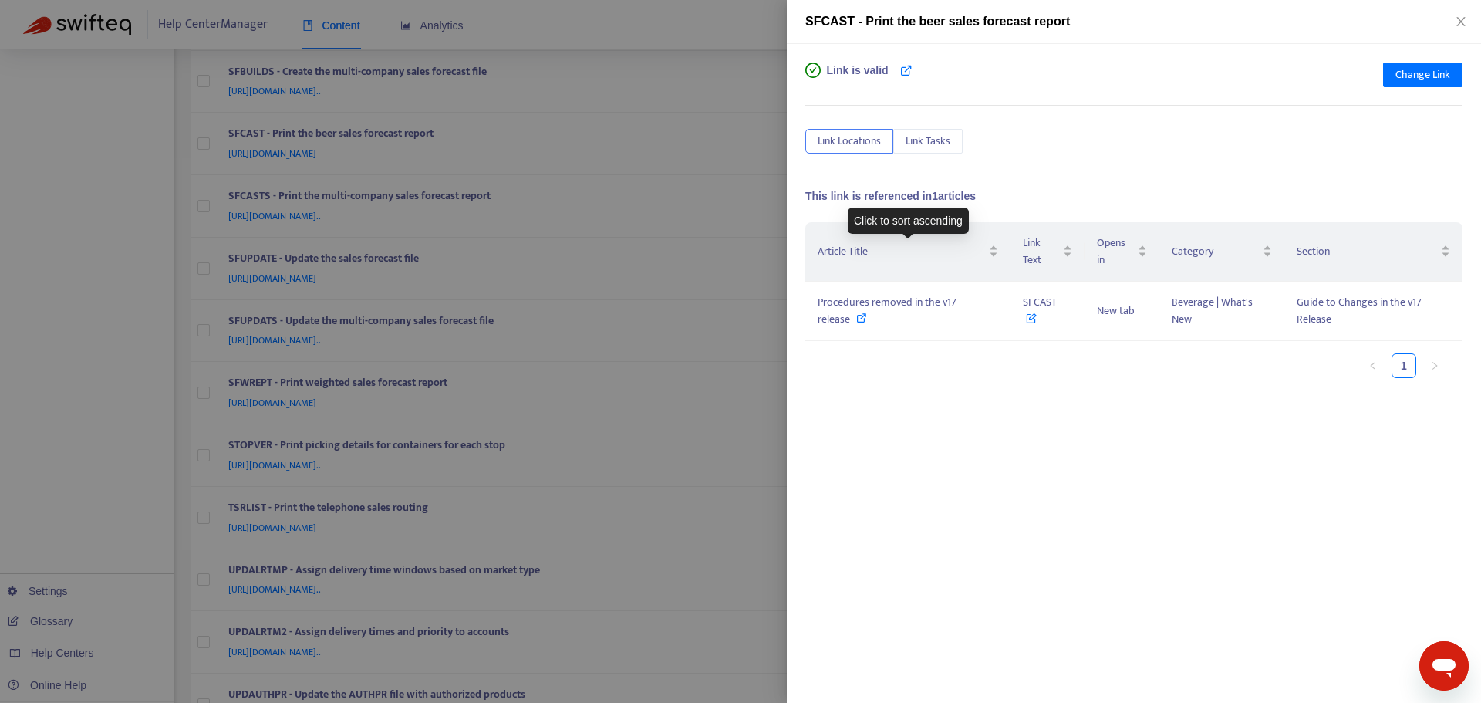
click at [791, 271] on div "Link is valid Change Link Link Locations Link Tasks This link is referenced in …" at bounding box center [1134, 373] width 694 height 659
click at [778, 257] on div at bounding box center [740, 351] width 1481 height 703
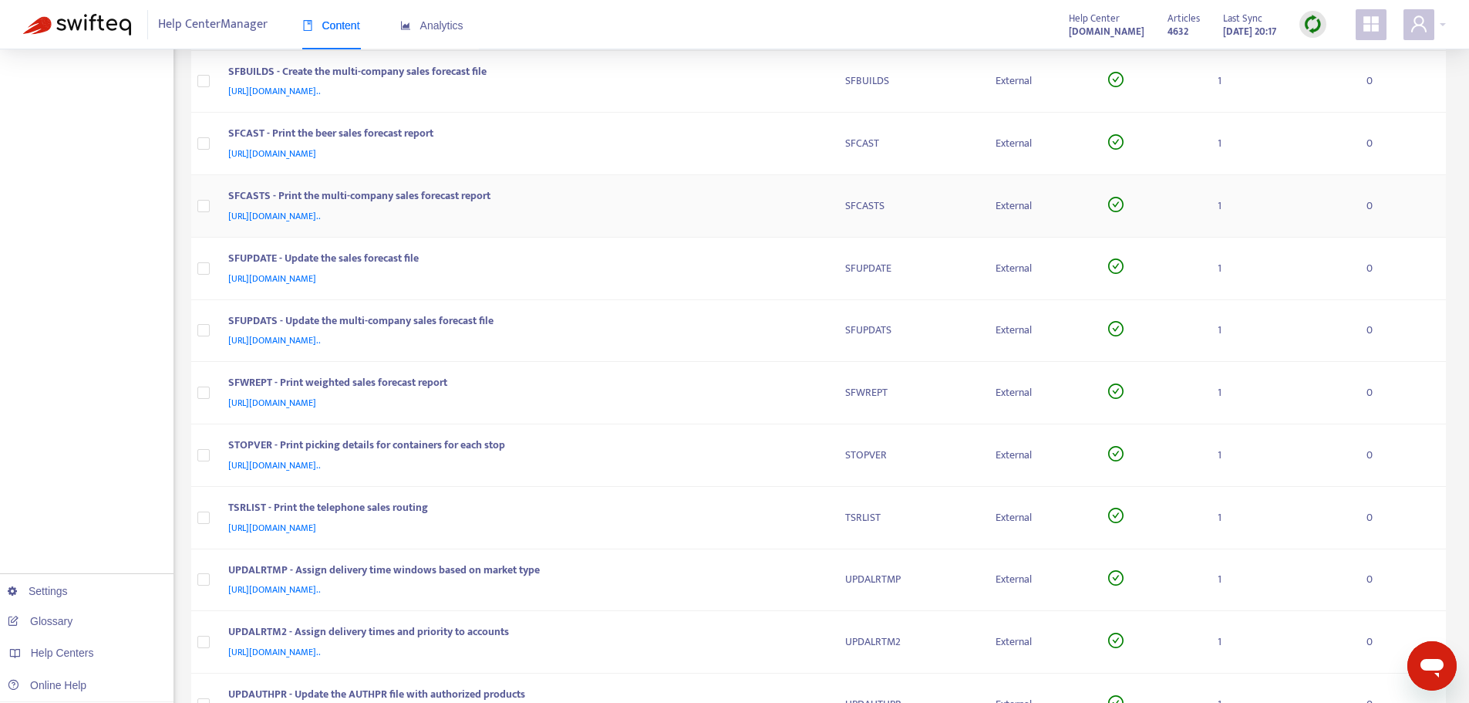
click at [841, 201] on td "SFCASTS" at bounding box center [908, 206] width 150 height 62
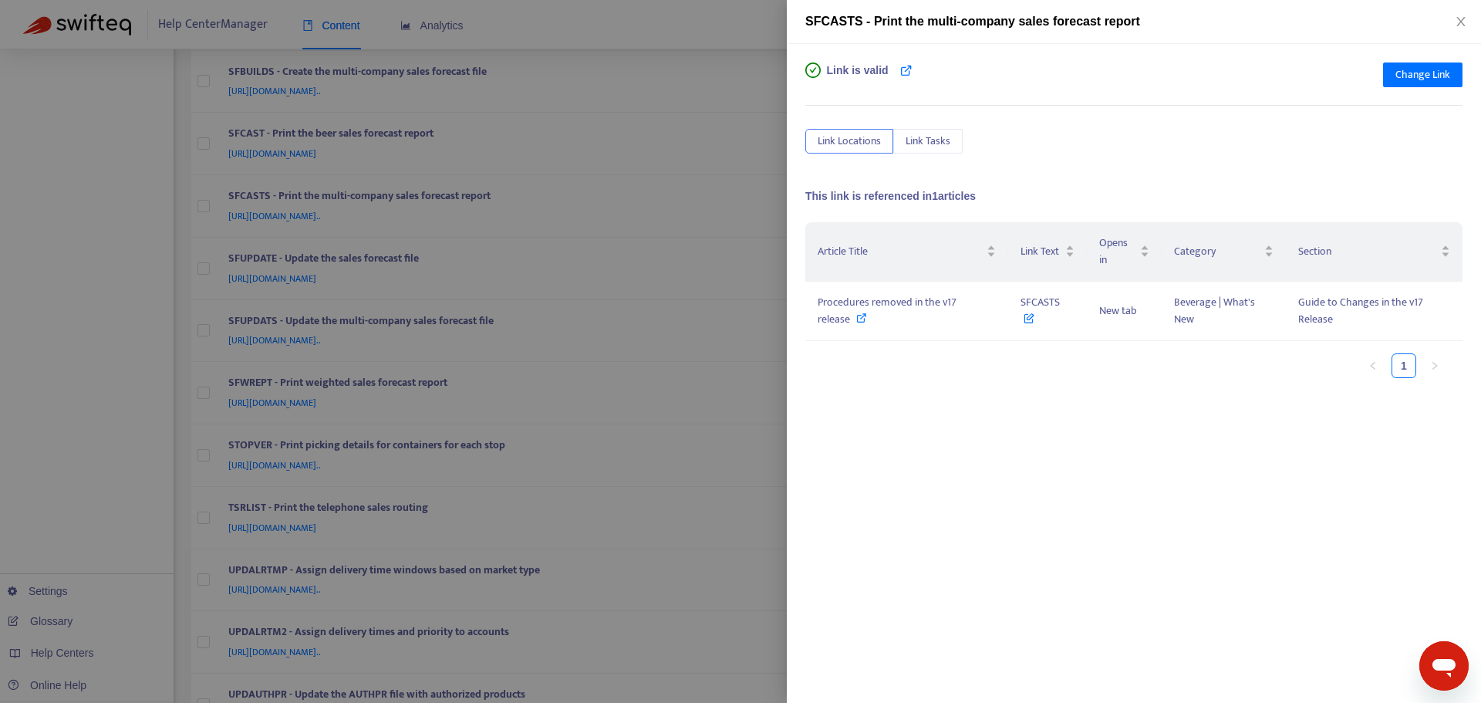
click at [771, 200] on div at bounding box center [740, 351] width 1481 height 703
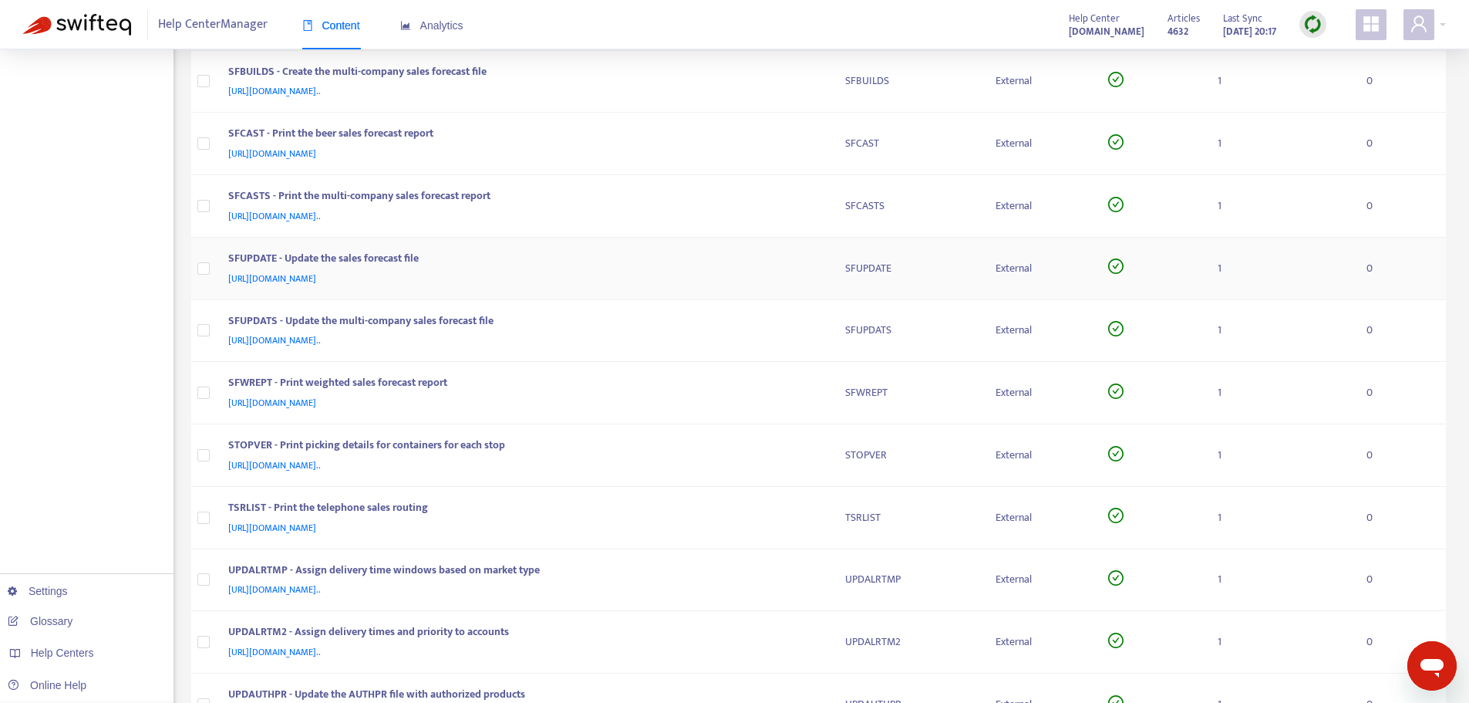
click at [819, 278] on div "SFUPDATE - Update the sales forecast file [URL][DOMAIN_NAME]" at bounding box center [524, 268] width 592 height 37
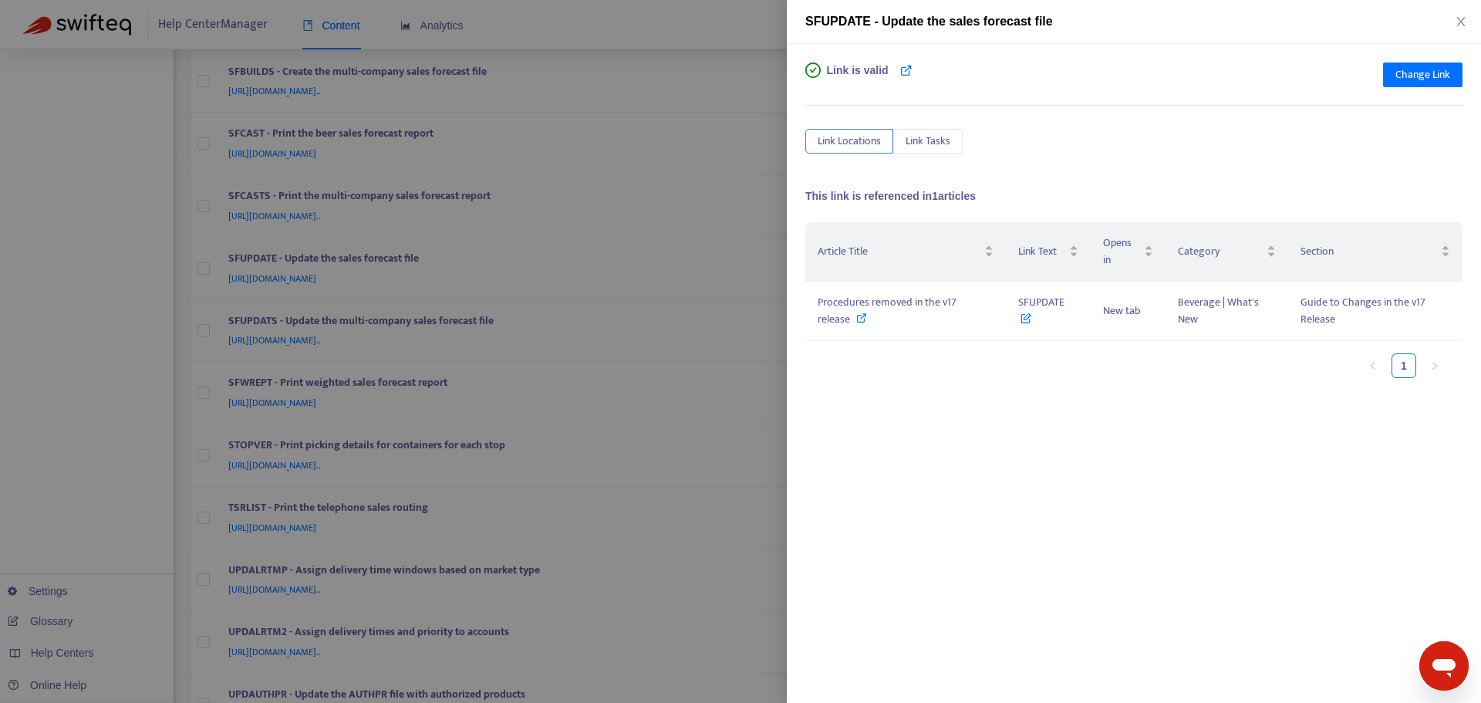
click at [764, 231] on div at bounding box center [740, 351] width 1481 height 703
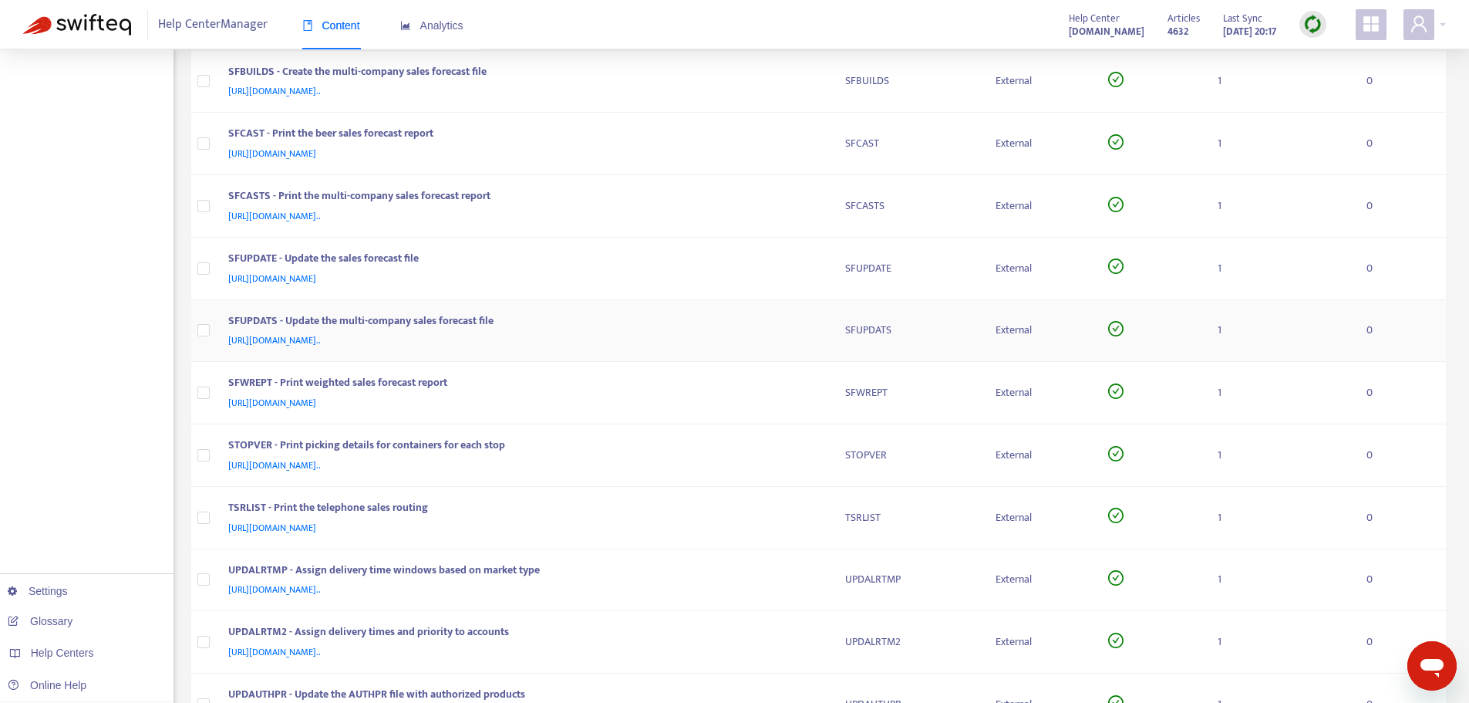
click at [810, 318] on div "SFUPDATS - Update the multi-company sales forecast file" at bounding box center [521, 322] width 587 height 20
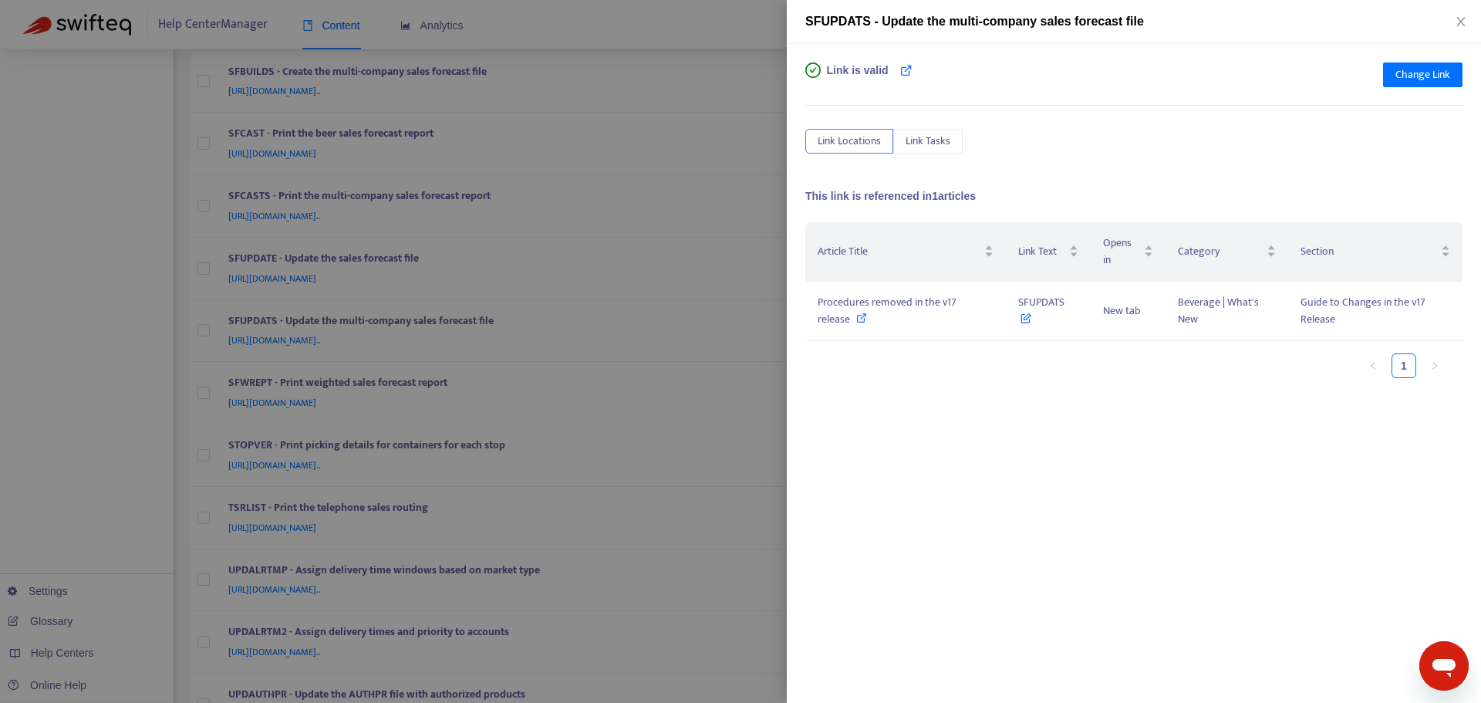
click at [784, 282] on div at bounding box center [740, 351] width 1481 height 703
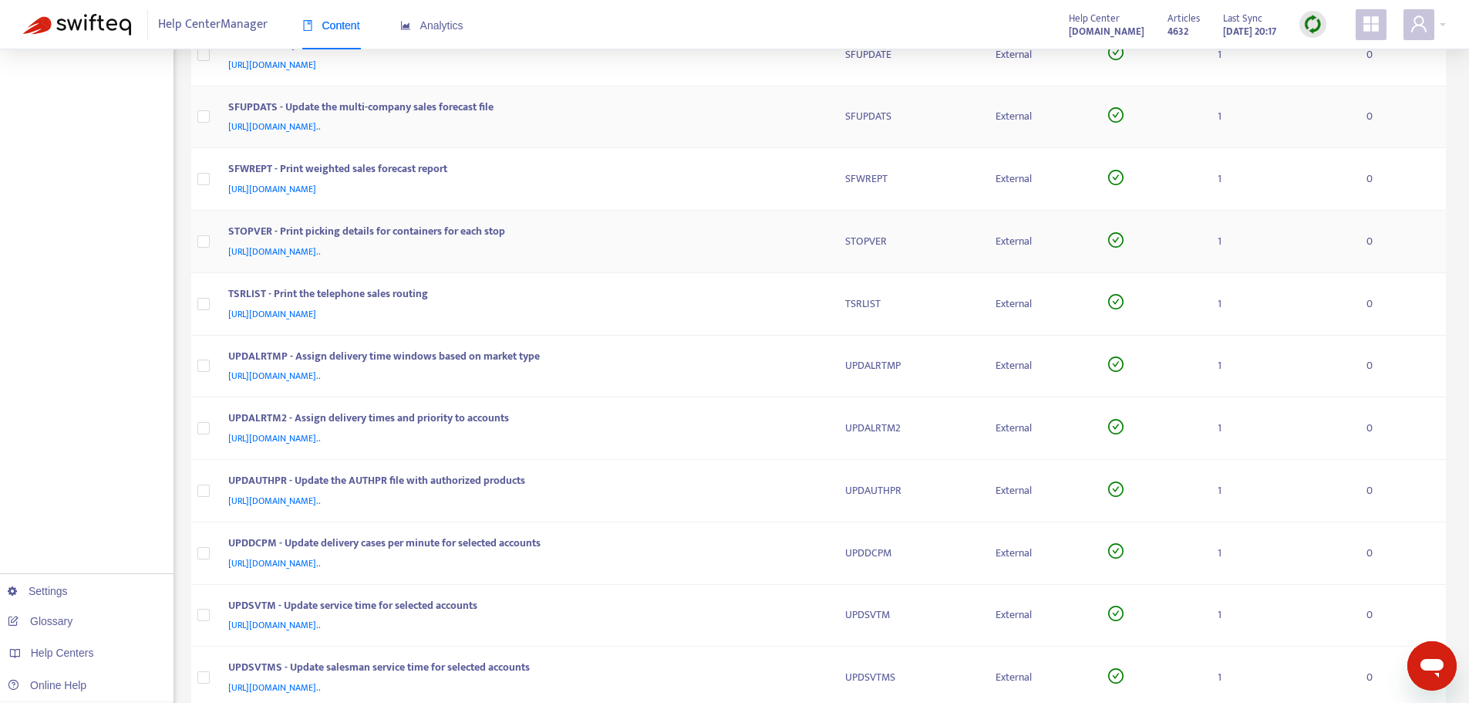
scroll to position [2237, 0]
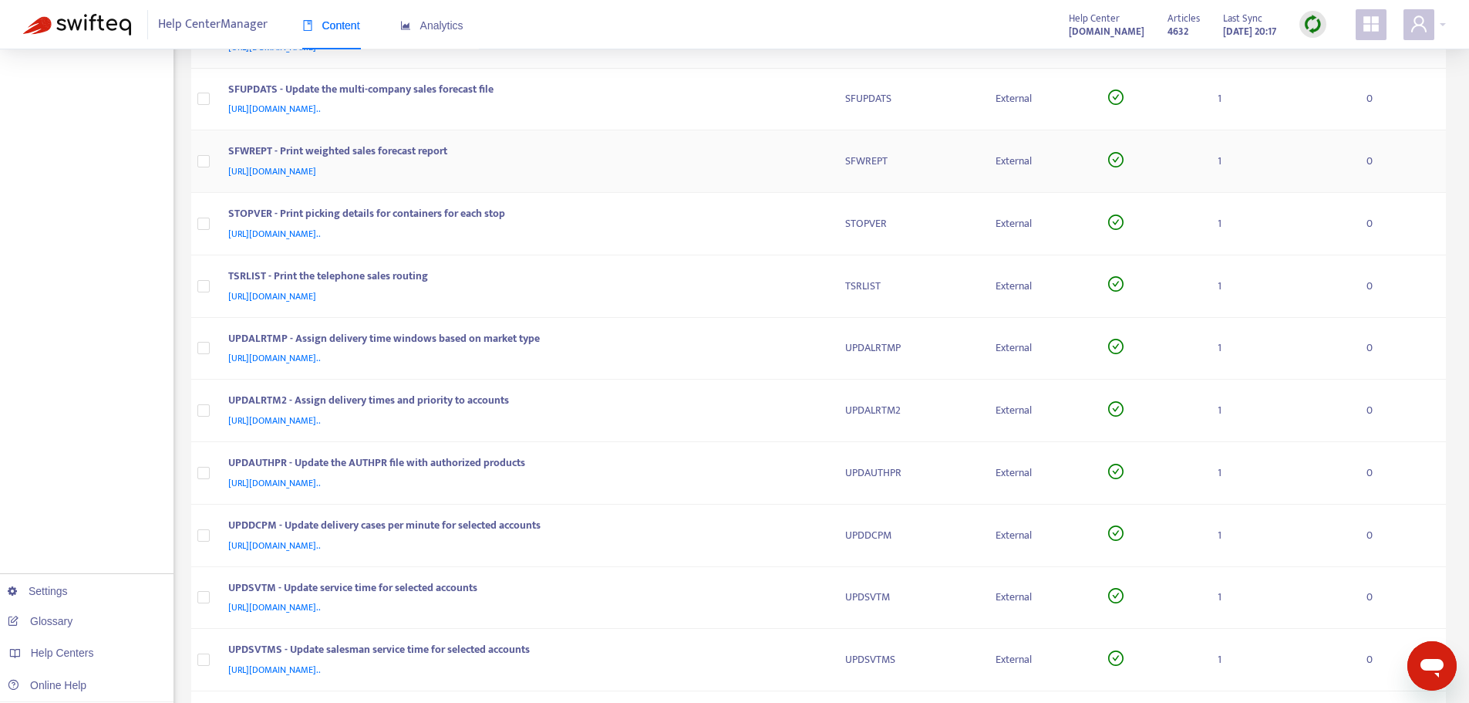
click at [812, 154] on div "SFWREPT - Print weighted sales forecast report" at bounding box center [521, 153] width 587 height 20
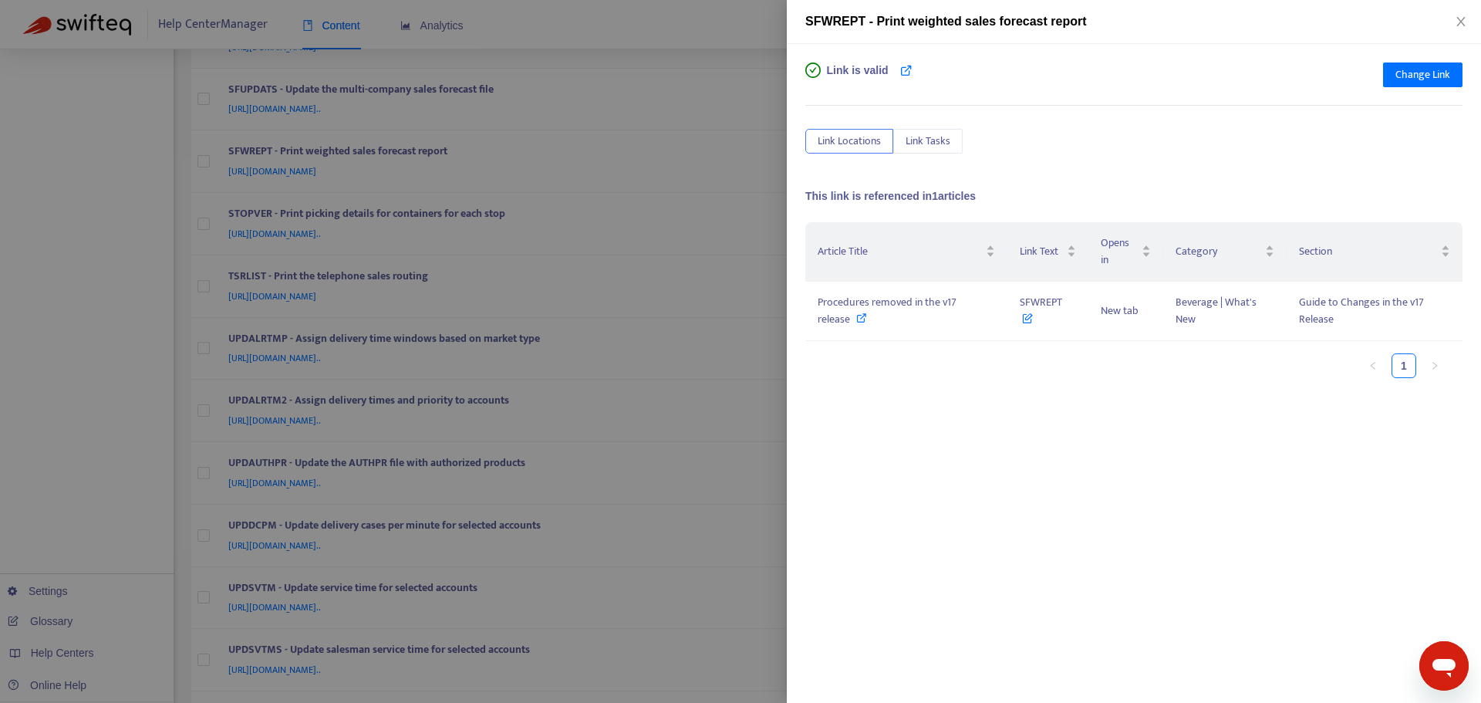
click at [778, 173] on div at bounding box center [740, 351] width 1481 height 703
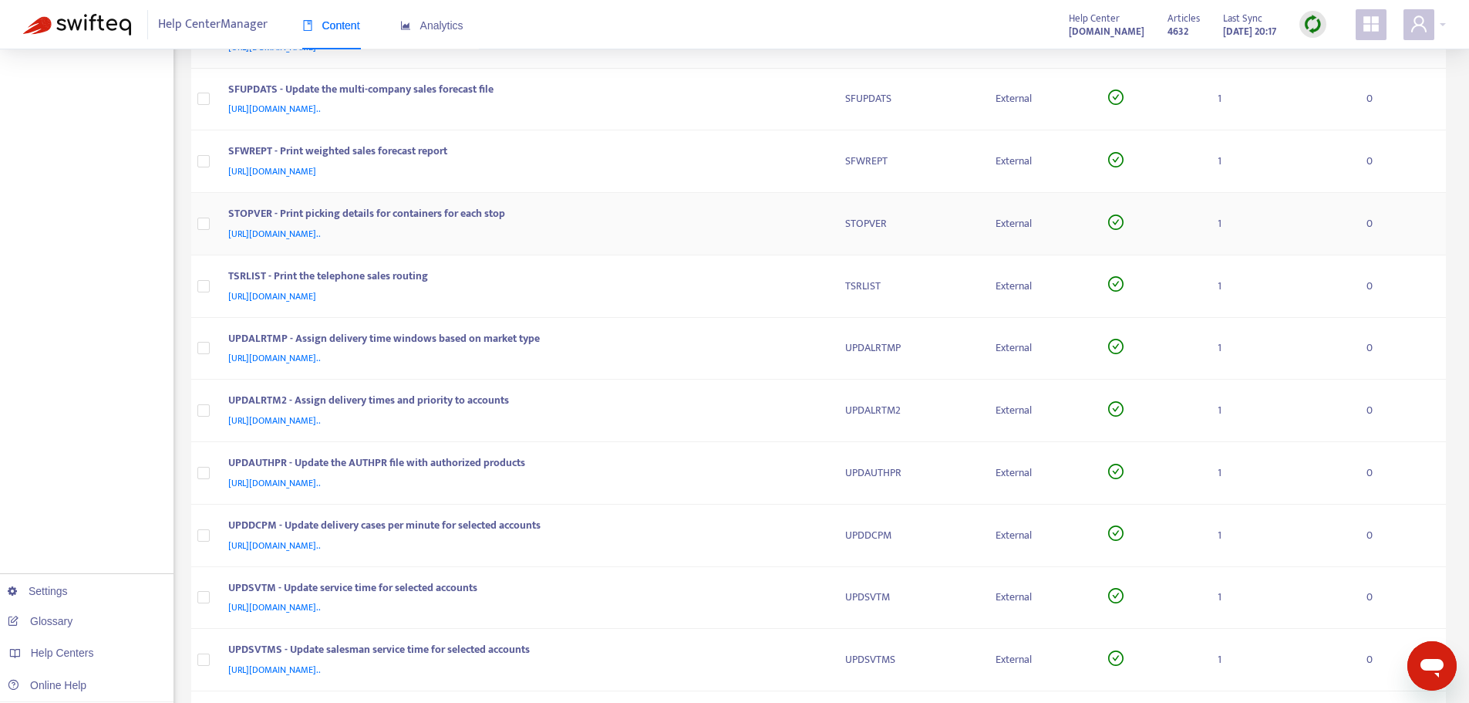
click at [828, 208] on td "STOPVER - Print picking details for containers for each stop [URL][DOMAIN_NAME]…" at bounding box center [524, 224] width 617 height 62
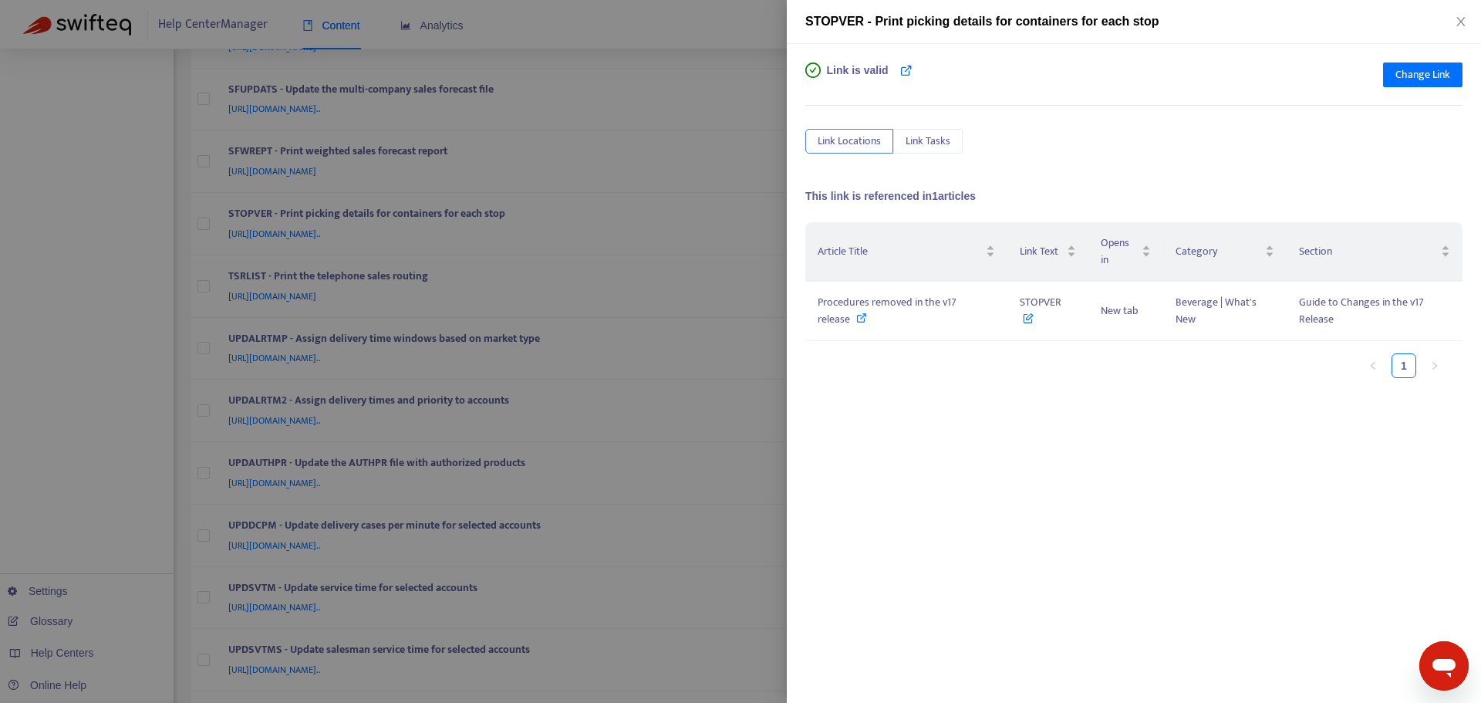
click at [767, 168] on div at bounding box center [740, 351] width 1481 height 703
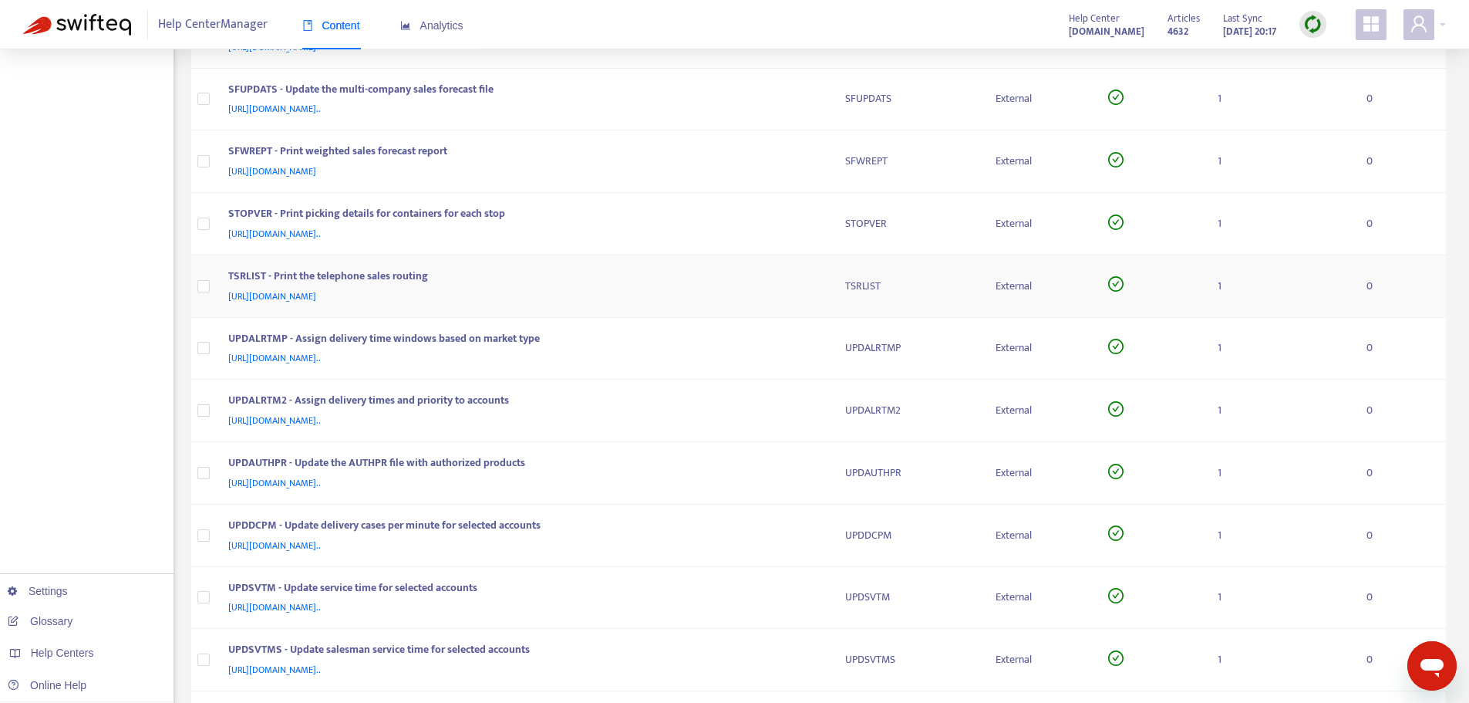
click at [819, 291] on div "TSRLIST - Print the telephone sales routing [URL][DOMAIN_NAME]" at bounding box center [524, 286] width 592 height 37
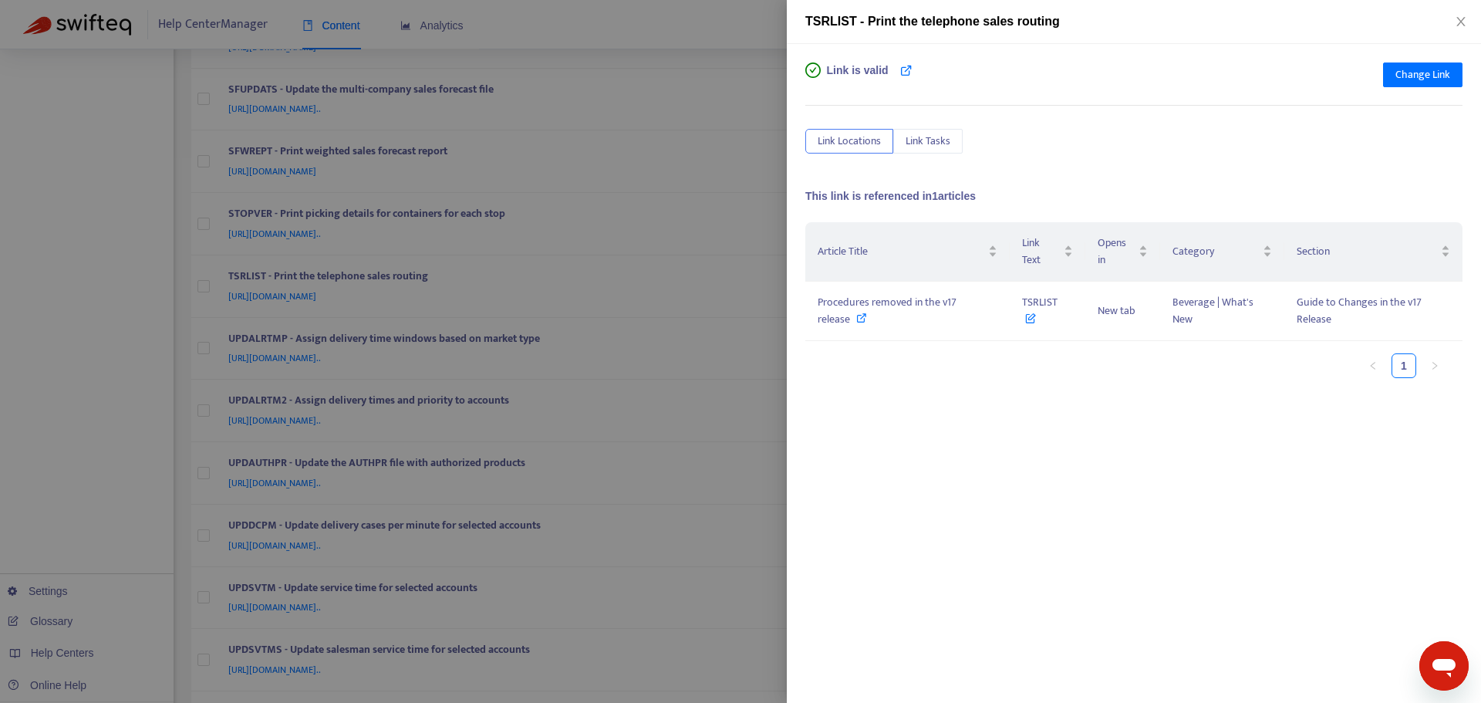
click at [775, 281] on div at bounding box center [740, 351] width 1481 height 703
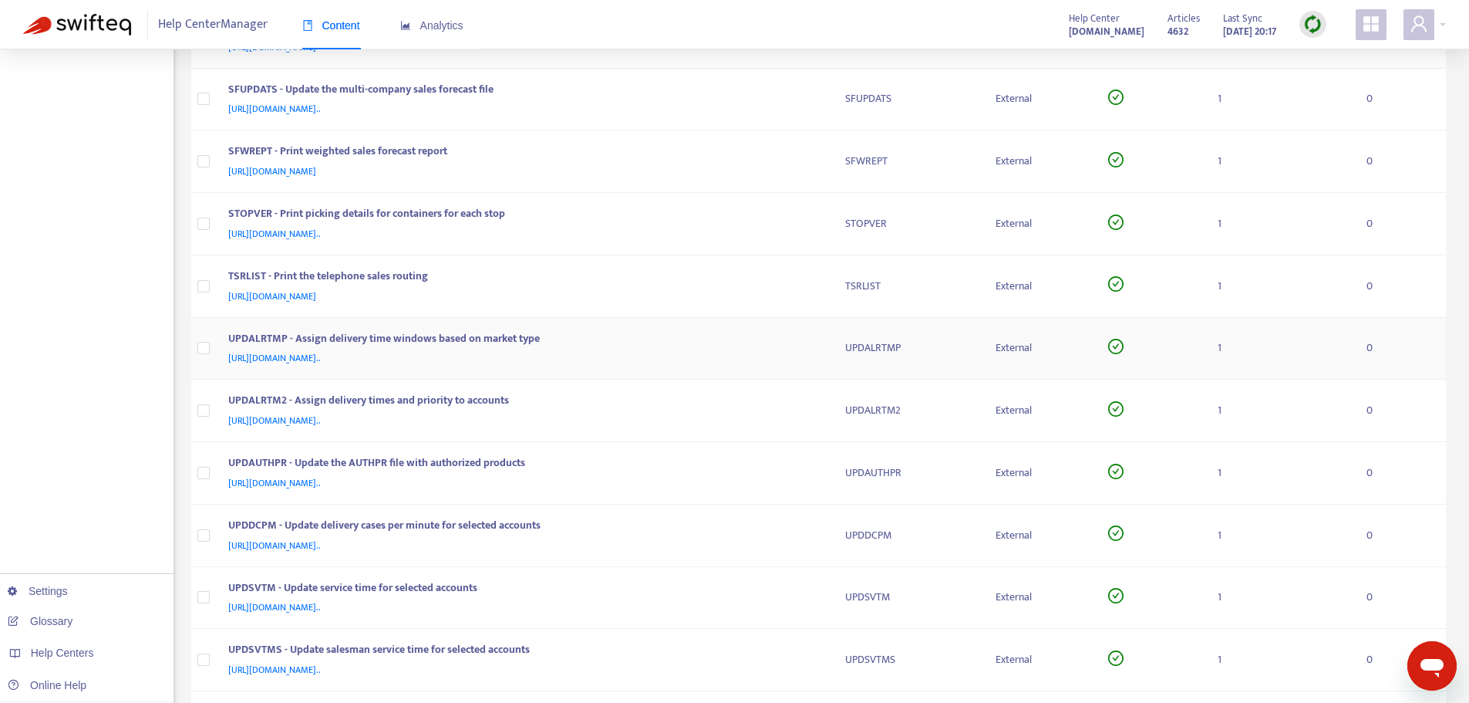
click at [823, 331] on td "UPDALRTMP - Assign delivery time windows based on market type [URL][DOMAIN_NAME…" at bounding box center [524, 349] width 617 height 62
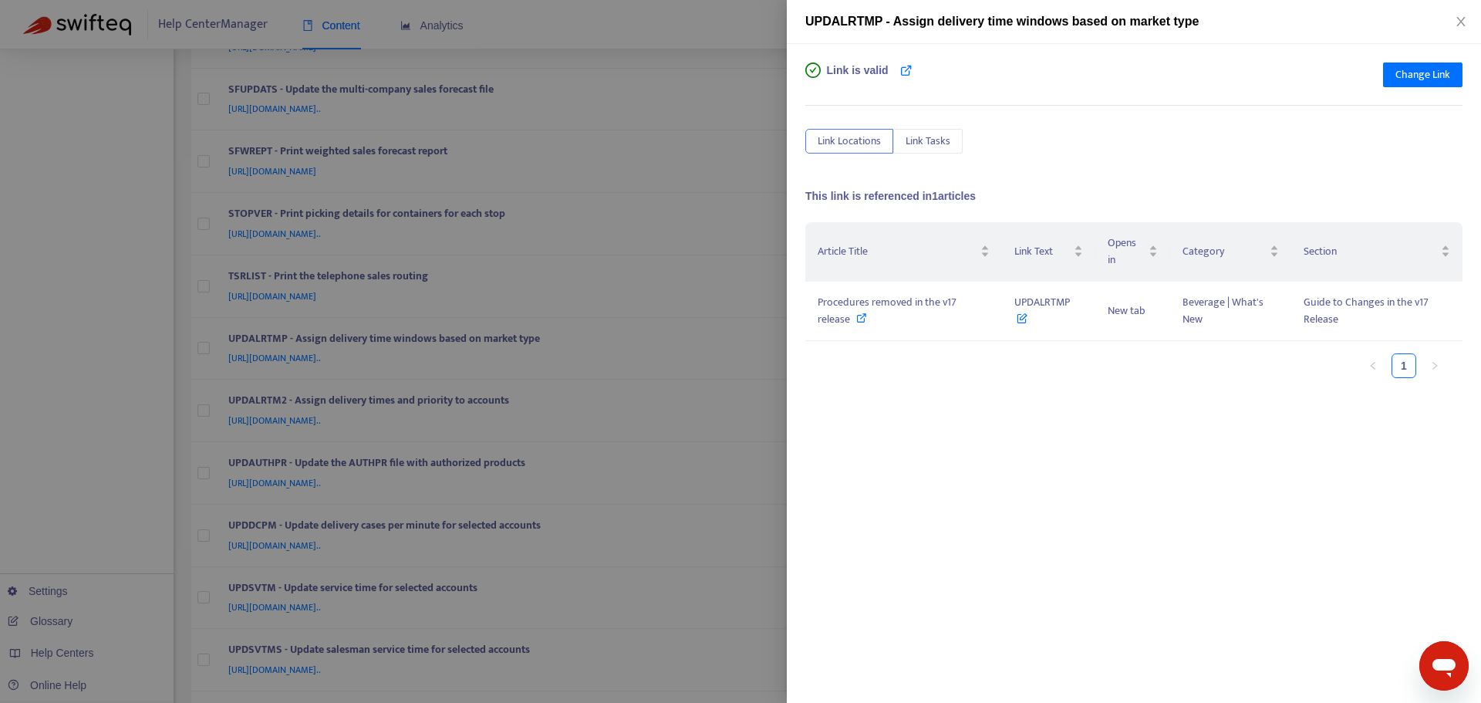
click at [768, 238] on div at bounding box center [740, 351] width 1481 height 703
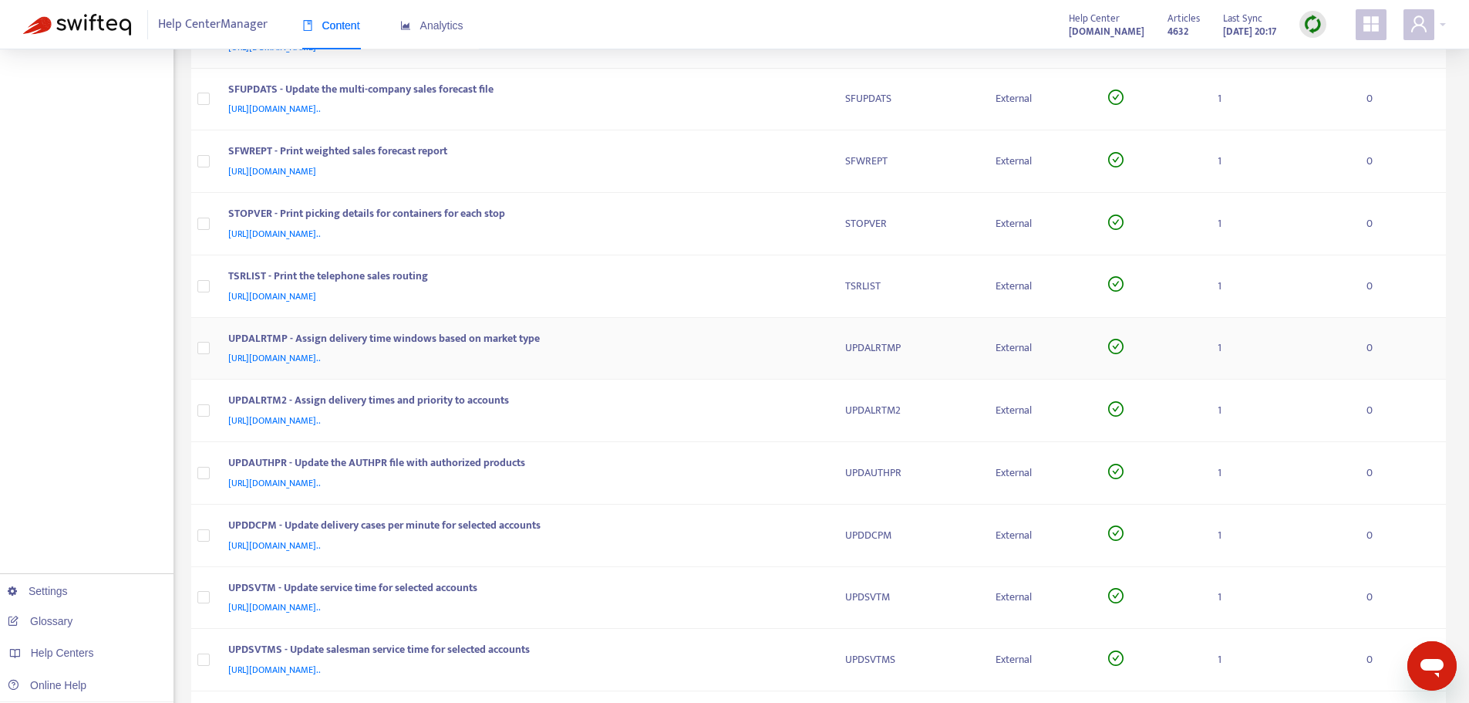
click at [833, 358] on td "UPDALRTMP" at bounding box center [908, 349] width 150 height 62
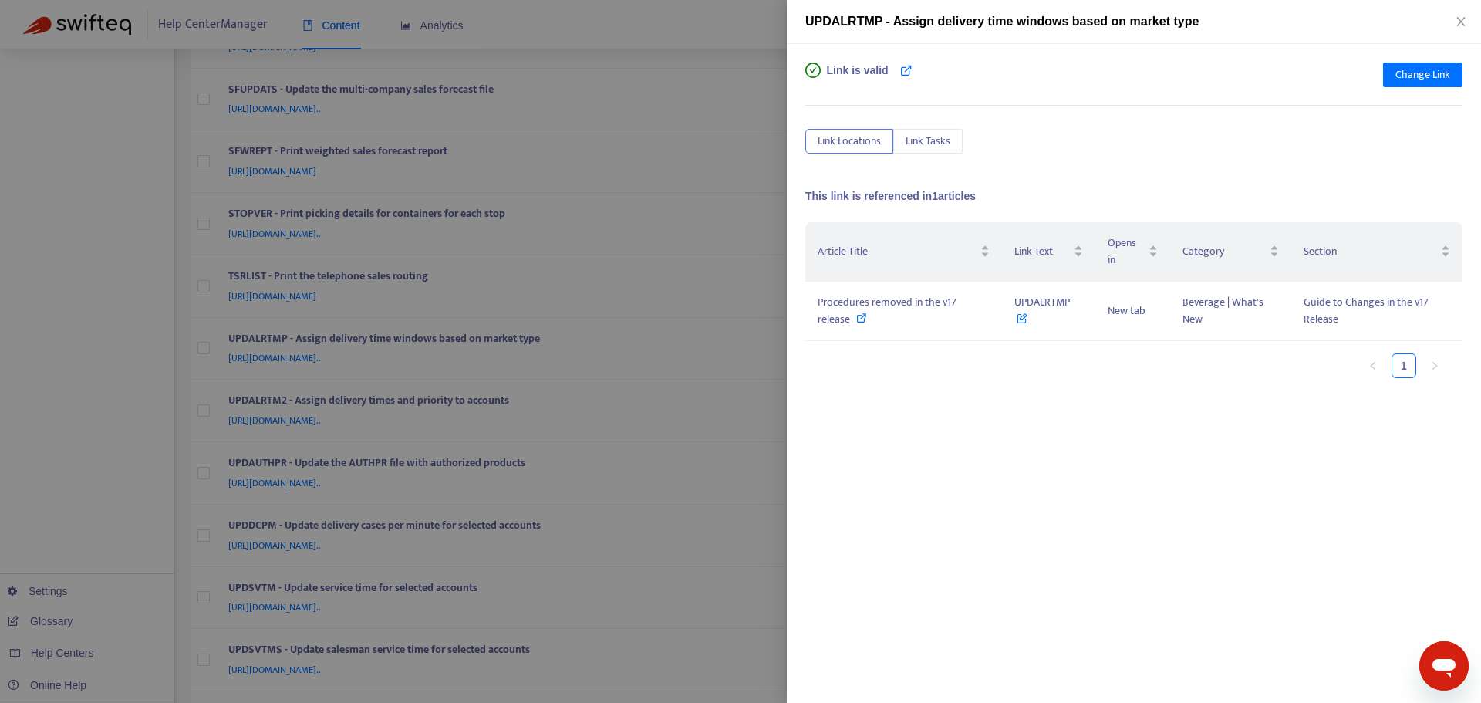
click at [778, 296] on div at bounding box center [740, 351] width 1481 height 703
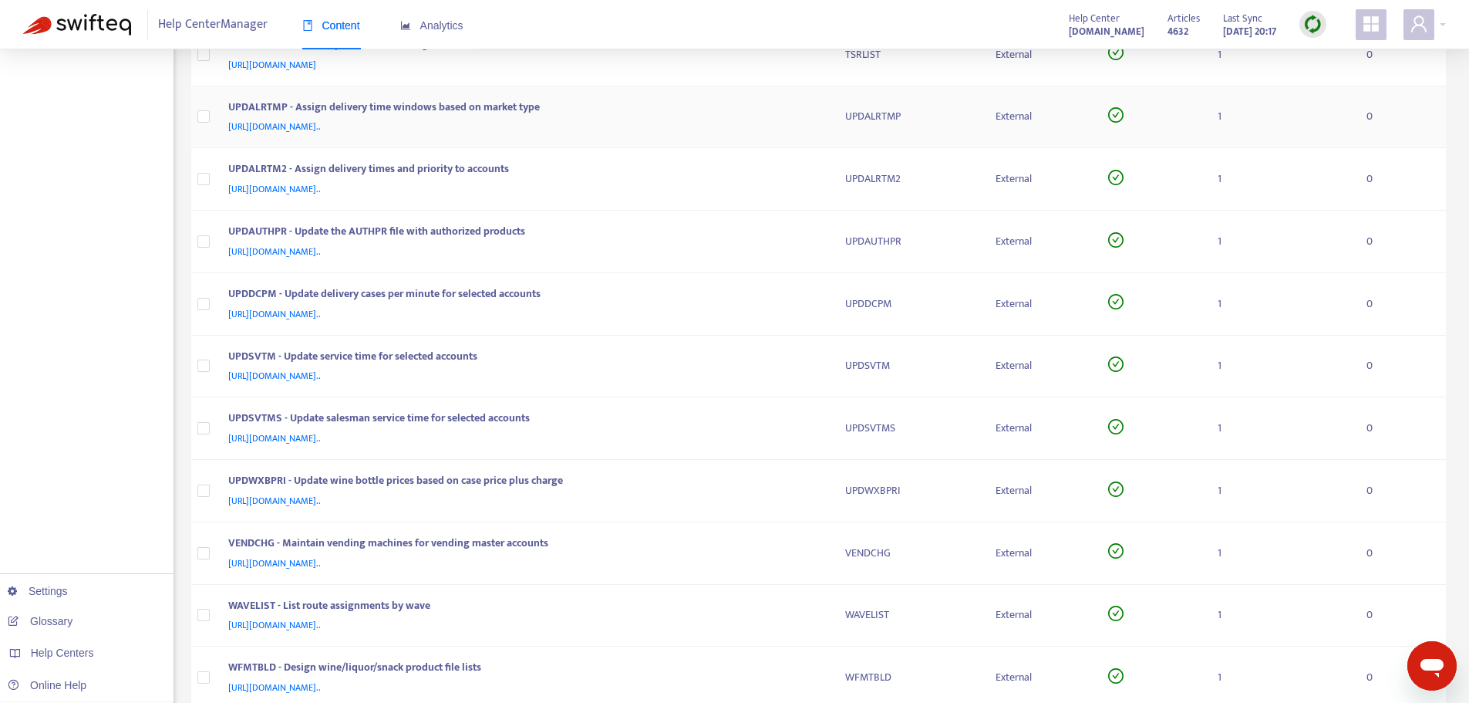
scroll to position [2546, 0]
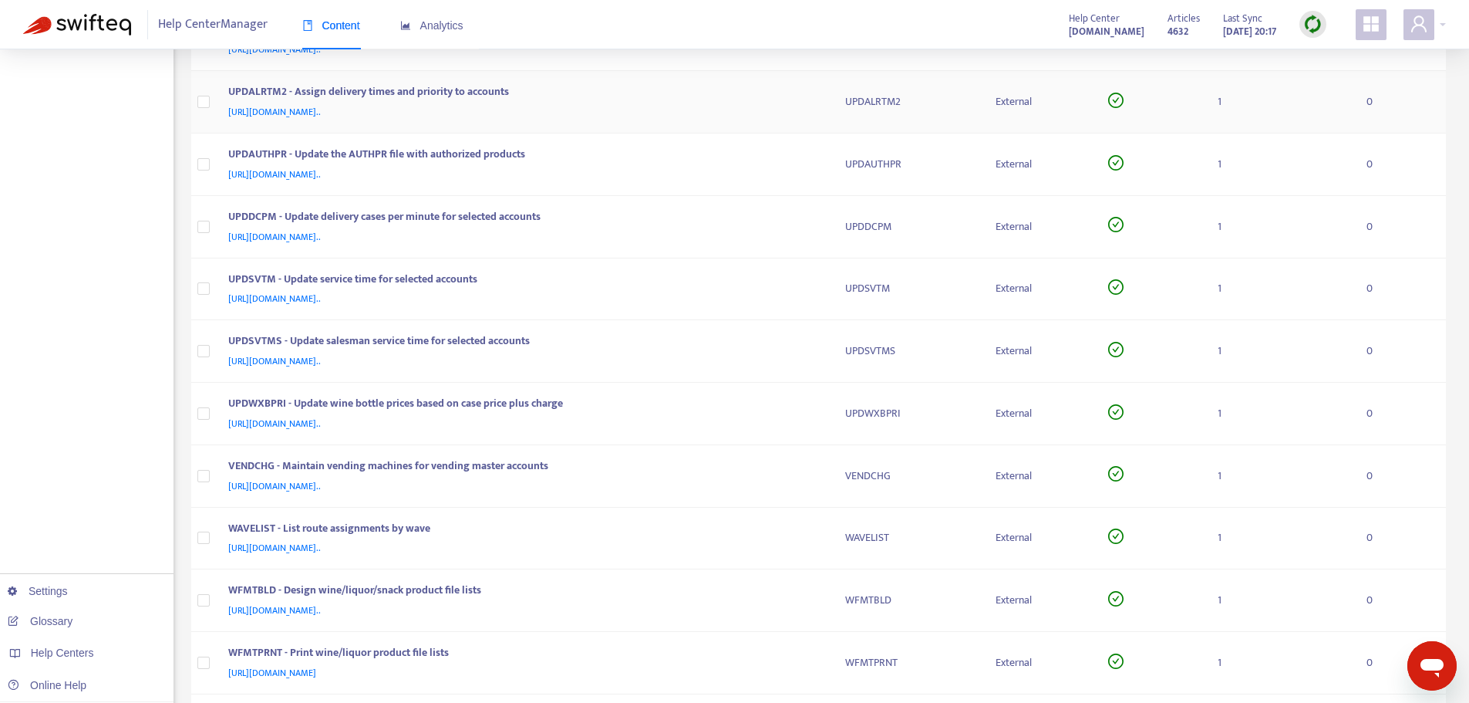
click at [811, 103] on div "[URL][DOMAIN_NAME].." at bounding box center [521, 111] width 587 height 17
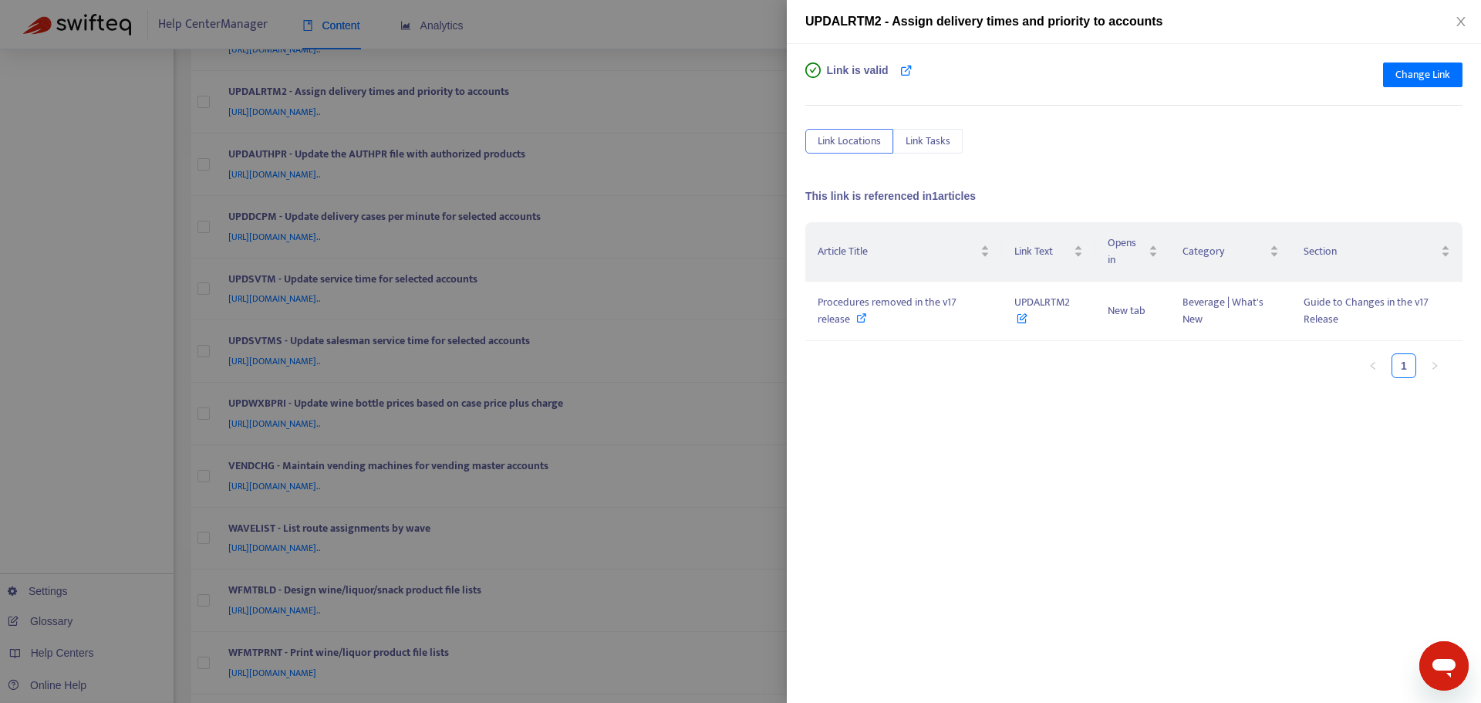
click at [758, 150] on div at bounding box center [740, 351] width 1481 height 703
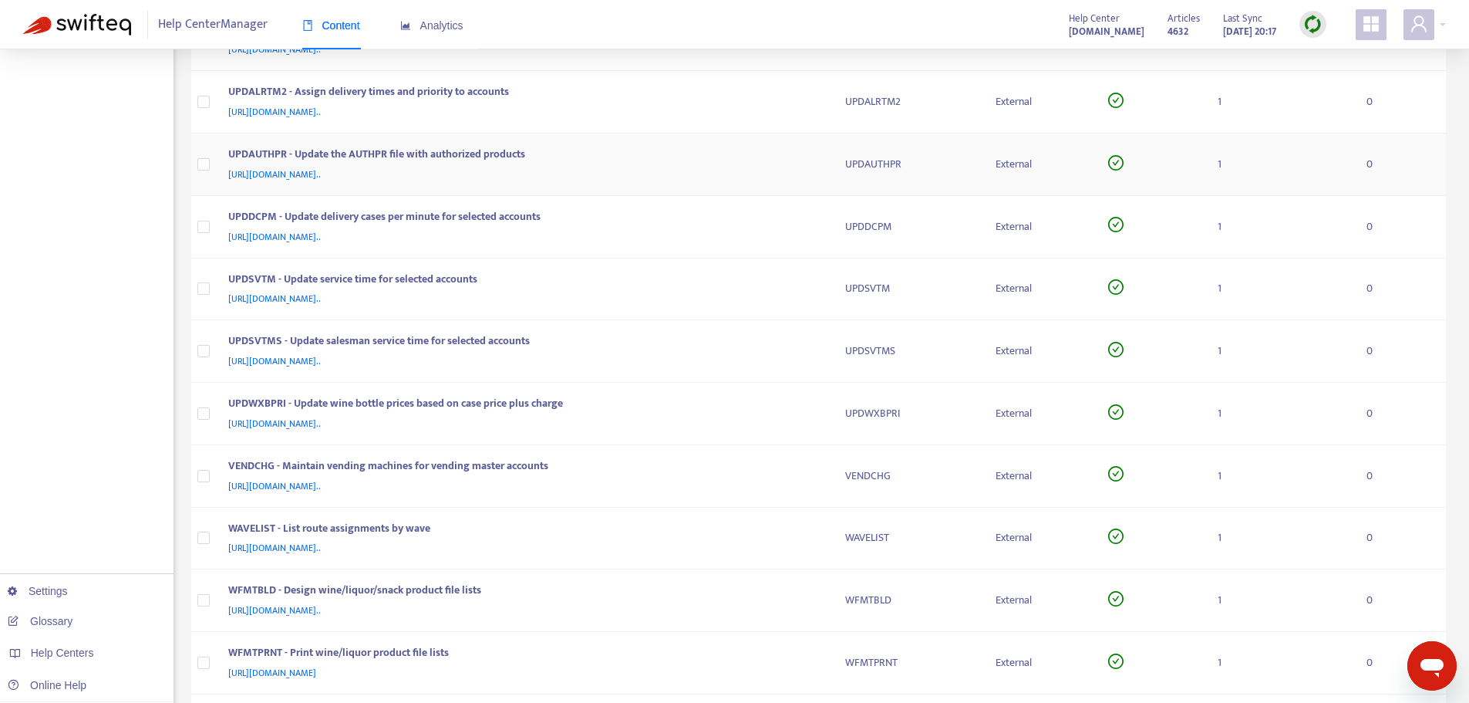
click at [838, 161] on td "UPDAUTHPR" at bounding box center [908, 164] width 150 height 62
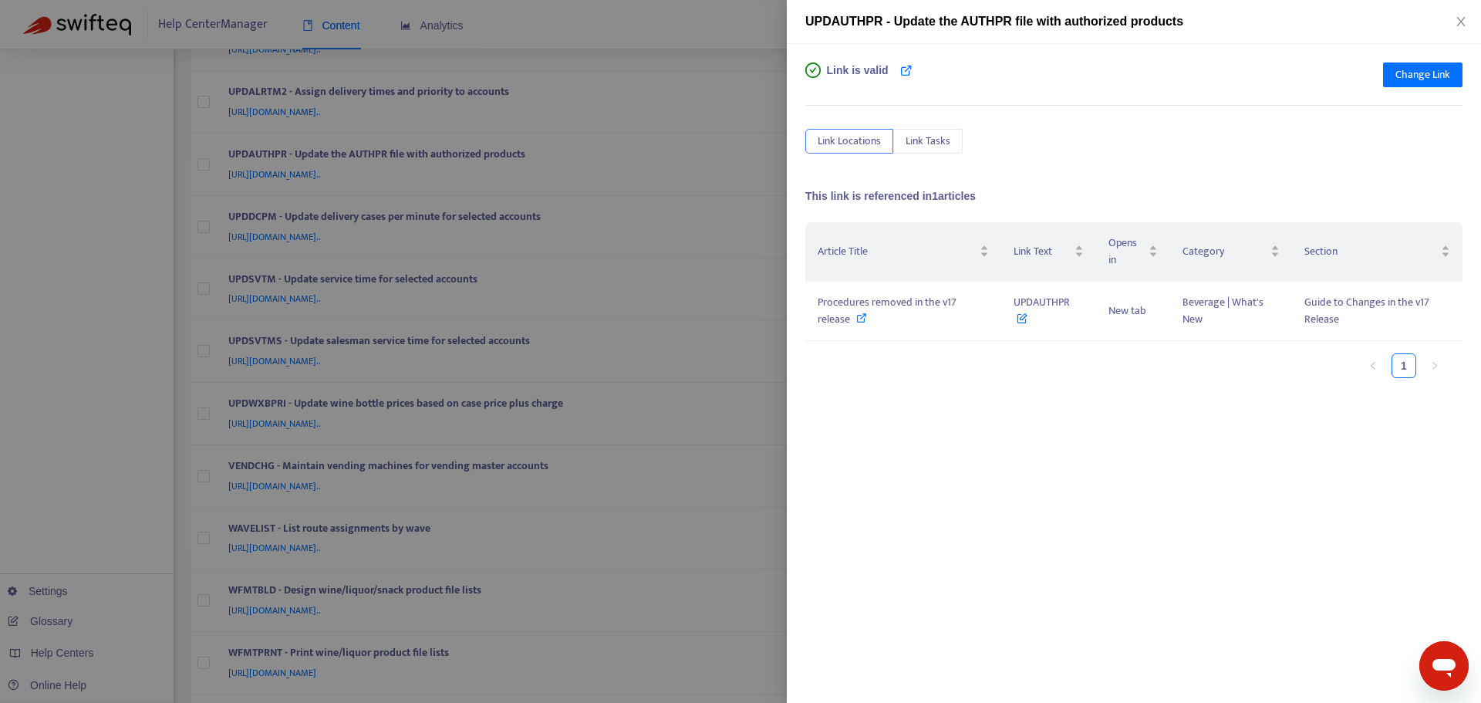
click at [750, 176] on div at bounding box center [740, 351] width 1481 height 703
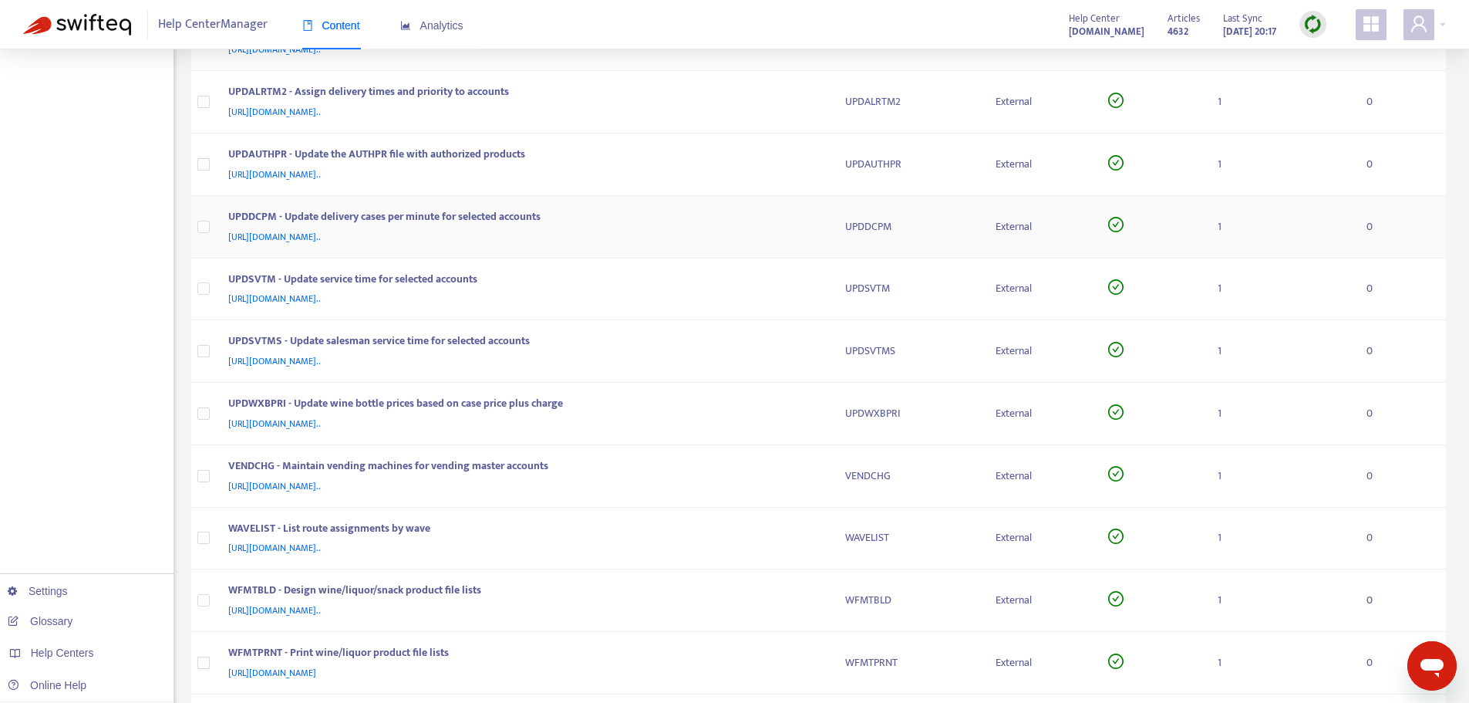
click at [836, 239] on td "UPDDCPM" at bounding box center [908, 227] width 150 height 62
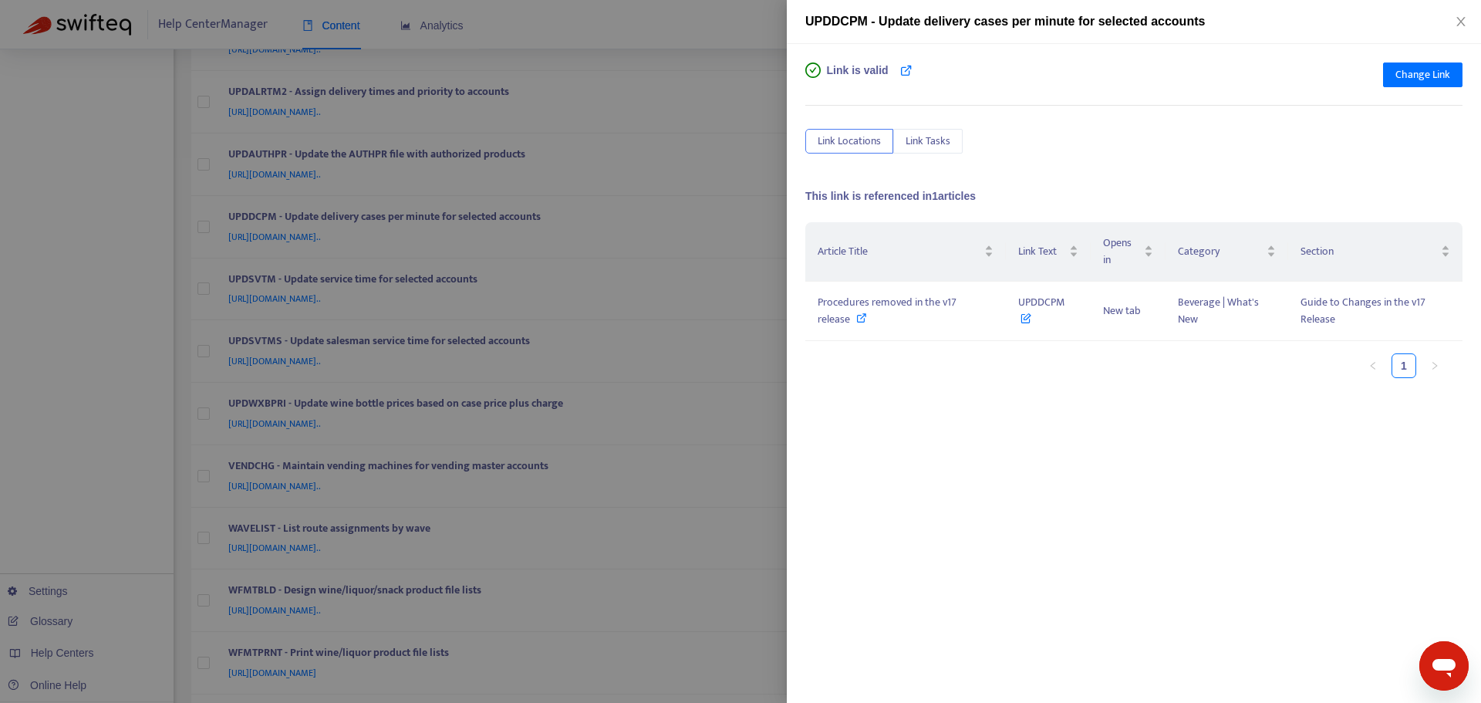
click at [752, 194] on div at bounding box center [740, 351] width 1481 height 703
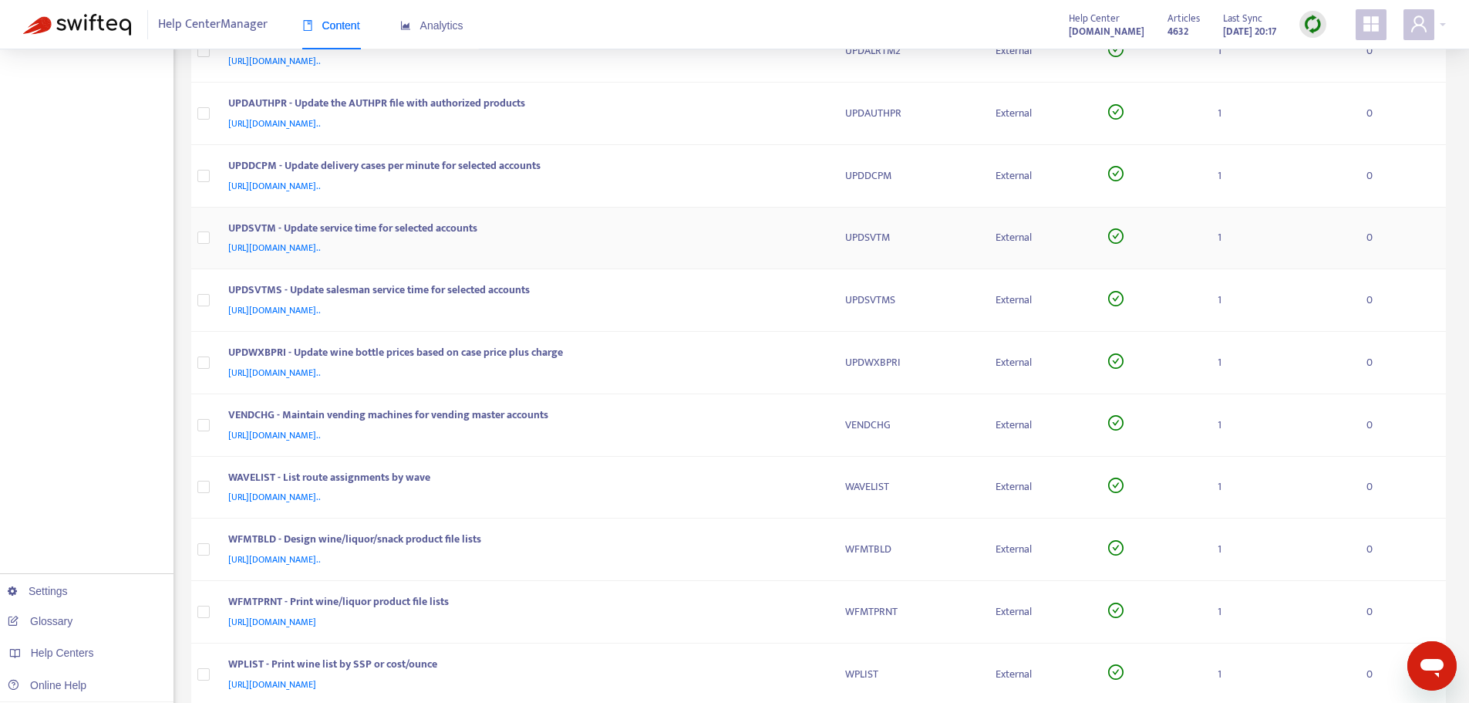
scroll to position [2686, 0]
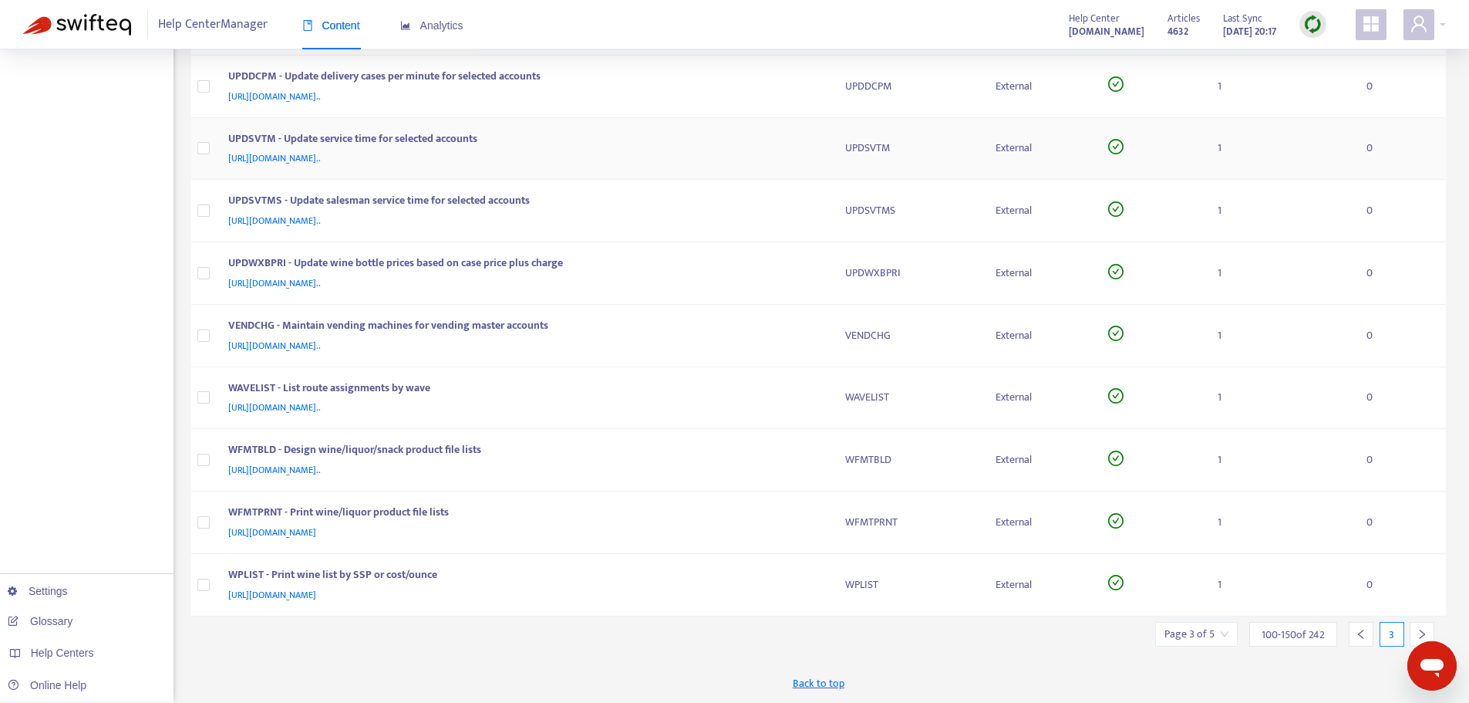
click at [811, 135] on div "UPDSVTM - Update service time for selected accounts" at bounding box center [521, 140] width 587 height 20
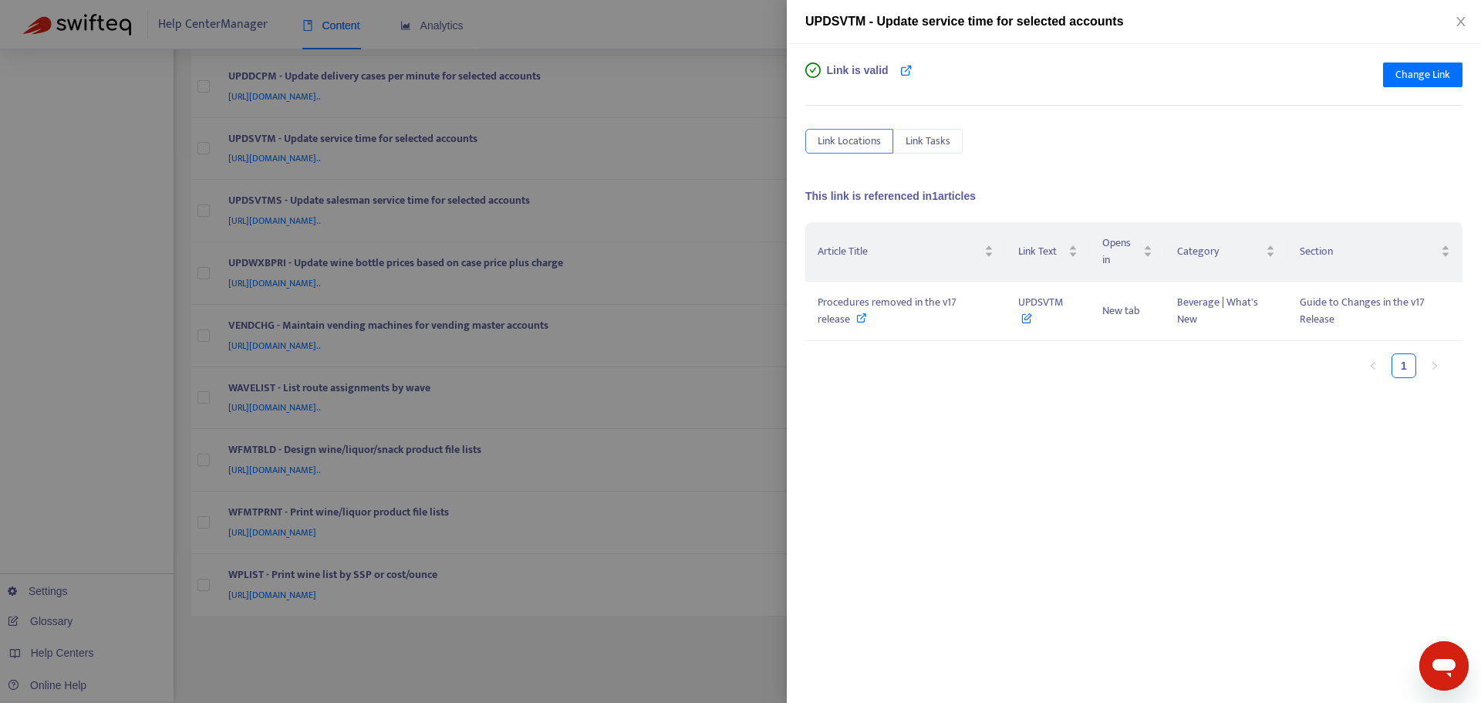
click at [778, 195] on div at bounding box center [740, 351] width 1481 height 703
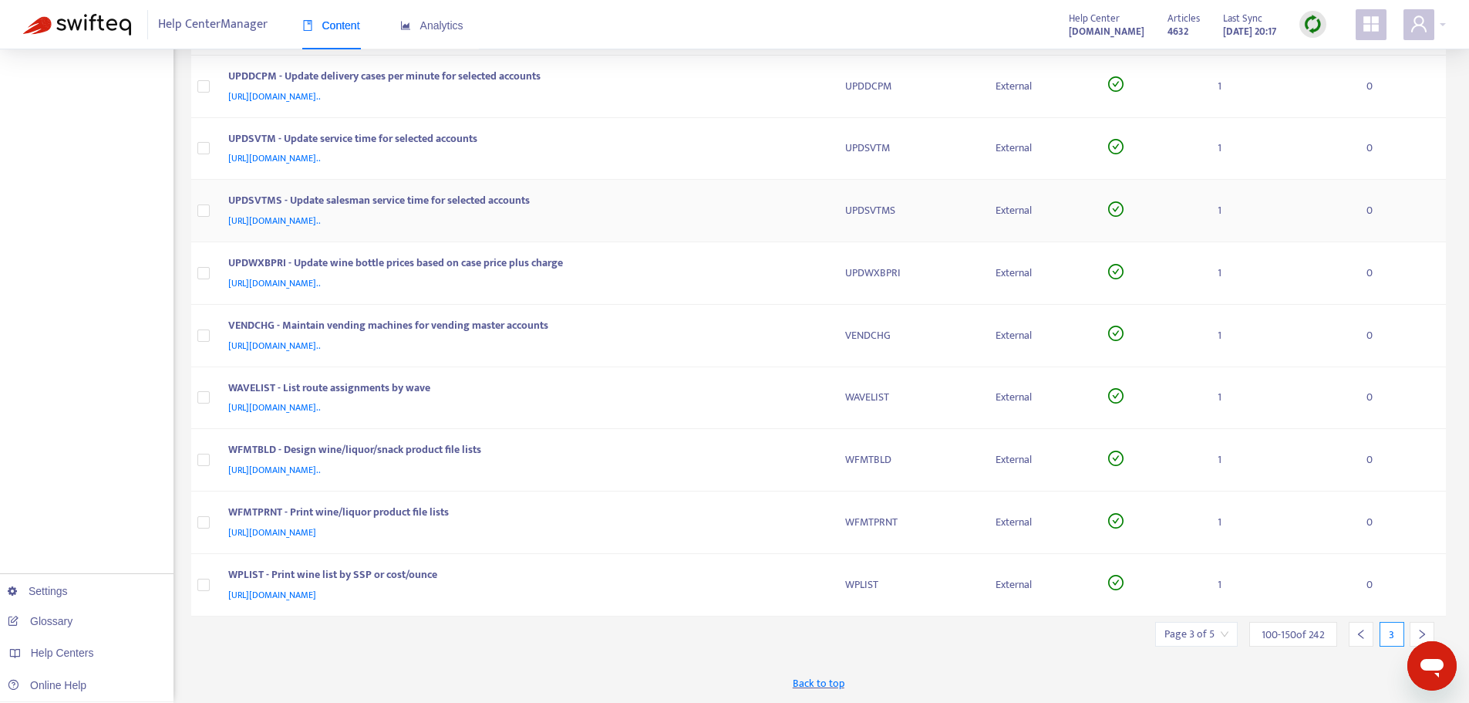
click at [839, 198] on td "UPDSVTMS" at bounding box center [908, 211] width 150 height 62
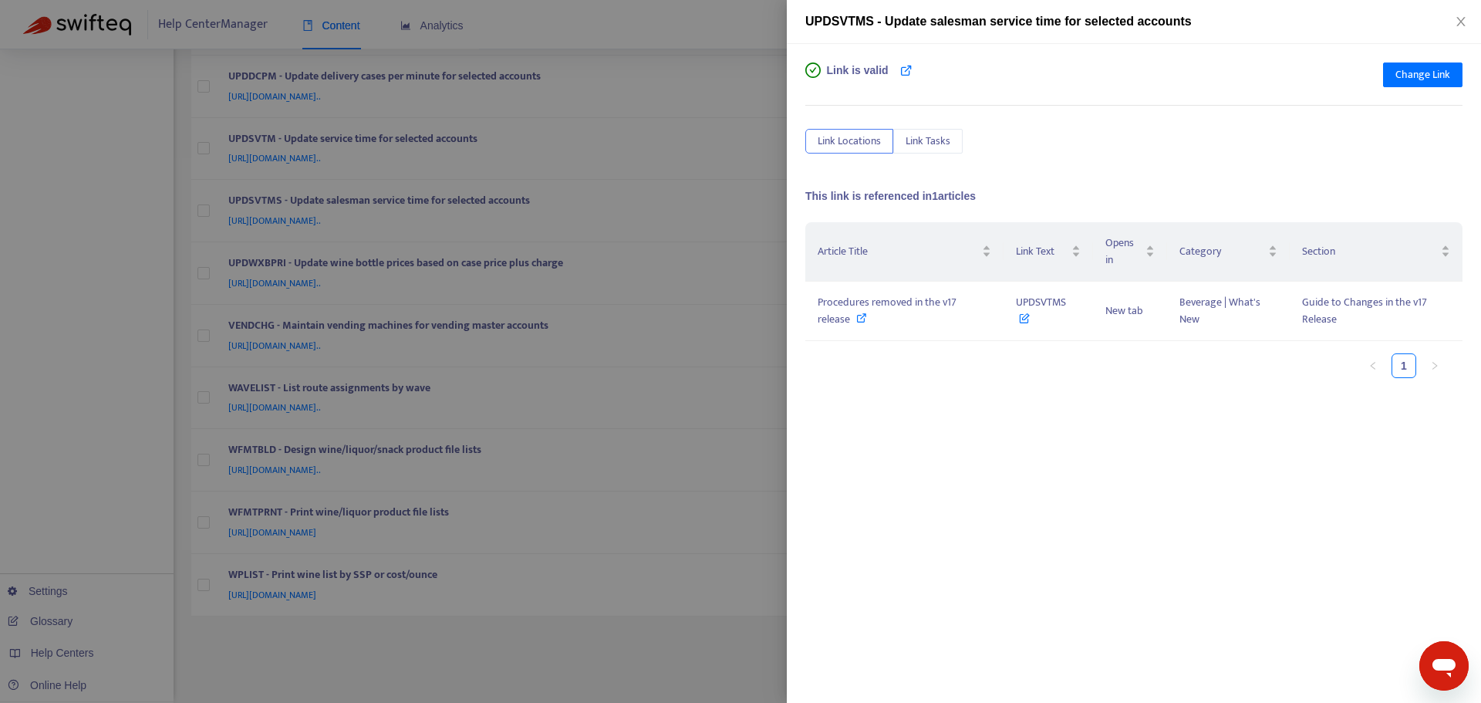
click at [781, 191] on div at bounding box center [740, 351] width 1481 height 703
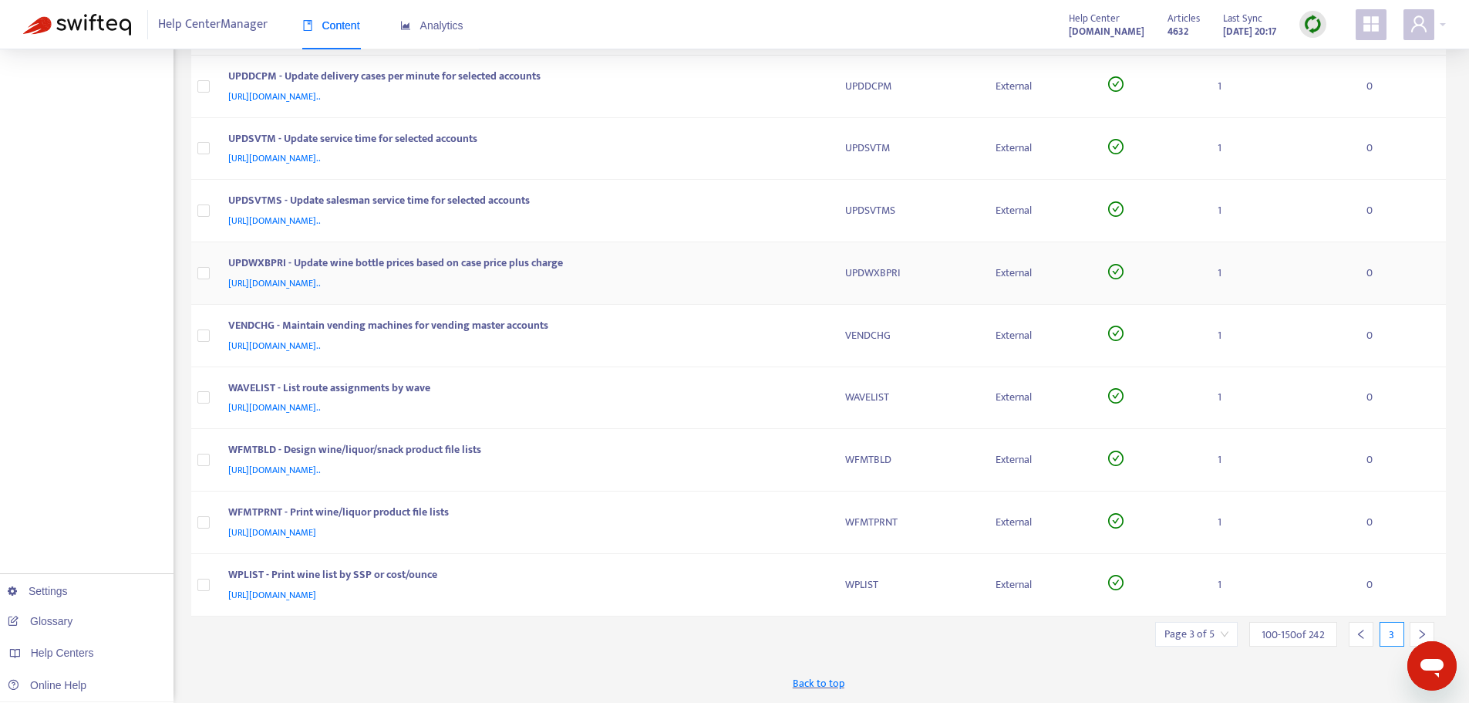
click at [829, 262] on td "UPDWXBPRI - Update wine bottle prices based on case price plus charge [URL][DOM…" at bounding box center [524, 273] width 617 height 62
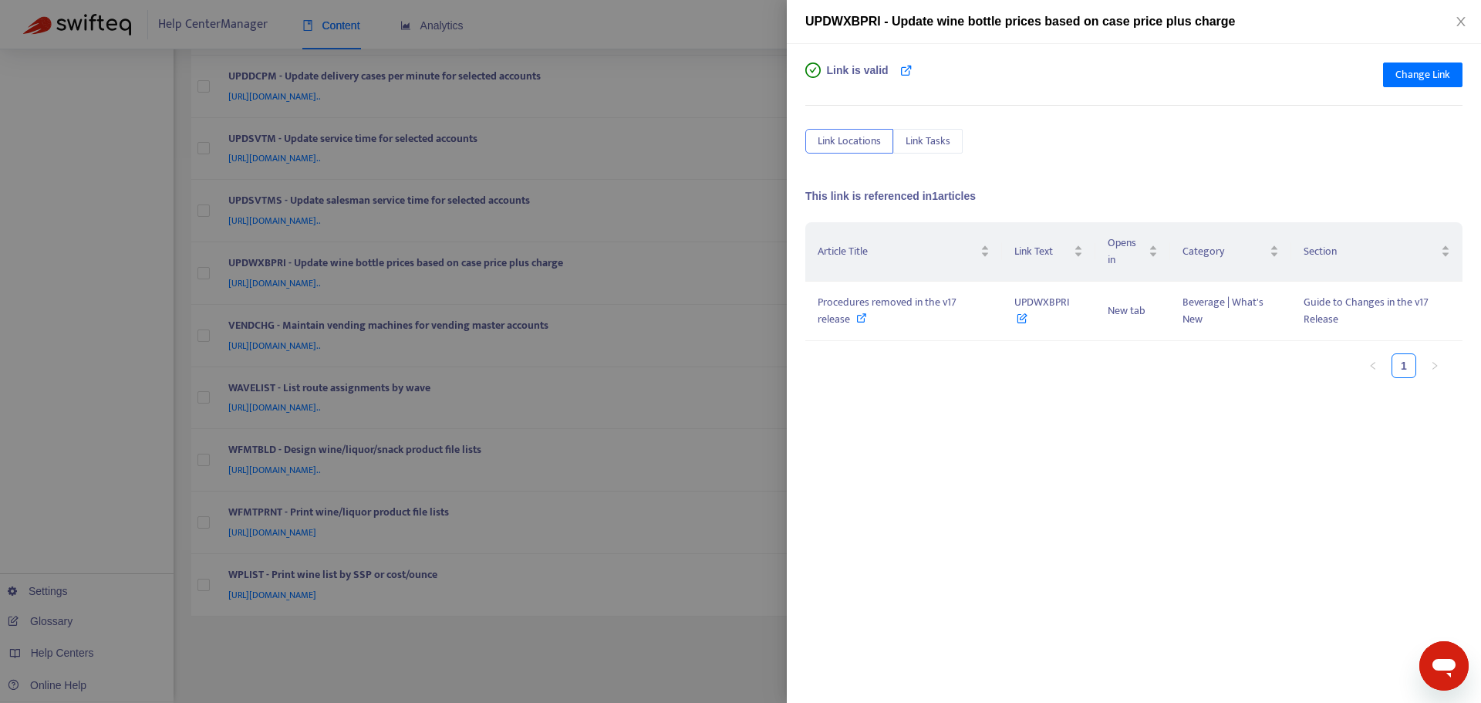
click at [758, 211] on div at bounding box center [740, 351] width 1481 height 703
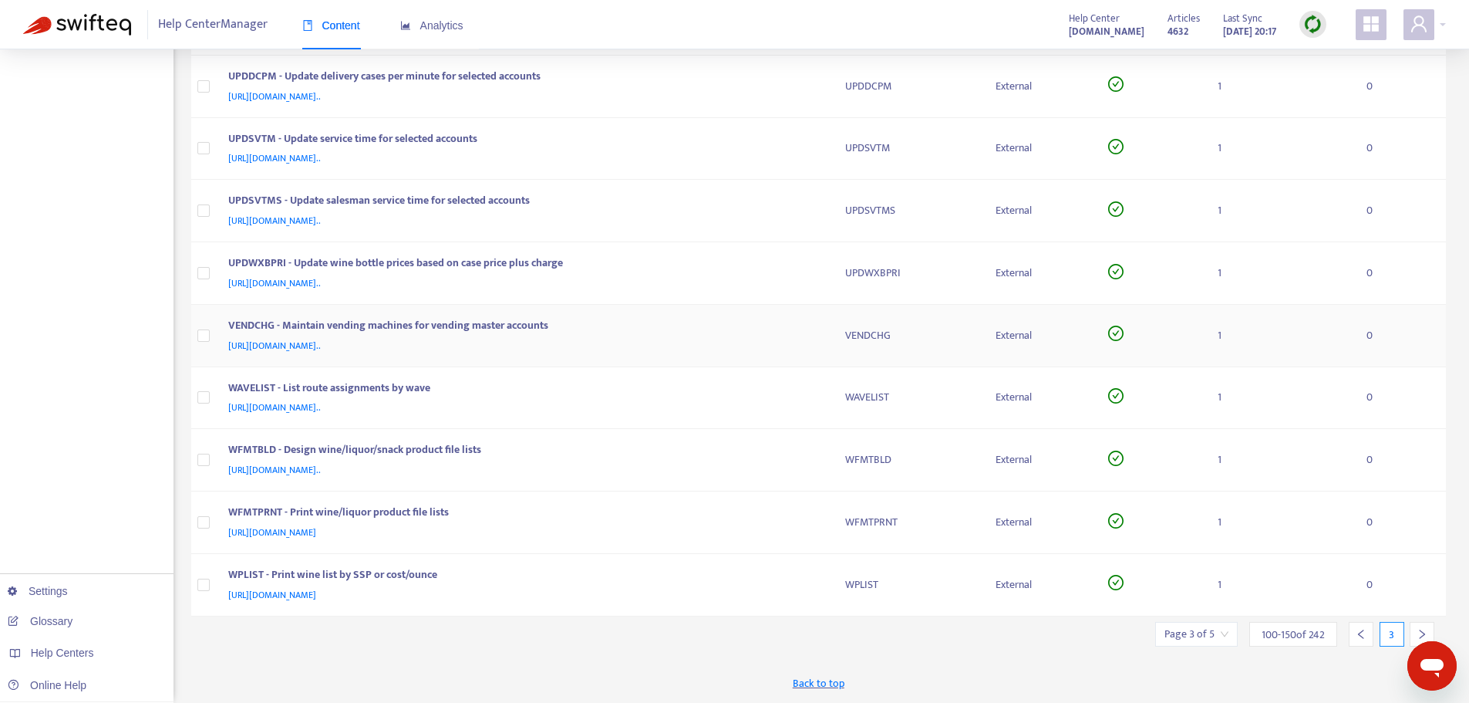
click at [831, 321] on td "VENDCHG - Maintain vending machines for vending master accounts [URL][DOMAIN_NA…" at bounding box center [524, 336] width 617 height 62
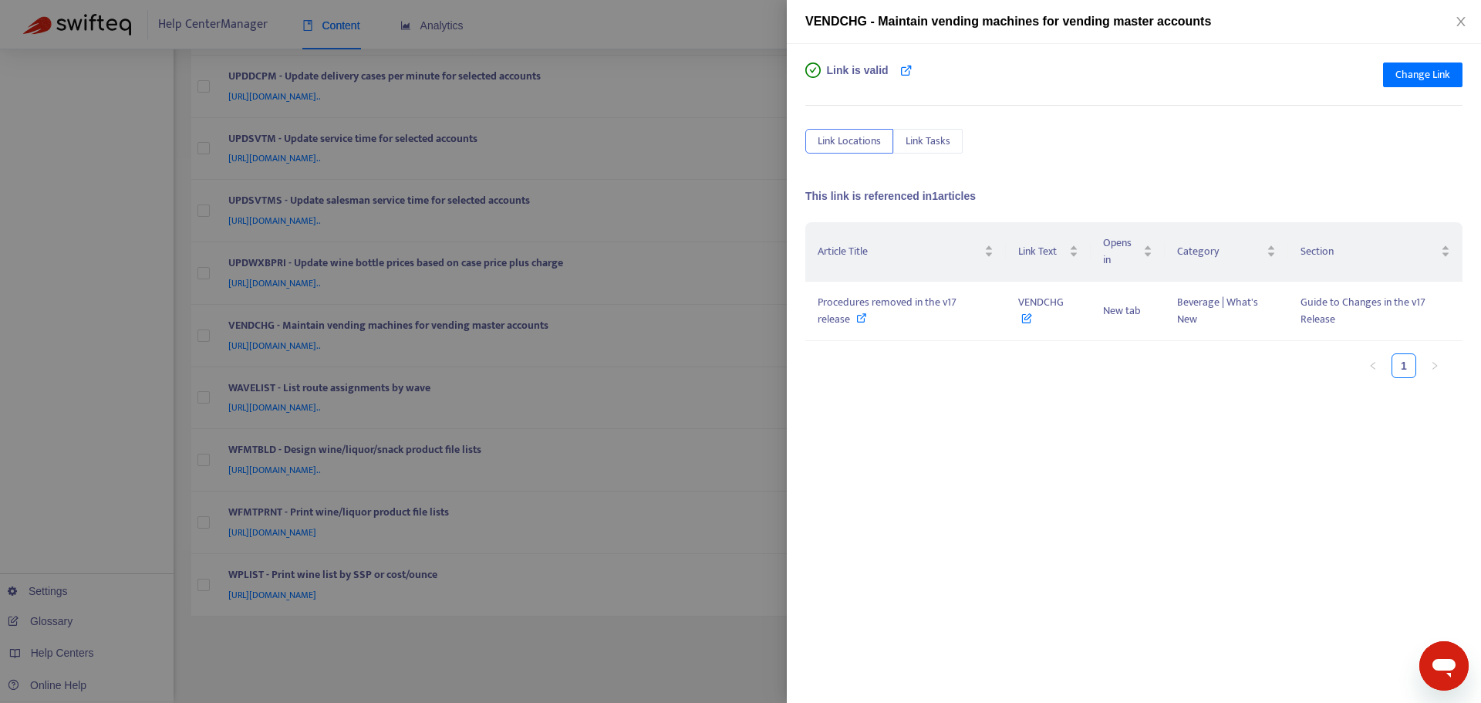
click at [781, 280] on div at bounding box center [740, 351] width 1481 height 703
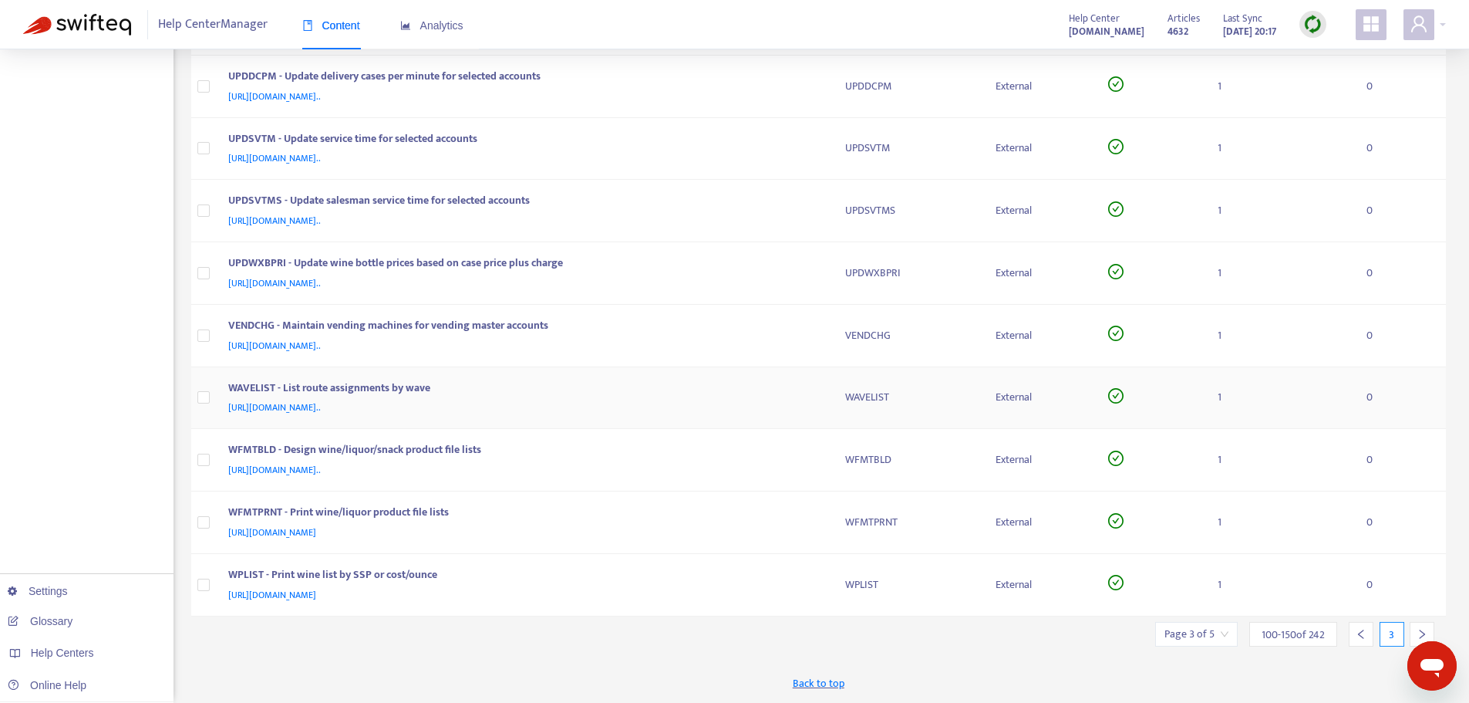
click at [814, 378] on td "WAVELIST - List route assignments by wave [URL][DOMAIN_NAME].." at bounding box center [524, 398] width 617 height 62
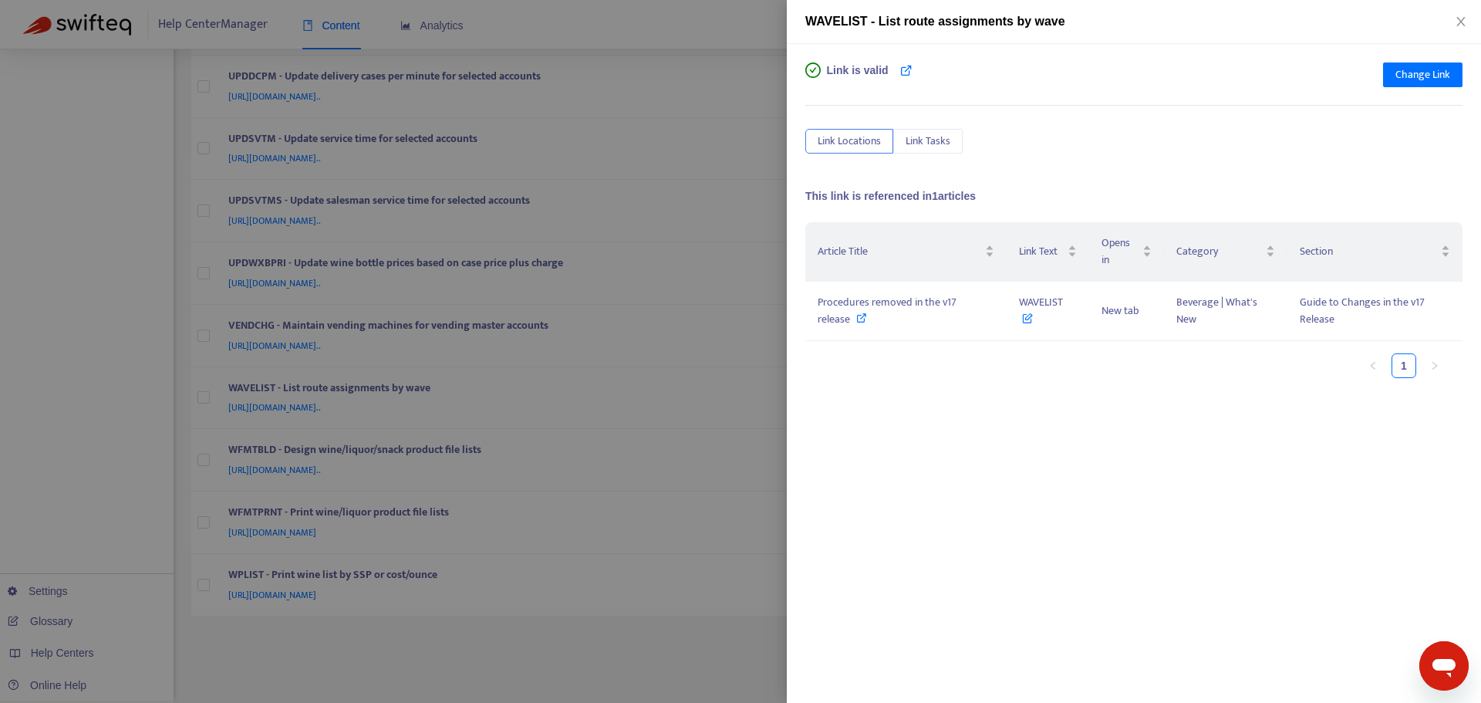
click at [764, 276] on div at bounding box center [740, 351] width 1481 height 703
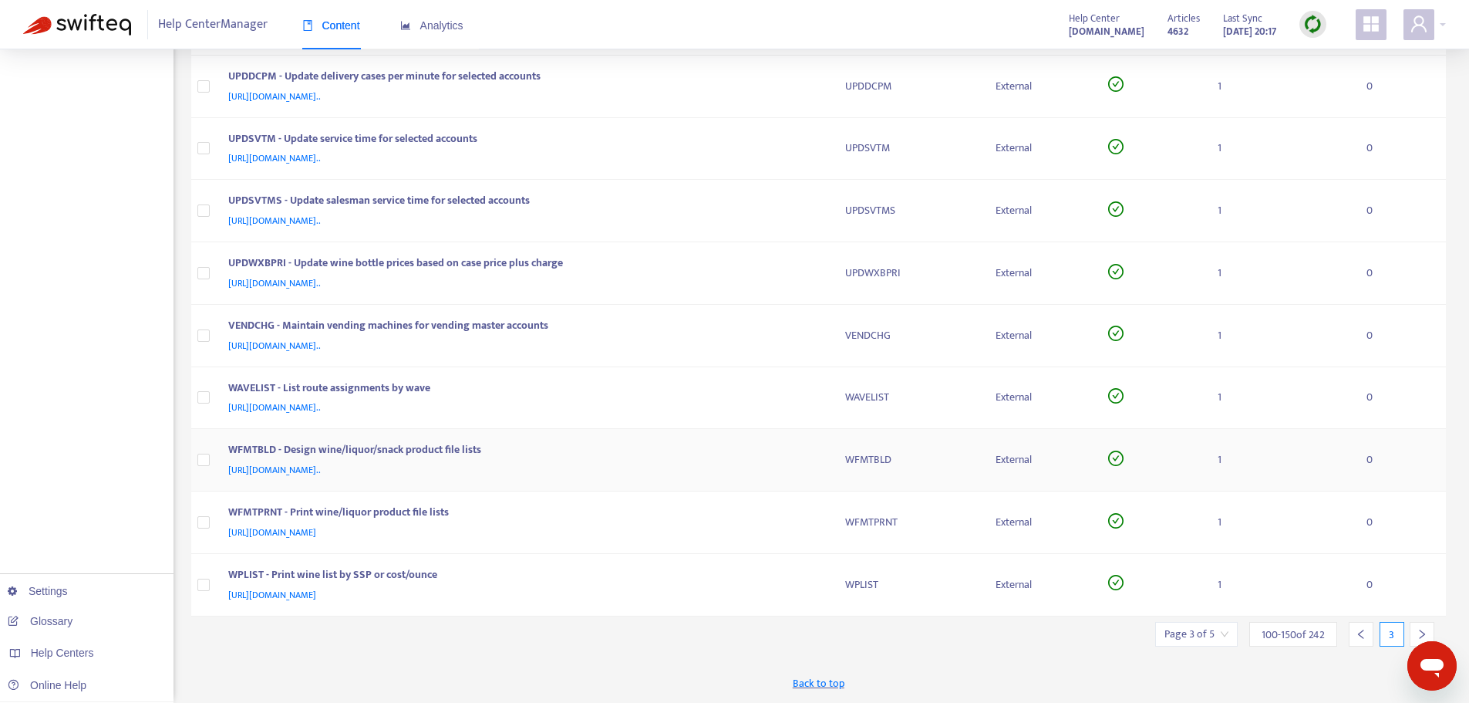
click at [811, 443] on div "WFMTBLD - Design wine/liquor/snack product file lists" at bounding box center [521, 451] width 587 height 20
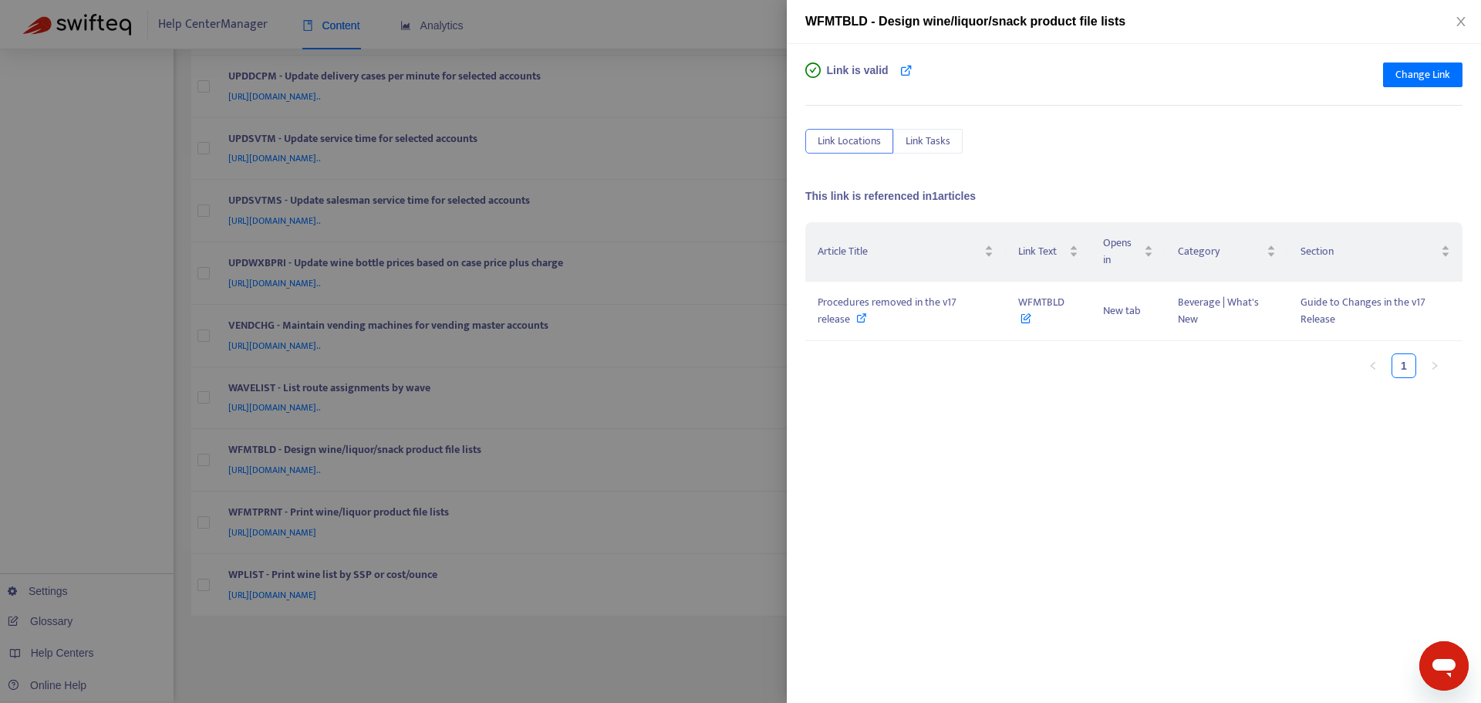
click at [765, 326] on div at bounding box center [740, 351] width 1481 height 703
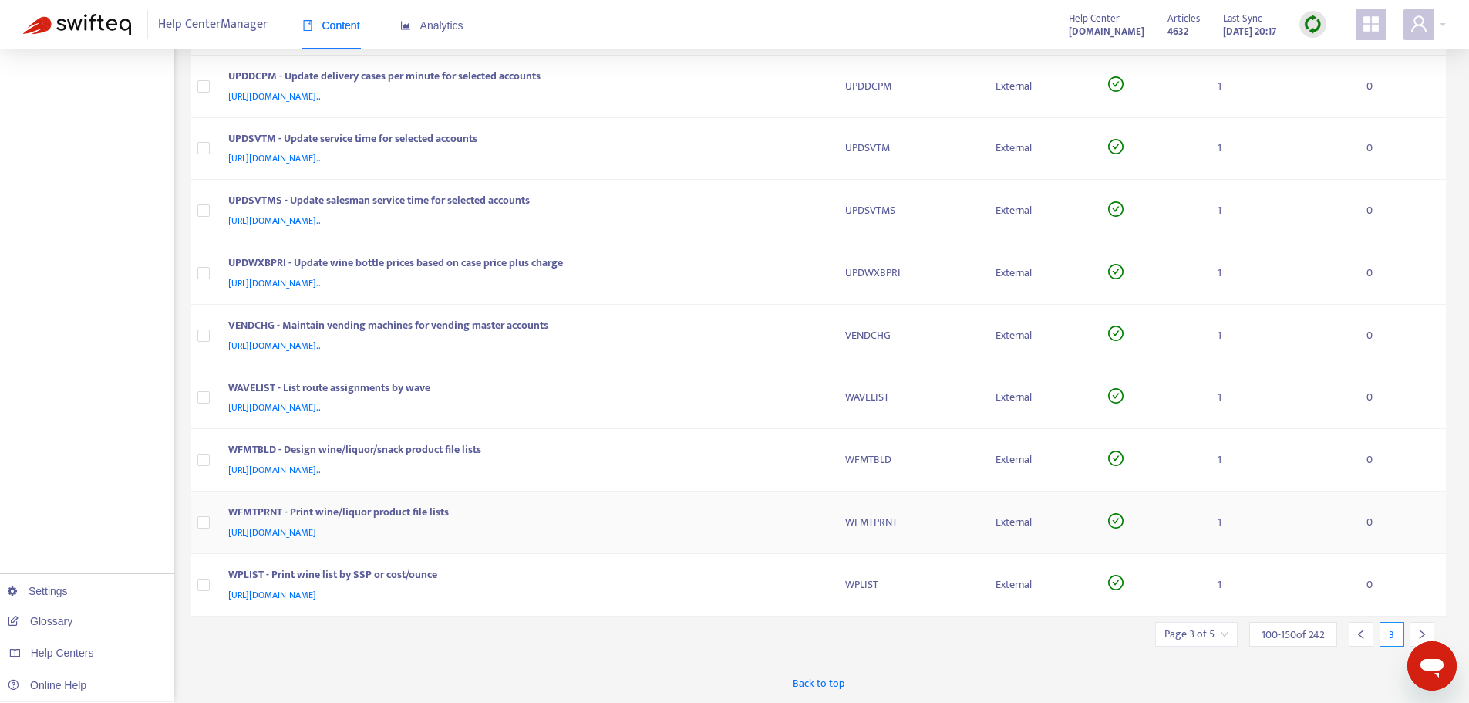
click at [825, 518] on td "WFMTPRNT - Print wine/liquor product file lists [URL][DOMAIN_NAME]" at bounding box center [524, 522] width 617 height 62
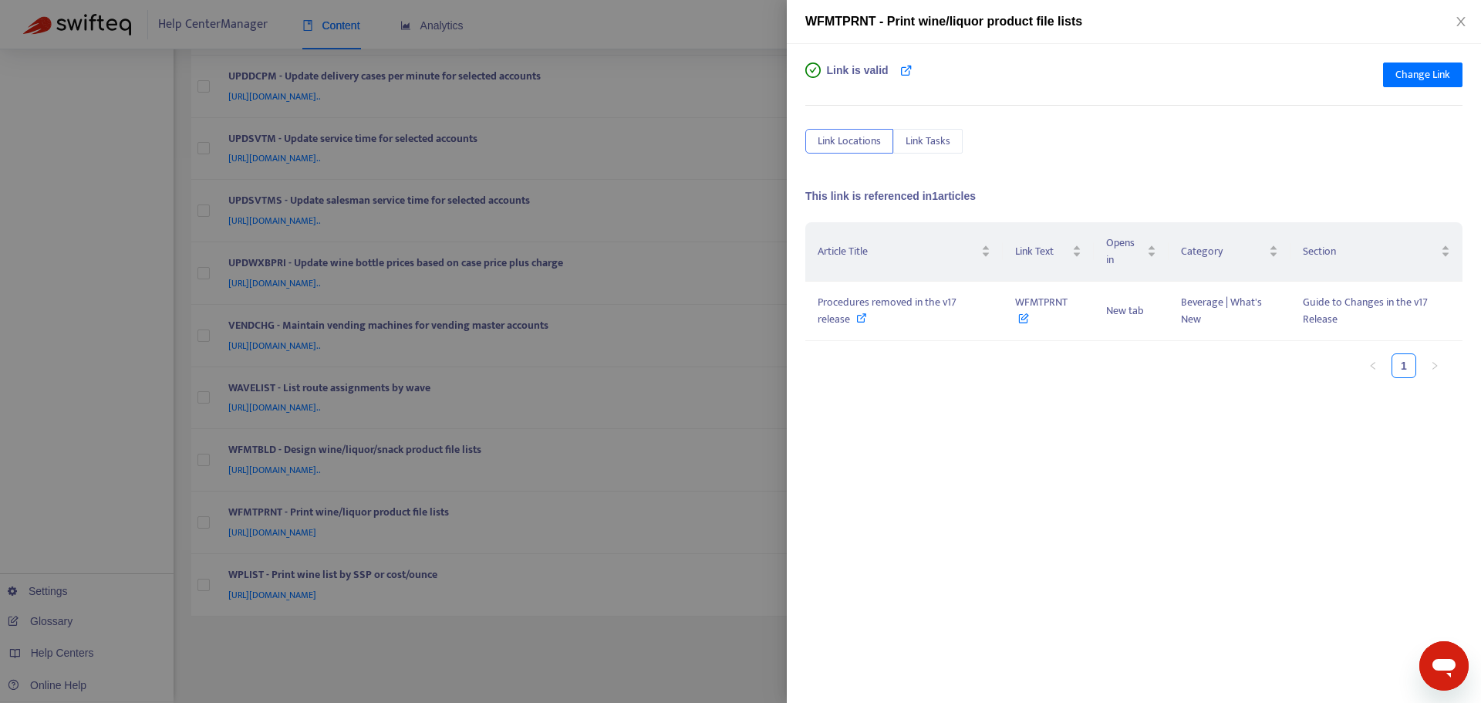
click at [742, 356] on div at bounding box center [740, 351] width 1481 height 703
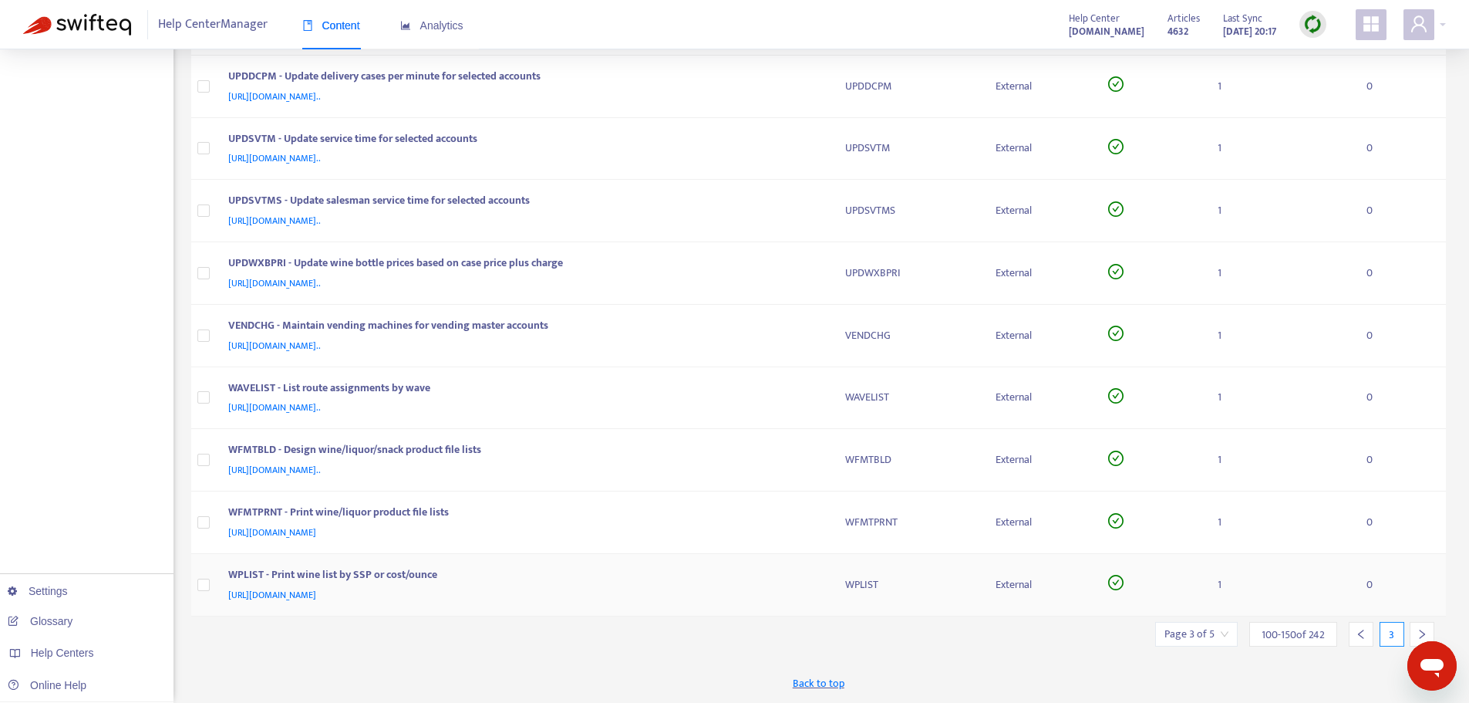
click at [827, 569] on td "WPLIST - Print wine list by SSP or cost/ounce [URL][DOMAIN_NAME]" at bounding box center [524, 585] width 617 height 62
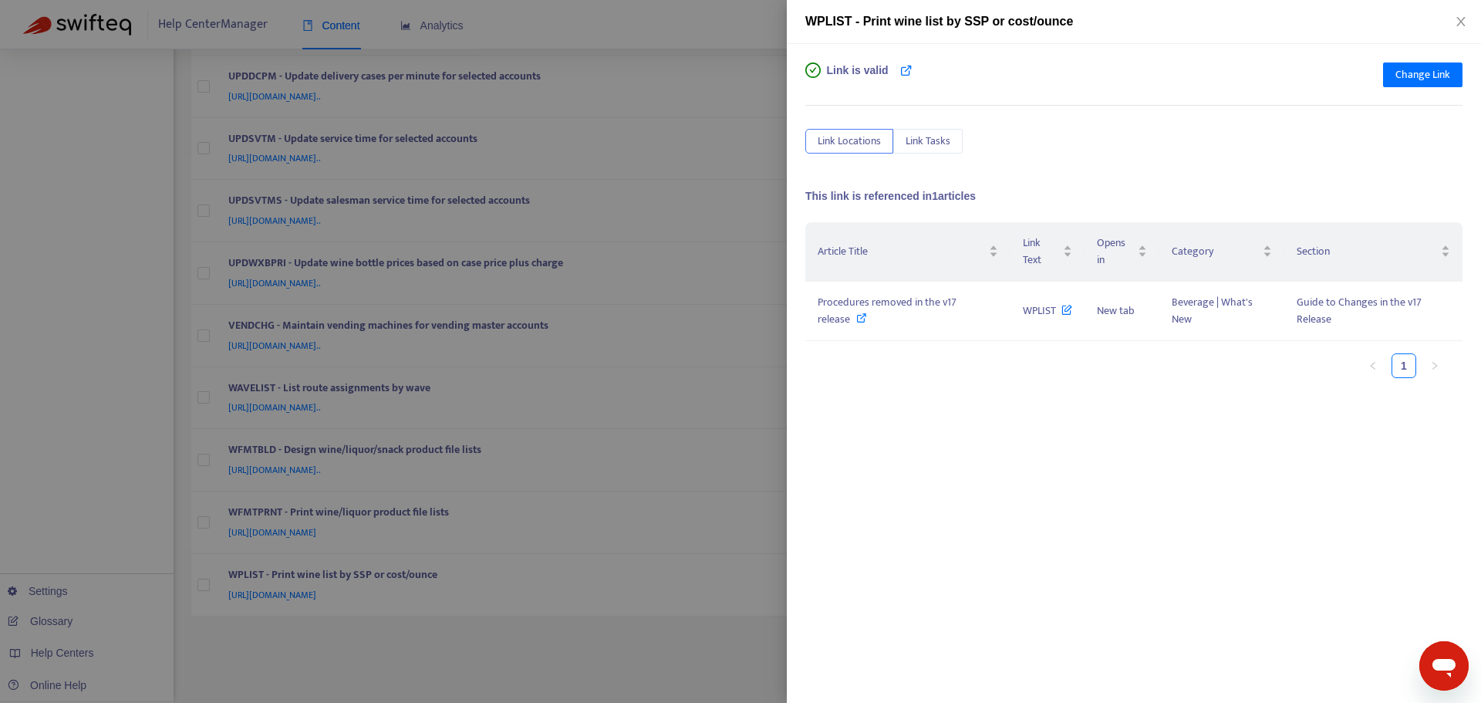
click at [767, 423] on div at bounding box center [740, 351] width 1481 height 703
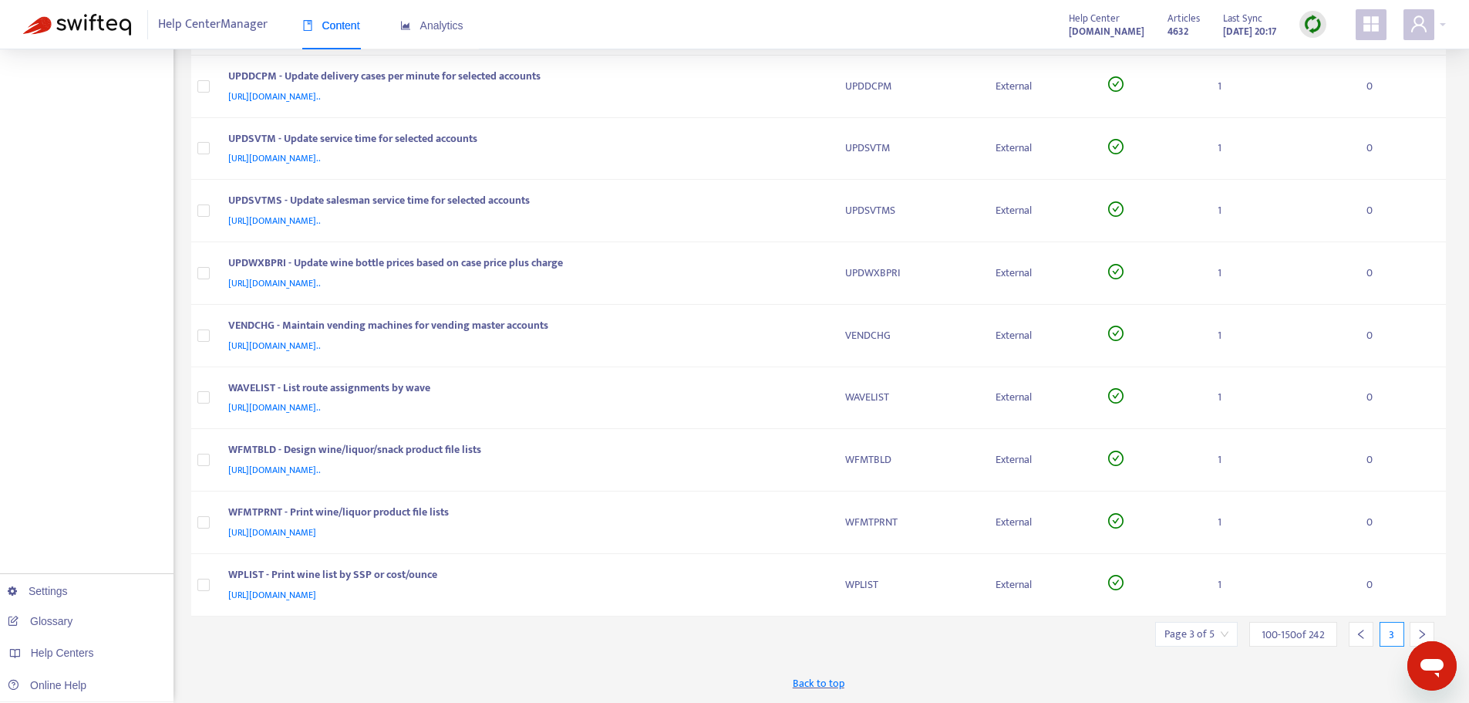
click at [1415, 629] on div at bounding box center [1422, 634] width 25 height 25
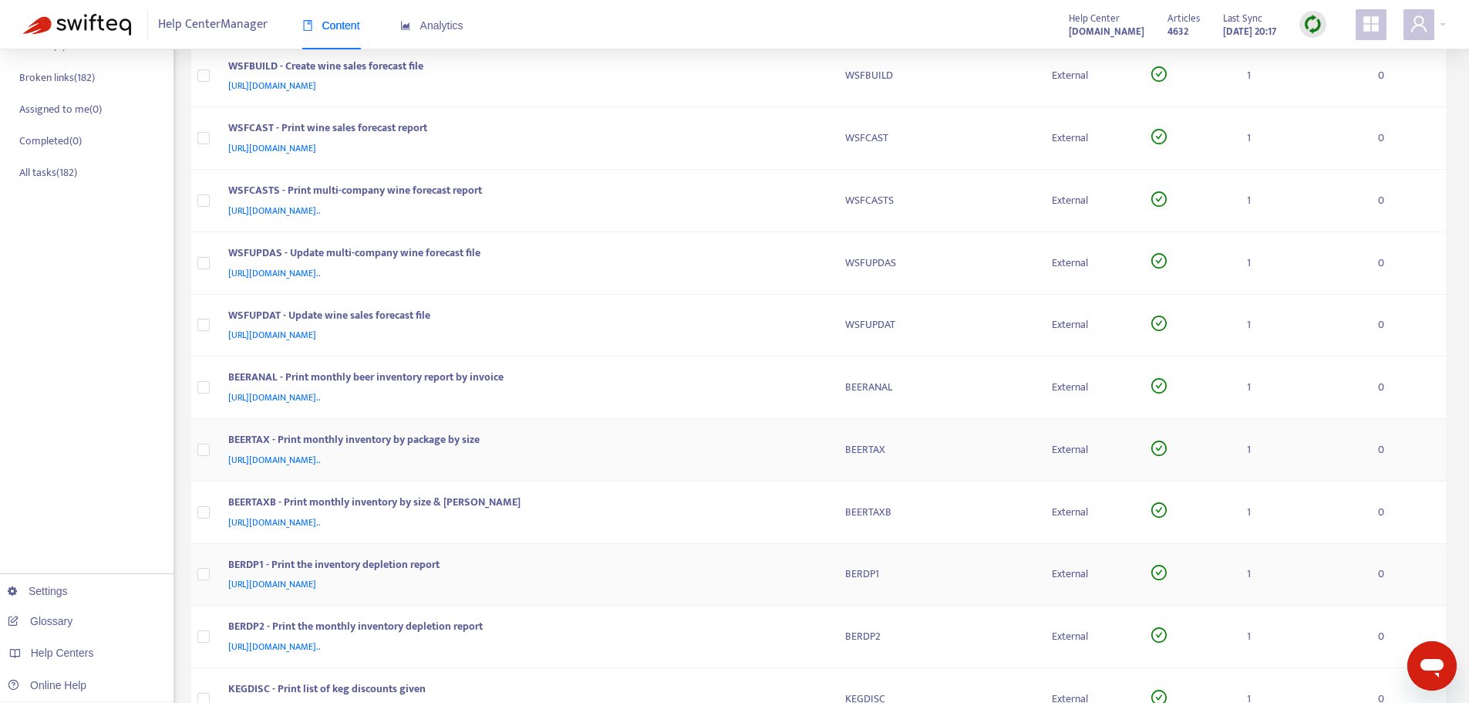
scroll to position [0, 0]
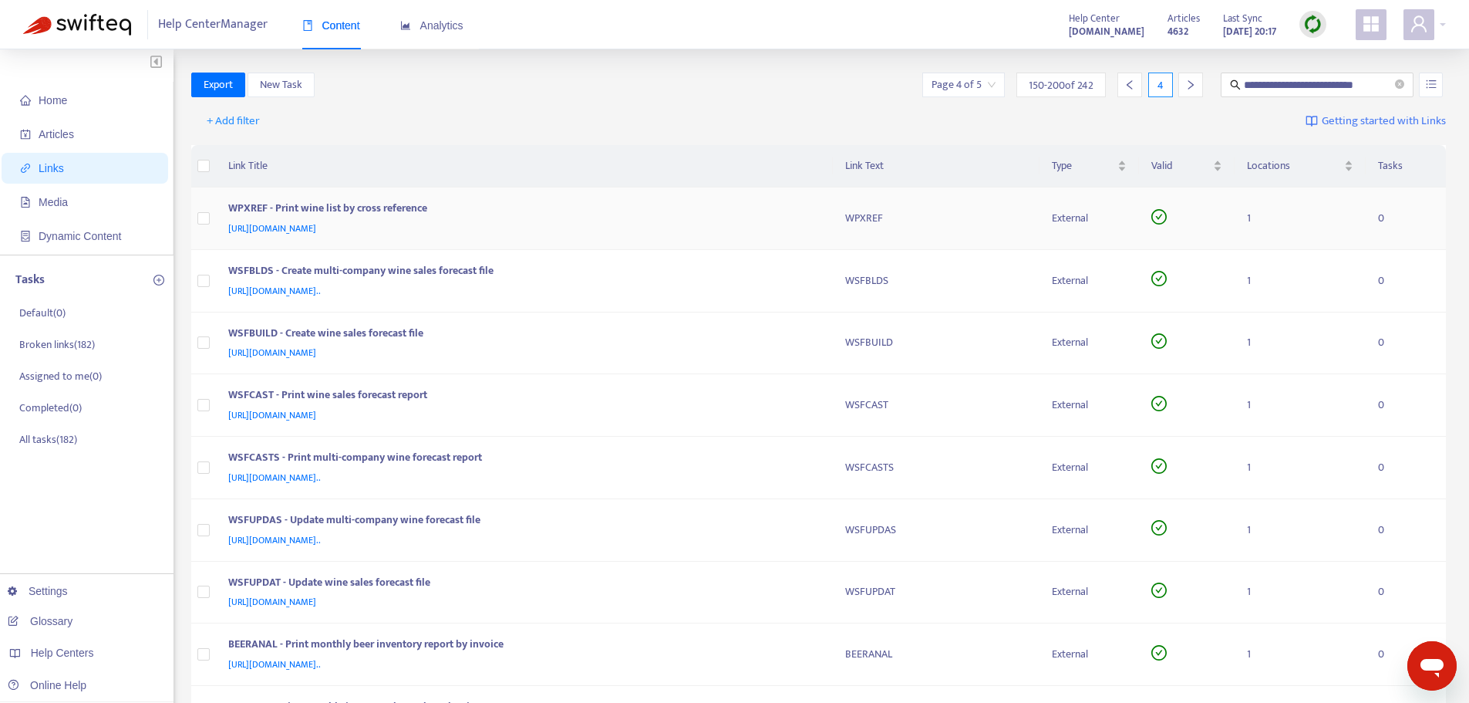
click at [817, 228] on div "WPXREF - Print wine list by cross reference [URL][DOMAIN_NAME]" at bounding box center [524, 218] width 592 height 37
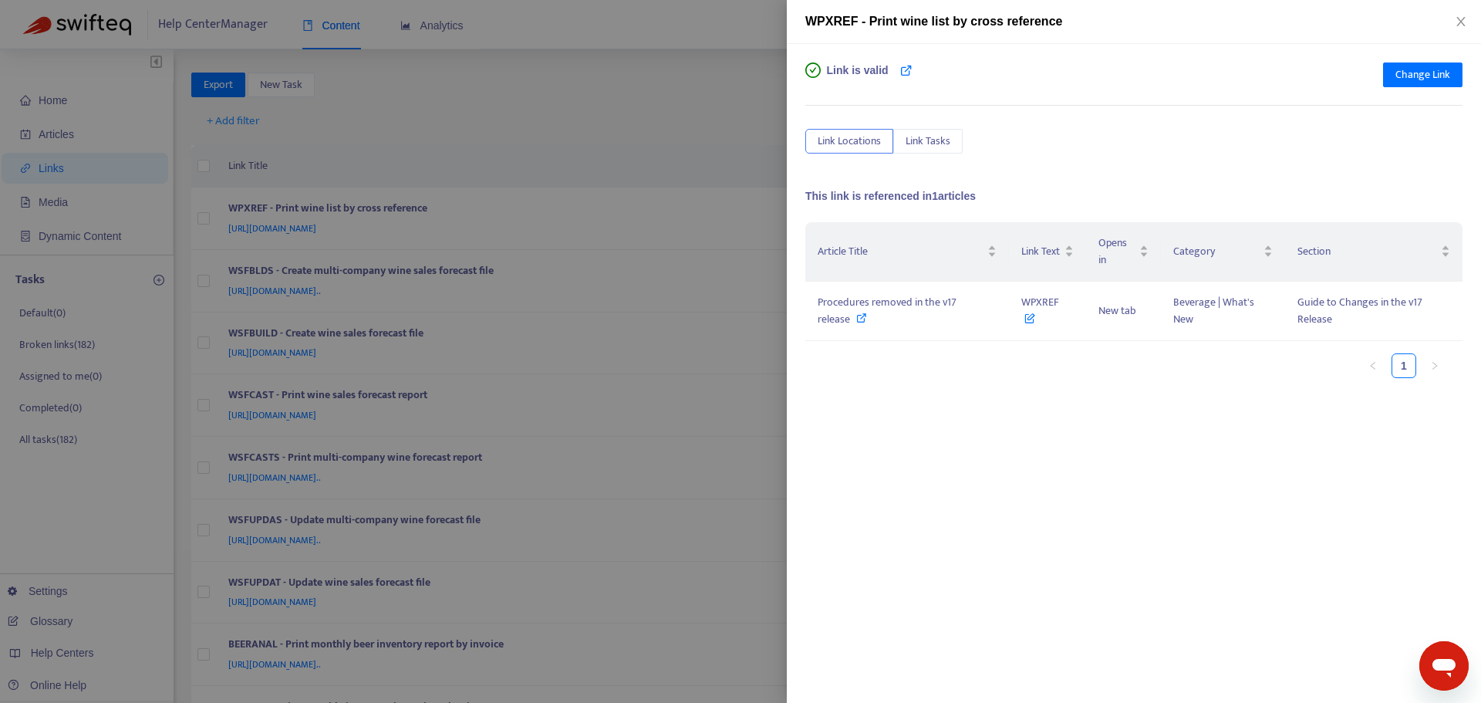
click at [744, 146] on div at bounding box center [740, 351] width 1481 height 703
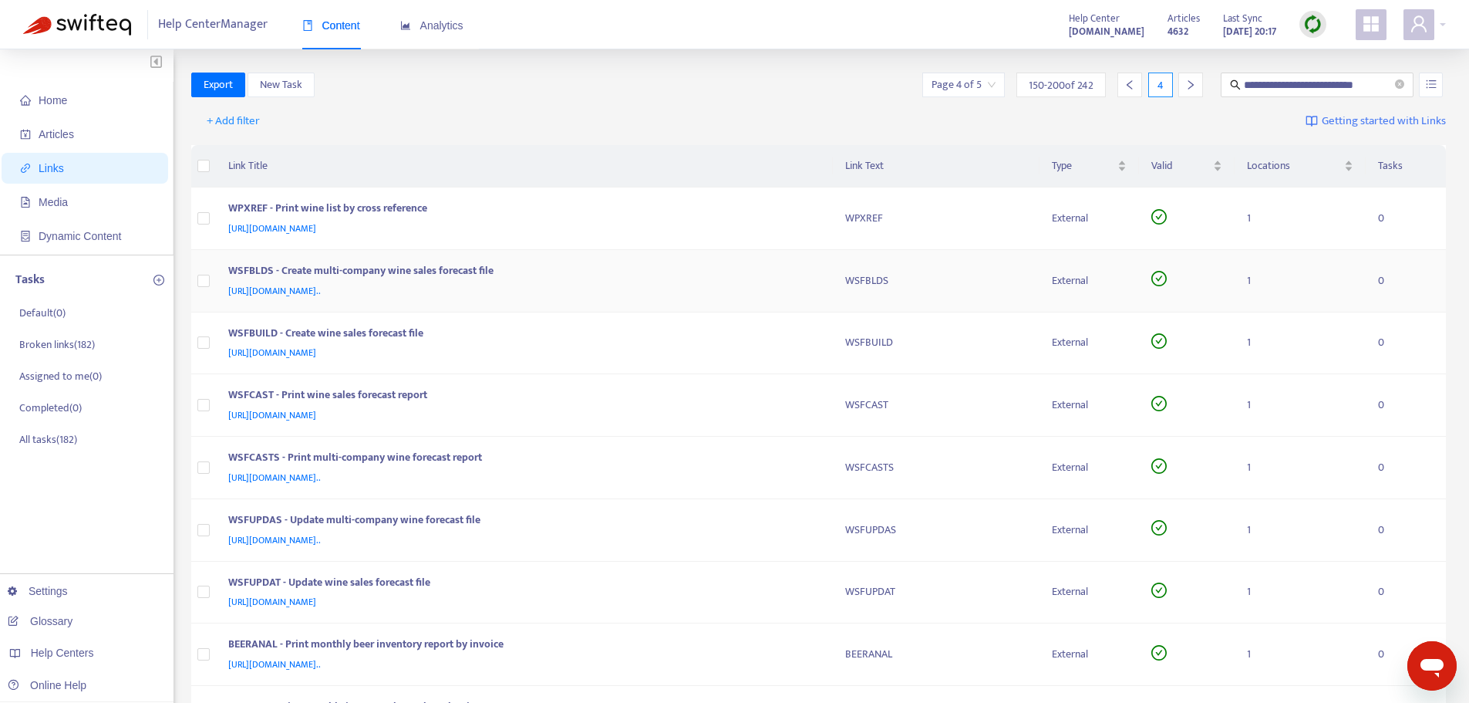
click at [809, 283] on div "[URL][DOMAIN_NAME].." at bounding box center [521, 290] width 587 height 17
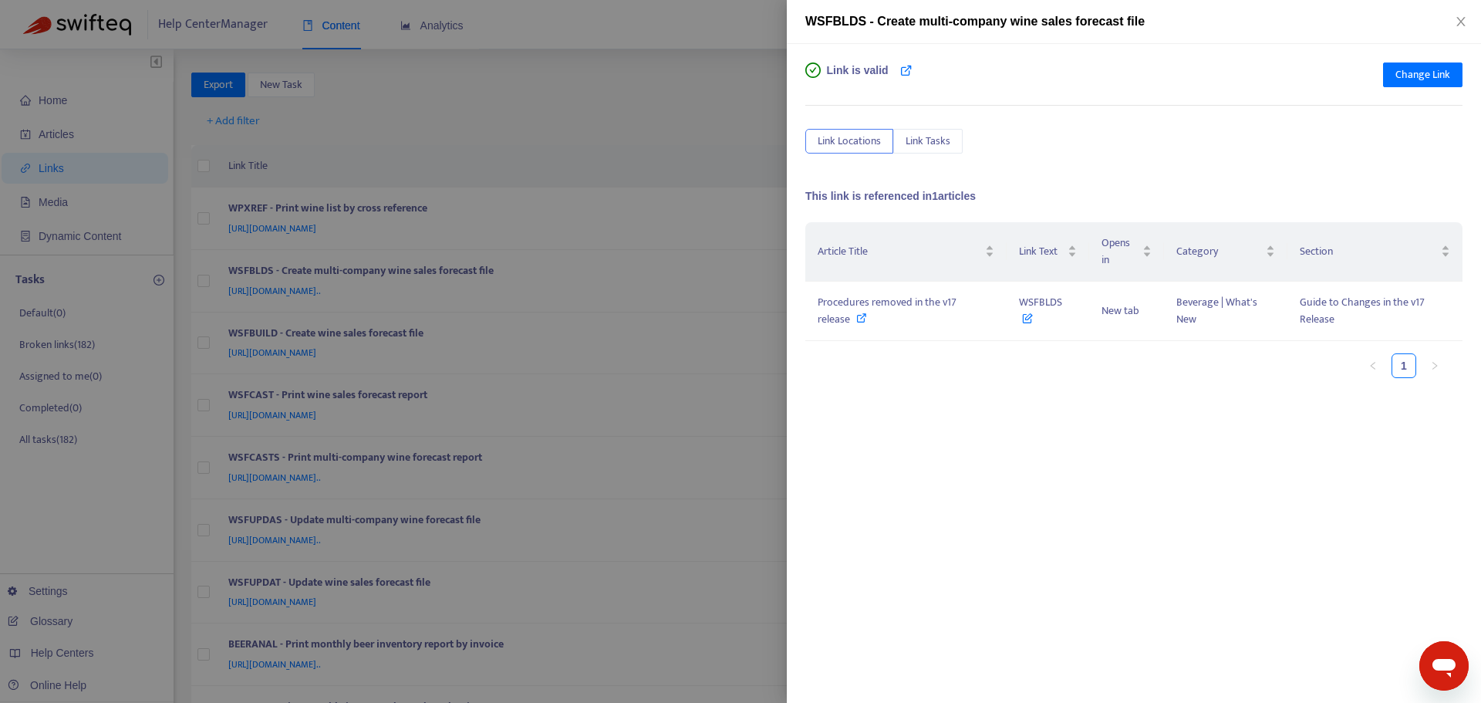
click at [738, 132] on div at bounding box center [740, 351] width 1481 height 703
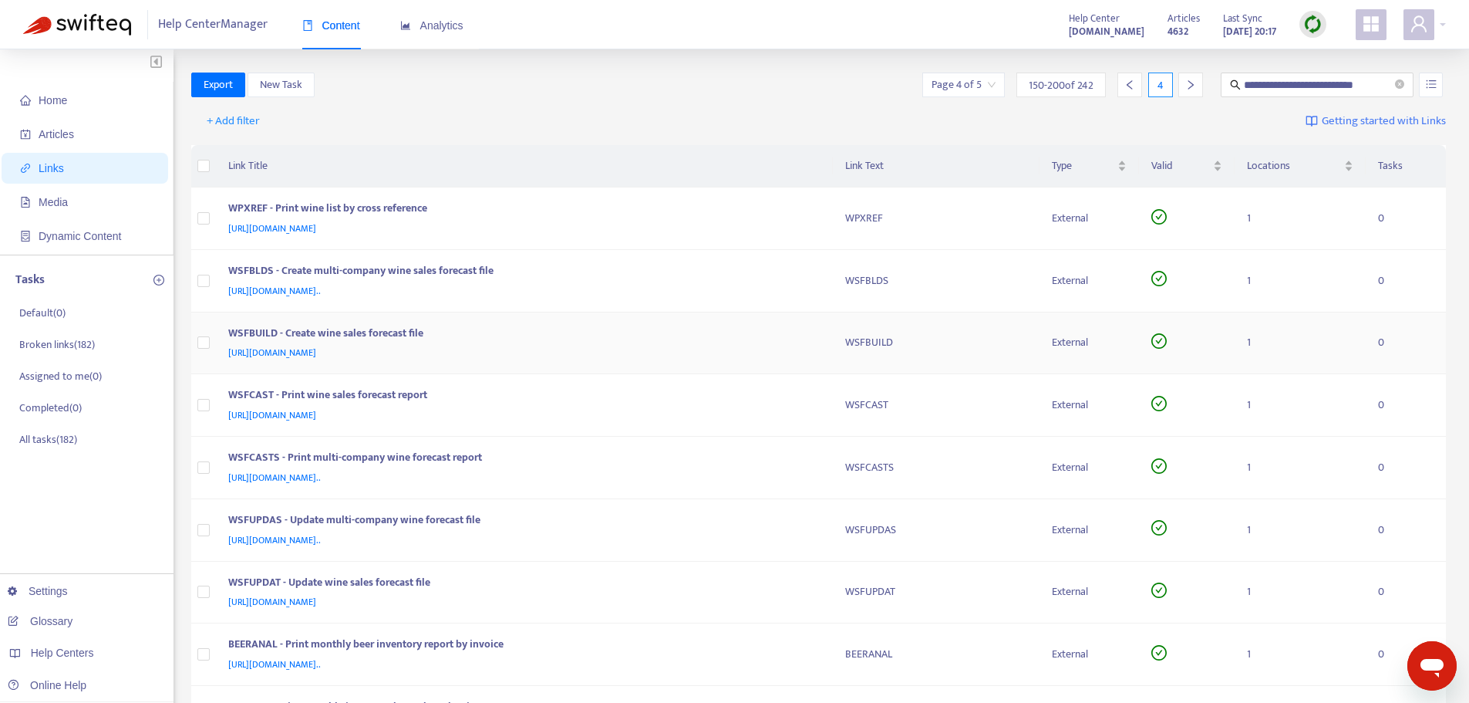
click at [811, 345] on div "[URL][DOMAIN_NAME]" at bounding box center [521, 352] width 587 height 17
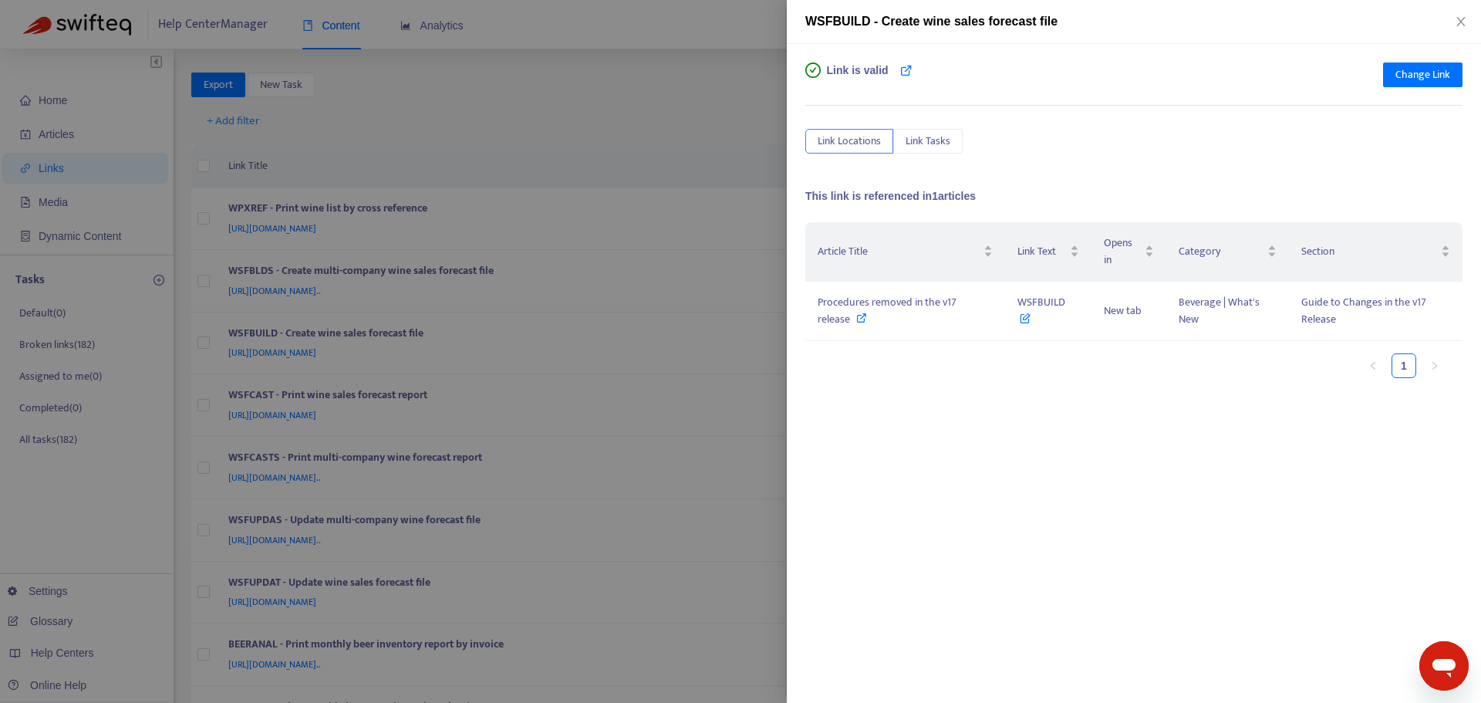
click at [745, 133] on div at bounding box center [740, 351] width 1481 height 703
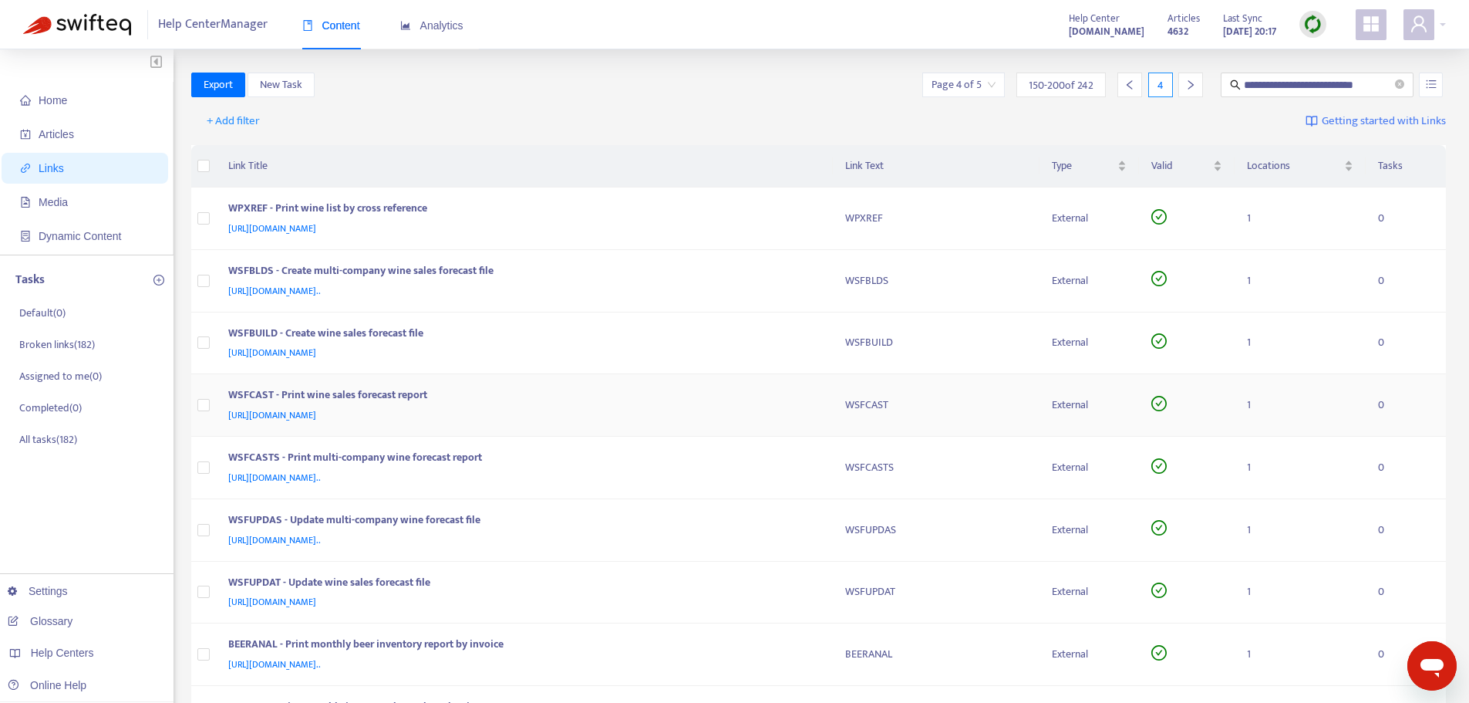
click at [822, 412] on td "WSFCAST - Print wine sales forecast report [URL][DOMAIN_NAME]" at bounding box center [524, 405] width 617 height 62
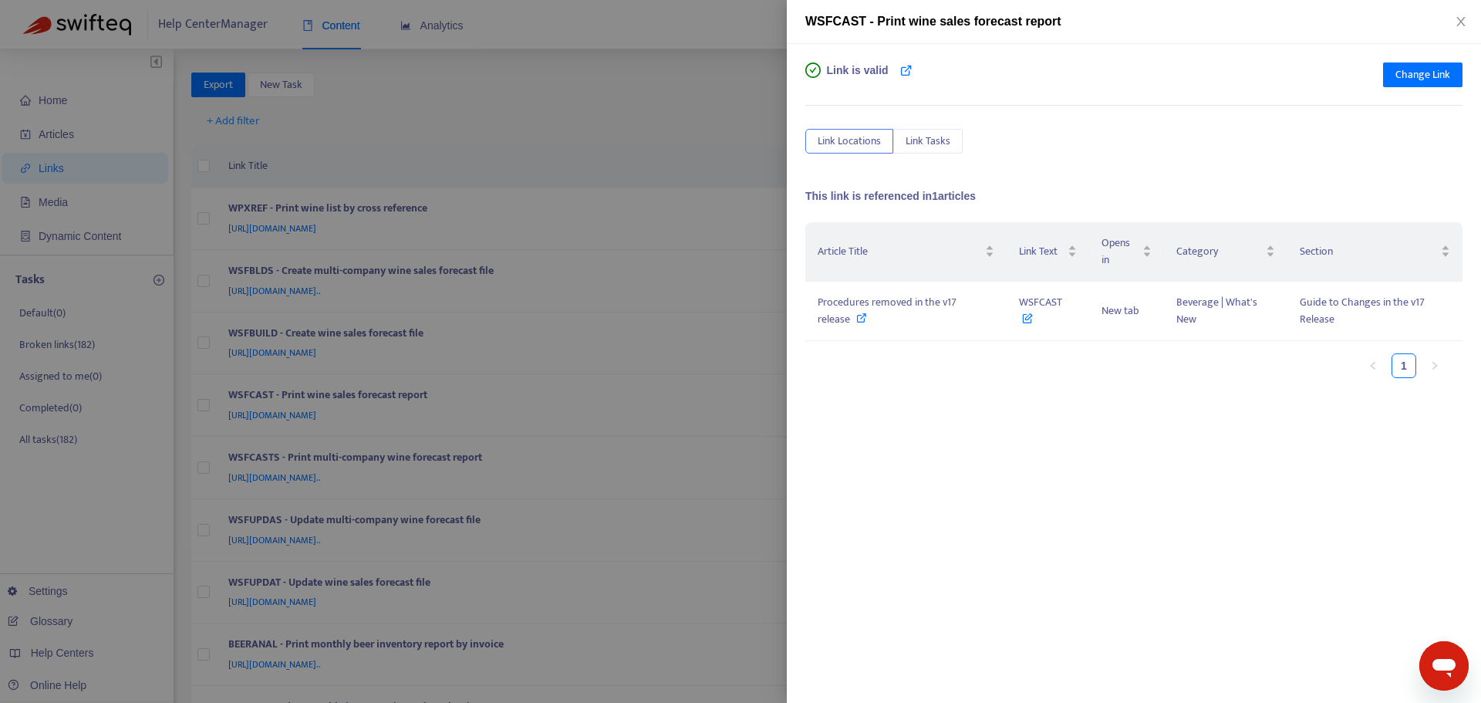
click at [773, 136] on div at bounding box center [740, 351] width 1481 height 703
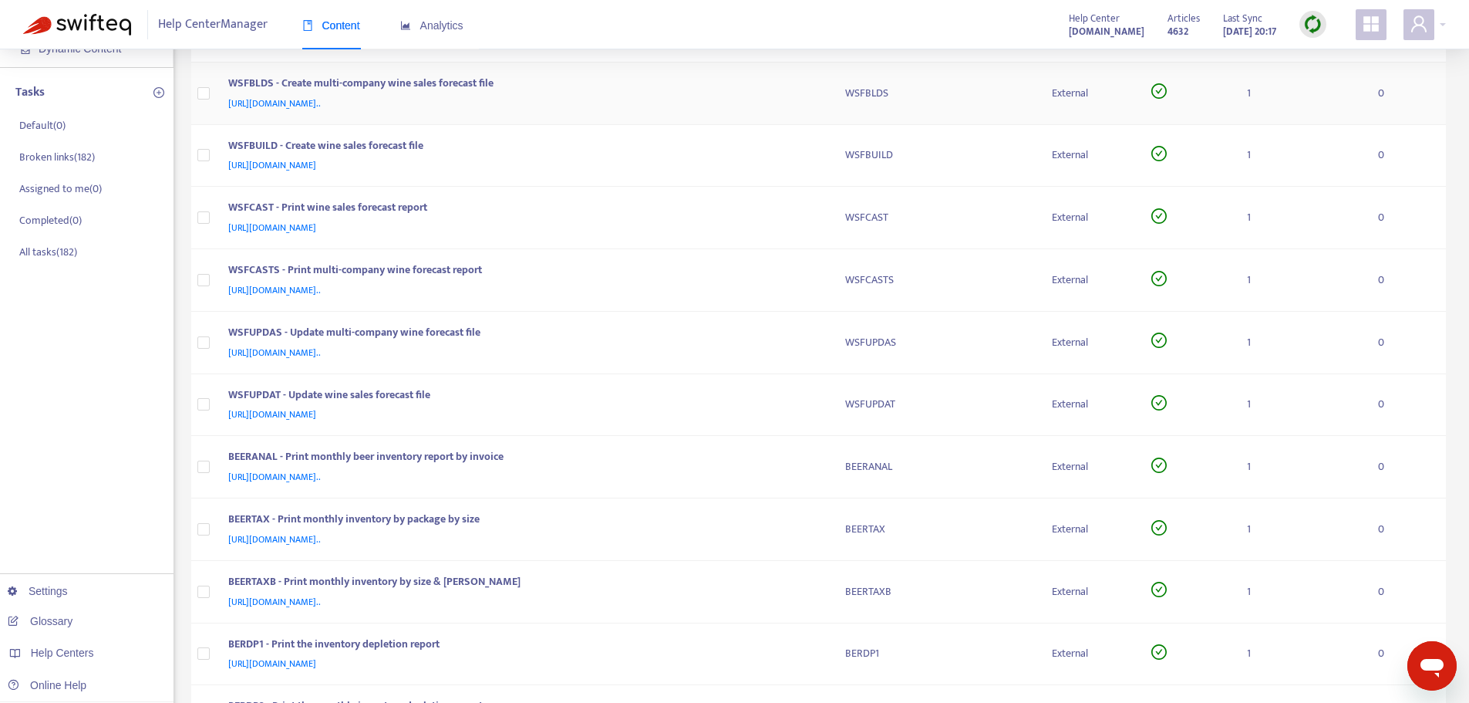
scroll to position [231, 0]
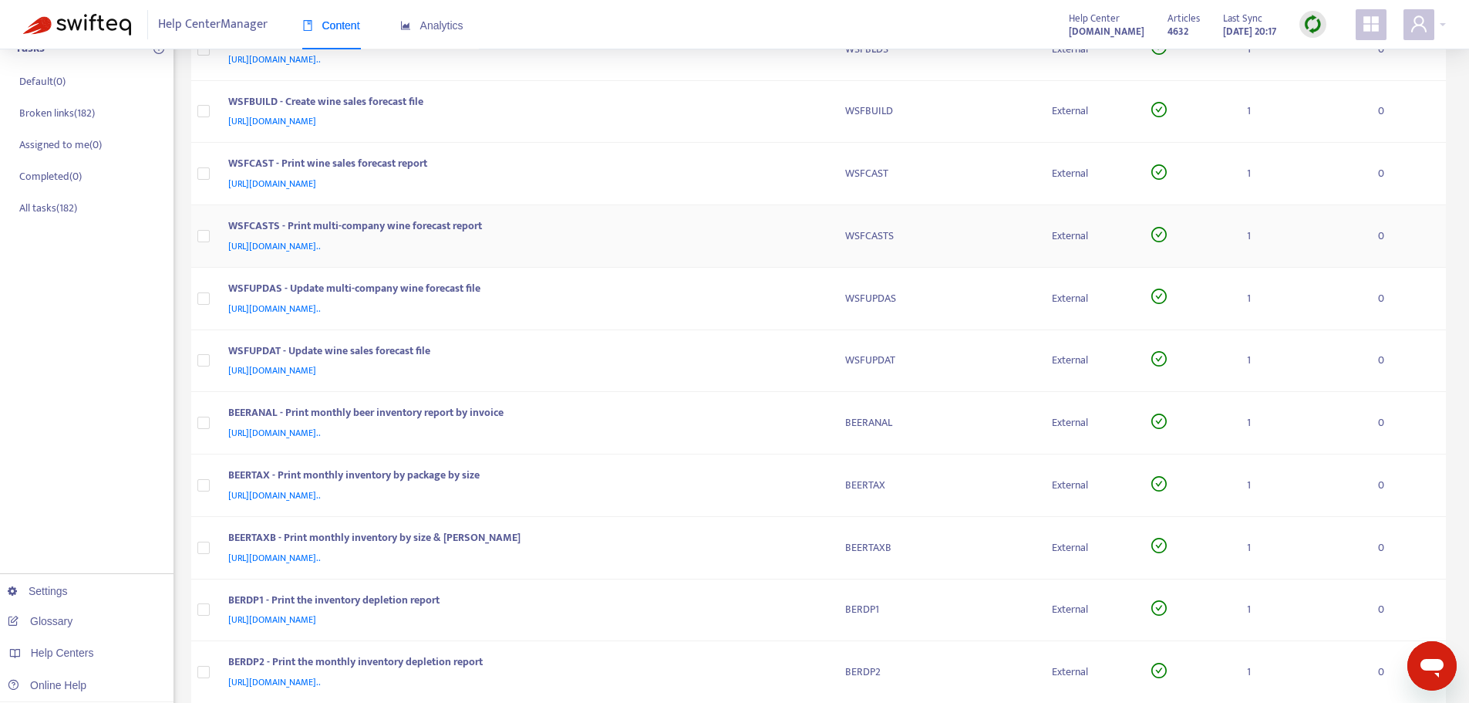
click at [813, 231] on div "WSFCASTS - Print multi-company wine forecast report" at bounding box center [521, 228] width 587 height 20
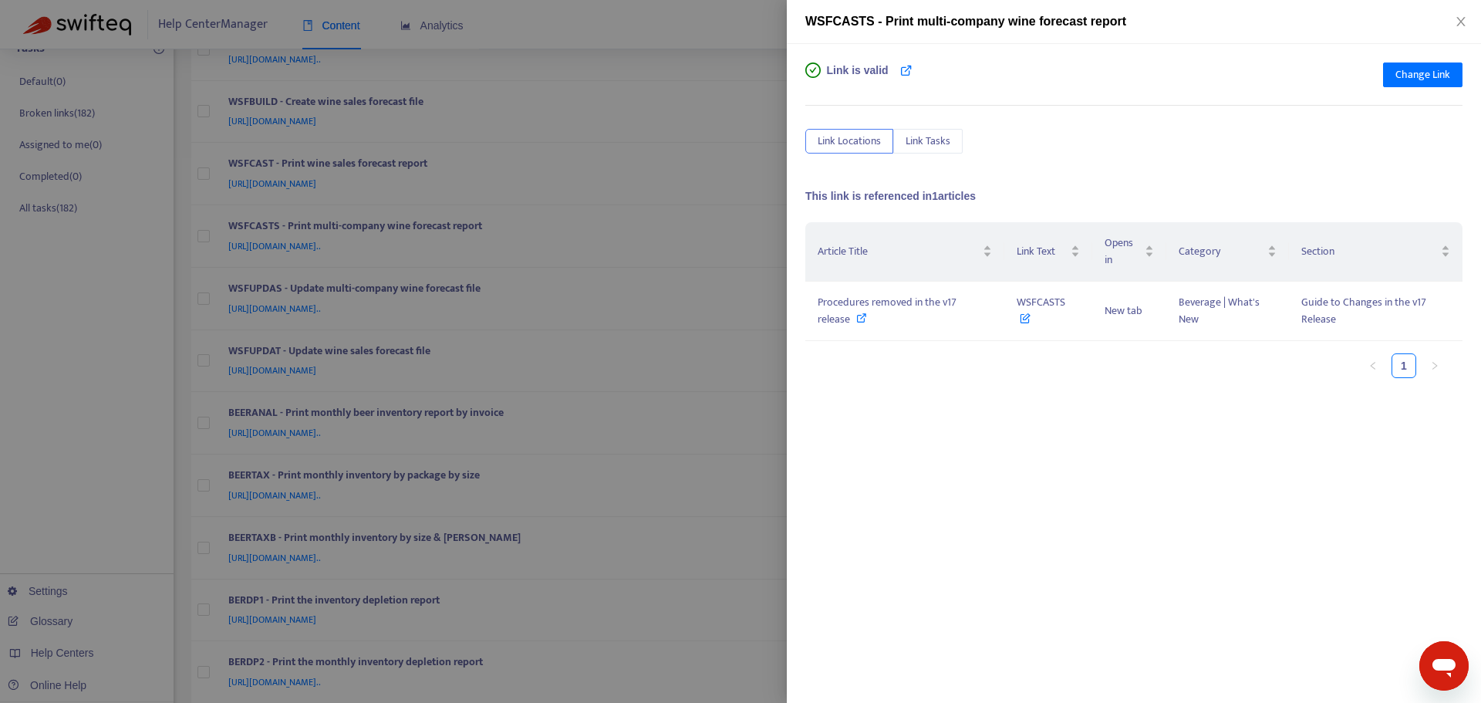
click at [751, 118] on div at bounding box center [740, 351] width 1481 height 703
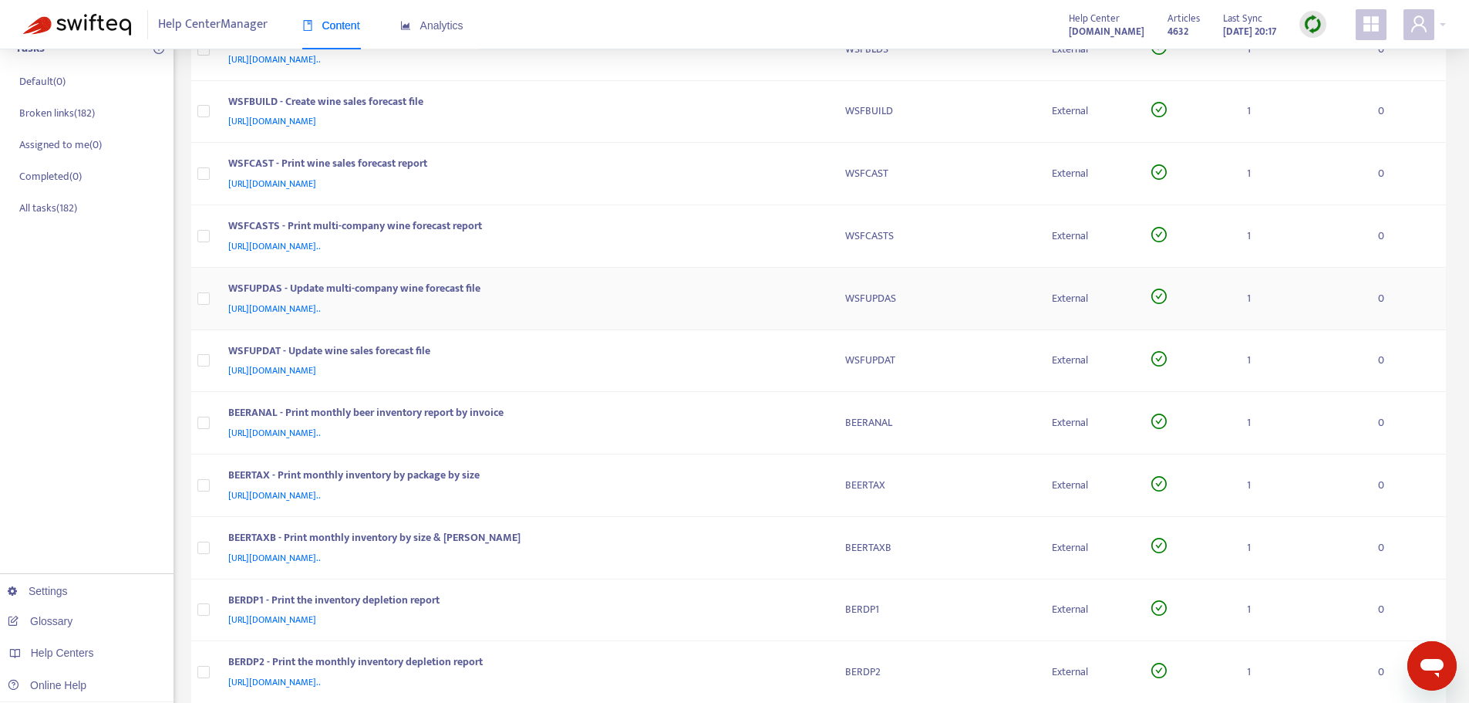
click at [825, 292] on td "WSFUPDAS - Update multi-company wine forecast file [URL][DOMAIN_NAME].." at bounding box center [524, 299] width 617 height 62
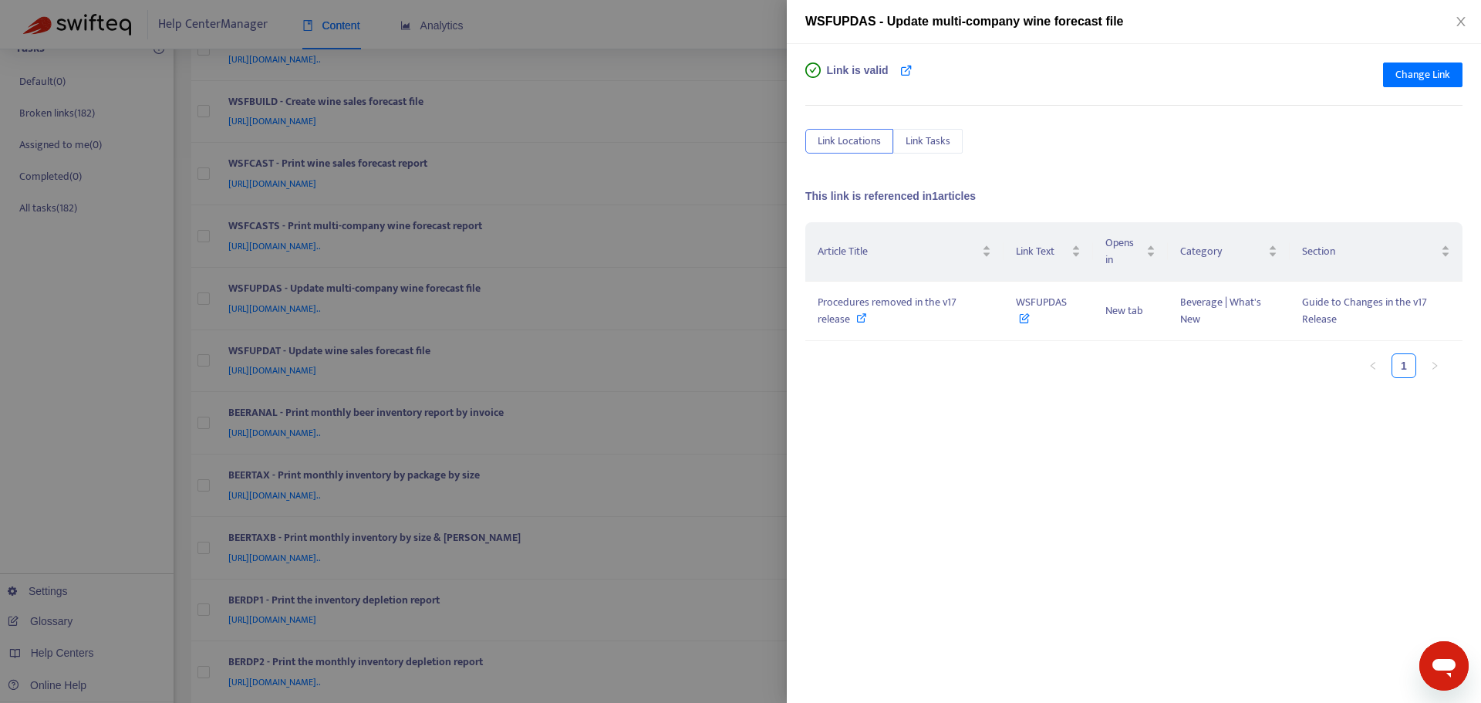
click at [770, 155] on div at bounding box center [740, 351] width 1481 height 703
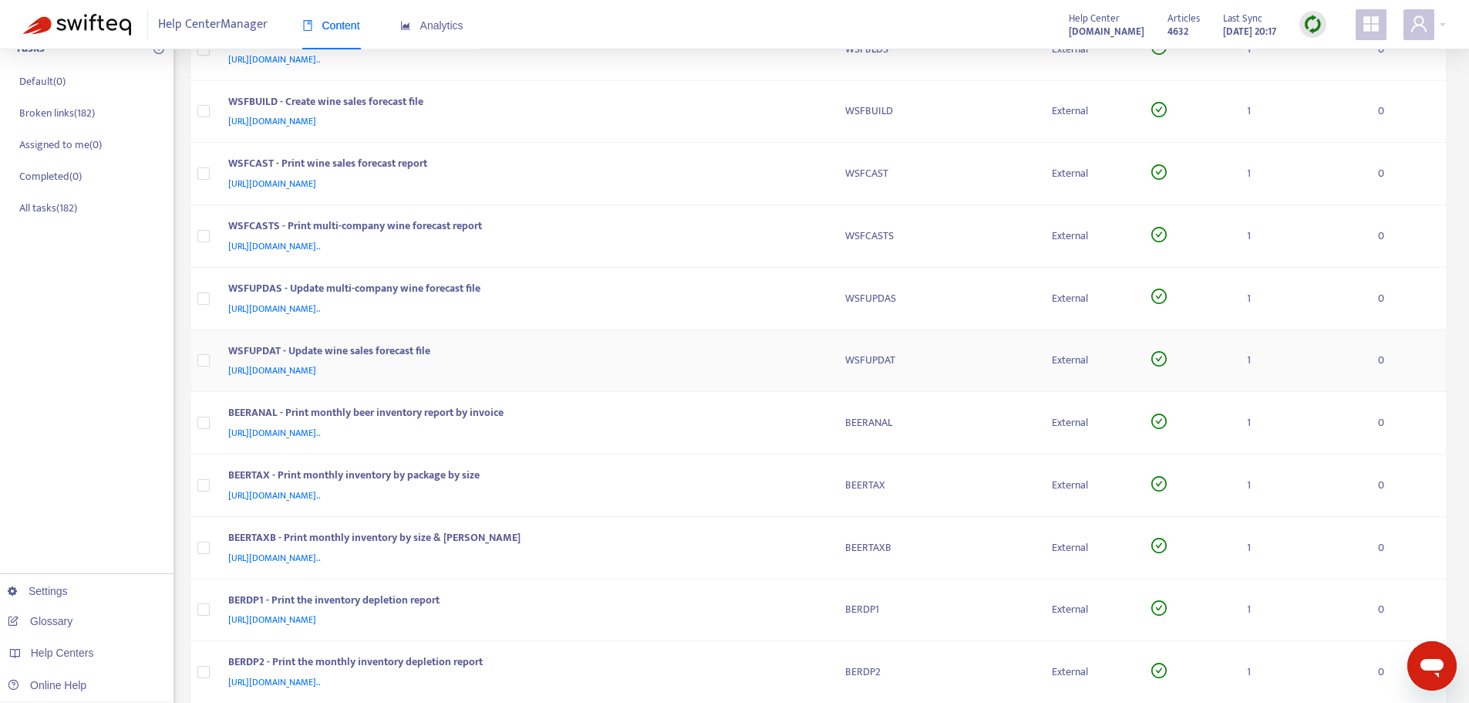
click at [827, 353] on td "WSFUPDAT - Update wine sales forecast file [URL][DOMAIN_NAME]" at bounding box center [524, 361] width 617 height 62
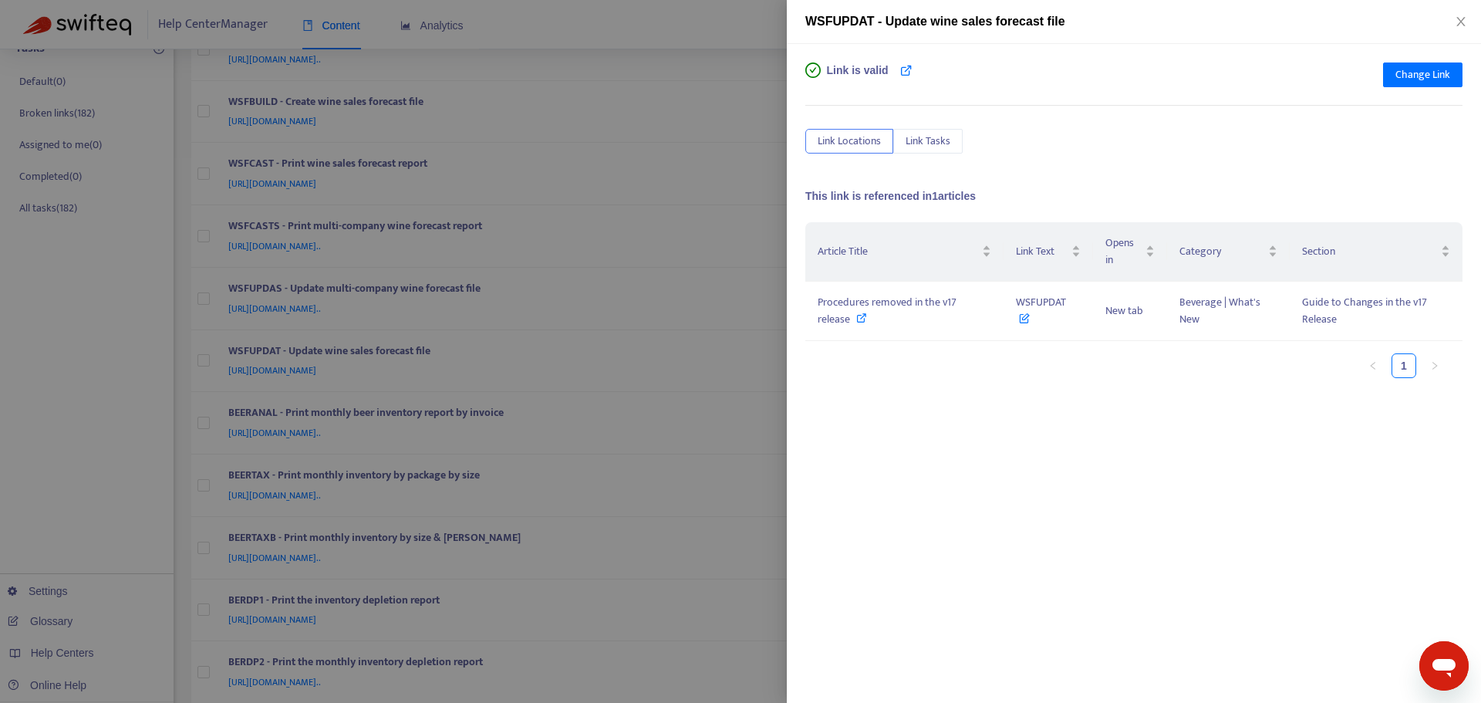
click at [789, 231] on div "Link is valid Change Link Link Locations Link Tasks This link is referenced in …" at bounding box center [1134, 373] width 694 height 659
click at [755, 216] on div at bounding box center [740, 351] width 1481 height 703
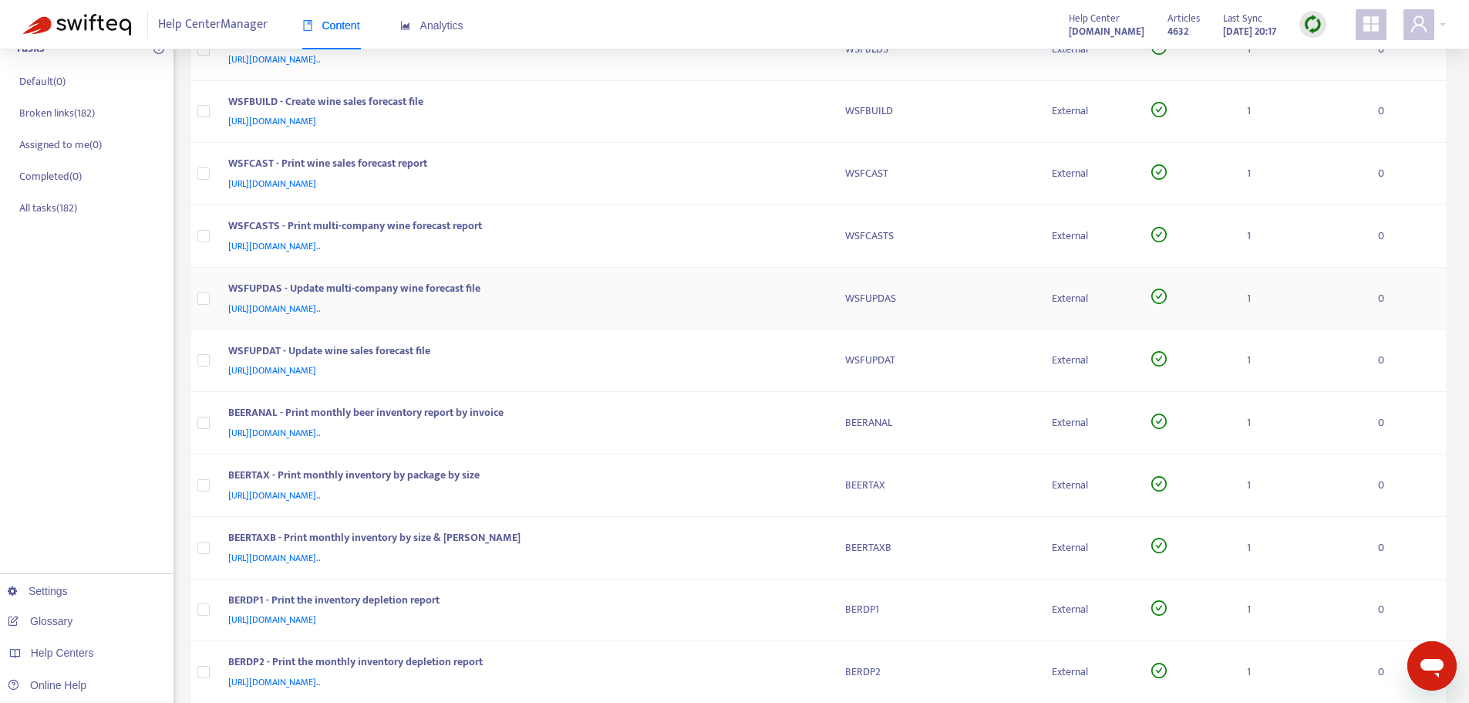
scroll to position [386, 0]
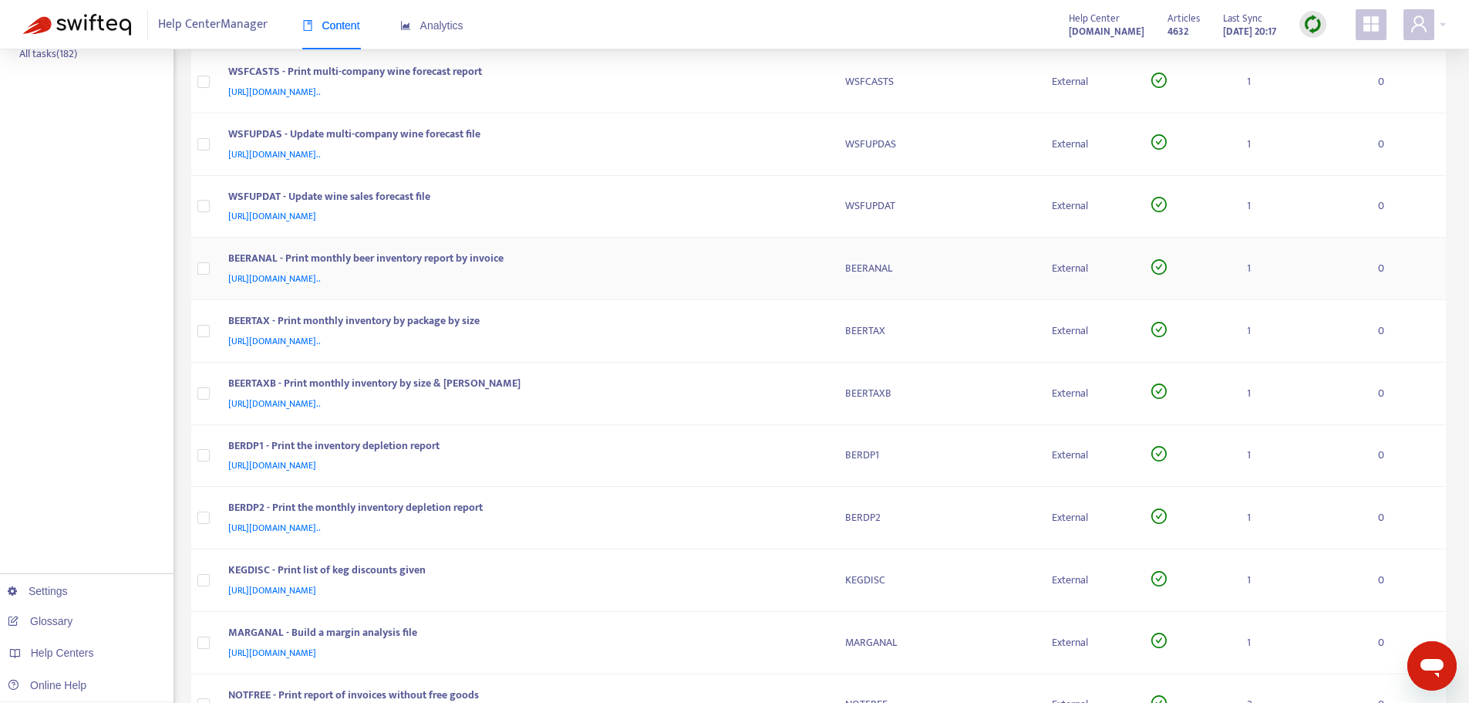
click at [818, 257] on div "BEERANAL - Print monthly beer inventory report by invoice [URL][DOMAIN_NAME].." at bounding box center [524, 268] width 592 height 37
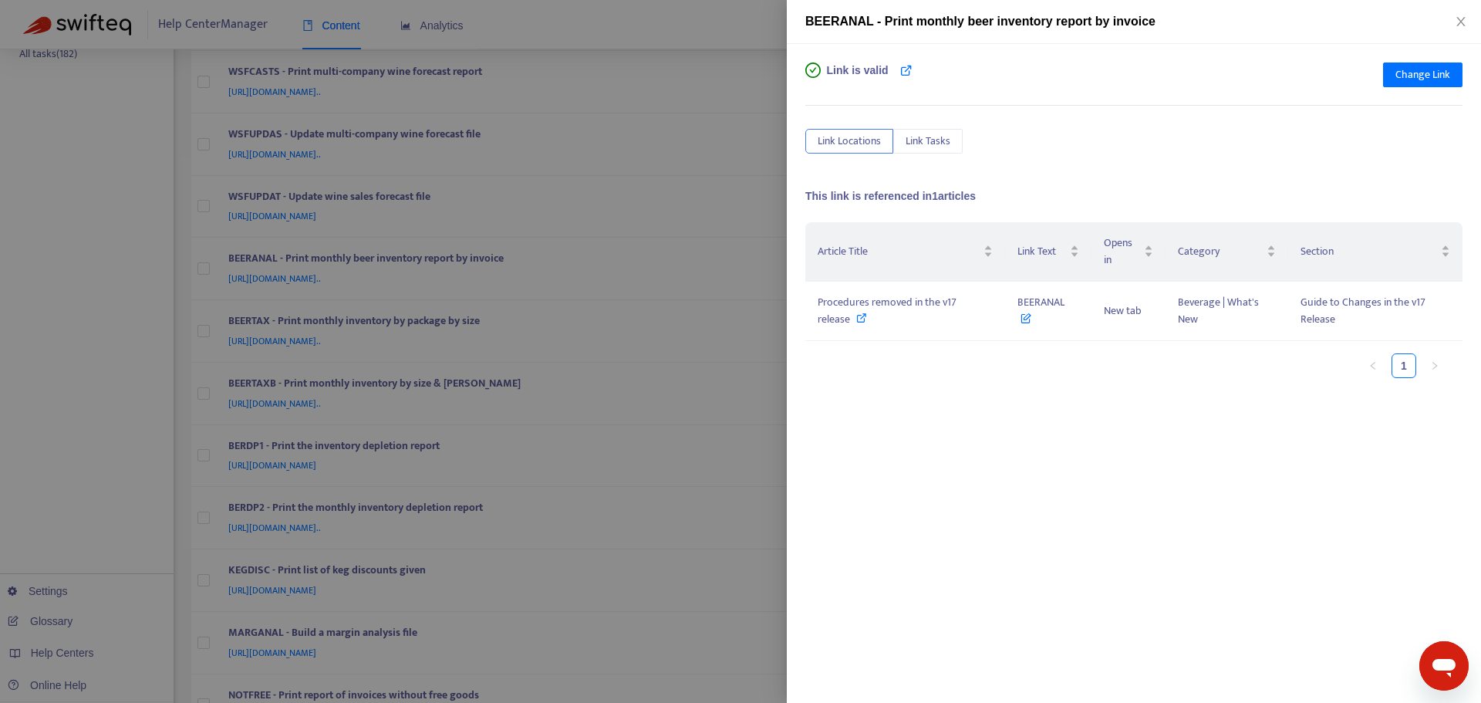
click at [752, 199] on div at bounding box center [740, 351] width 1481 height 703
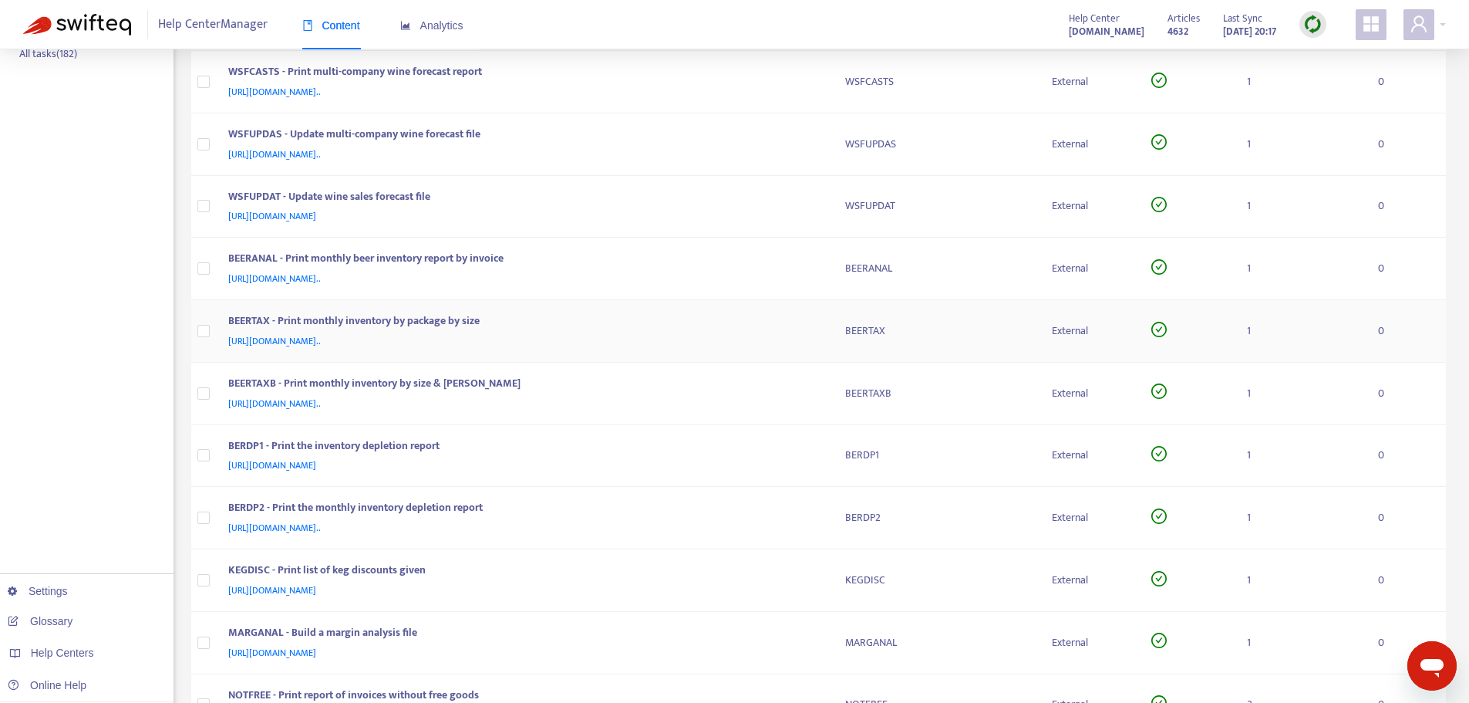
click at [816, 329] on div "BEERTAX - Print monthly inventory by package by size [URL][DOMAIN_NAME].." at bounding box center [524, 330] width 592 height 37
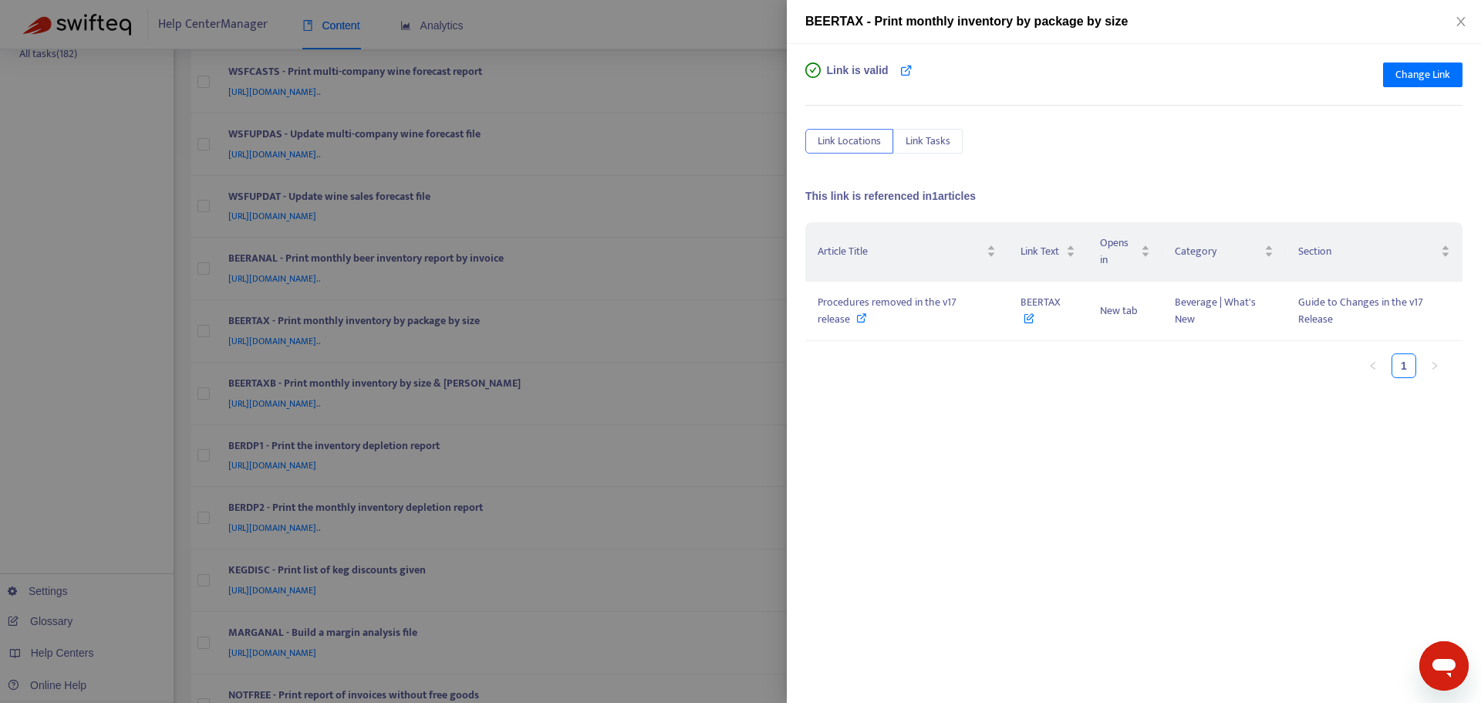
click at [770, 274] on div at bounding box center [740, 351] width 1481 height 703
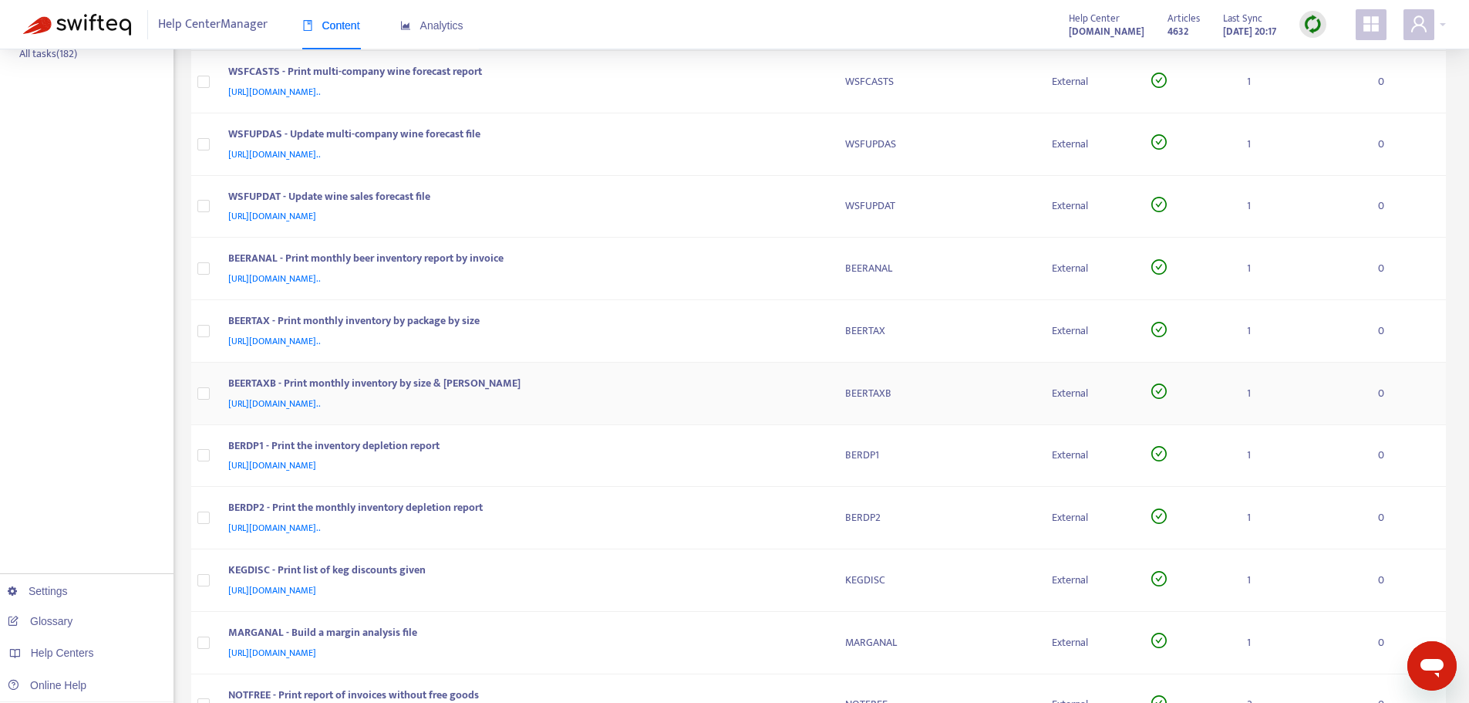
click at [828, 390] on td "BEERTAXB - Print monthly inventory by size & [PERSON_NAME] [URL][DOMAIN_NAME].." at bounding box center [524, 394] width 617 height 62
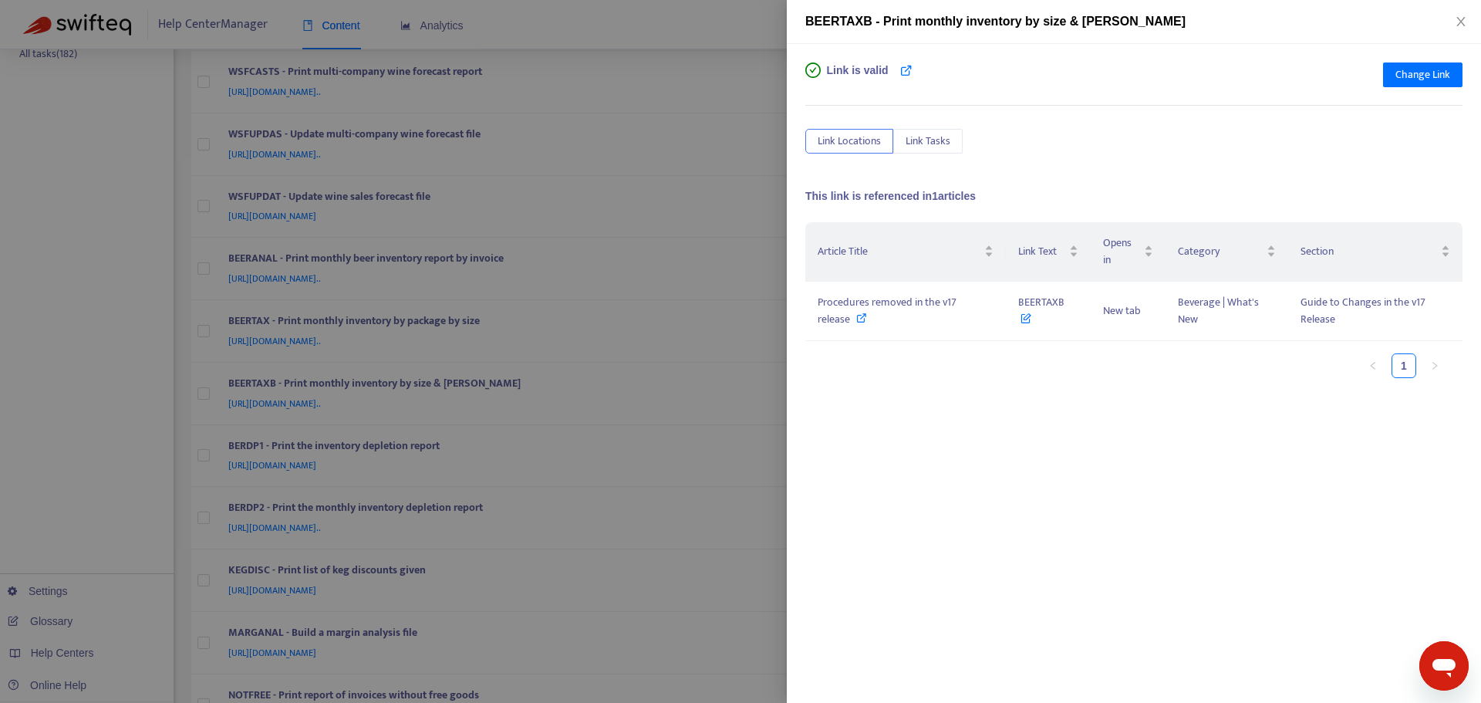
click at [779, 326] on div at bounding box center [740, 351] width 1481 height 703
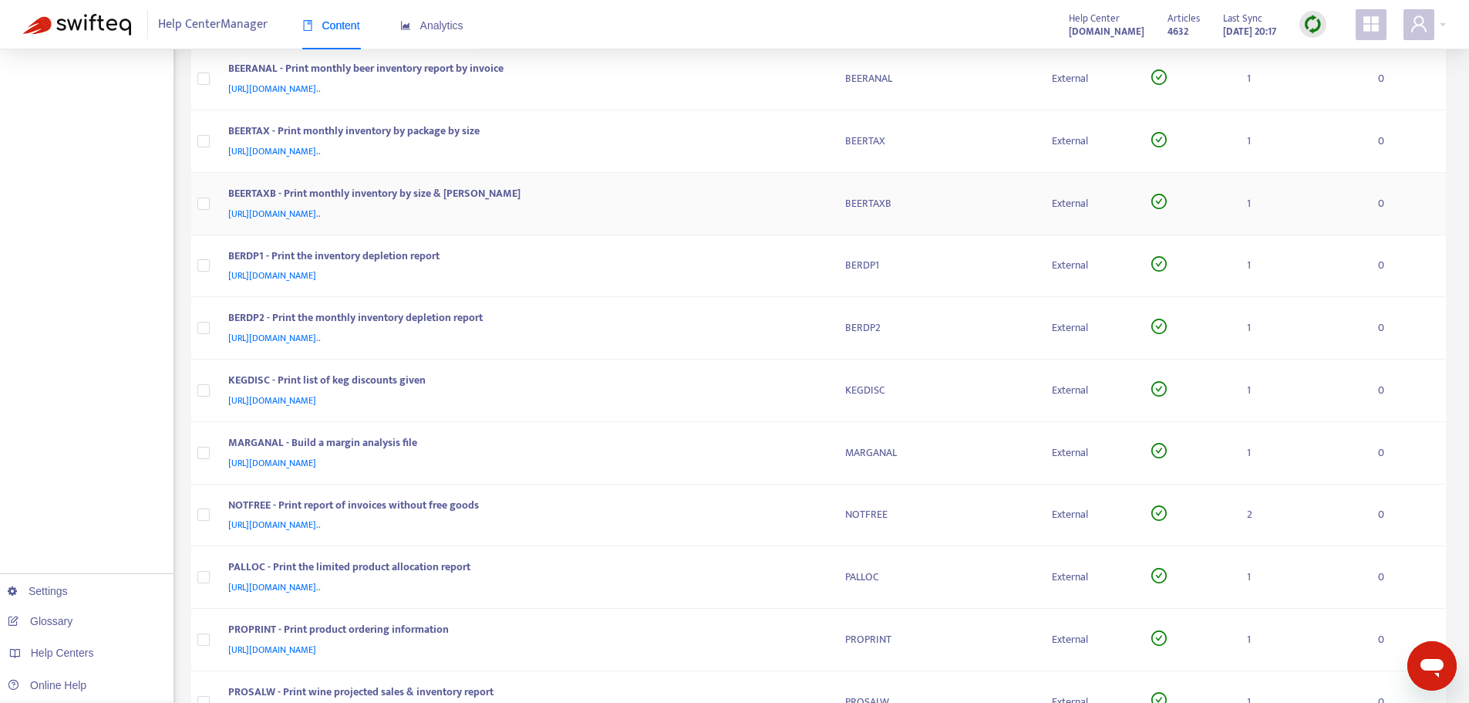
scroll to position [617, 0]
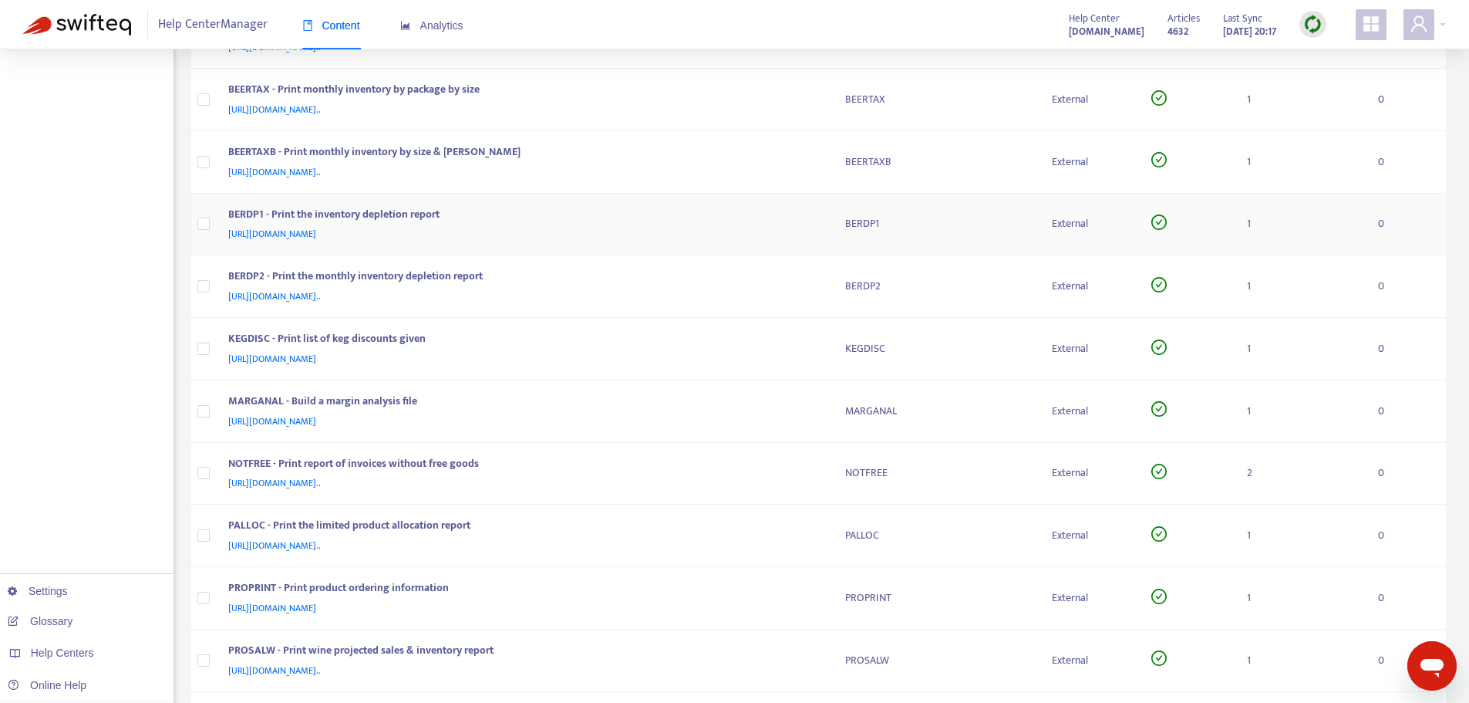
click at [829, 236] on td "BERDP1 - Print the inventory depletion report [URL][DOMAIN_NAME]" at bounding box center [524, 225] width 617 height 62
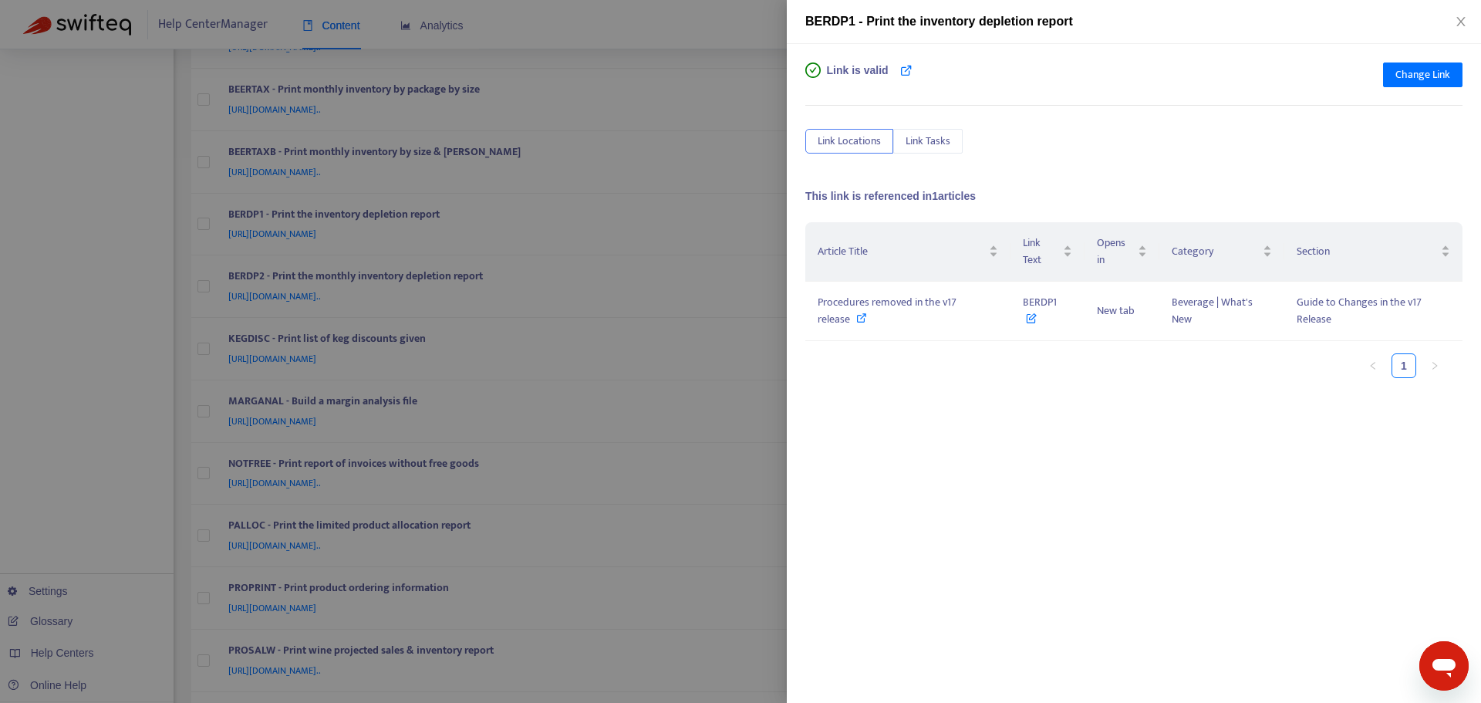
click at [784, 228] on div at bounding box center [740, 351] width 1481 height 703
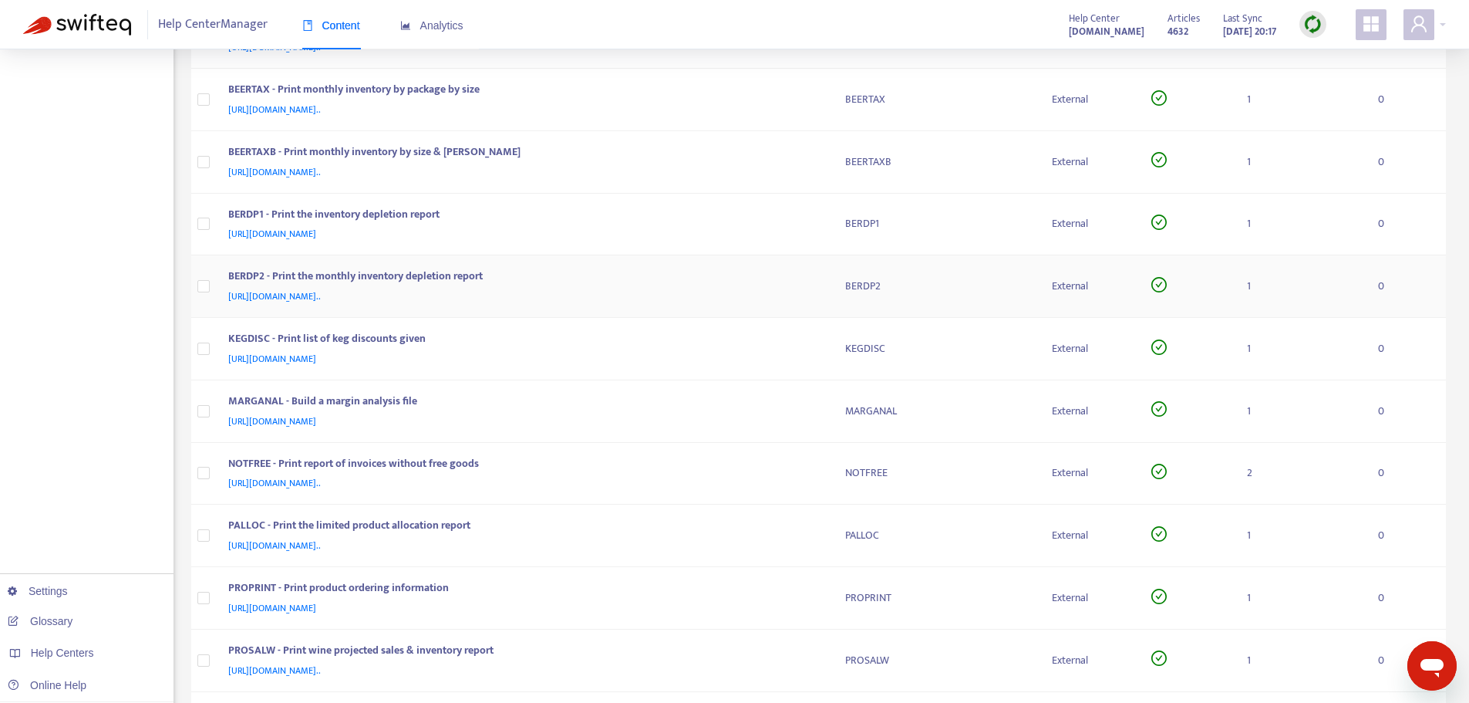
click at [815, 298] on div "BERDP2 - Print the monthly inventory depletion report [URL][DOMAIN_NAME].." at bounding box center [524, 286] width 592 height 37
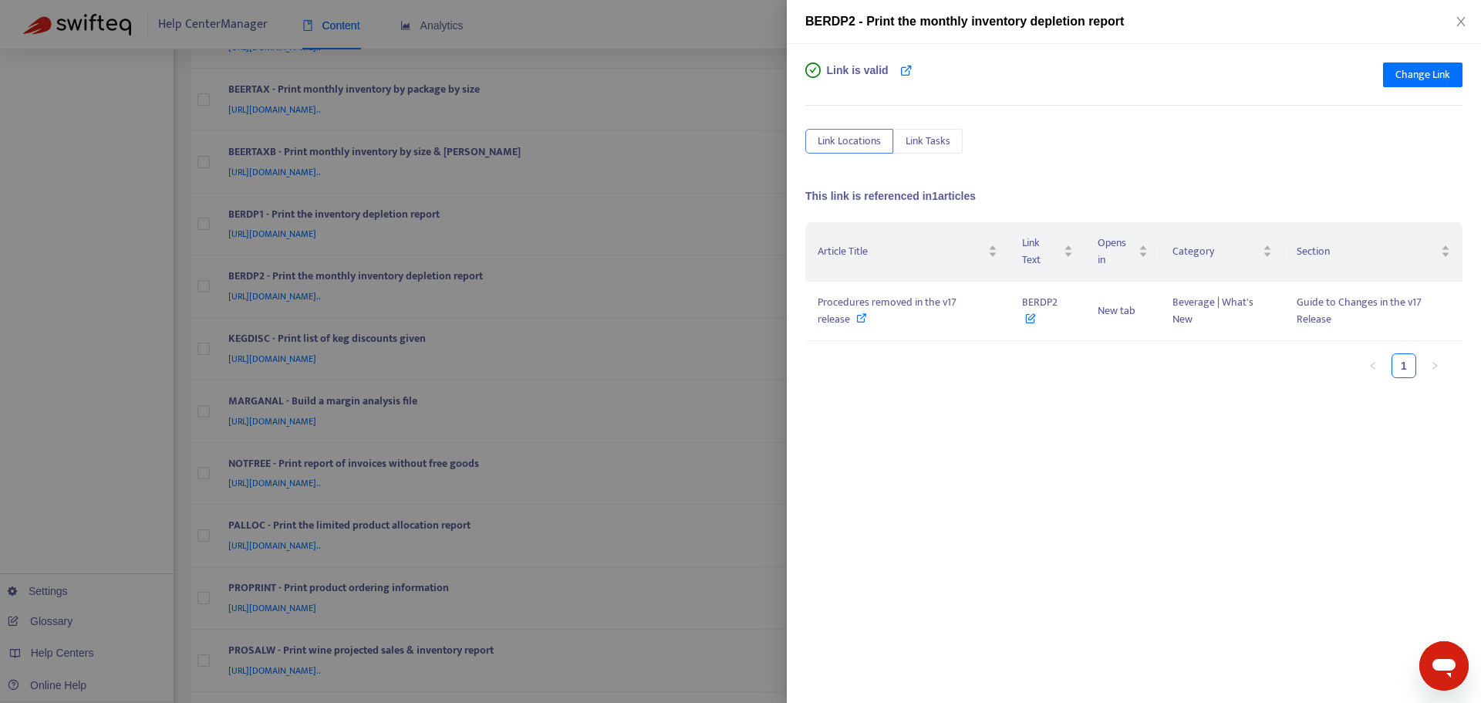
click at [761, 243] on div at bounding box center [740, 351] width 1481 height 703
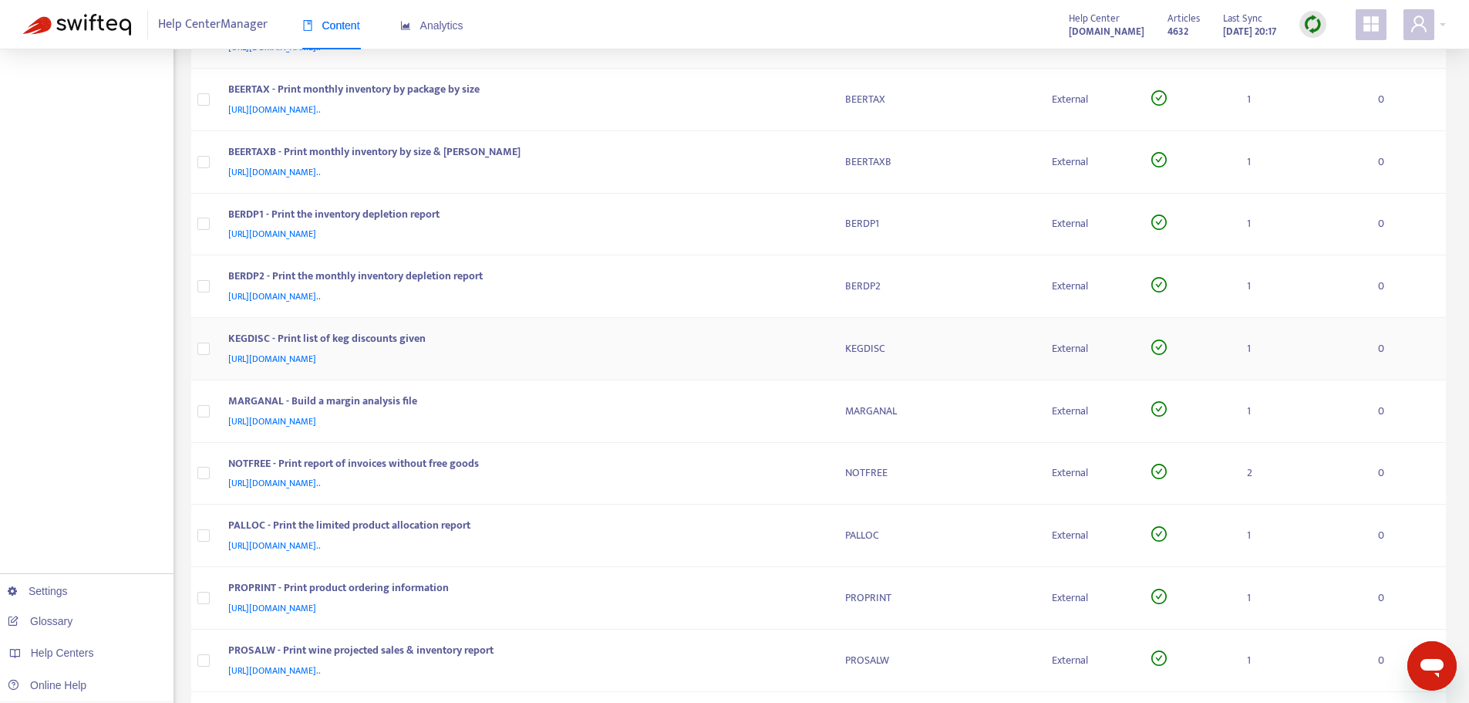
click at [815, 346] on div "KEGDISC - Print list of keg discounts given [URL][DOMAIN_NAME]" at bounding box center [524, 348] width 592 height 37
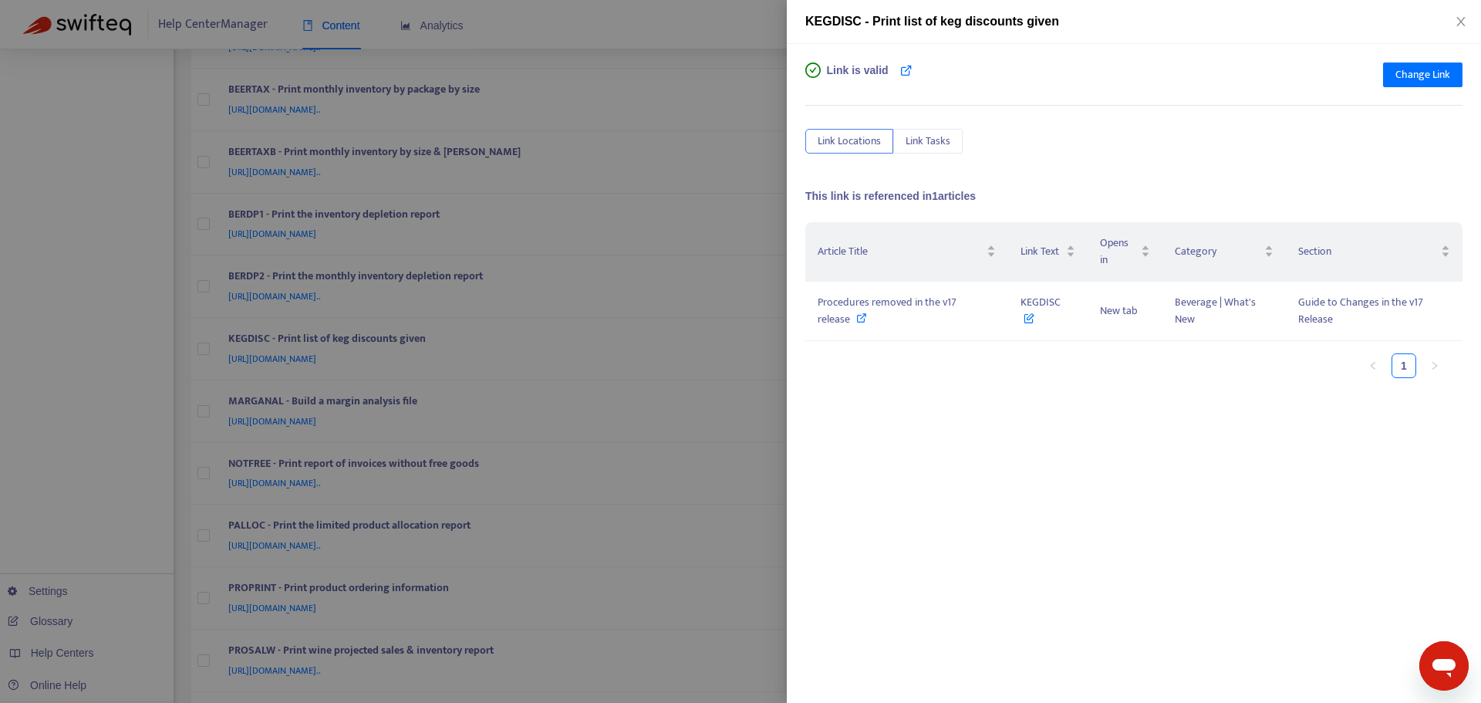
click at [782, 298] on div at bounding box center [740, 351] width 1481 height 703
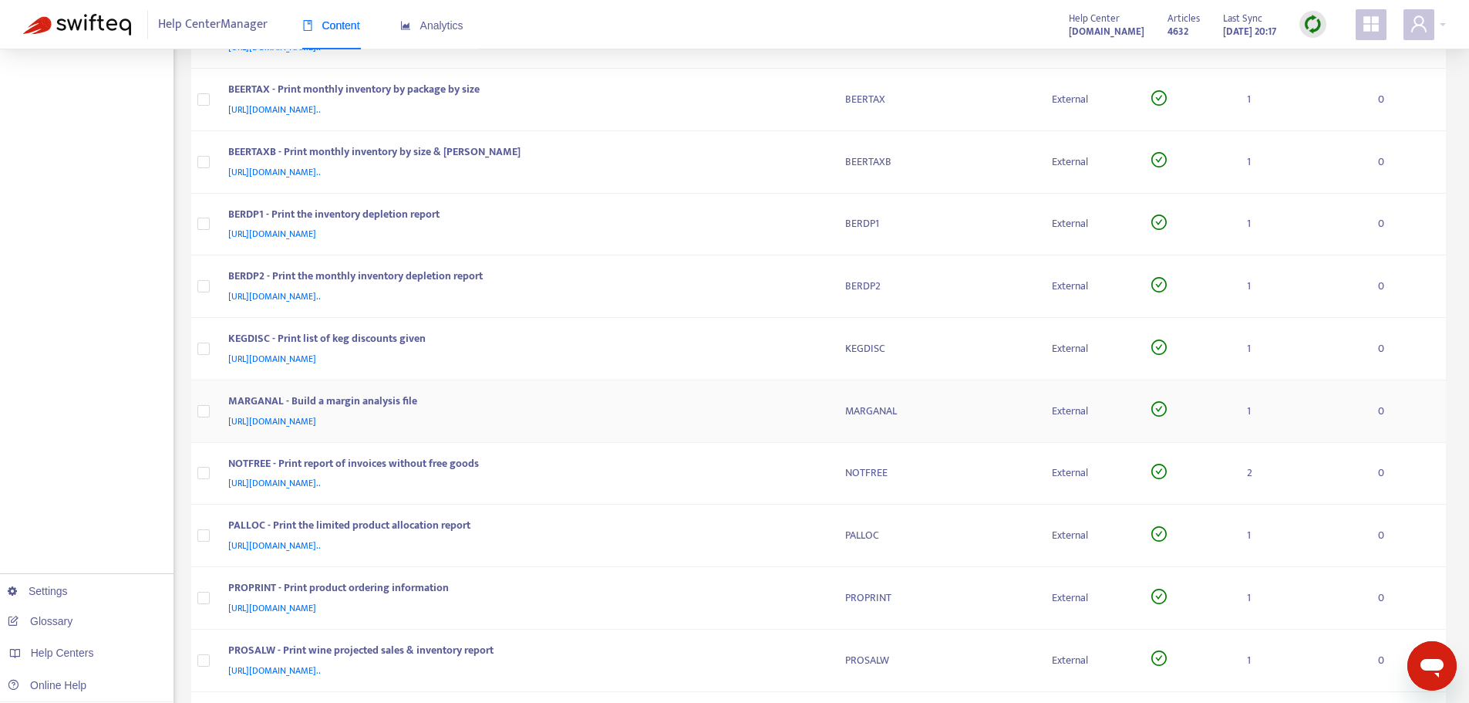
click at [834, 410] on td "MARGANAL" at bounding box center [937, 411] width 208 height 62
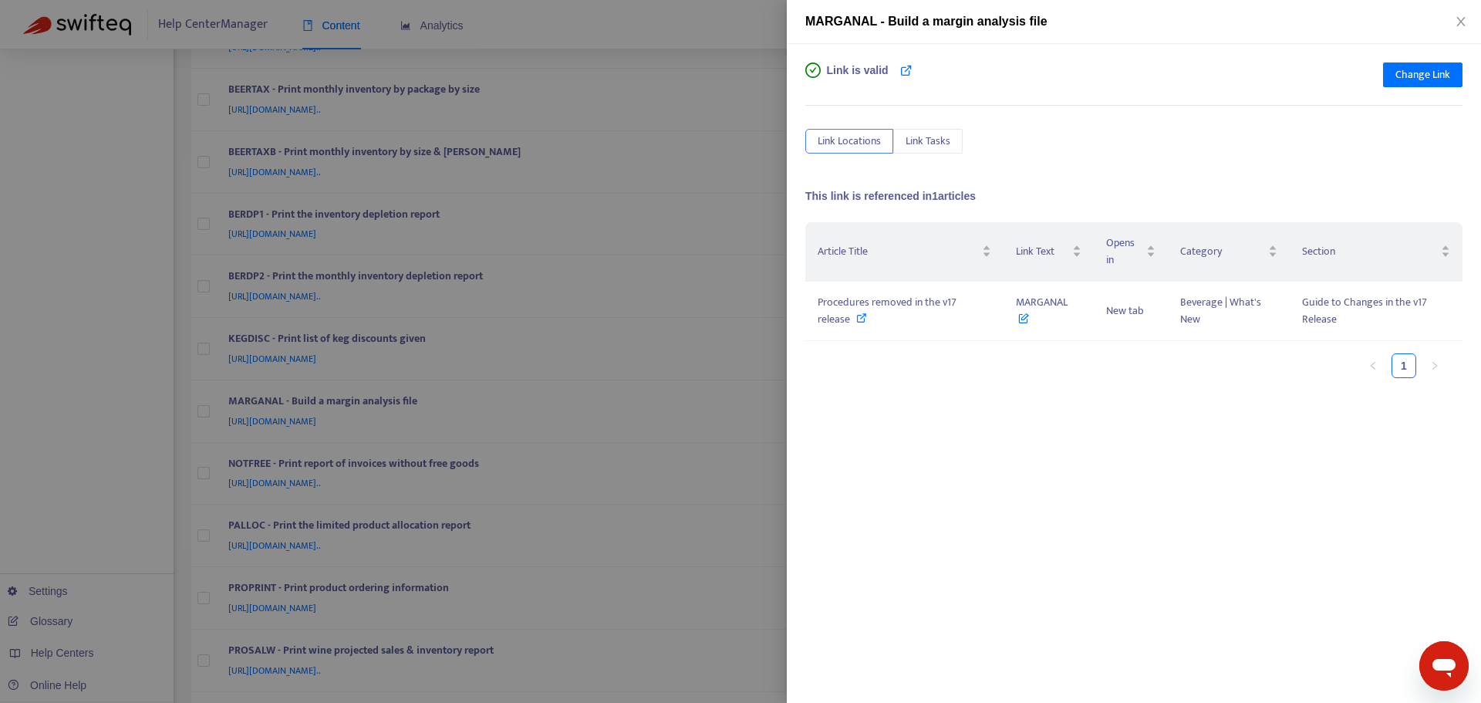
click at [774, 330] on div at bounding box center [740, 351] width 1481 height 703
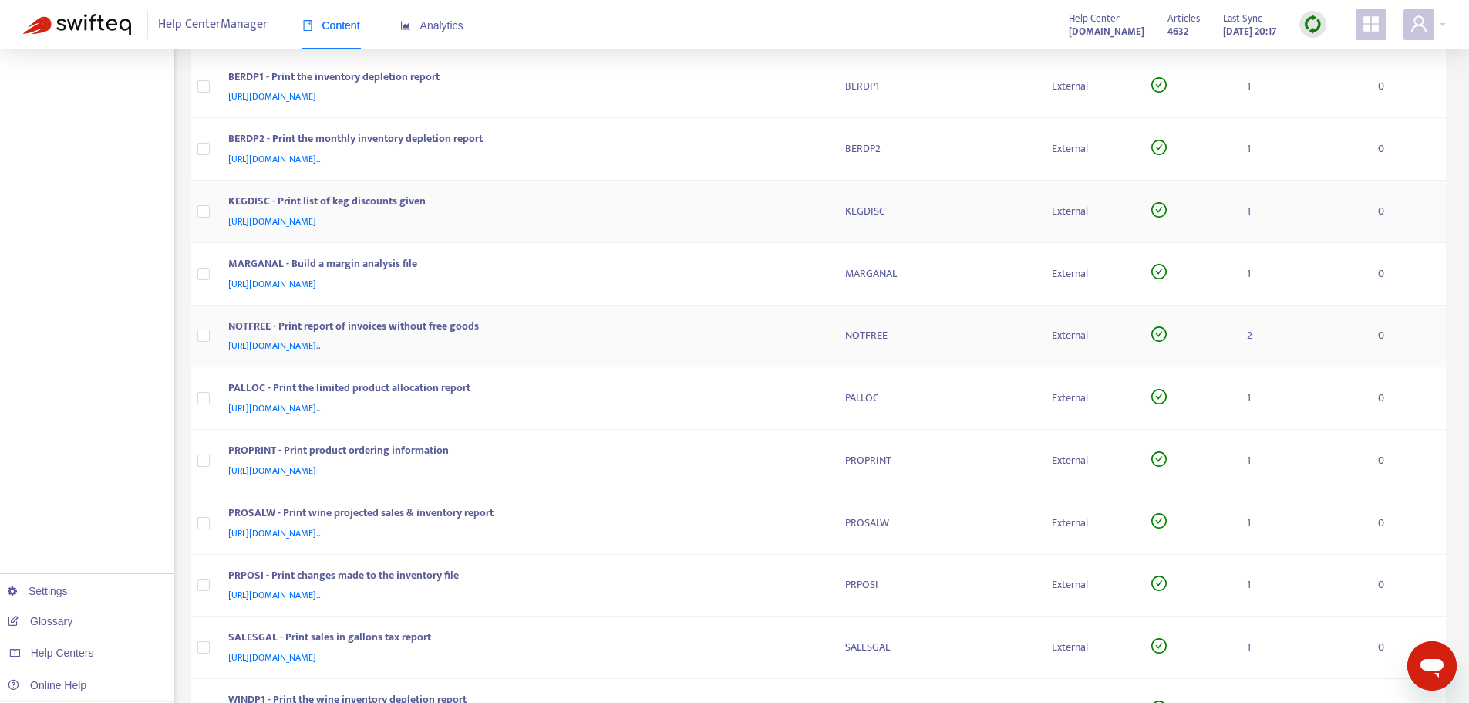
scroll to position [771, 0]
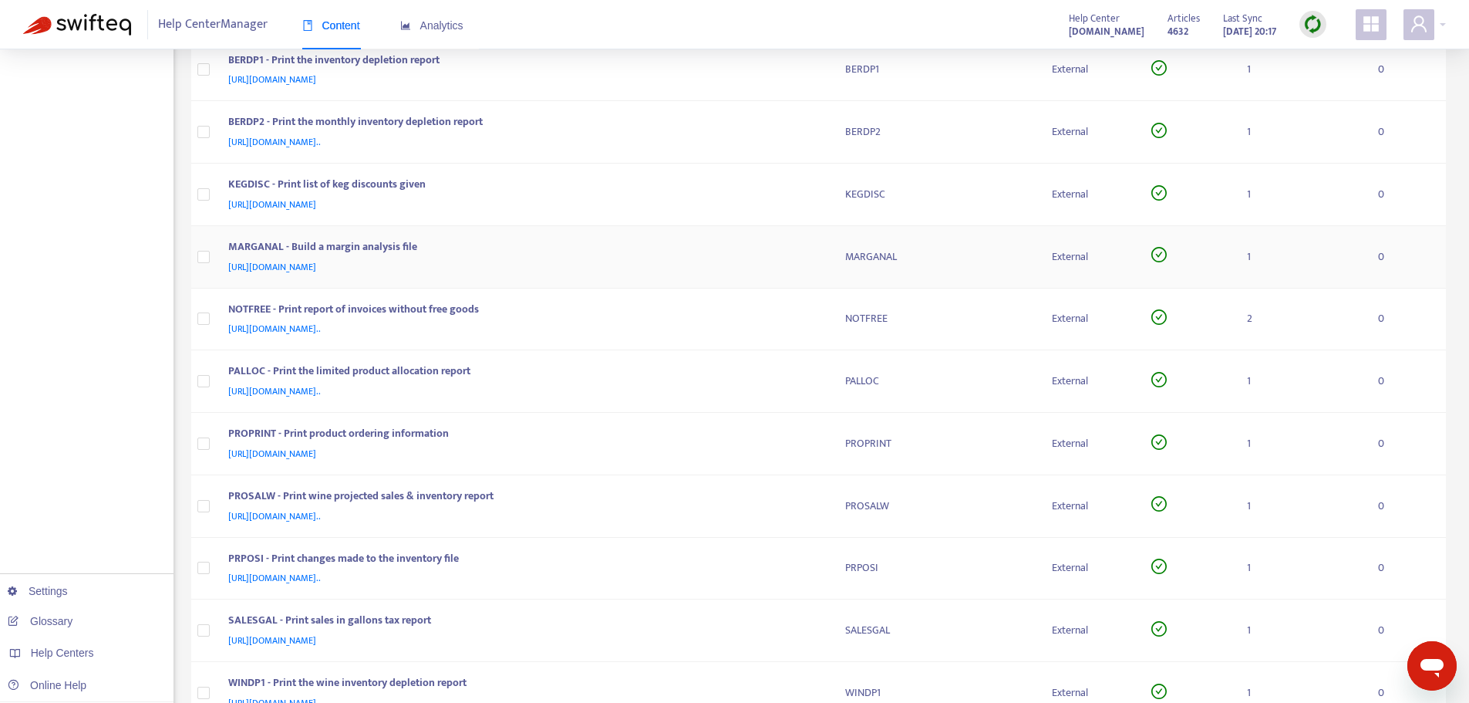
click at [791, 263] on div "[URL][DOMAIN_NAME]" at bounding box center [521, 266] width 587 height 17
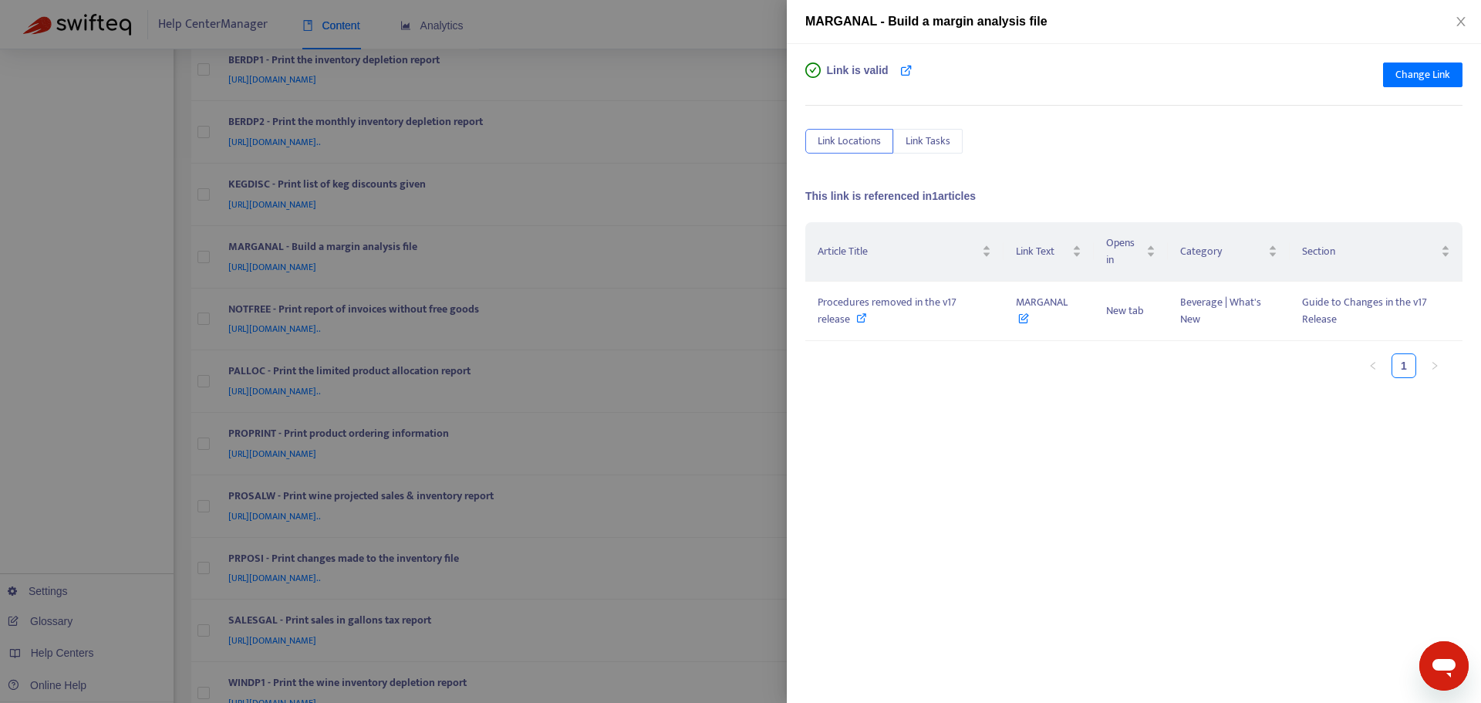
click at [784, 258] on div at bounding box center [740, 351] width 1481 height 703
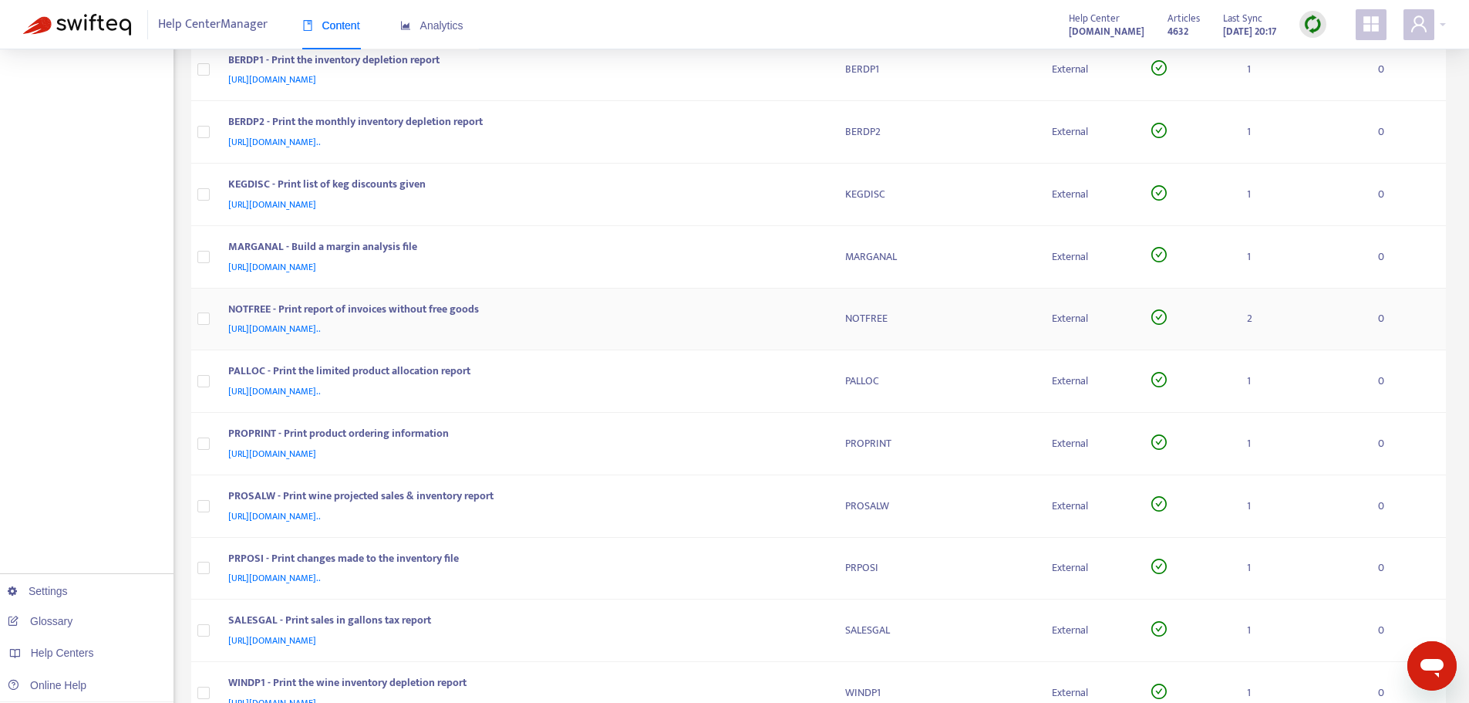
click at [824, 322] on td "NOTFREE - Print report of invoices without free goods [URL][DOMAIN_NAME].." at bounding box center [524, 319] width 617 height 62
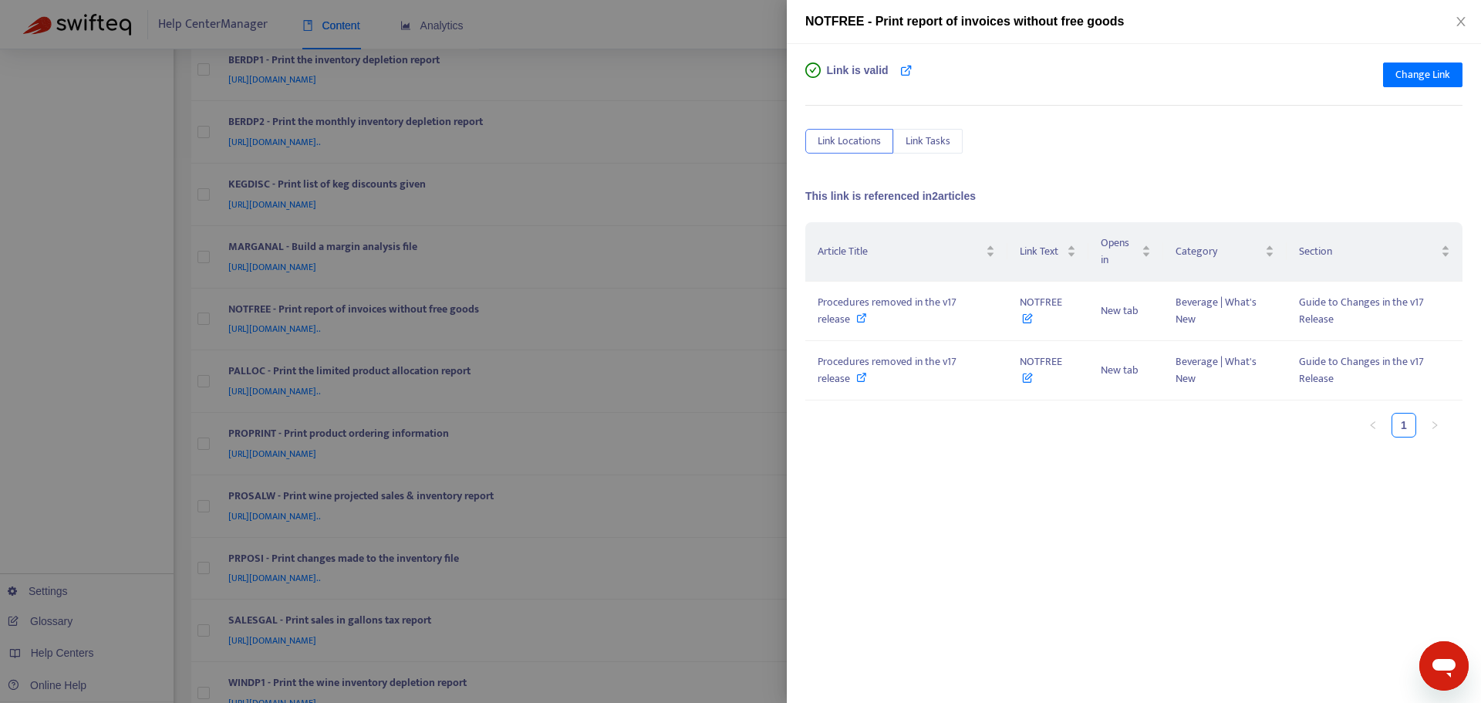
click at [766, 278] on div at bounding box center [740, 351] width 1481 height 703
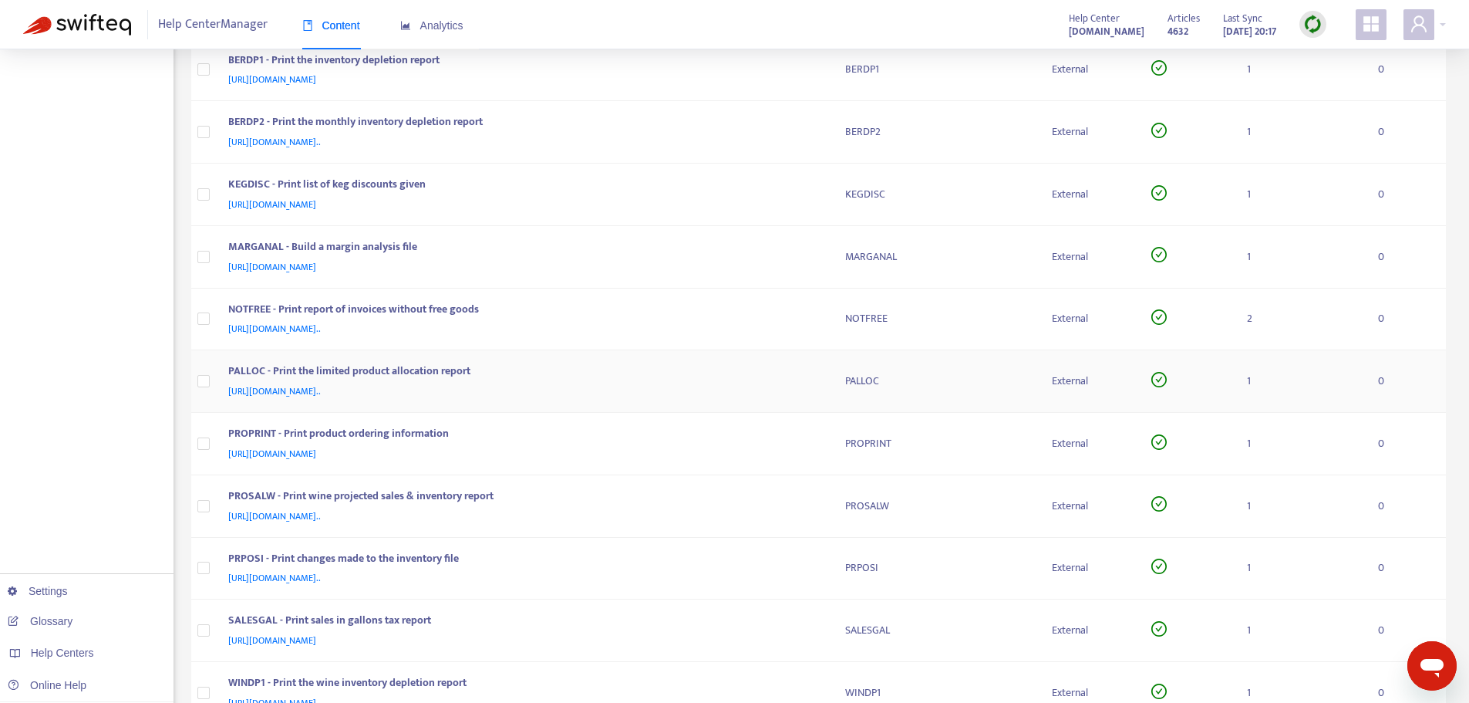
click at [838, 369] on td "PALLOC" at bounding box center [937, 381] width 208 height 62
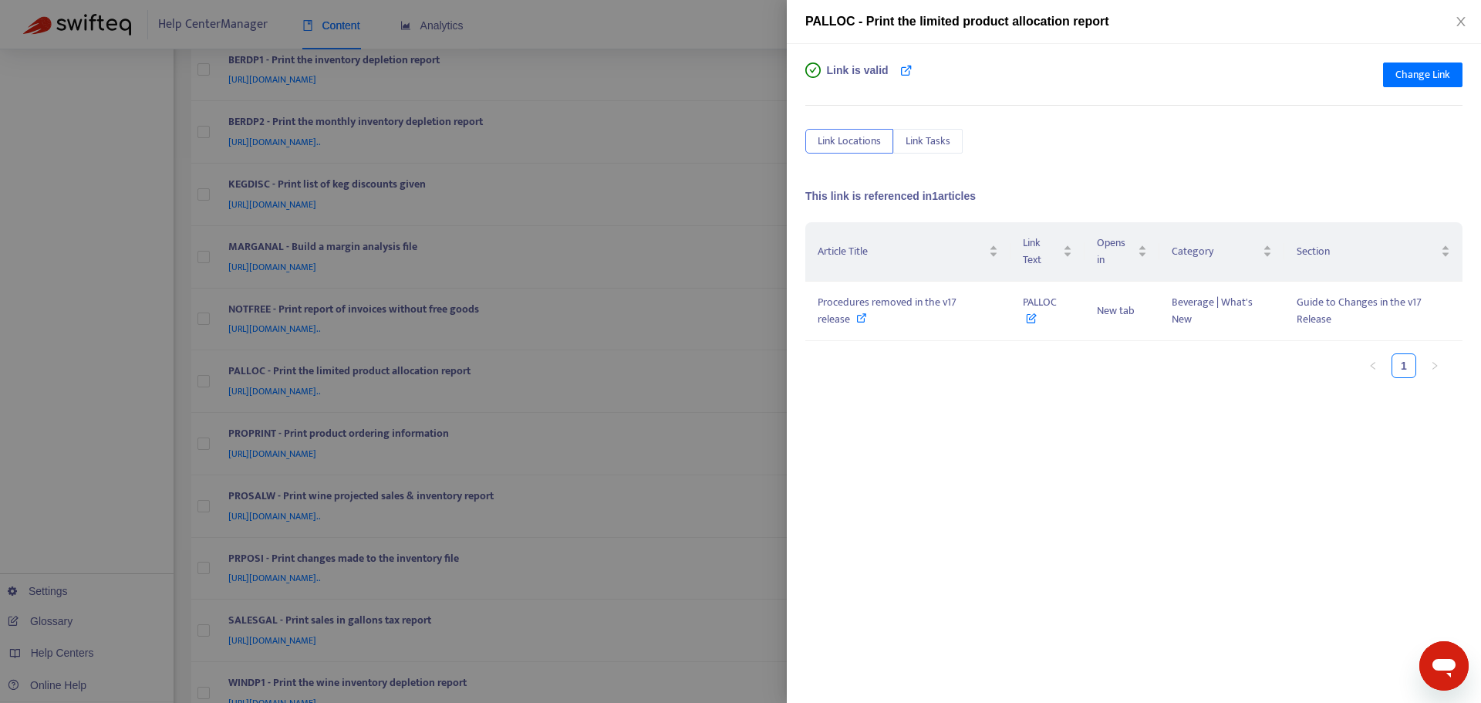
click at [772, 306] on div at bounding box center [740, 351] width 1481 height 703
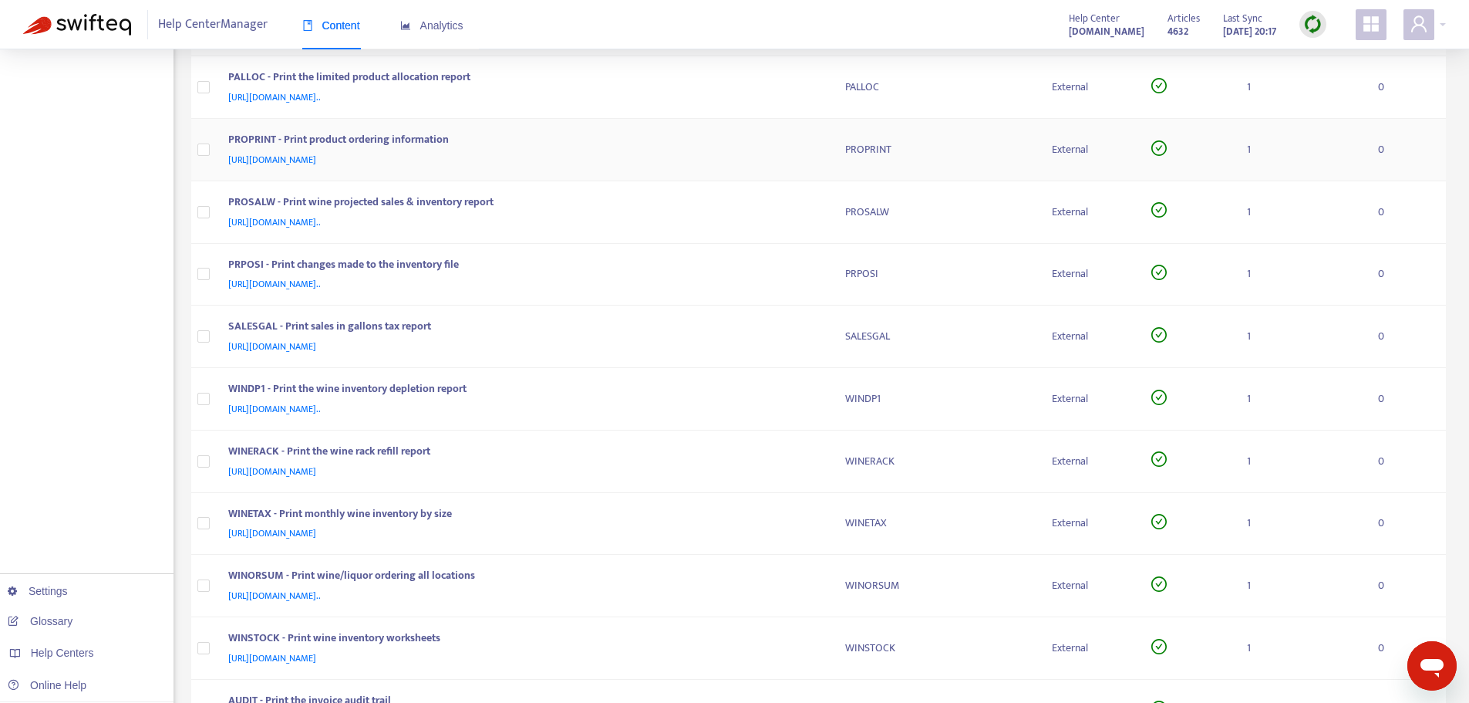
scroll to position [1080, 0]
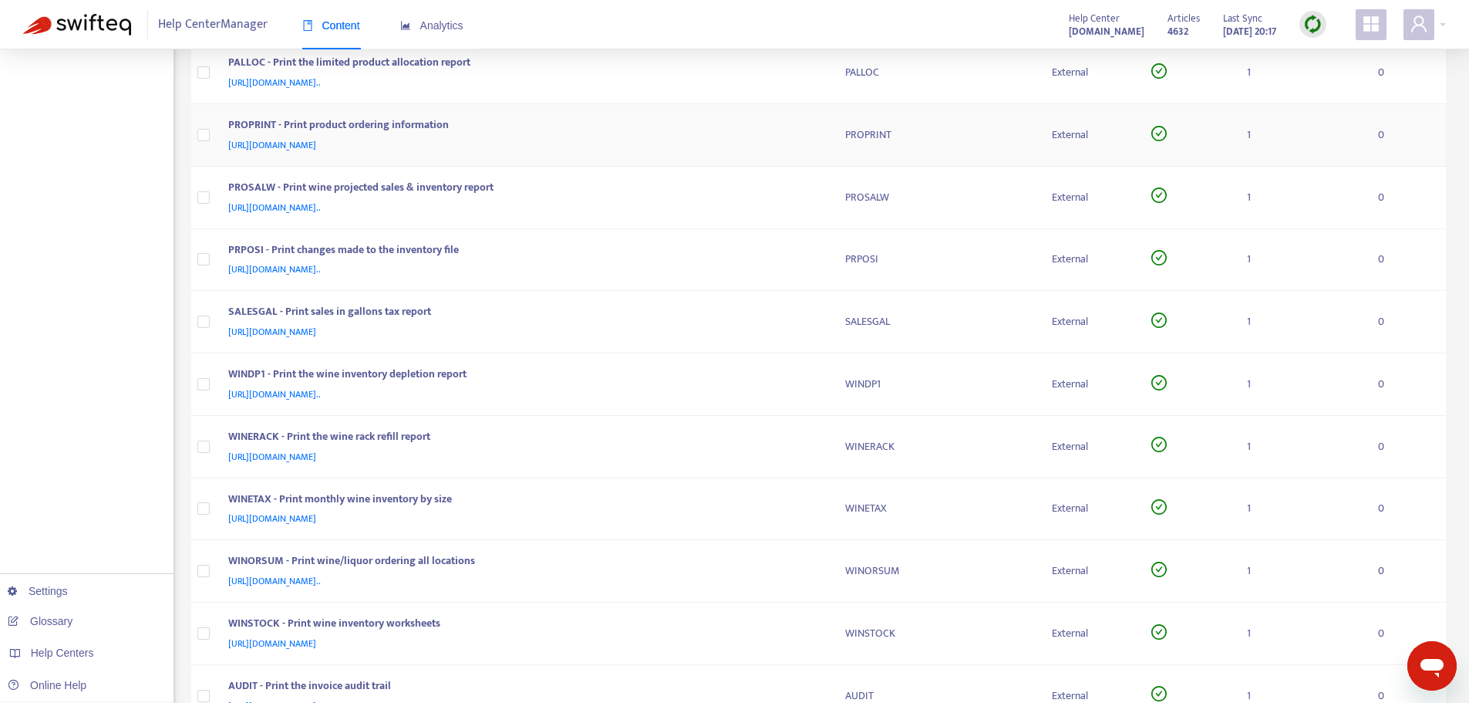
click at [804, 139] on div "[URL][DOMAIN_NAME]" at bounding box center [521, 145] width 587 height 17
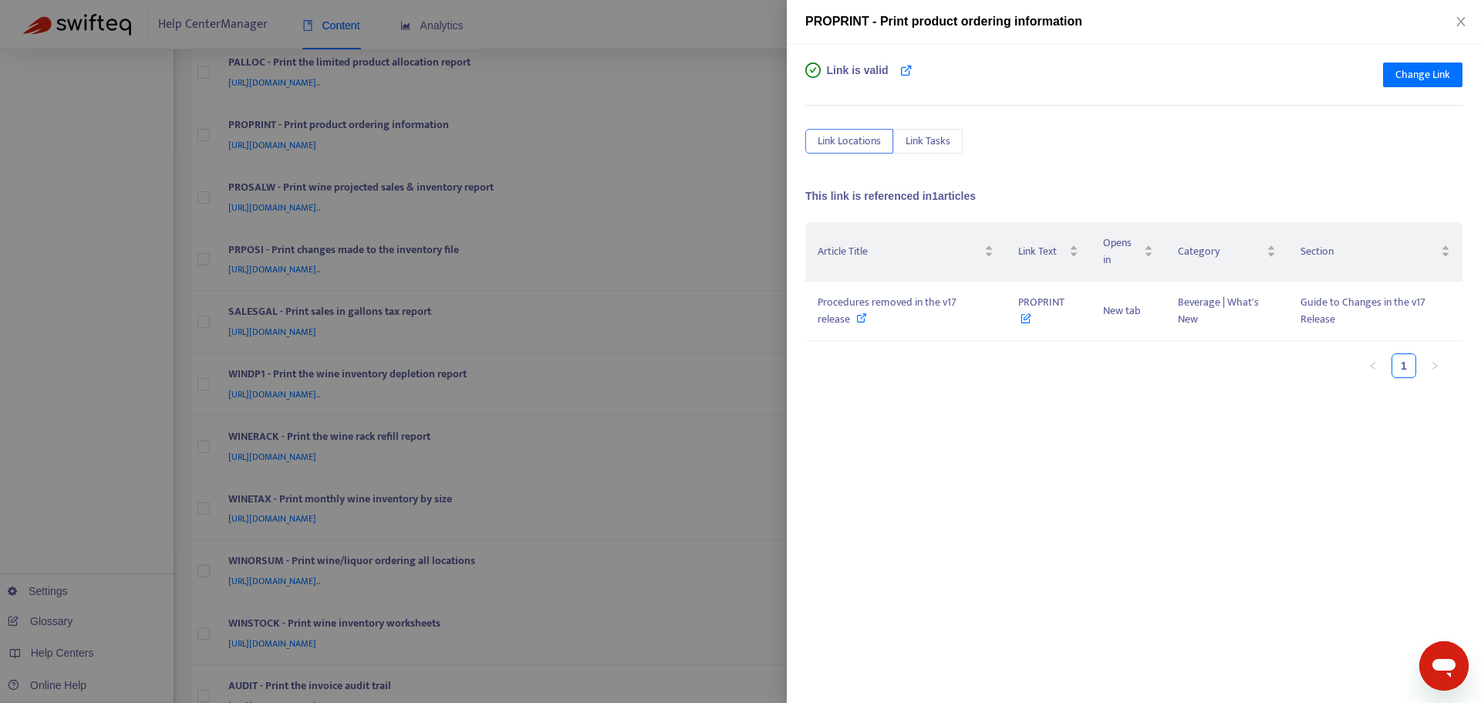
click at [764, 153] on div at bounding box center [740, 351] width 1481 height 703
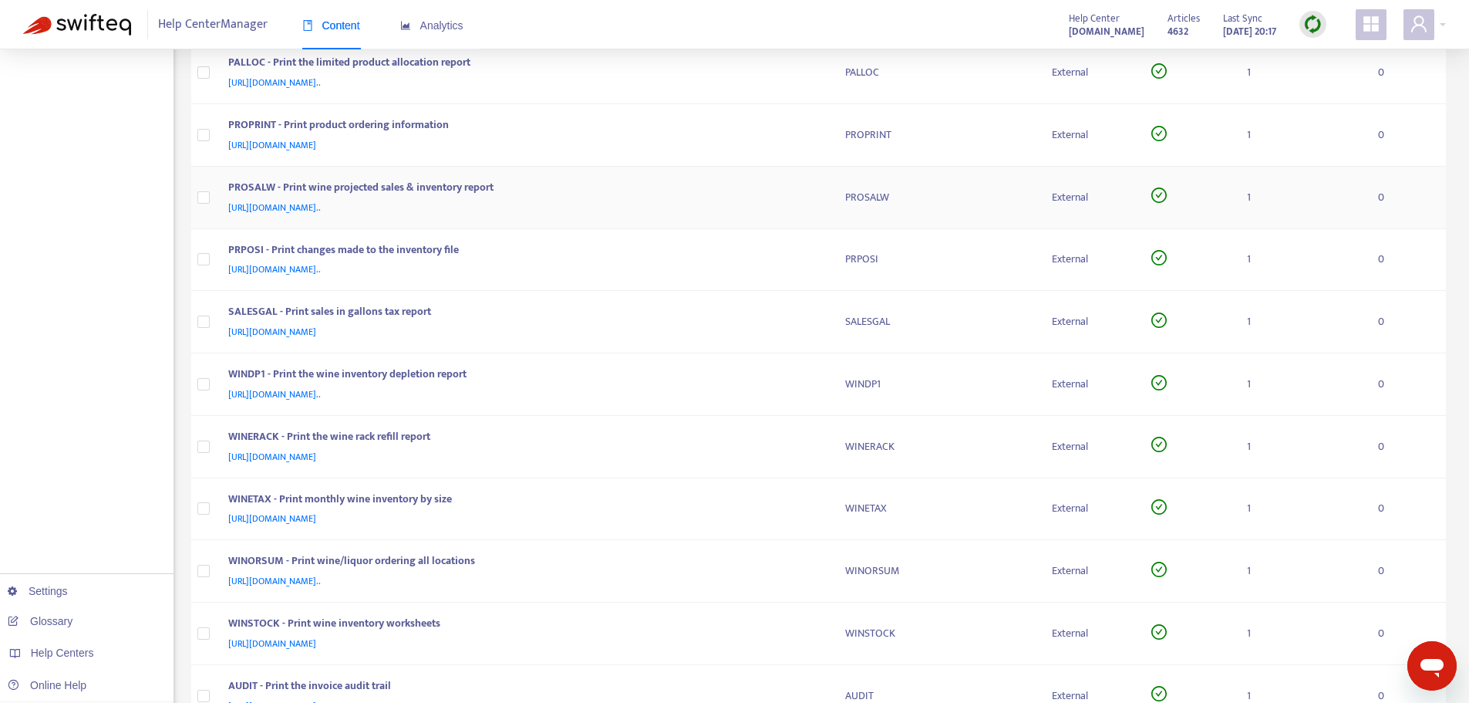
click at [814, 197] on div "PROSALW - Print wine projected sales & inventory report" at bounding box center [521, 189] width 587 height 20
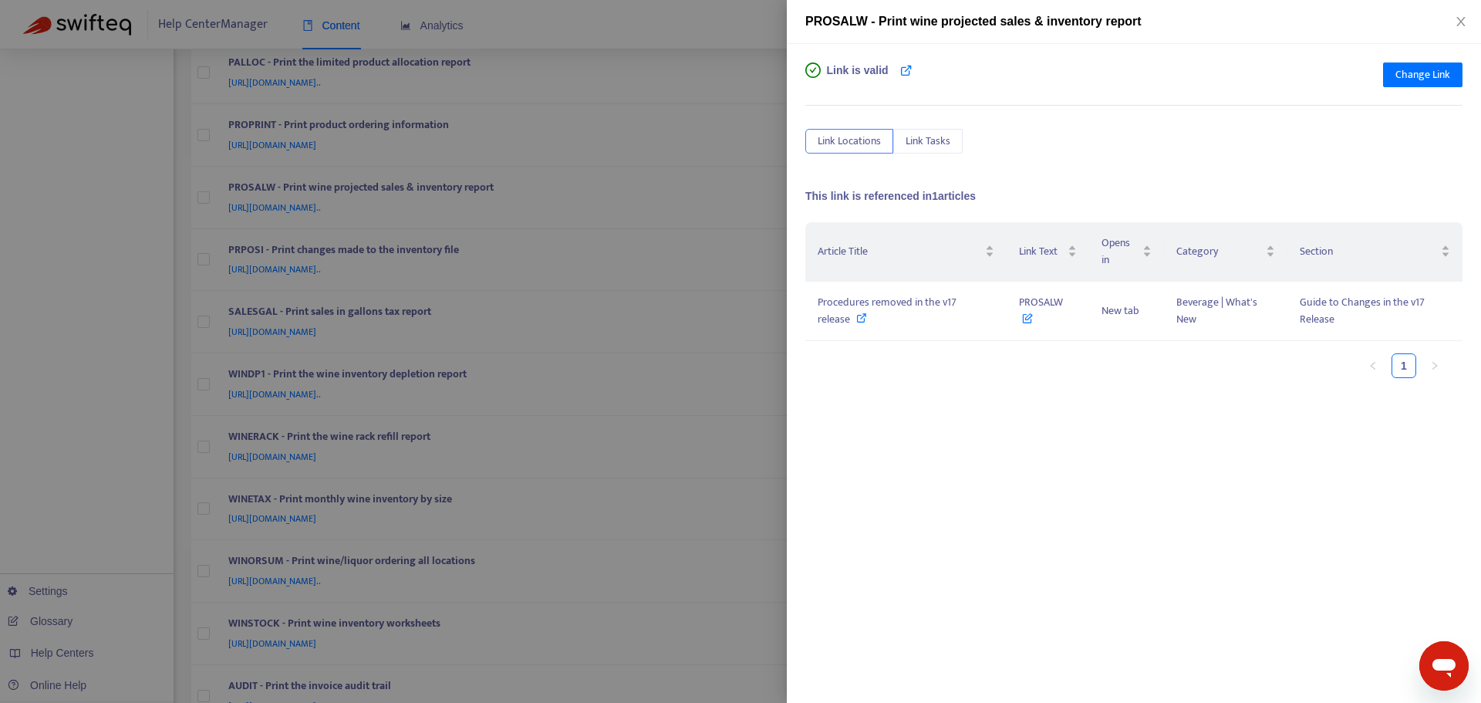
click at [771, 180] on div at bounding box center [740, 351] width 1481 height 703
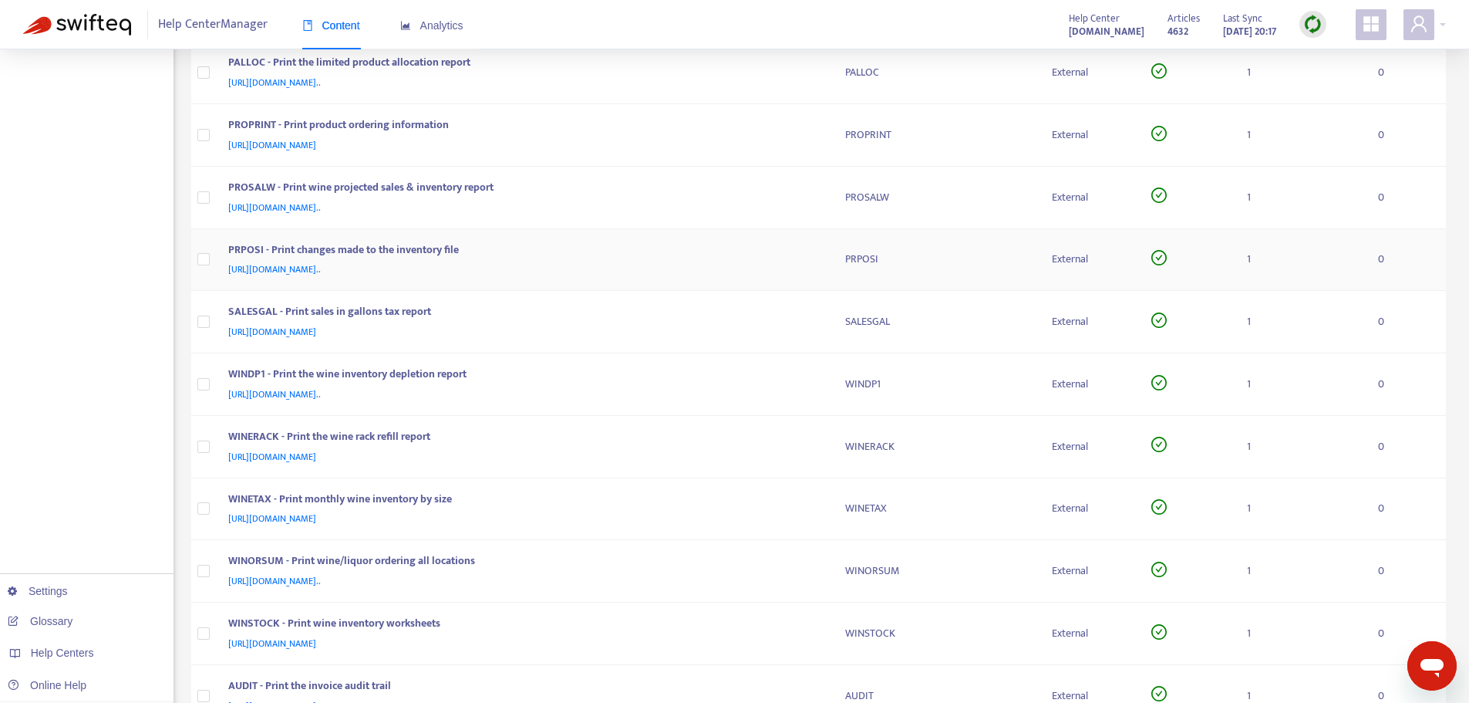
click at [832, 254] on td "PRPOSI - Print changes made to the inventory file [URL][DOMAIN_NAME].." at bounding box center [524, 260] width 617 height 62
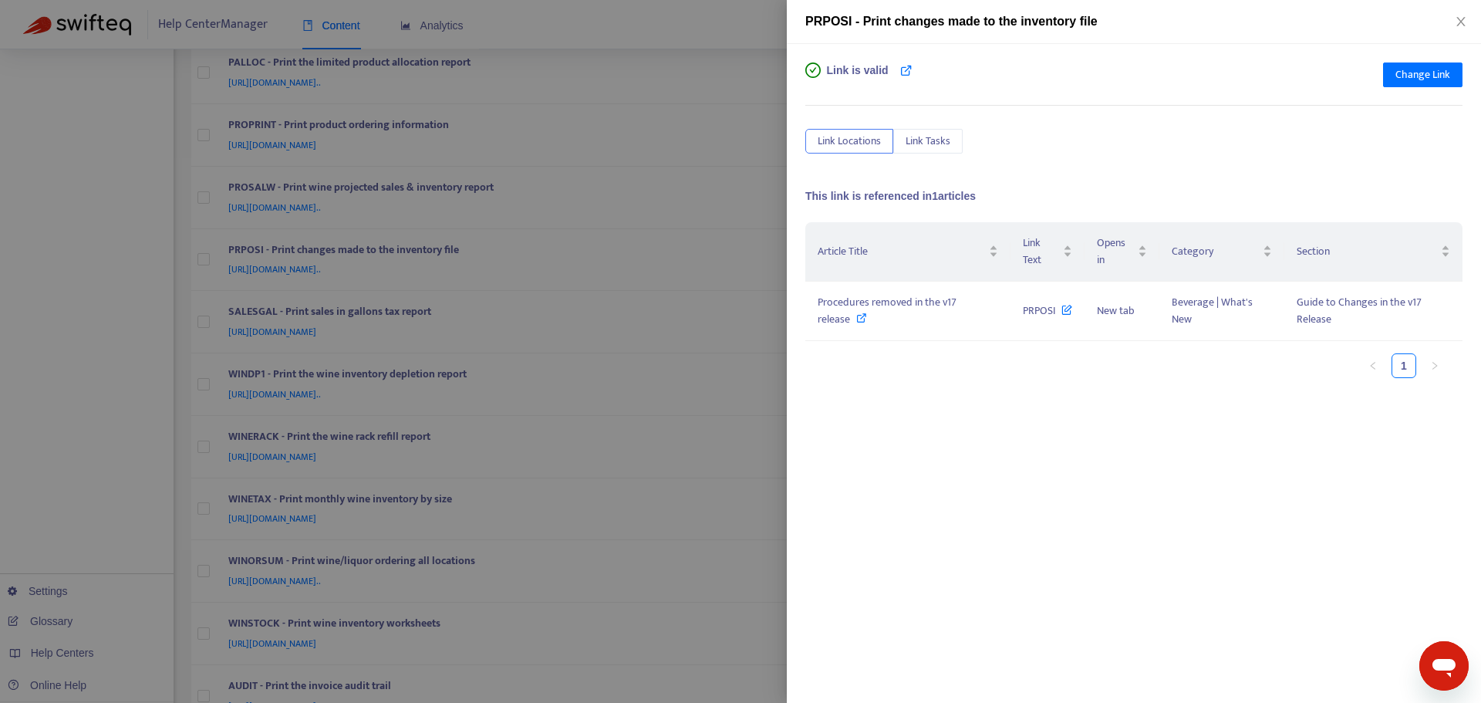
click at [758, 268] on div at bounding box center [740, 351] width 1481 height 703
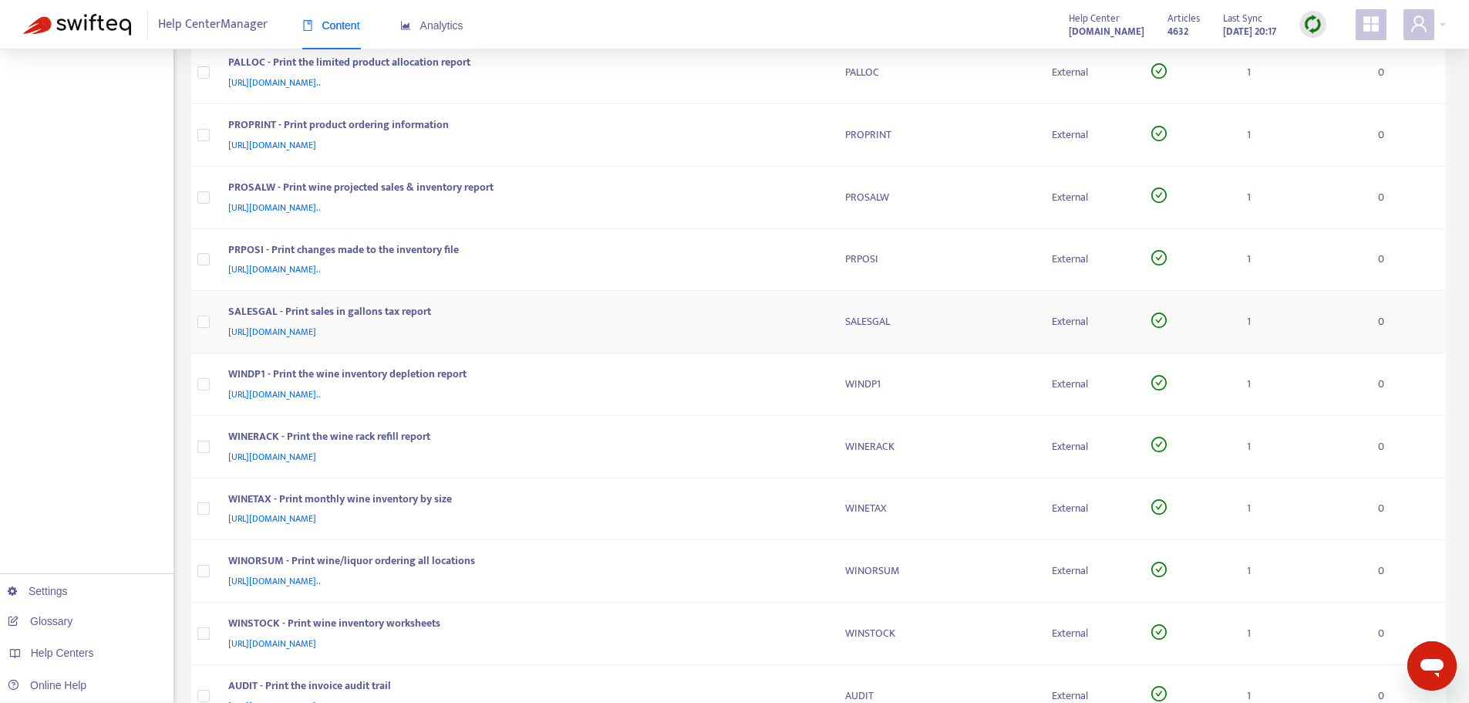
click at [760, 315] on div "SALESGAL - Print sales in gallons tax report" at bounding box center [521, 313] width 587 height 20
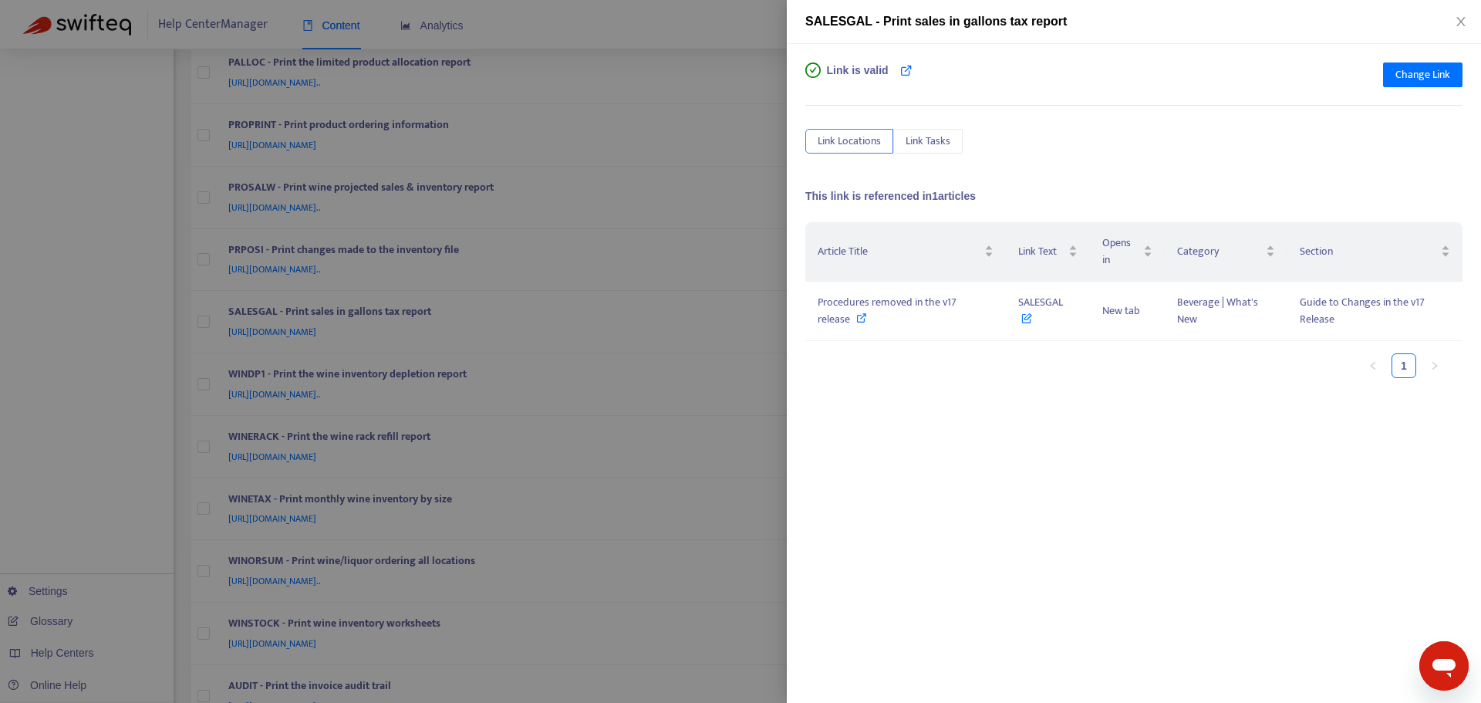
click at [766, 311] on div at bounding box center [740, 351] width 1481 height 703
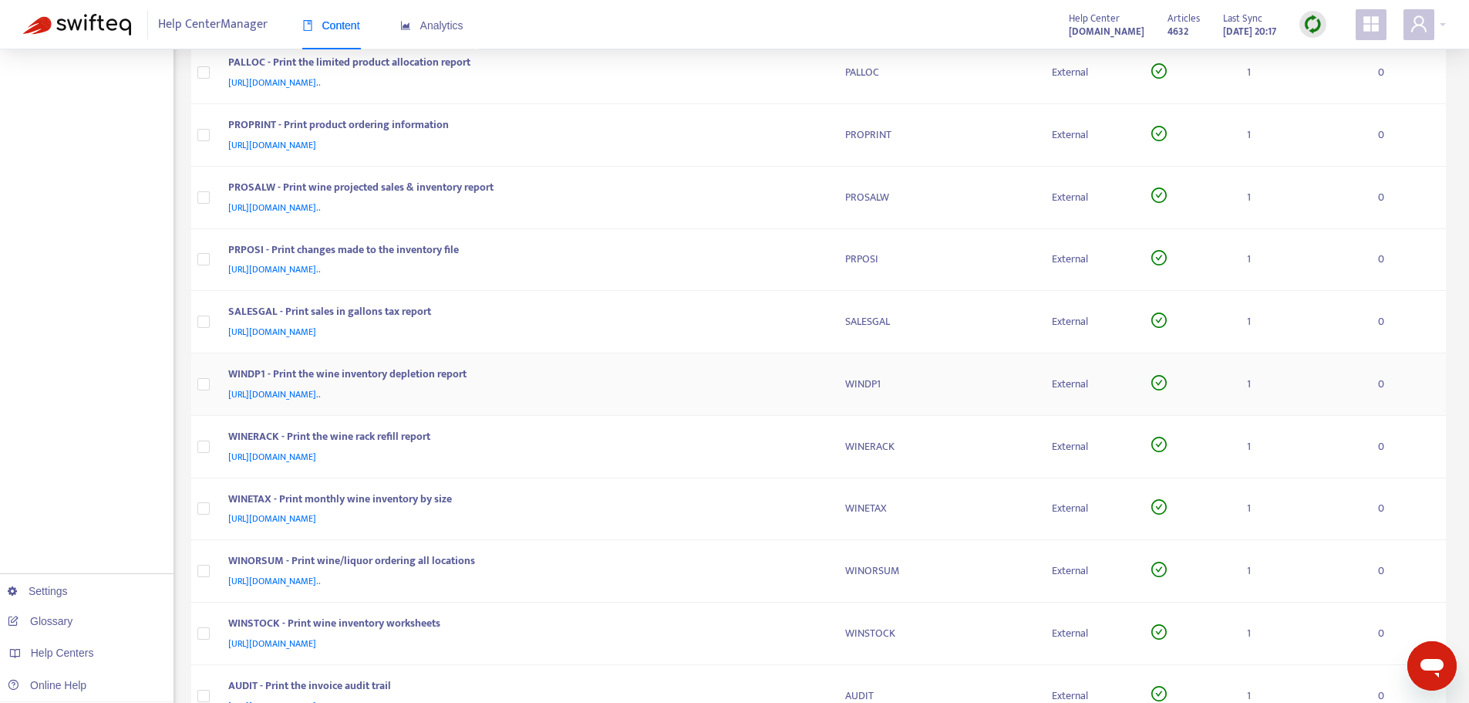
click at [795, 399] on div "[URL][DOMAIN_NAME].." at bounding box center [521, 394] width 587 height 17
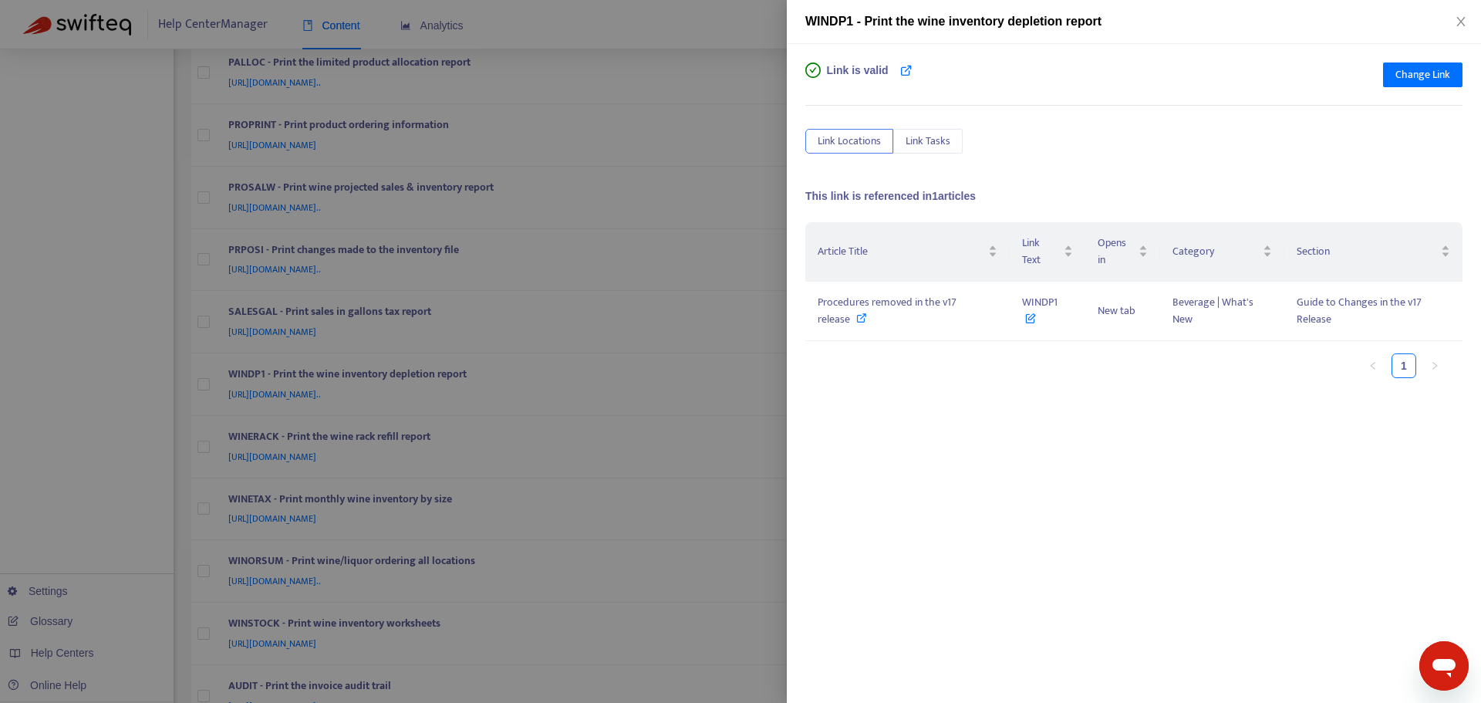
click at [784, 380] on div at bounding box center [740, 351] width 1481 height 703
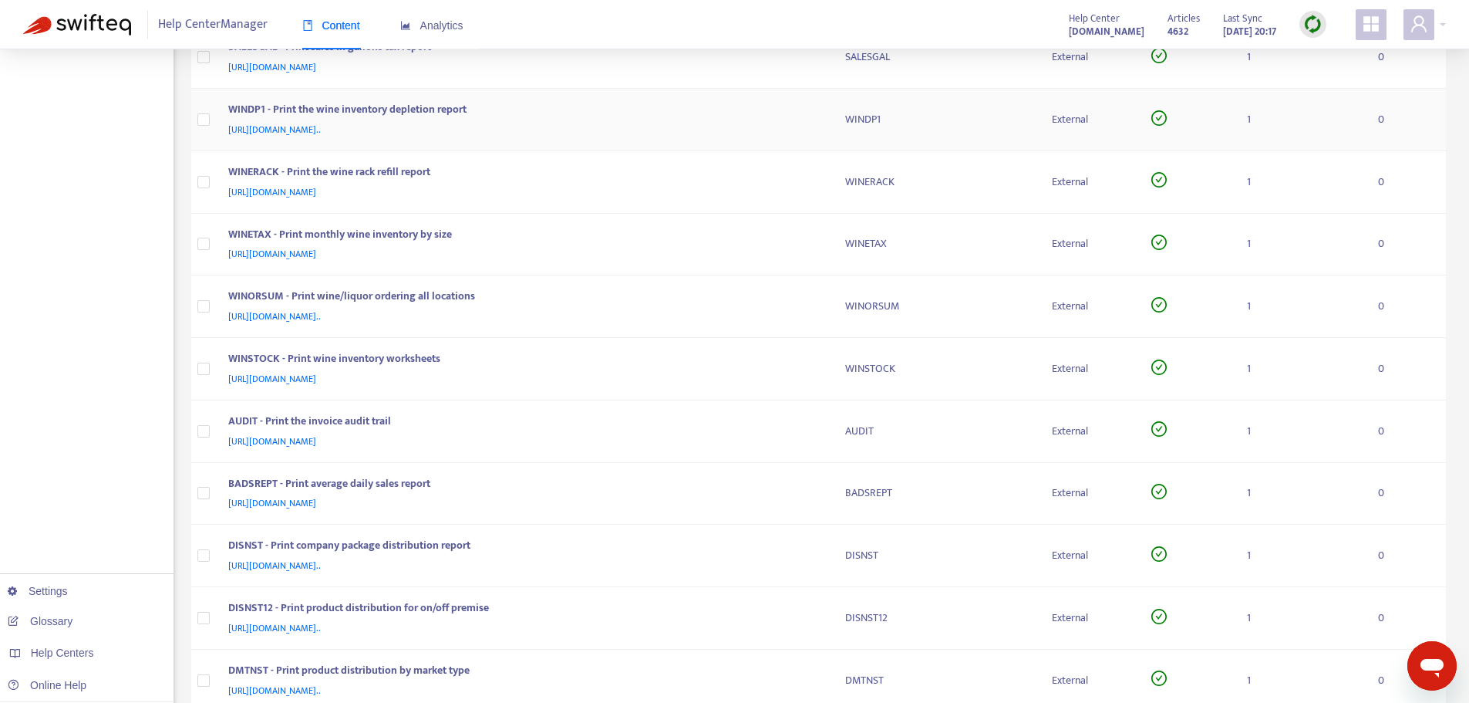
scroll to position [1388, 0]
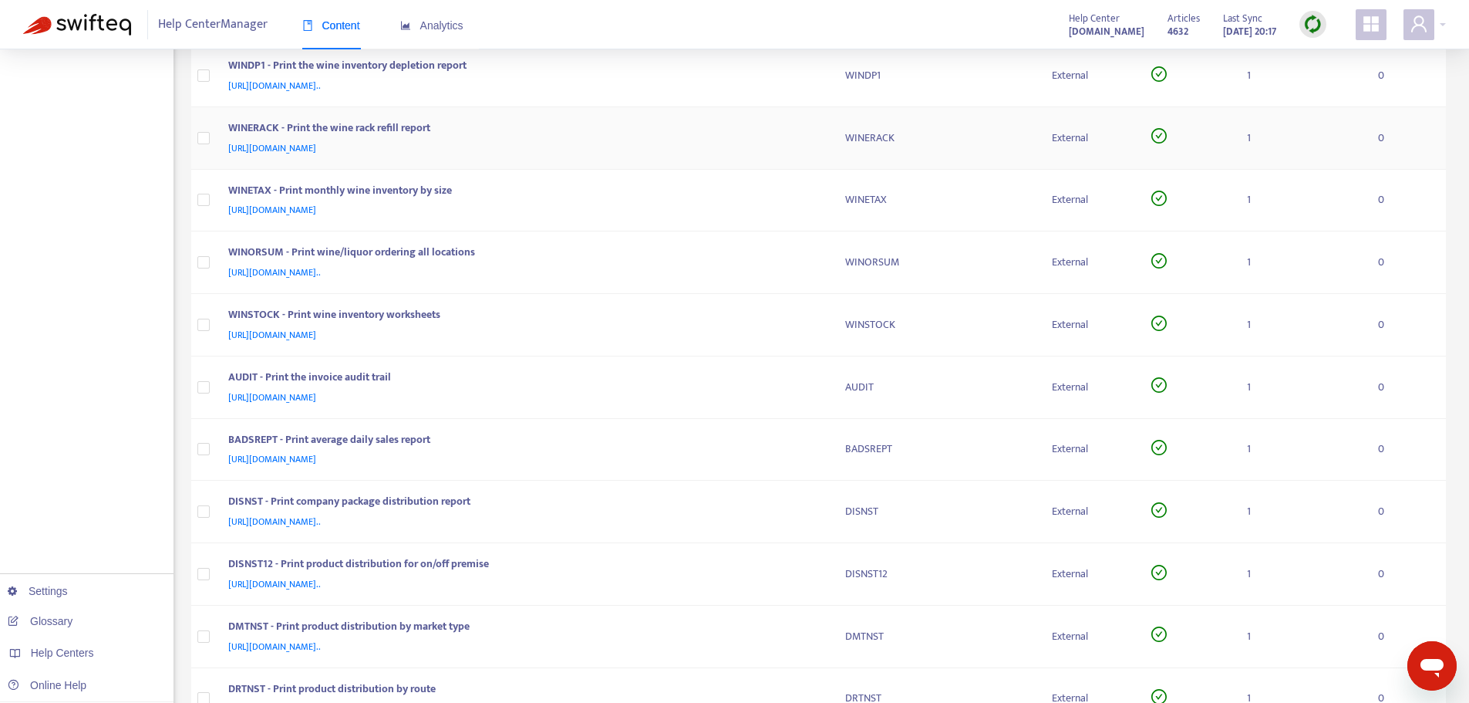
click at [832, 134] on td "WINERACK - Print the wine rack refill report [URL][DOMAIN_NAME]" at bounding box center [524, 138] width 617 height 62
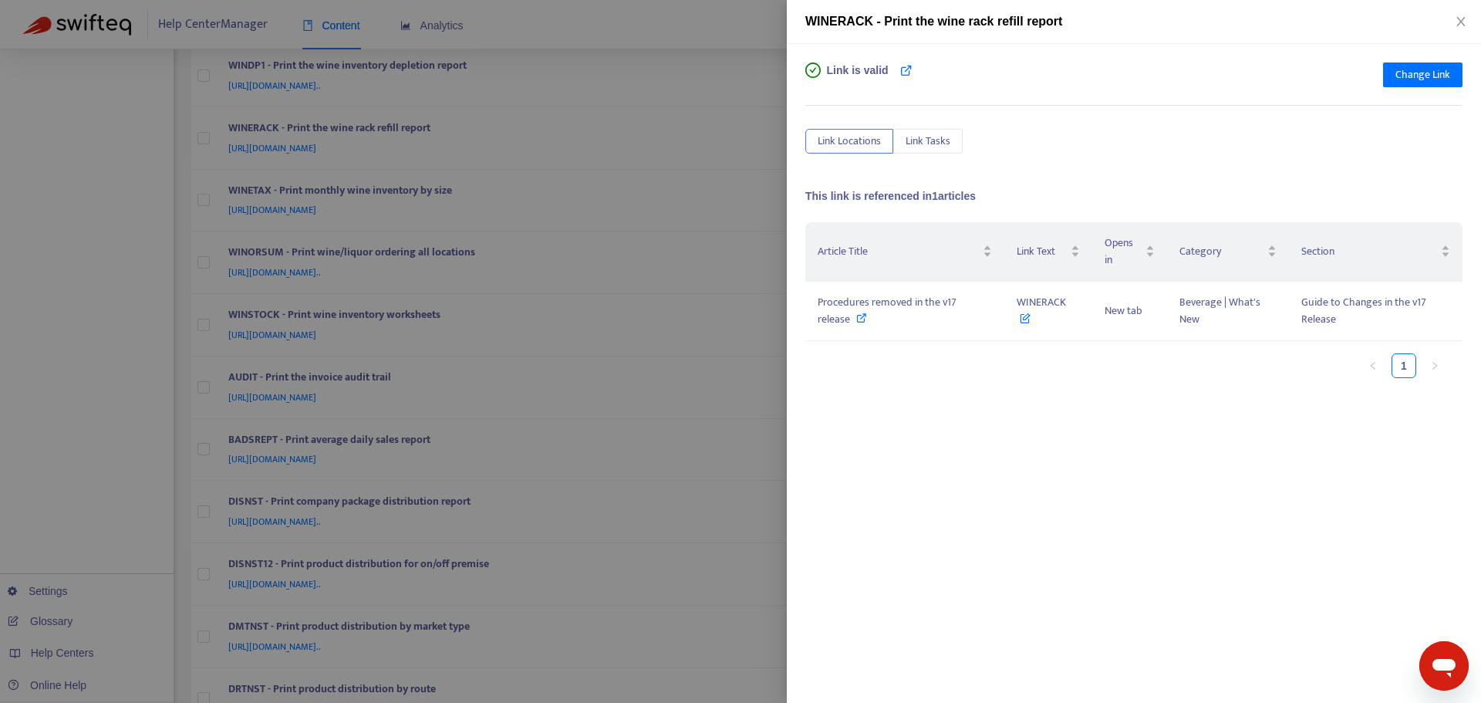
click at [774, 148] on div at bounding box center [740, 351] width 1481 height 703
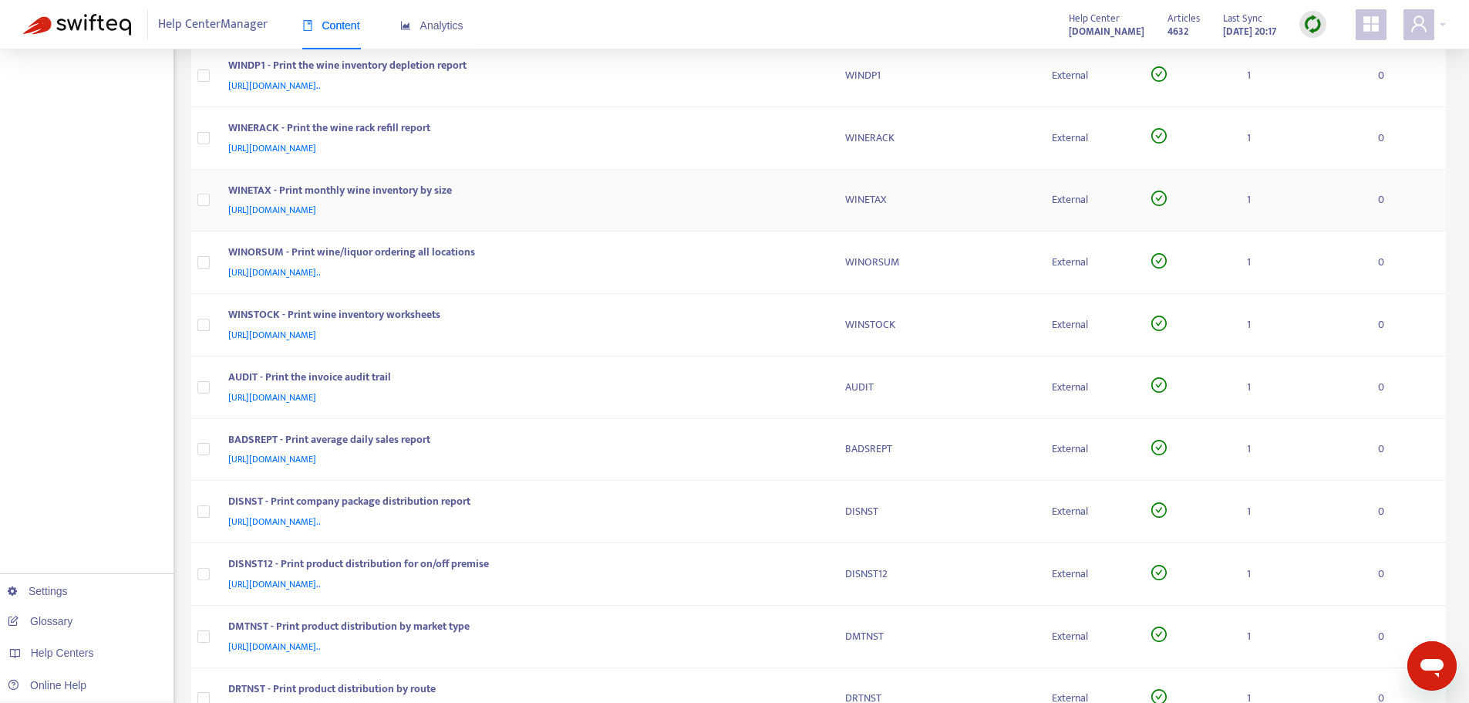
click at [805, 198] on div "WINETAX - Print monthly wine inventory by size" at bounding box center [521, 192] width 587 height 20
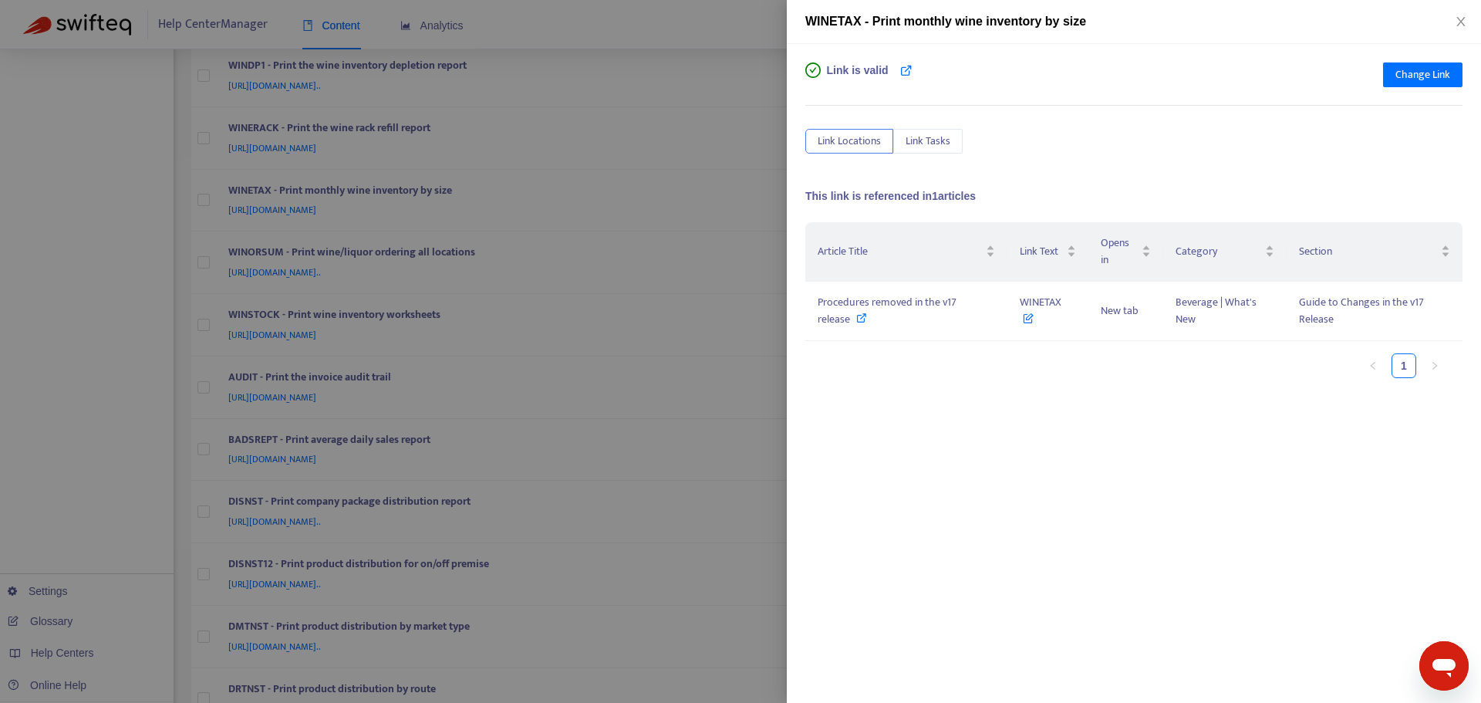
click at [747, 196] on div at bounding box center [740, 351] width 1481 height 703
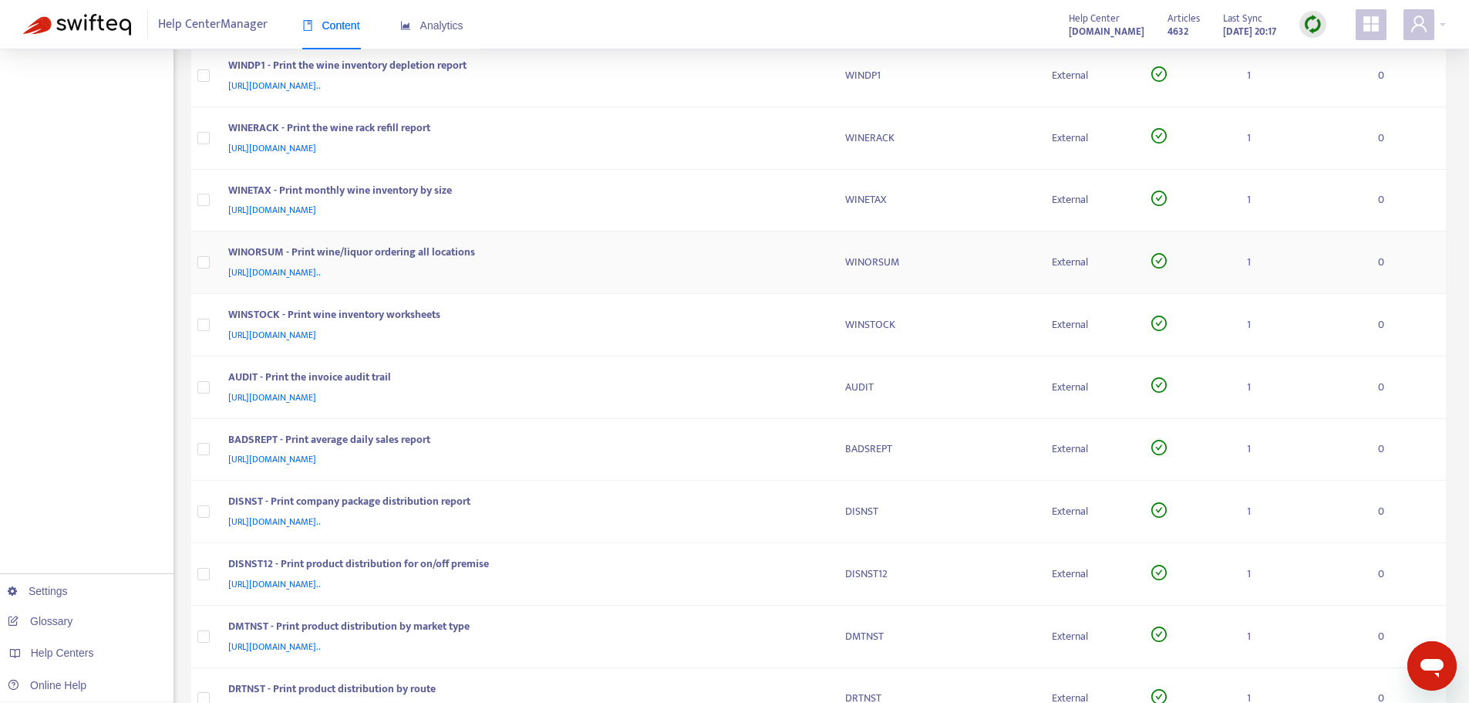
click at [818, 252] on div "WINORSUM - Print wine/liquor ordering all locations [URL][DOMAIN_NAME].." at bounding box center [524, 262] width 592 height 37
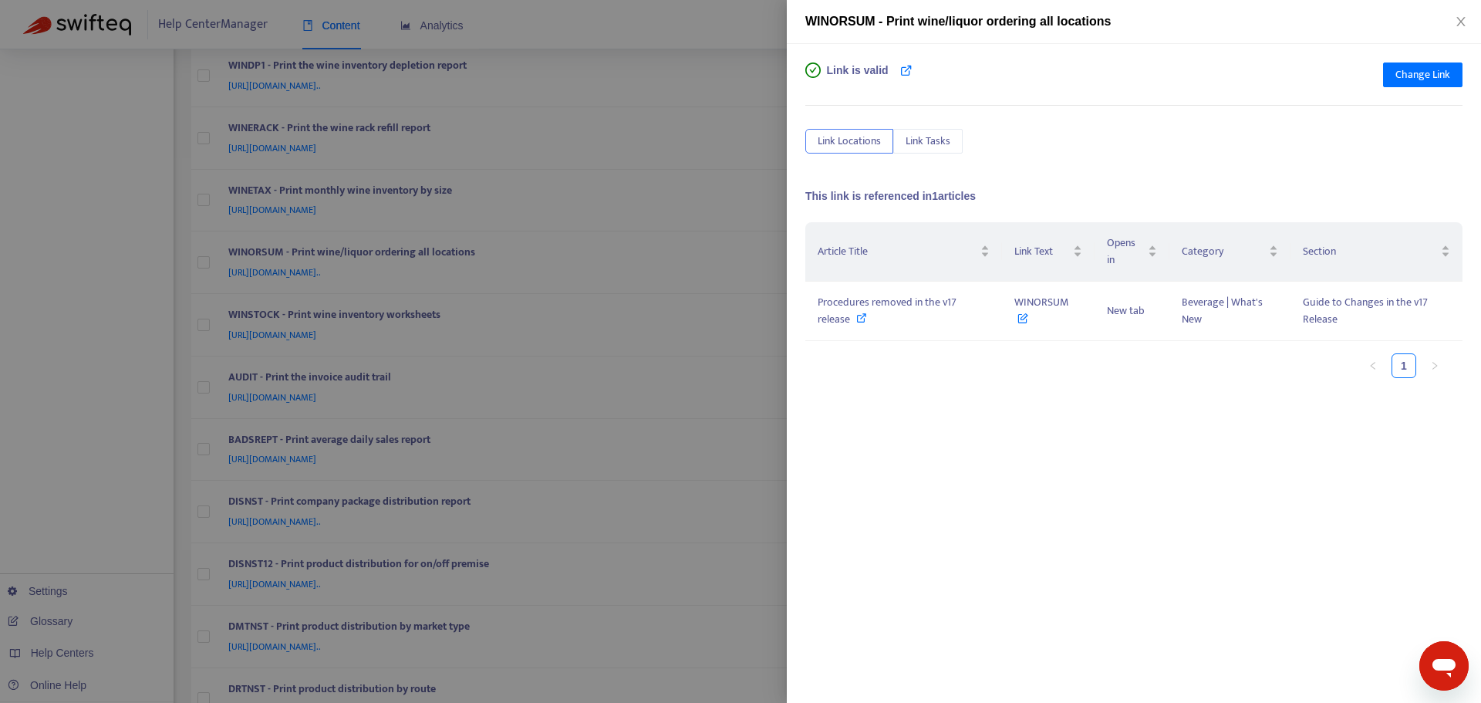
click at [761, 231] on div at bounding box center [740, 351] width 1481 height 703
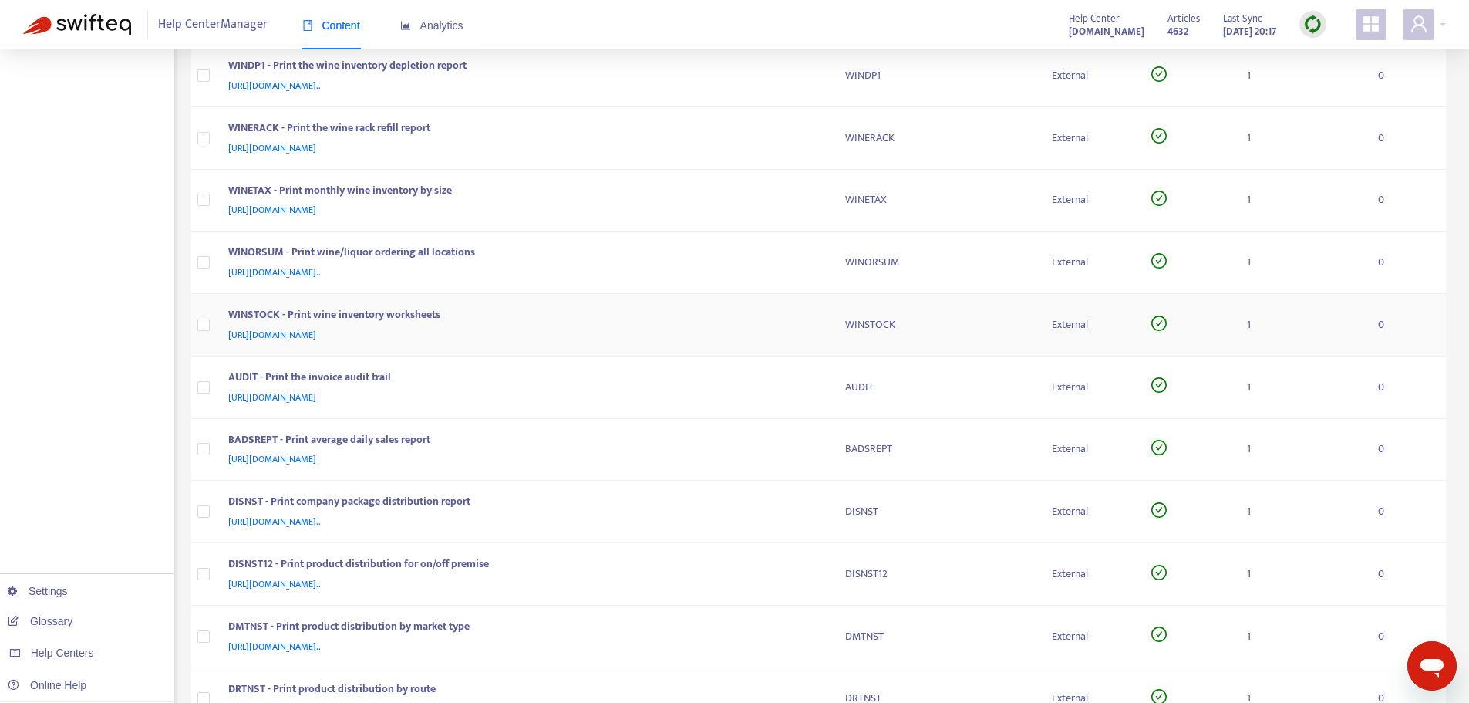
click at [815, 306] on div "WINSTOCK - Print wine inventory worksheets [URL][DOMAIN_NAME]" at bounding box center [524, 324] width 592 height 37
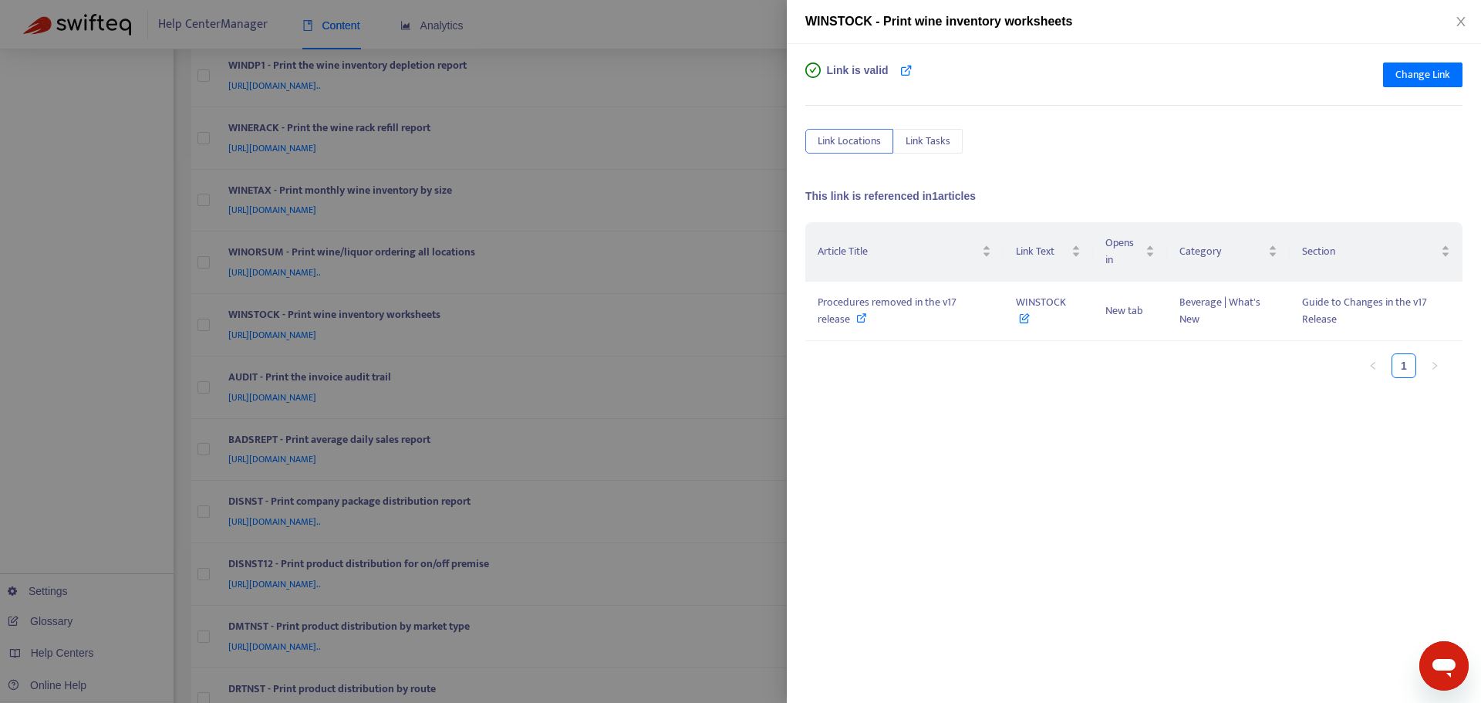
click at [778, 292] on div at bounding box center [740, 351] width 1481 height 703
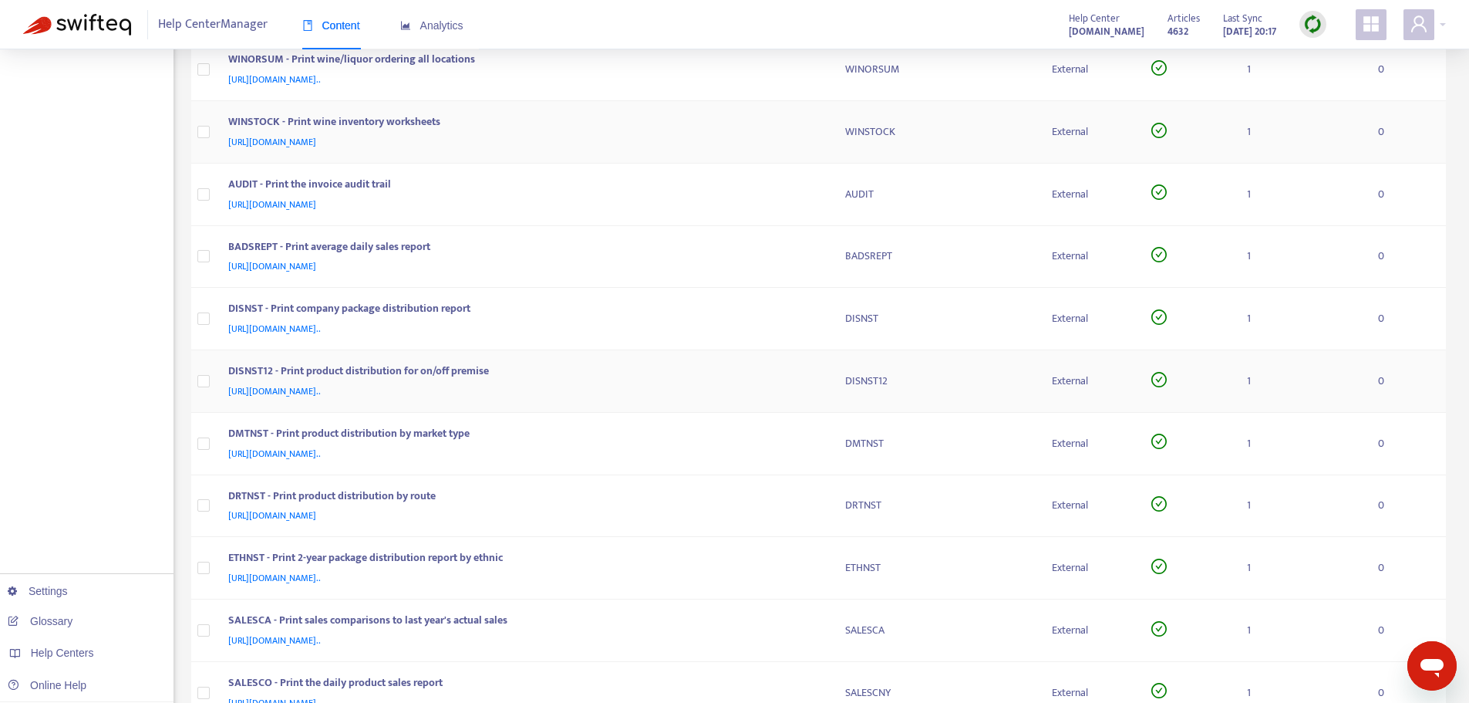
scroll to position [1620, 0]
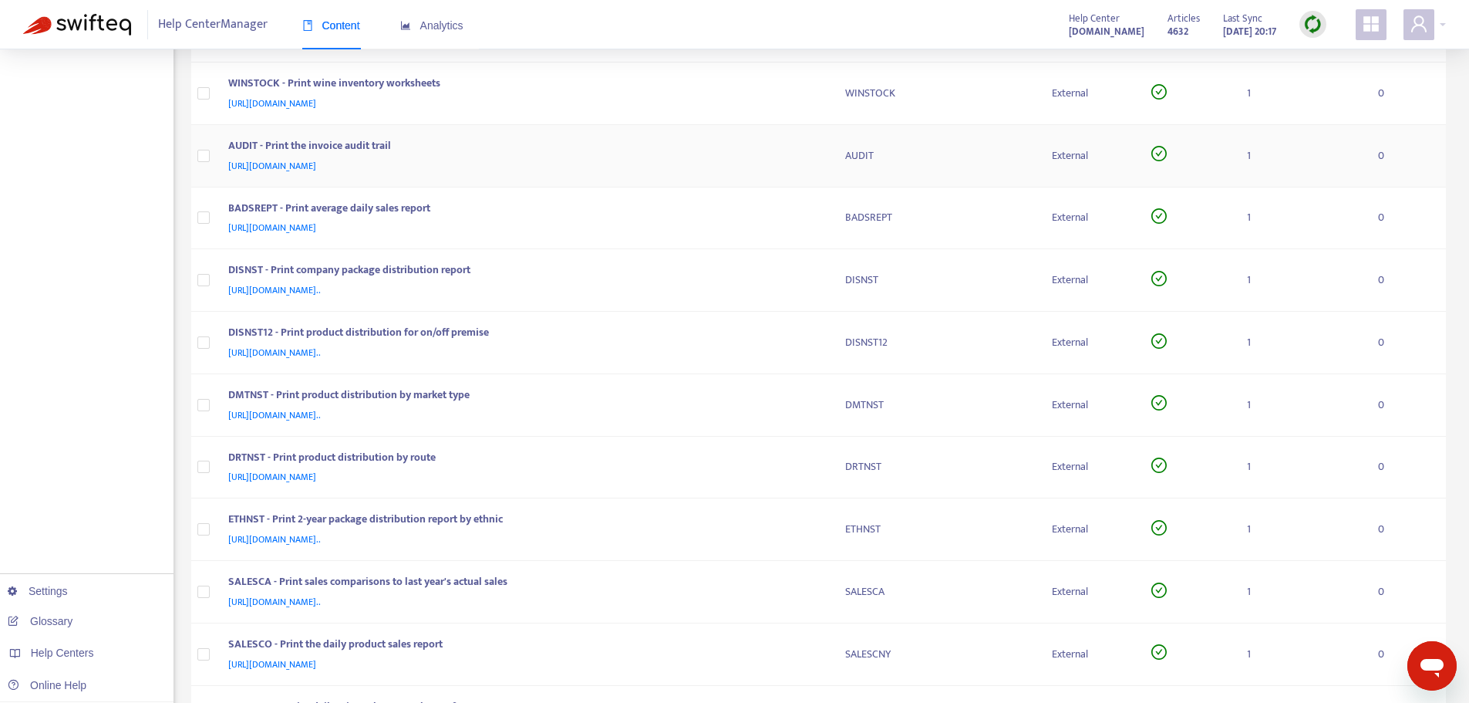
click at [826, 162] on td "AUDIT - Print the invoice audit trail [URL][DOMAIN_NAME]" at bounding box center [524, 156] width 617 height 62
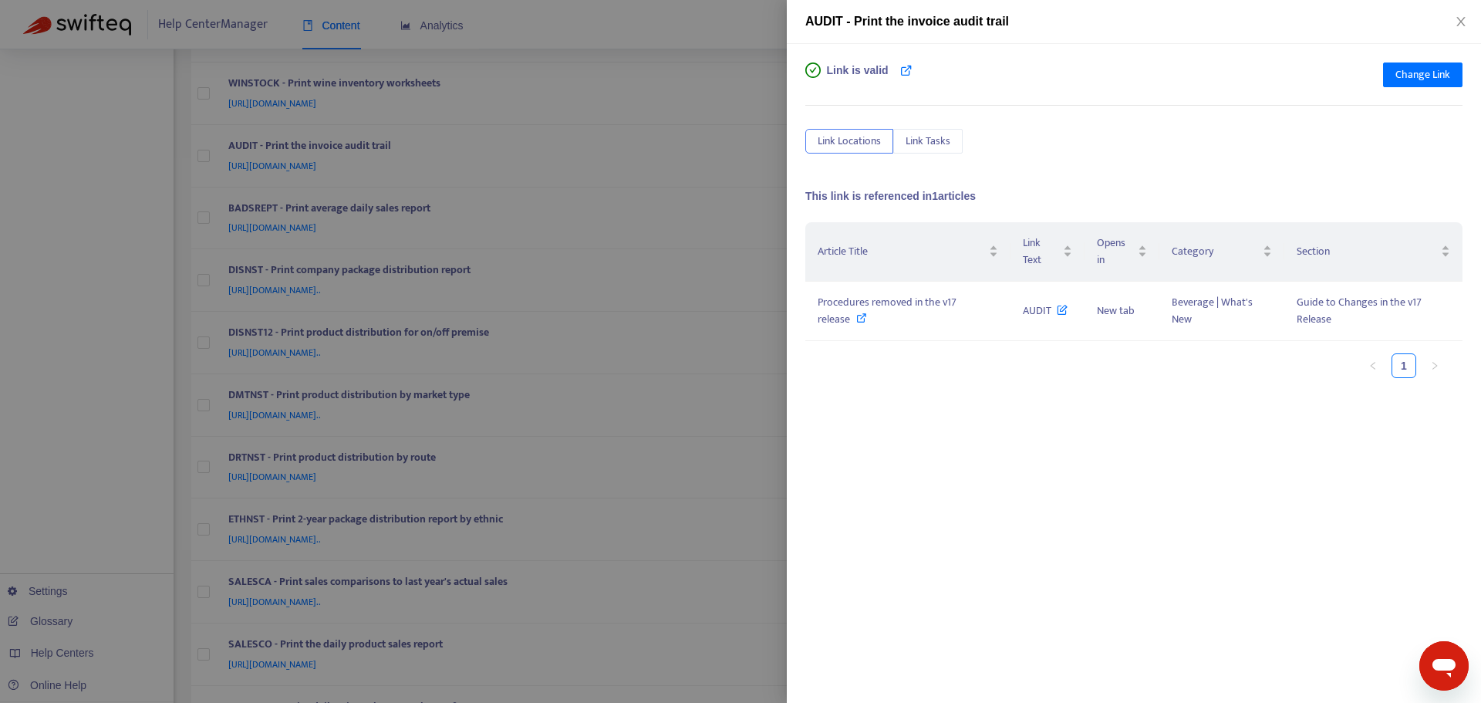
click at [753, 164] on div at bounding box center [740, 351] width 1481 height 703
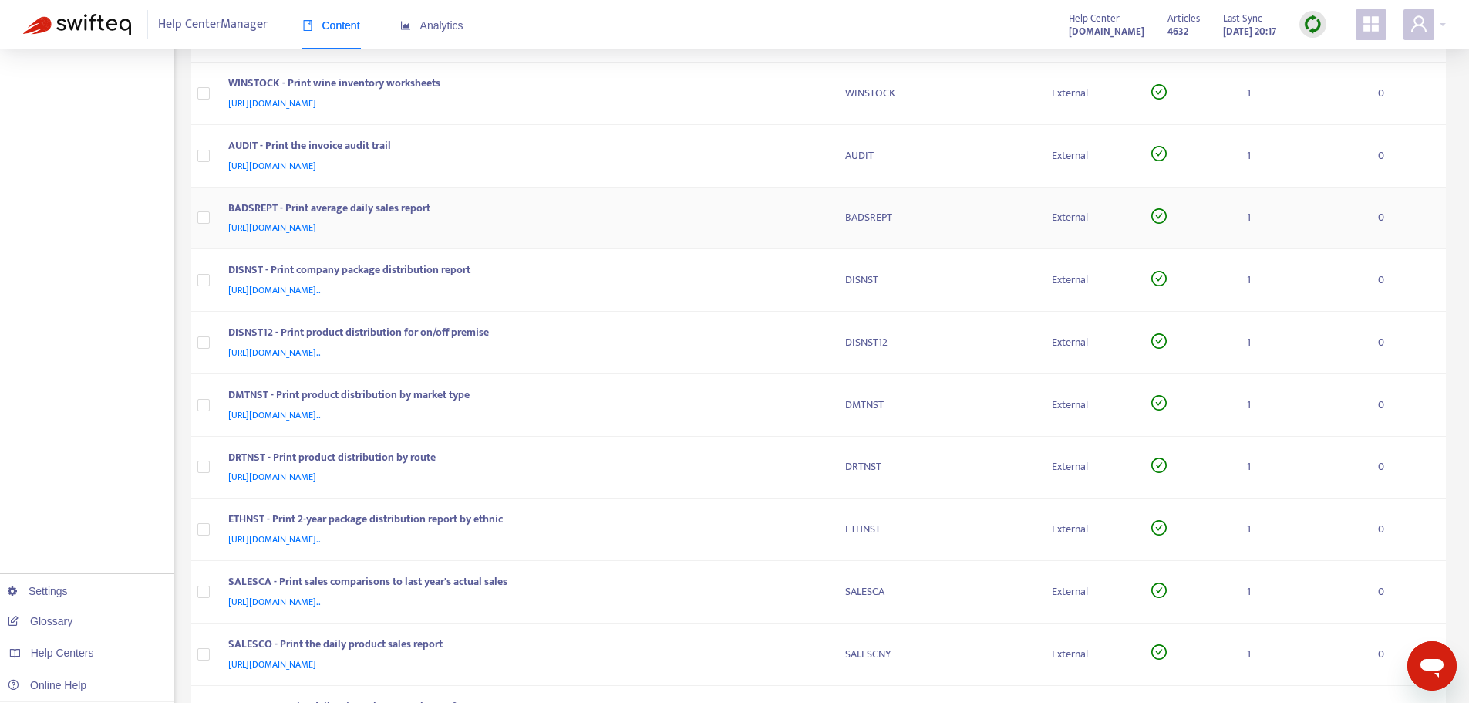
click at [815, 218] on div "BADSREPT - Print average daily sales report [URL][DOMAIN_NAME]" at bounding box center [524, 218] width 592 height 37
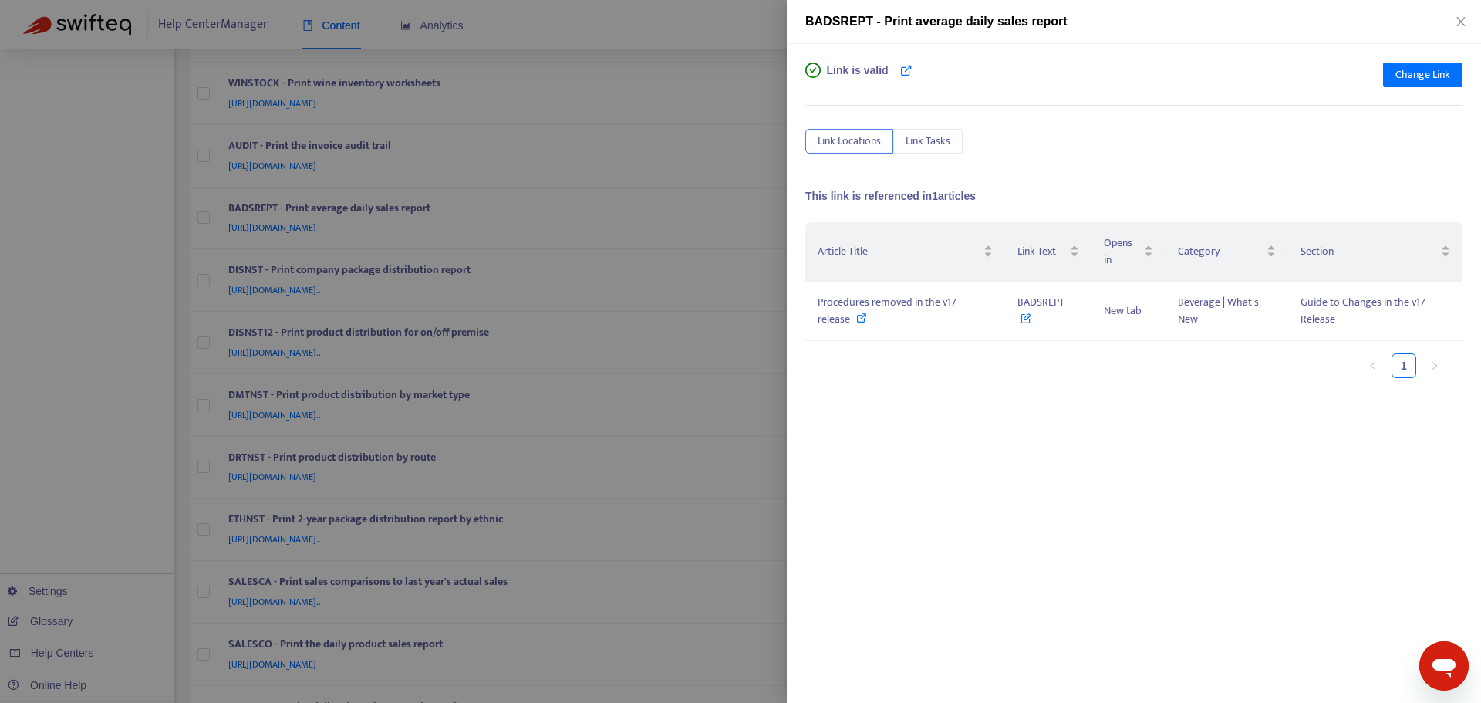
click at [767, 224] on div at bounding box center [740, 351] width 1481 height 703
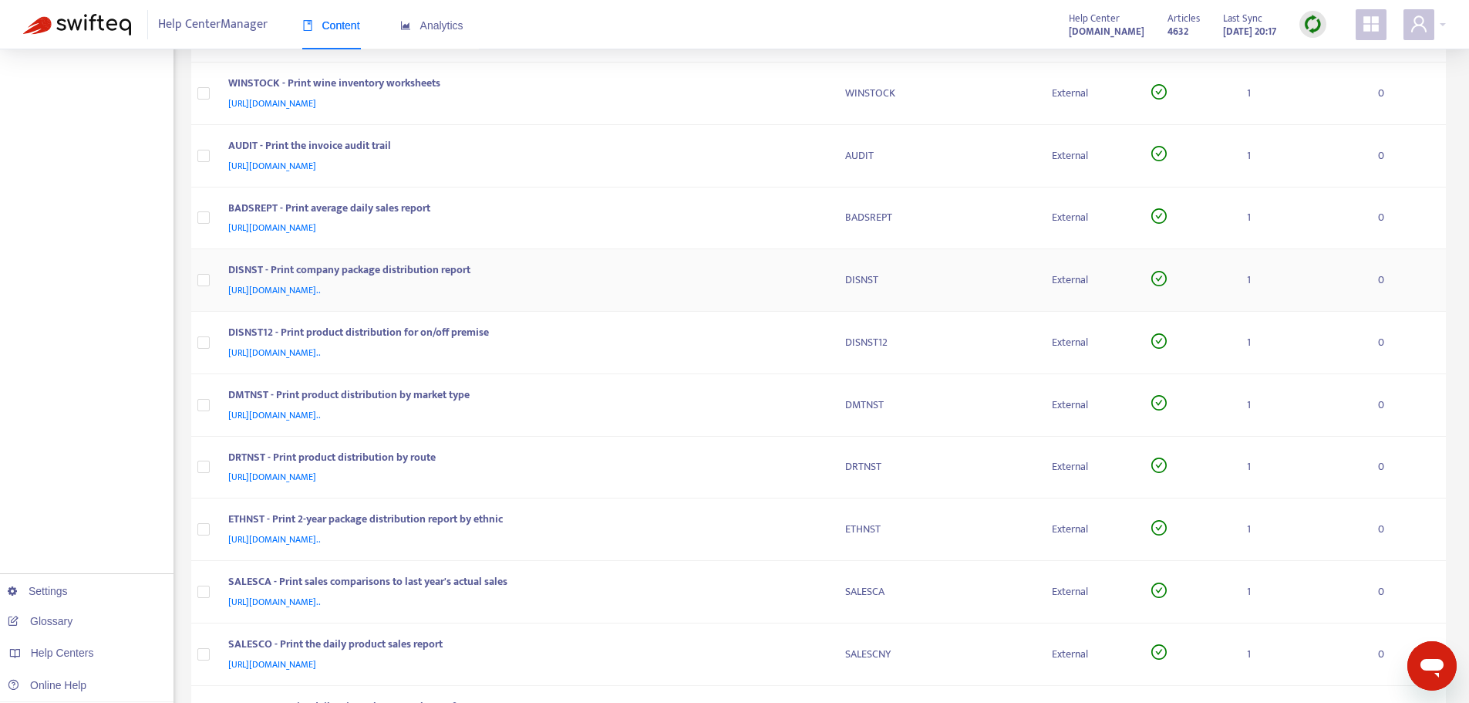
click at [814, 268] on div "DISNST - Print company package distribution report" at bounding box center [521, 271] width 587 height 20
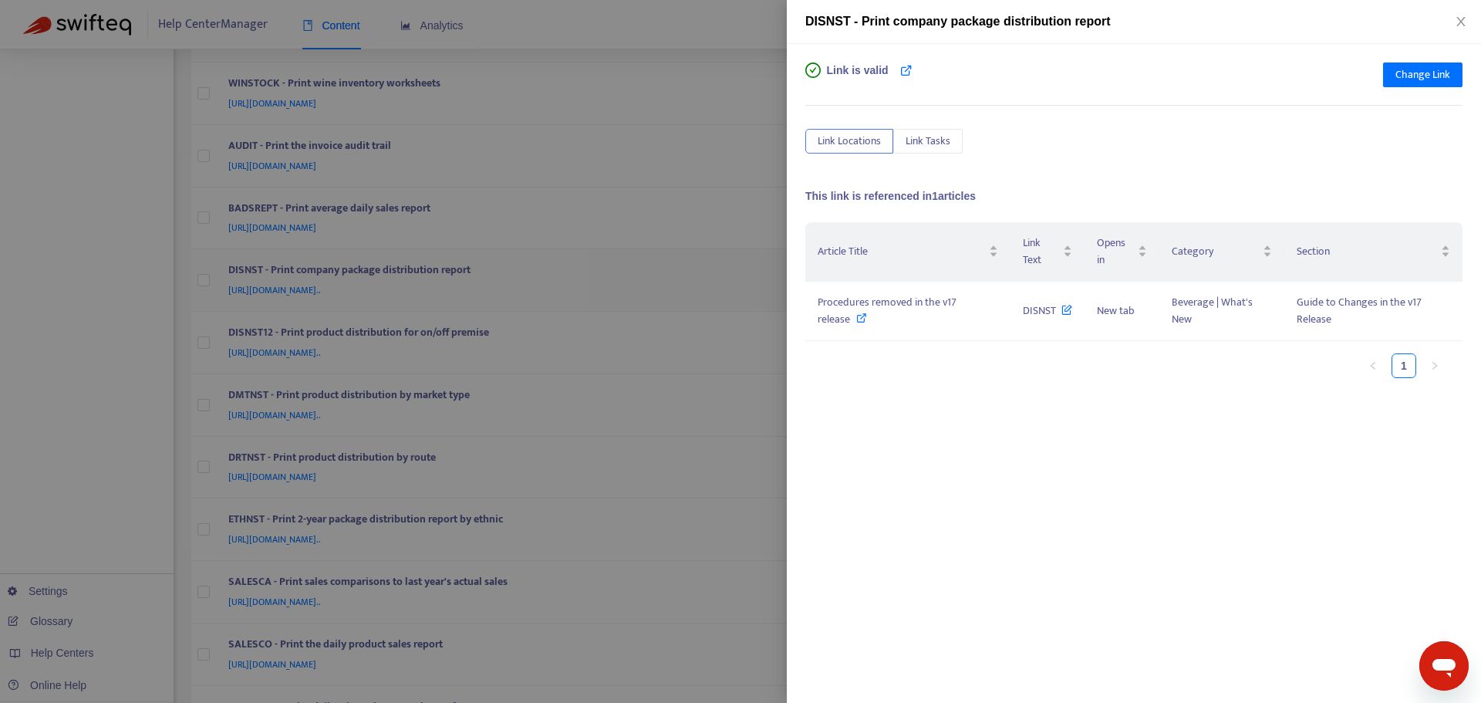
click at [757, 271] on div at bounding box center [740, 351] width 1481 height 703
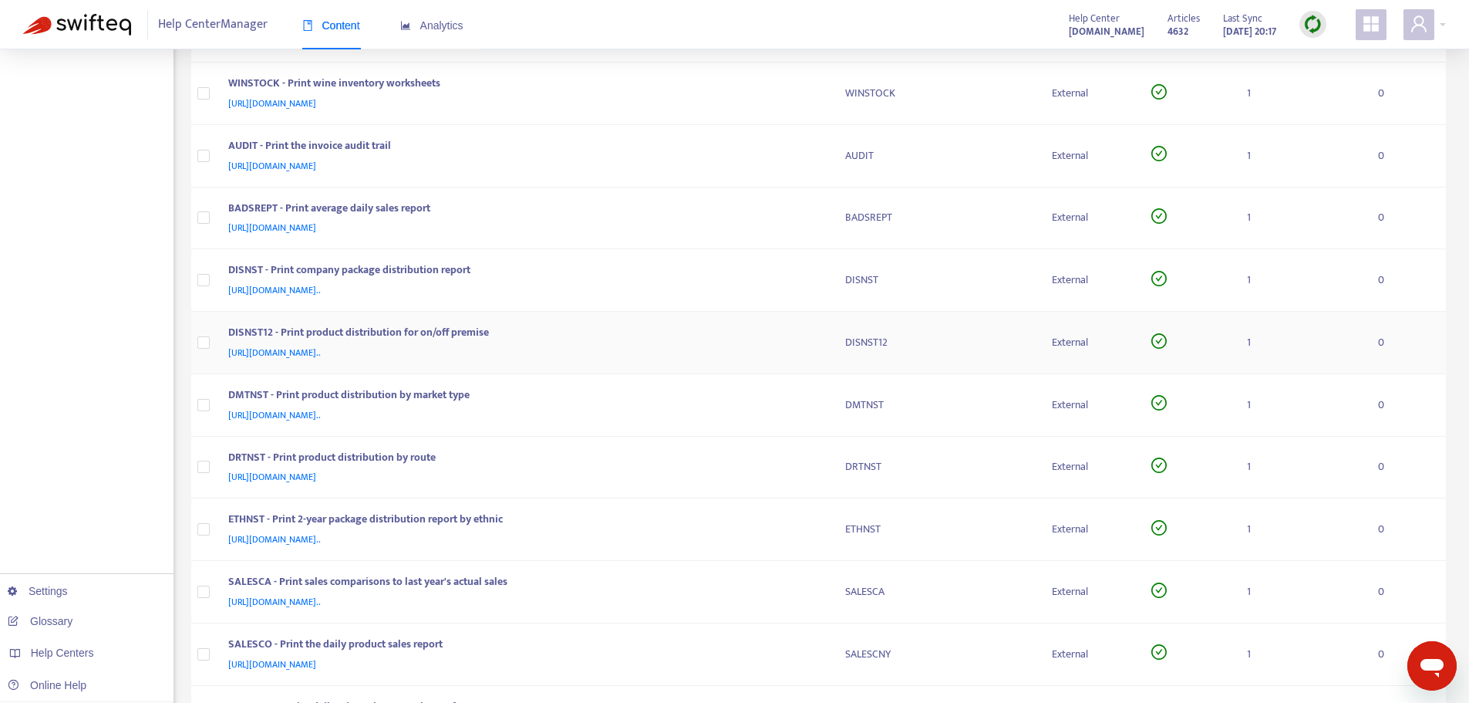
click at [811, 340] on div "DISNST12 - Print product distribution for on/off premise" at bounding box center [521, 334] width 587 height 20
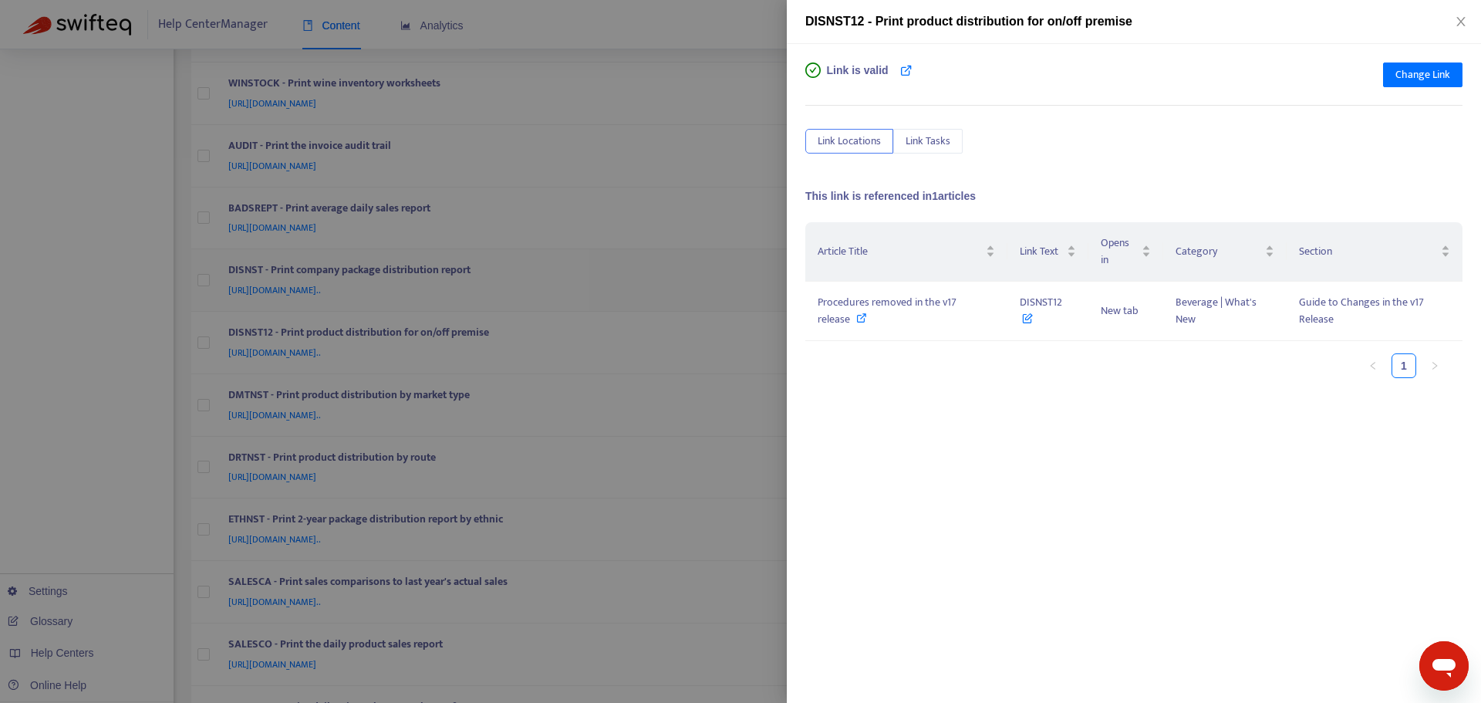
click at [754, 297] on div at bounding box center [740, 351] width 1481 height 703
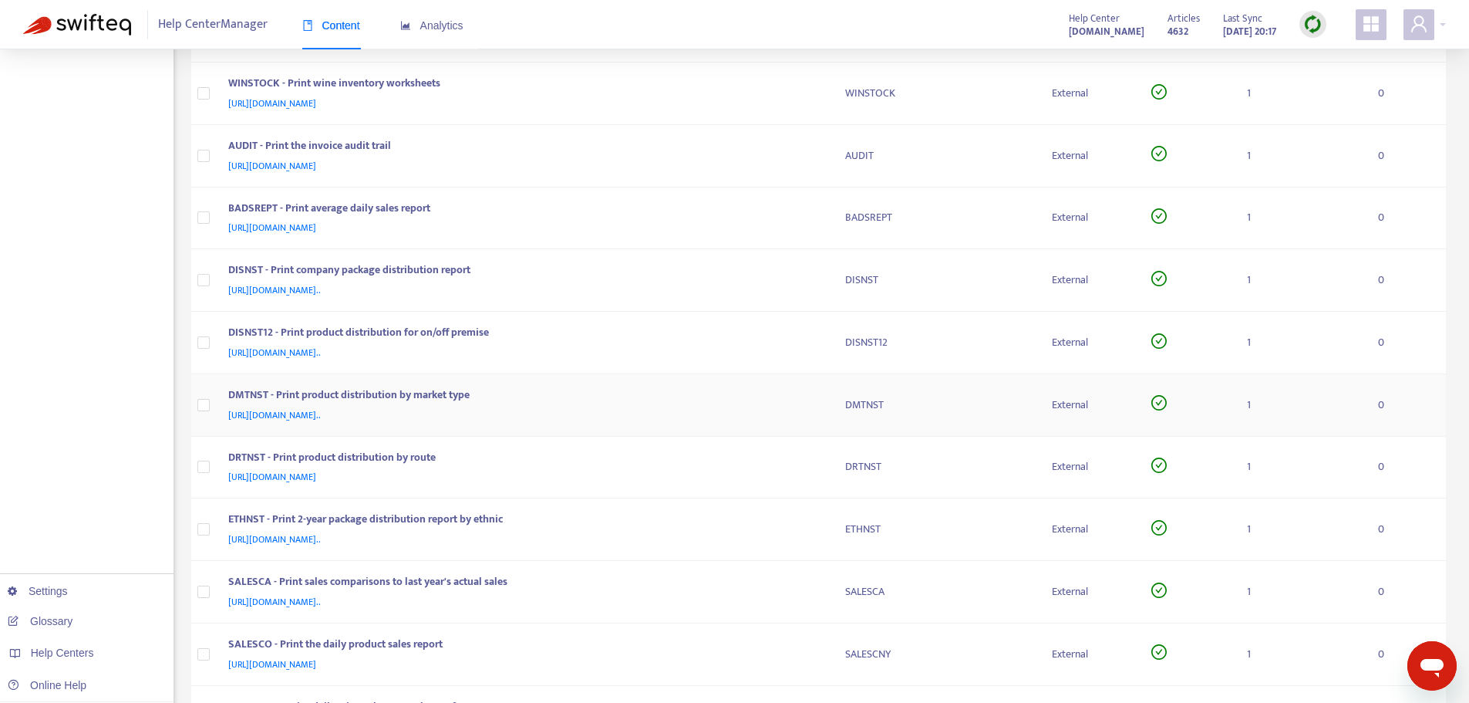
click at [814, 405] on div "DMTNST - Print product distribution by market type" at bounding box center [521, 396] width 587 height 20
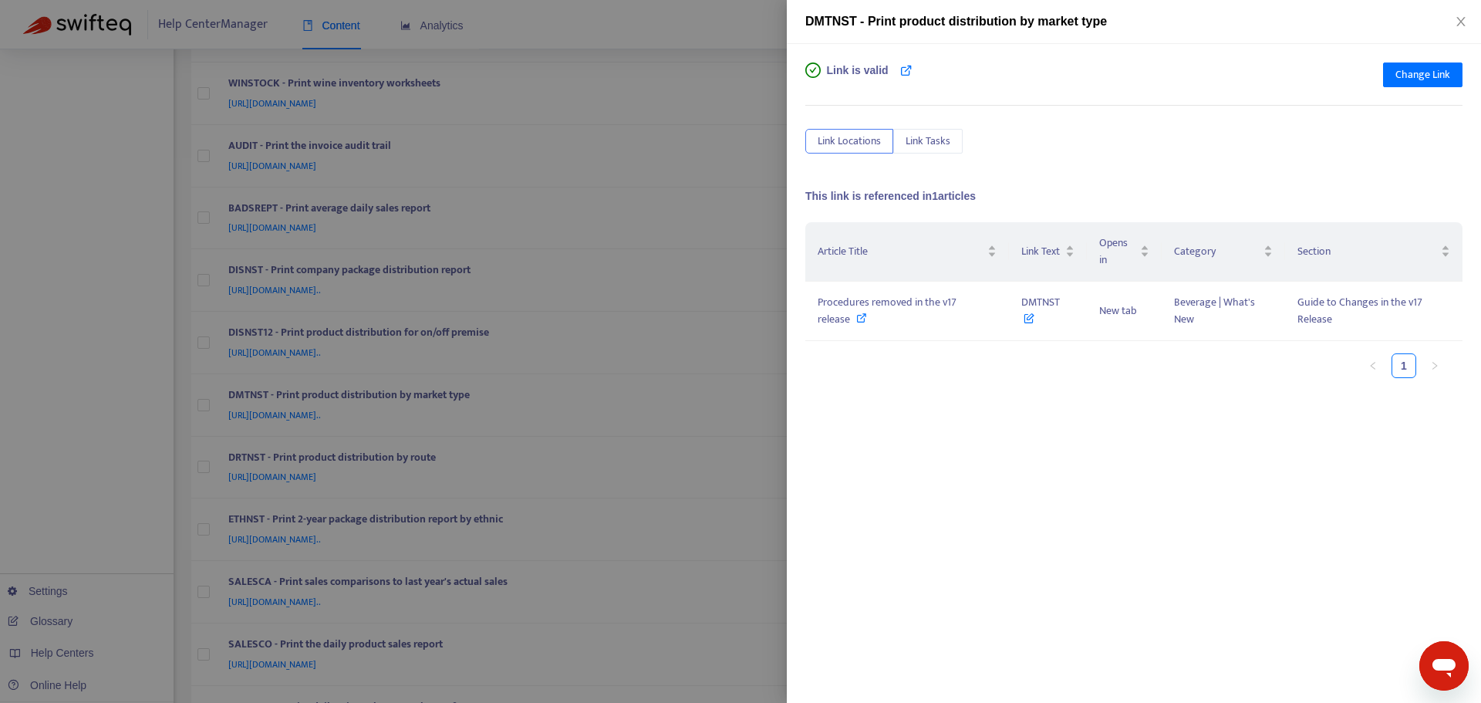
drag, startPoint x: 774, startPoint y: 328, endPoint x: 809, endPoint y: 340, distance: 36.8
click at [775, 328] on div at bounding box center [740, 351] width 1481 height 703
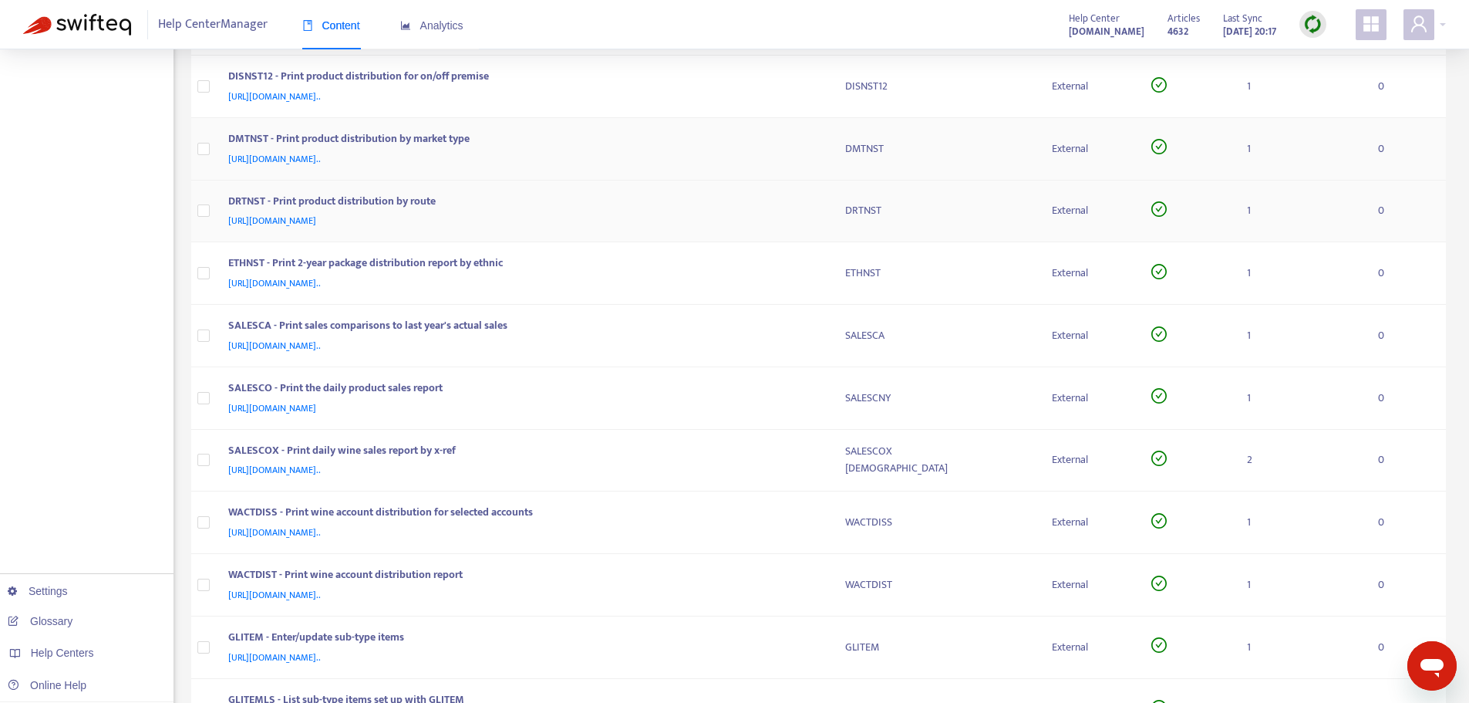
scroll to position [1928, 0]
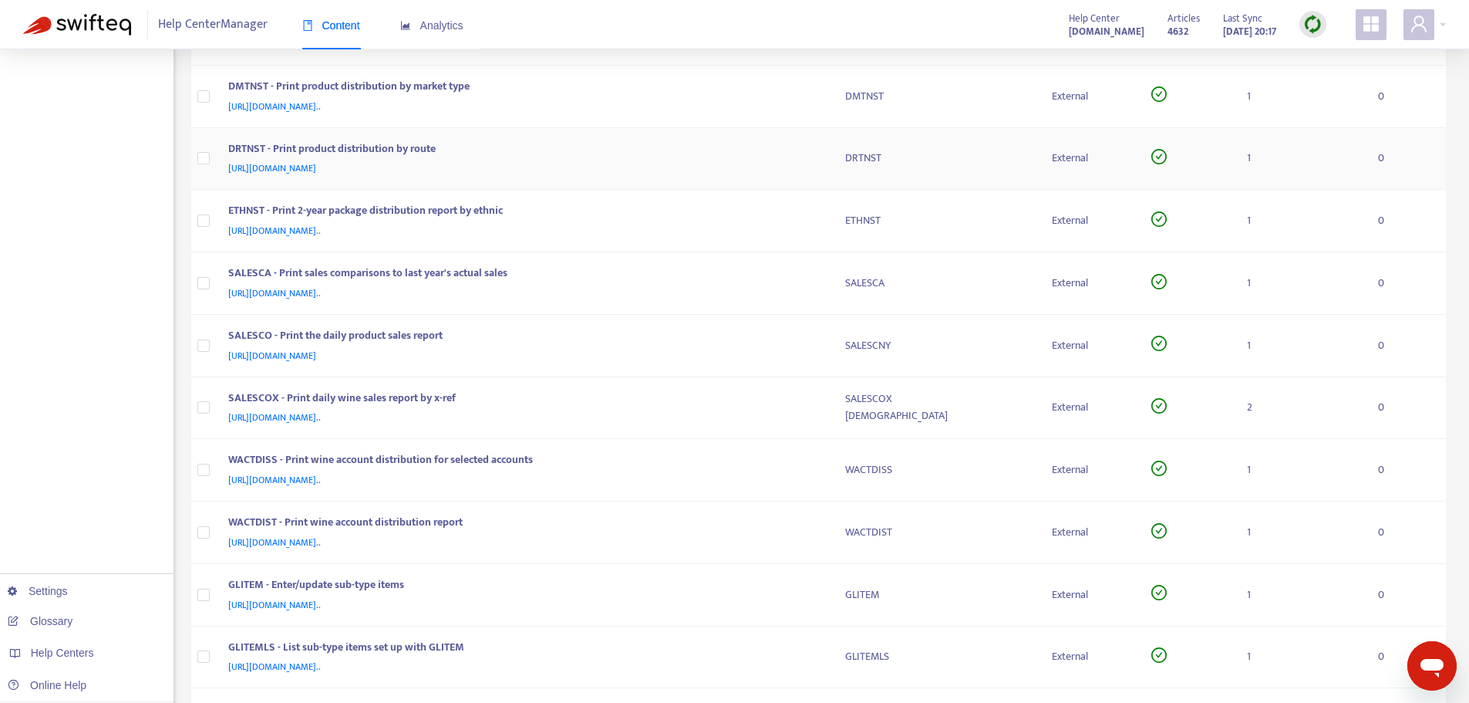
click at [812, 150] on div "DRTNST - Print product distribution by route" at bounding box center [521, 150] width 587 height 20
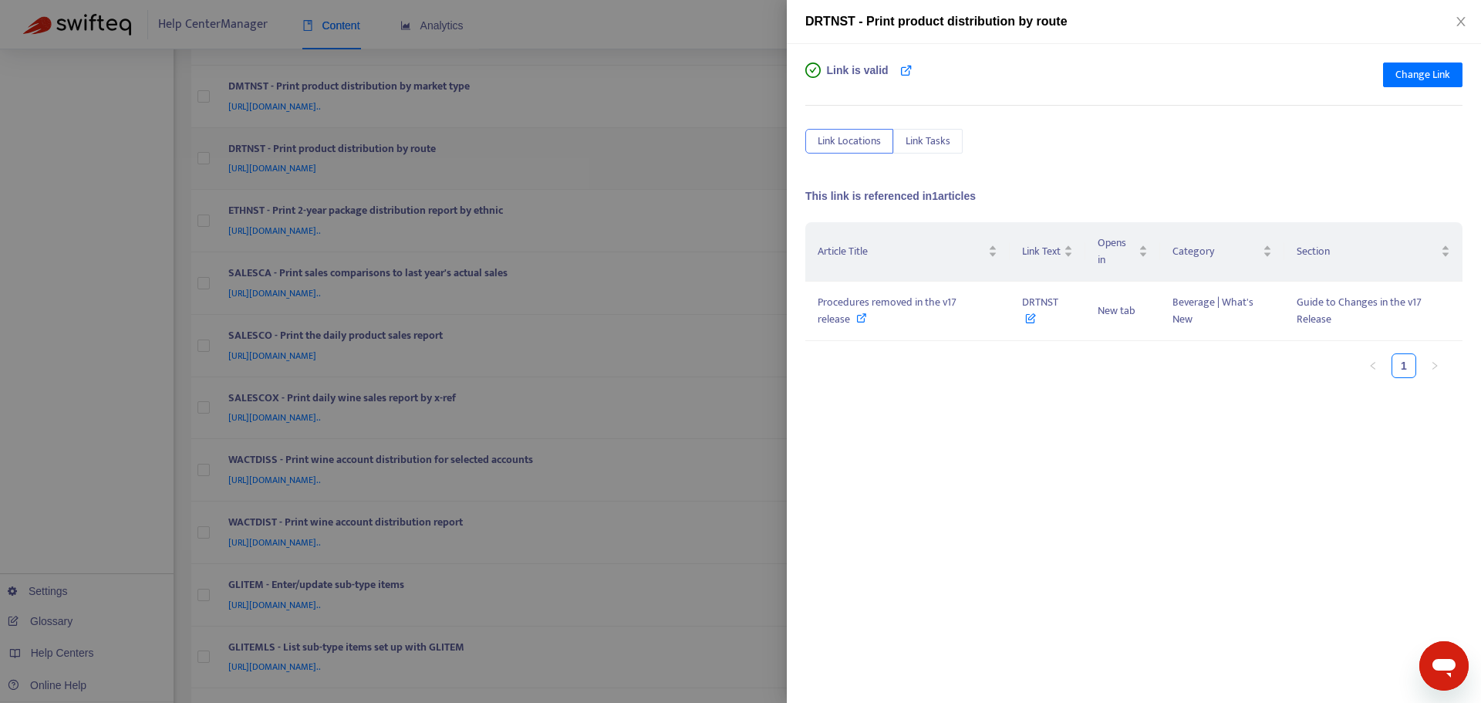
click at [762, 173] on div at bounding box center [740, 351] width 1481 height 703
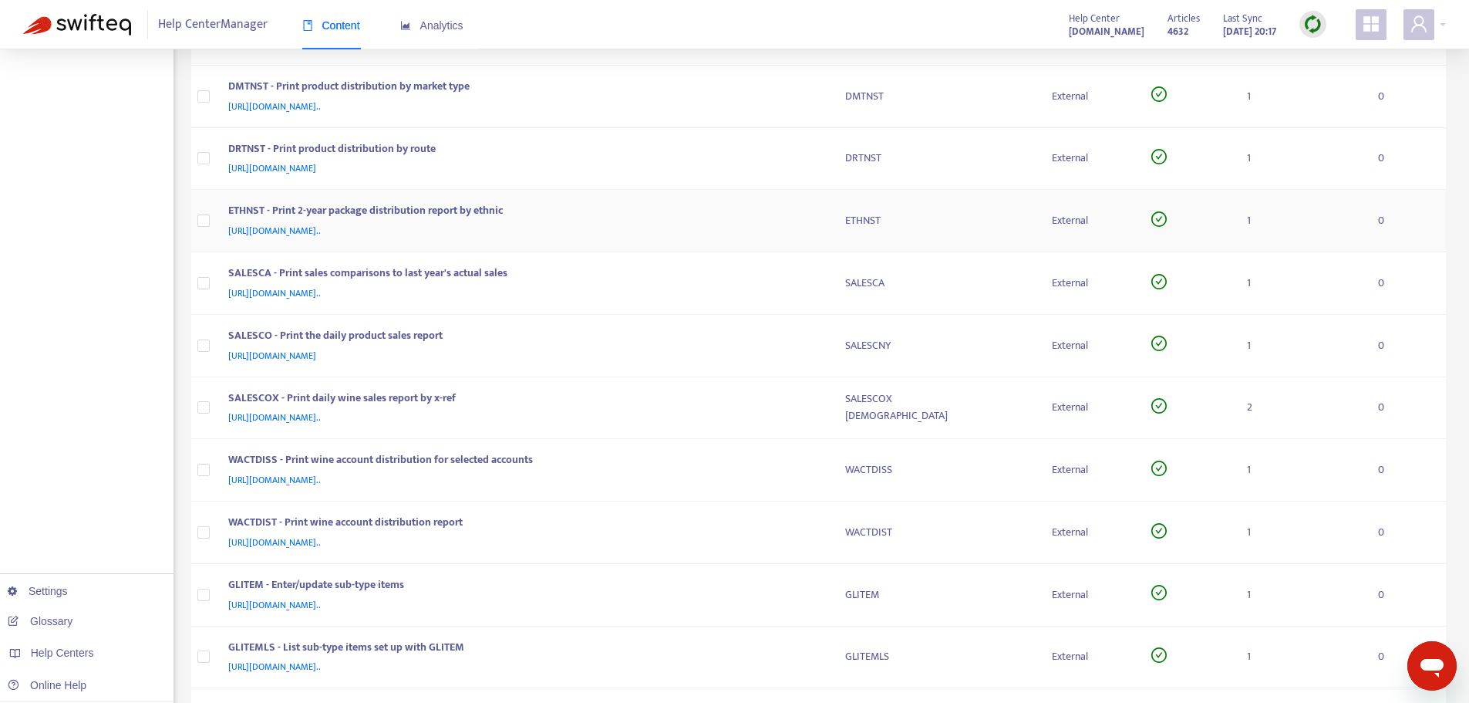
click at [835, 214] on td "ETHNST" at bounding box center [937, 221] width 208 height 62
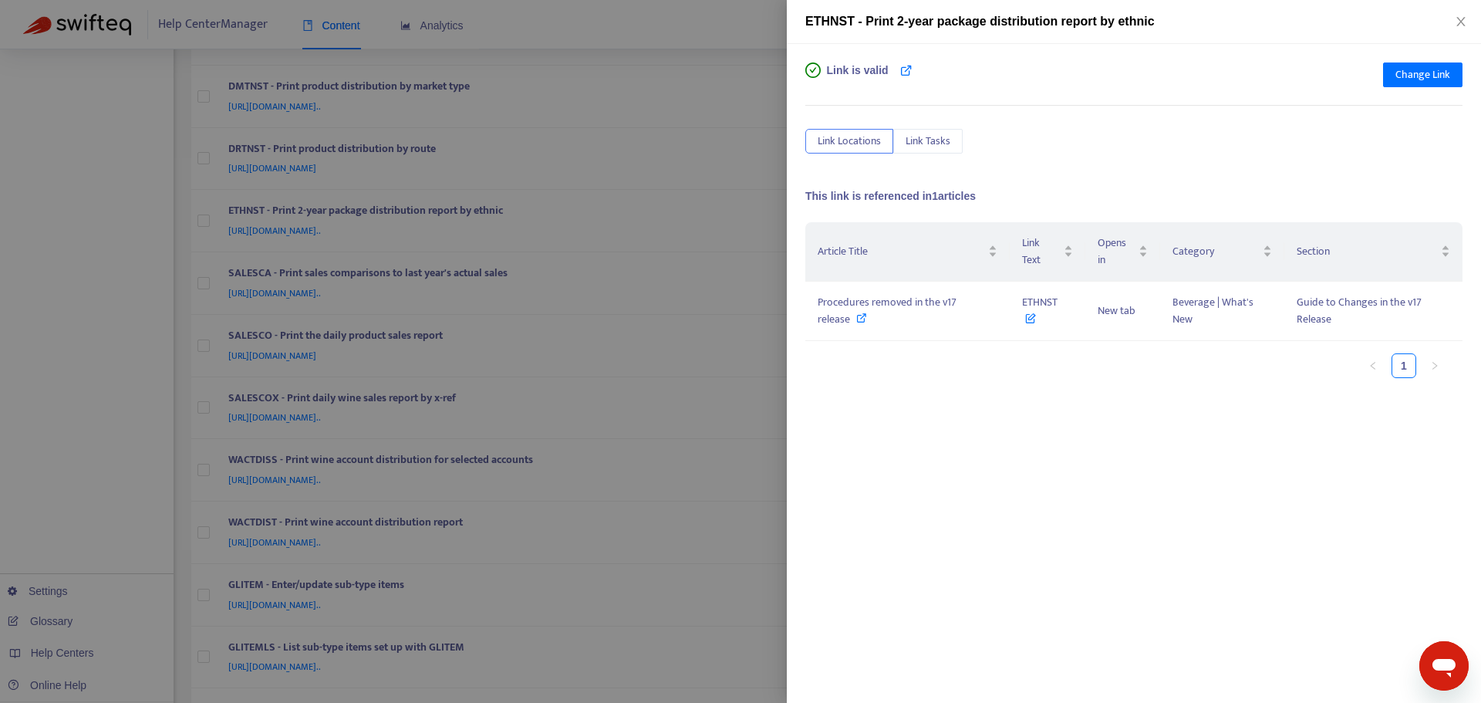
click at [771, 225] on div at bounding box center [740, 351] width 1481 height 703
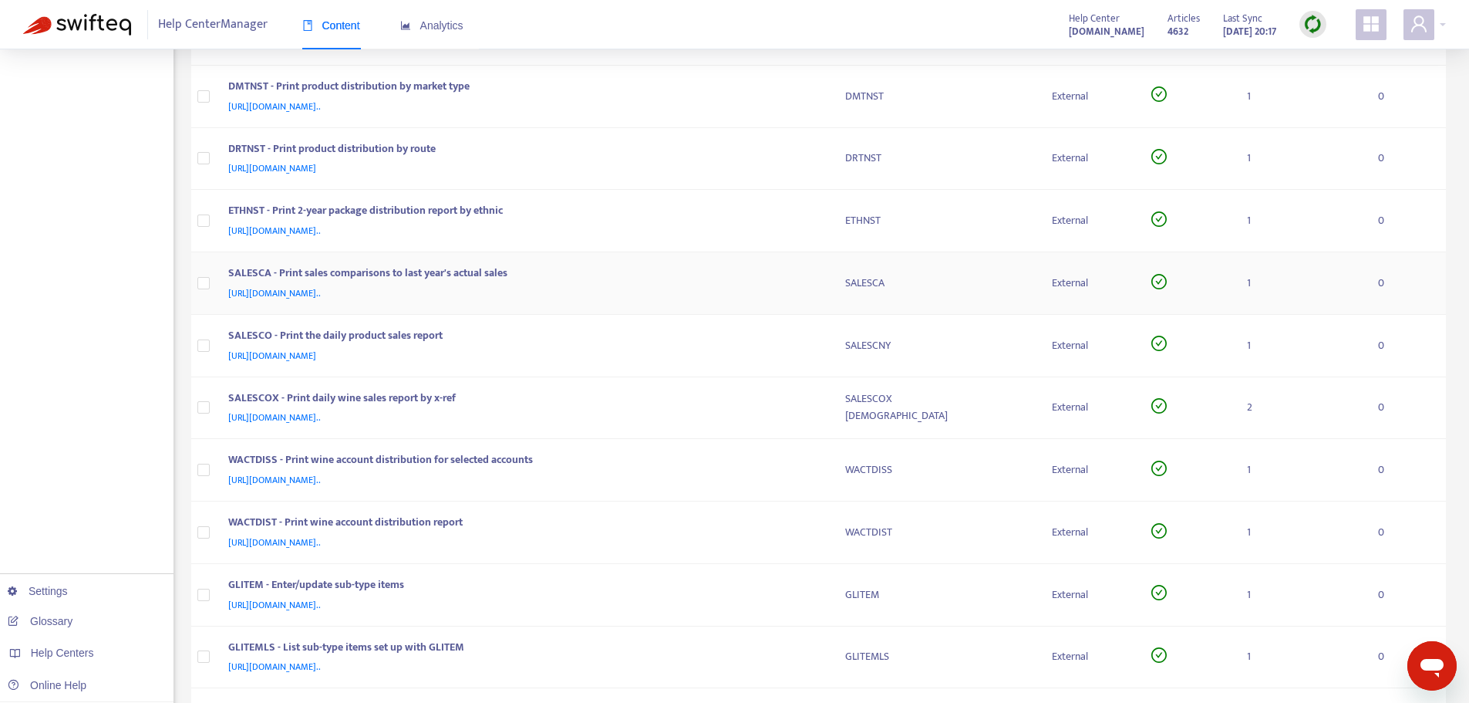
click at [840, 292] on td "SALESCA" at bounding box center [937, 283] width 208 height 62
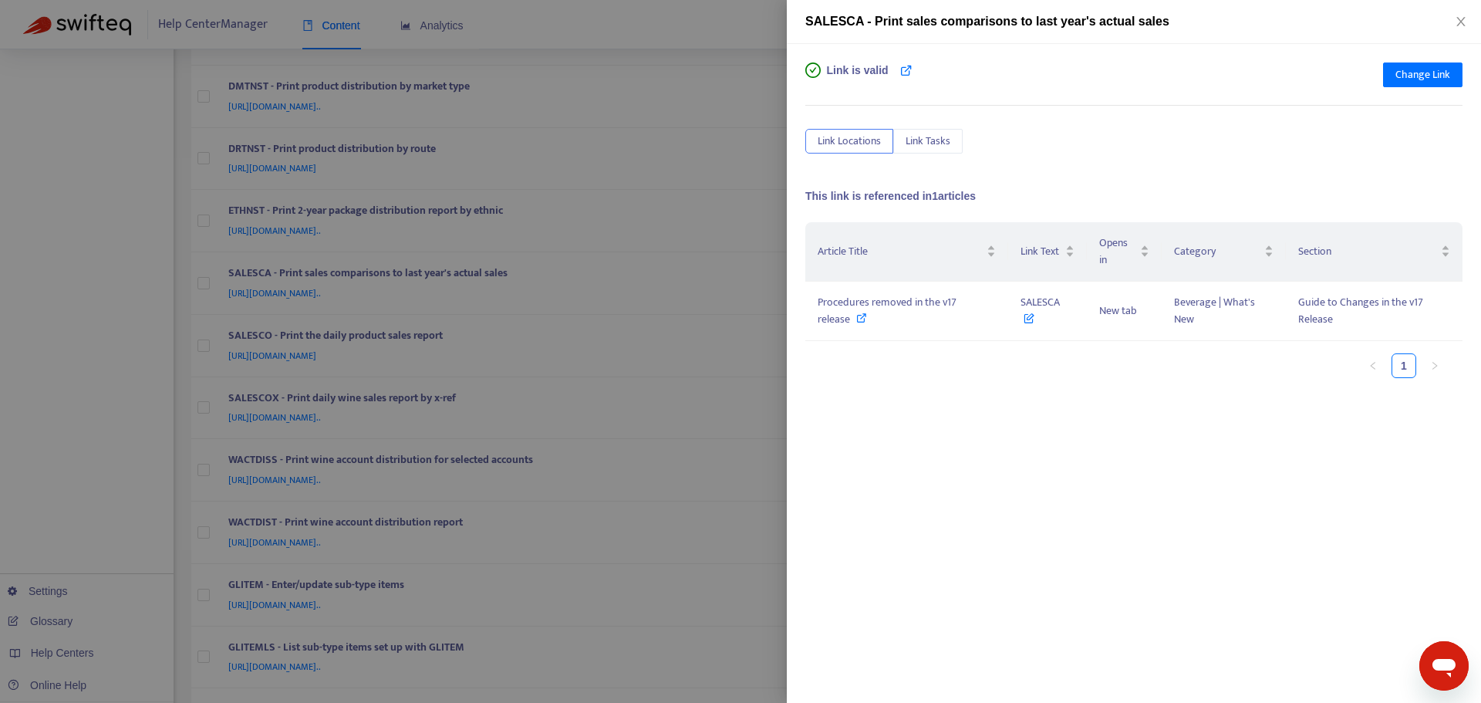
click at [772, 259] on div at bounding box center [740, 351] width 1481 height 703
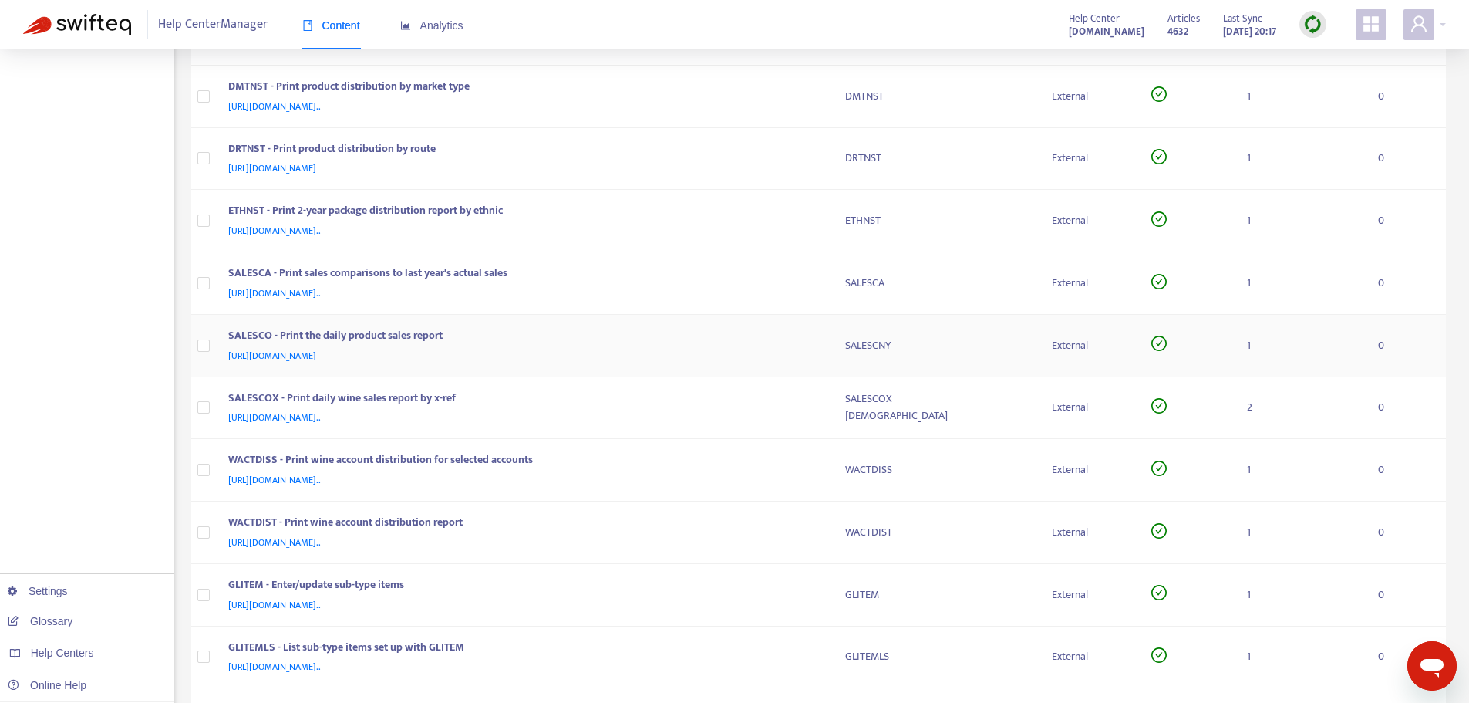
click at [822, 334] on td "SALESCO - Print the daily product sales report [URL][DOMAIN_NAME]" at bounding box center [524, 346] width 617 height 62
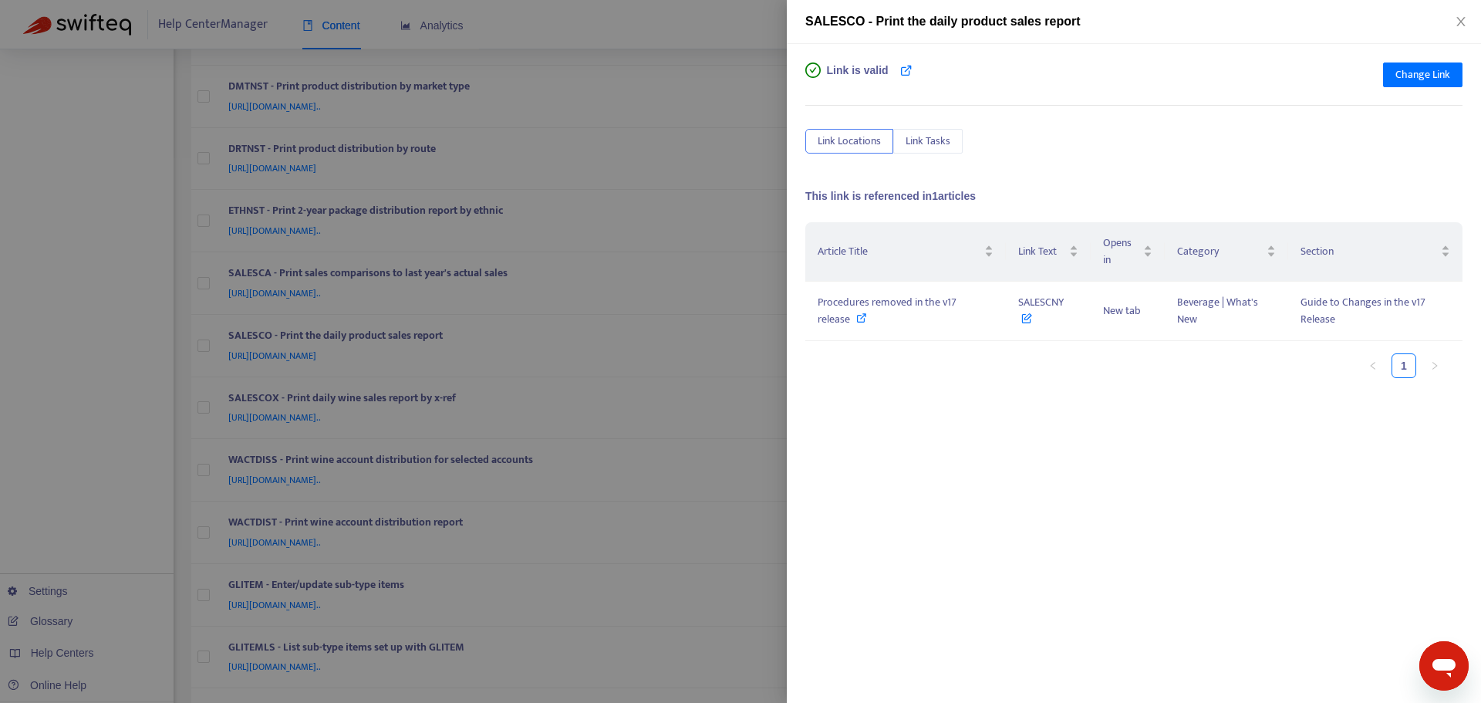
click at [751, 276] on div at bounding box center [740, 351] width 1481 height 703
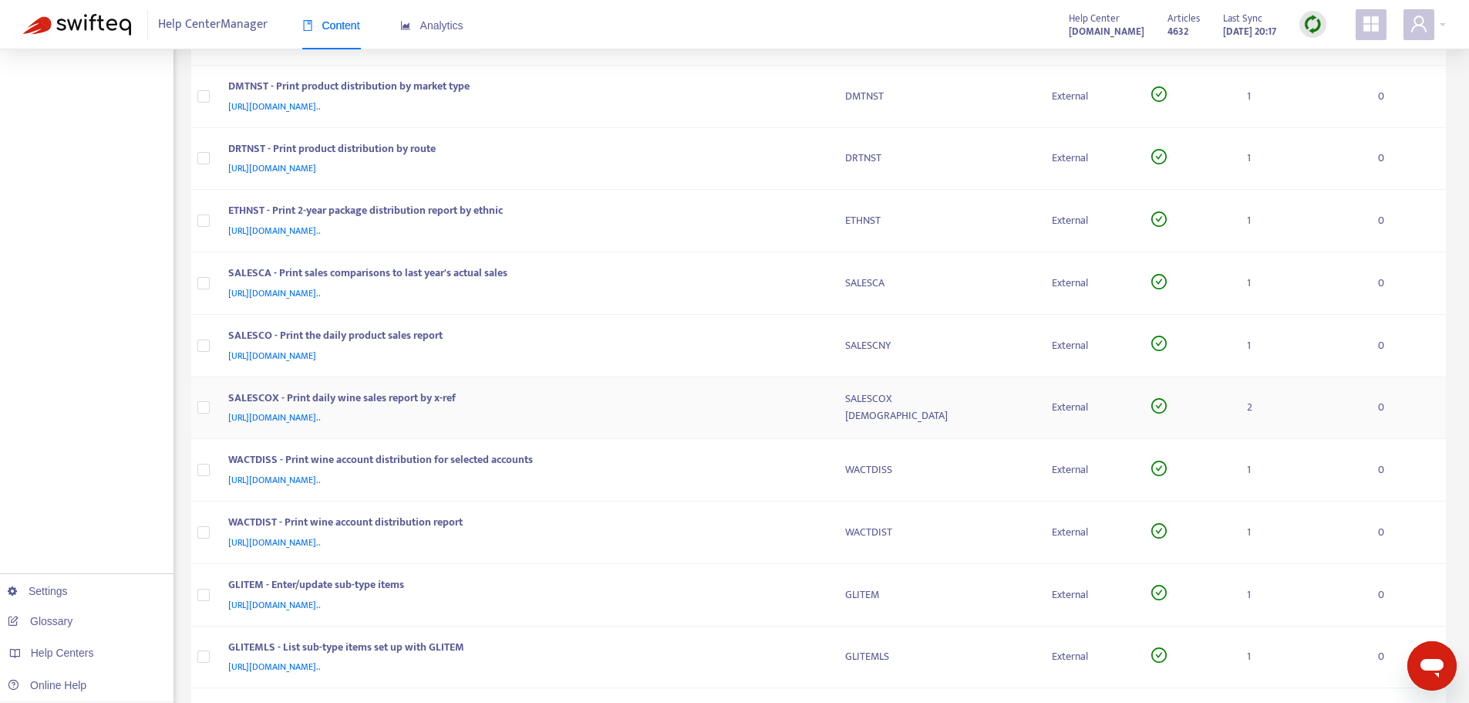
click at [808, 383] on td "SALESCOX - Print daily wine sales report by x-ref [URL][DOMAIN_NAME].." at bounding box center [524, 408] width 617 height 62
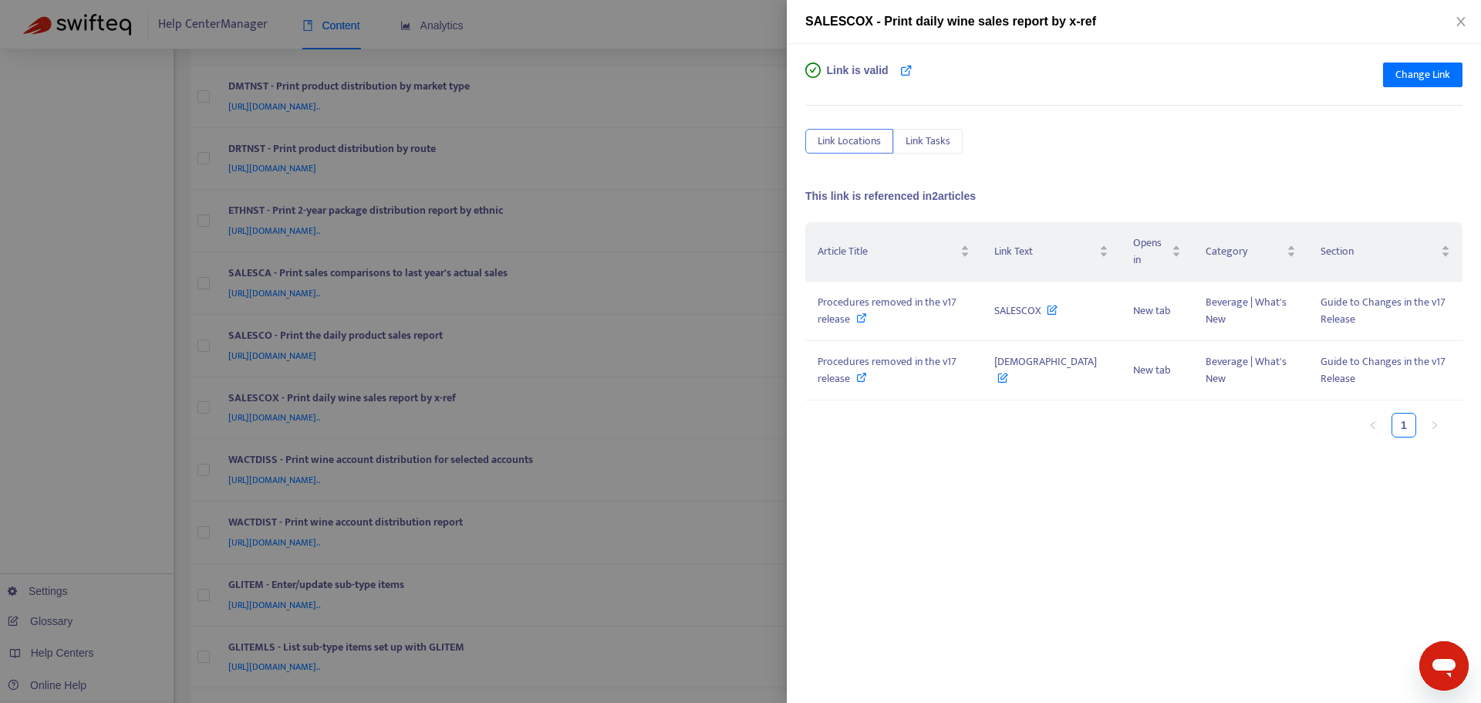
click at [773, 341] on div at bounding box center [740, 351] width 1481 height 703
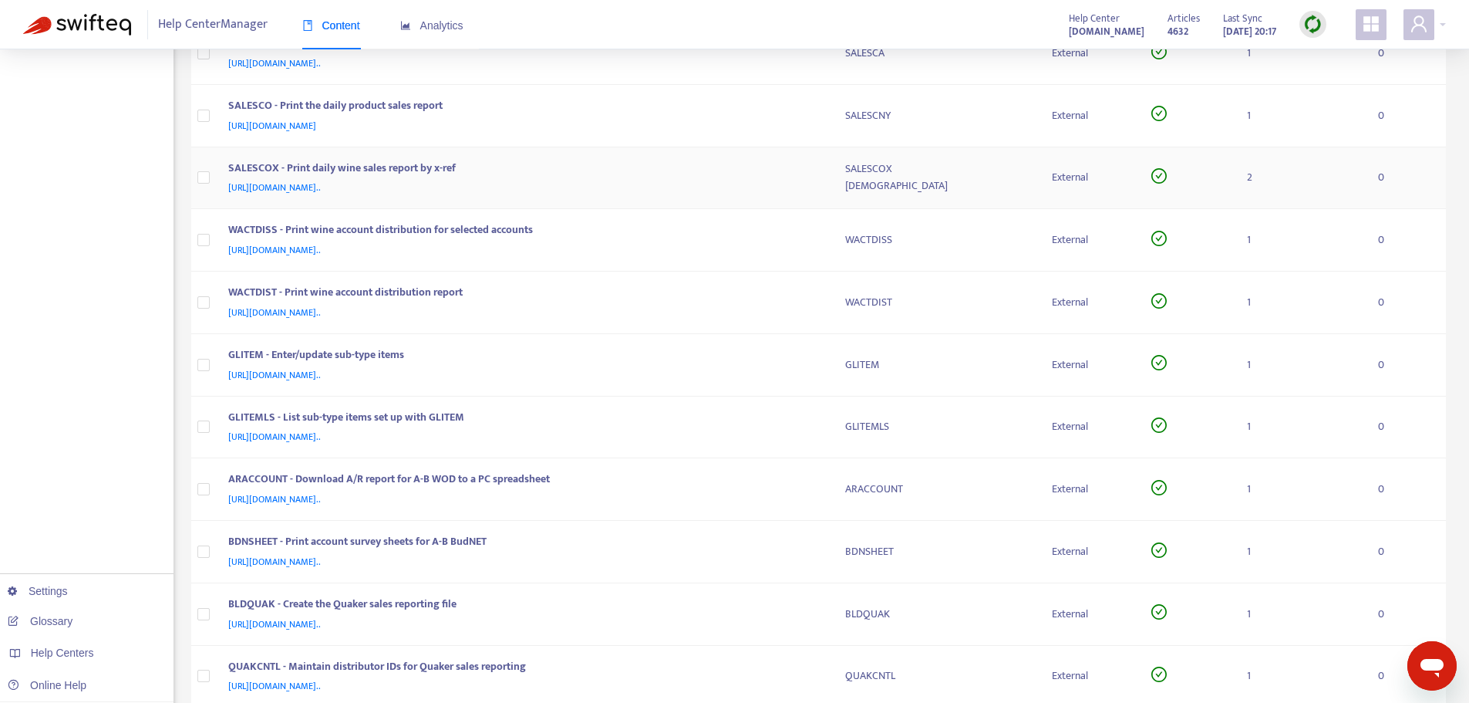
scroll to position [2160, 0]
click at [840, 251] on td "WACTDISS" at bounding box center [937, 239] width 208 height 62
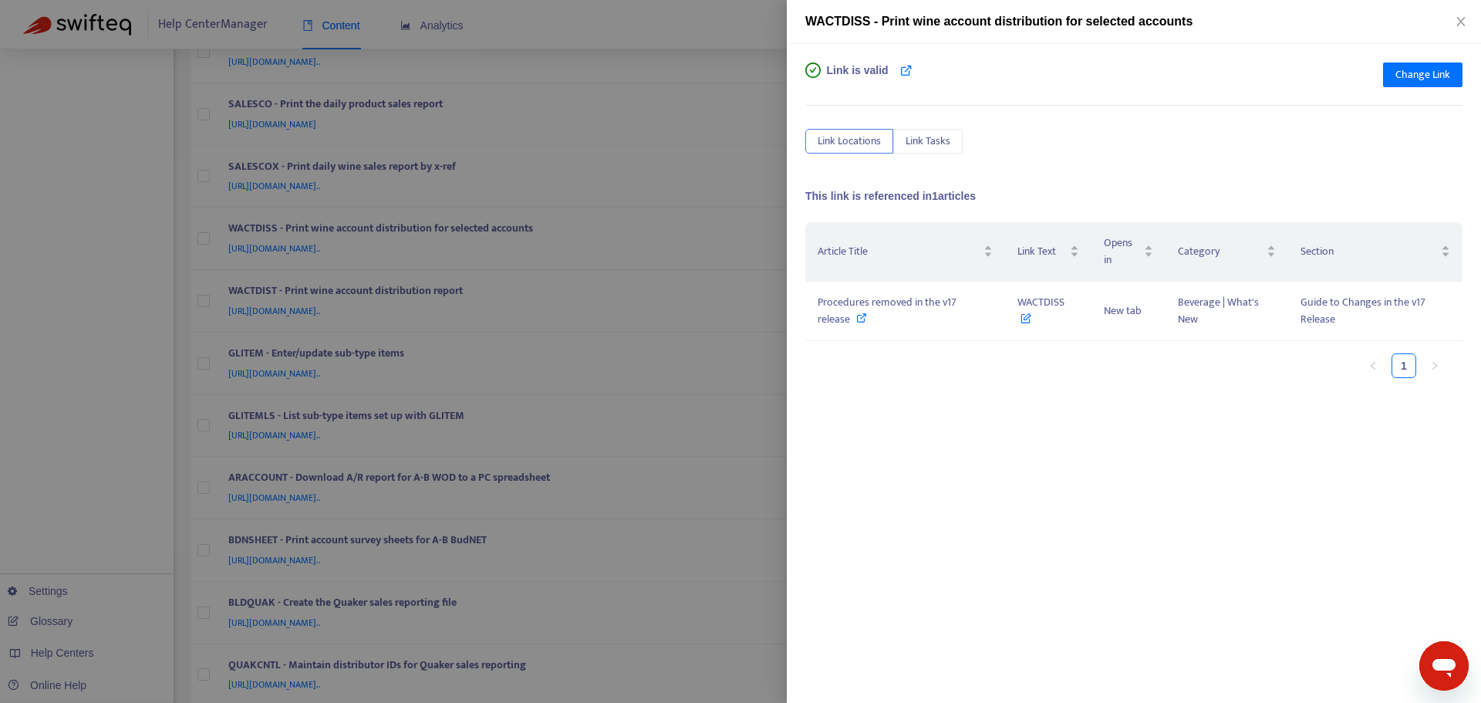
click at [761, 211] on div at bounding box center [740, 351] width 1481 height 703
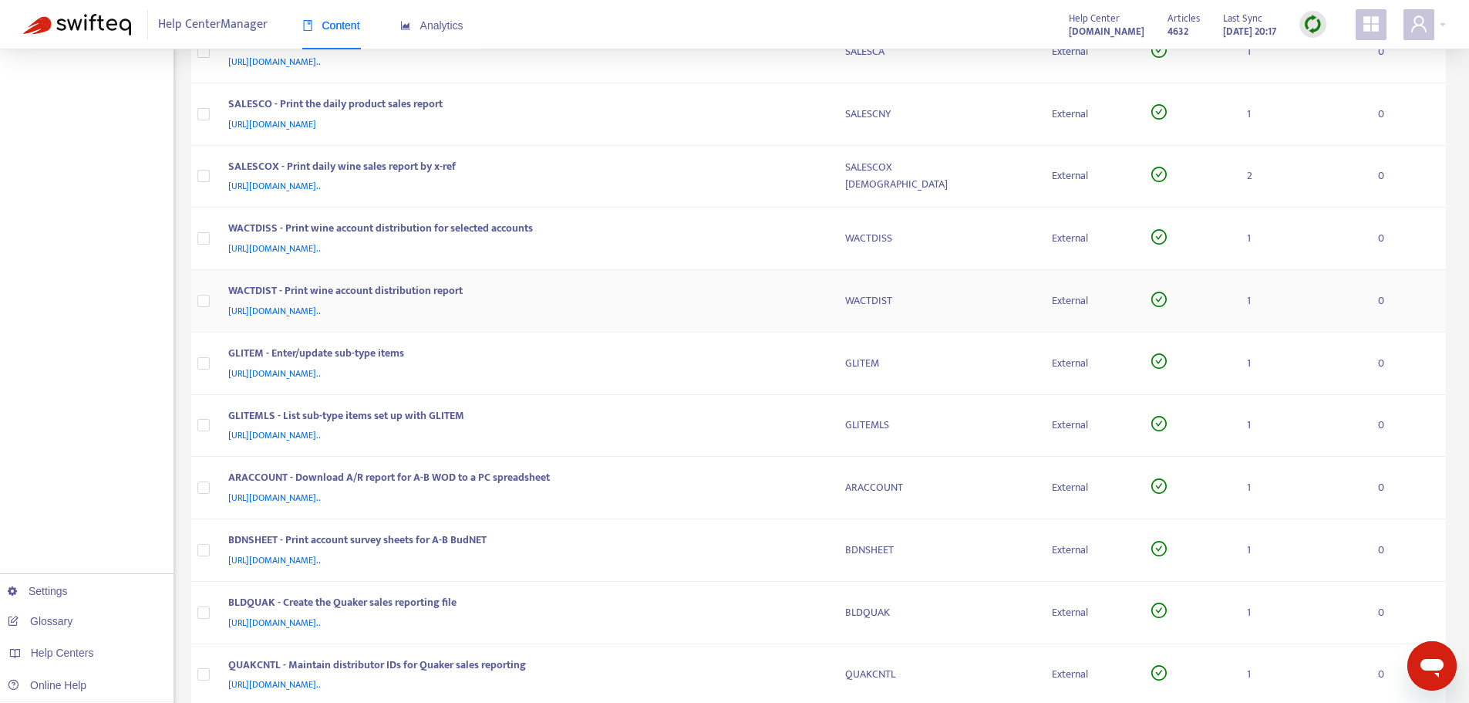
click at [818, 319] on div "WACTDIST - Print wine account distribution report [URL][DOMAIN_NAME].." at bounding box center [524, 300] width 592 height 37
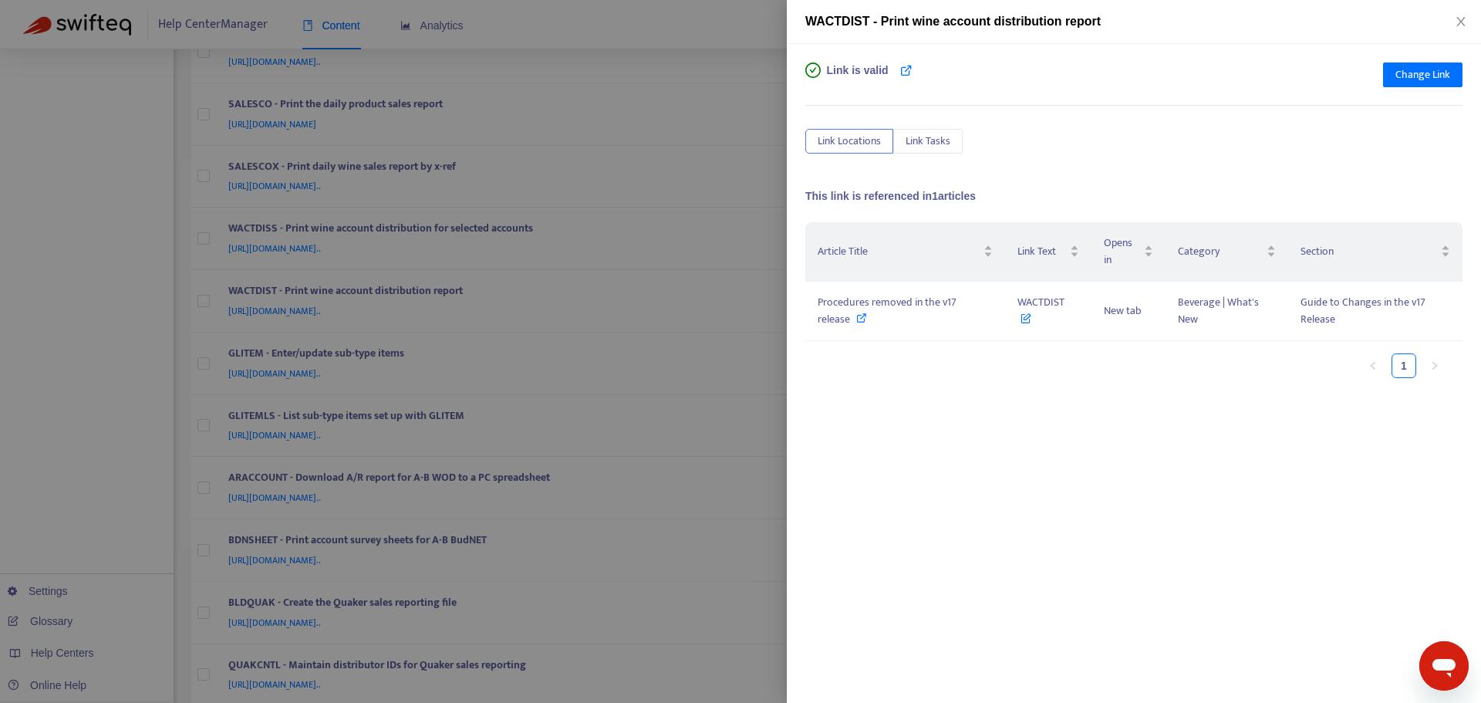
click at [751, 309] on div at bounding box center [740, 351] width 1481 height 703
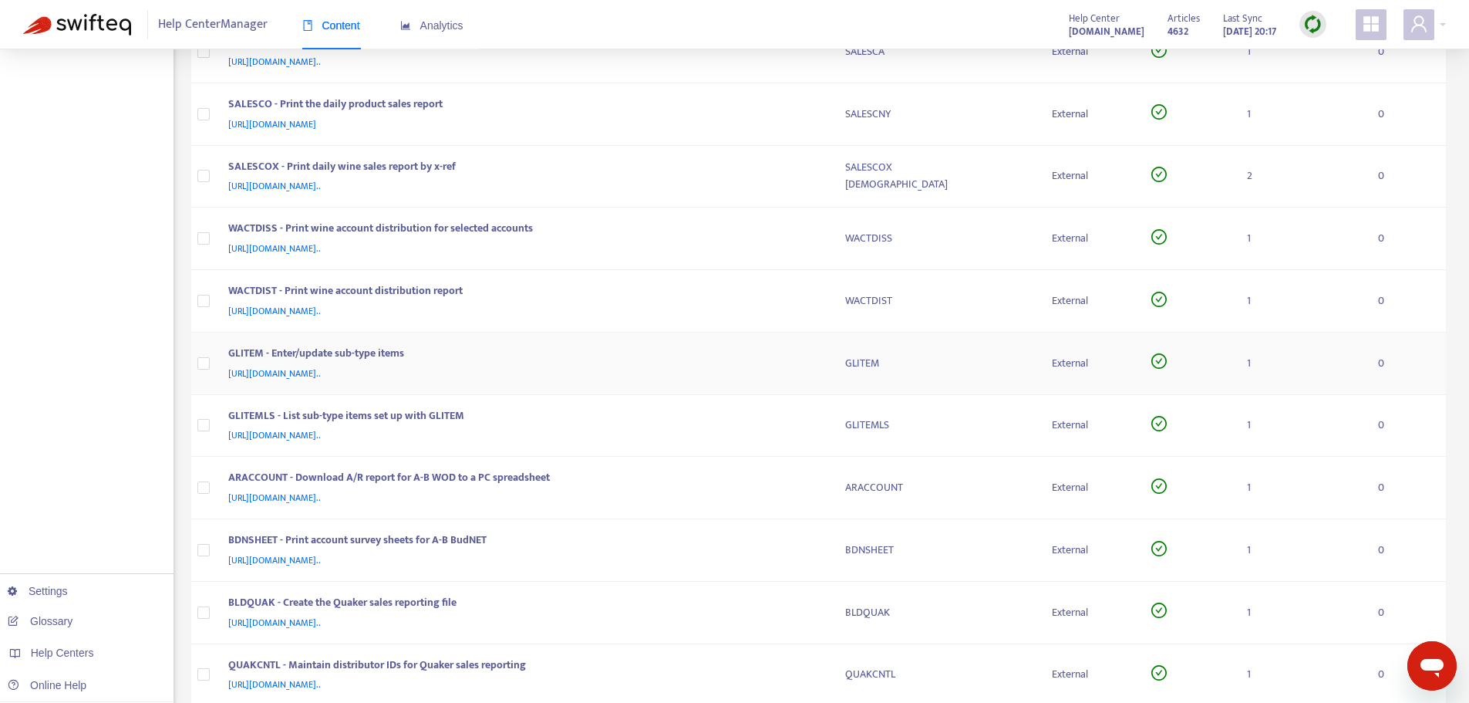
click at [824, 363] on td "GLITEM - Enter/update sub-type items [URL][DOMAIN_NAME].." at bounding box center [524, 363] width 617 height 62
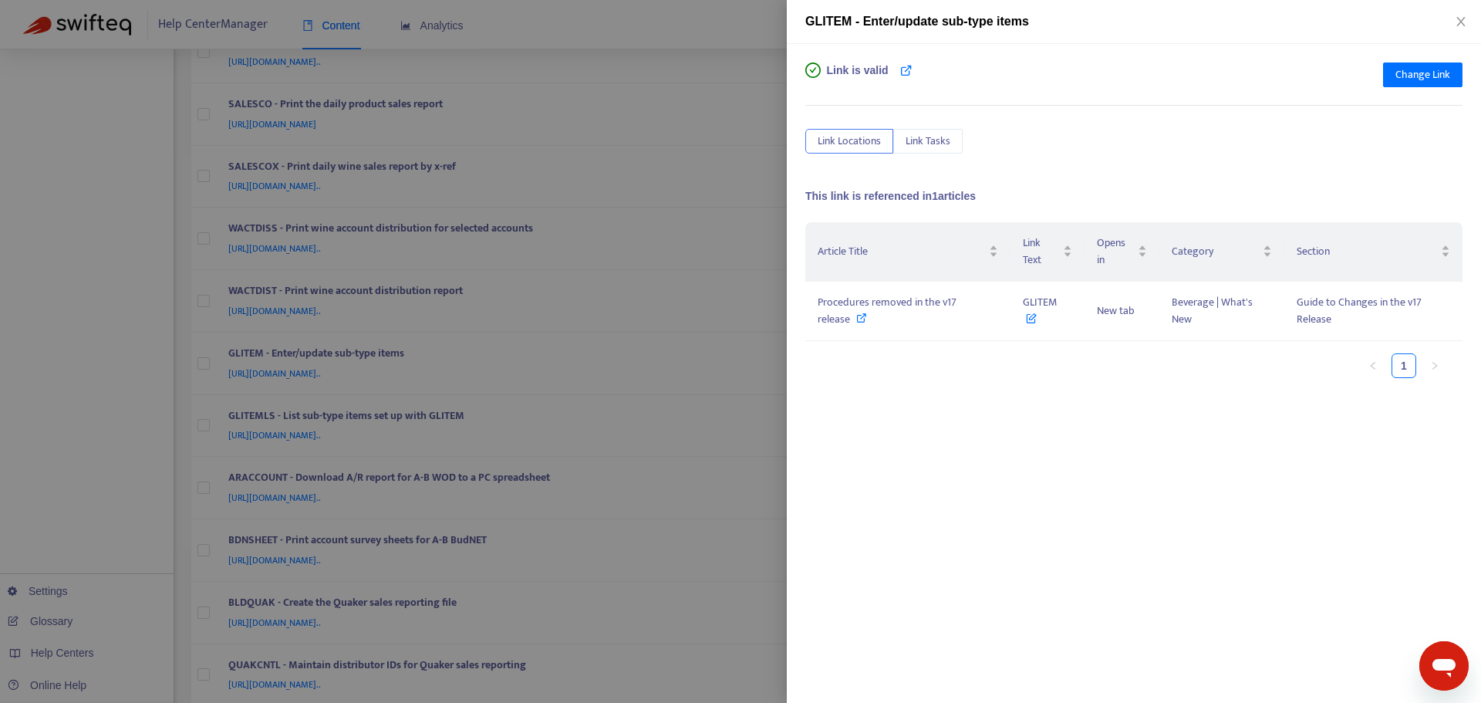
click at [775, 324] on div at bounding box center [740, 351] width 1481 height 703
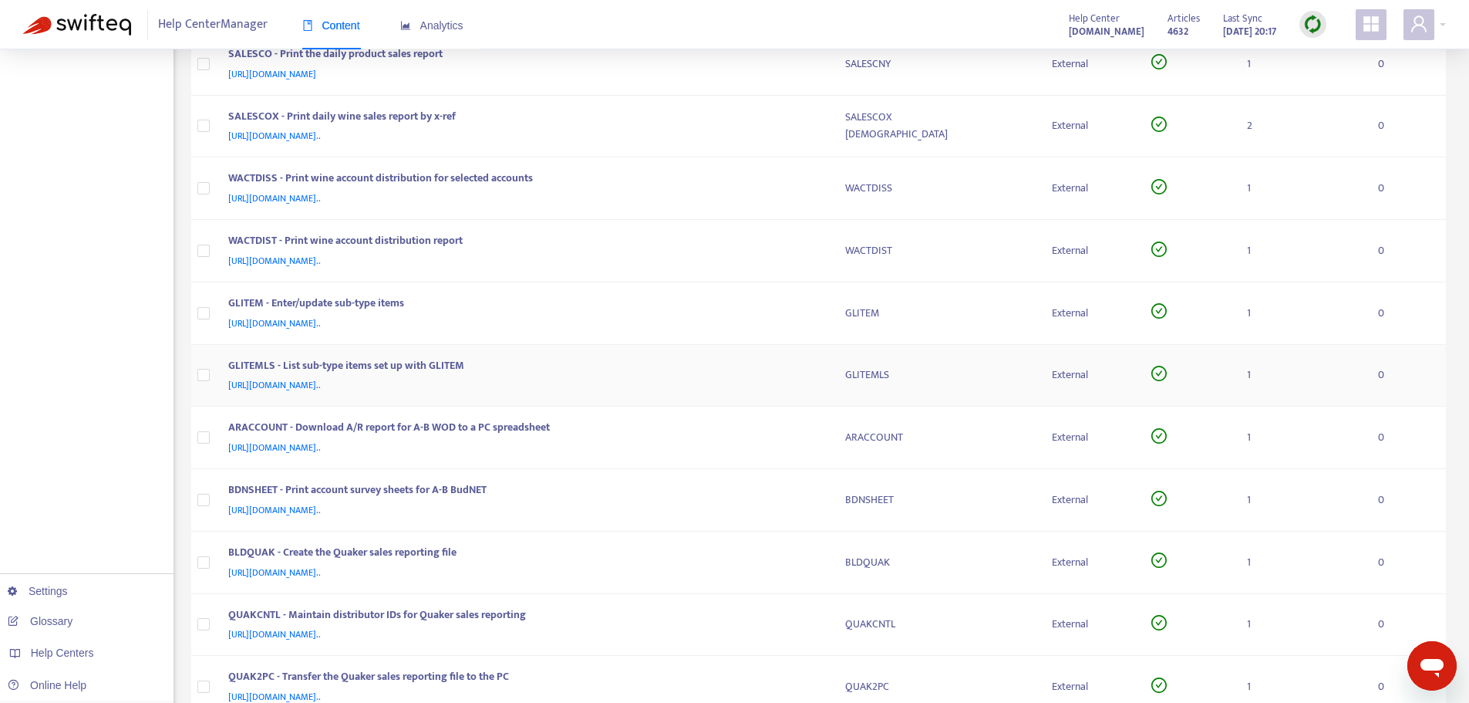
scroll to position [2237, 0]
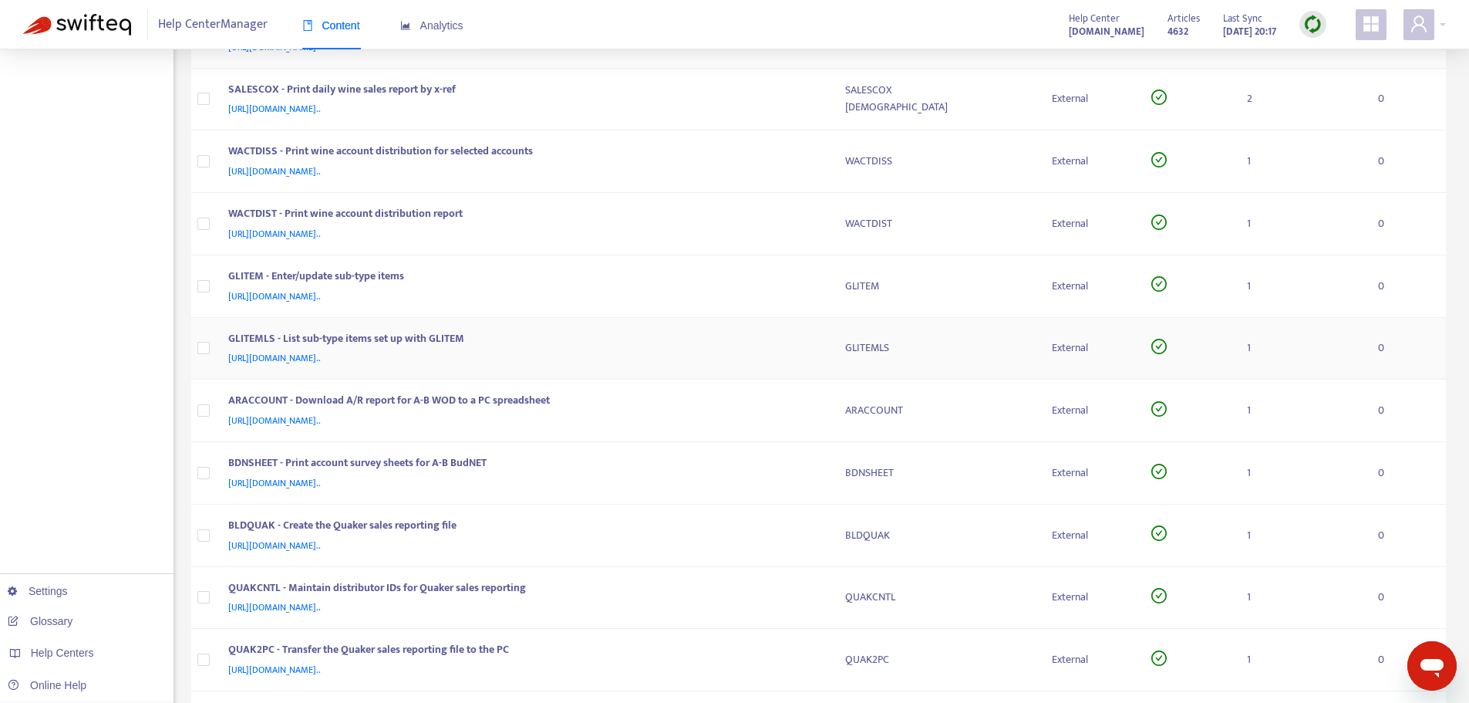
click at [805, 345] on div "GLITEMLS - List sub-type items set up with GLITEM" at bounding box center [521, 340] width 587 height 20
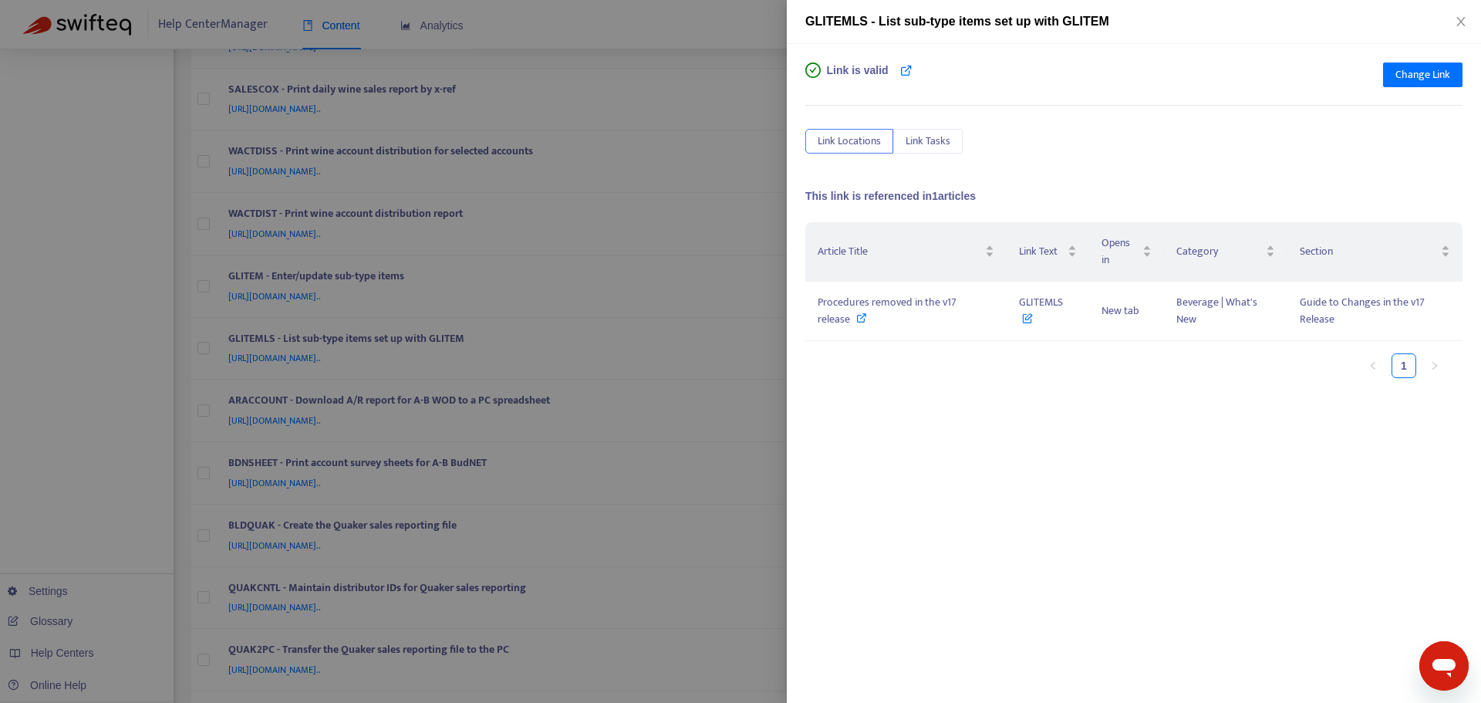
click at [774, 313] on div at bounding box center [740, 351] width 1481 height 703
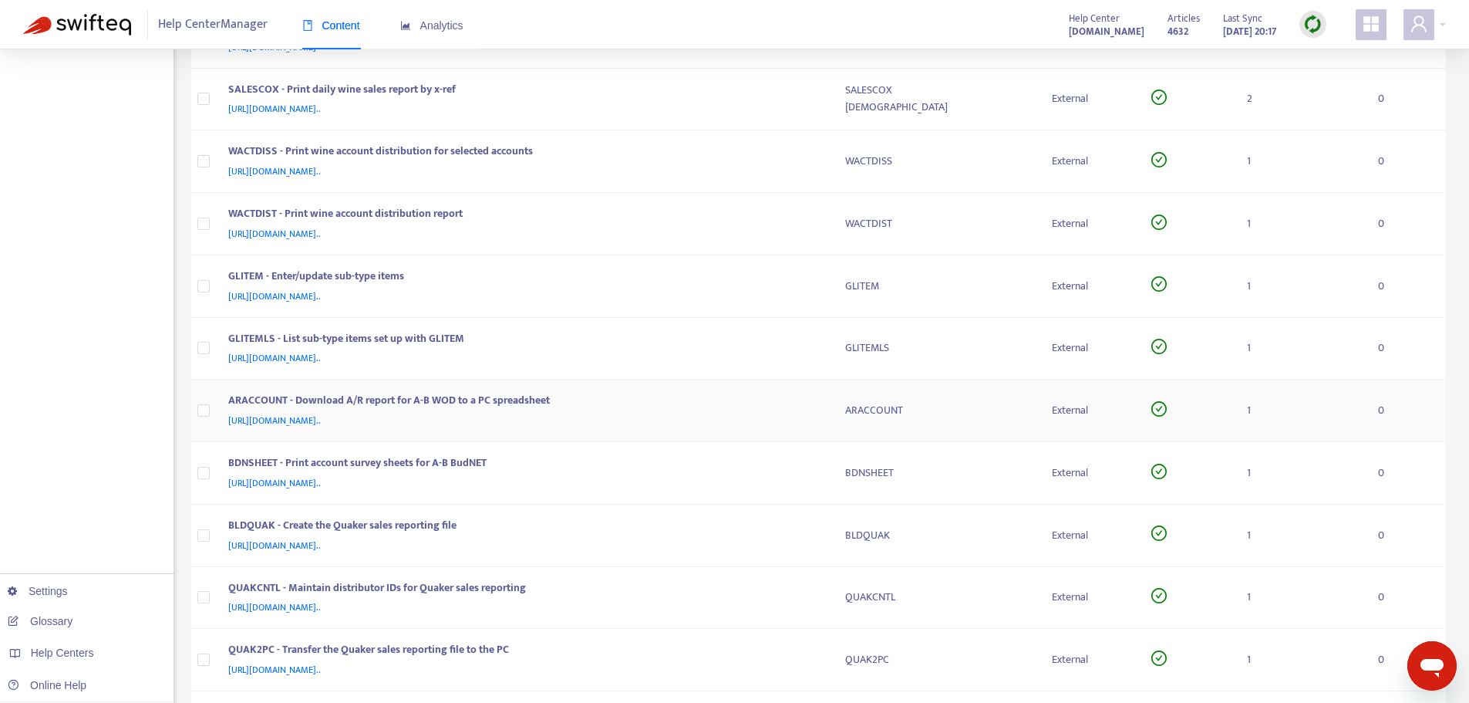
click at [838, 410] on td "ARACCOUNT" at bounding box center [937, 411] width 208 height 62
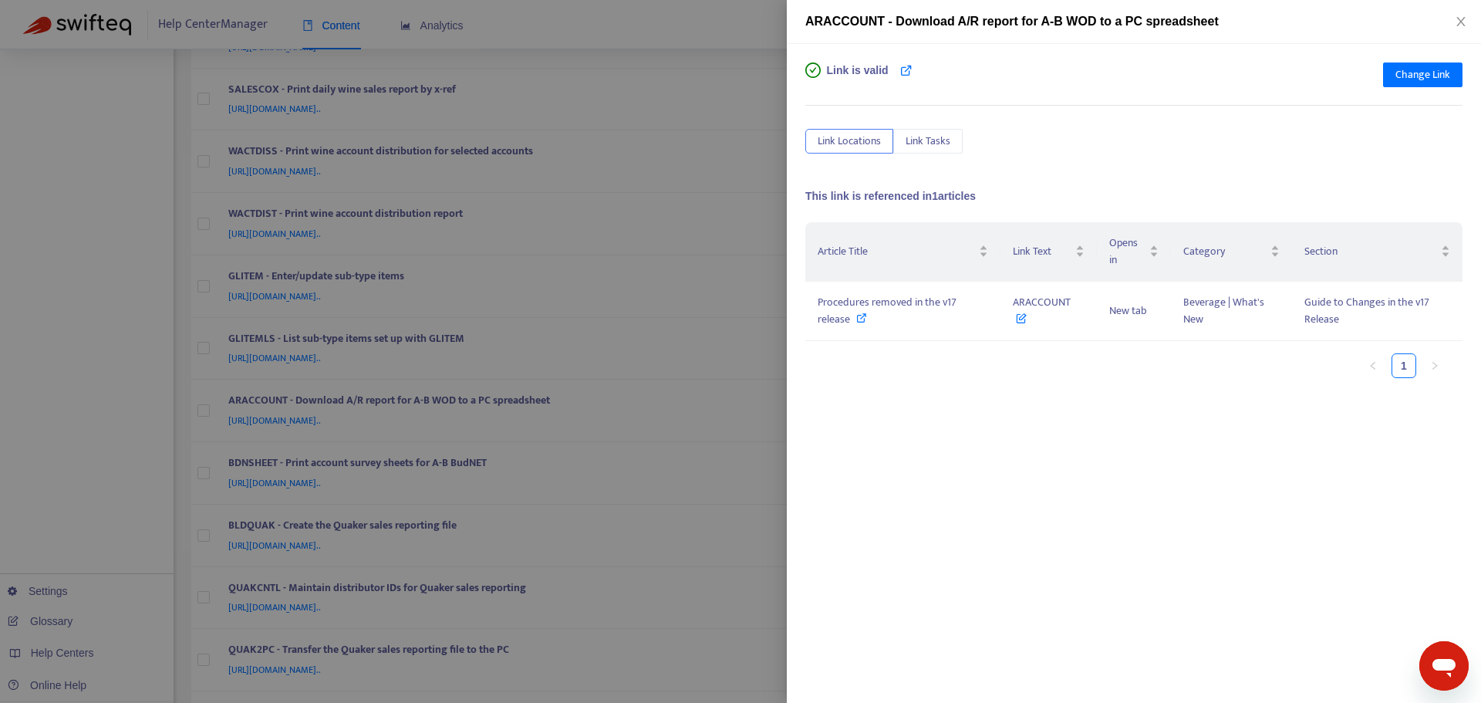
click at [787, 322] on div "Link is valid Change Link Link Locations Link Tasks This link is referenced in …" at bounding box center [1134, 373] width 694 height 659
click at [771, 335] on div at bounding box center [740, 351] width 1481 height 703
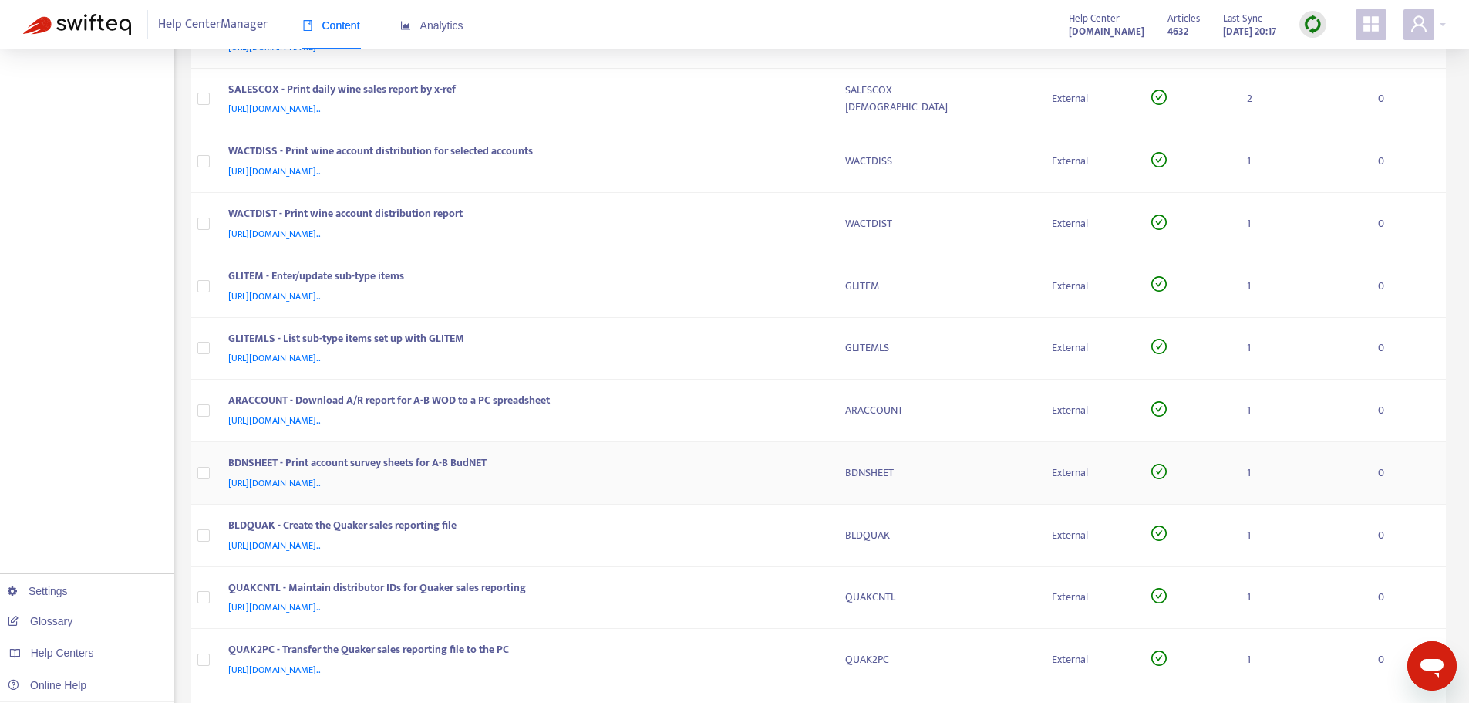
click at [844, 458] on td "BDNSHEET" at bounding box center [937, 473] width 208 height 62
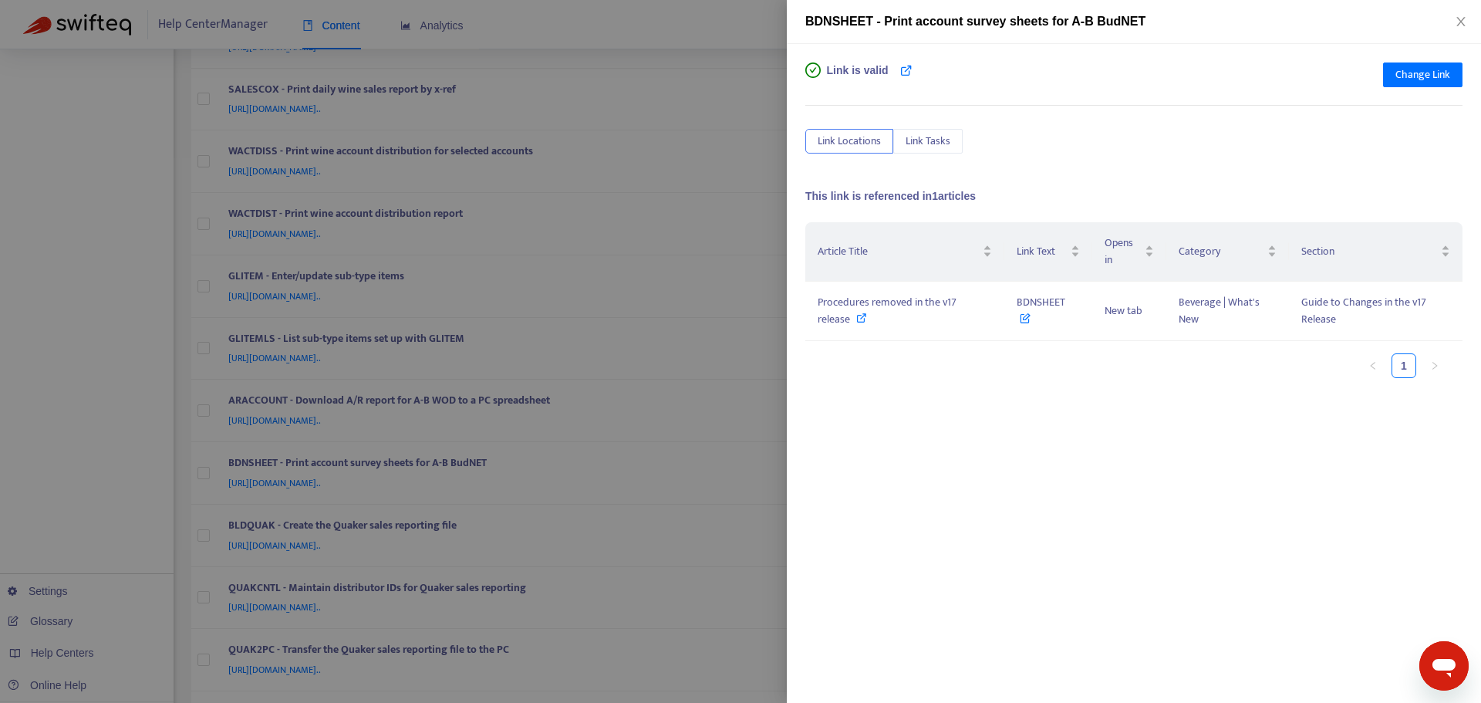
click at [756, 341] on div at bounding box center [740, 351] width 1481 height 703
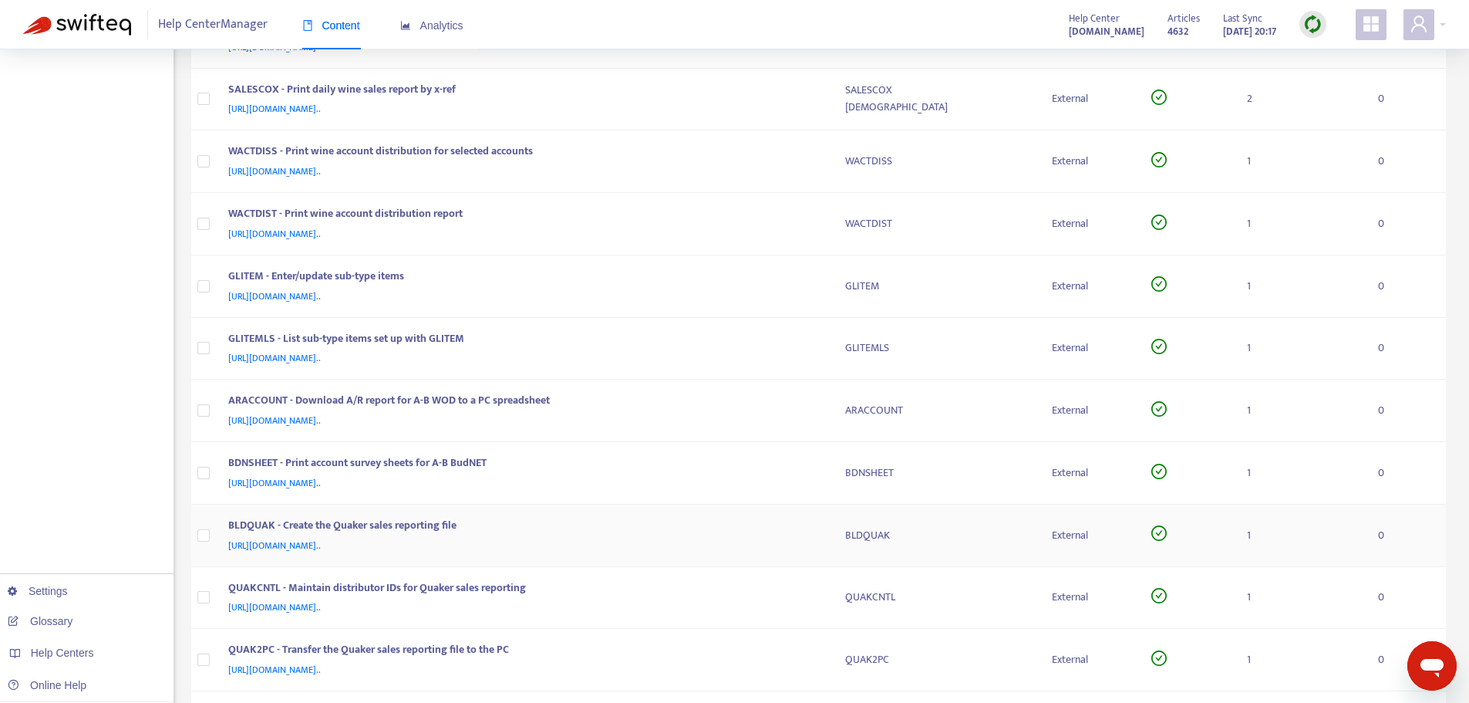
click at [825, 535] on td "BLDQUAK - Create the Quaker sales reporting file [URL][DOMAIN_NAME].." at bounding box center [524, 535] width 617 height 62
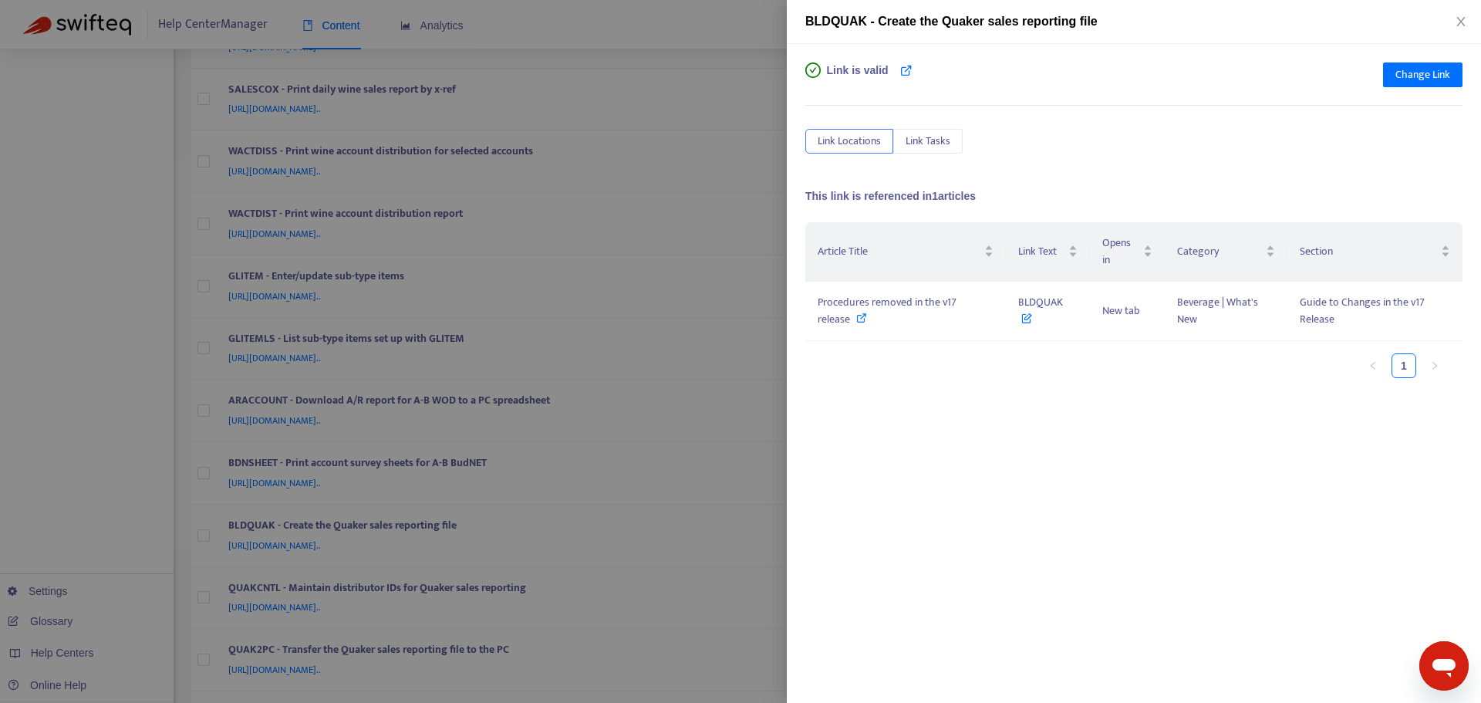
click at [744, 385] on div at bounding box center [740, 351] width 1481 height 703
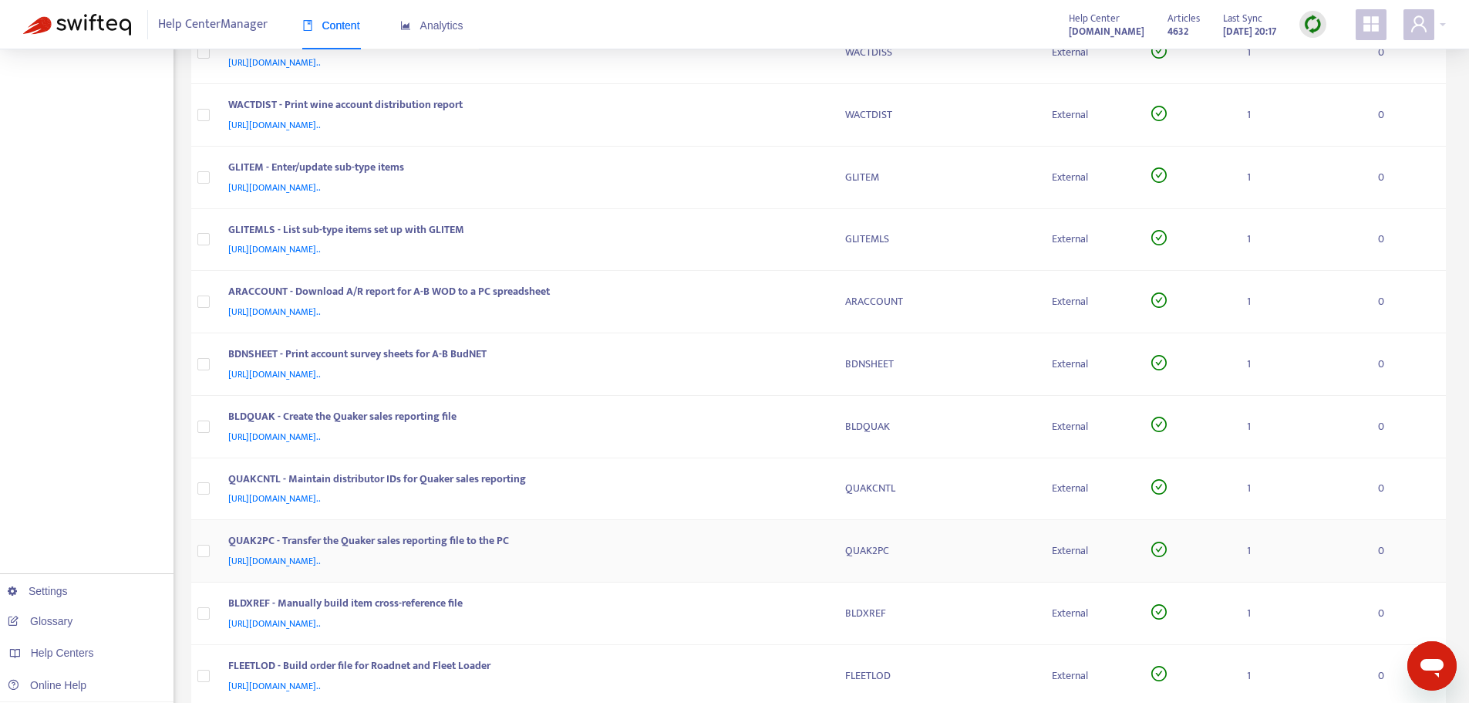
scroll to position [2468, 0]
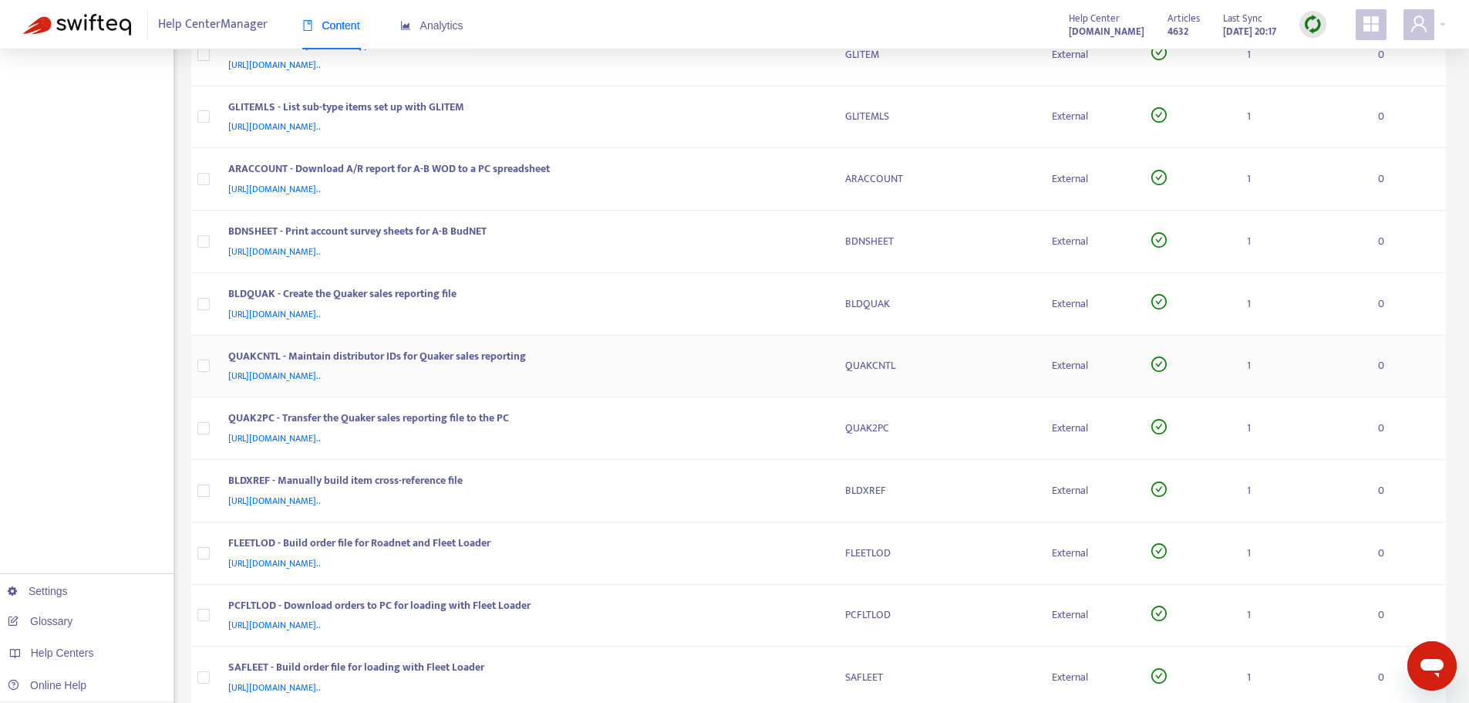
click at [812, 363] on div "QUAKCNTL - Maintain distributor IDs for Quaker sales reporting" at bounding box center [521, 358] width 587 height 20
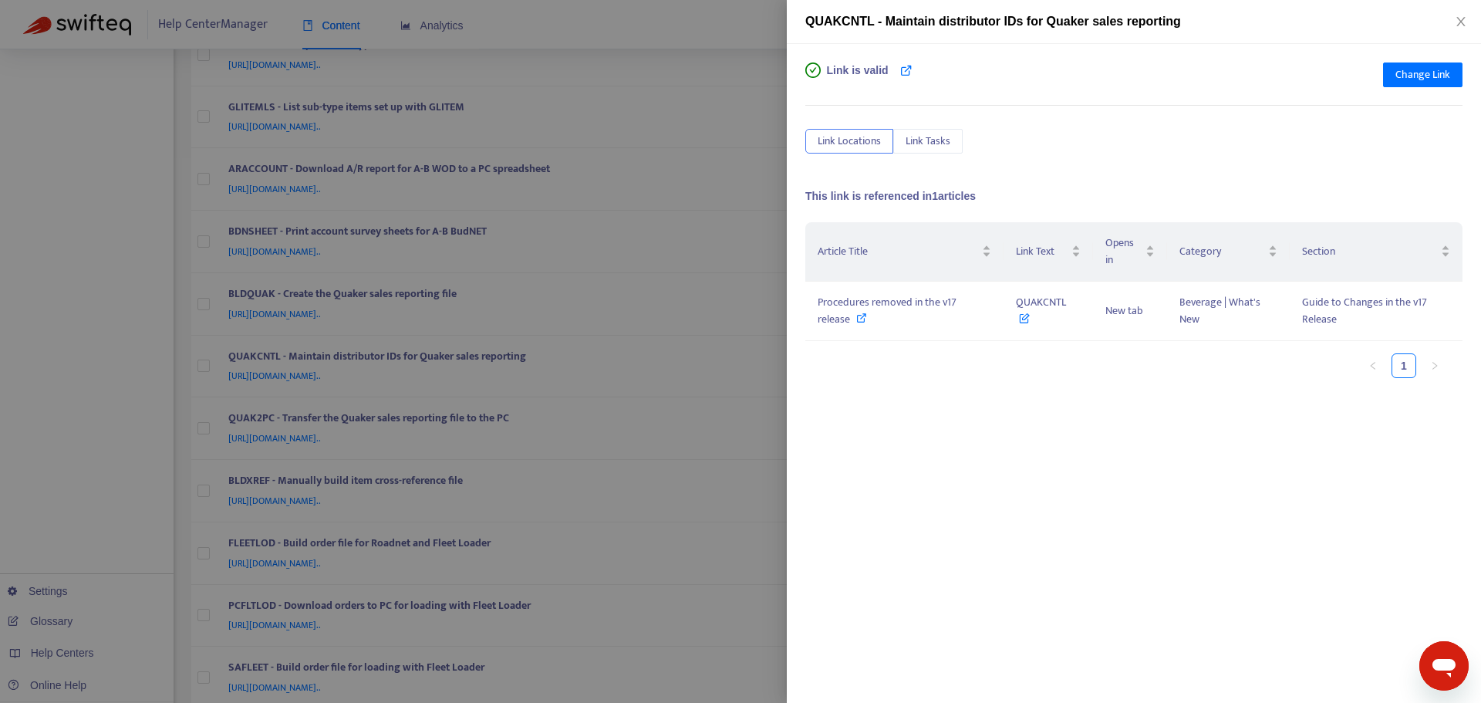
click at [769, 338] on div at bounding box center [740, 351] width 1481 height 703
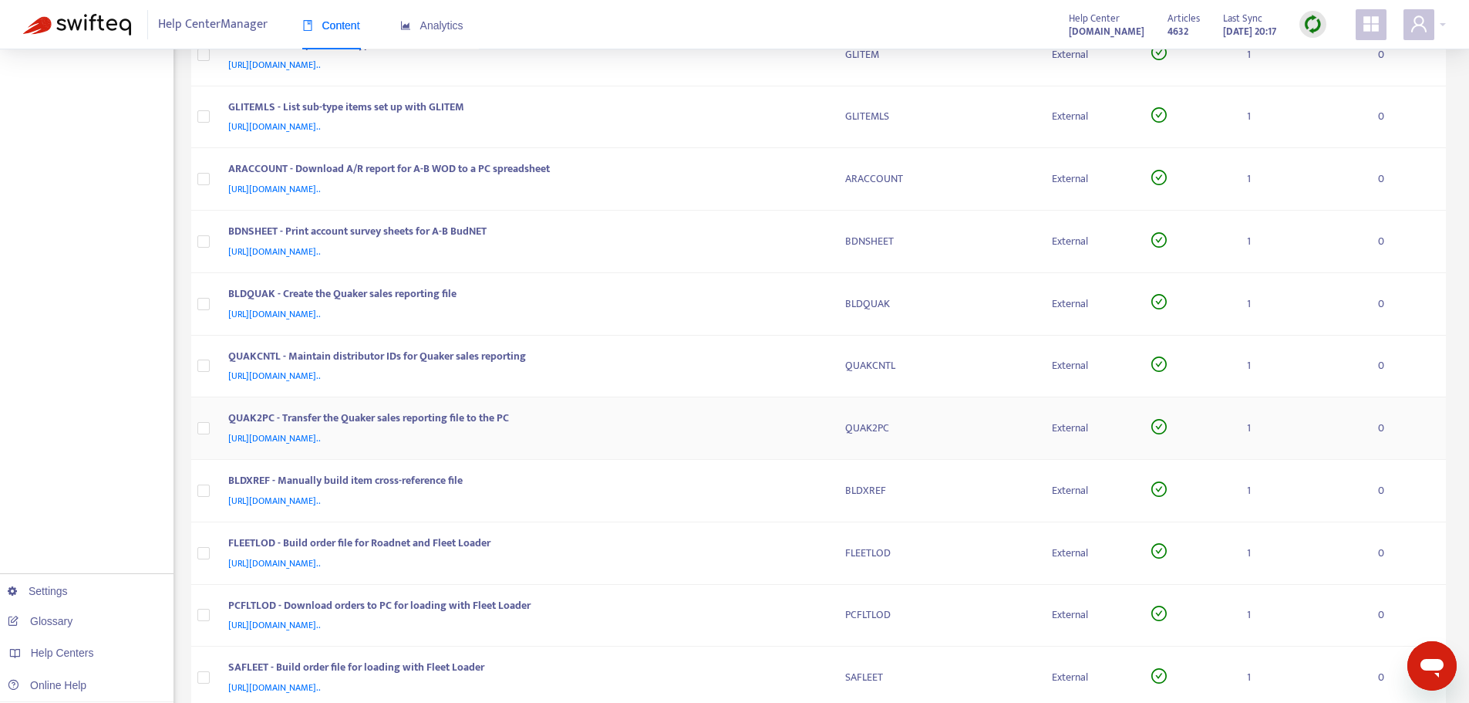
click at [822, 425] on td "QUAK2PC - Transfer the Quaker sales reporting file to the PC [URL][DOMAIN_NAME]…" at bounding box center [524, 428] width 617 height 62
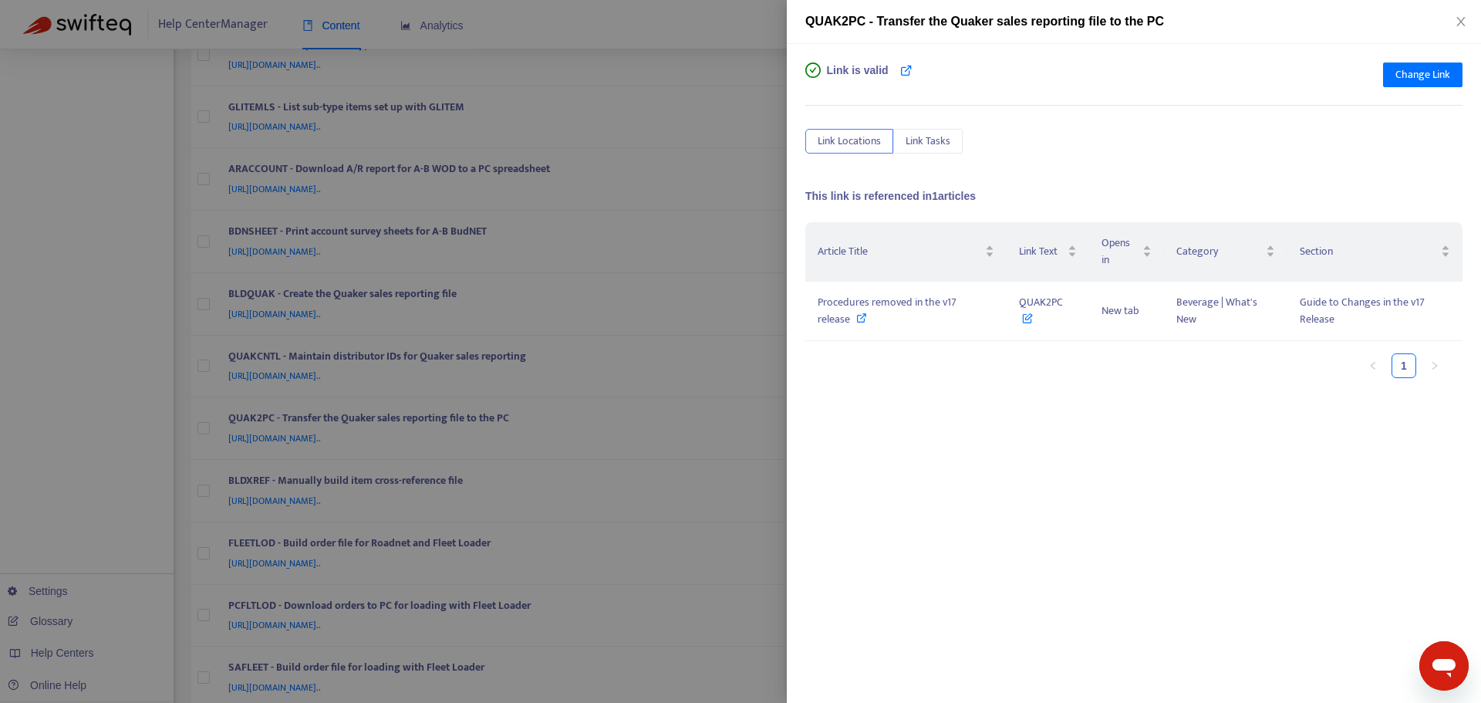
click at [772, 370] on div at bounding box center [740, 351] width 1481 height 703
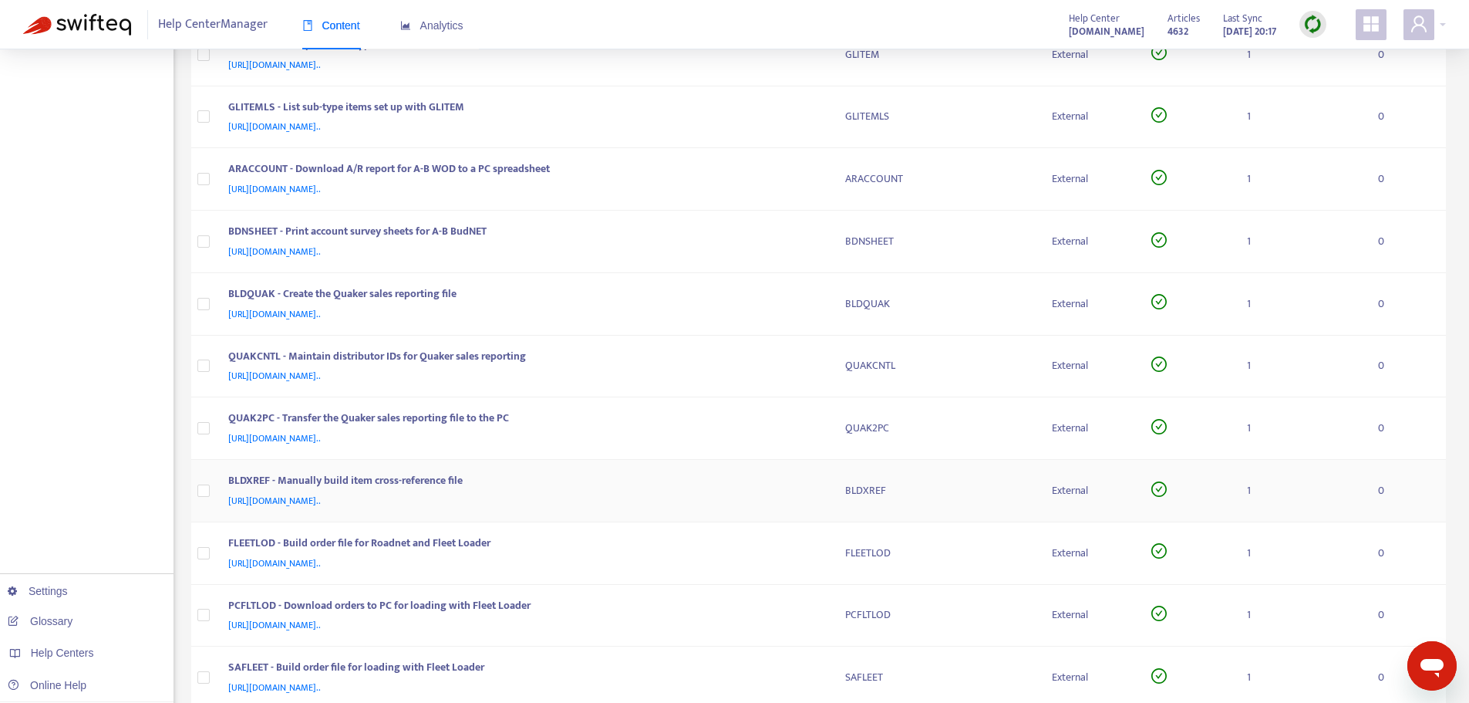
click at [833, 472] on td "BLDXREF" at bounding box center [937, 491] width 208 height 62
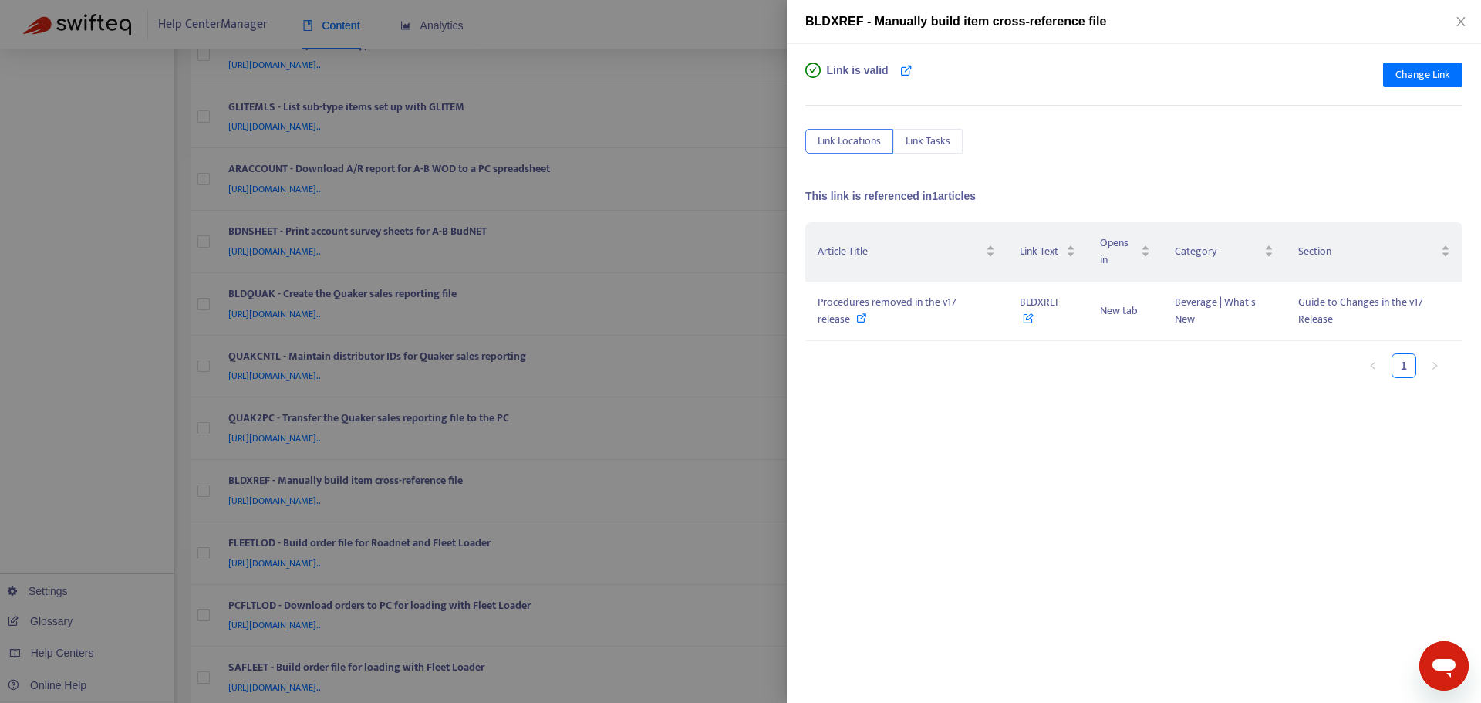
click at [763, 366] on div at bounding box center [740, 351] width 1481 height 703
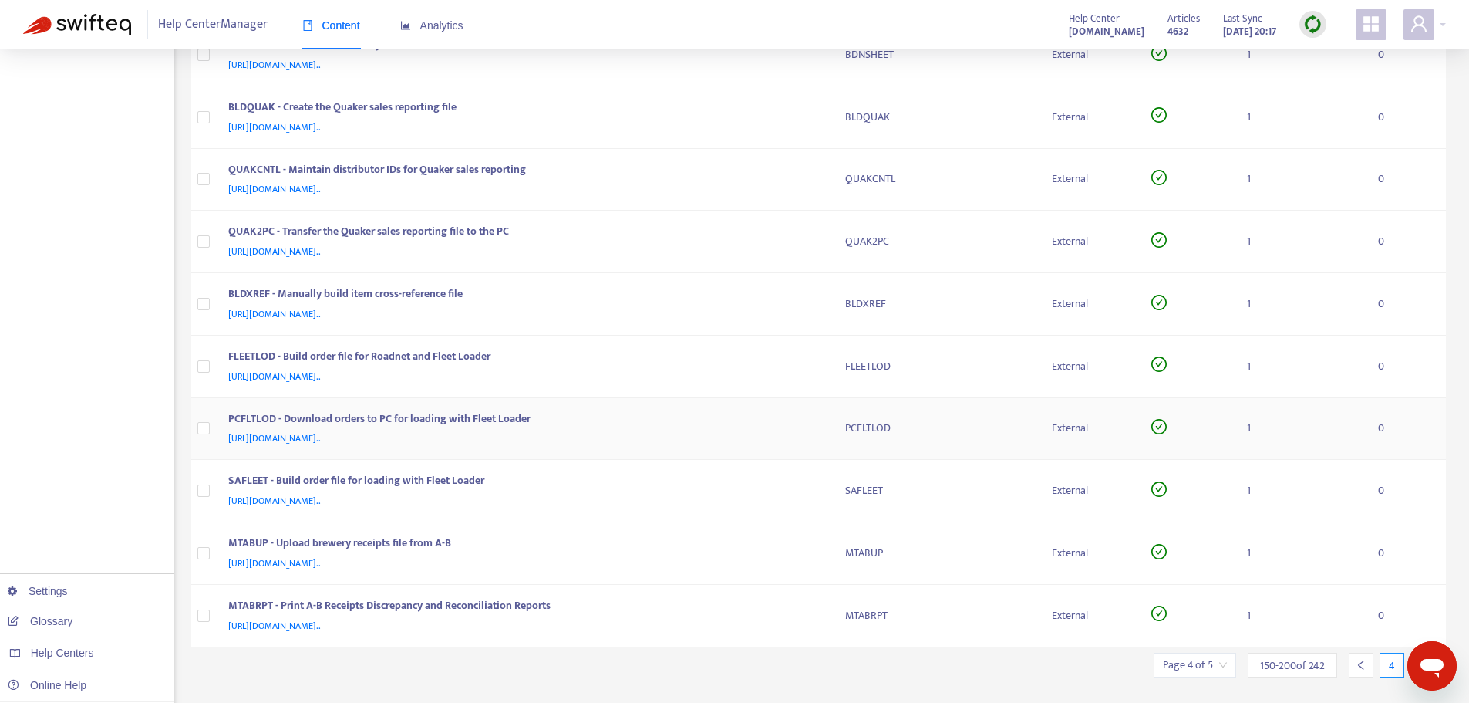
scroll to position [2686, 0]
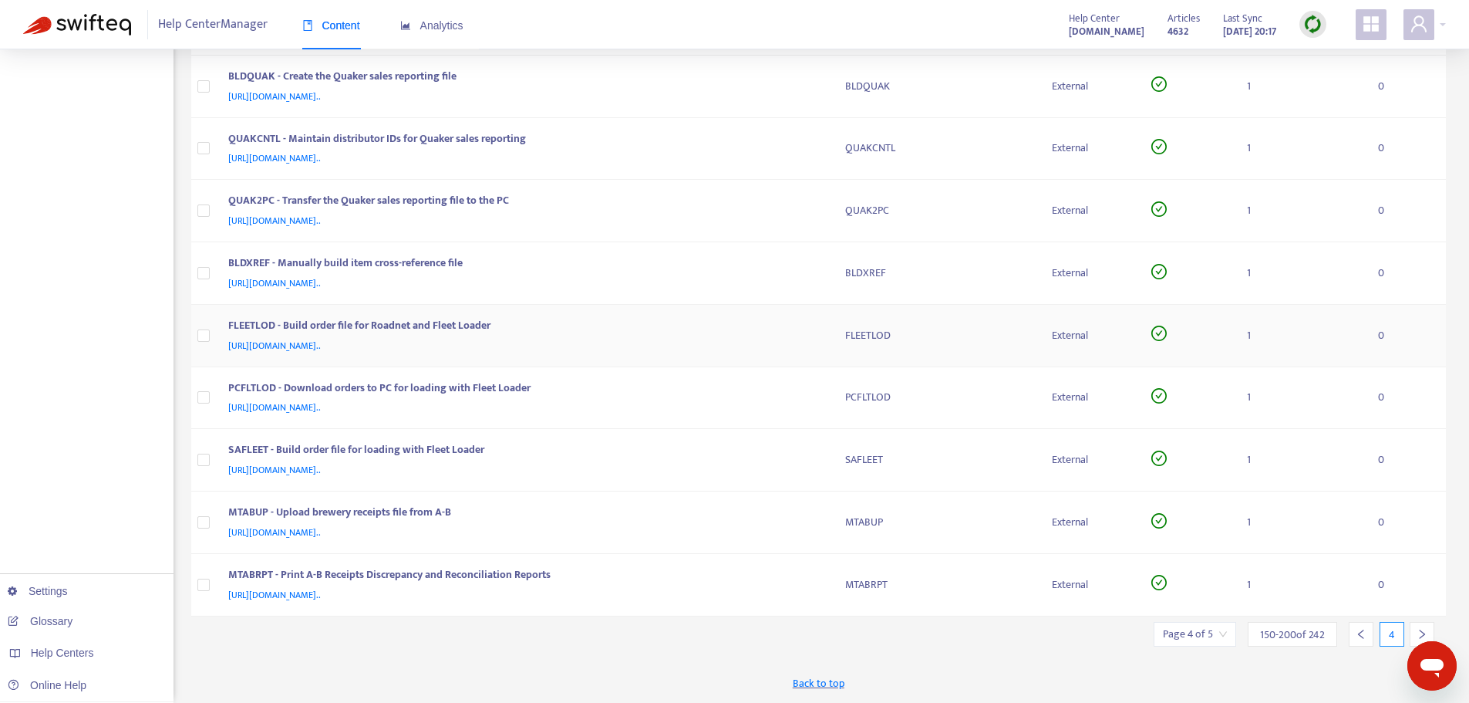
click at [815, 333] on div "FLEETLOD - Build order file for Roadnet and Fleet Loader [URL][DOMAIN_NAME].." at bounding box center [524, 335] width 592 height 37
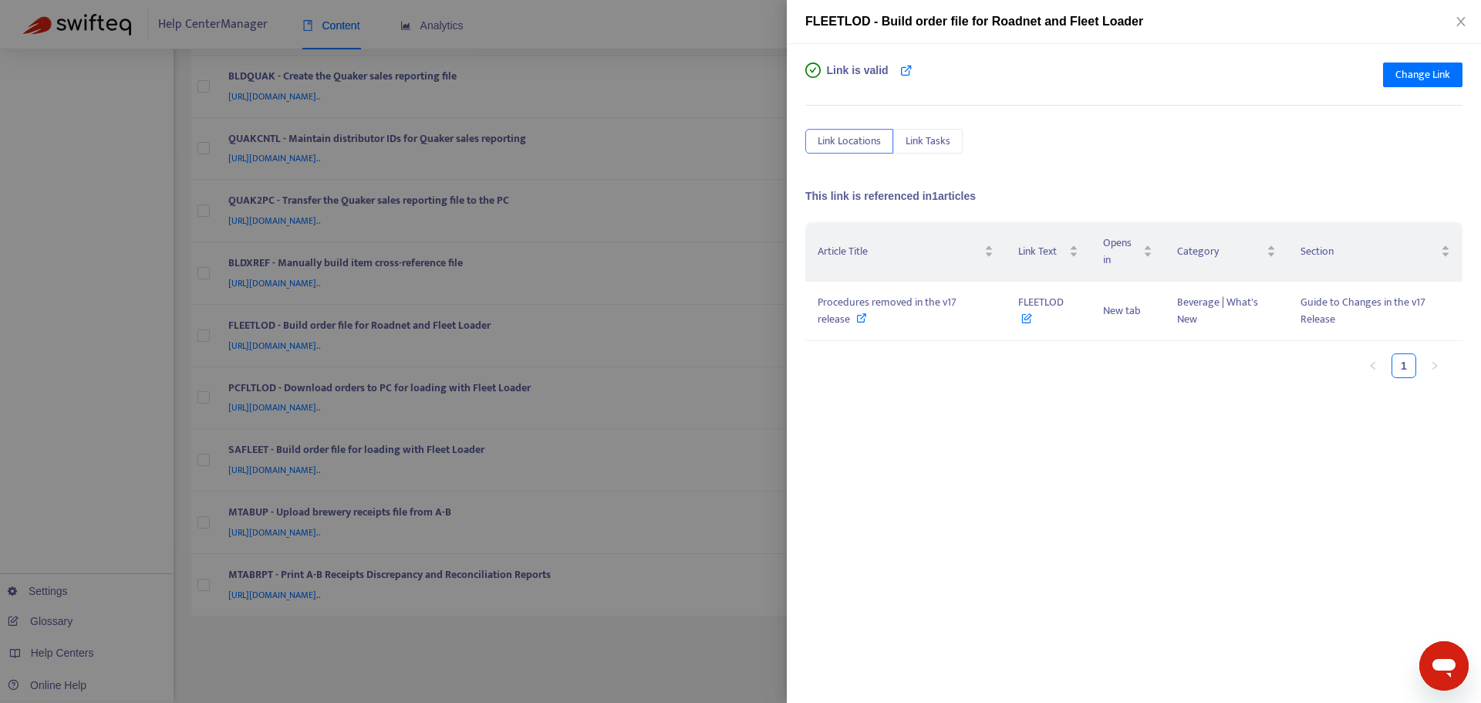
click at [778, 314] on div at bounding box center [740, 351] width 1481 height 703
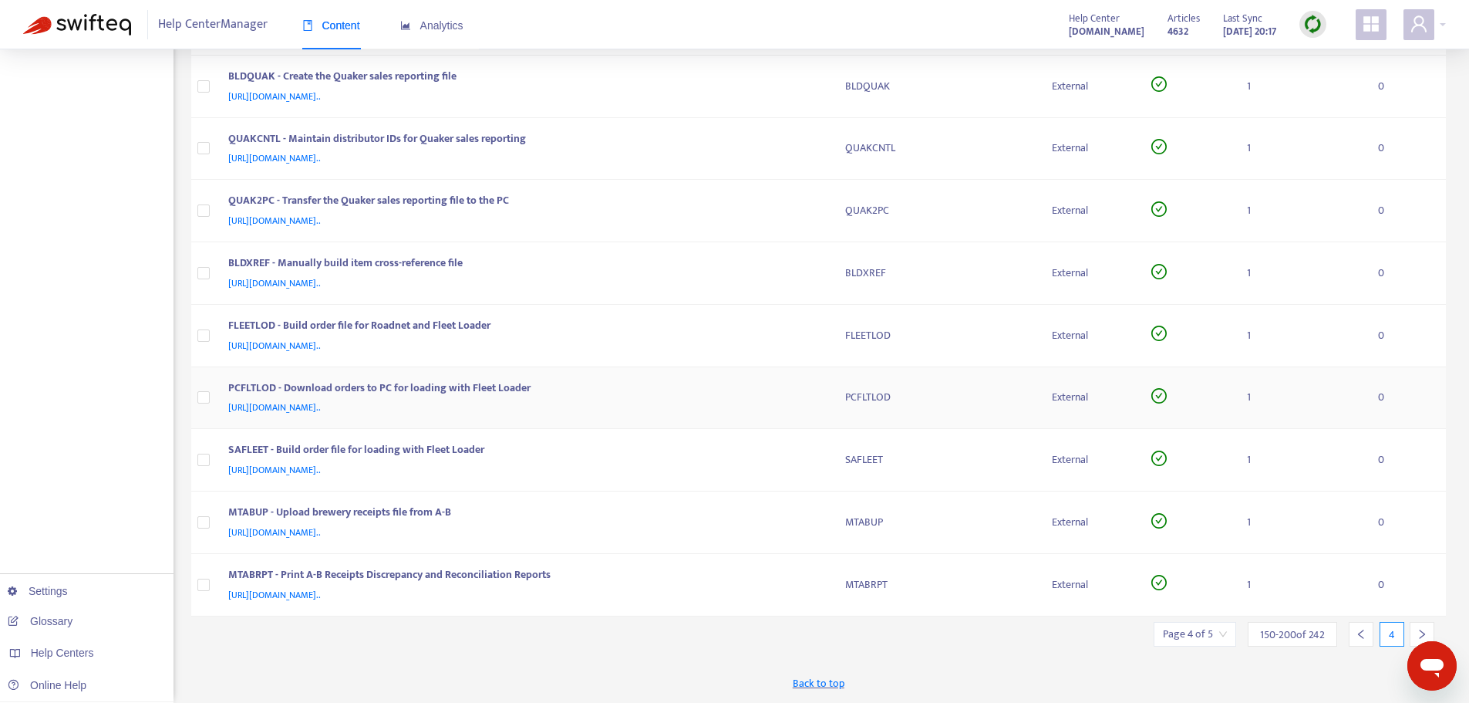
click at [822, 391] on td "PCFLTLOD - Download orders to PC for loading with Fleet Loader [URL][DOMAIN_NAM…" at bounding box center [524, 398] width 617 height 62
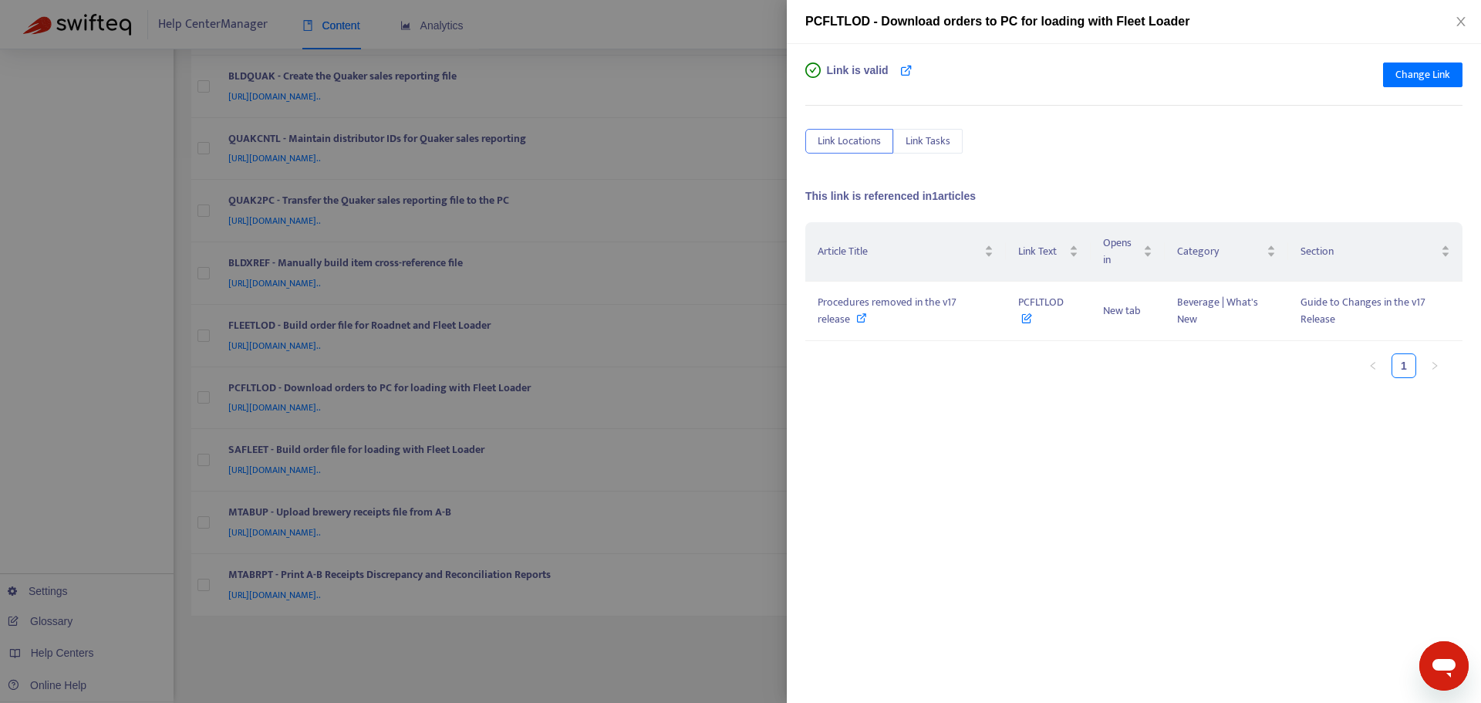
click at [771, 329] on div at bounding box center [740, 351] width 1481 height 703
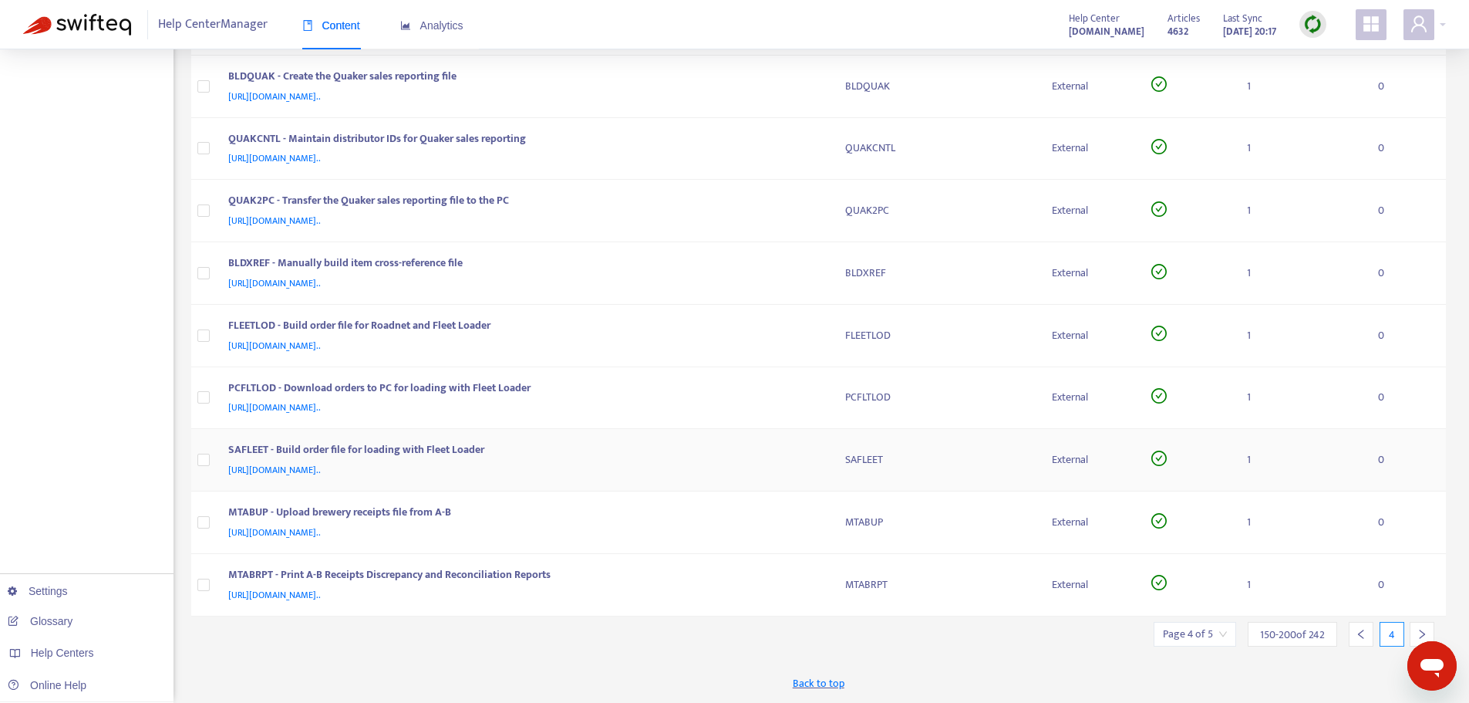
click at [828, 448] on td "SAFLEET - Build order file for loading with Fleet Loader [URL][DOMAIN_NAME].." at bounding box center [524, 460] width 617 height 62
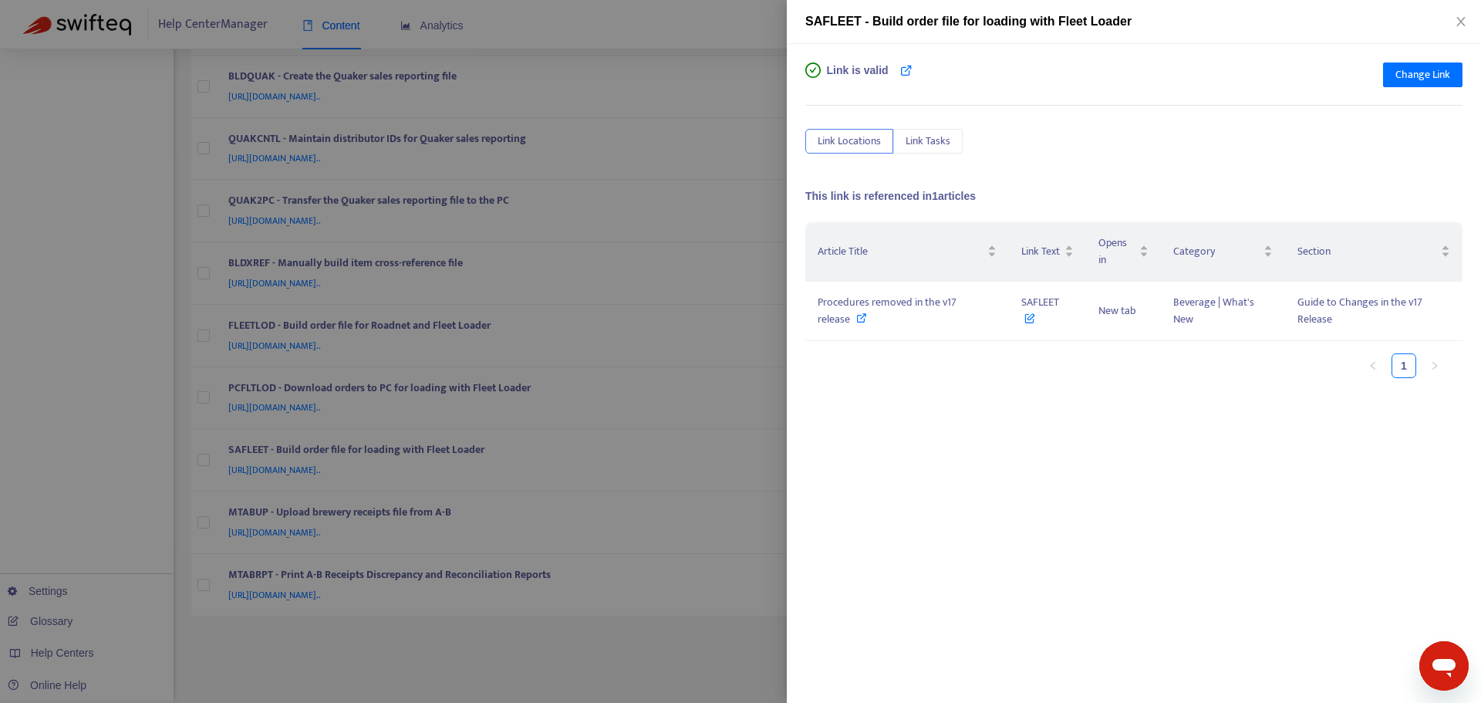
click at [784, 337] on div at bounding box center [740, 351] width 1481 height 703
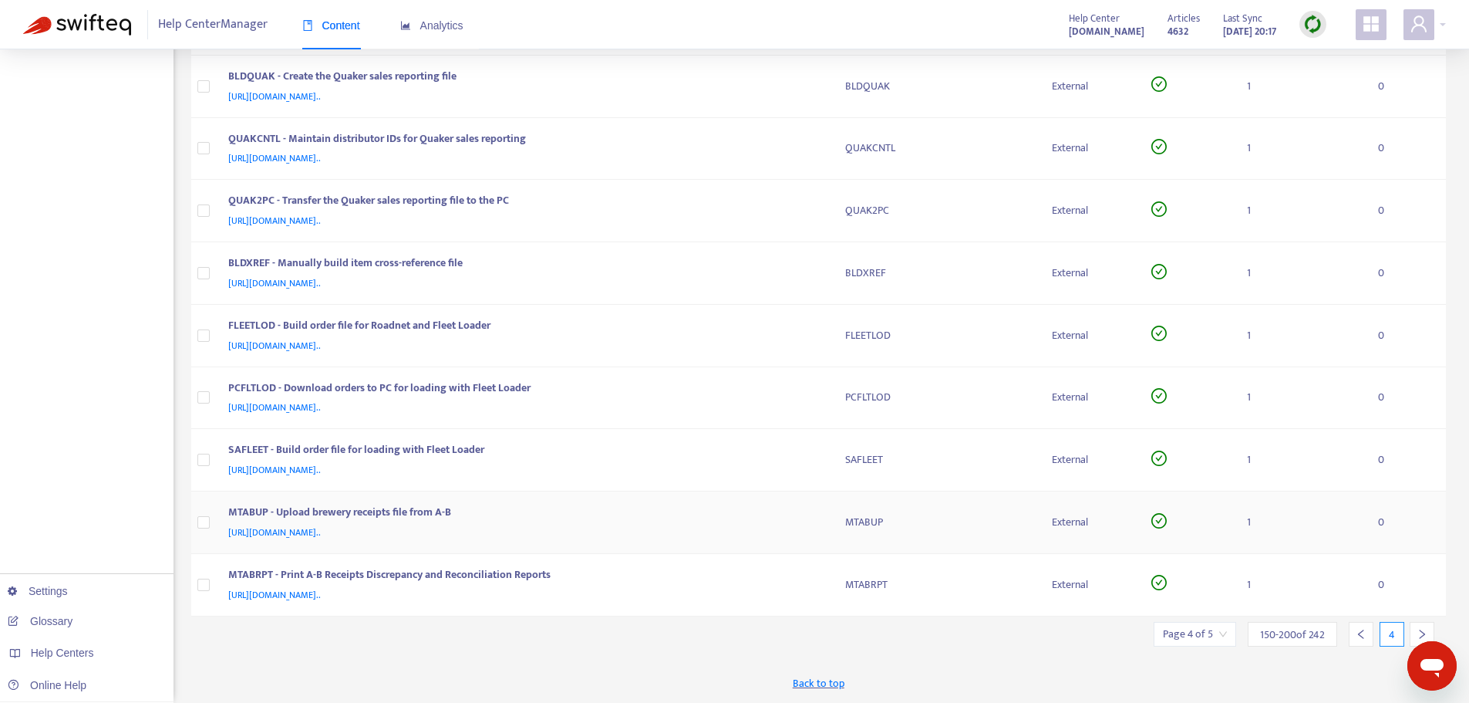
click at [829, 525] on tr "MTABUP - Upload brewery receipts file from A-B [URL][DOMAIN_NAME].. MTABUP Exte…" at bounding box center [819, 522] width 1256 height 62
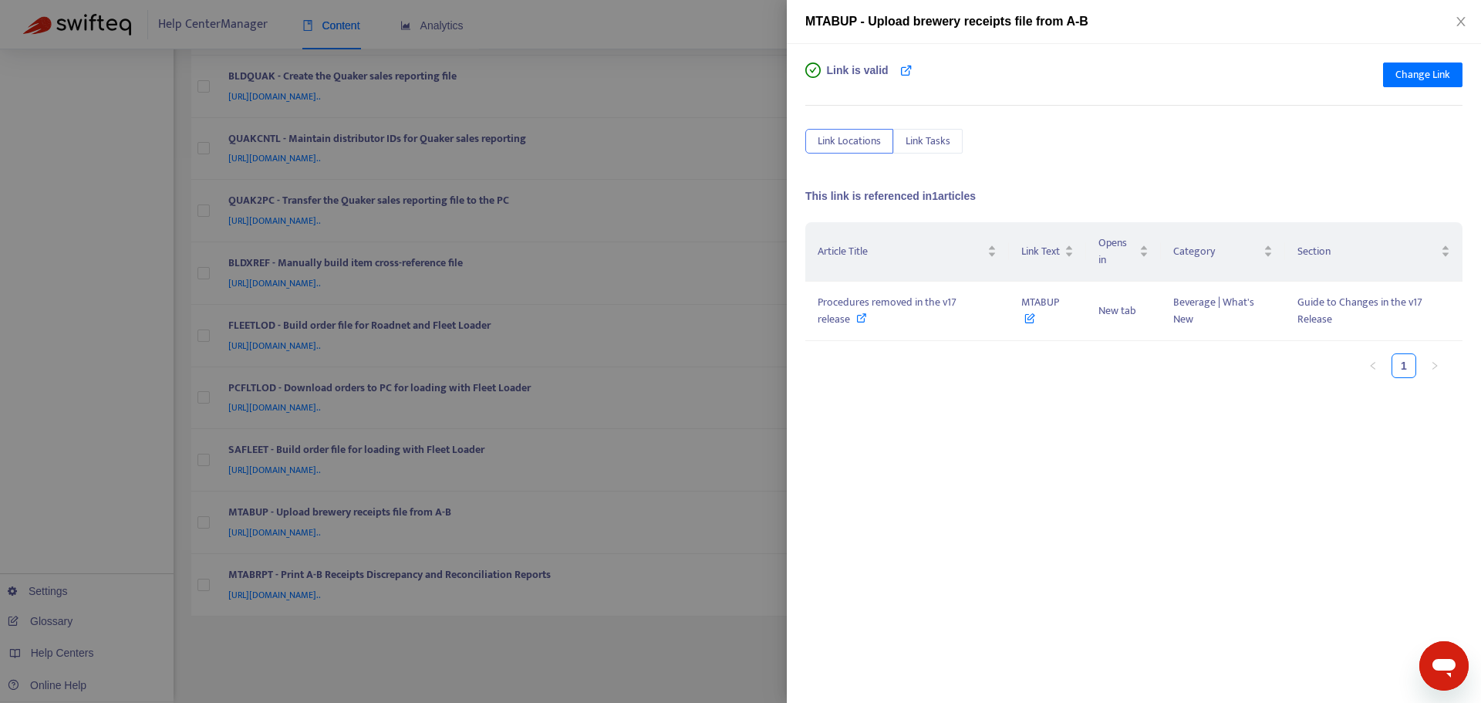
click at [753, 384] on div at bounding box center [740, 351] width 1481 height 703
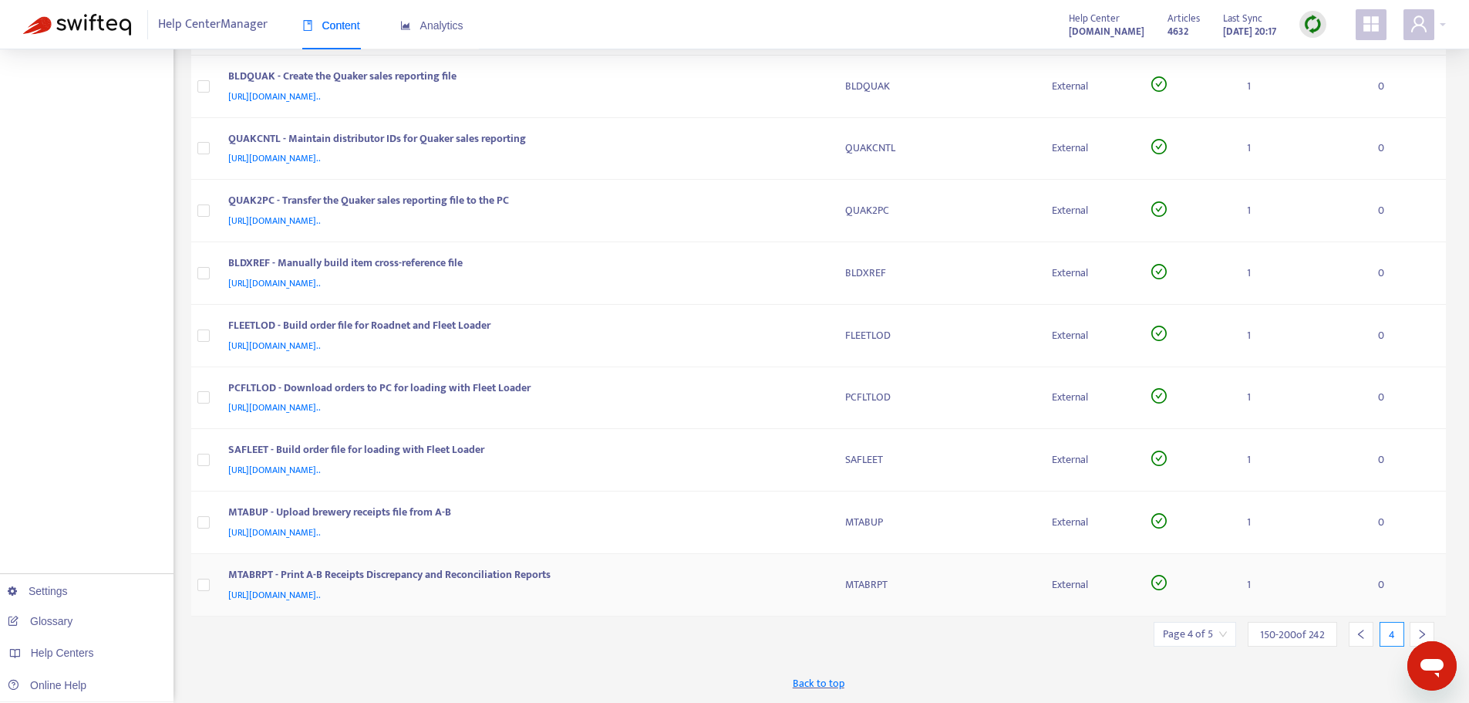
click at [830, 588] on td "MTABRPT - Print A-B Receipts Discrepancy and Reconciliation Reports [URL][DOMAI…" at bounding box center [524, 585] width 617 height 62
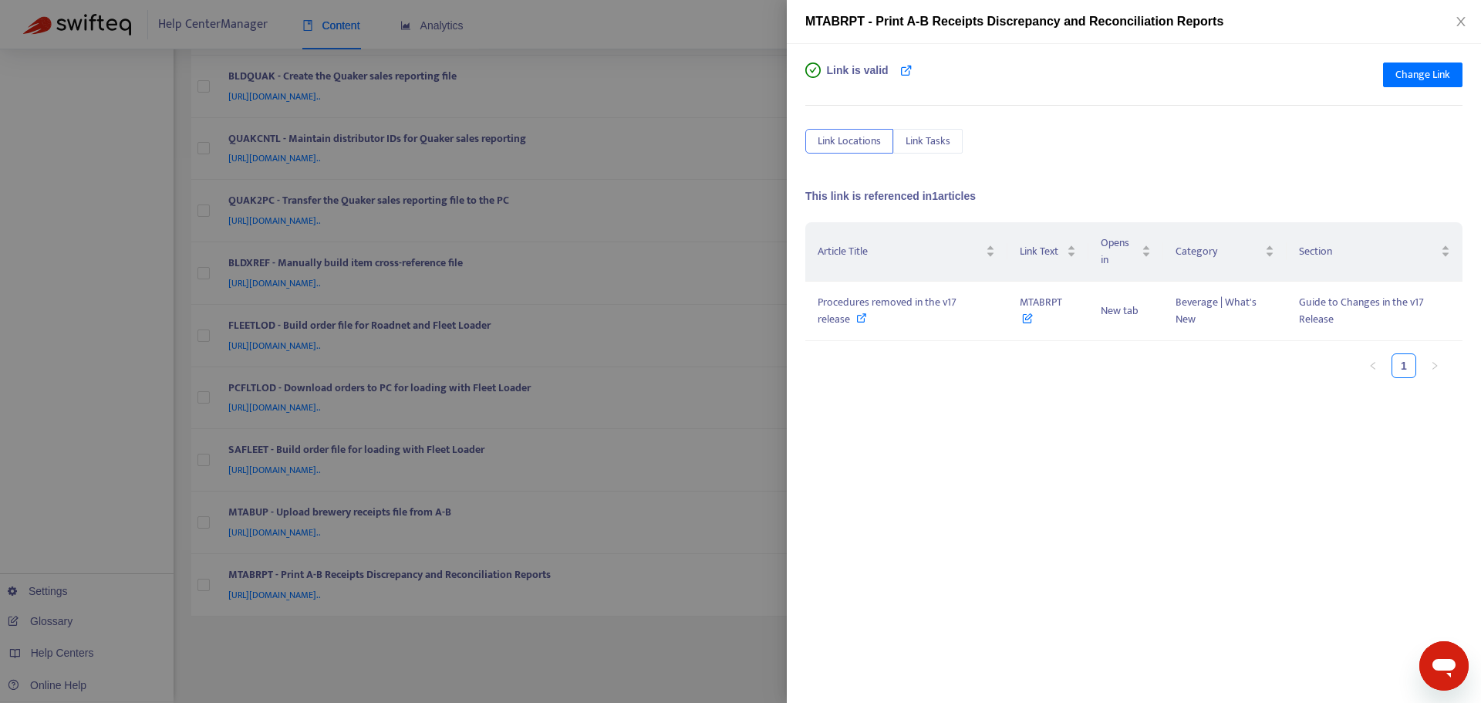
click at [747, 420] on div at bounding box center [740, 351] width 1481 height 703
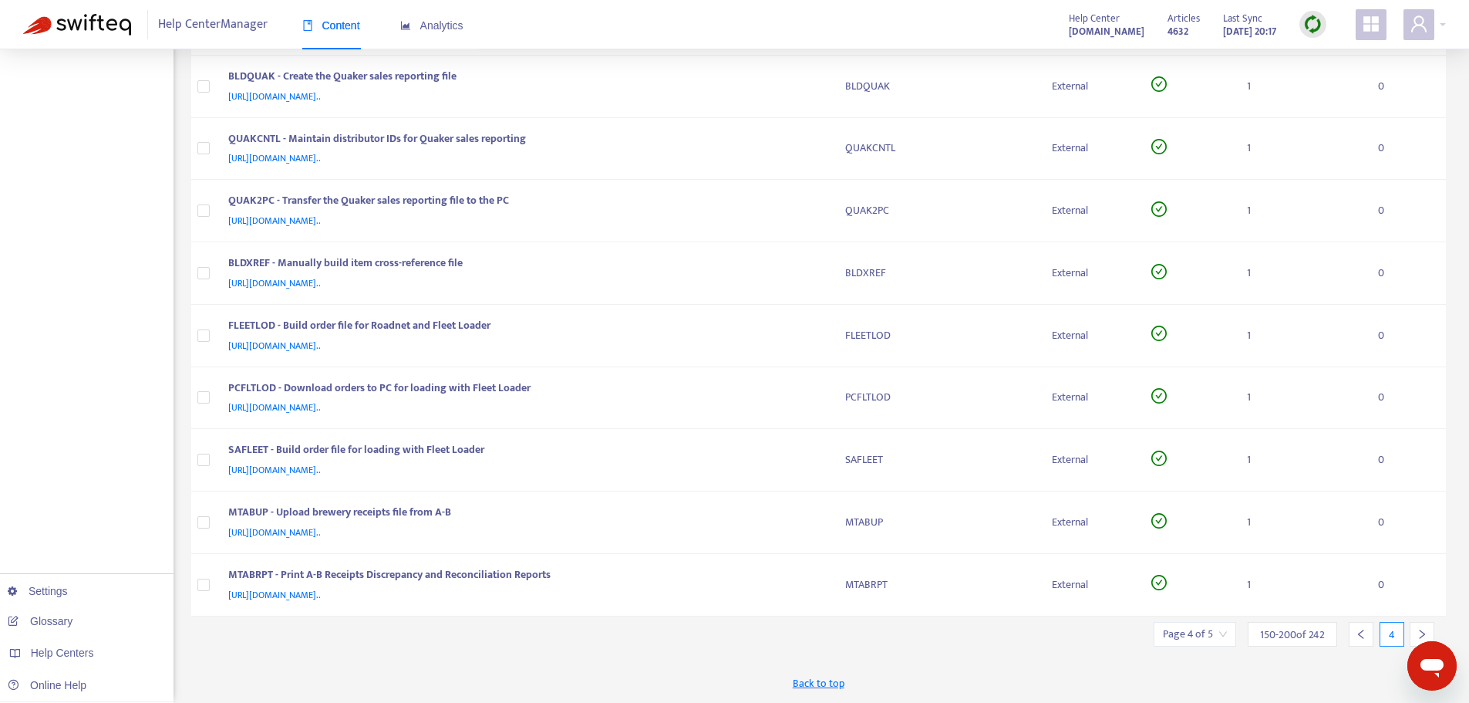
click at [1415, 630] on div at bounding box center [1422, 634] width 25 height 25
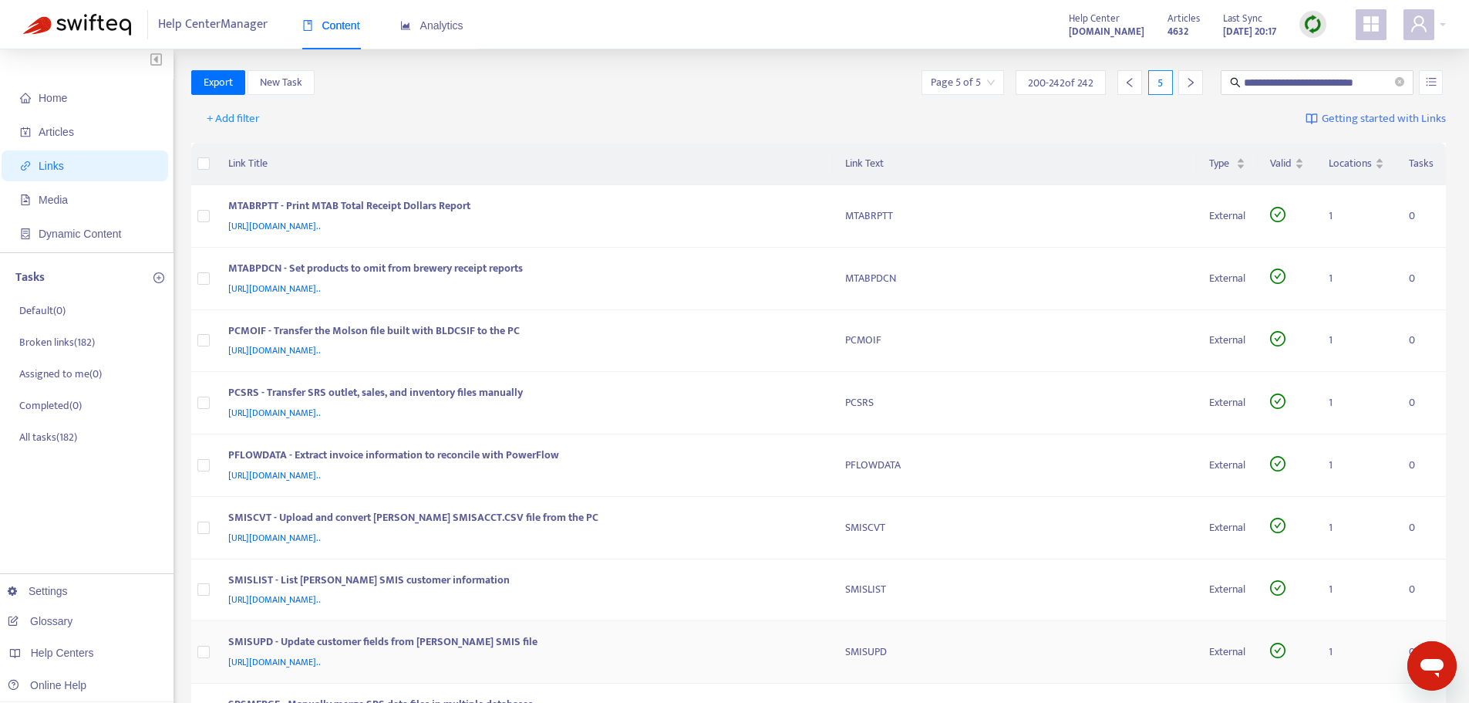
scroll to position [0, 0]
click at [716, 209] on div "MTABRPTT - Print MTAB Total Receipt Dollars Report" at bounding box center [521, 210] width 587 height 20
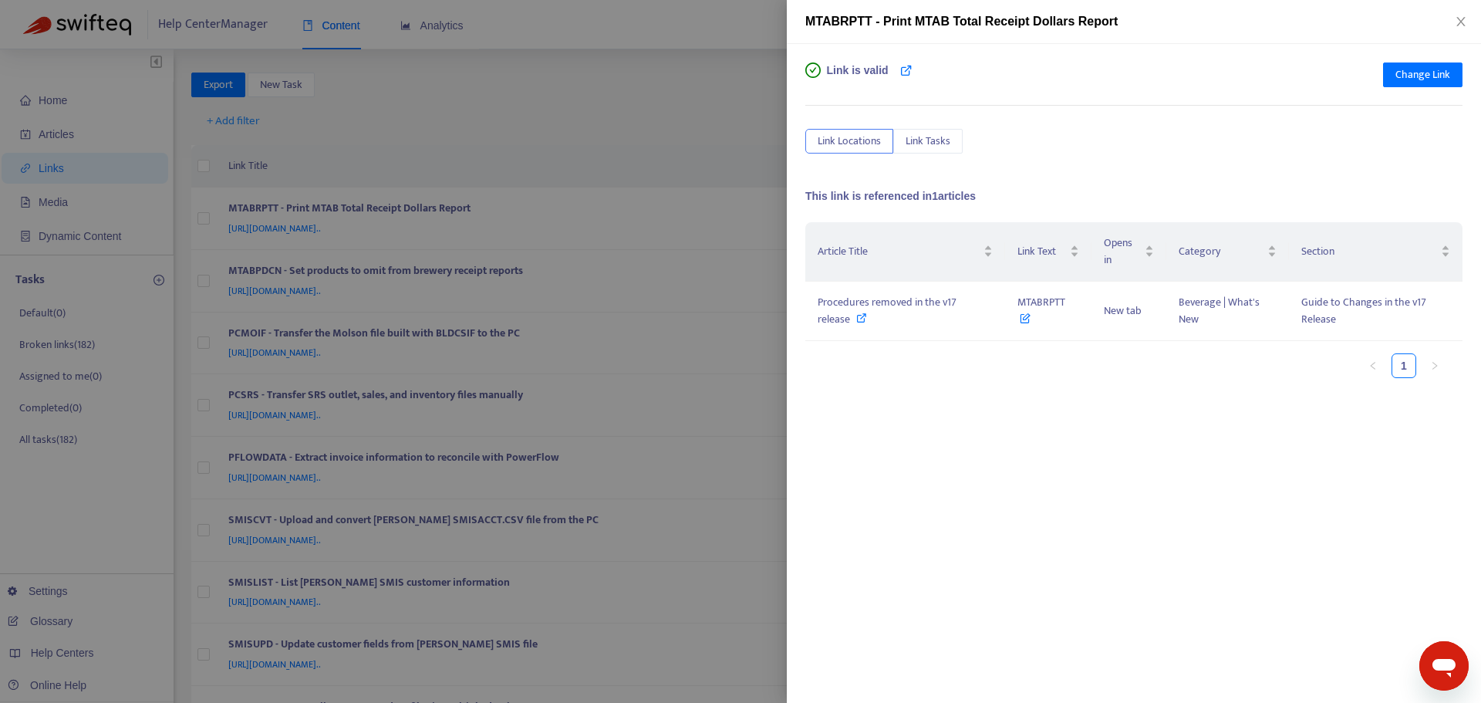
click at [738, 137] on div at bounding box center [740, 351] width 1481 height 703
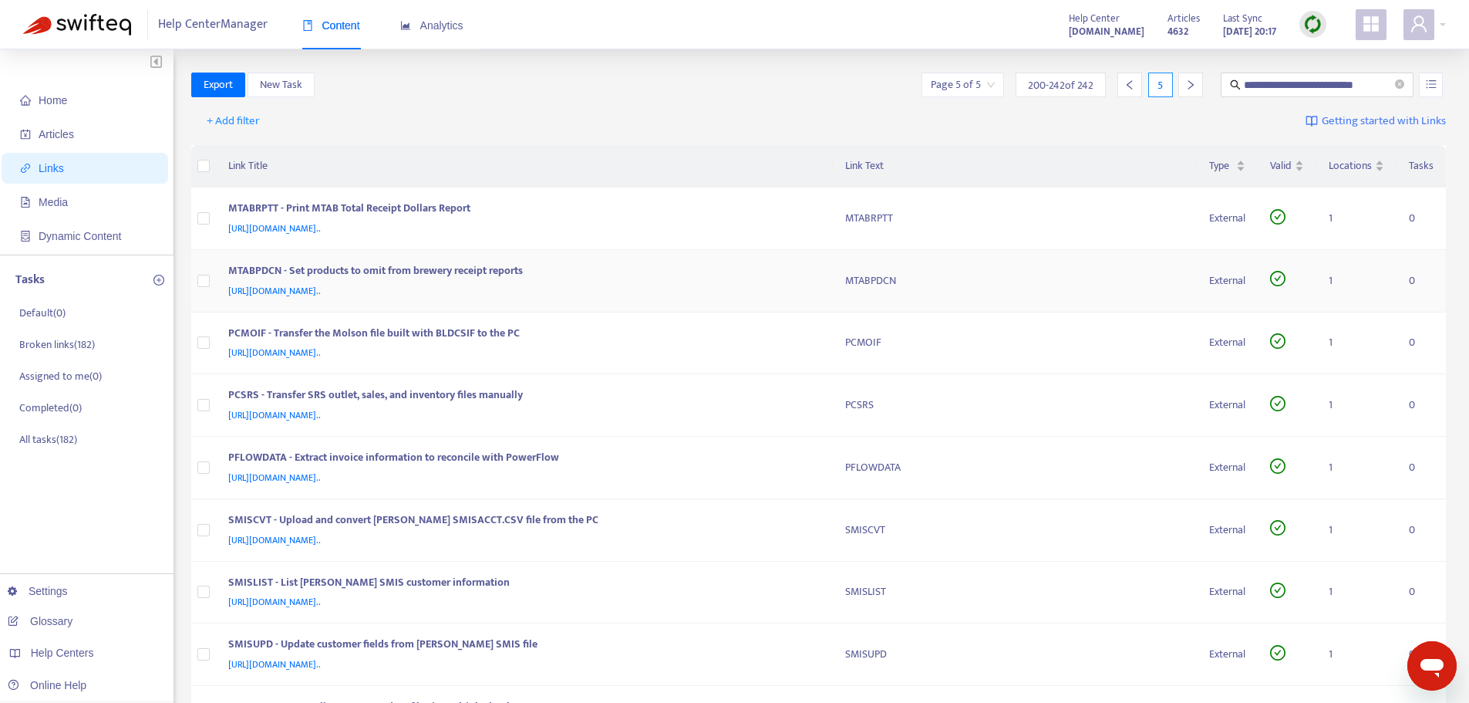
click at [794, 278] on div "MTABPDCN - Set products to omit from brewery receipt reports" at bounding box center [521, 272] width 587 height 20
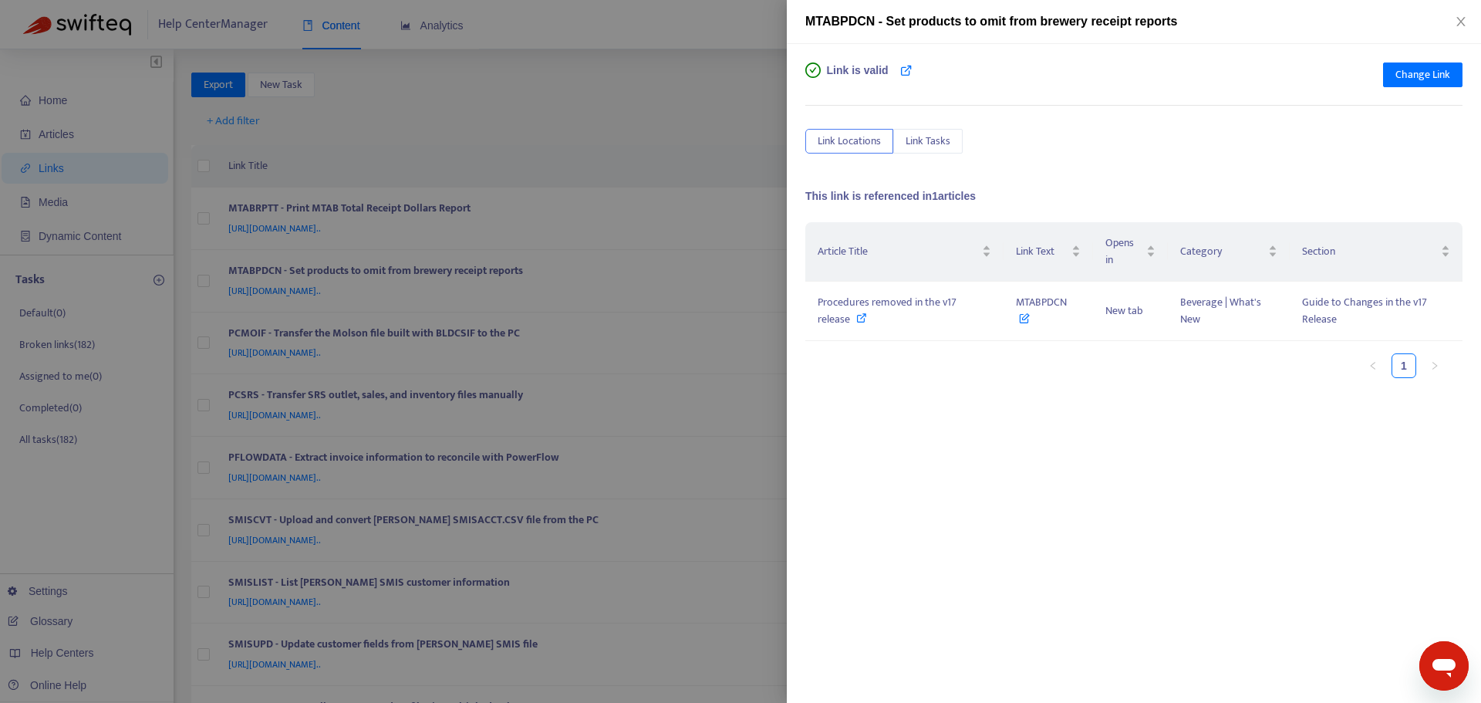
click at [749, 142] on div at bounding box center [740, 351] width 1481 height 703
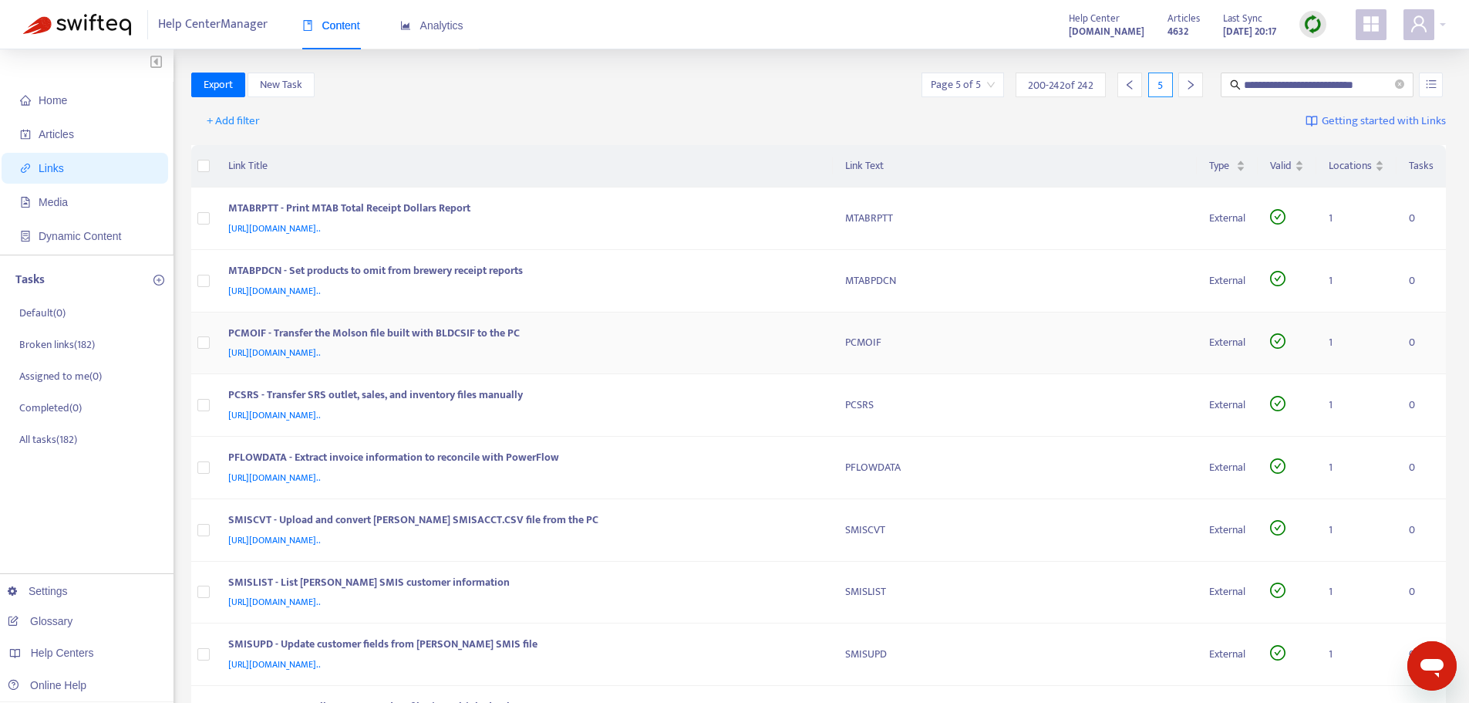
click at [802, 349] on div "[URL][DOMAIN_NAME].." at bounding box center [521, 352] width 587 height 17
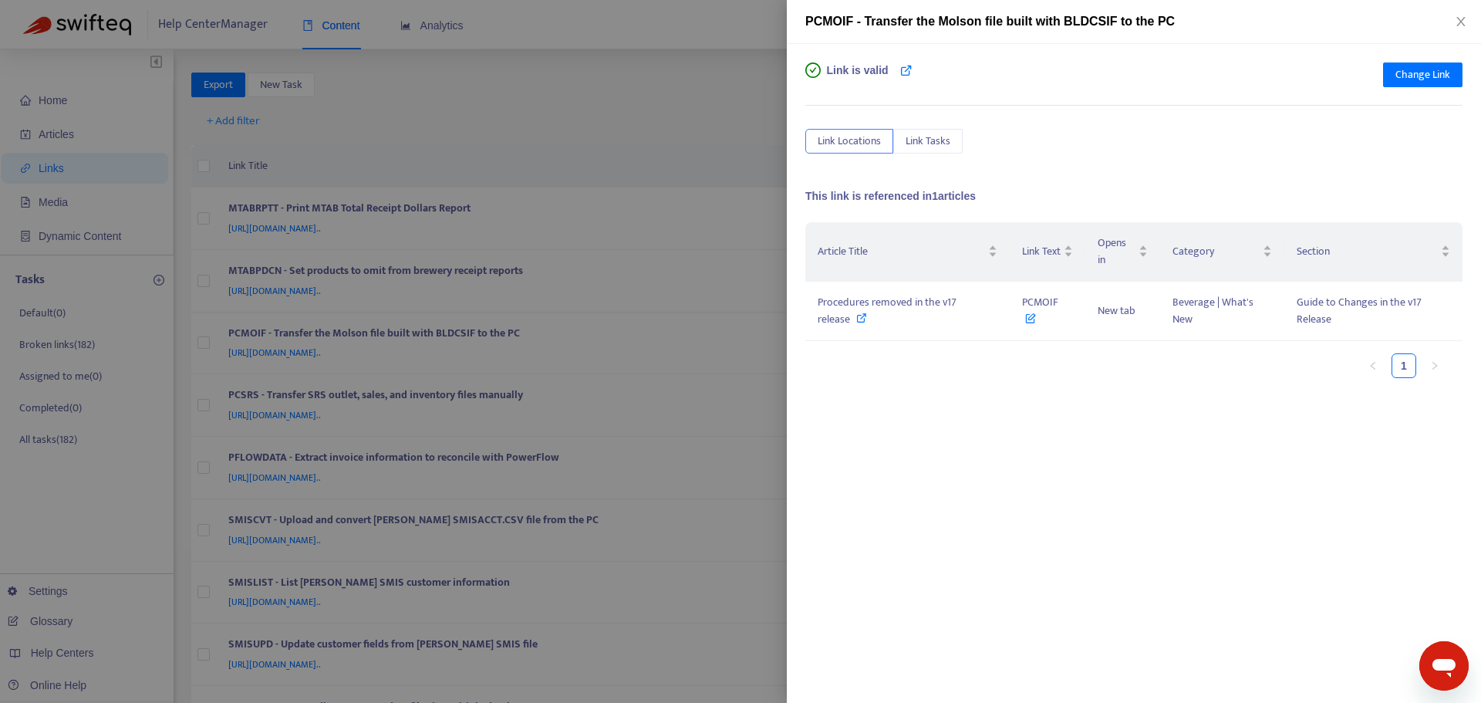
click at [753, 152] on div at bounding box center [740, 351] width 1481 height 703
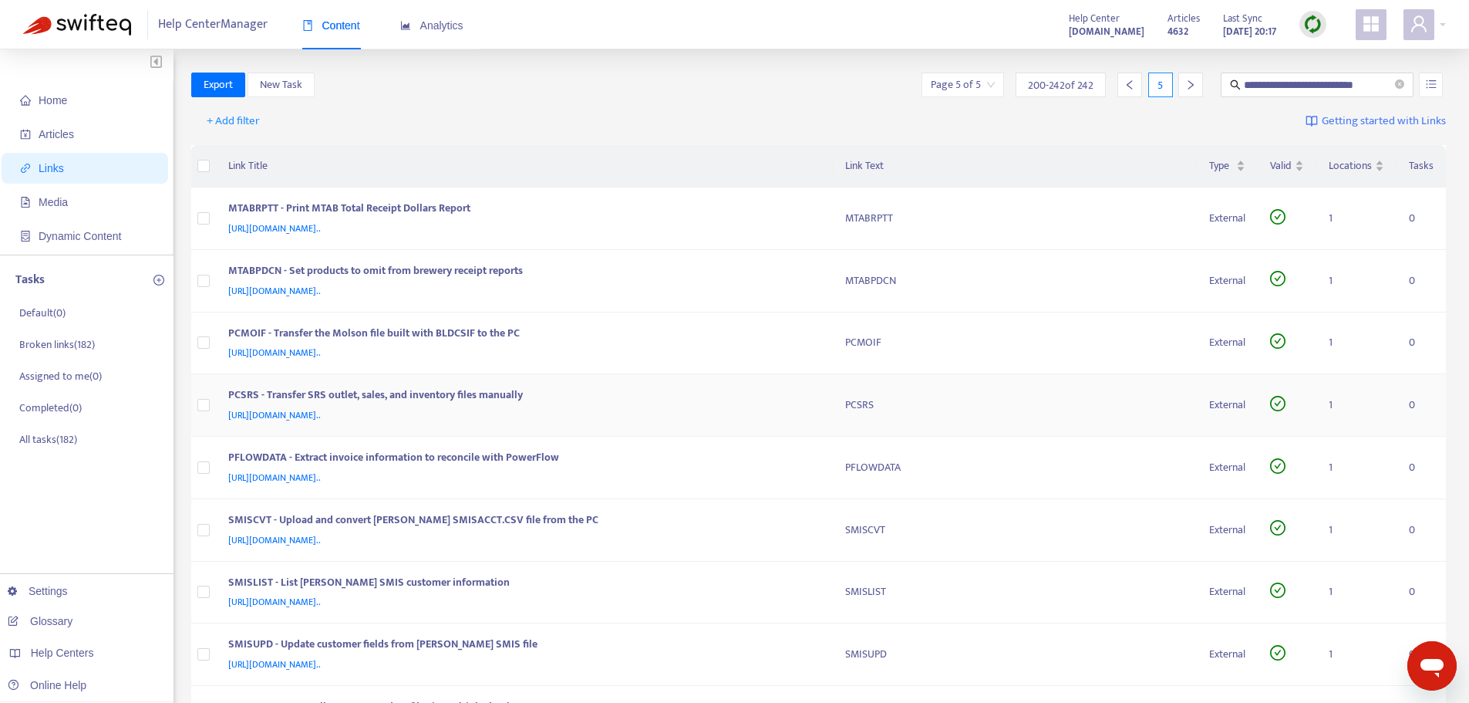
click at [809, 387] on div "PCSRS - Transfer SRS outlet, sales, and inventory files manually" at bounding box center [521, 396] width 587 height 20
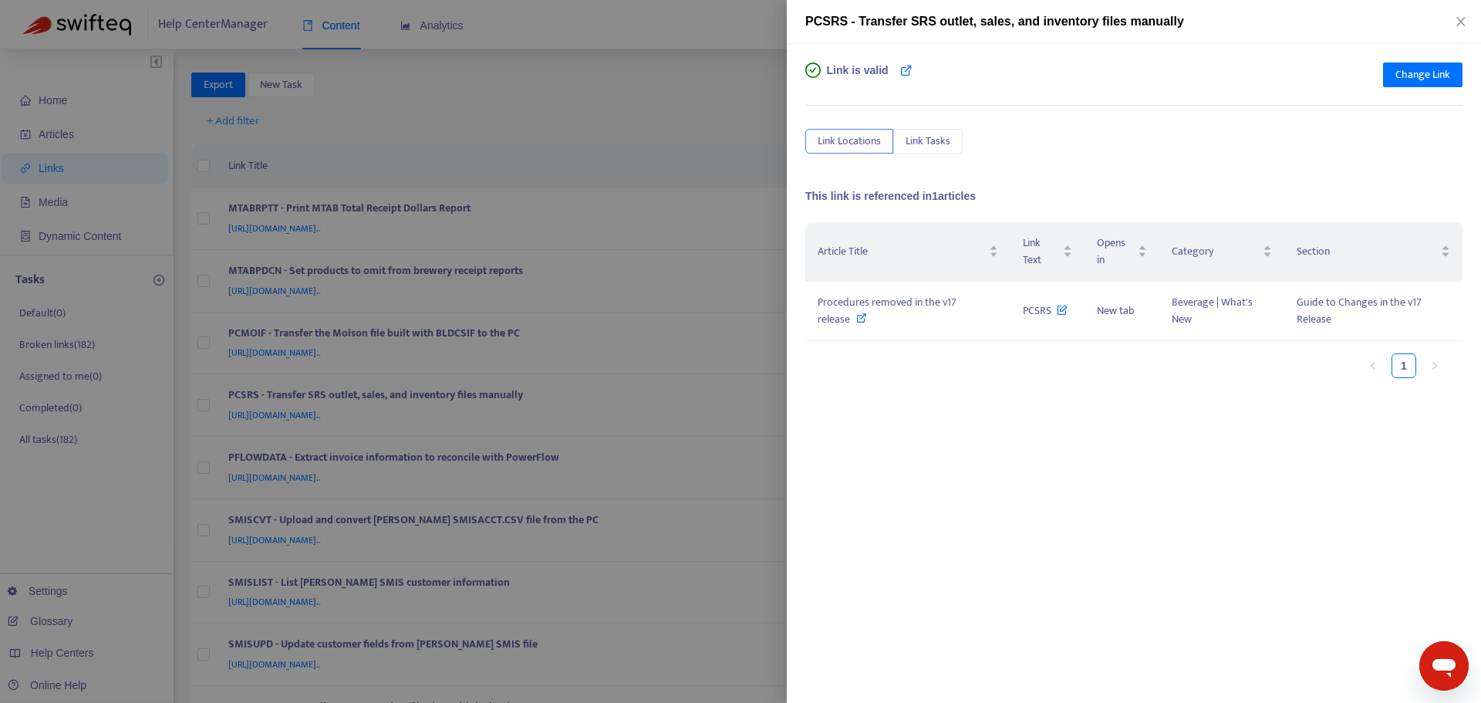
click at [744, 143] on div at bounding box center [740, 351] width 1481 height 703
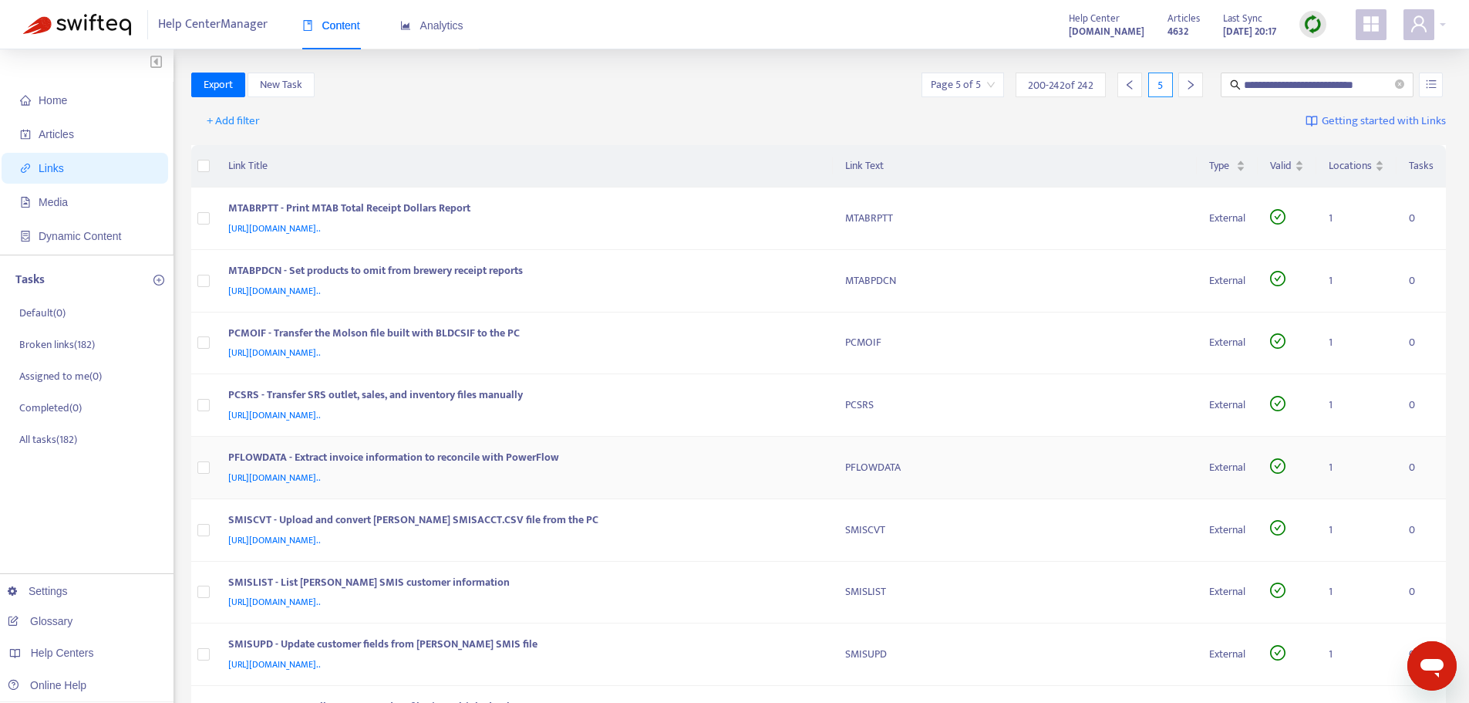
click at [791, 471] on div "[URL][DOMAIN_NAME].." at bounding box center [521, 477] width 587 height 17
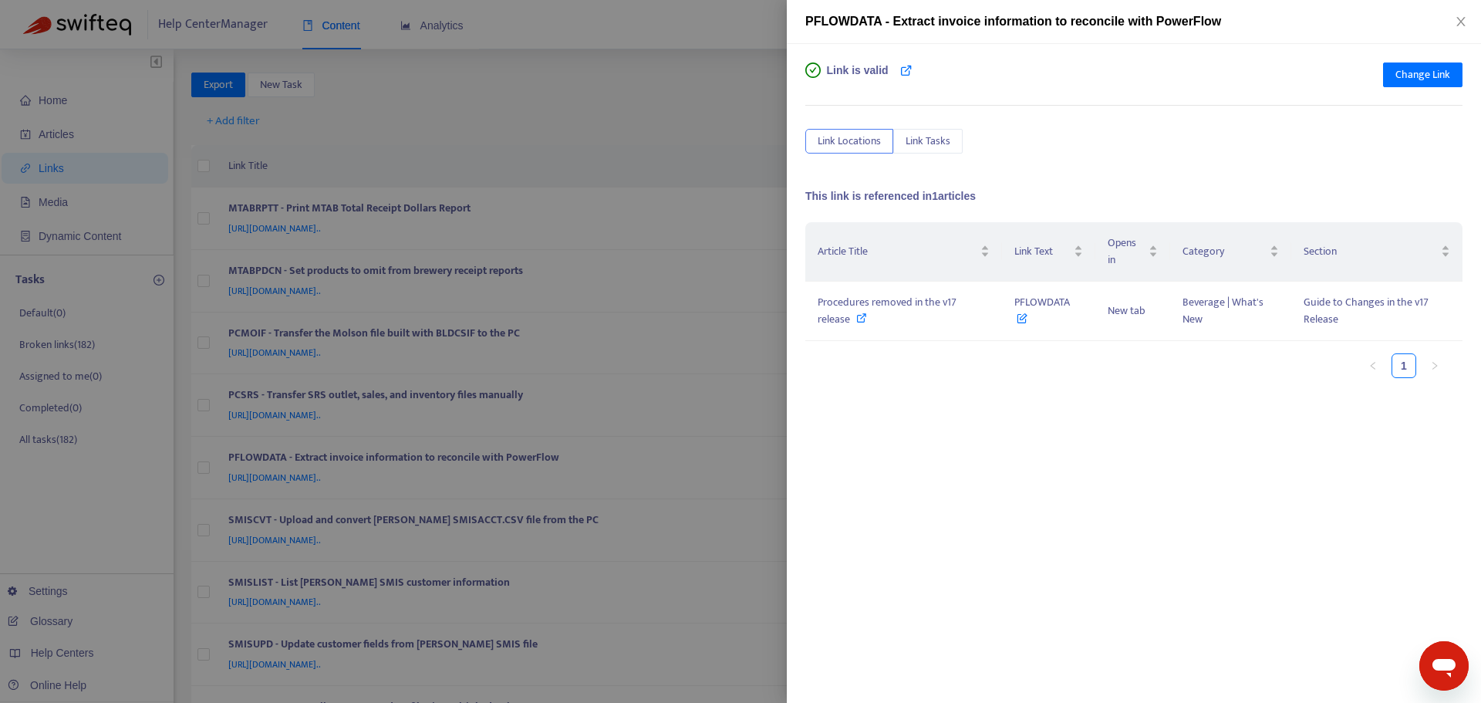
click at [763, 158] on div at bounding box center [740, 351] width 1481 height 703
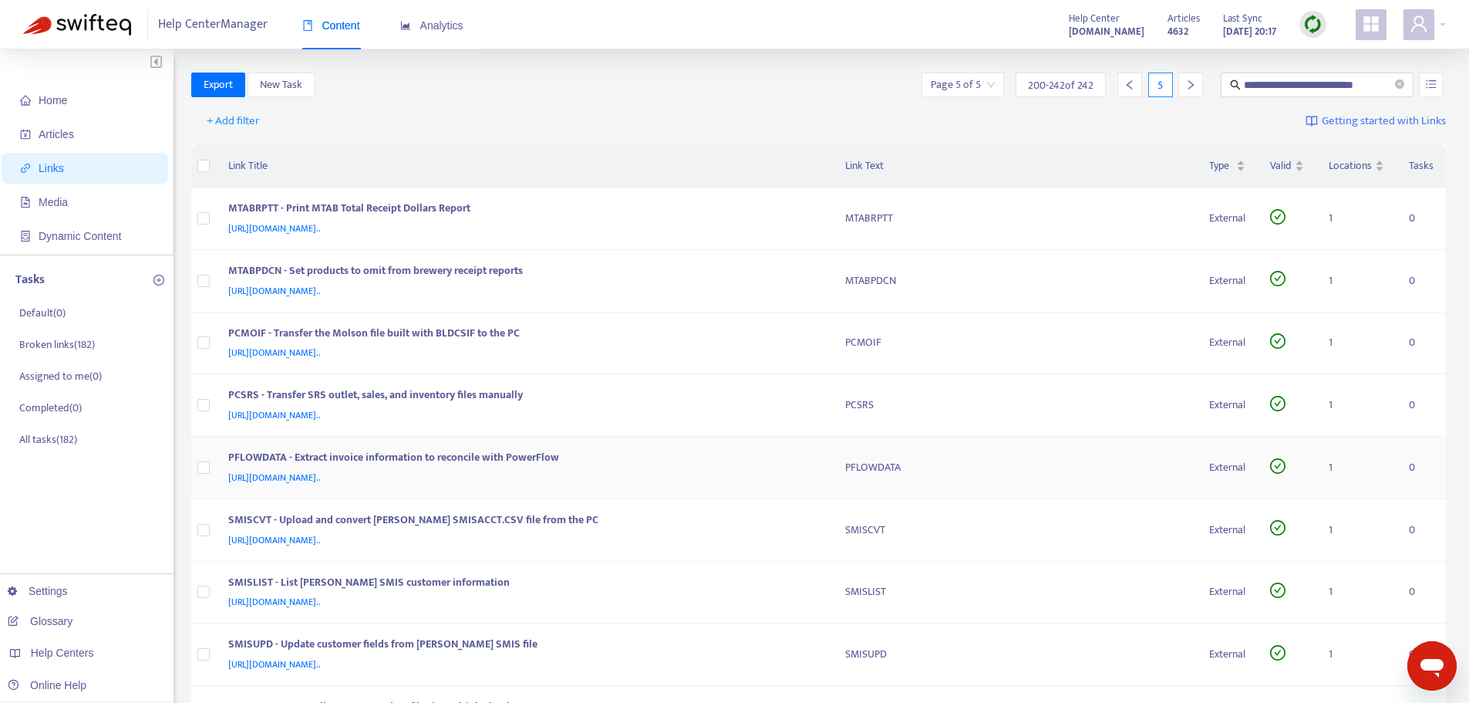
click at [814, 489] on td "PFLOWDATA - Extract invoice information to reconcile with PowerFlow [URL][DOMAI…" at bounding box center [524, 468] width 617 height 62
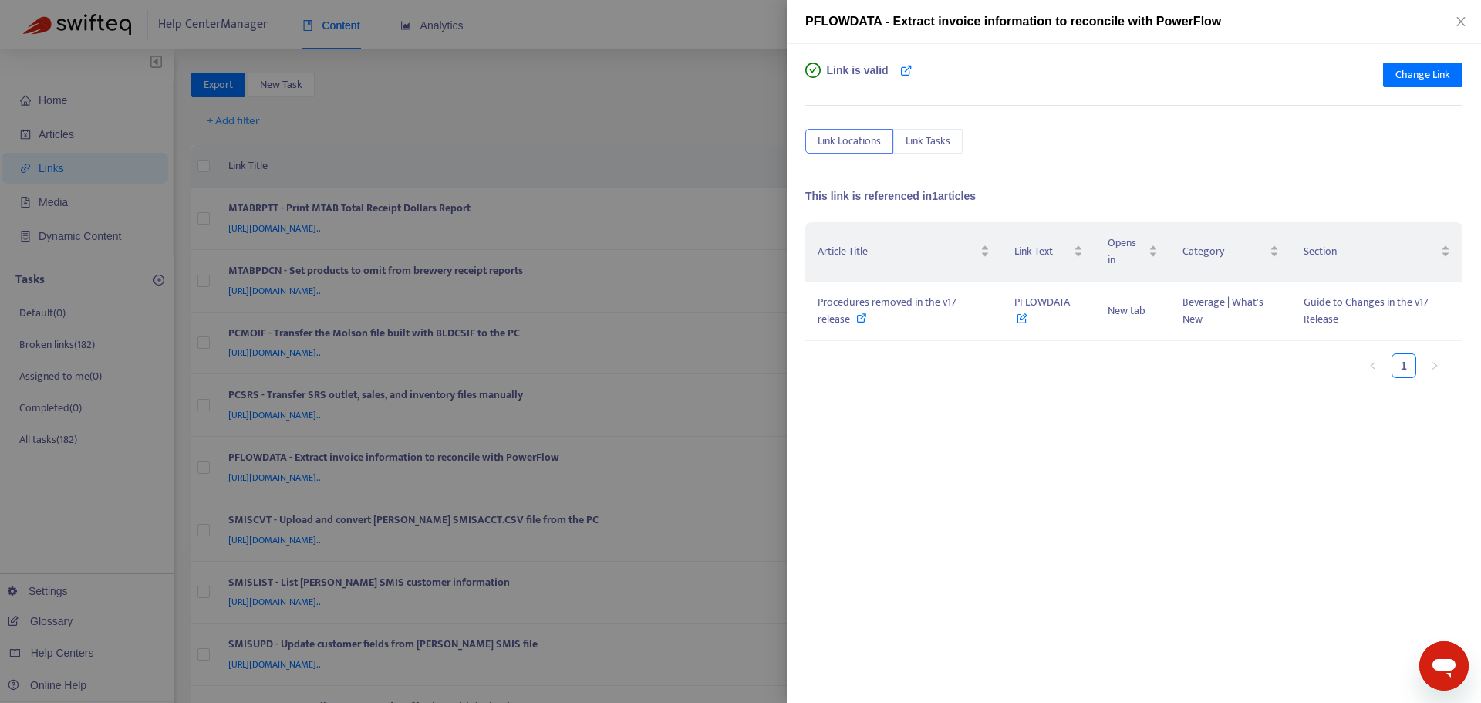
click at [719, 131] on div at bounding box center [740, 351] width 1481 height 703
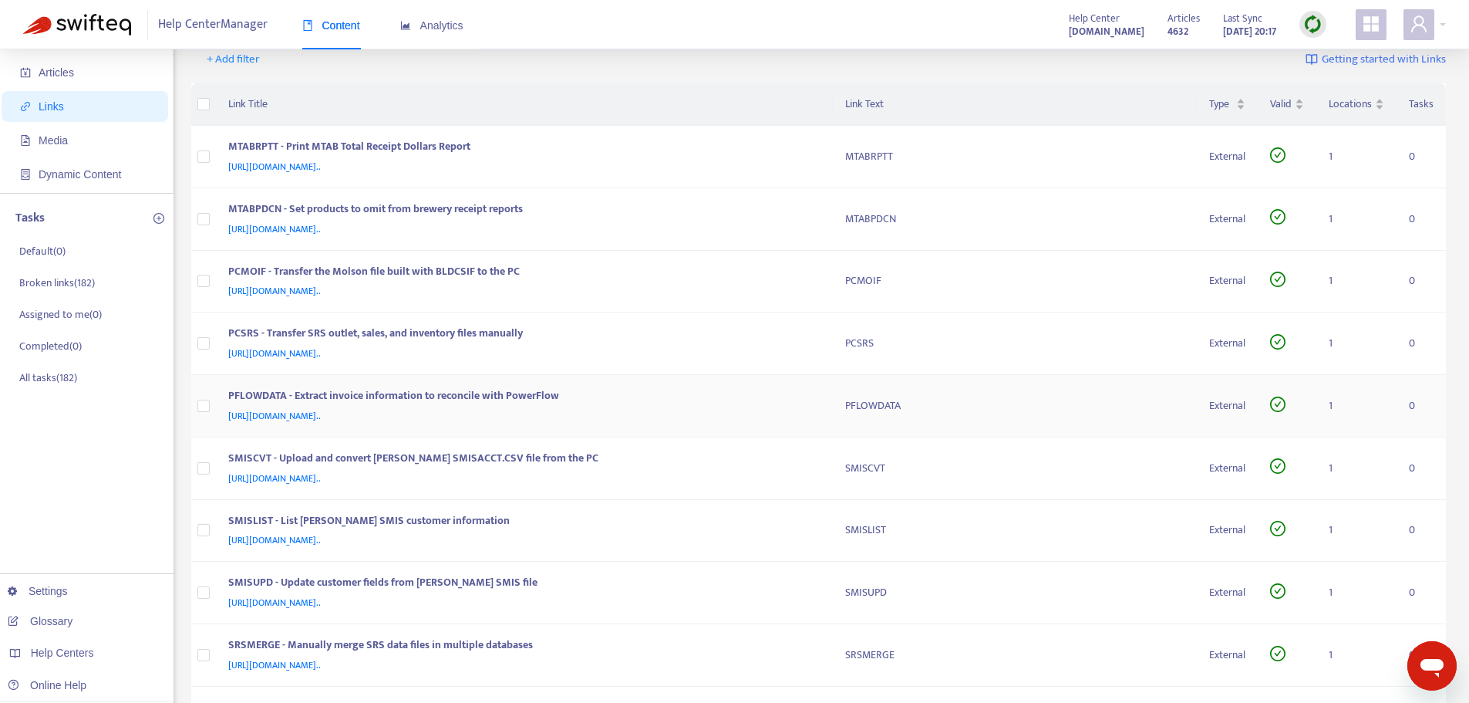
scroll to position [154, 0]
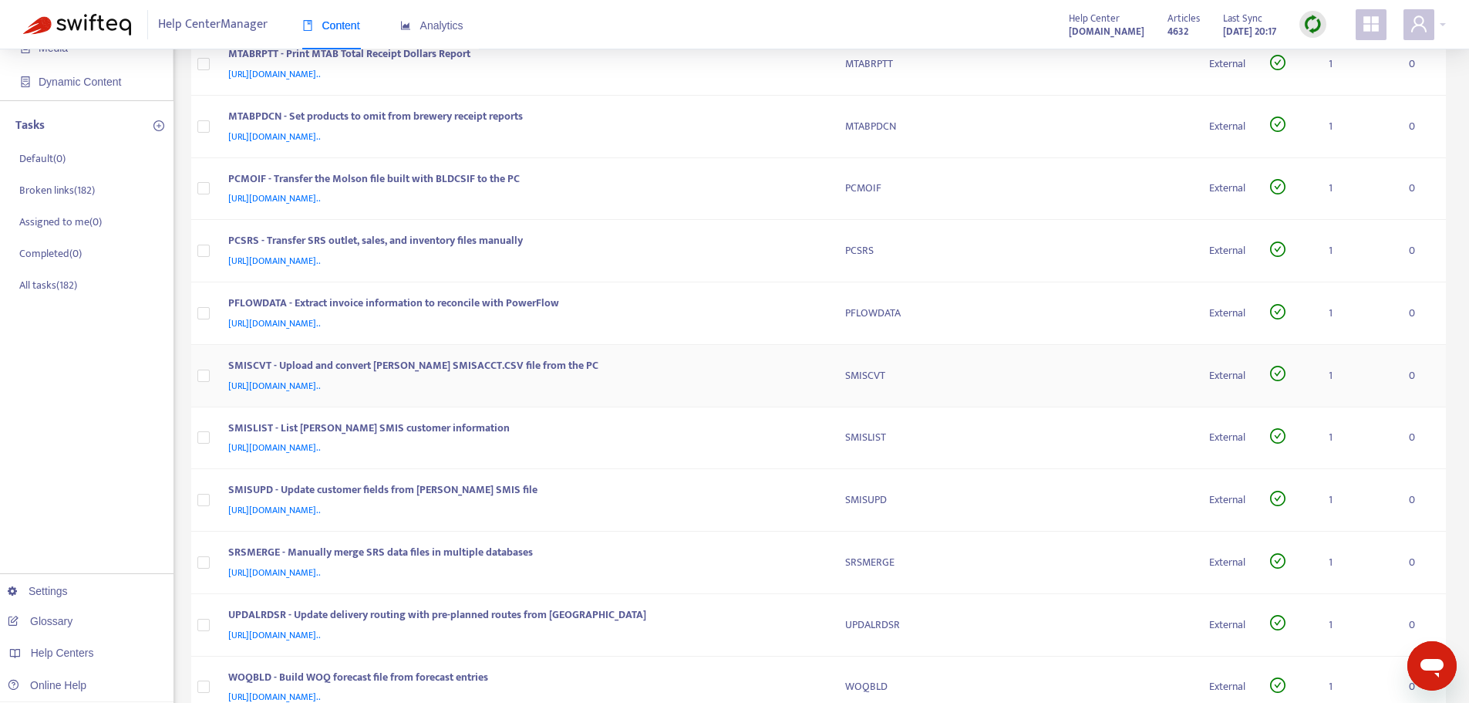
click at [808, 370] on div "SMISCVT - Upload and convert [PERSON_NAME] SMISACCT.CSV file from the PC" at bounding box center [521, 367] width 587 height 20
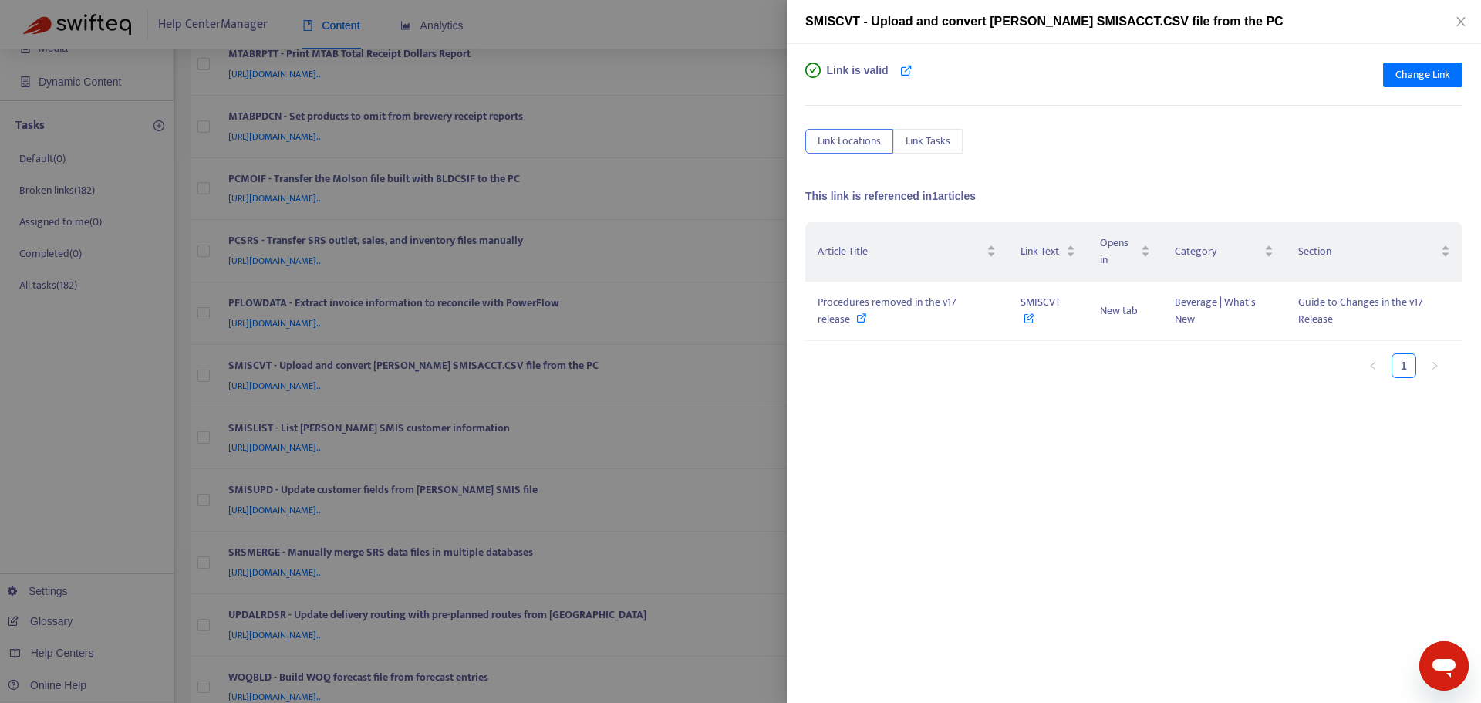
click at [736, 211] on div at bounding box center [740, 351] width 1481 height 703
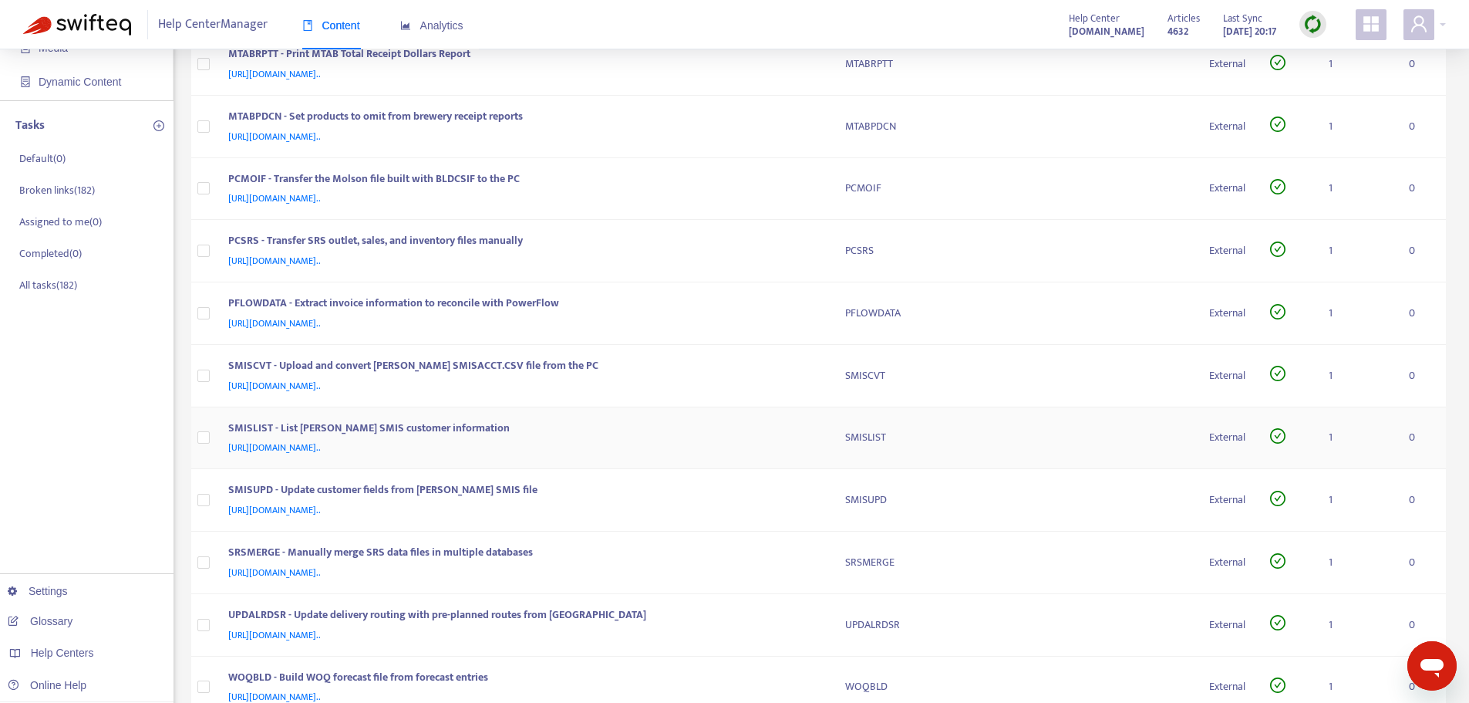
click at [802, 432] on div "SMISLIST - List [PERSON_NAME] SMIS customer information" at bounding box center [521, 430] width 587 height 20
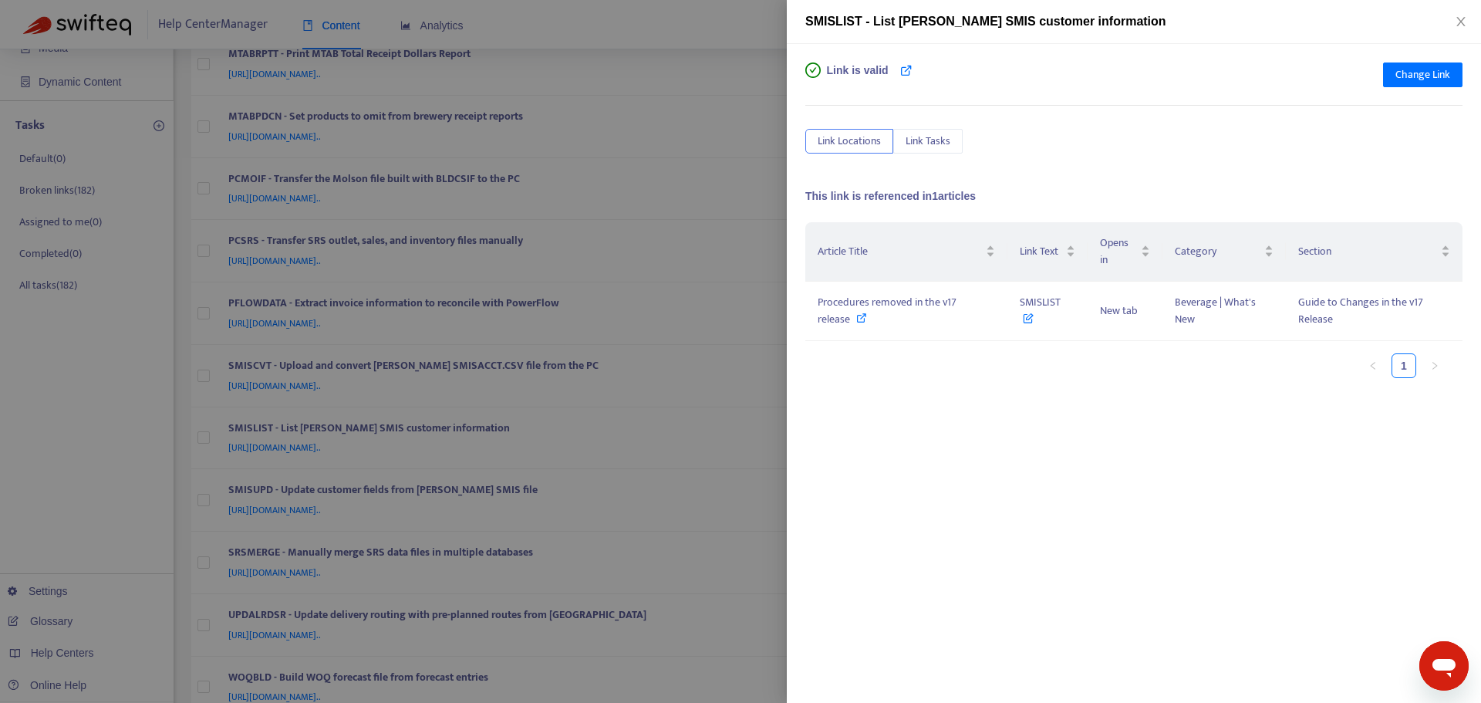
click at [746, 312] on div at bounding box center [740, 351] width 1481 height 703
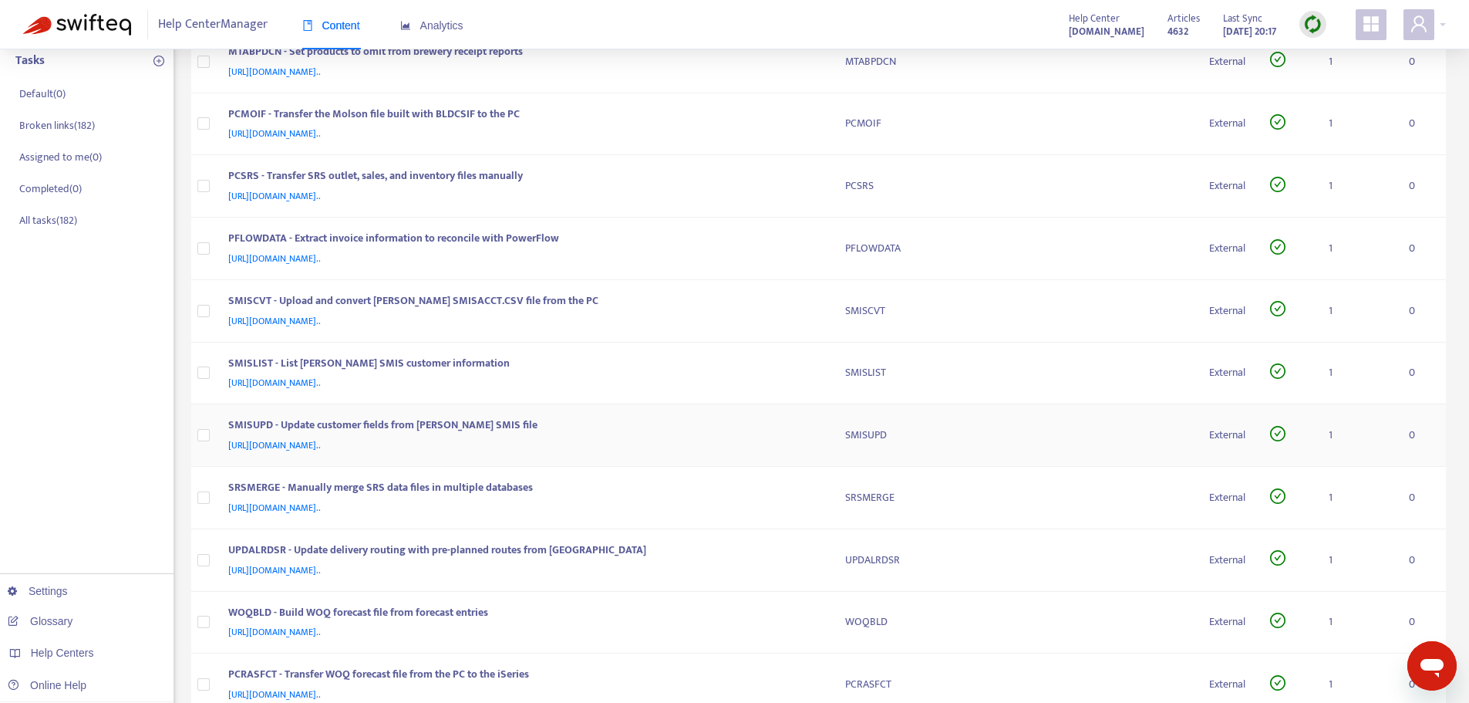
scroll to position [309, 0]
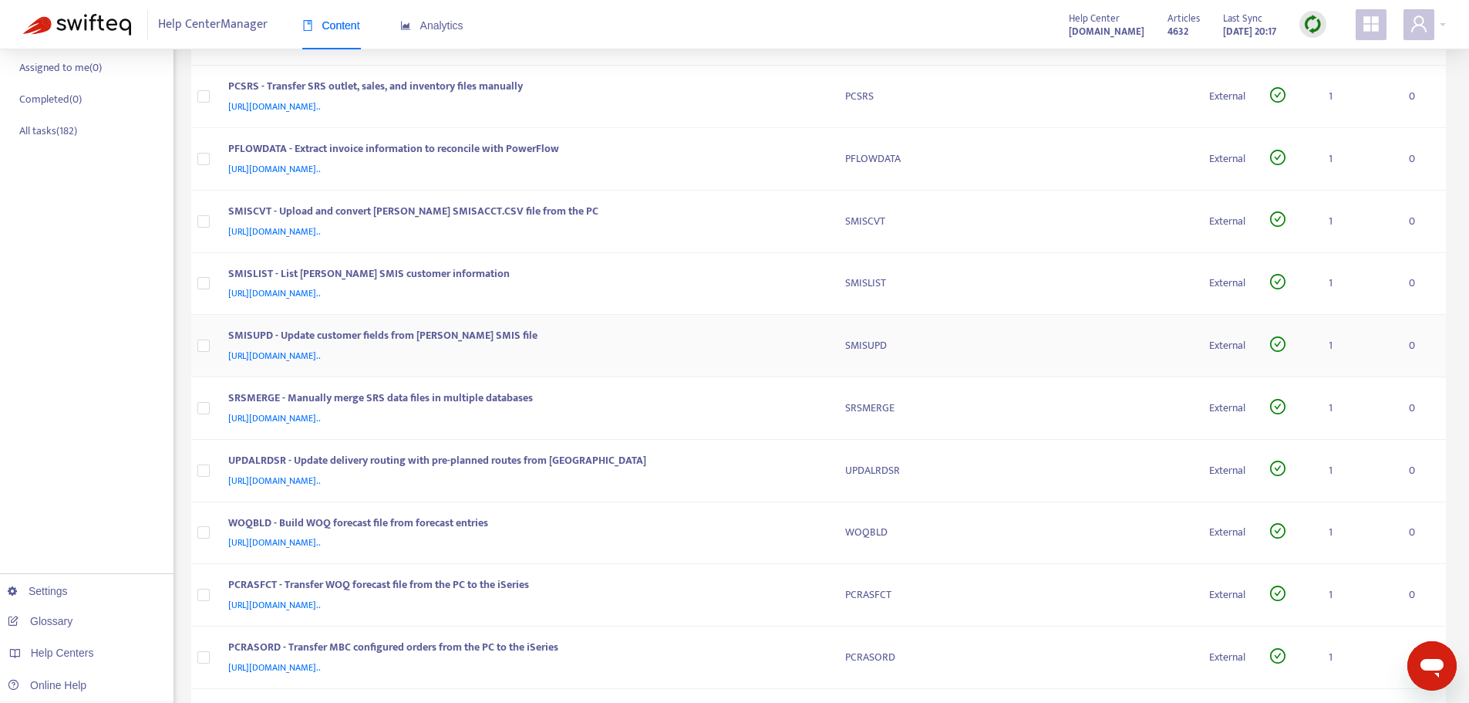
click at [801, 357] on div "[URL][DOMAIN_NAME].." at bounding box center [521, 355] width 587 height 17
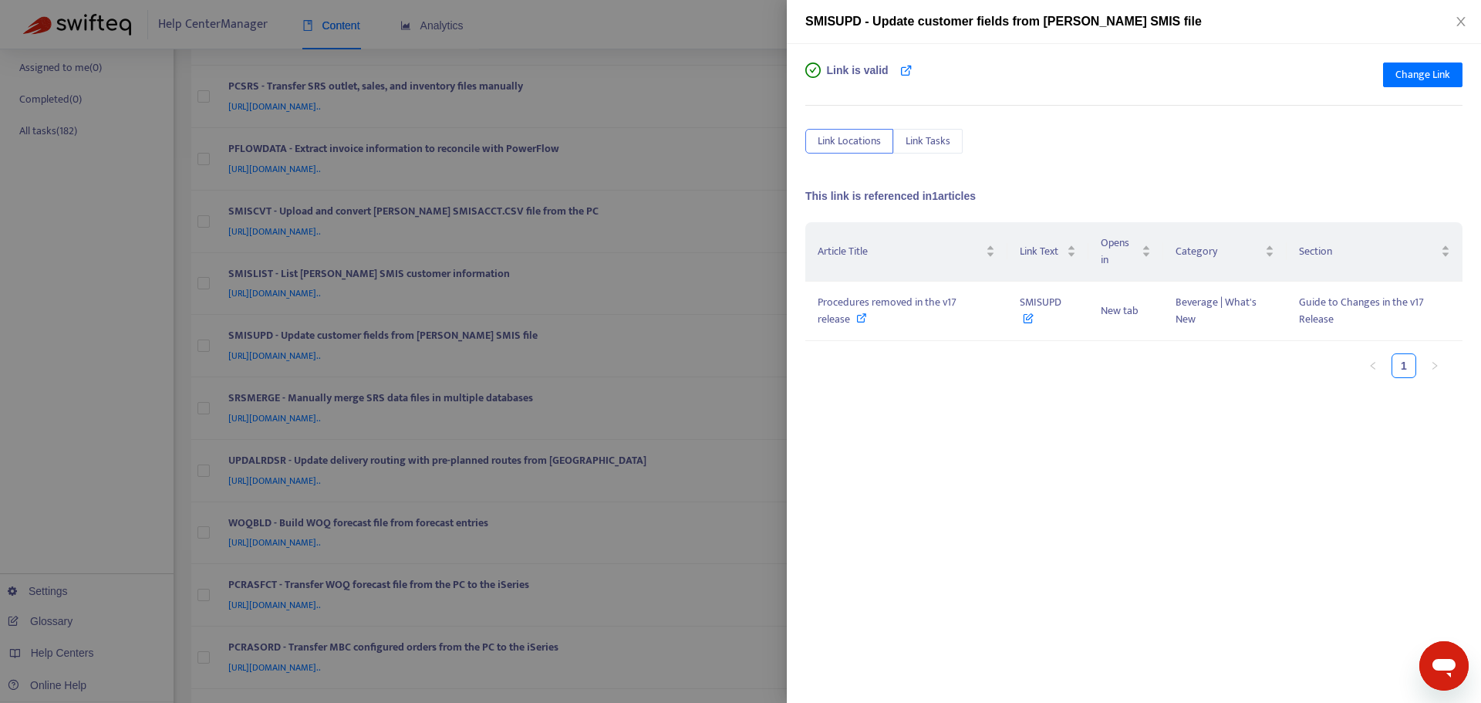
click at [766, 334] on div at bounding box center [740, 351] width 1481 height 703
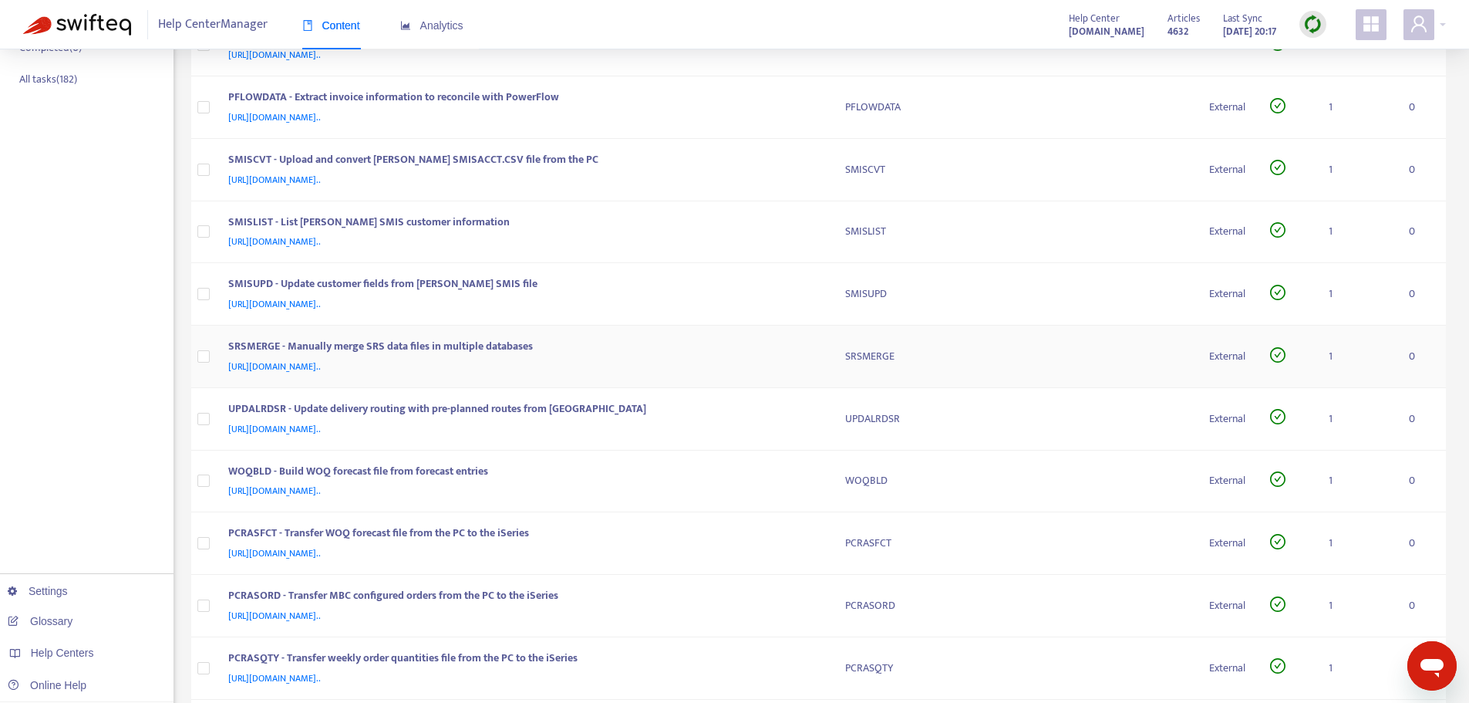
scroll to position [463, 0]
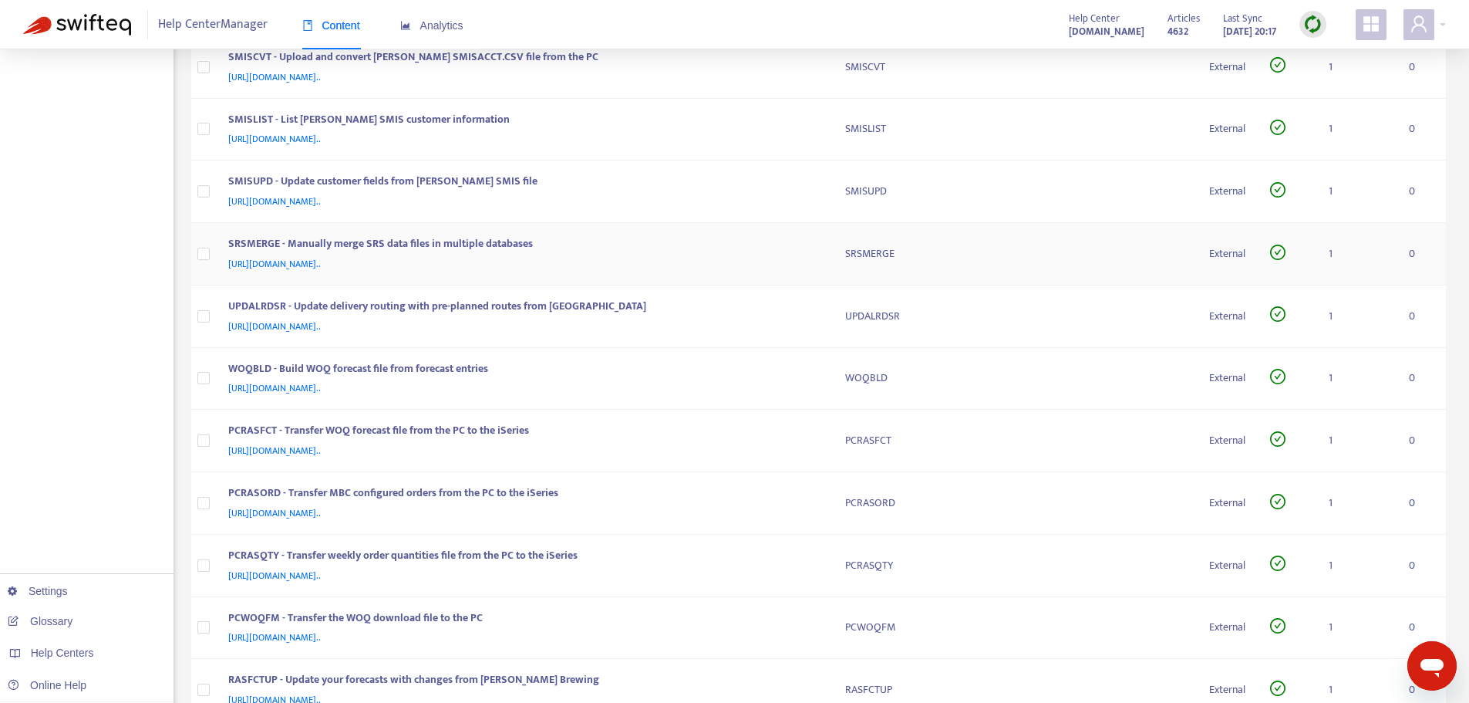
click at [805, 258] on div "[URL][DOMAIN_NAME].." at bounding box center [521, 263] width 587 height 17
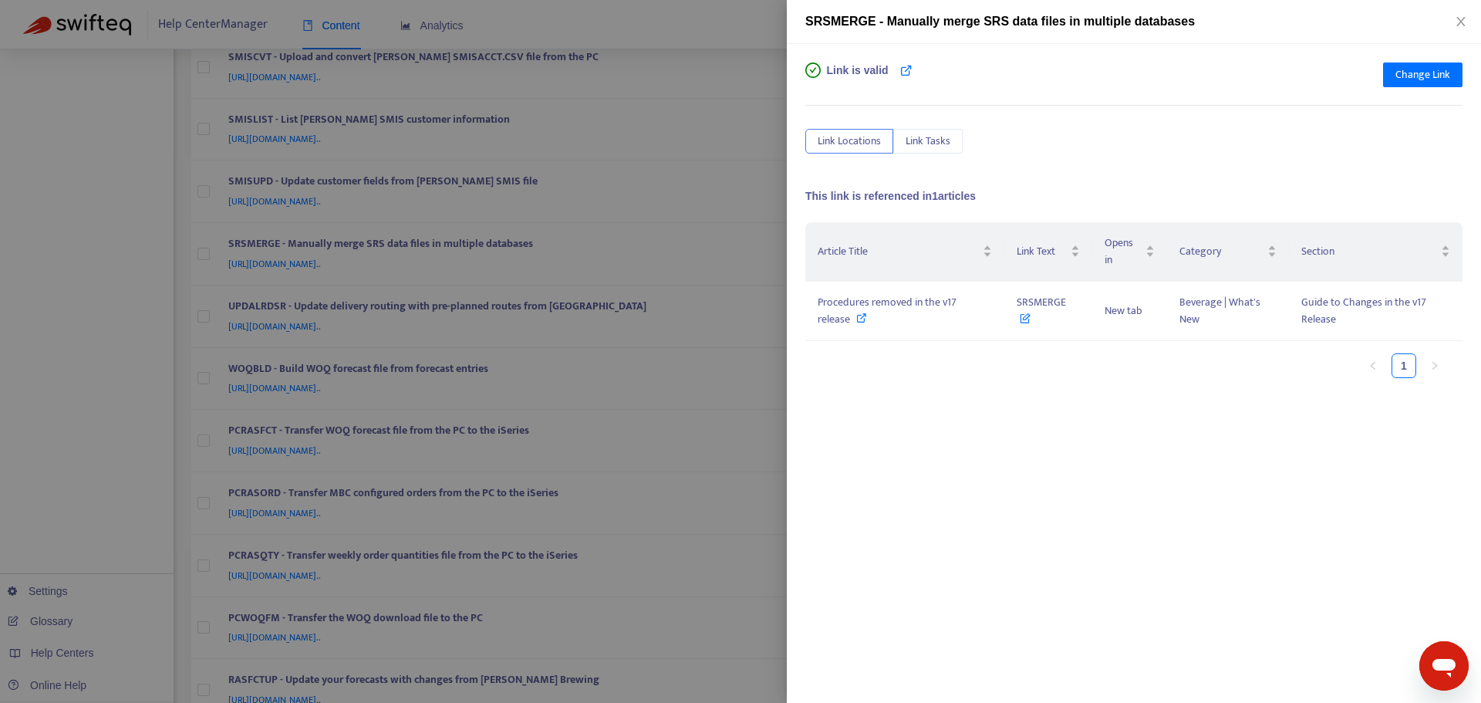
click at [764, 268] on div at bounding box center [740, 351] width 1481 height 703
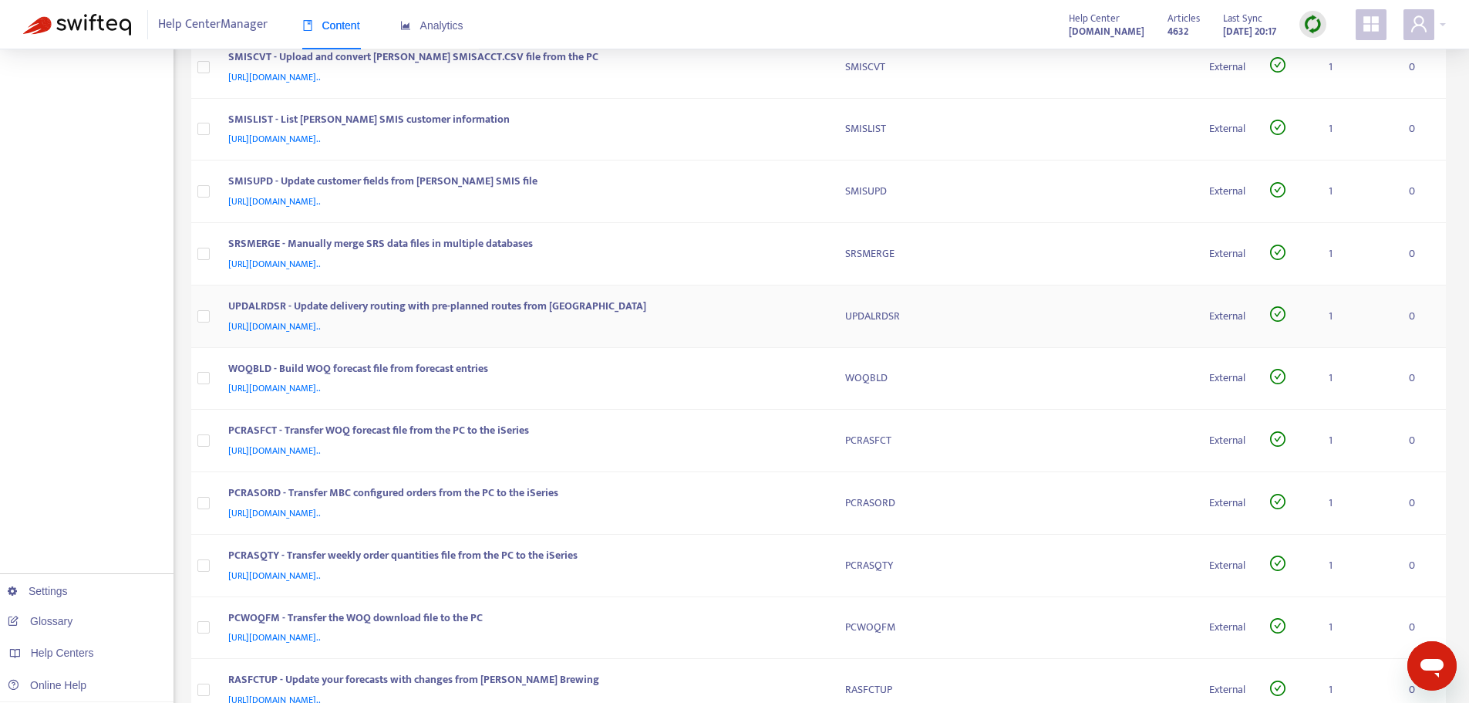
click at [807, 327] on div "[URL][DOMAIN_NAME].." at bounding box center [521, 326] width 587 height 17
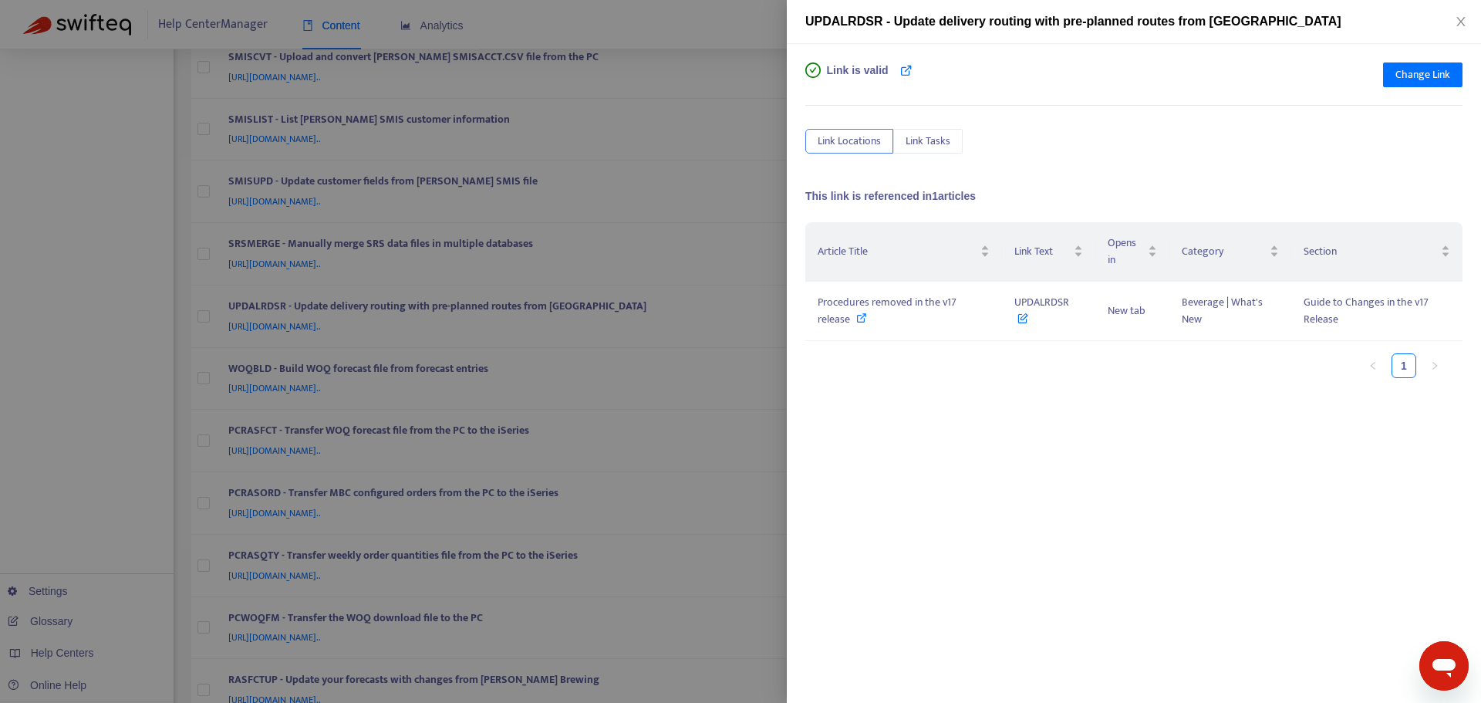
click at [795, 318] on div "Link is valid Change Link Link Locations Link Tasks This link is referenced in …" at bounding box center [1134, 373] width 694 height 659
click at [750, 305] on div at bounding box center [740, 351] width 1481 height 703
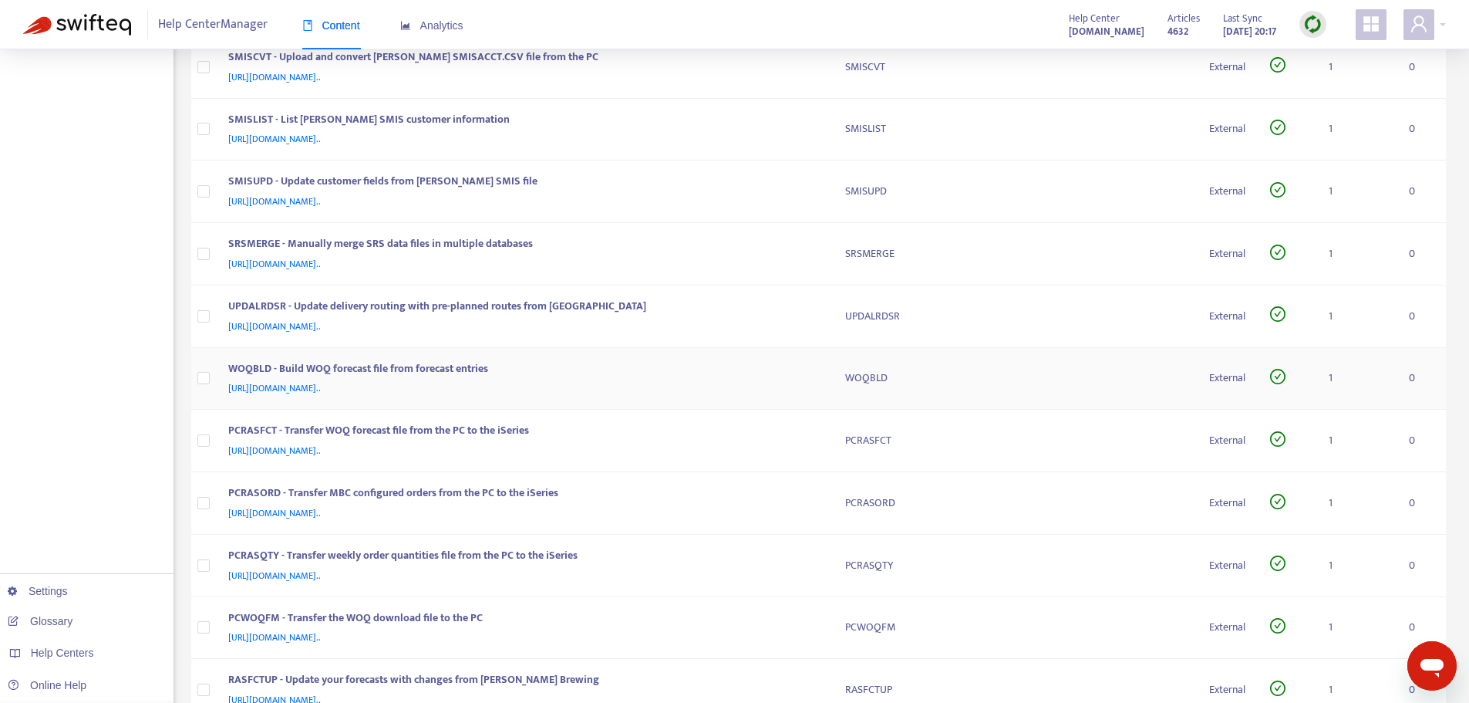
click at [814, 373] on div "WOQBLD - Build WOQ forecast file from forecast entries" at bounding box center [521, 370] width 587 height 20
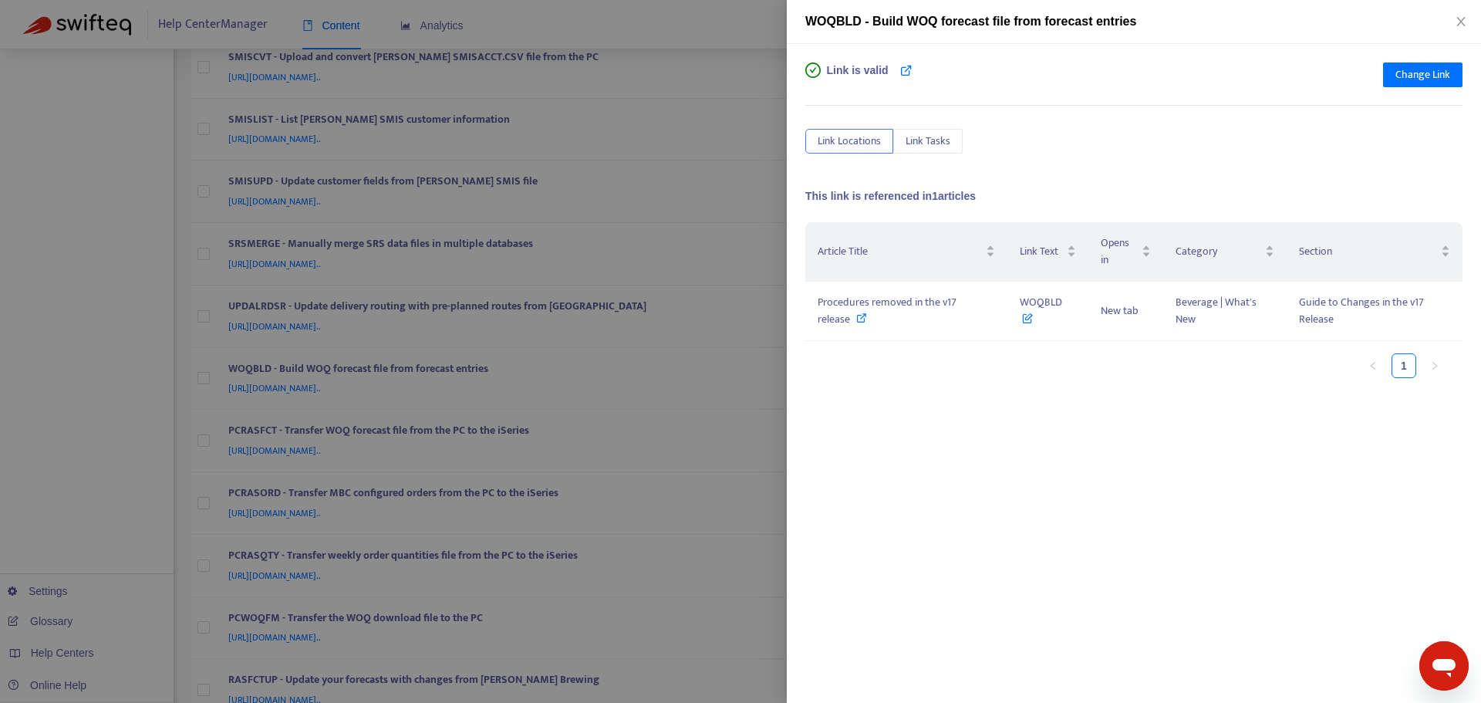
click at [768, 326] on div at bounding box center [740, 351] width 1481 height 703
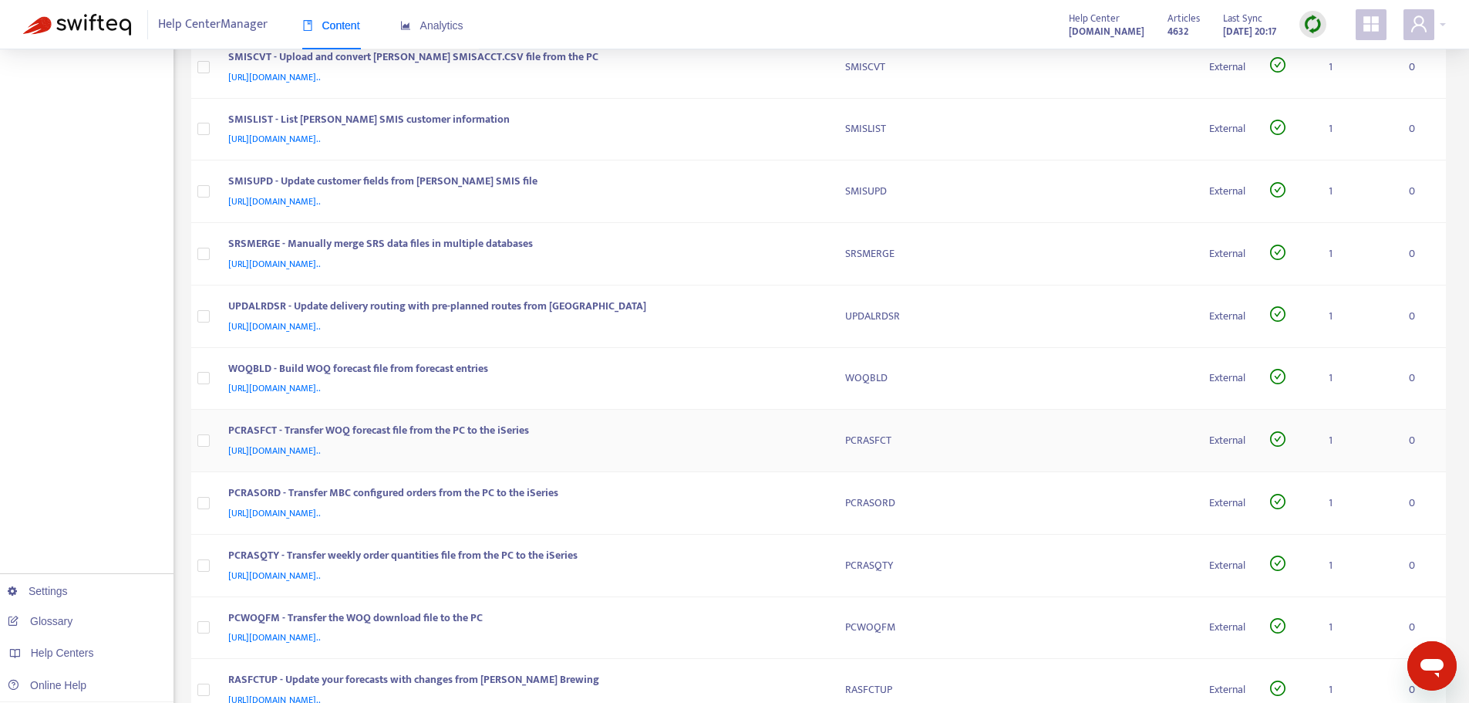
click at [819, 437] on div "PCRASFCT - Transfer WOQ forecast file from the PC to the iSeries [URL][DOMAIN_N…" at bounding box center [524, 440] width 592 height 37
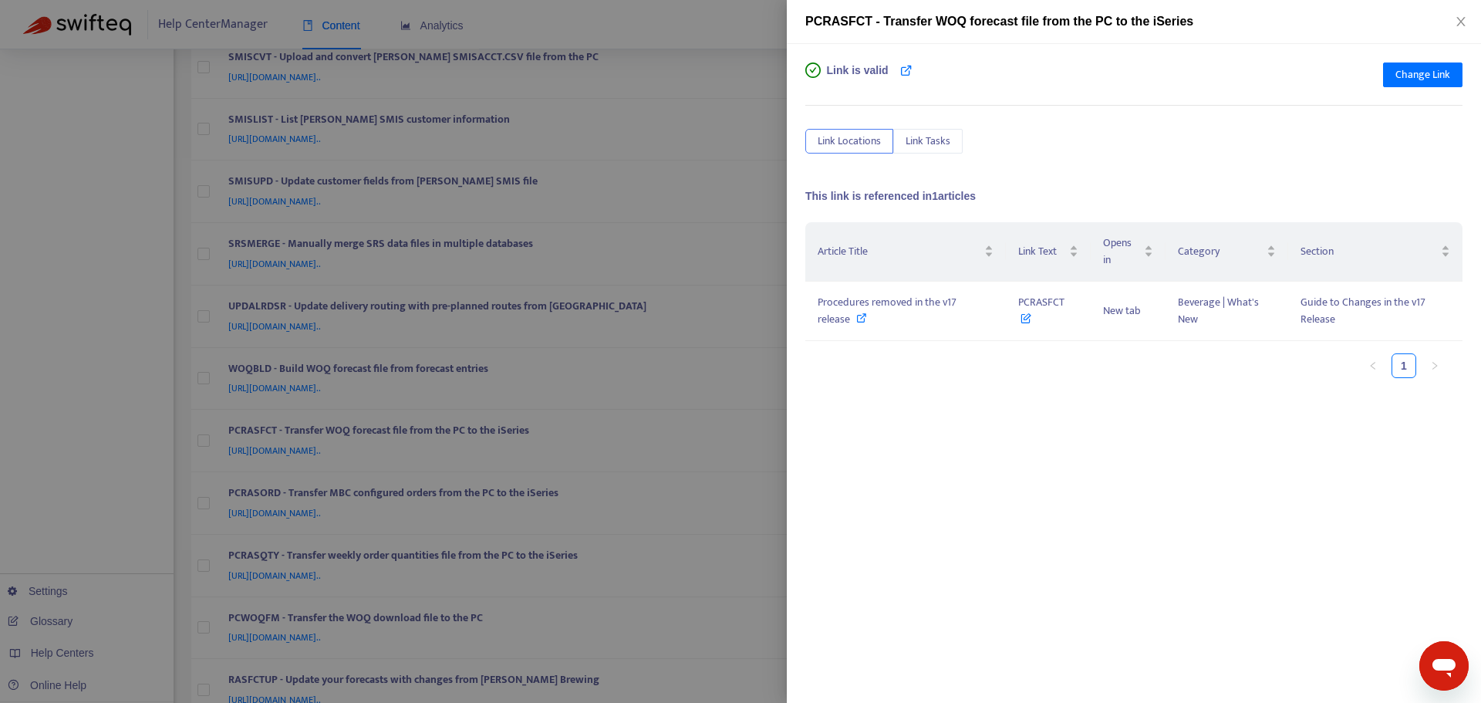
click at [748, 355] on div at bounding box center [740, 351] width 1481 height 703
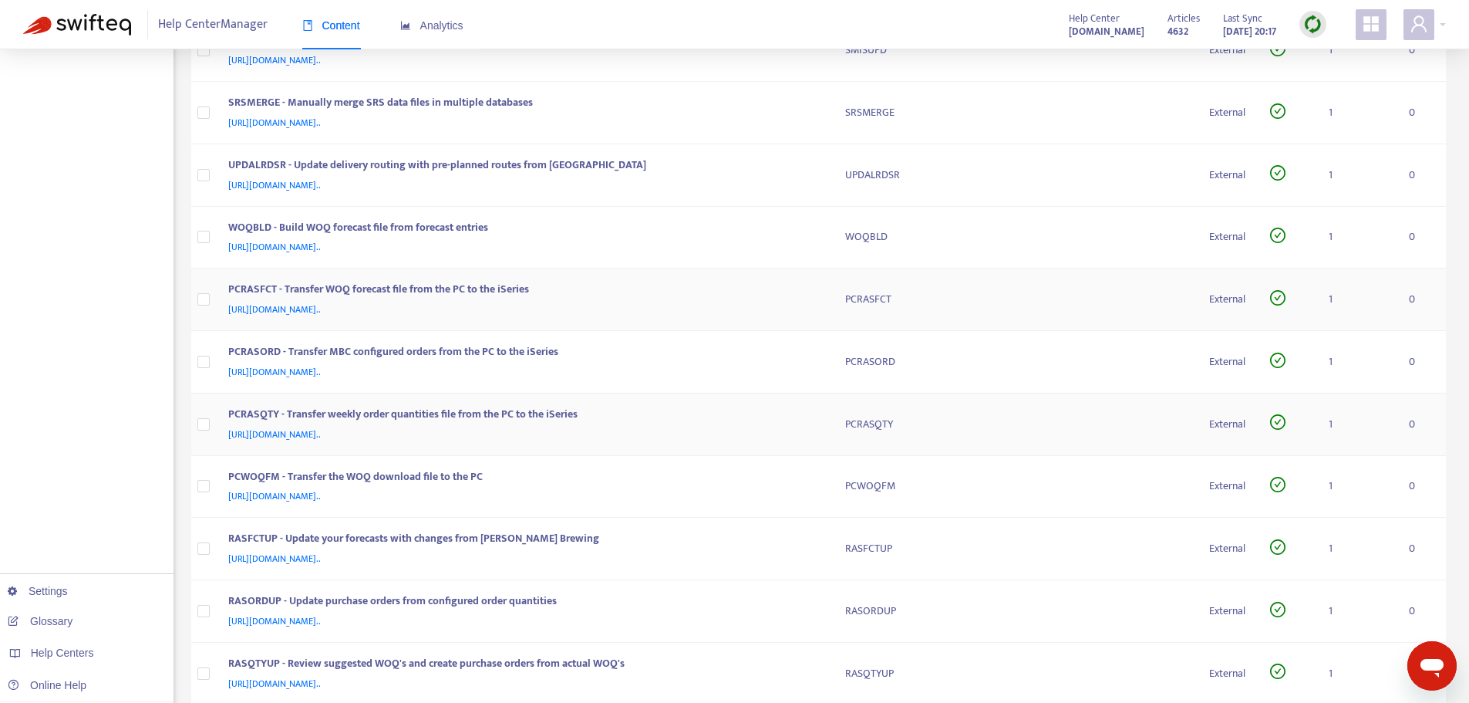
scroll to position [617, 0]
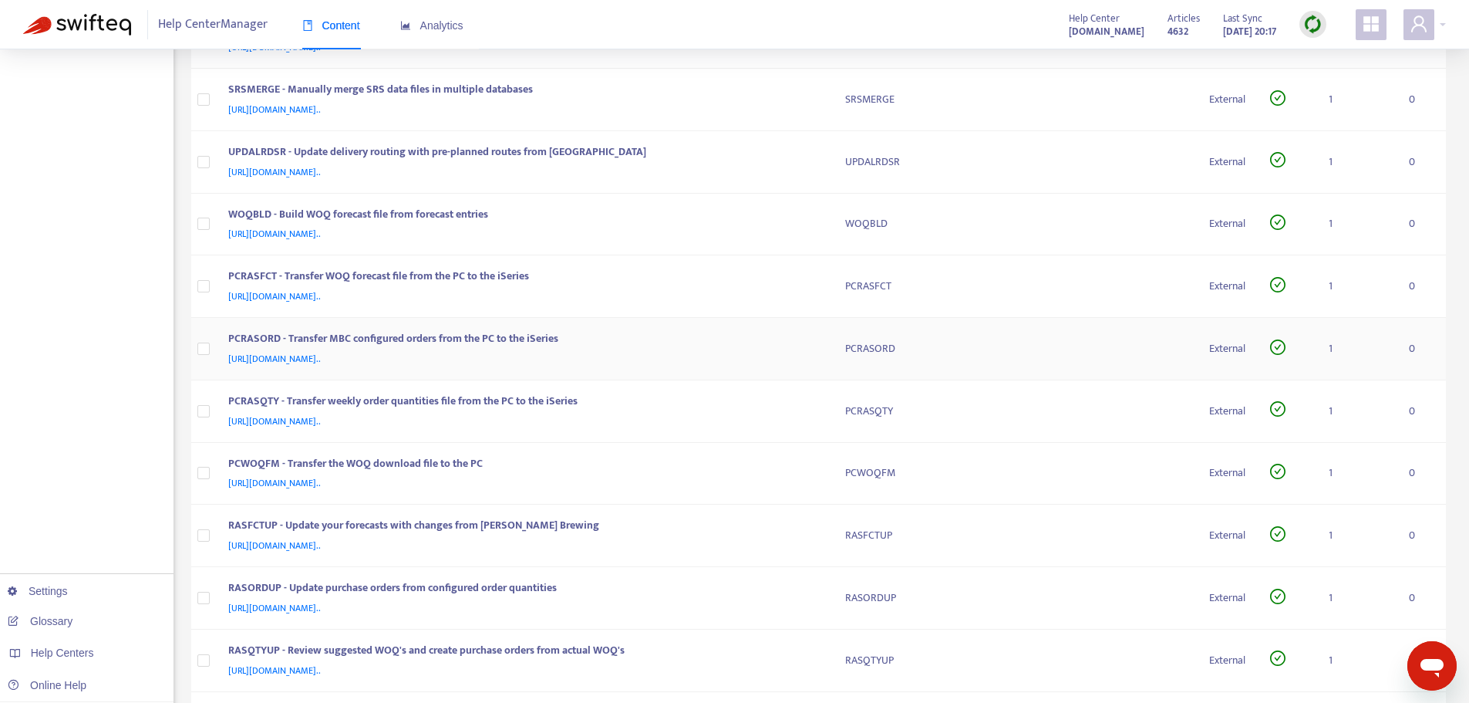
click at [813, 354] on div "[URL][DOMAIN_NAME].." at bounding box center [521, 358] width 587 height 17
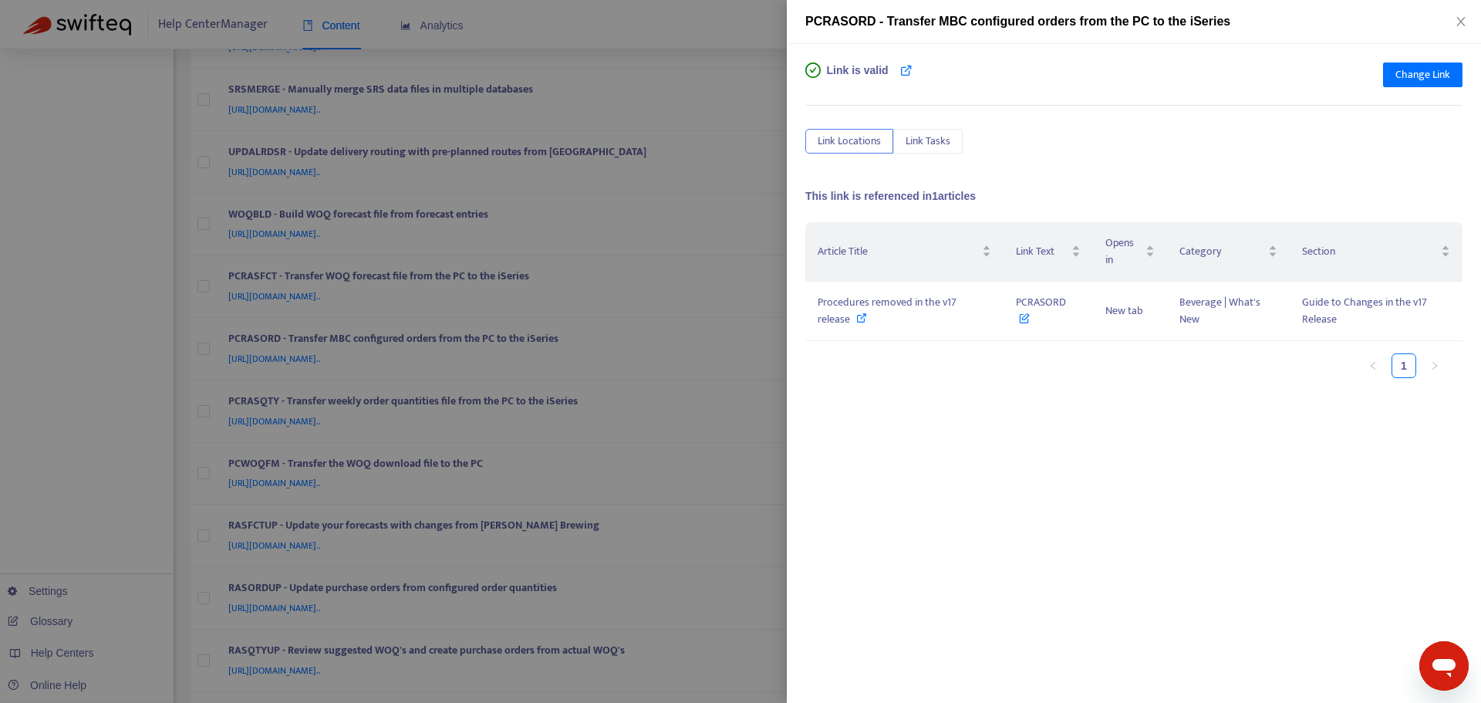
click at [772, 339] on div at bounding box center [740, 351] width 1481 height 703
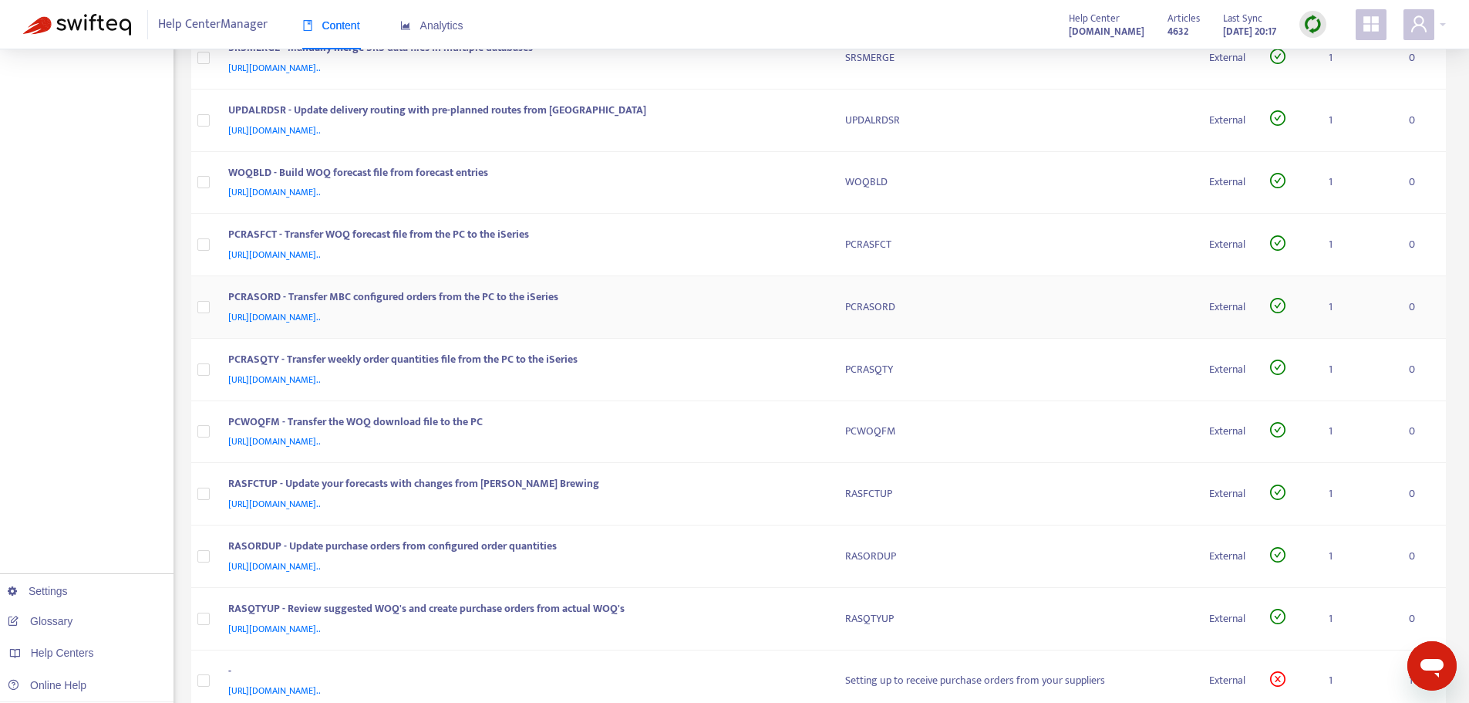
scroll to position [694, 0]
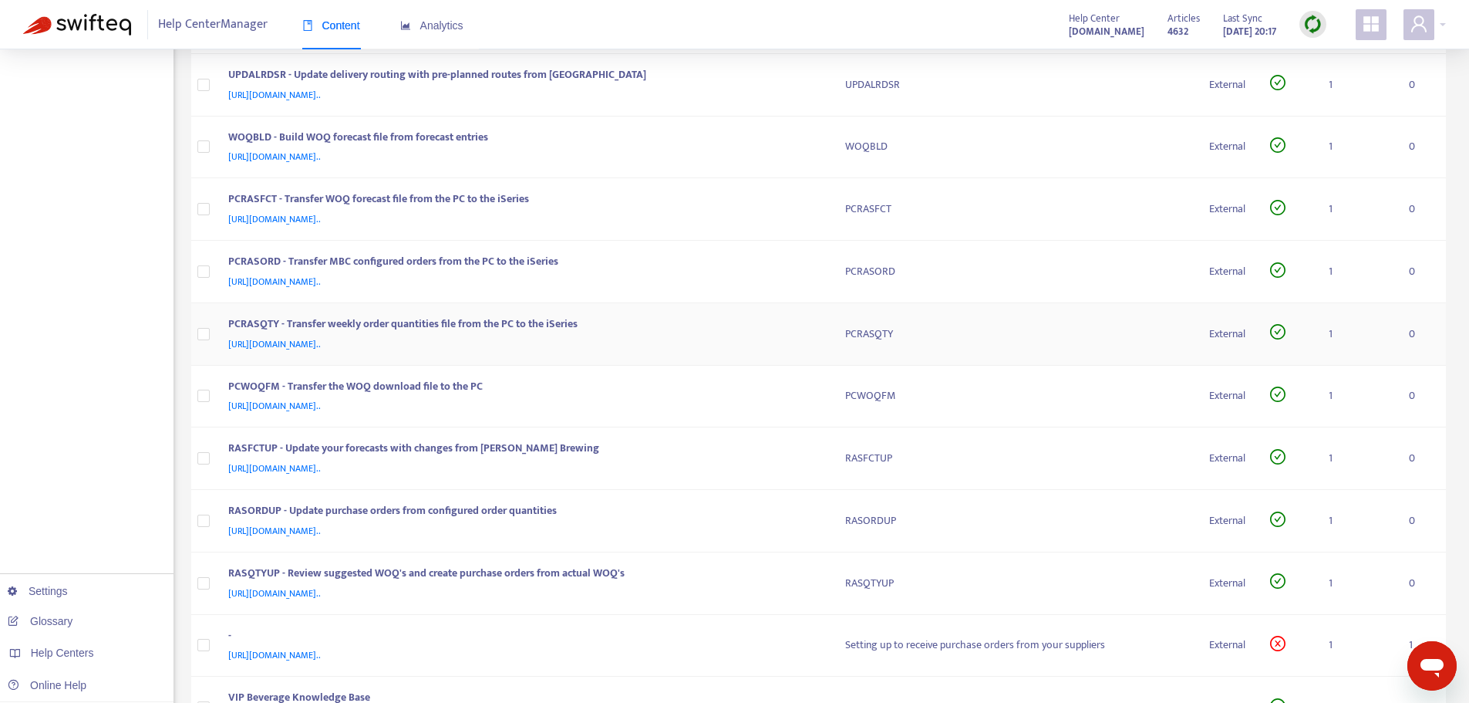
click at [794, 336] on div "[URL][DOMAIN_NAME].." at bounding box center [521, 344] width 587 height 17
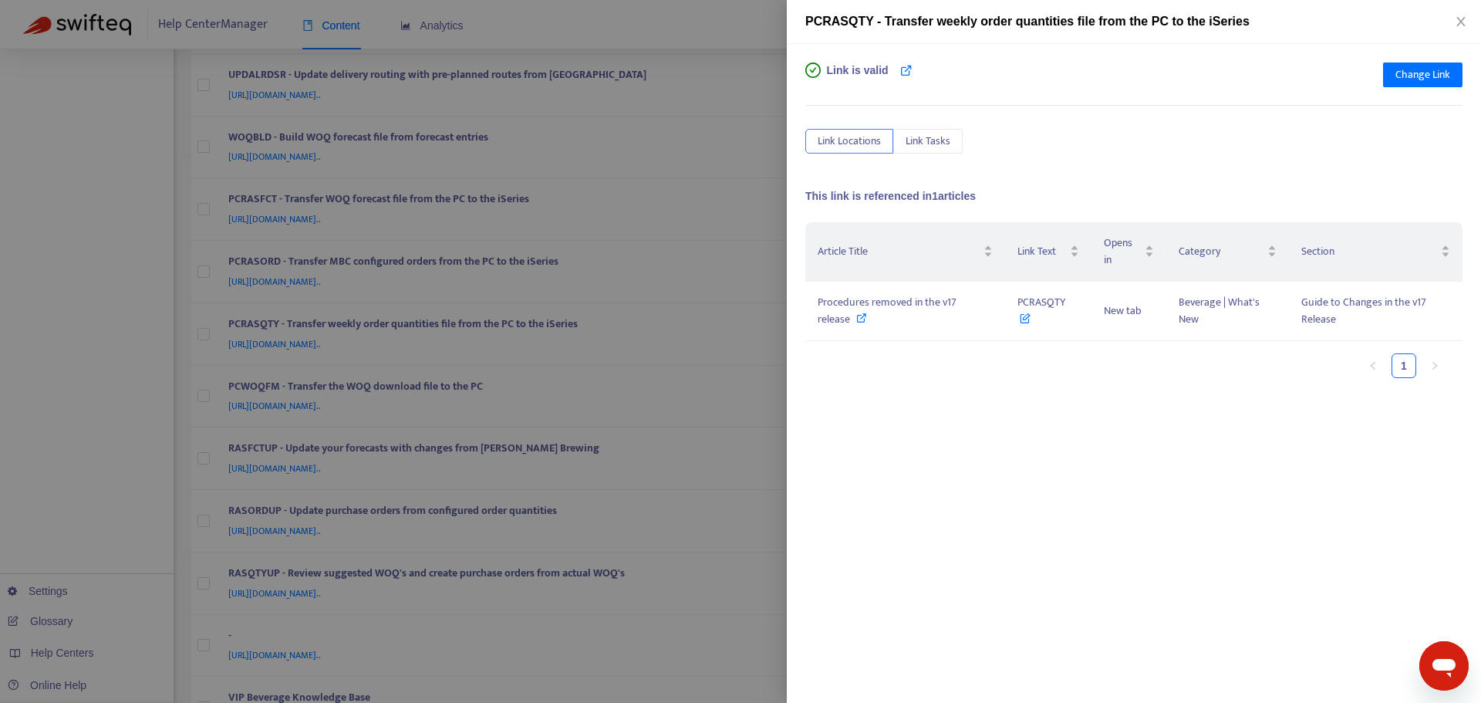
click at [762, 326] on div at bounding box center [740, 351] width 1481 height 703
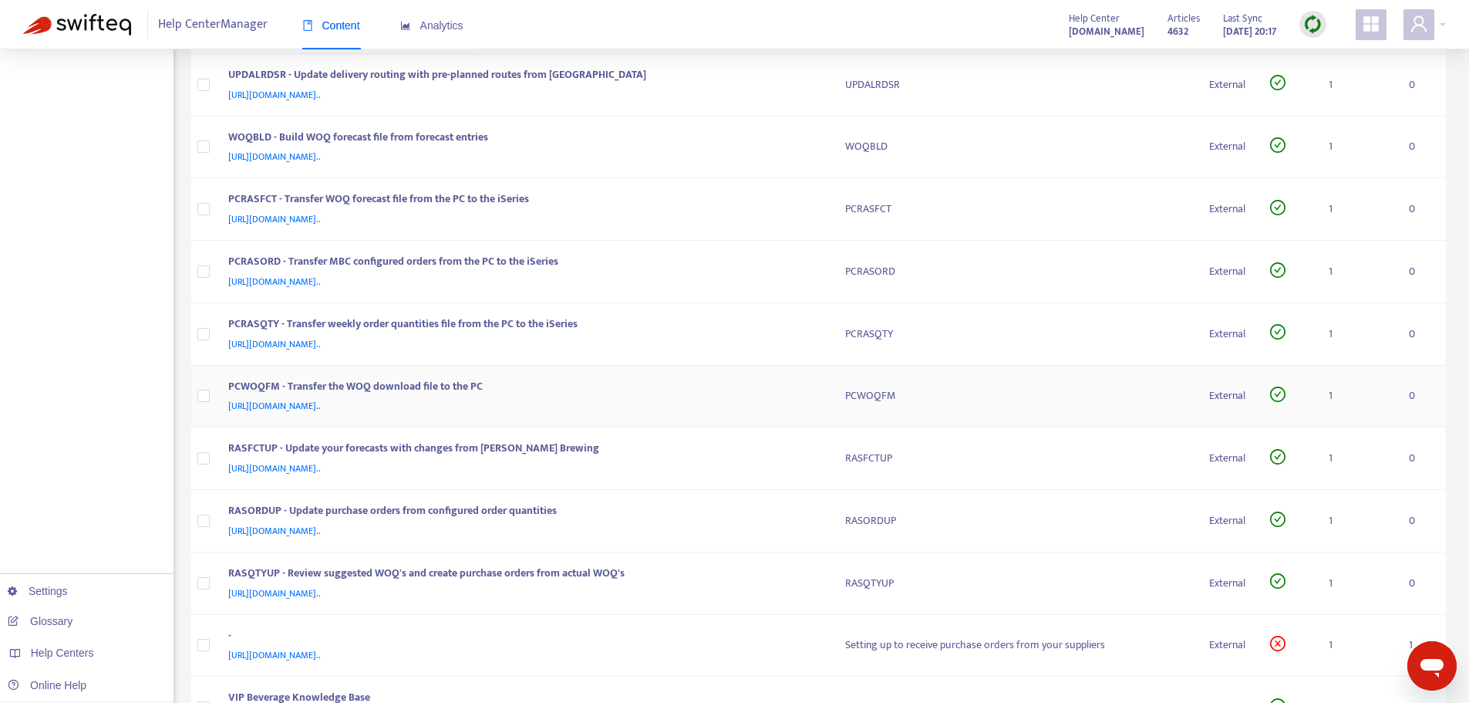
click at [826, 396] on td "PCWOQFM - Transfer the WOQ download file to the PC [URL][DOMAIN_NAME].." at bounding box center [524, 397] width 617 height 62
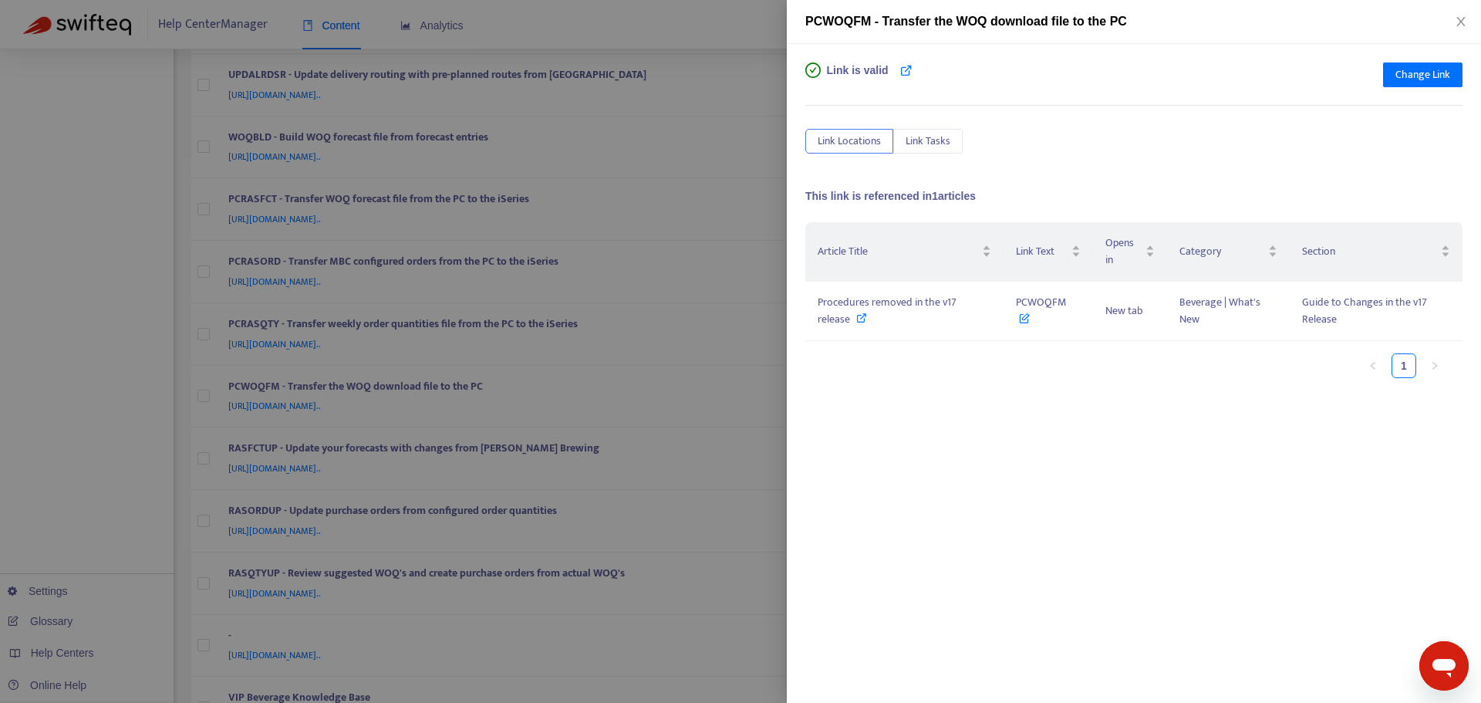
click at [763, 355] on div at bounding box center [740, 351] width 1481 height 703
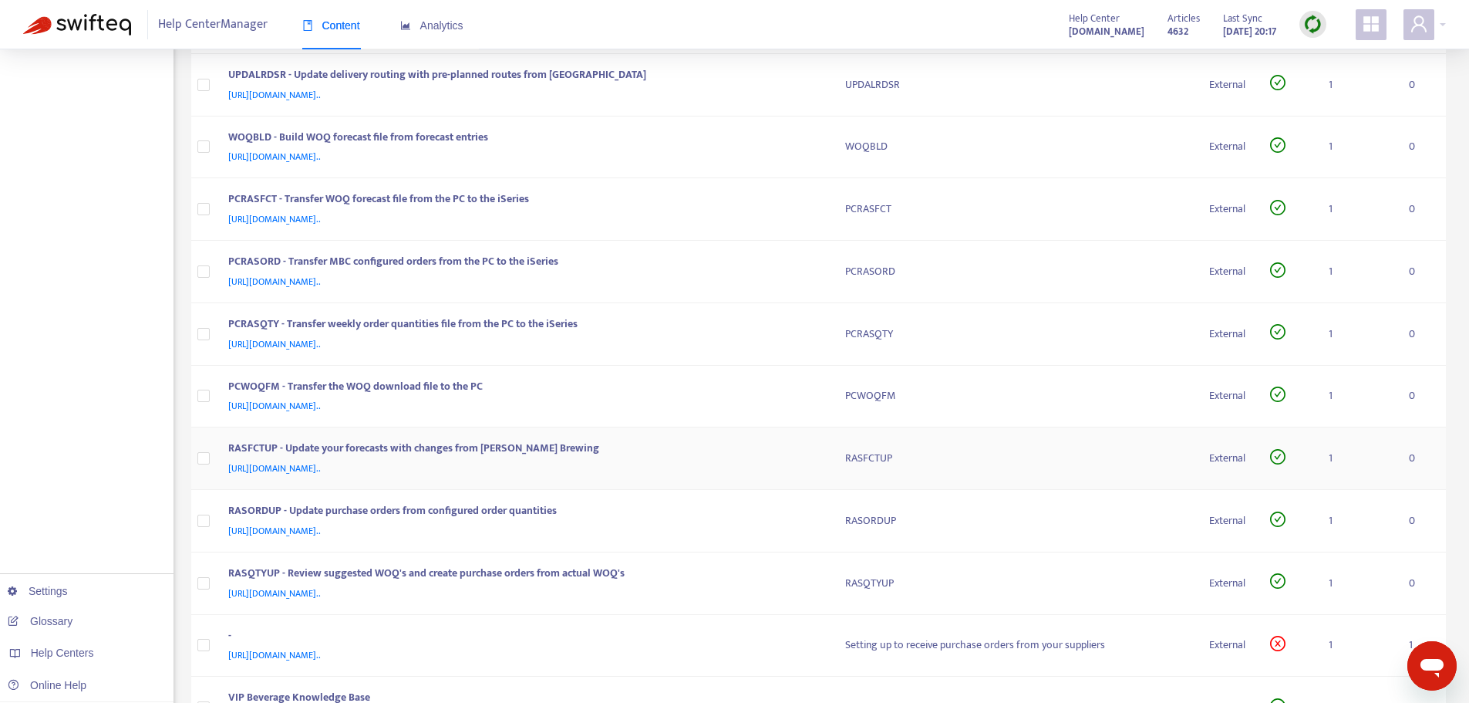
click at [828, 457] on td "RASFCTUP - Update your forecasts with changes from [PERSON_NAME] Brewing [URL][…" at bounding box center [524, 458] width 617 height 62
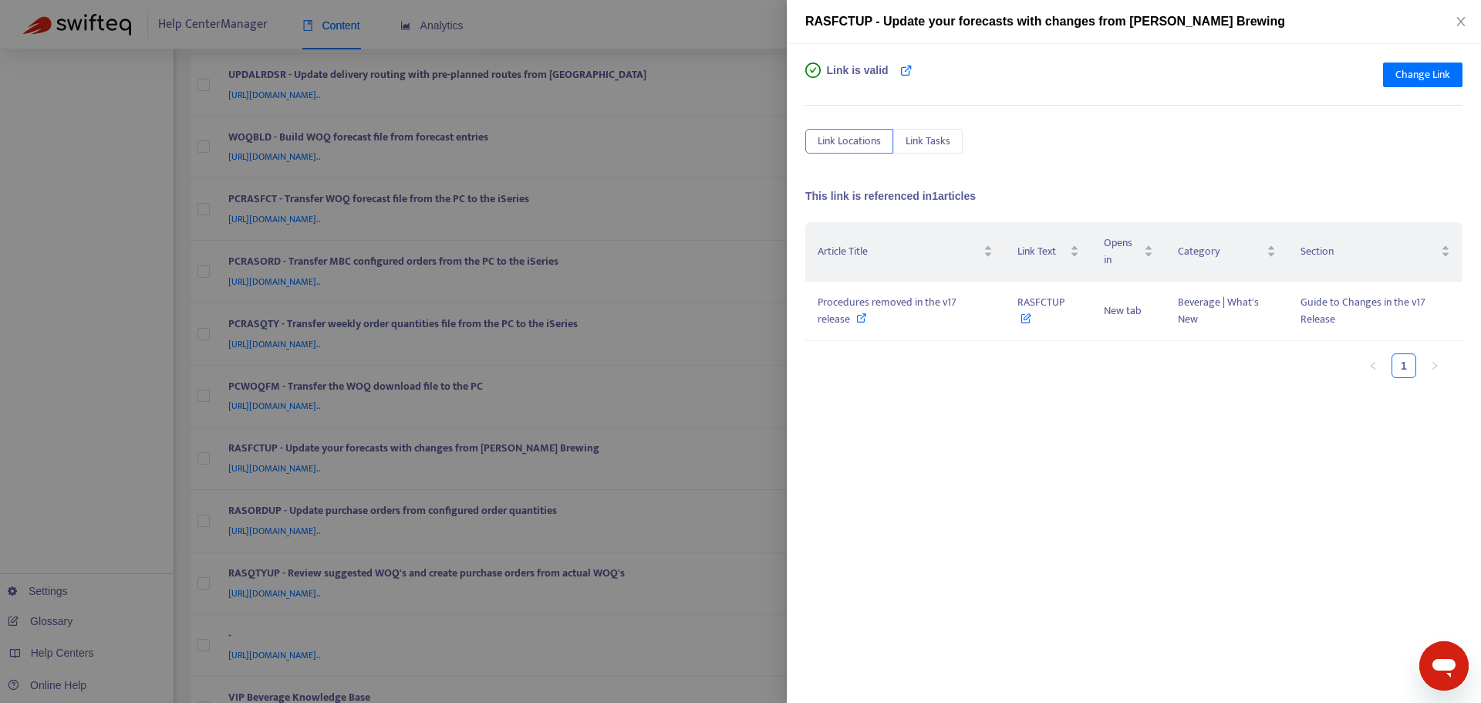
click at [757, 396] on div at bounding box center [740, 351] width 1481 height 703
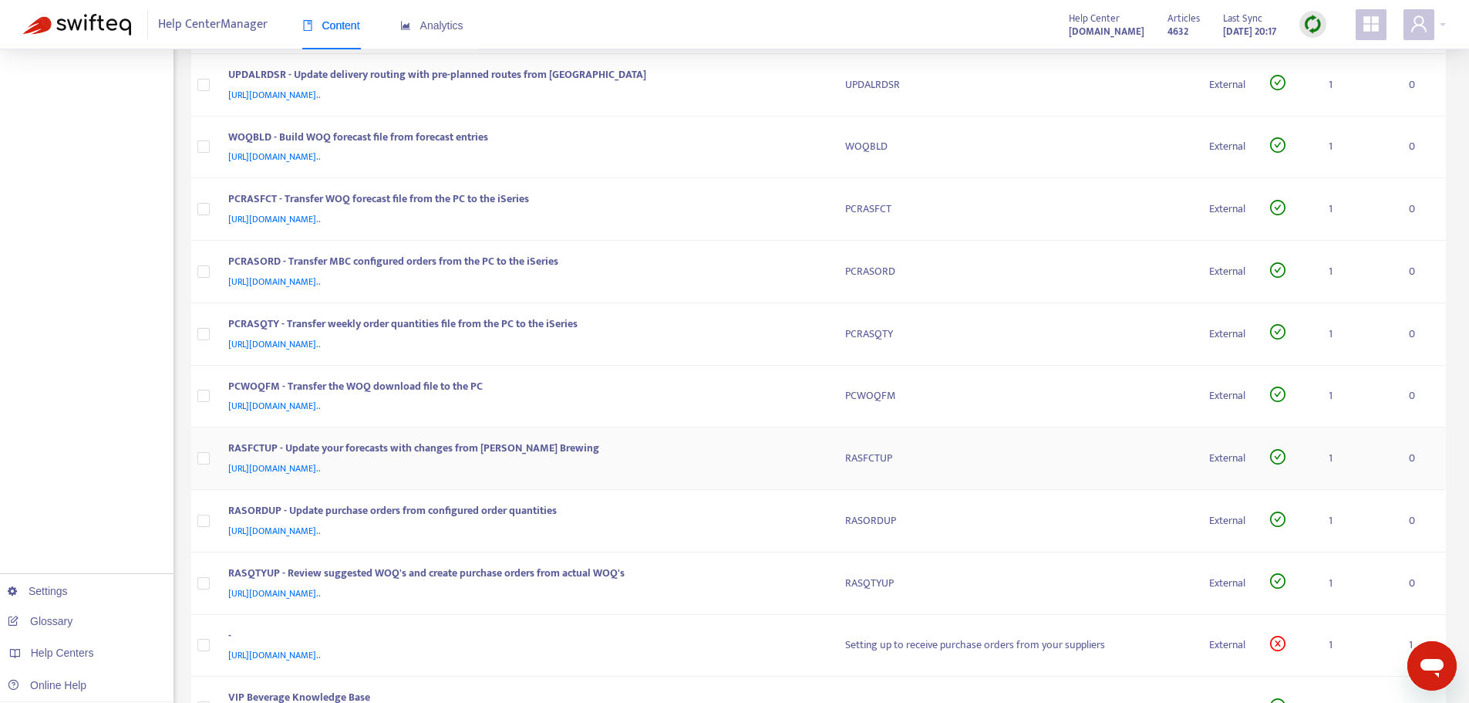
click at [806, 468] on div "[URL][DOMAIN_NAME].." at bounding box center [521, 468] width 587 height 17
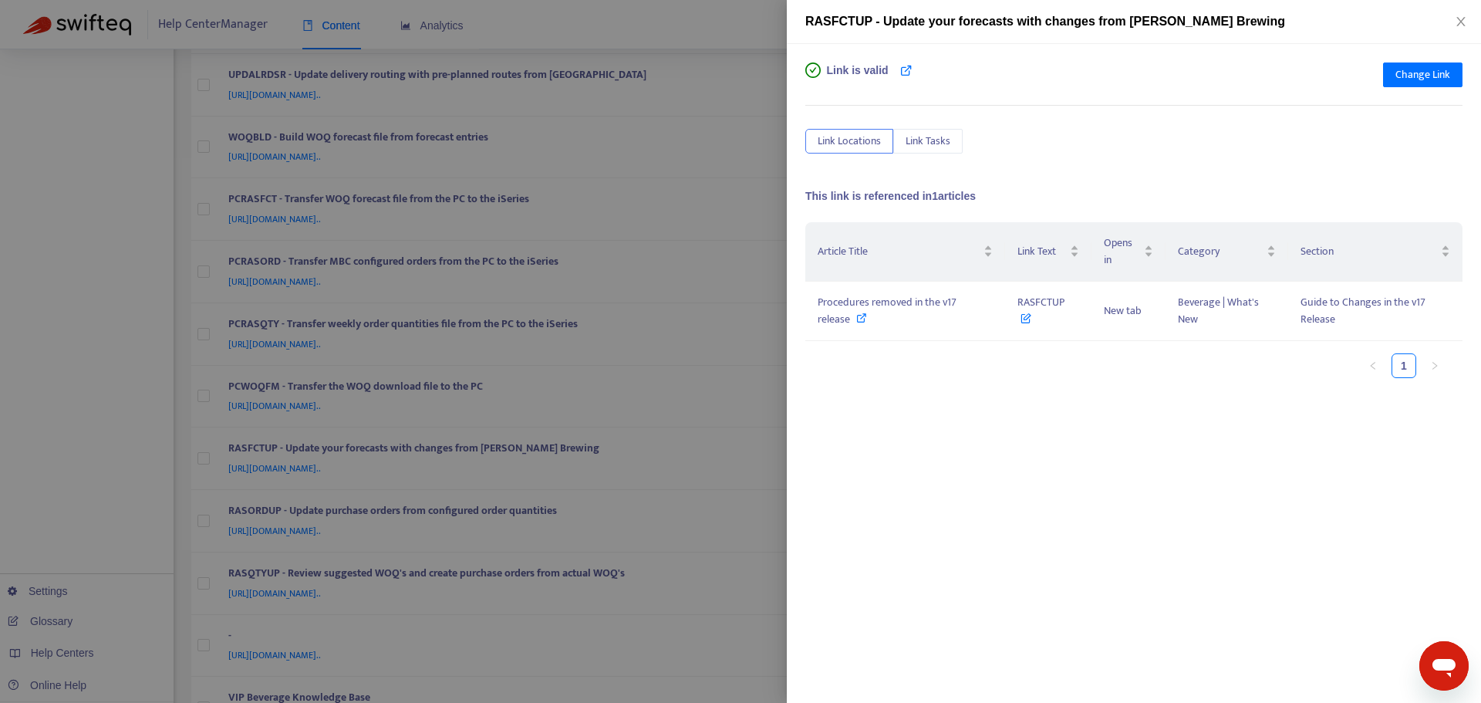
click at [778, 417] on div at bounding box center [740, 351] width 1481 height 703
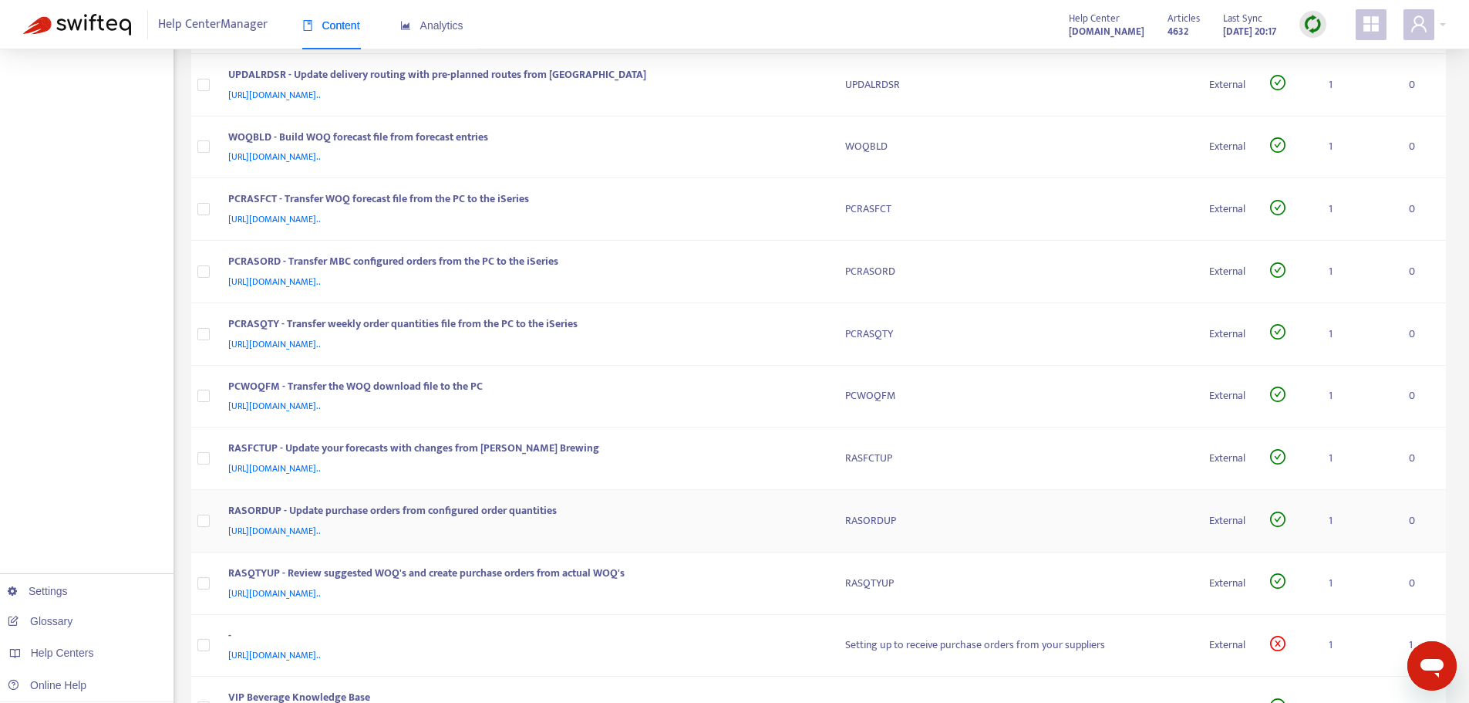
click at [819, 510] on div "RASORDUP - Update purchase orders from configured order quantities [URL][DOMAIN…" at bounding box center [524, 520] width 592 height 37
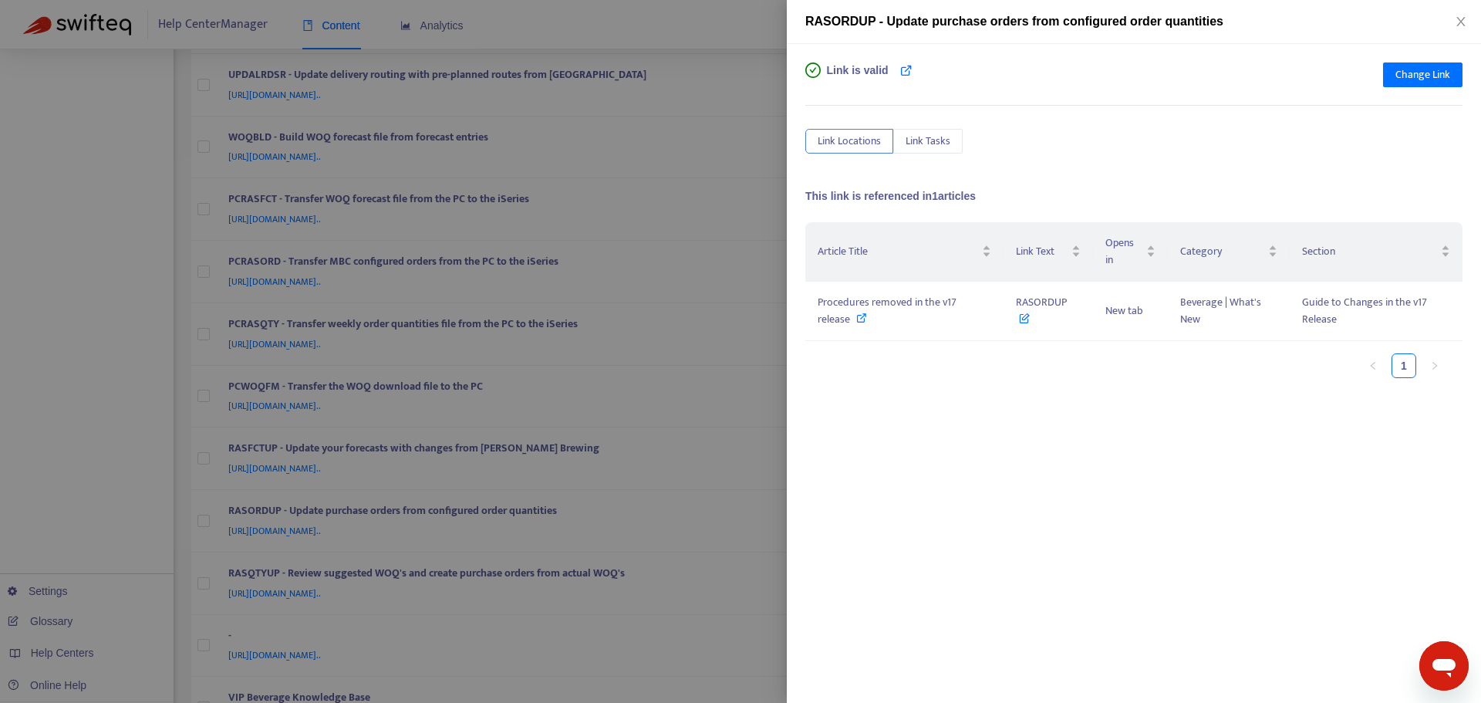
click at [772, 424] on div at bounding box center [740, 351] width 1481 height 703
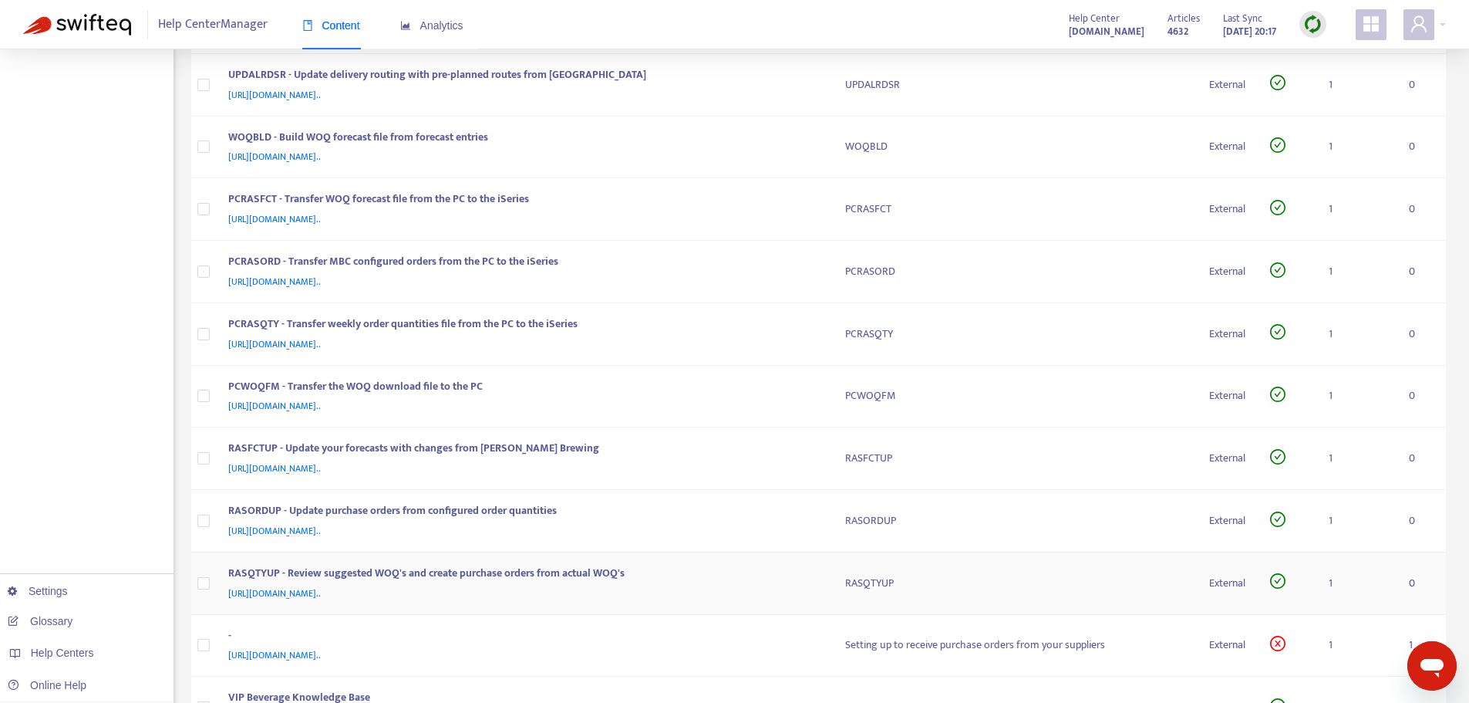
click at [821, 576] on td "RASQTYUP - Review suggested WOQ's and create purchase orders from actual WOQ's …" at bounding box center [524, 583] width 617 height 62
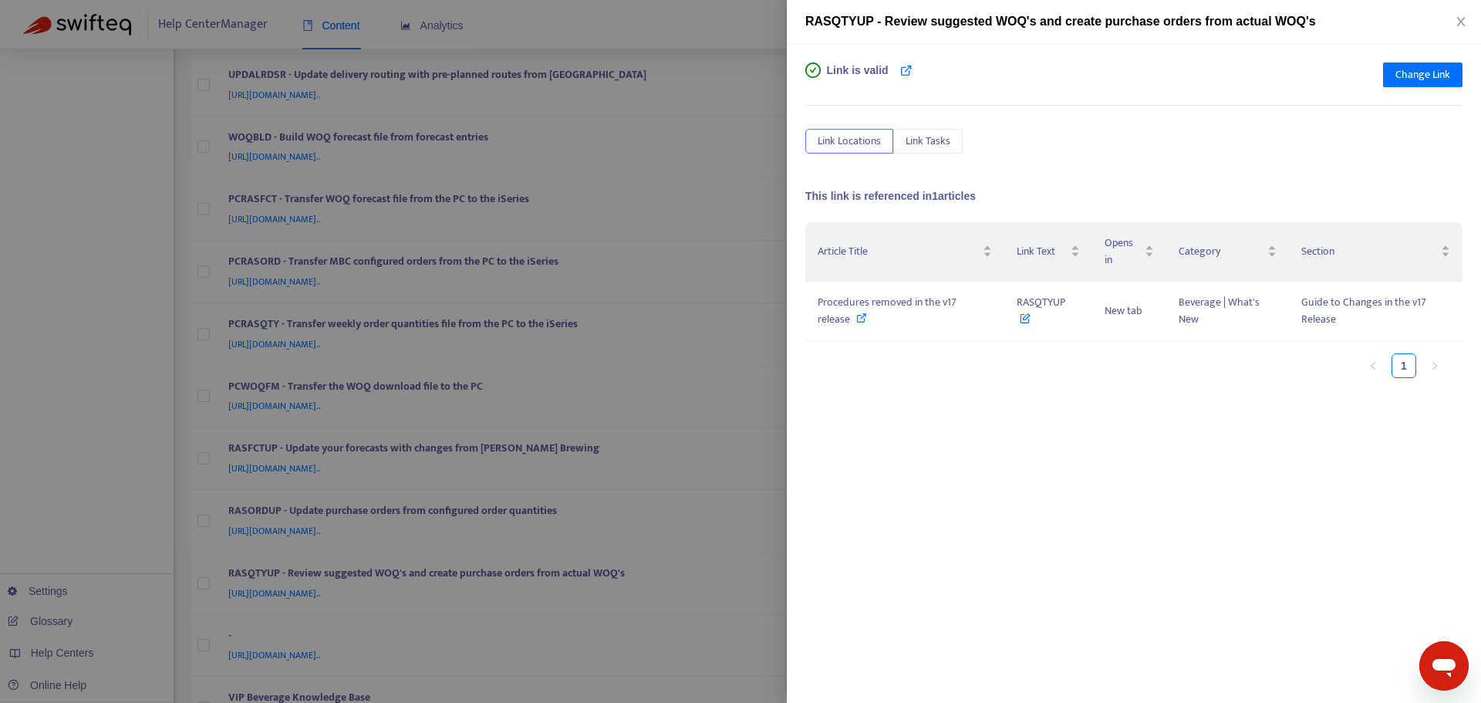
click at [736, 349] on div at bounding box center [740, 351] width 1481 height 703
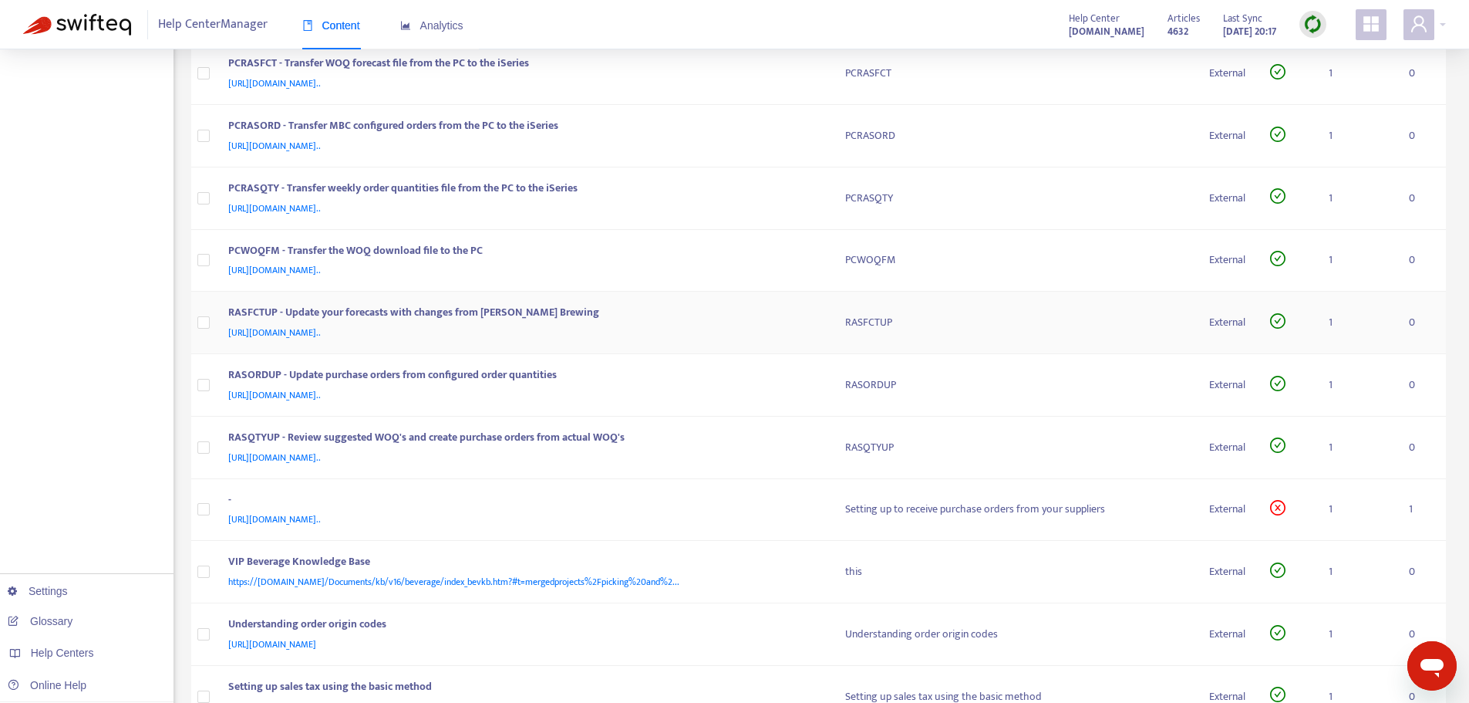
scroll to position [849, 0]
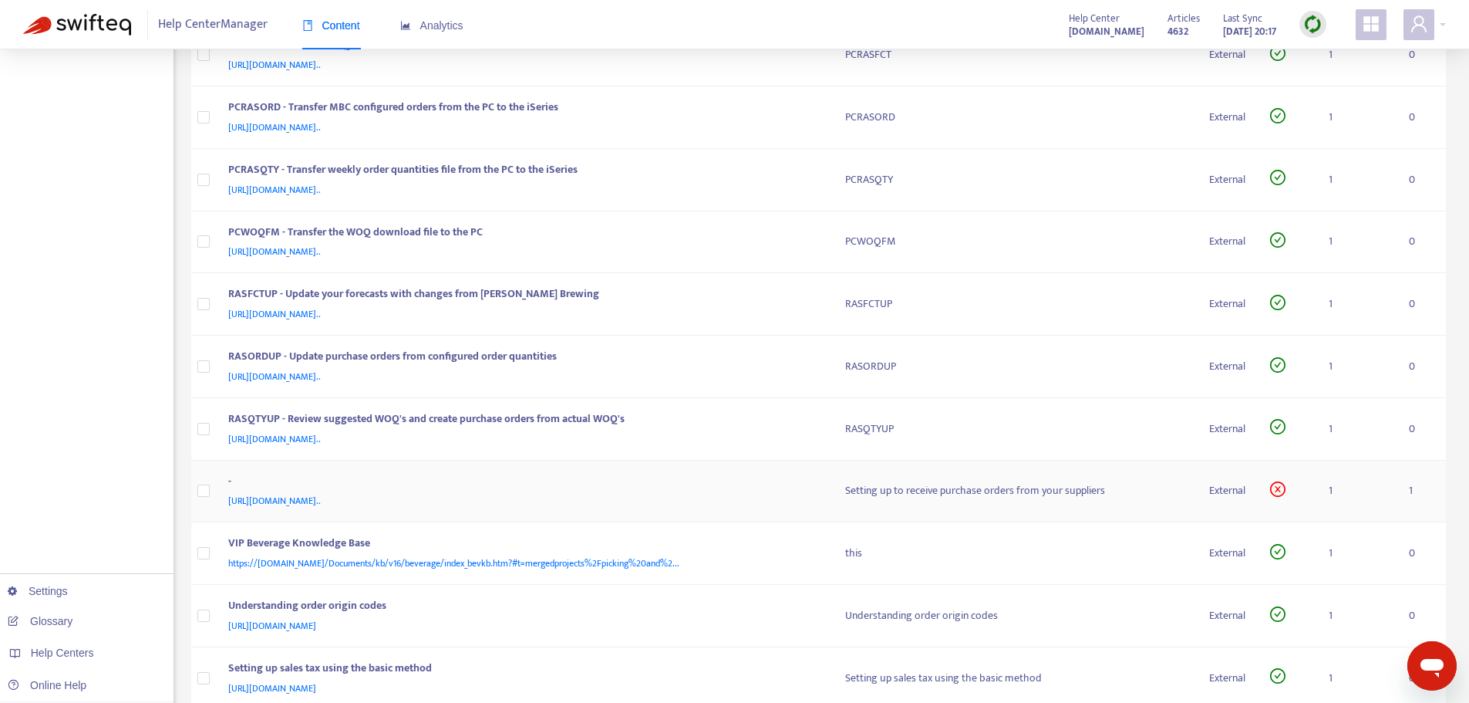
click at [779, 482] on div "-" at bounding box center [521, 483] width 587 height 20
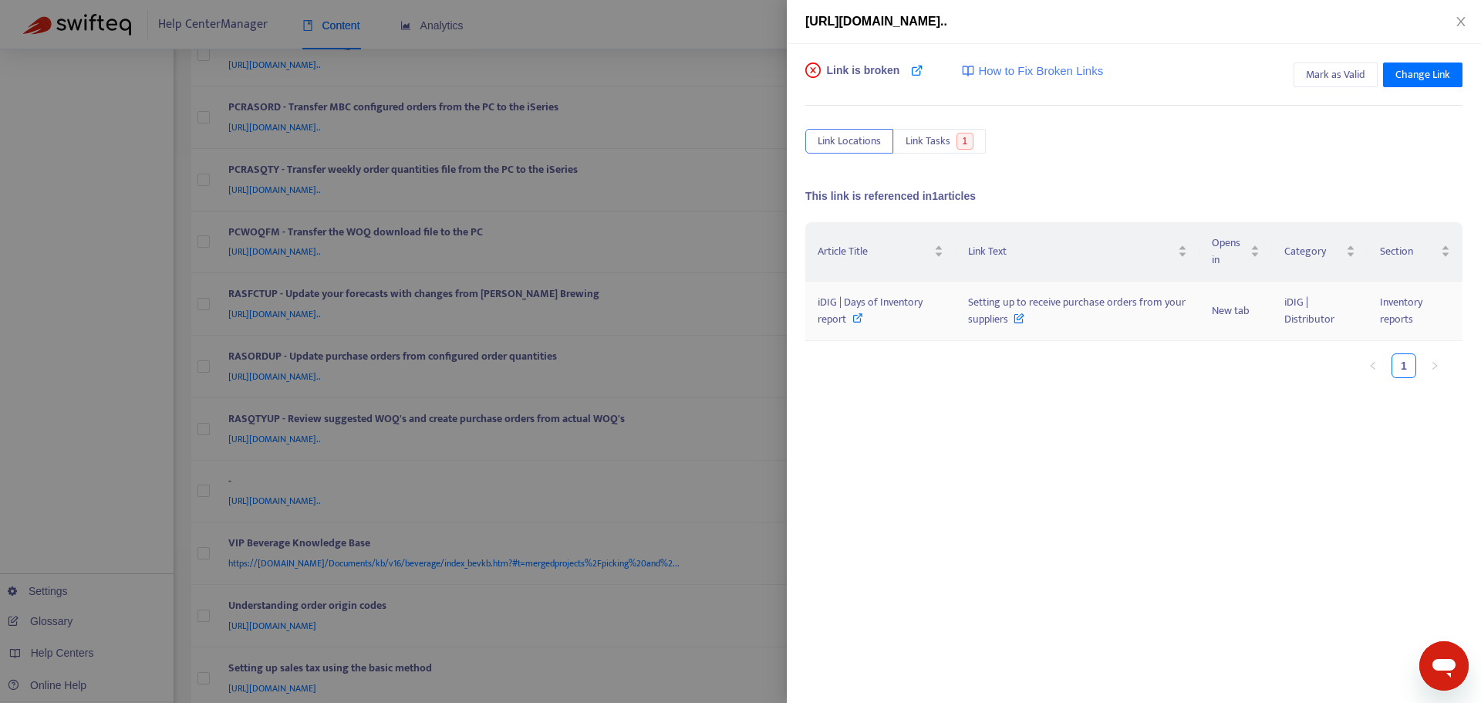
click at [854, 319] on icon at bounding box center [857, 317] width 11 height 11
click at [756, 284] on div at bounding box center [740, 351] width 1481 height 703
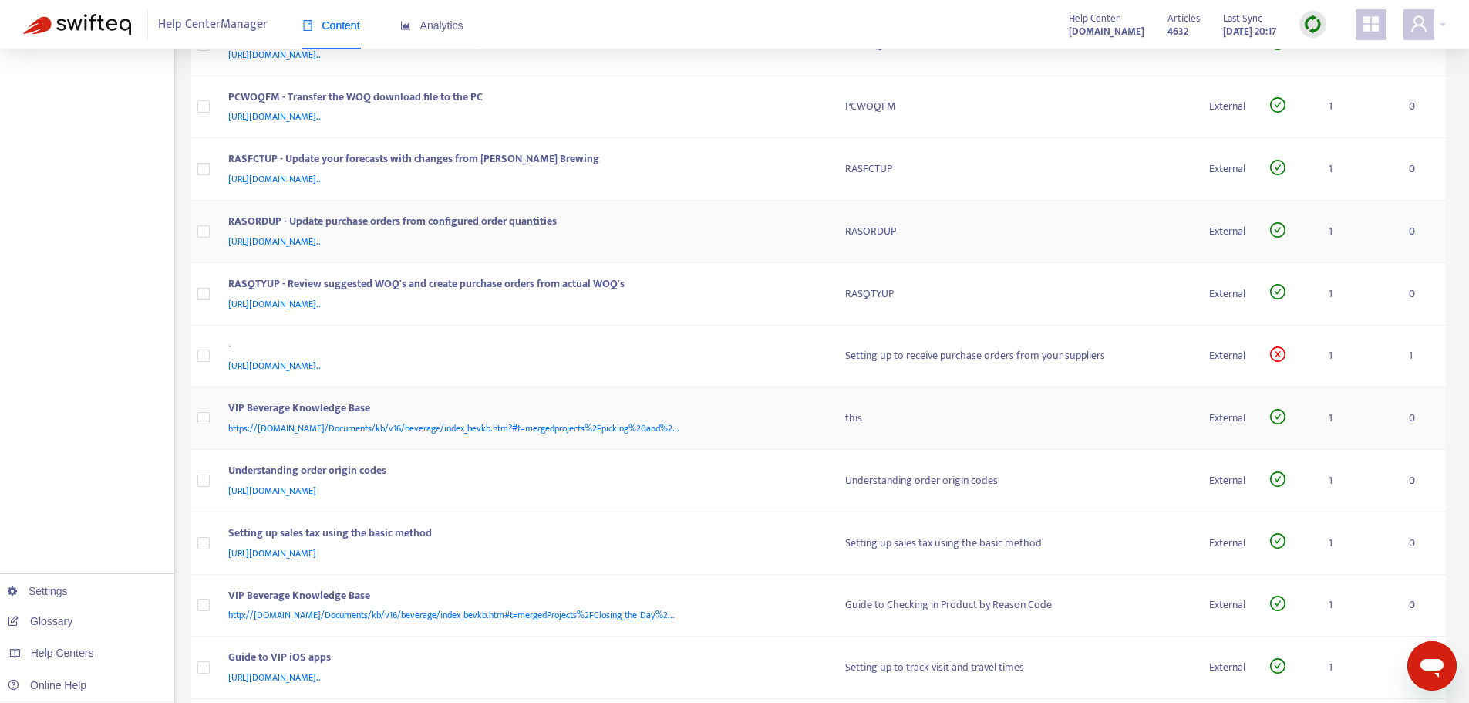
scroll to position [1003, 0]
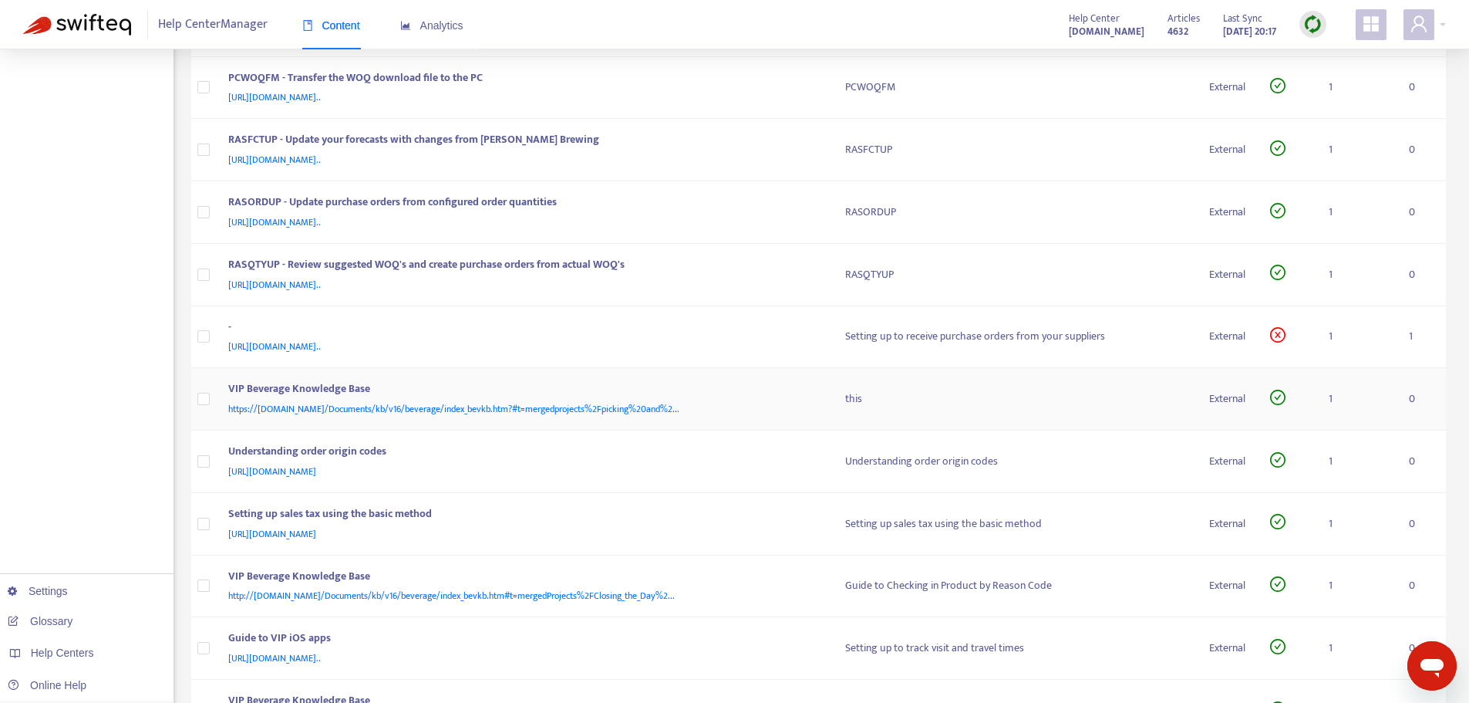
click at [664, 377] on td "VIP Beverage Knowledge Base https://[DOMAIN_NAME]/Documents/kb/v16/beverage/ind…" at bounding box center [524, 399] width 617 height 62
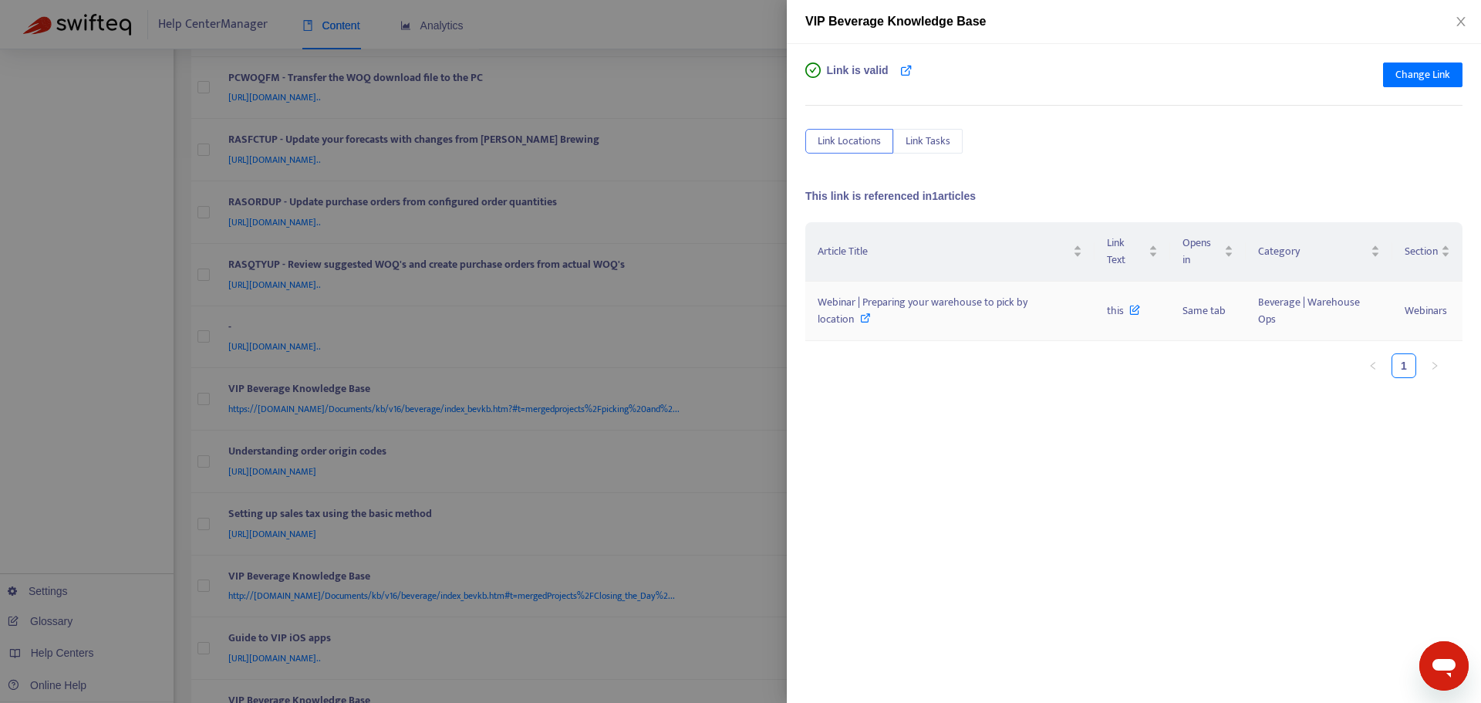
click at [865, 315] on icon at bounding box center [865, 317] width 11 height 11
click at [869, 314] on icon at bounding box center [865, 317] width 11 height 11
click at [768, 335] on div at bounding box center [740, 351] width 1481 height 703
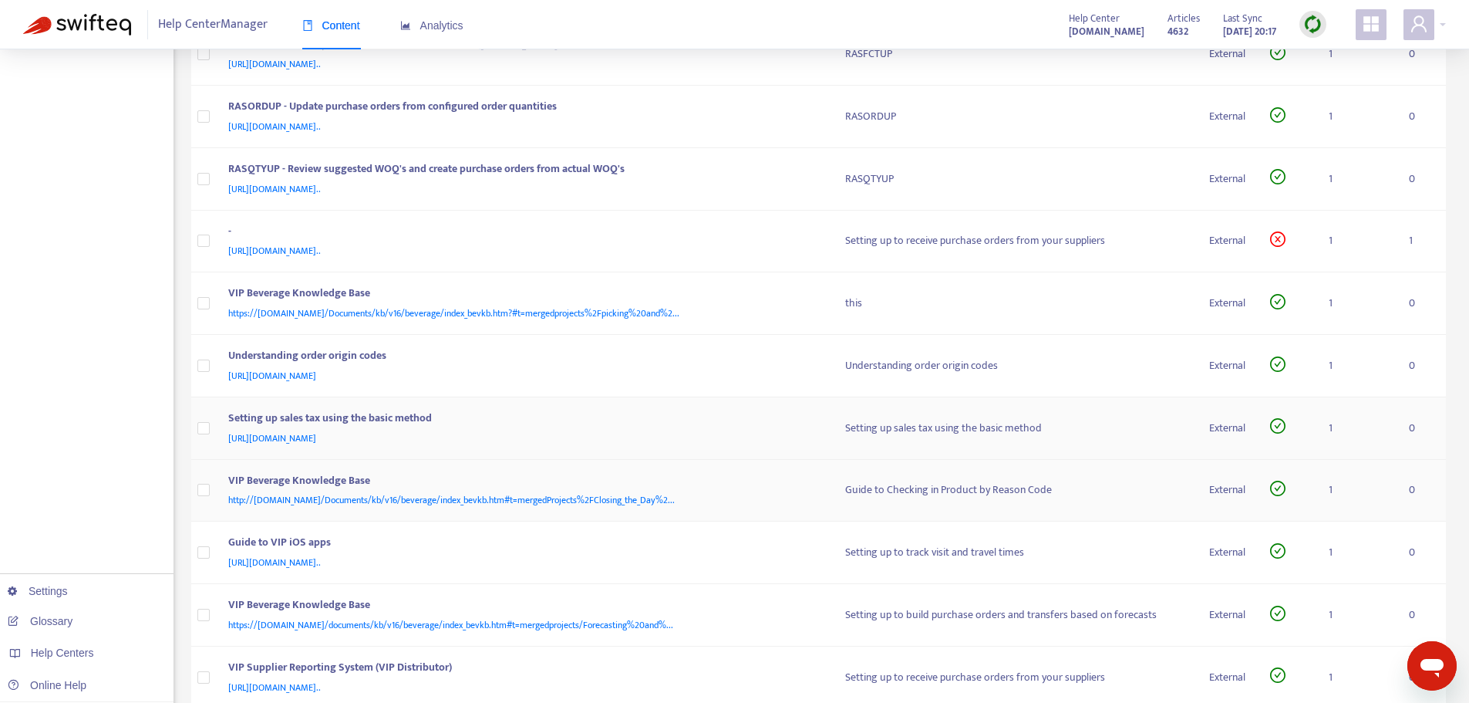
scroll to position [1031, 0]
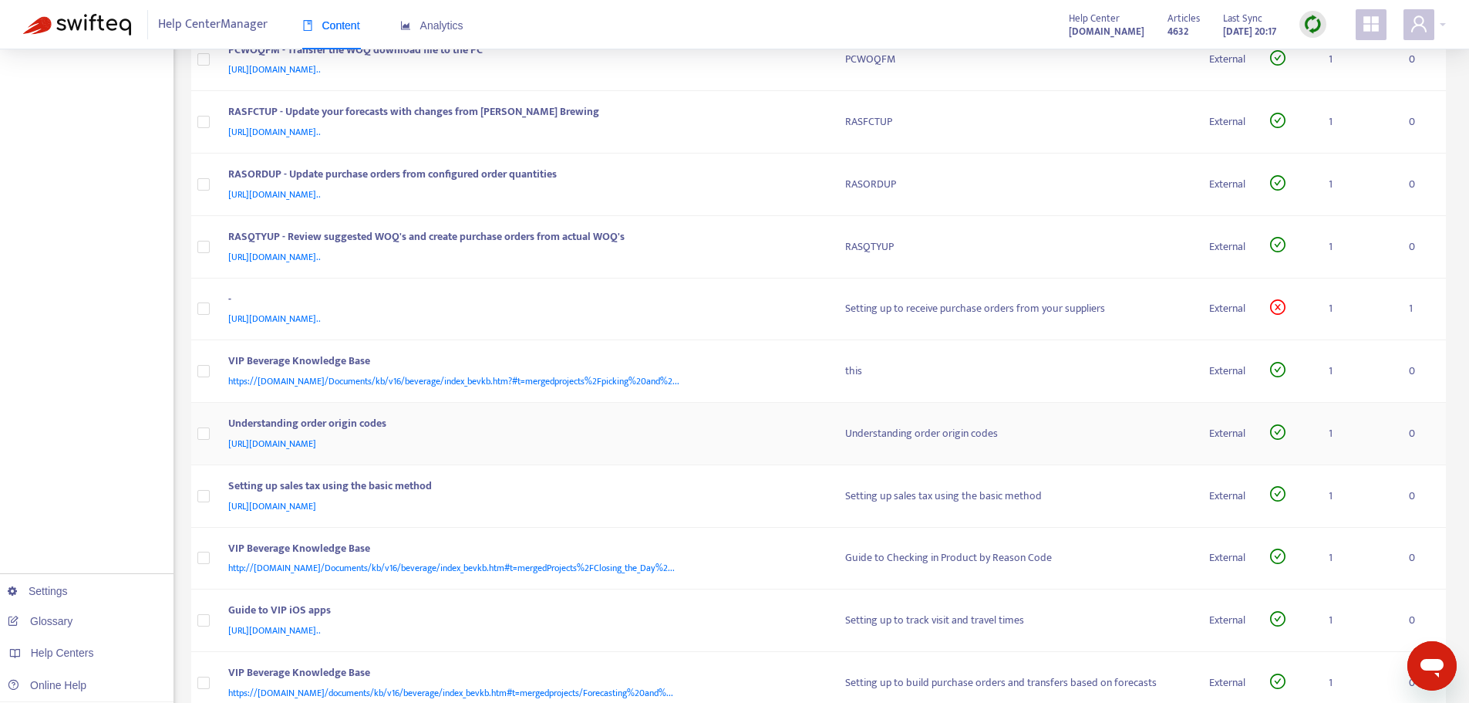
click at [542, 427] on div "Understanding order origin codes" at bounding box center [521, 425] width 587 height 20
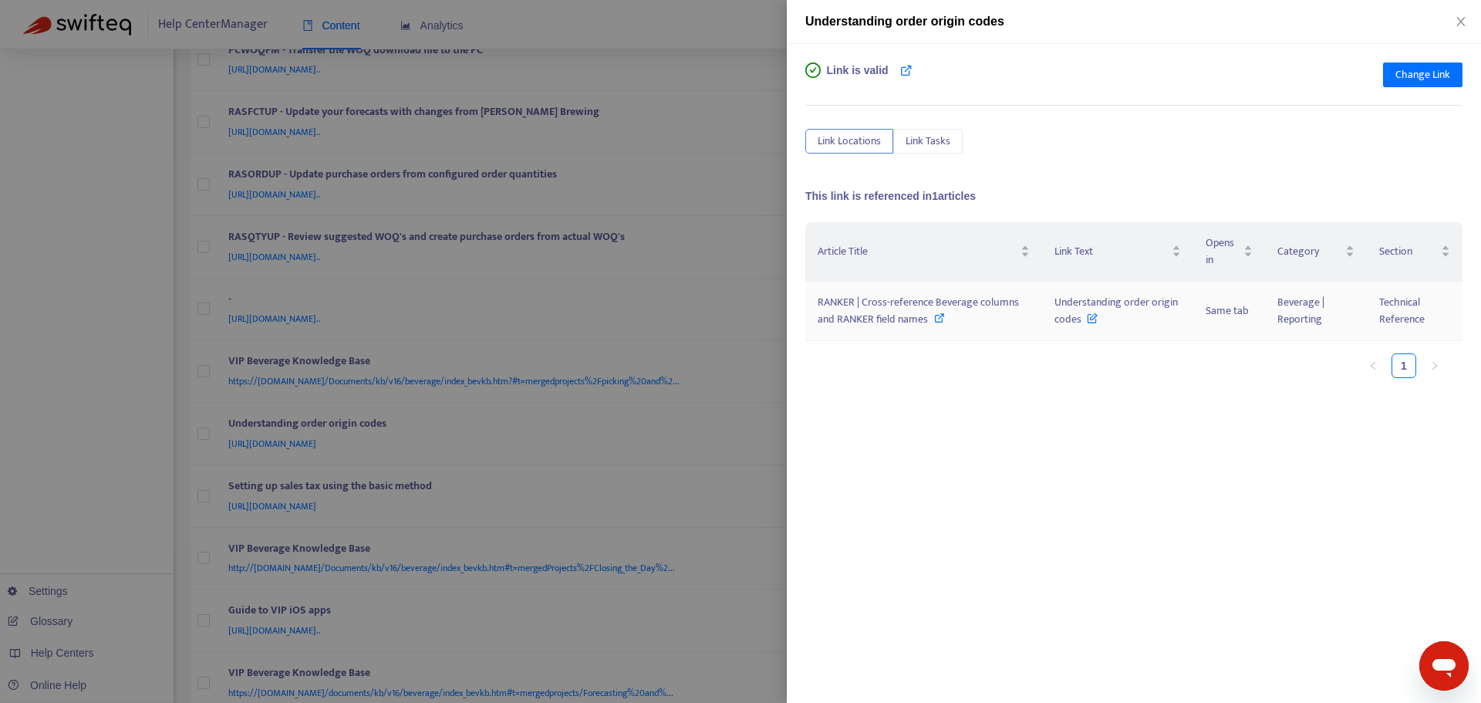
click at [936, 315] on icon at bounding box center [939, 317] width 11 height 11
click at [744, 366] on div at bounding box center [740, 351] width 1481 height 703
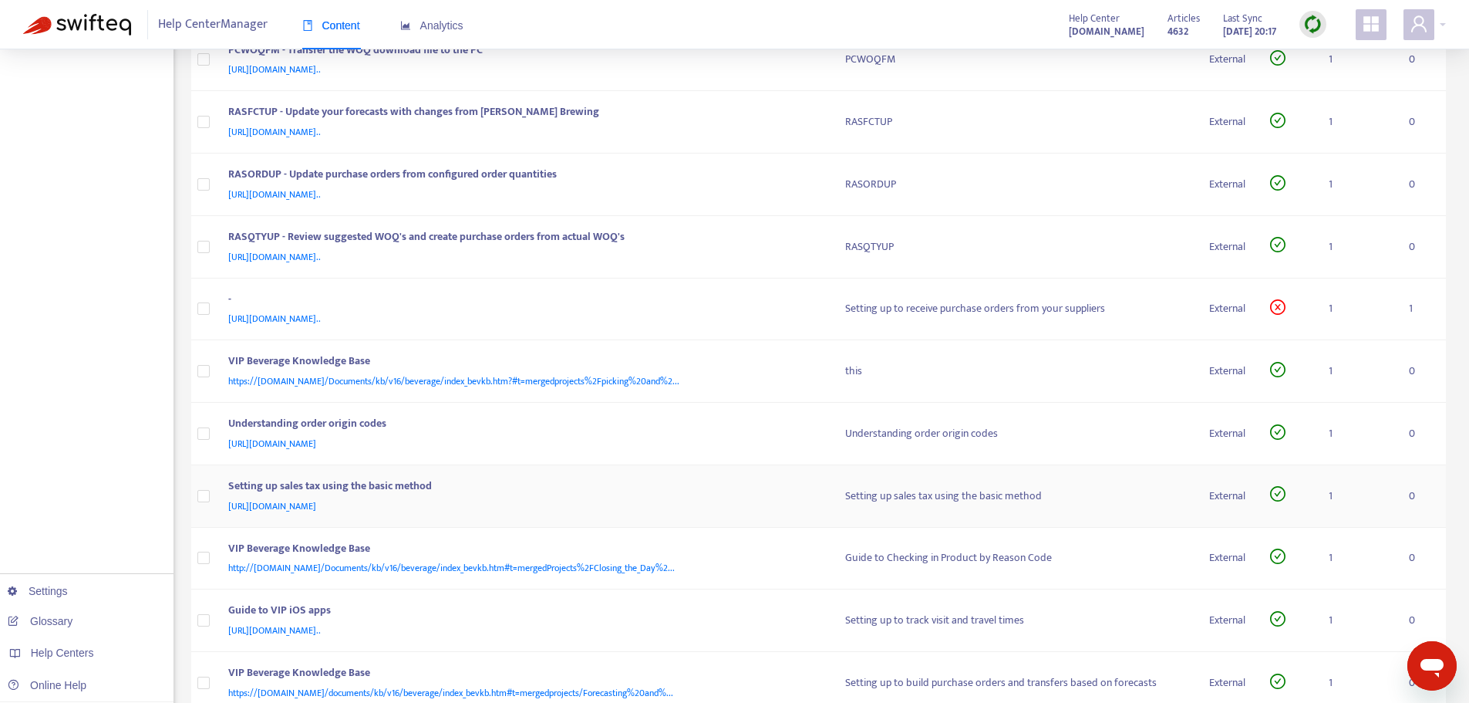
click at [731, 490] on div "Setting up sales tax using the basic method" at bounding box center [521, 487] width 587 height 20
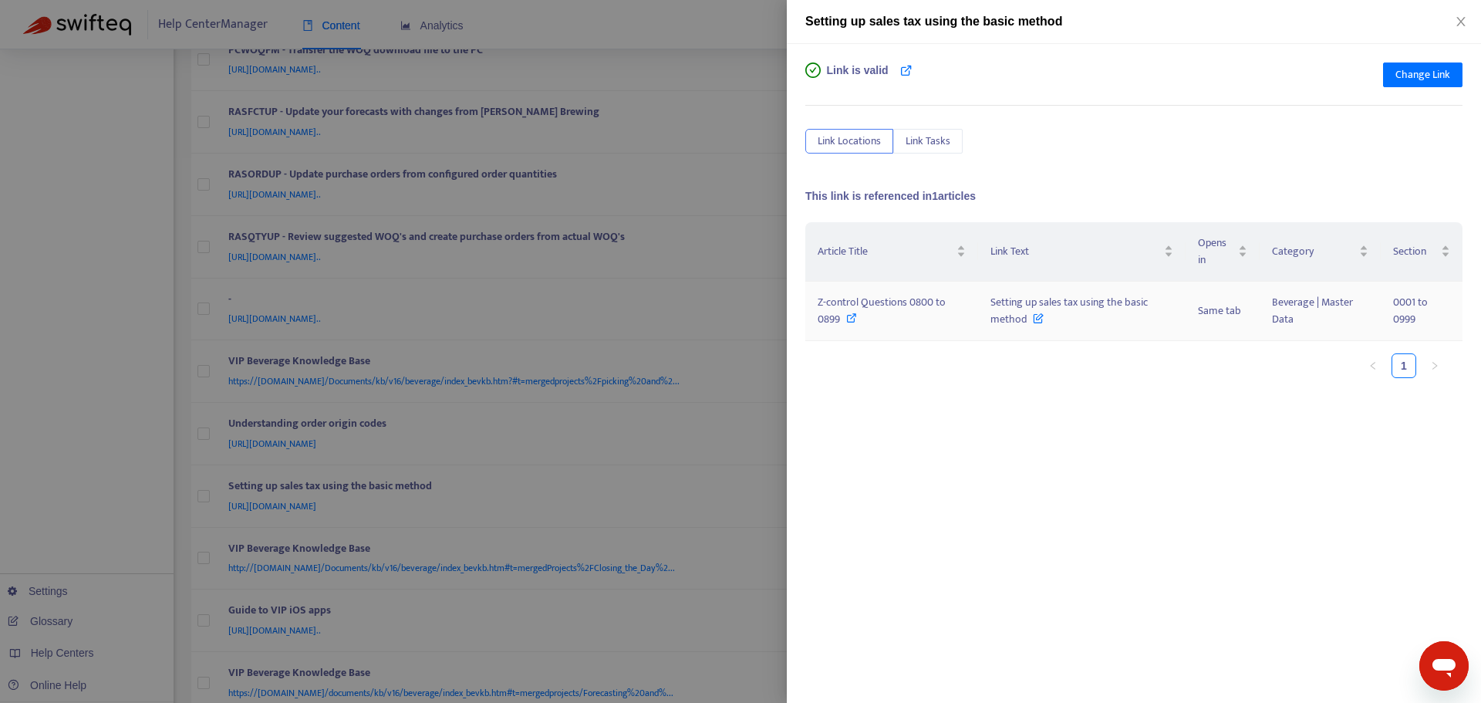
click at [847, 319] on icon at bounding box center [851, 317] width 11 height 11
click at [759, 256] on div at bounding box center [740, 351] width 1481 height 703
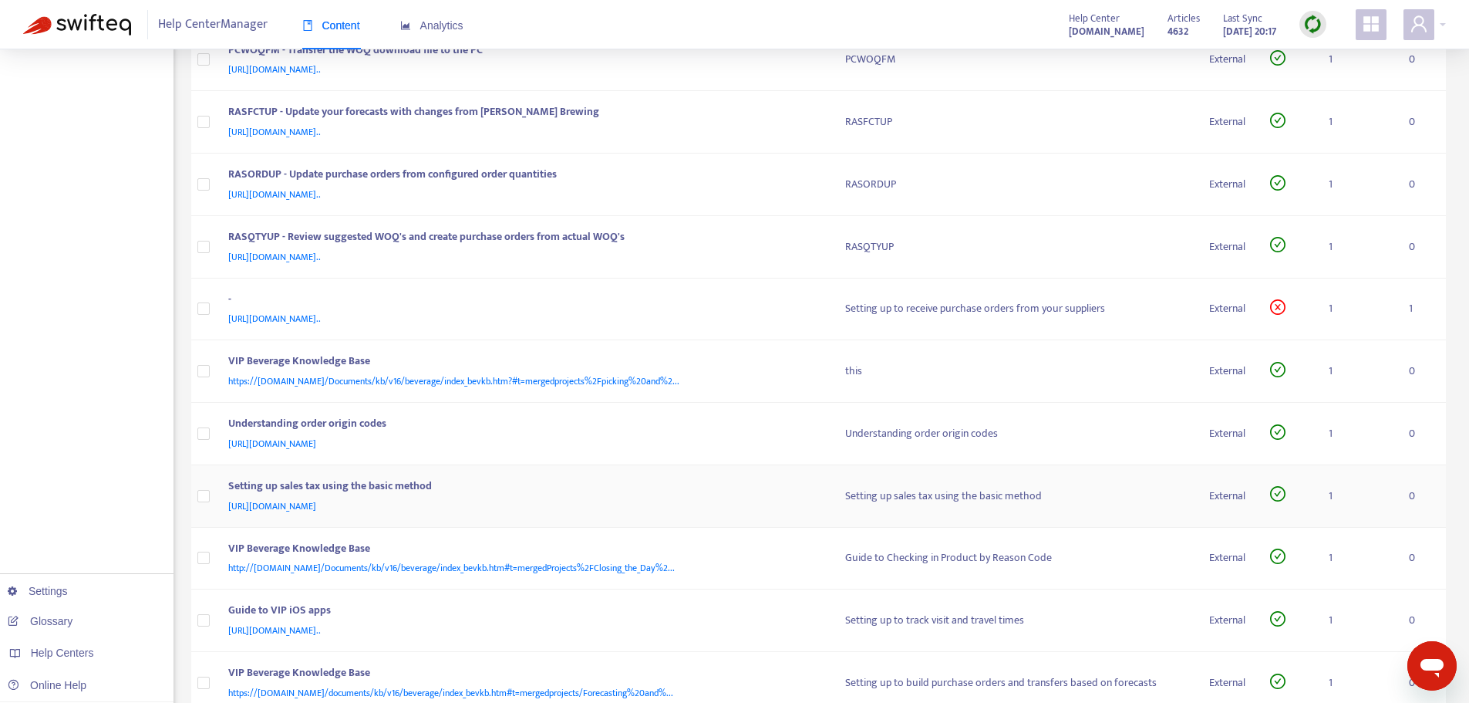
click at [773, 478] on div "Setting up sales tax using the basic method" at bounding box center [521, 487] width 587 height 20
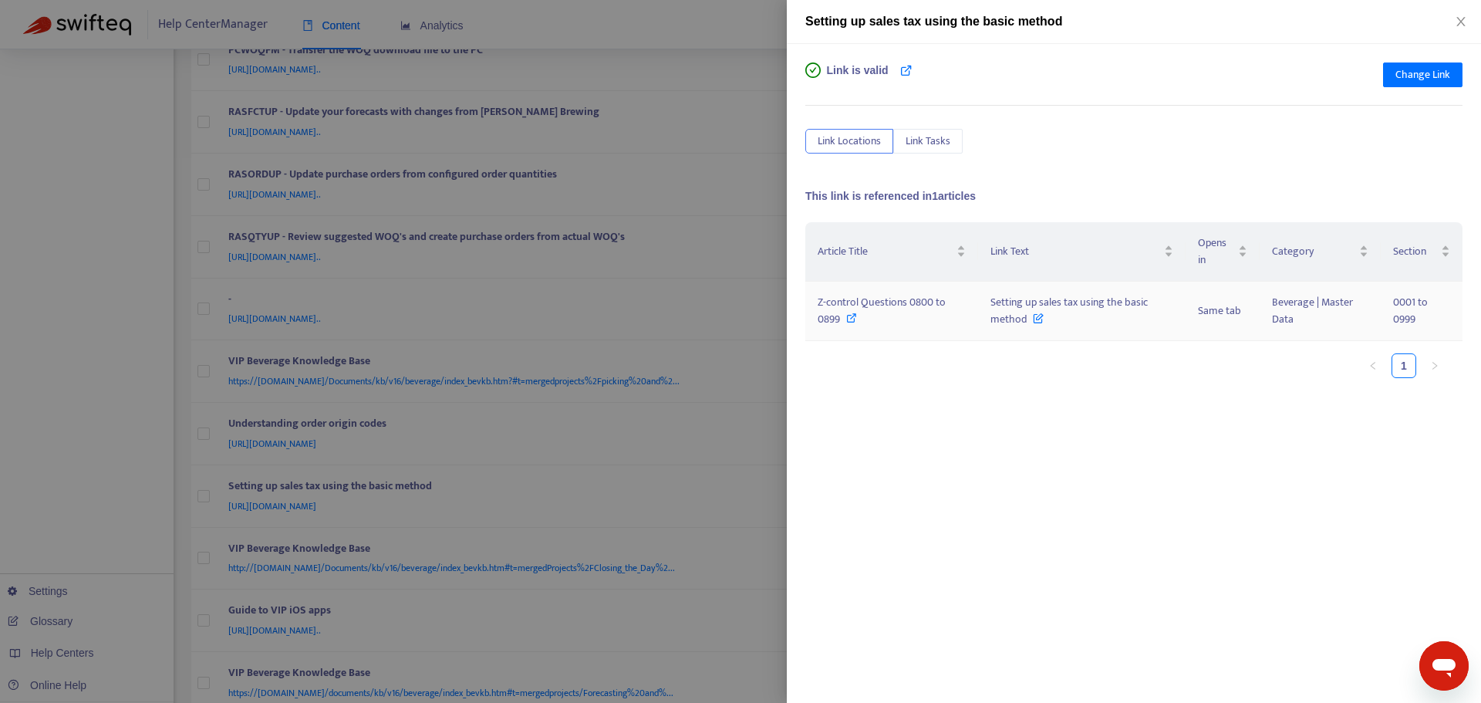
click at [852, 315] on icon at bounding box center [851, 317] width 11 height 11
click at [773, 367] on div at bounding box center [740, 351] width 1481 height 703
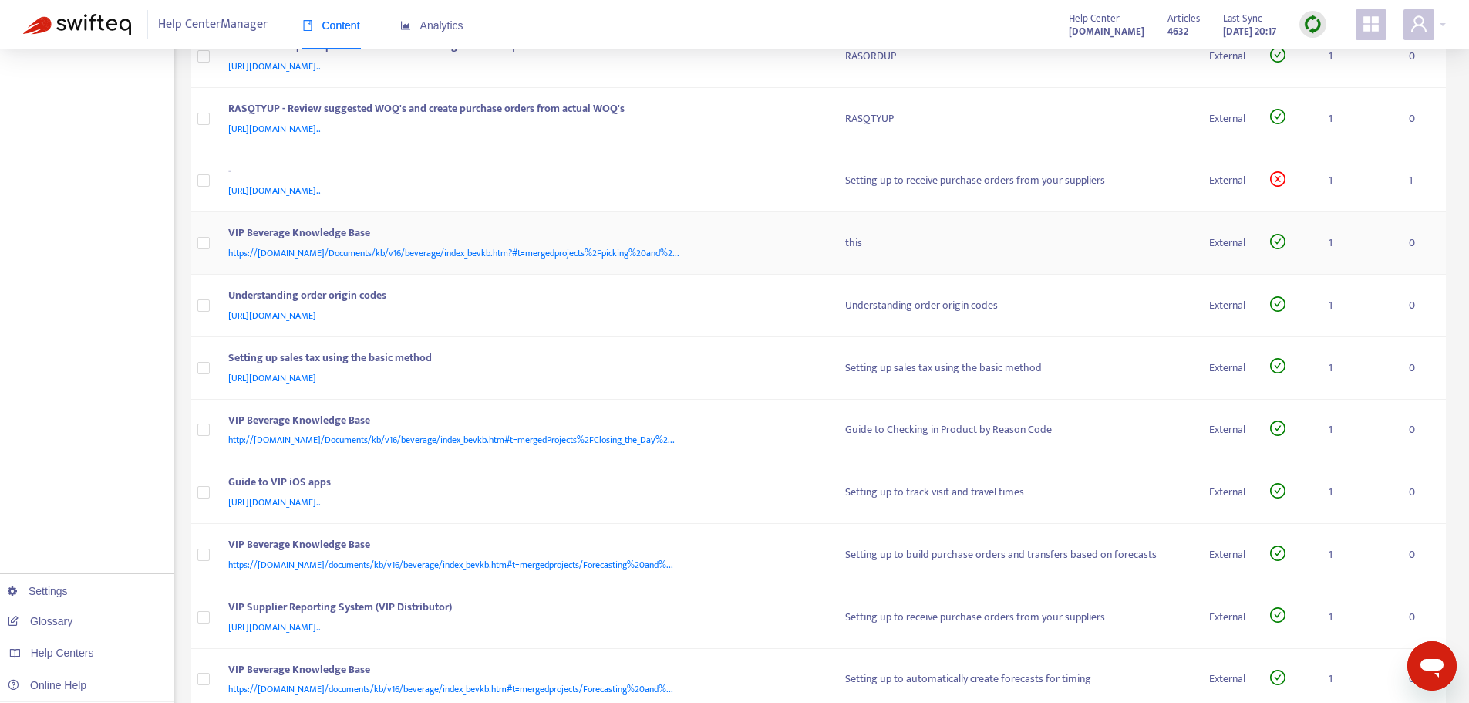
scroll to position [1185, 0]
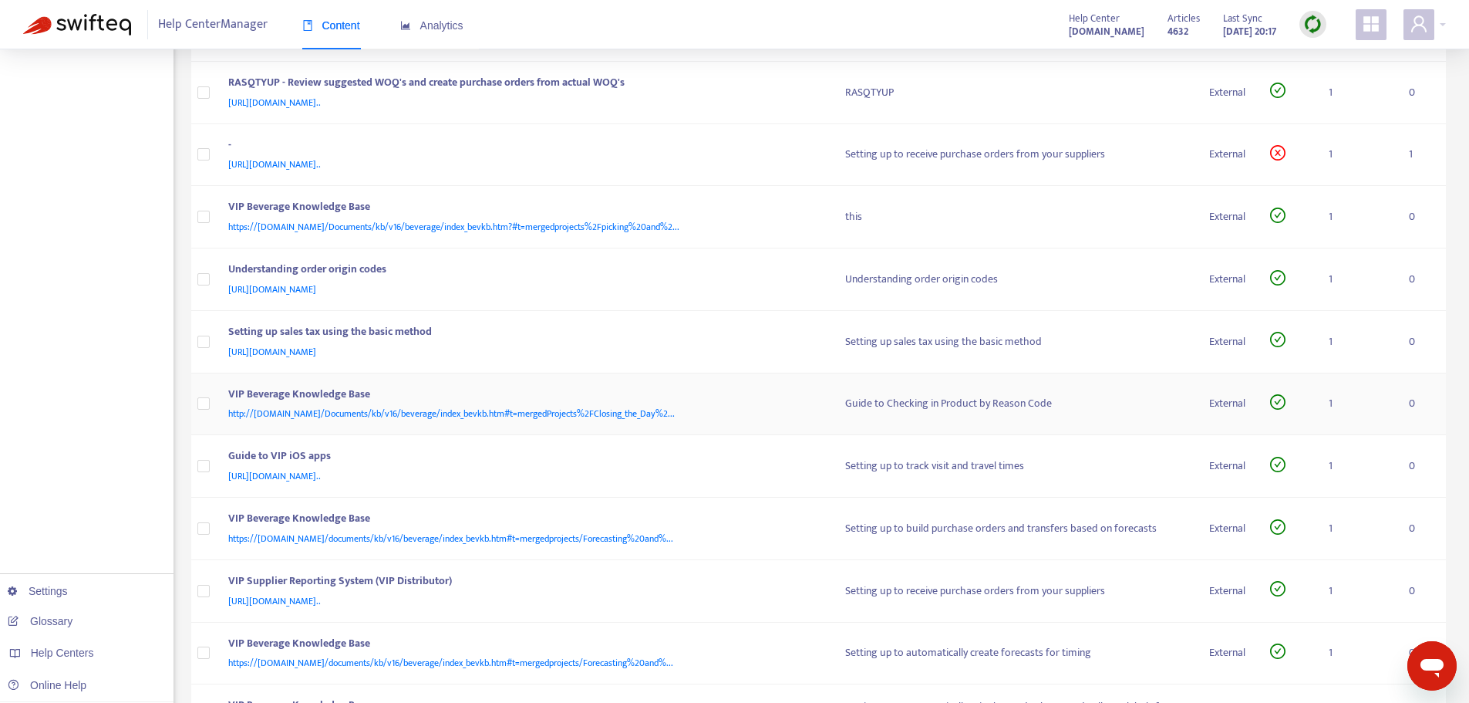
click at [734, 399] on div "VIP Beverage Knowledge Base" at bounding box center [521, 396] width 587 height 20
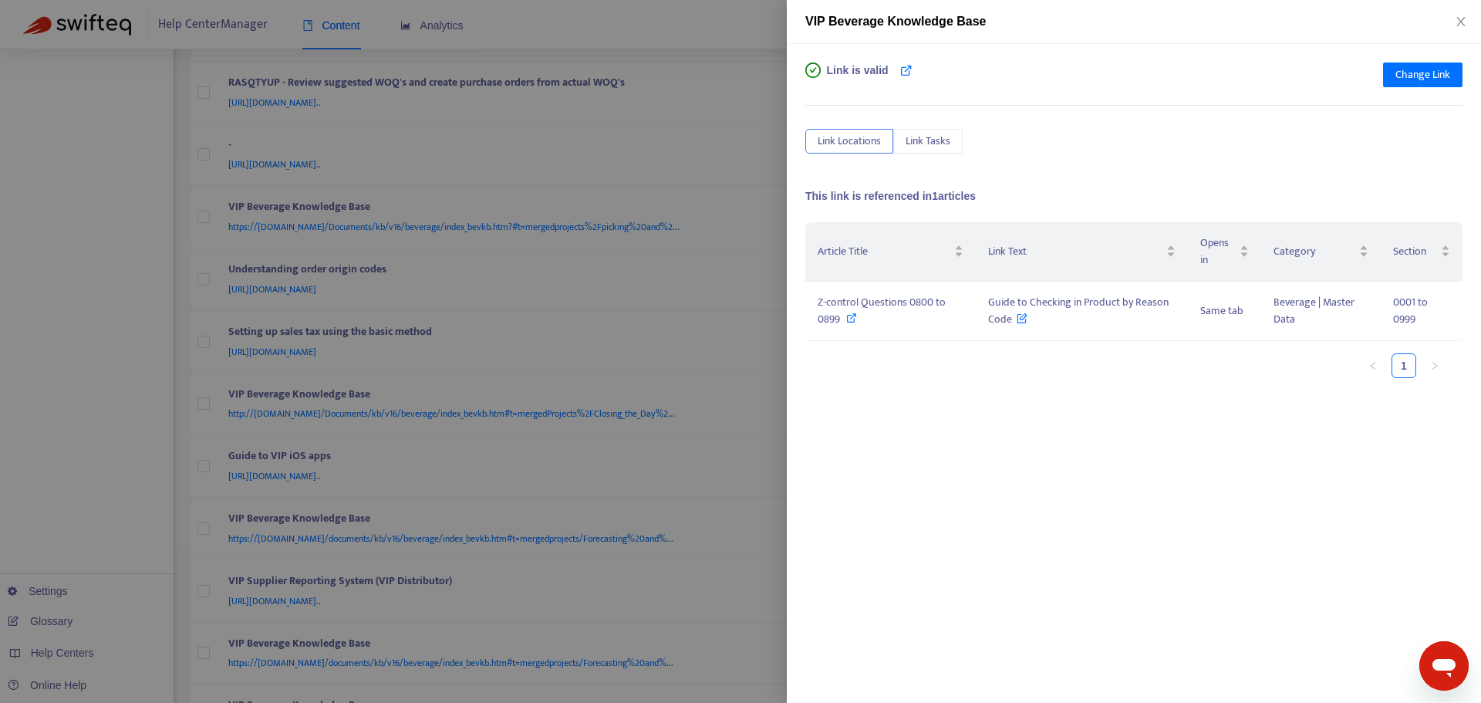
click at [752, 285] on div at bounding box center [740, 351] width 1481 height 703
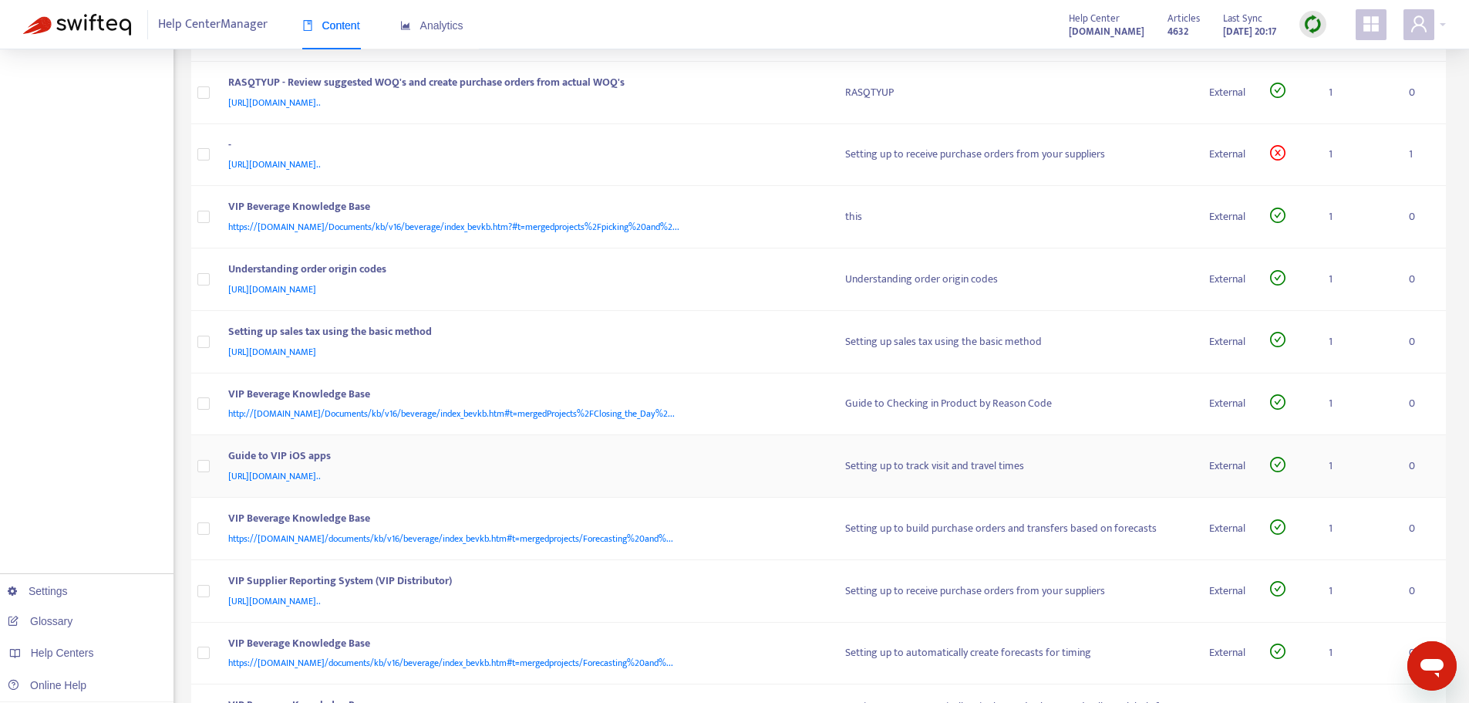
click at [628, 450] on div "Guide to VIP iOS apps" at bounding box center [521, 457] width 587 height 20
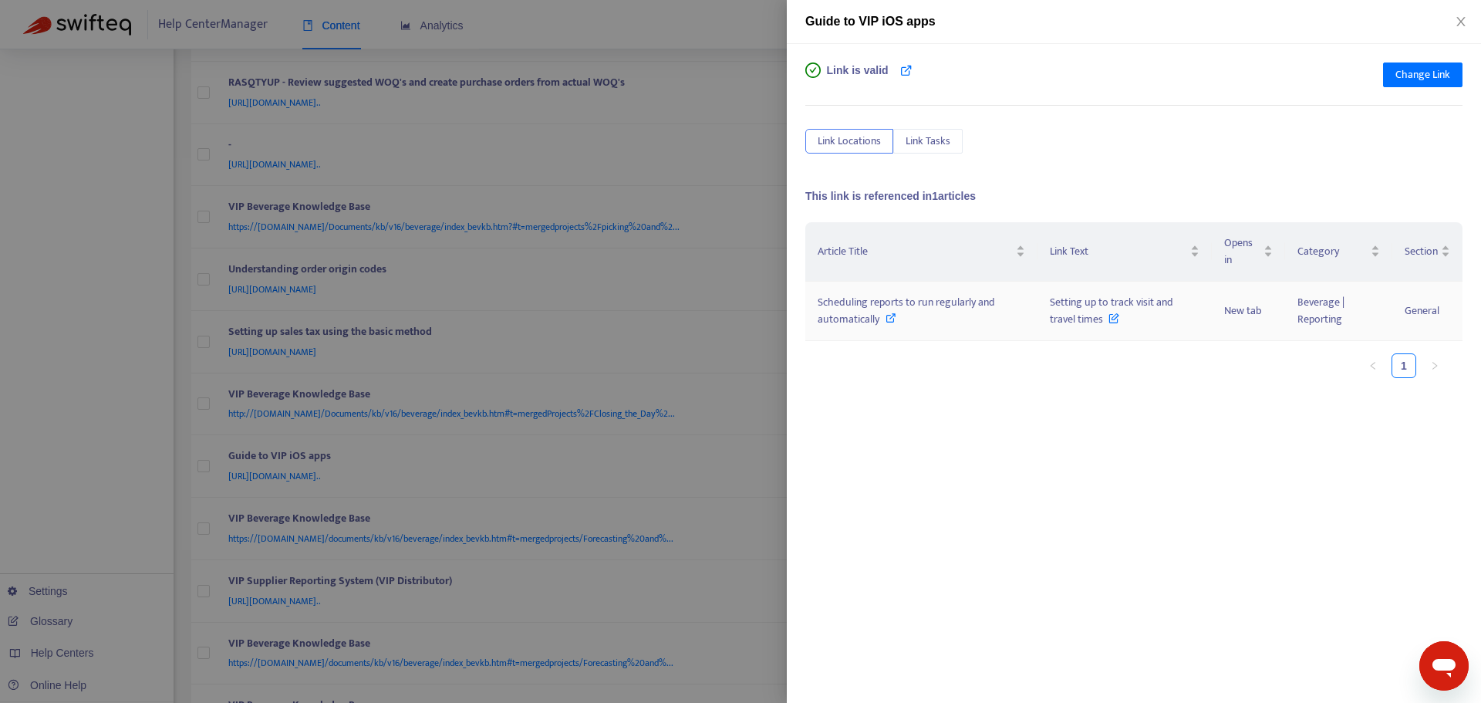
click at [890, 316] on icon at bounding box center [891, 317] width 11 height 11
click at [725, 385] on div at bounding box center [740, 351] width 1481 height 703
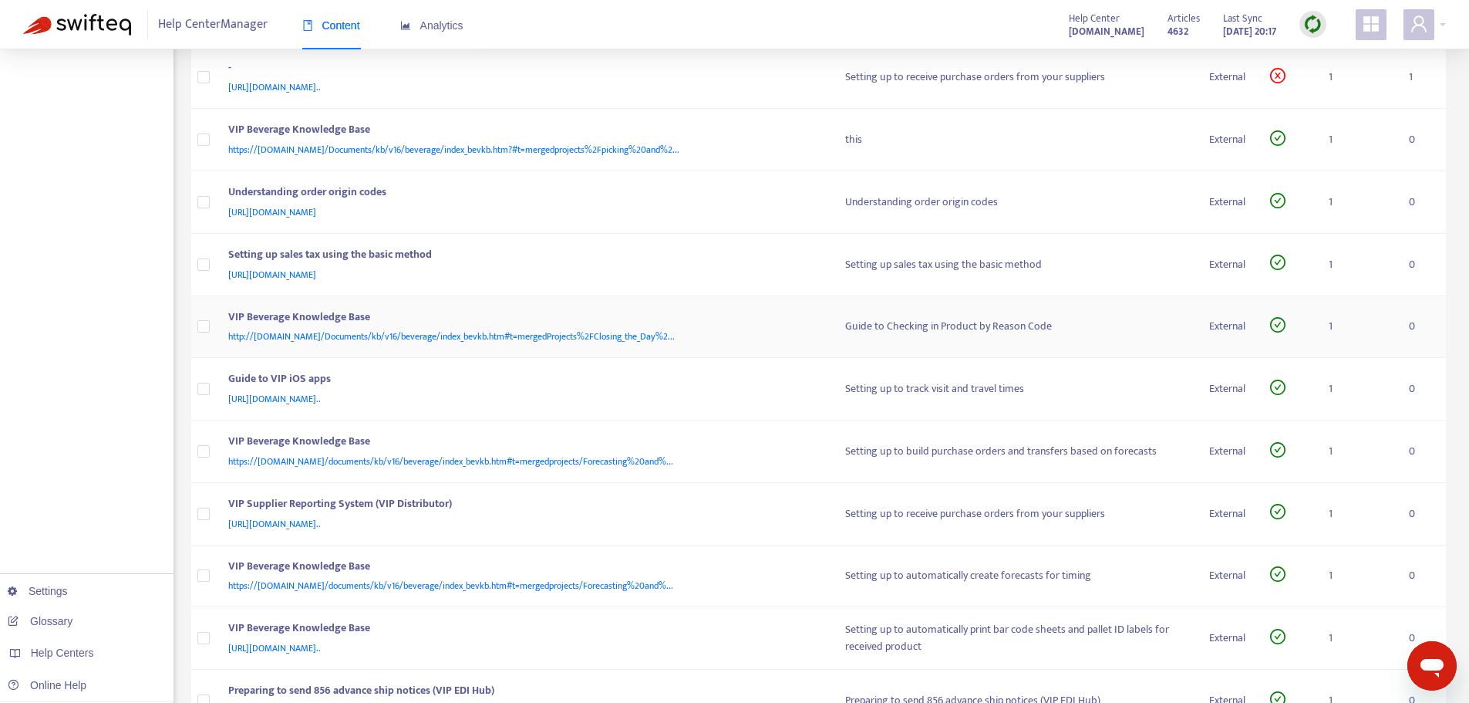
scroll to position [1339, 0]
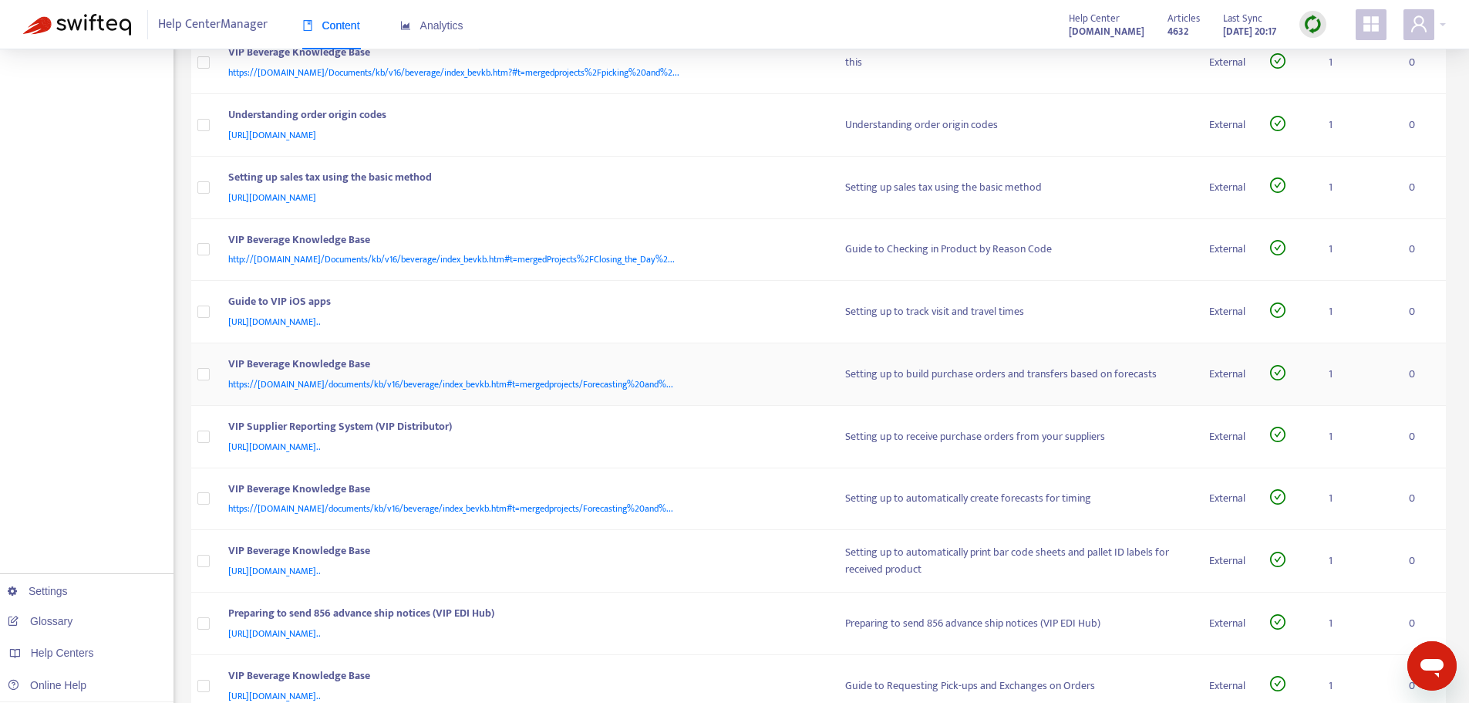
click at [666, 358] on div "VIP Beverage Knowledge Base" at bounding box center [521, 366] width 587 height 20
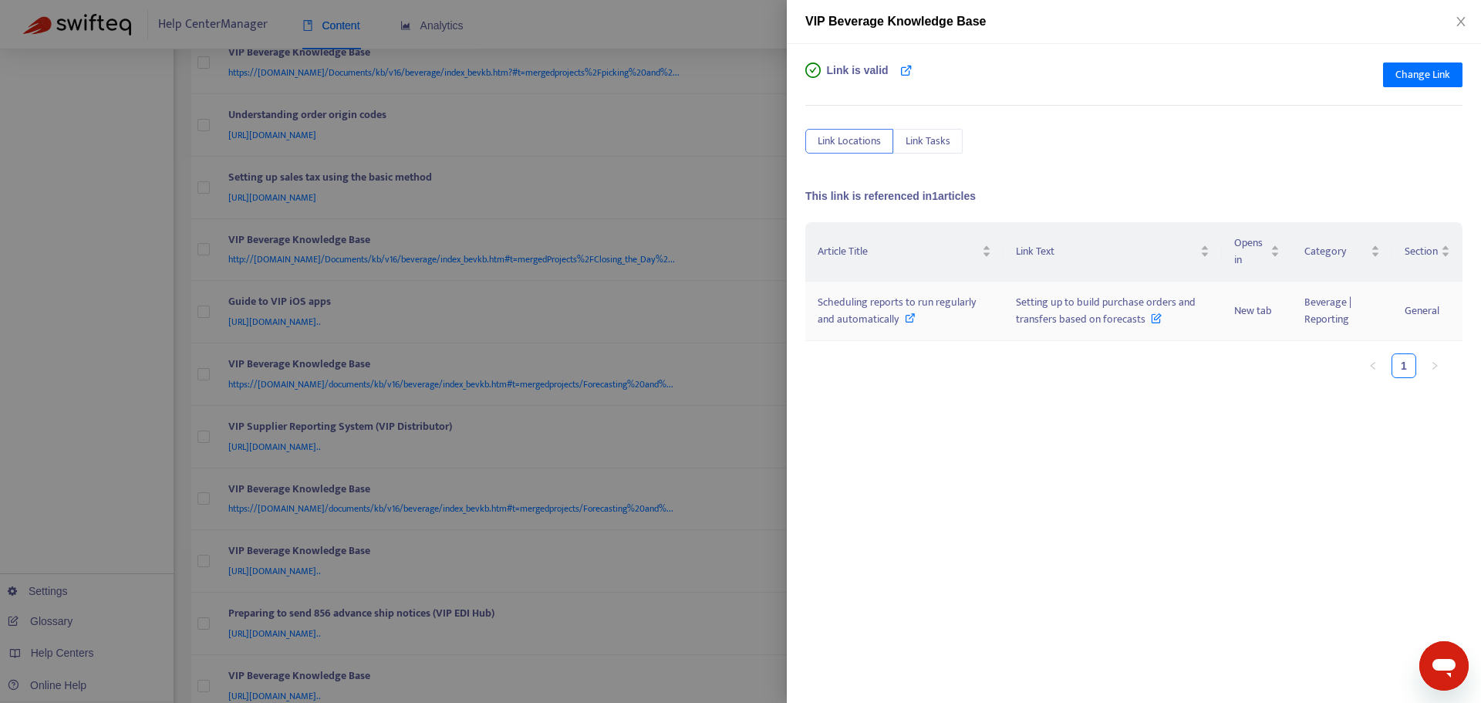
click at [913, 315] on icon at bounding box center [910, 317] width 11 height 11
click at [751, 247] on div at bounding box center [740, 351] width 1481 height 703
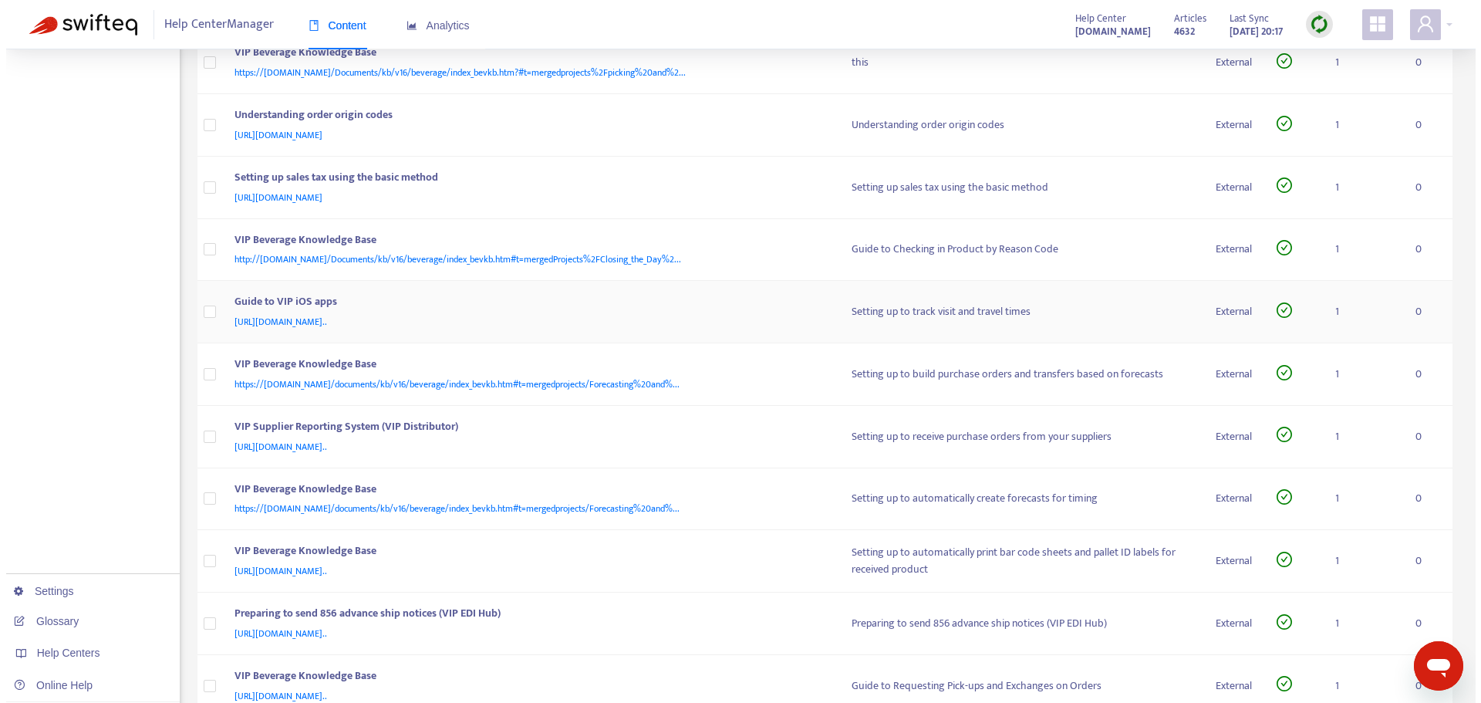
scroll to position [1416, 0]
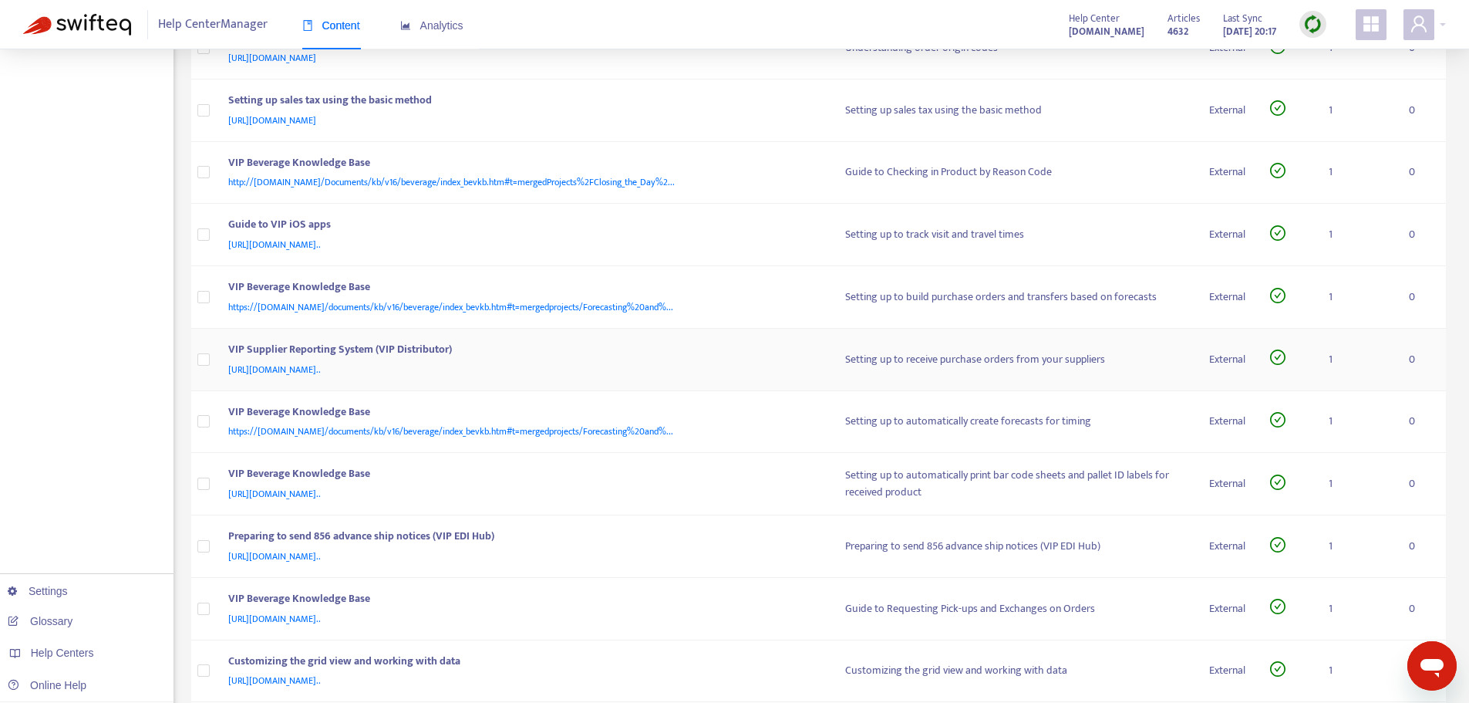
click at [649, 346] on div "VIP Supplier Reporting System (VIP Distributor)" at bounding box center [521, 351] width 587 height 20
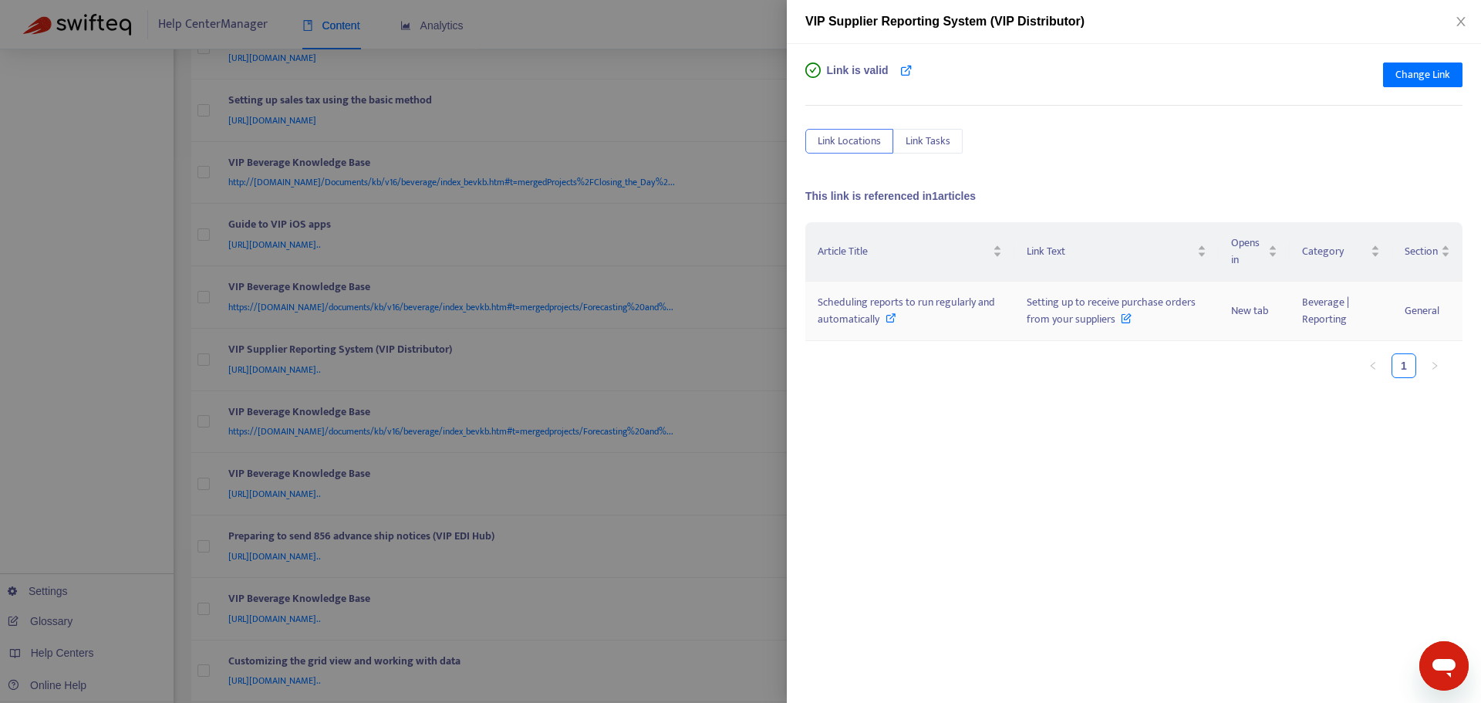
click at [889, 316] on icon at bounding box center [891, 317] width 11 height 11
click at [802, 396] on div "Link is valid Change Link Link Locations Link Tasks This link is referenced in …" at bounding box center [1134, 373] width 694 height 659
click at [771, 403] on div at bounding box center [740, 351] width 1481 height 703
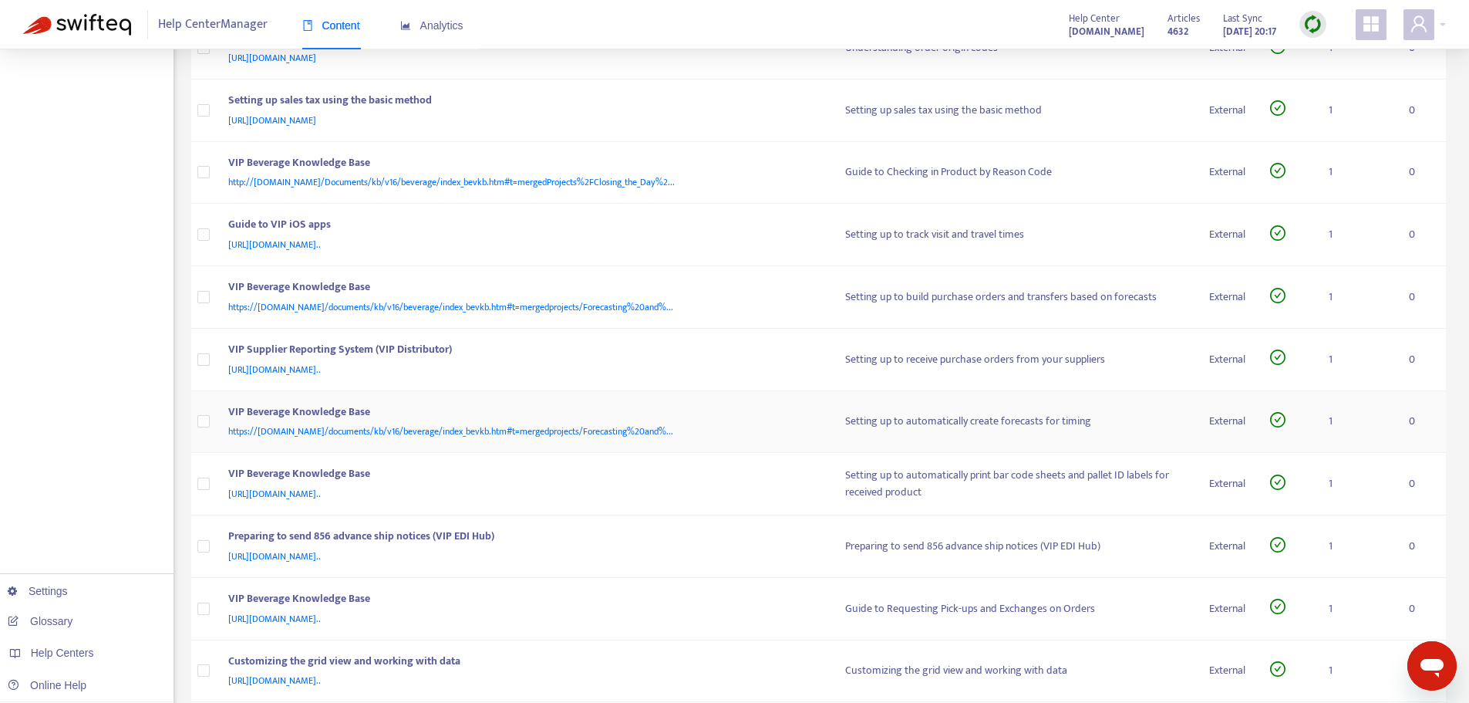
click at [720, 409] on div "VIP Beverage Knowledge Base" at bounding box center [521, 413] width 587 height 20
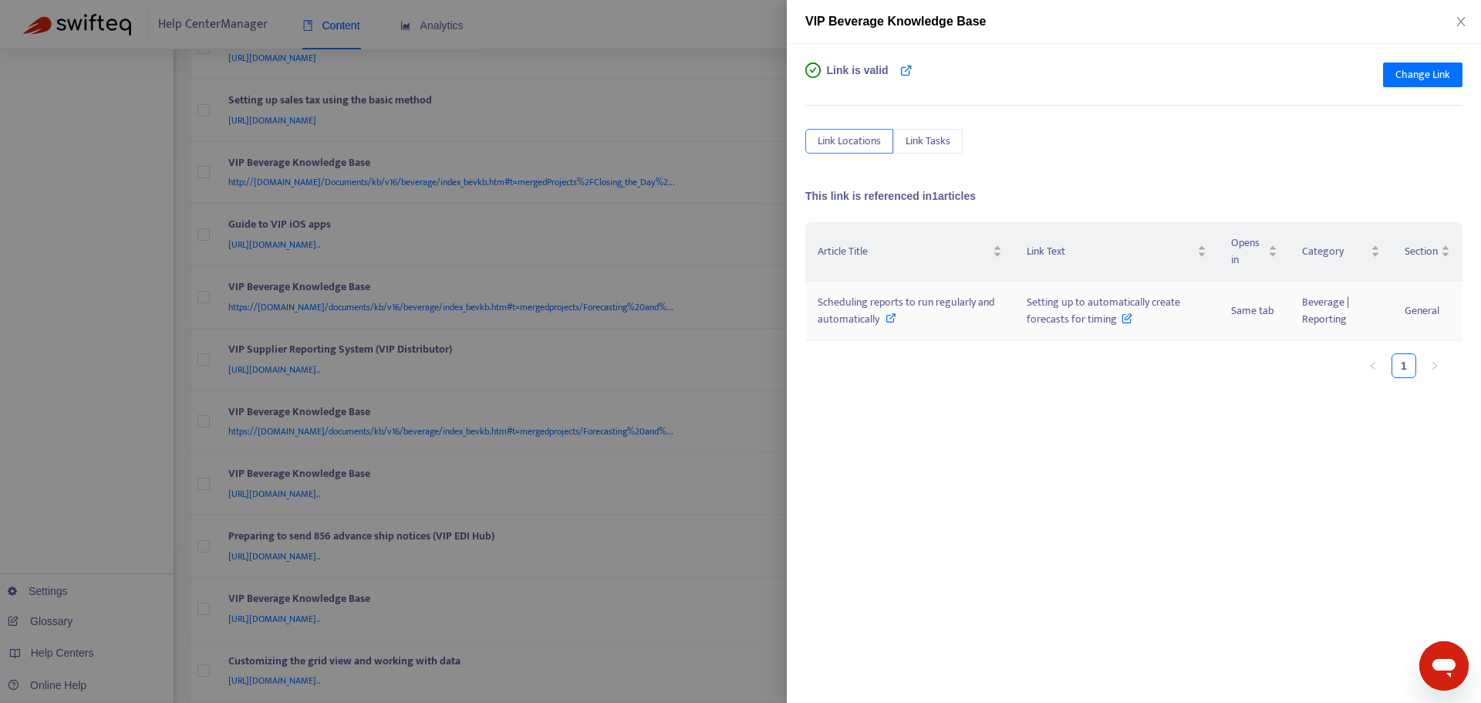
click at [886, 317] on icon at bounding box center [891, 317] width 11 height 11
drag, startPoint x: 1022, startPoint y: 299, endPoint x: 1112, endPoint y: 320, distance: 92.6
click at [1115, 322] on td "Setting up to automatically create forecasts for timing" at bounding box center [1116, 311] width 204 height 59
copy span "Setting up to automatically create forecasts for timing"
click at [949, 442] on div "Article Title Link Text Opens in Category Section Scheduling reports to run reg…" at bounding box center [1133, 376] width 657 height 309
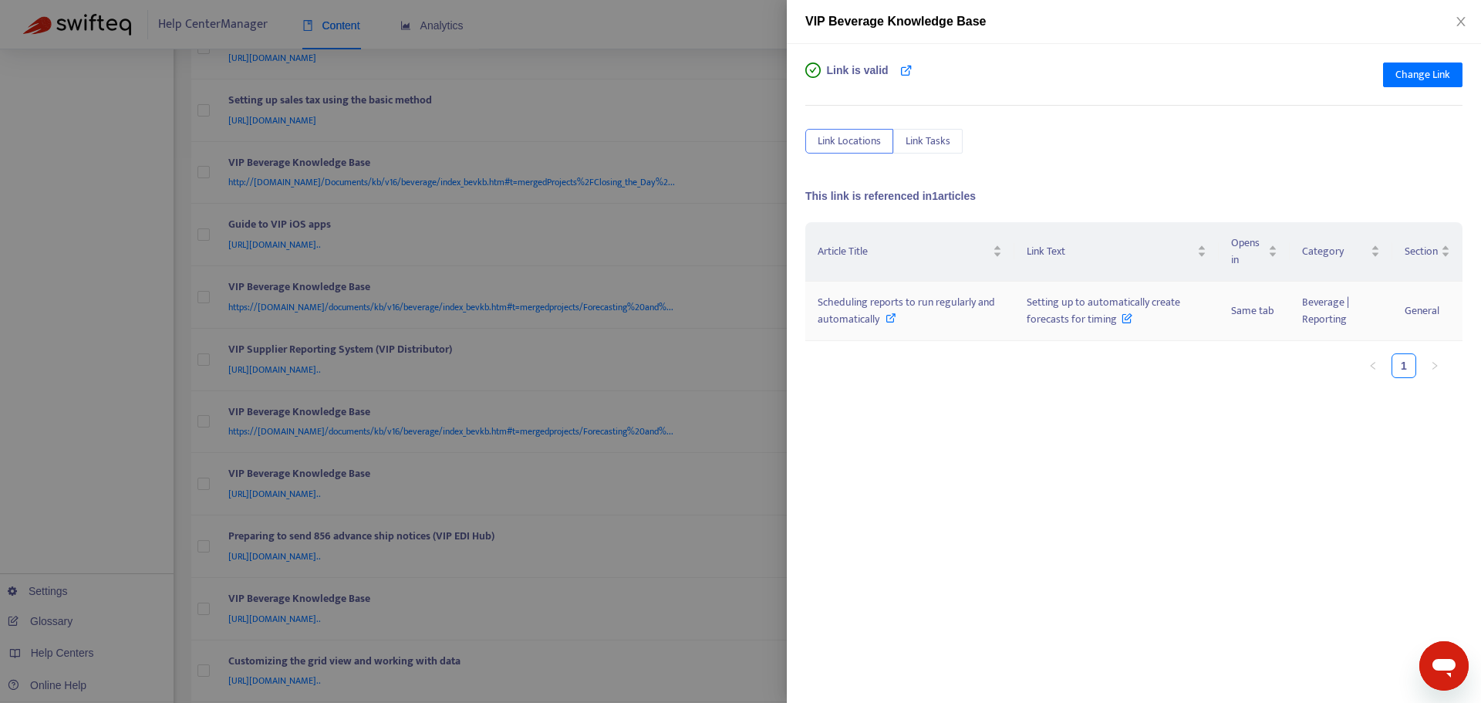
click at [886, 317] on icon at bounding box center [891, 317] width 11 height 11
click at [757, 342] on div at bounding box center [740, 351] width 1481 height 703
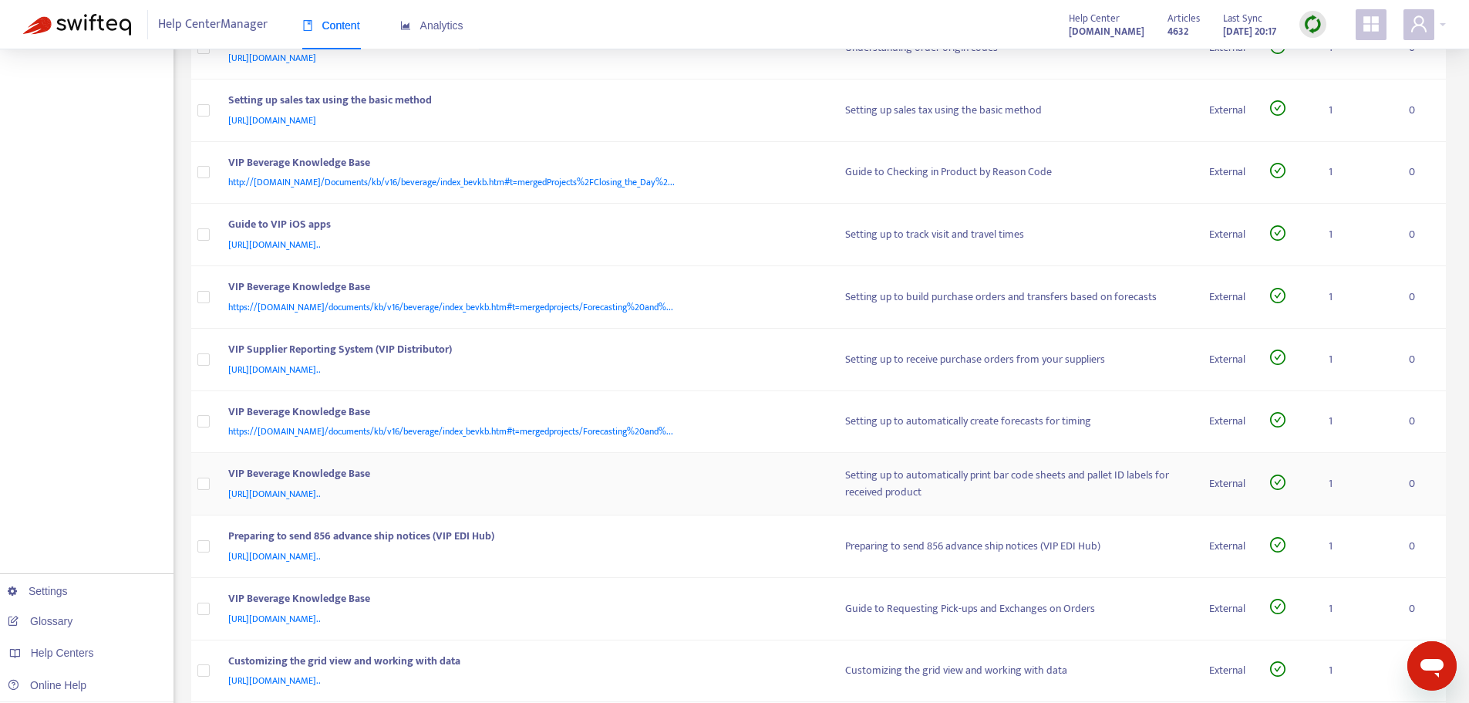
click at [749, 478] on div "VIP Beverage Knowledge Base" at bounding box center [521, 475] width 587 height 20
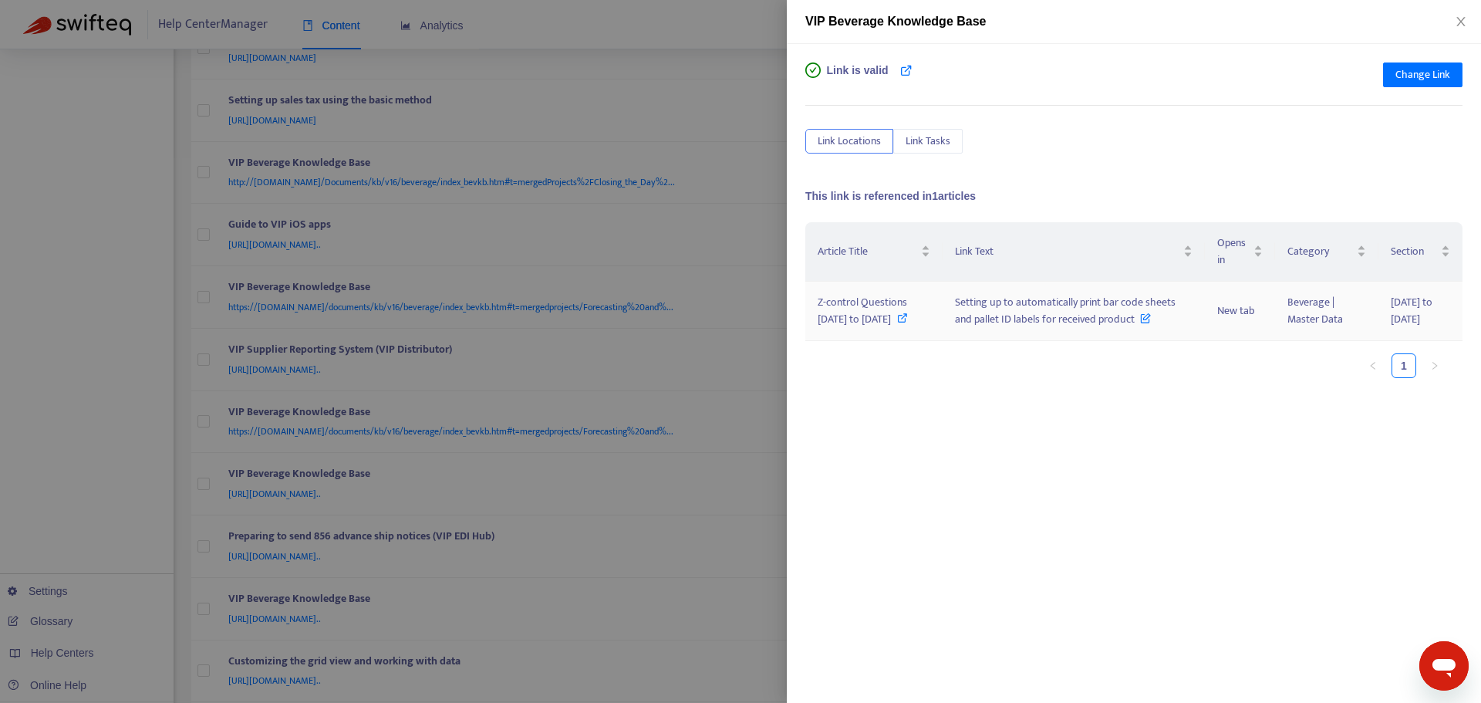
click at [897, 319] on icon at bounding box center [902, 317] width 11 height 11
